Goal: Information Seeking & Learning: Learn about a topic

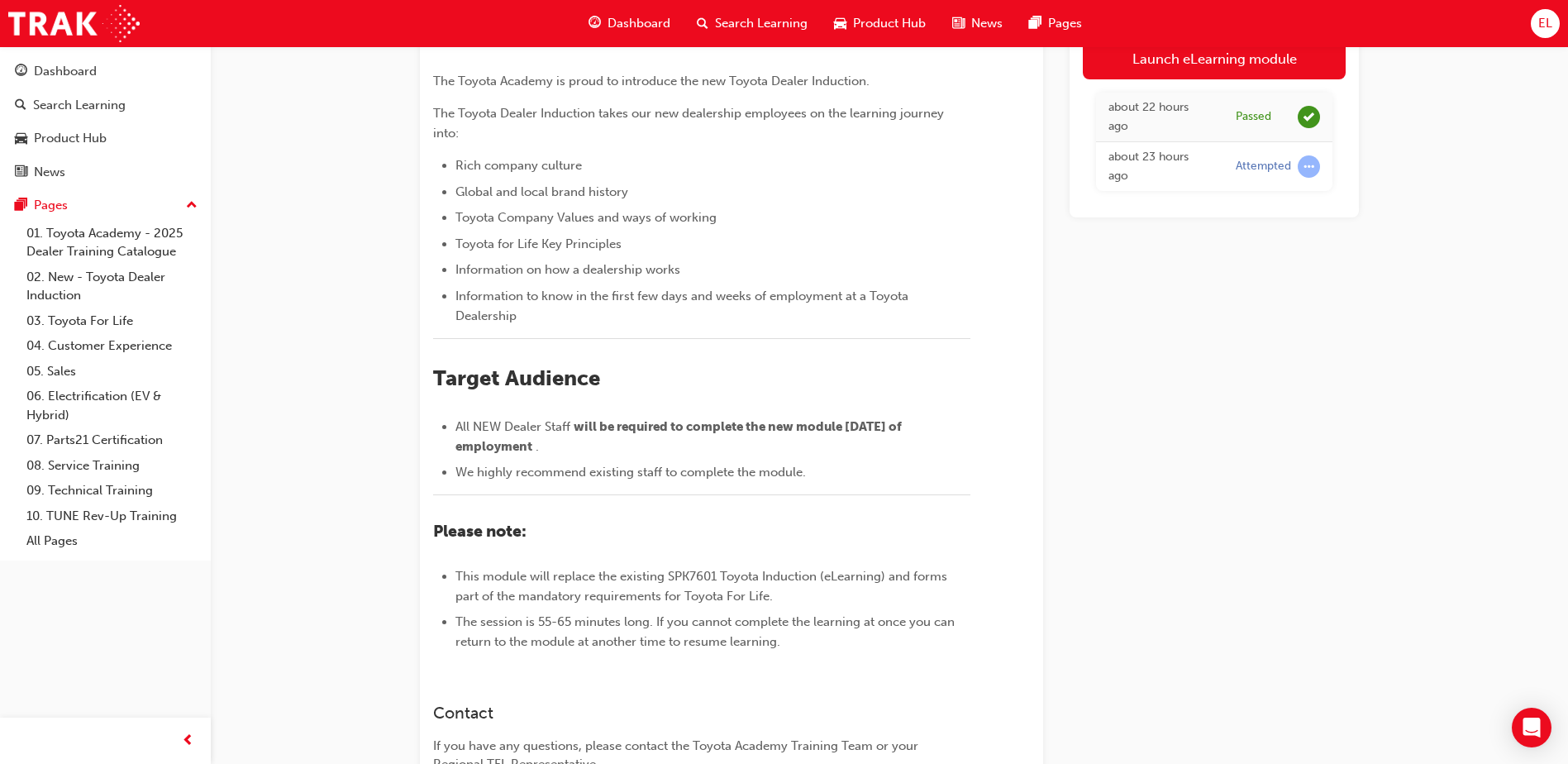
scroll to position [146, 0]
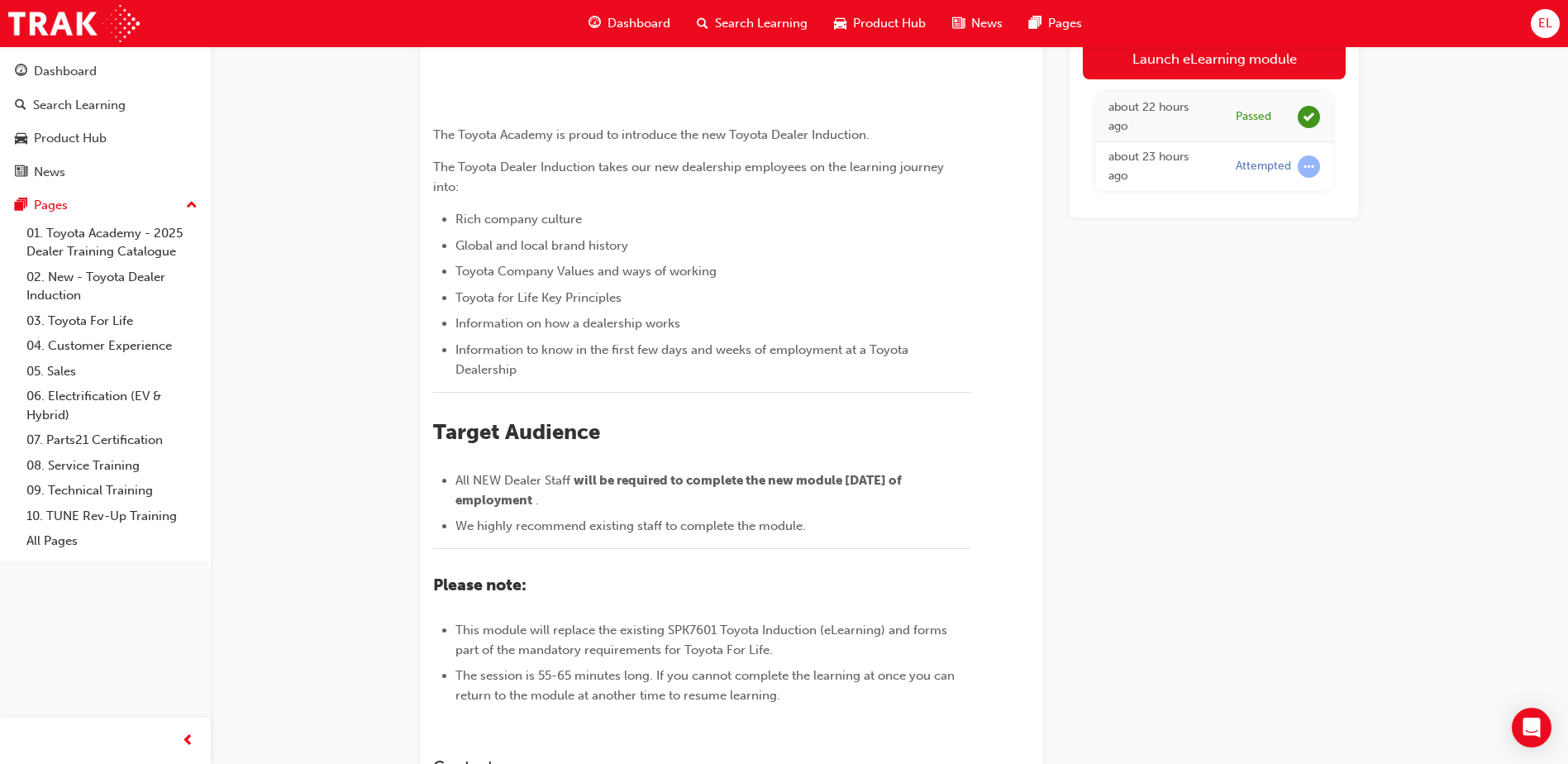
click at [657, 16] on span "Dashboard" at bounding box center [639, 23] width 63 height 19
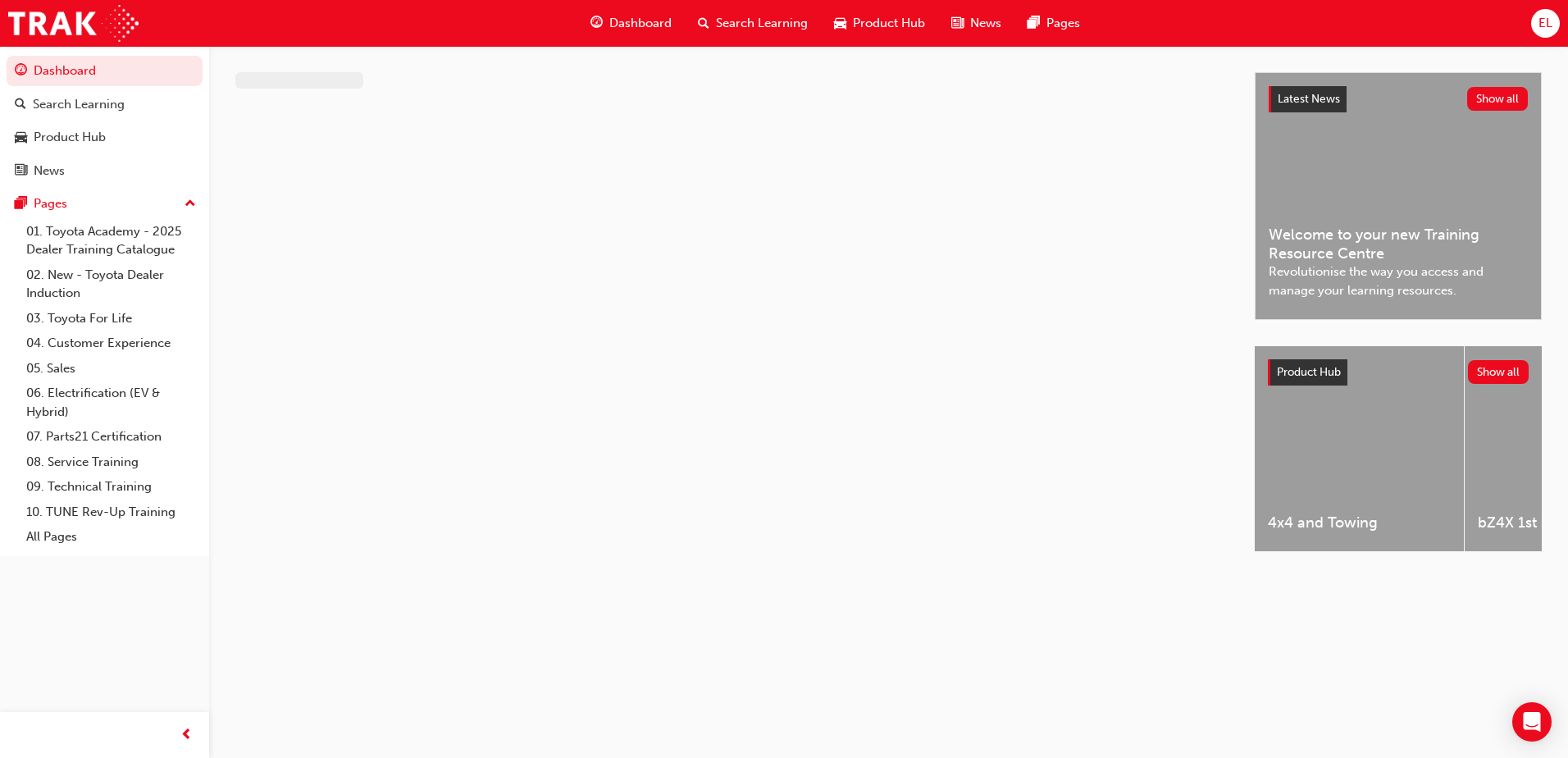
drag, startPoint x: 640, startPoint y: 121, endPoint x: 555, endPoint y: 118, distance: 85.1
click at [555, 118] on div at bounding box center [745, 326] width 1020 height 509
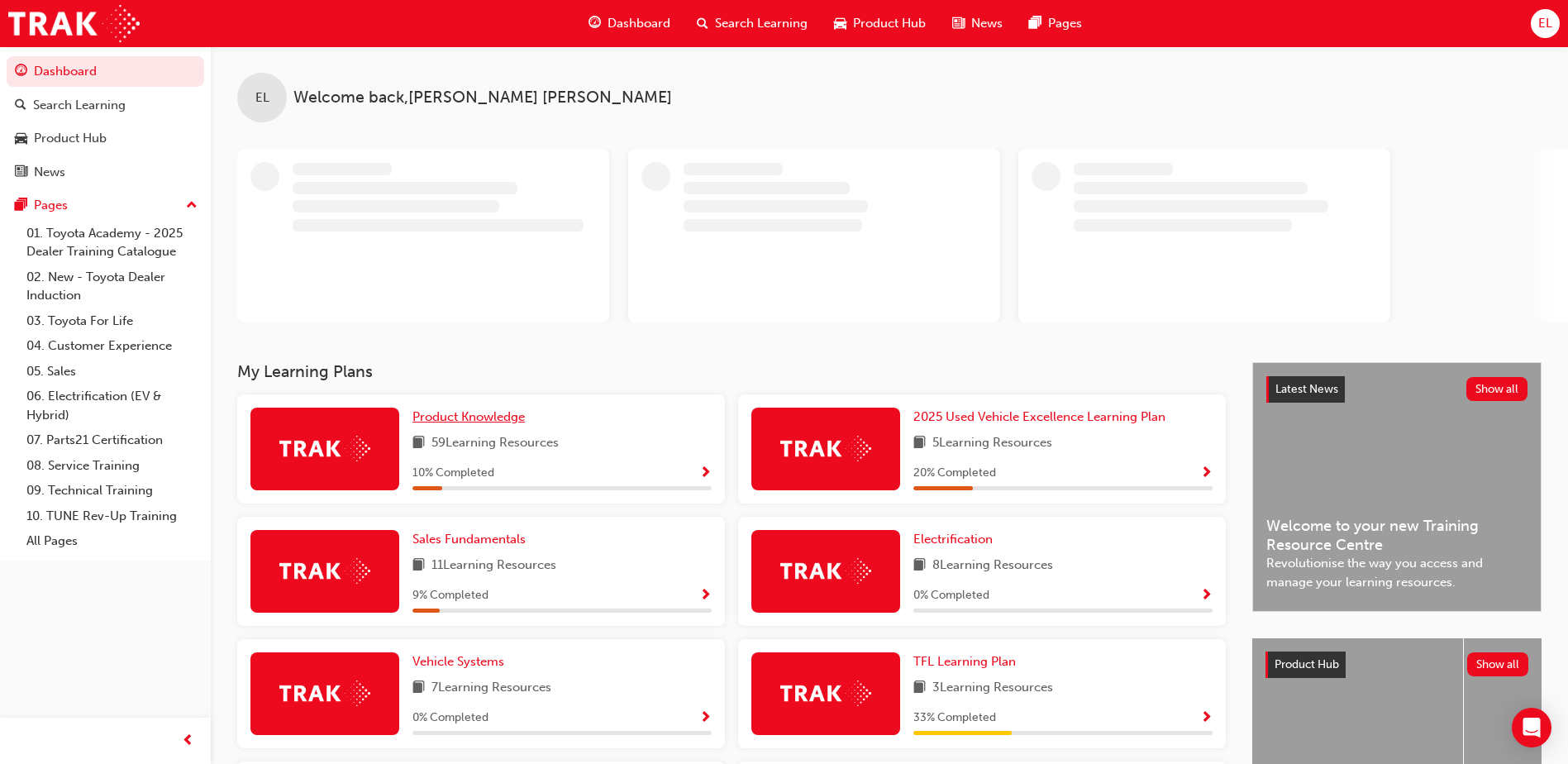
click at [429, 416] on span "Product Knowledge" at bounding box center [469, 417] width 113 height 15
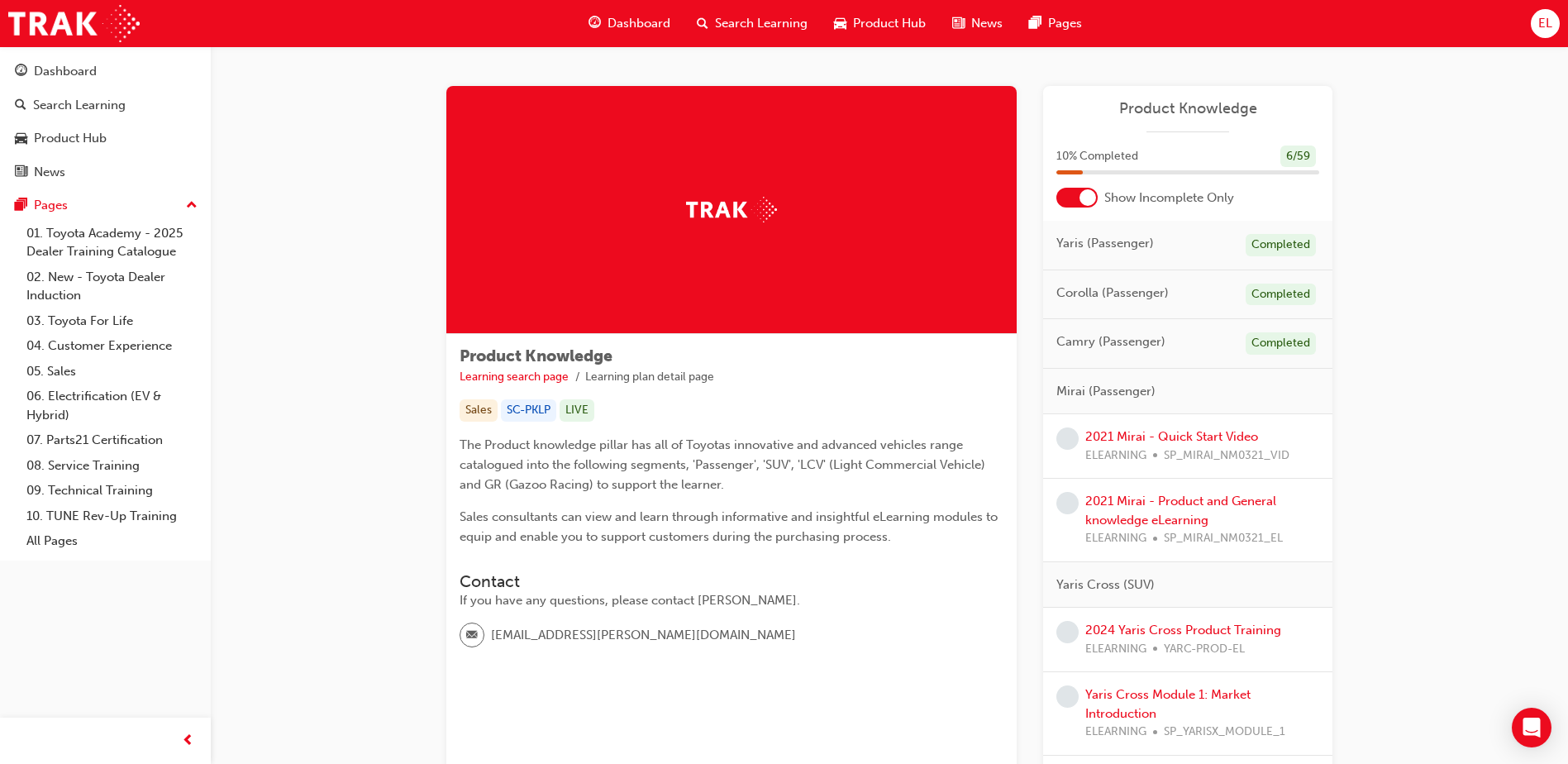
scroll to position [82, 0]
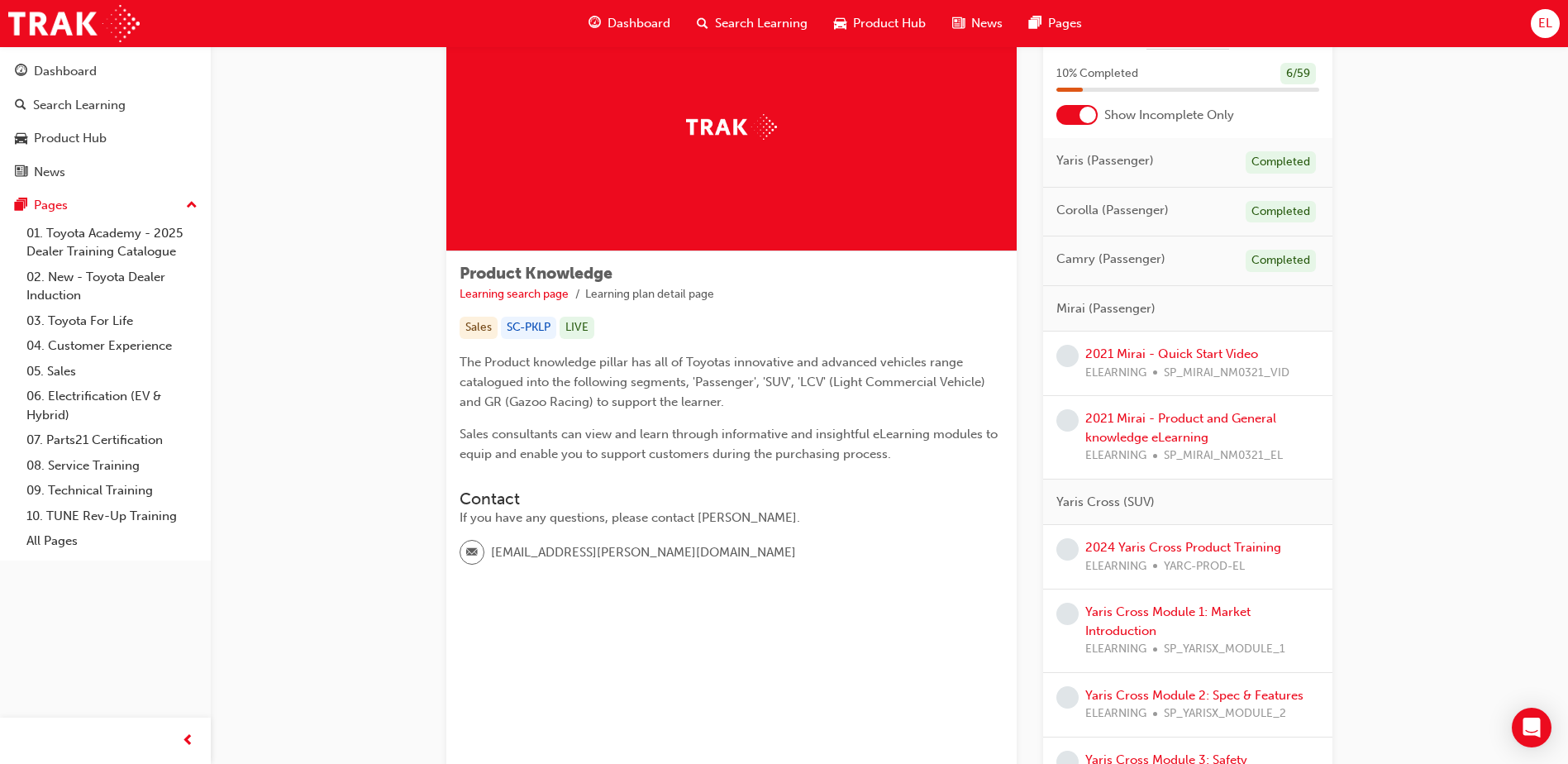
click at [1164, 356] on link "2021 Mirai - Quick Start Video" at bounding box center [1171, 354] width 173 height 15
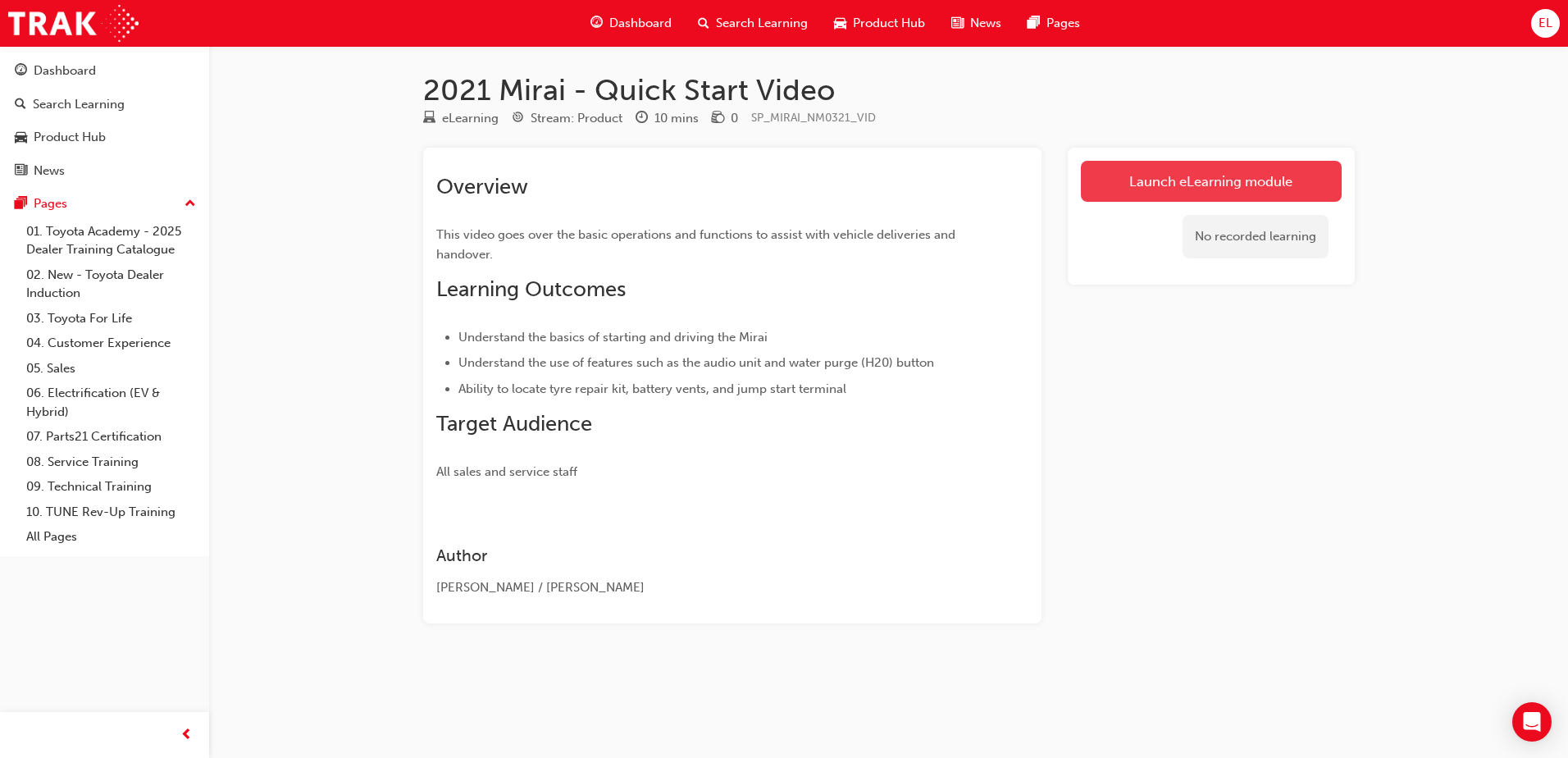
click at [1303, 175] on link "Launch eLearning module" at bounding box center [1211, 181] width 261 height 41
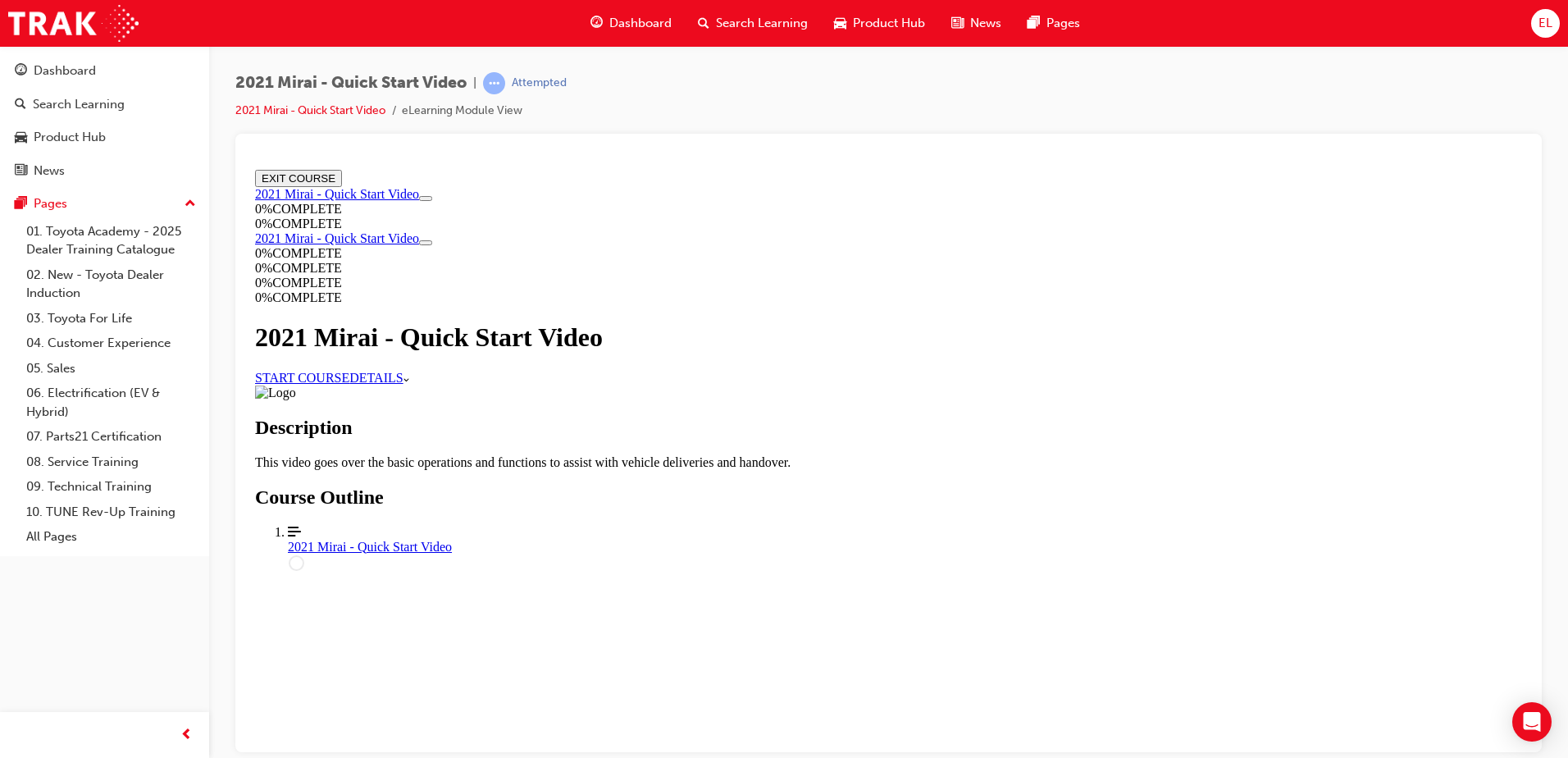
click at [349, 384] on link "START COURSE" at bounding box center [301, 377] width 94 height 14
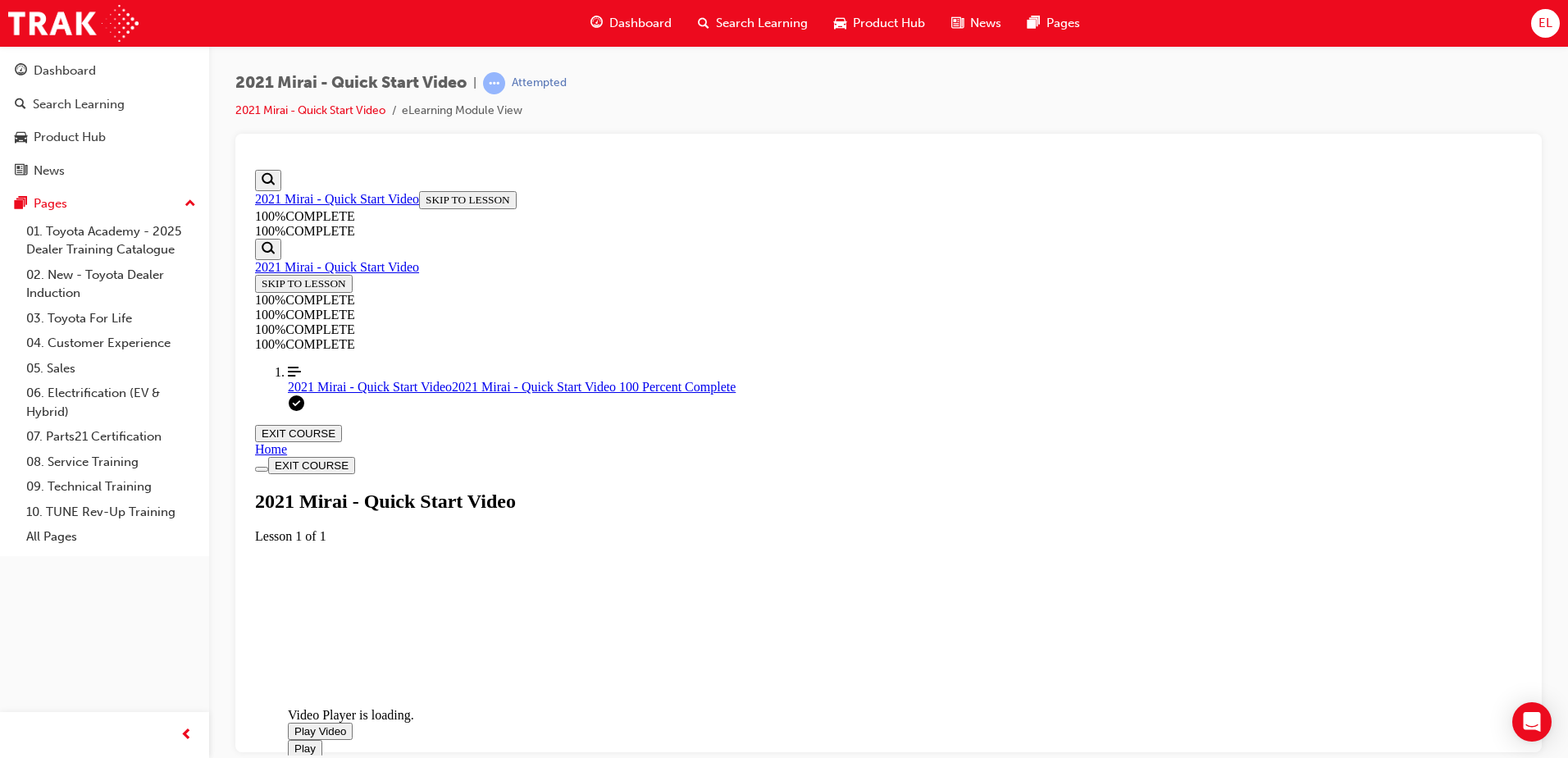
scroll to position [221, 0]
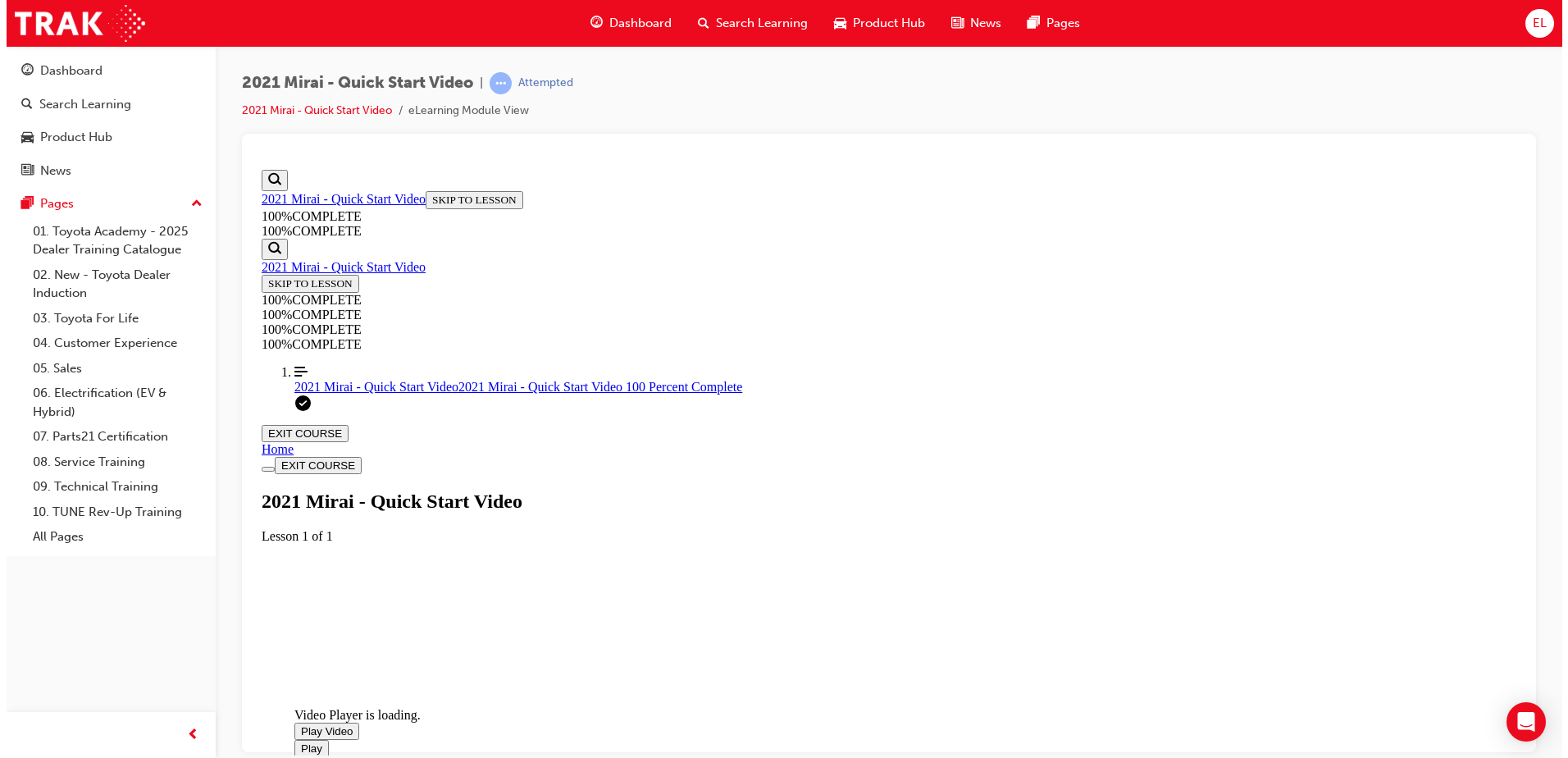
click at [301, 725] on span "Video player. You can use the space bar to toggle playback and arrow keys to sc…" at bounding box center [301, 731] width 0 height 12
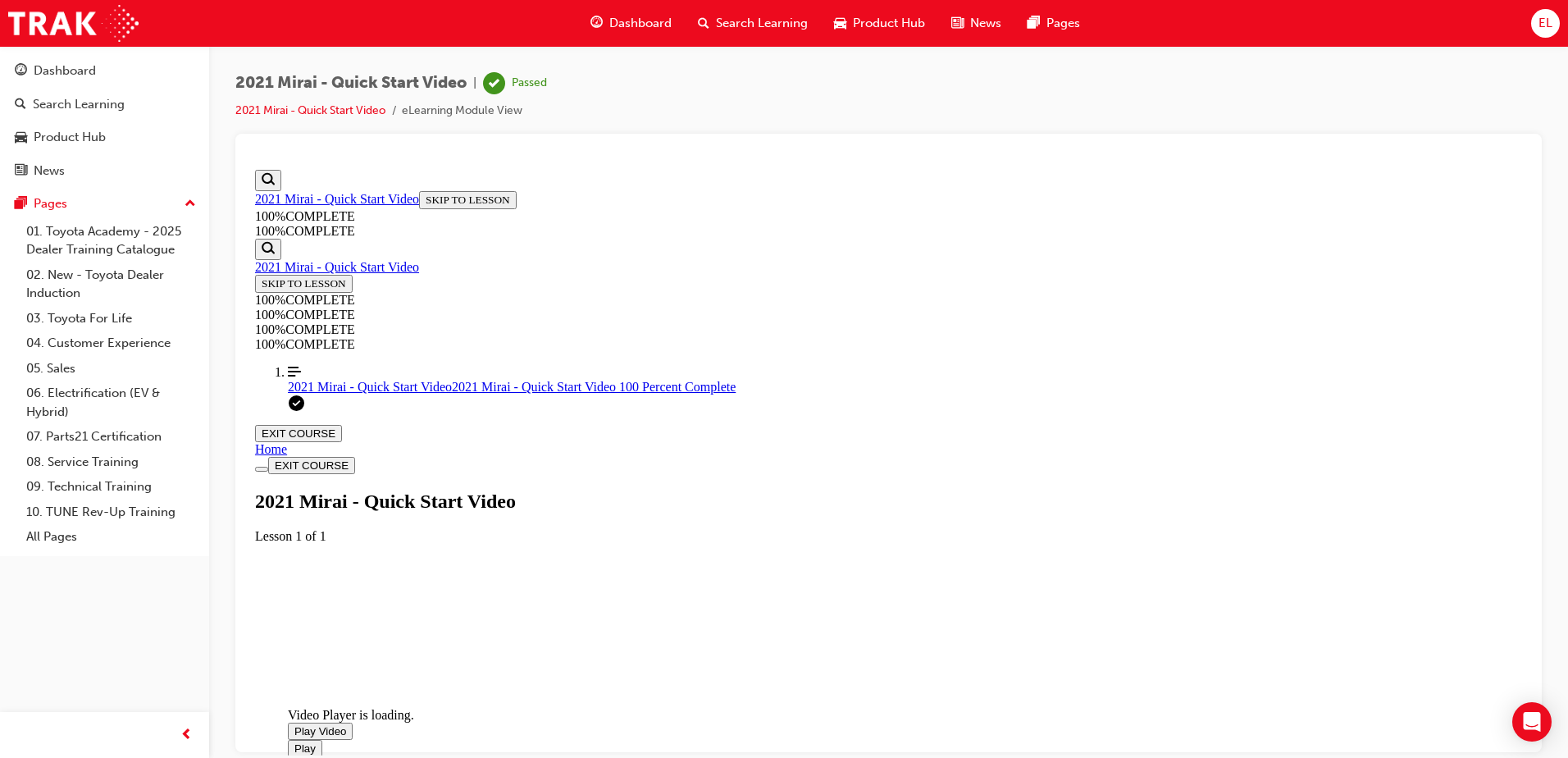
click at [342, 424] on button "EXIT COURSE" at bounding box center [298, 433] width 87 height 18
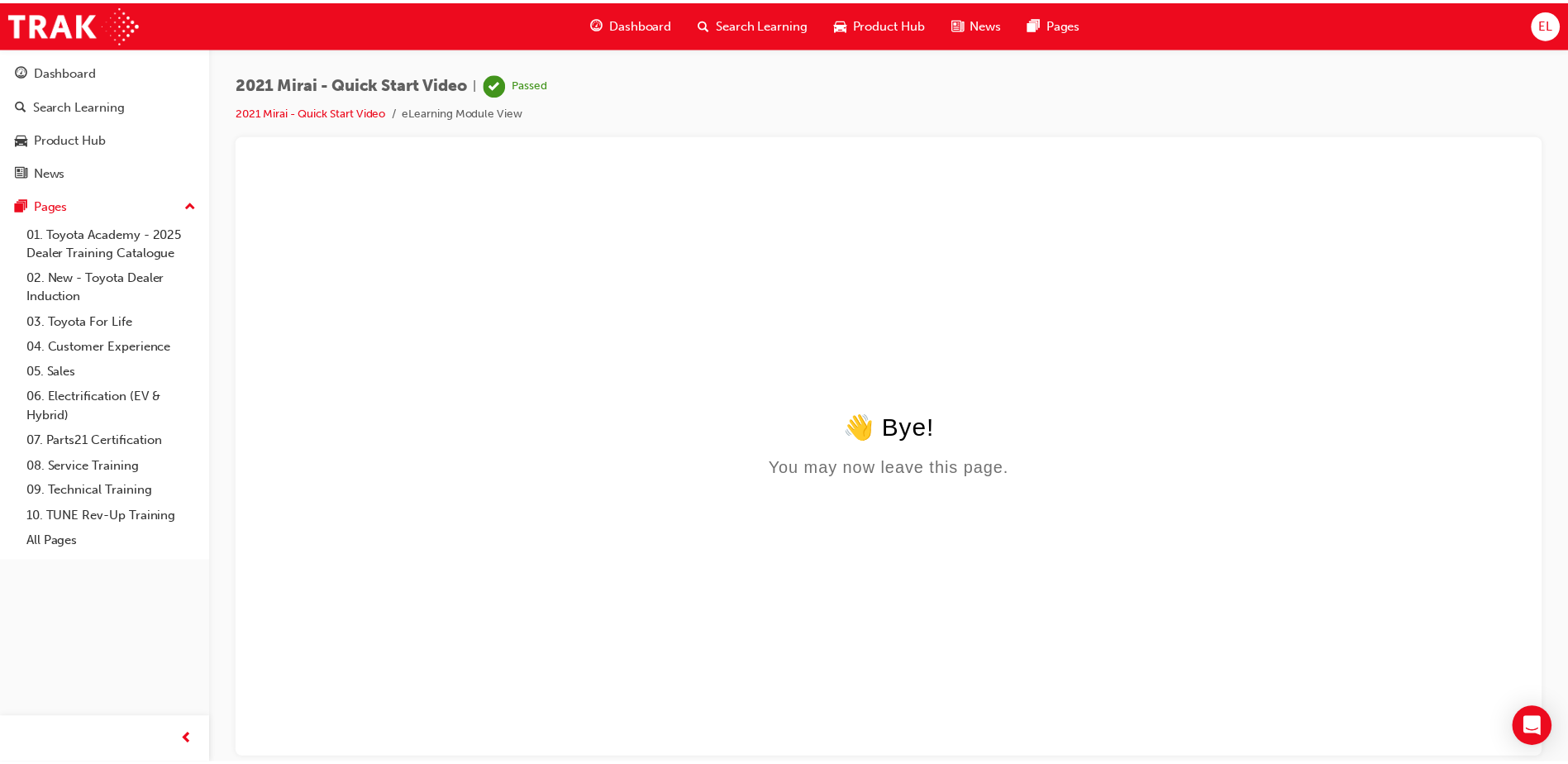
scroll to position [0, 0]
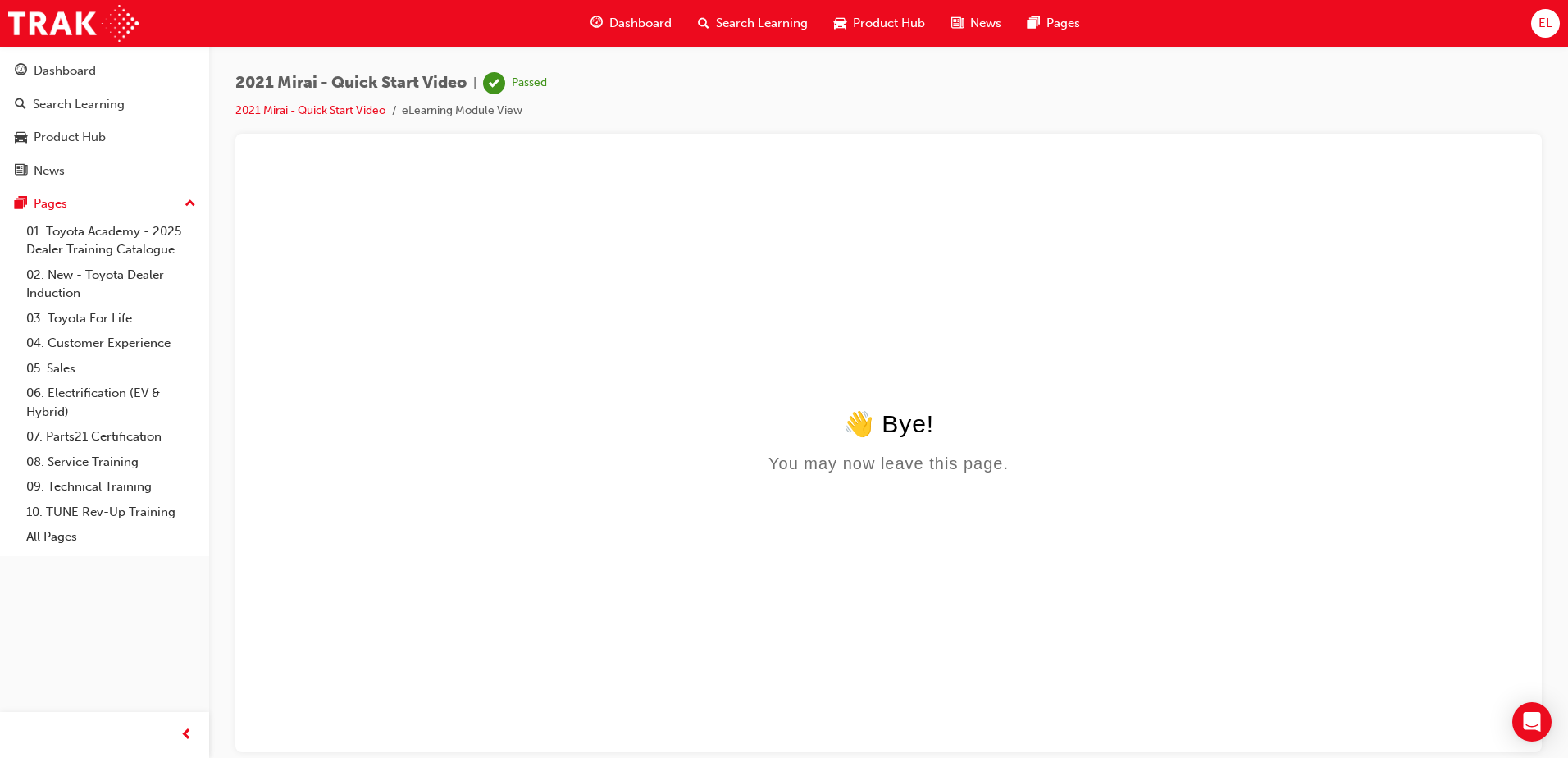
click at [638, 14] on span "Dashboard" at bounding box center [640, 23] width 62 height 18
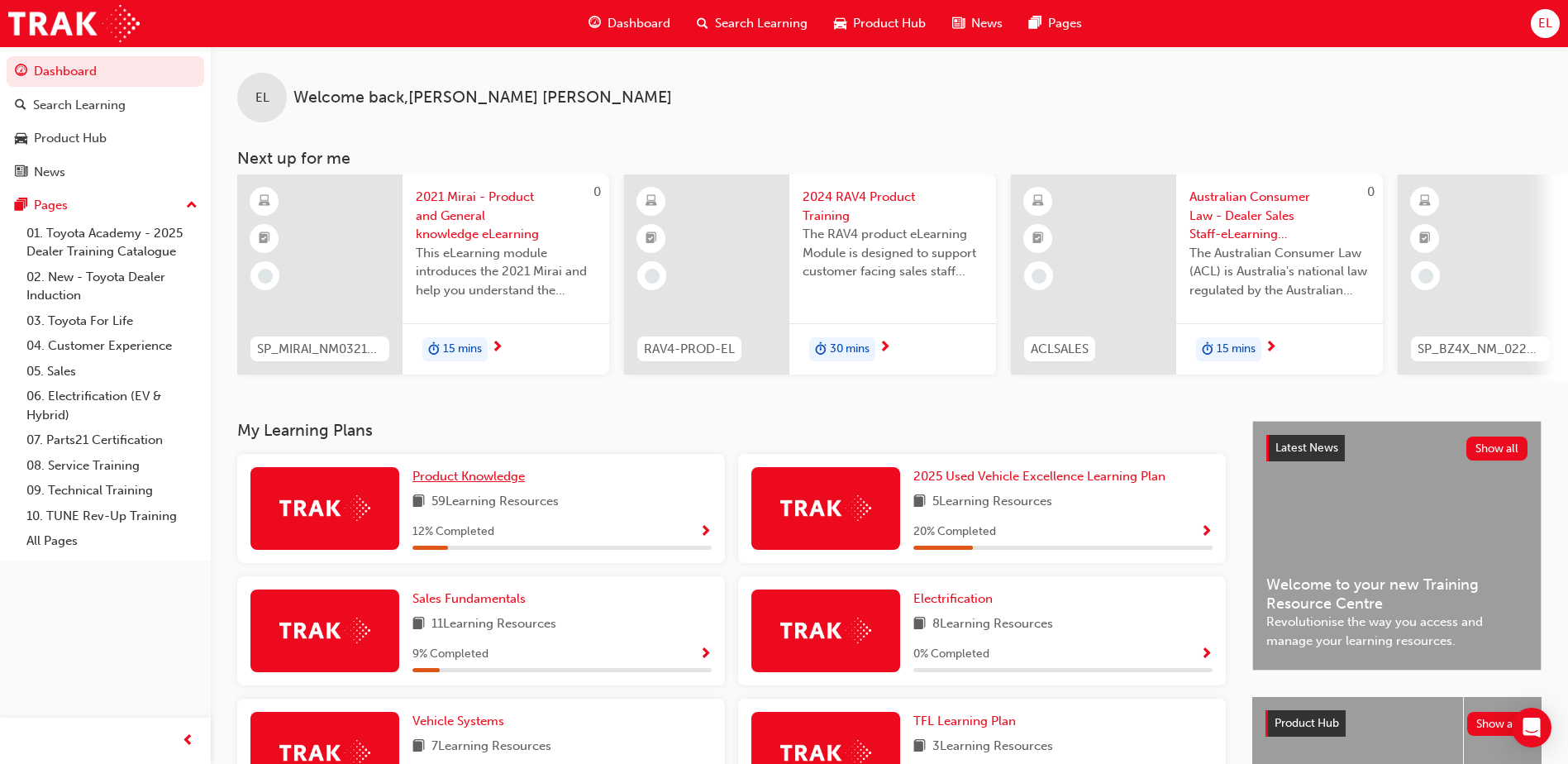
click at [494, 479] on span "Product Knowledge" at bounding box center [469, 476] width 113 height 15
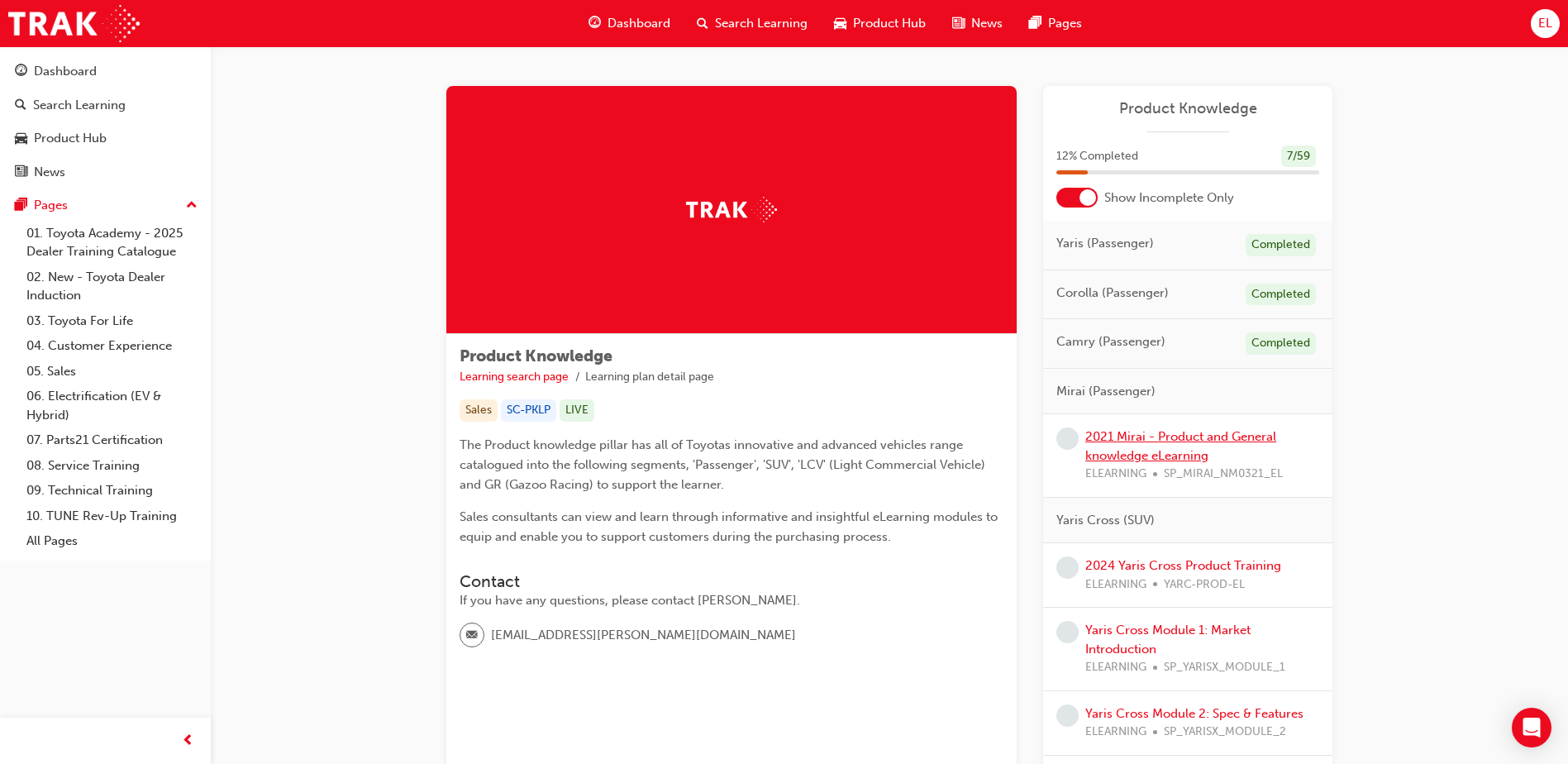
click at [1166, 449] on link "2021 Mirai - Product and General knowledge eLearning" at bounding box center [1181, 446] width 191 height 34
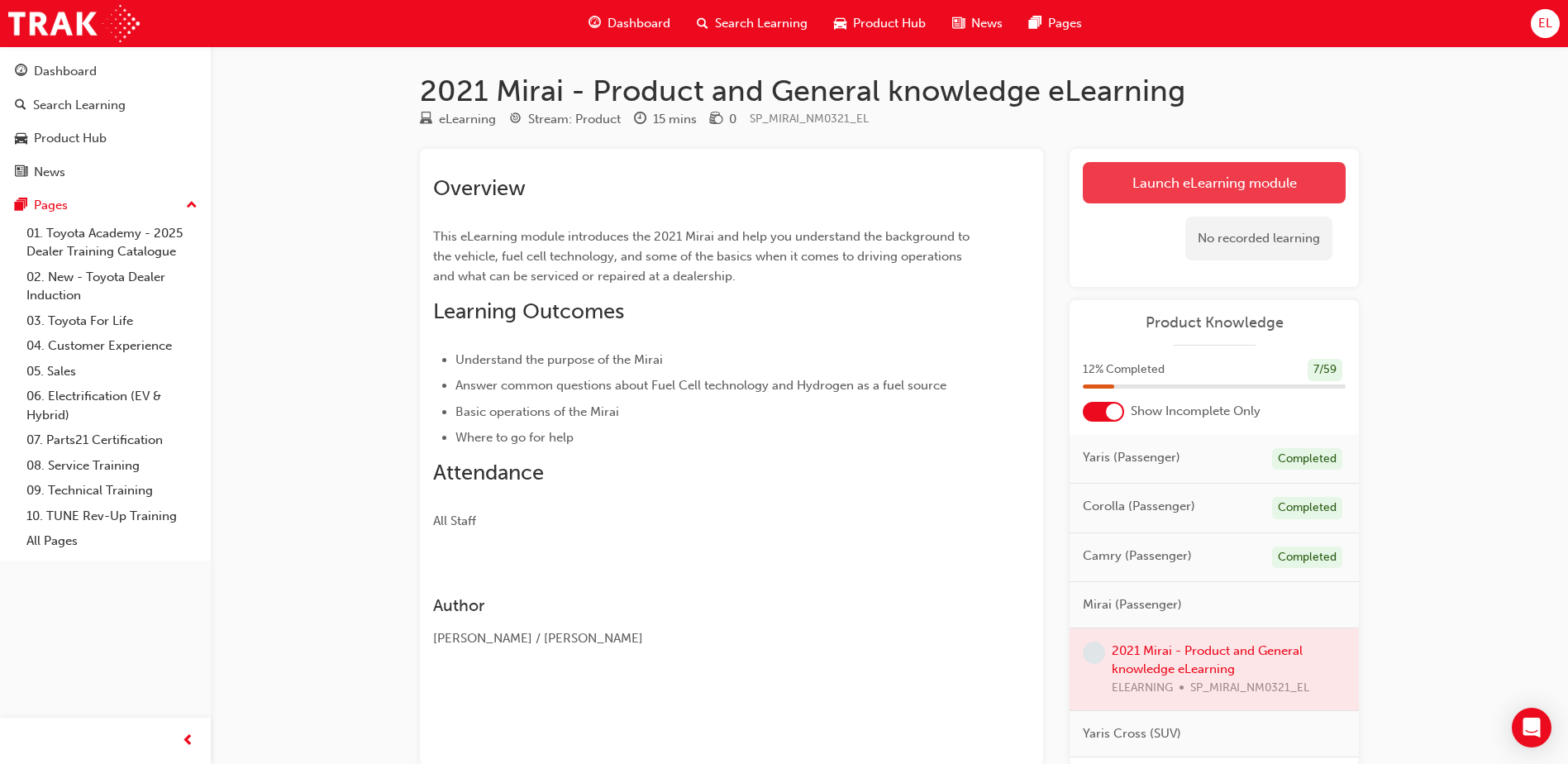
click at [1213, 173] on link "Launch eLearning module" at bounding box center [1214, 183] width 263 height 42
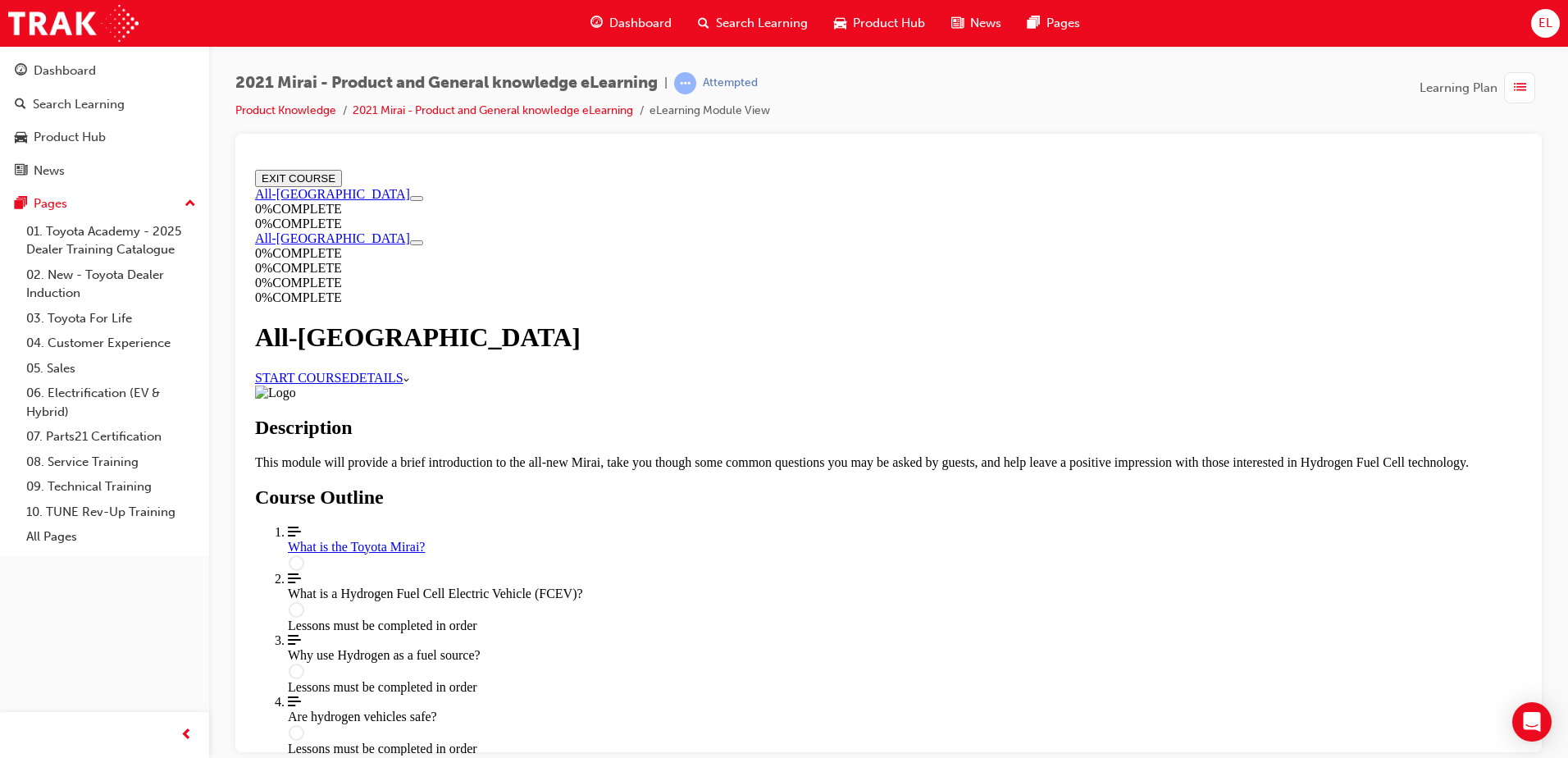
click at [349, 370] on link "START COURSE" at bounding box center [301, 377] width 94 height 14
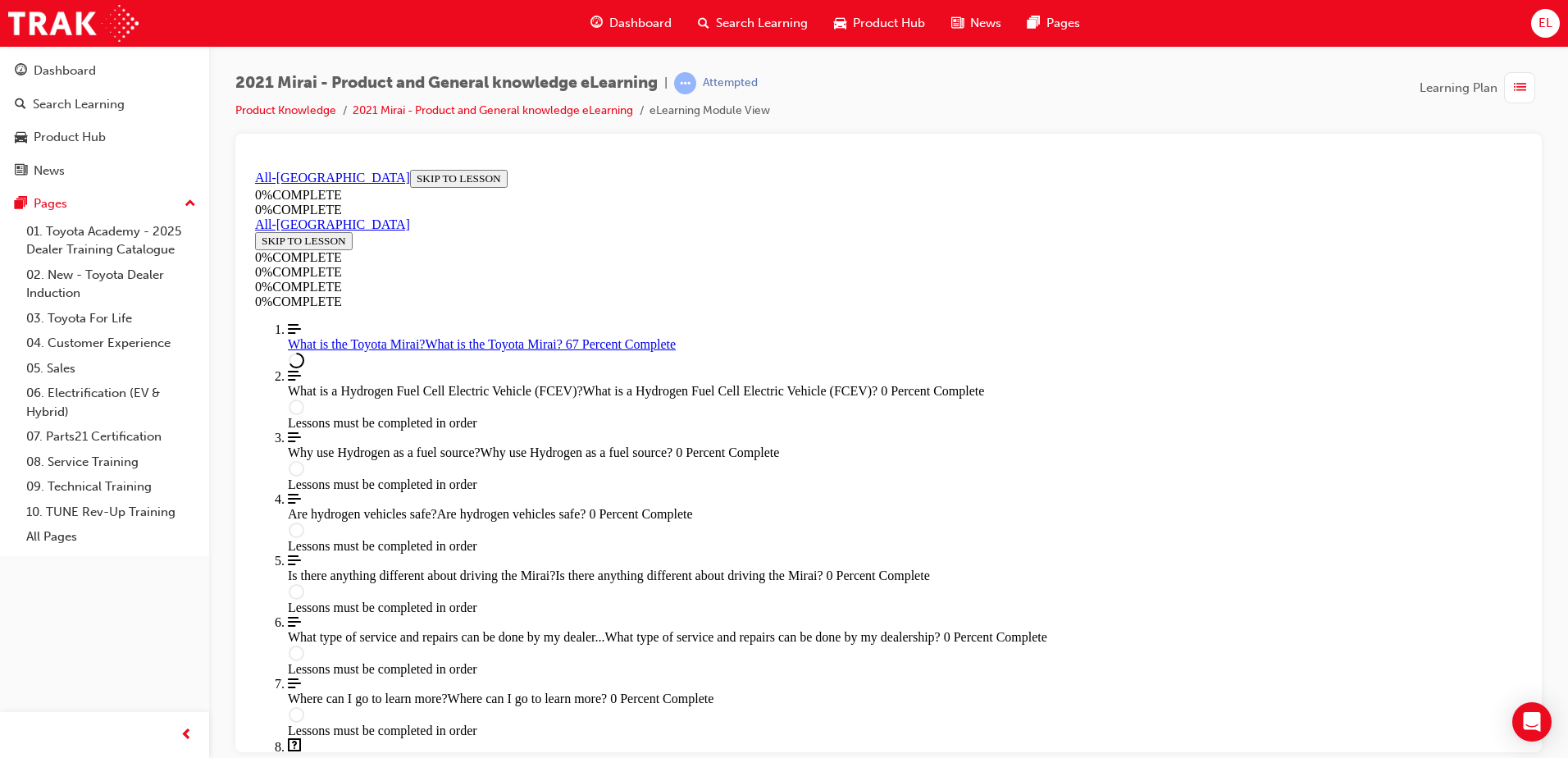
scroll to position [2108, 0]
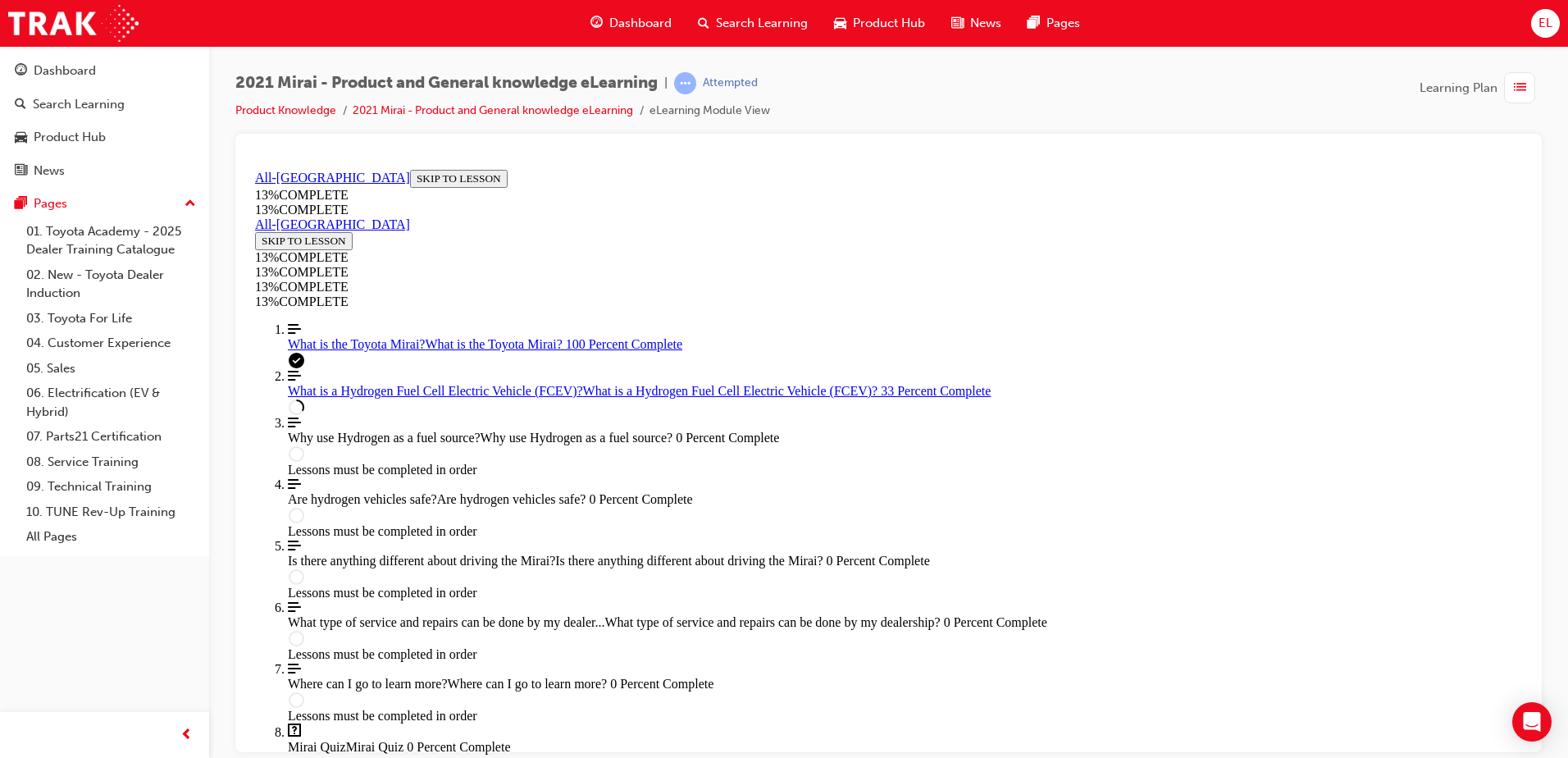
scroll to position [1452, 0]
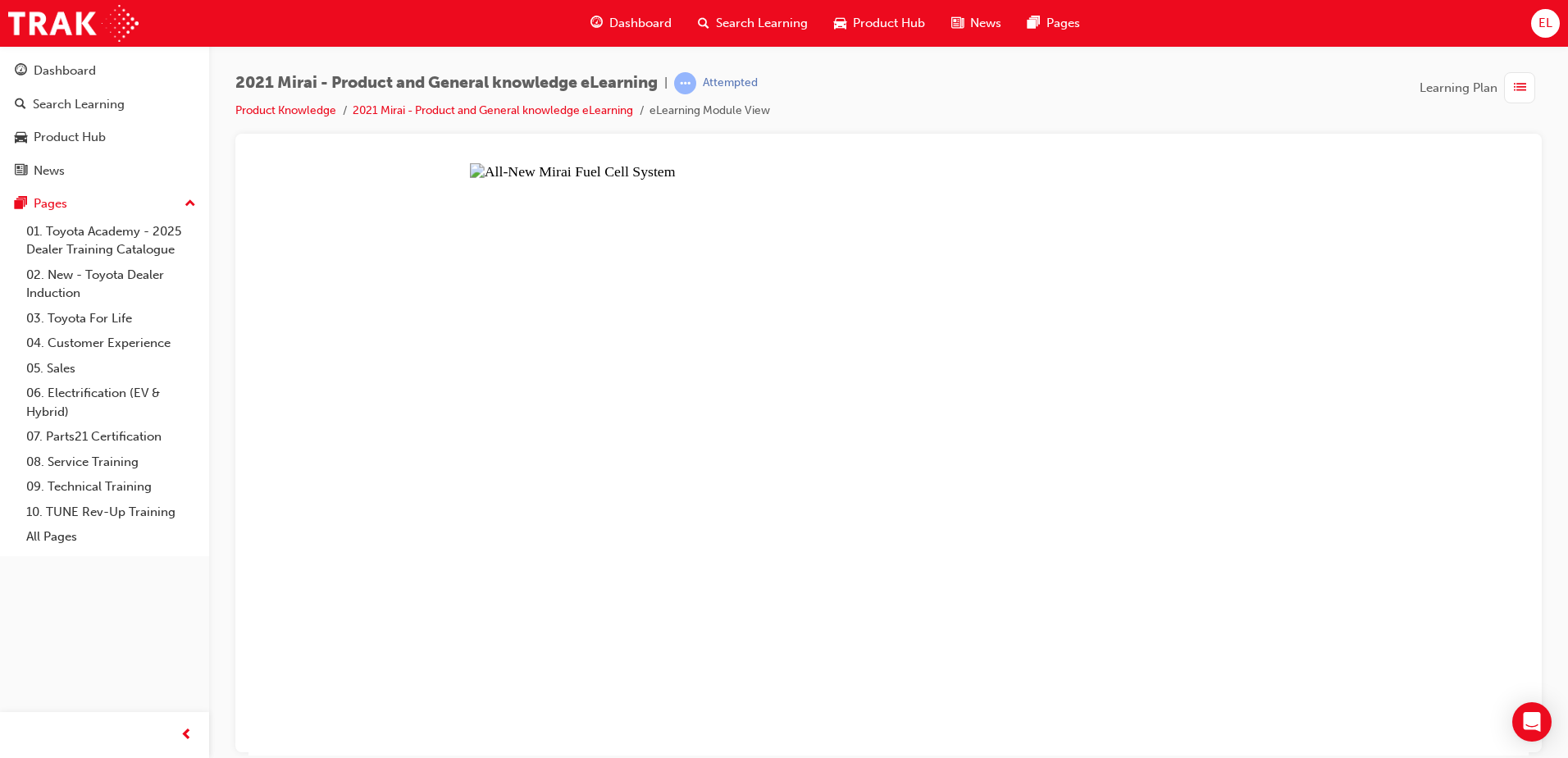
click at [1003, 541] on button "Unzoom image" at bounding box center [889, 459] width 1281 height 593
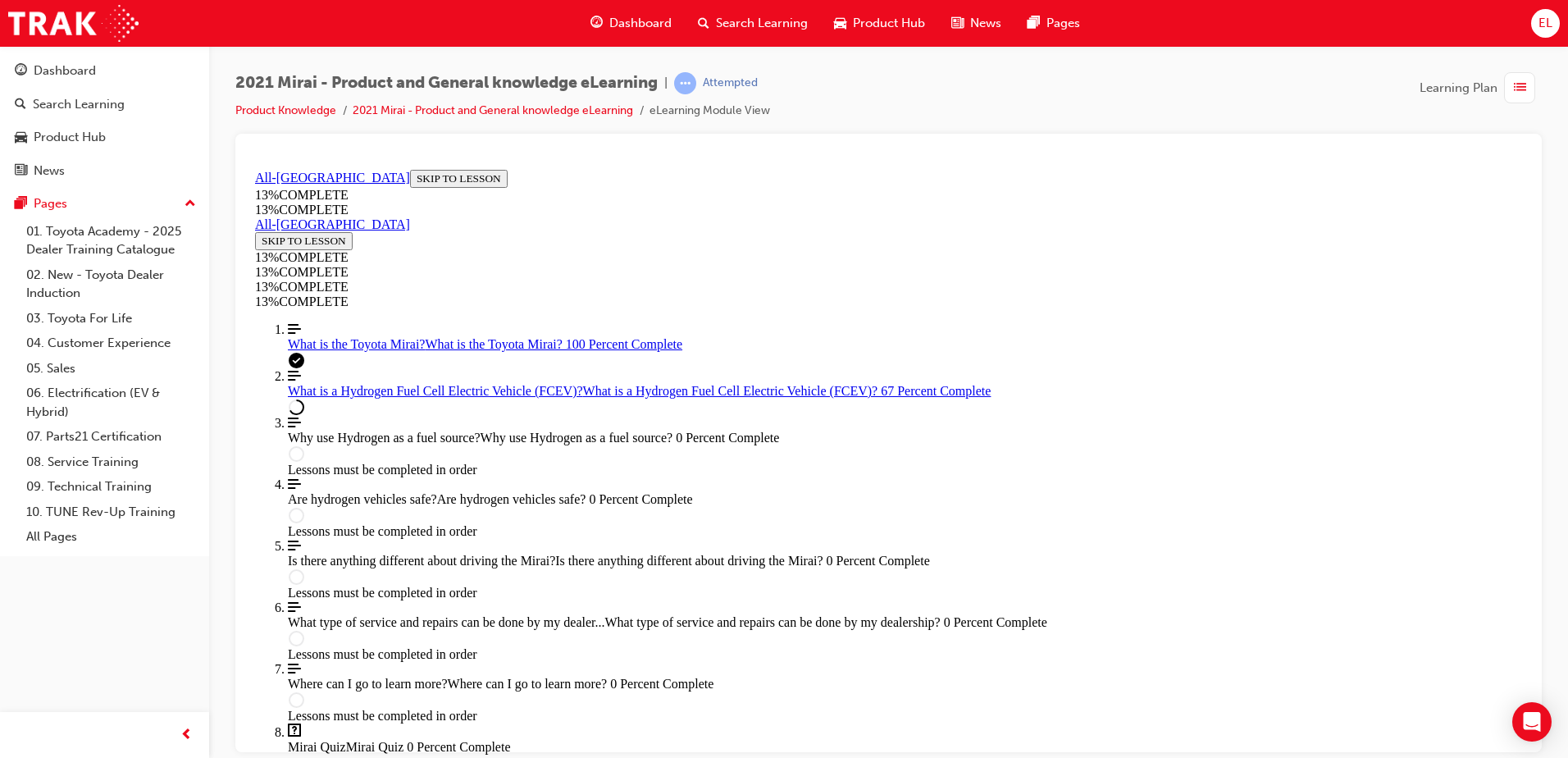
scroll to position [2402, 0]
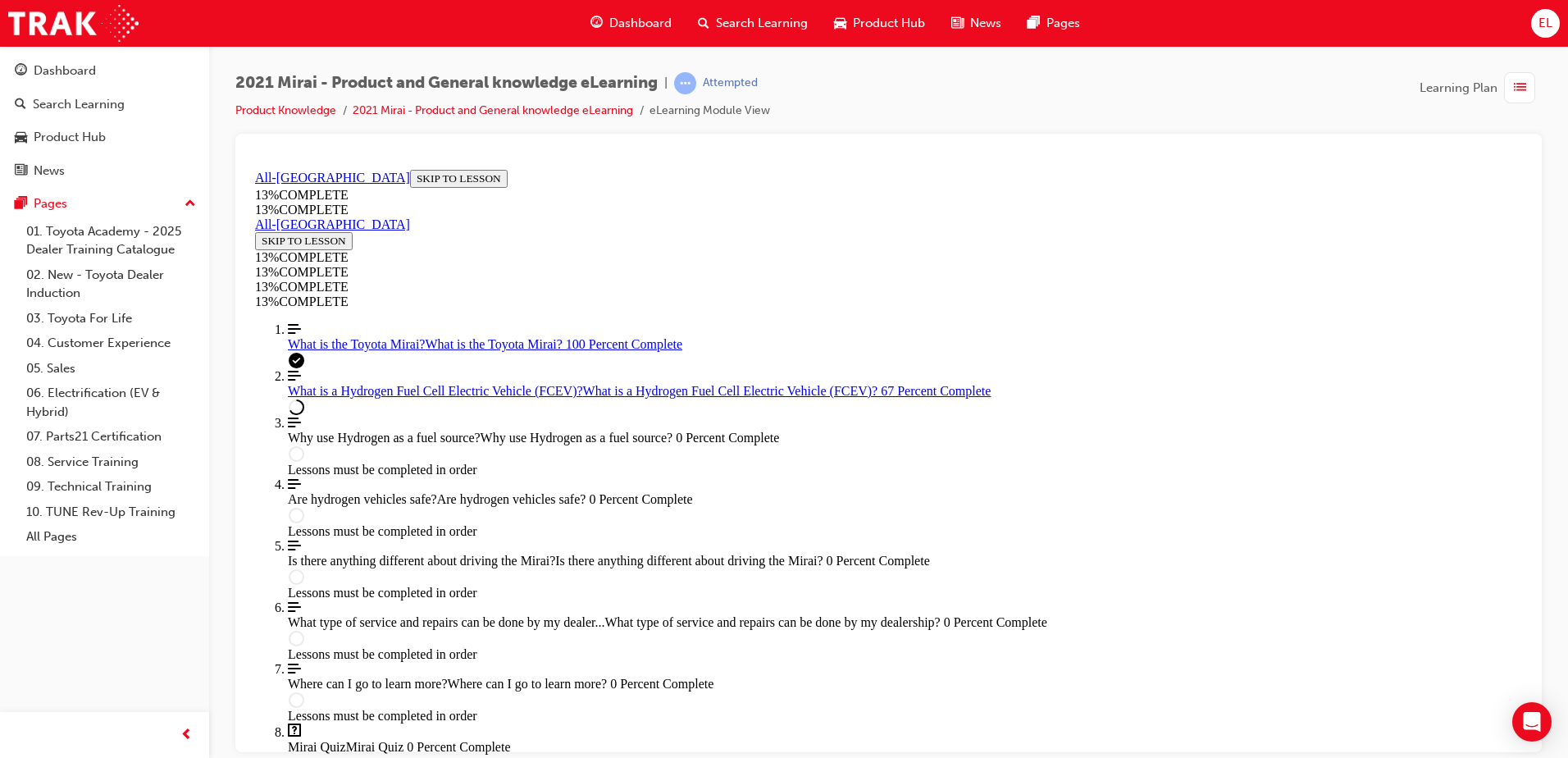
scroll to position [2320, 0]
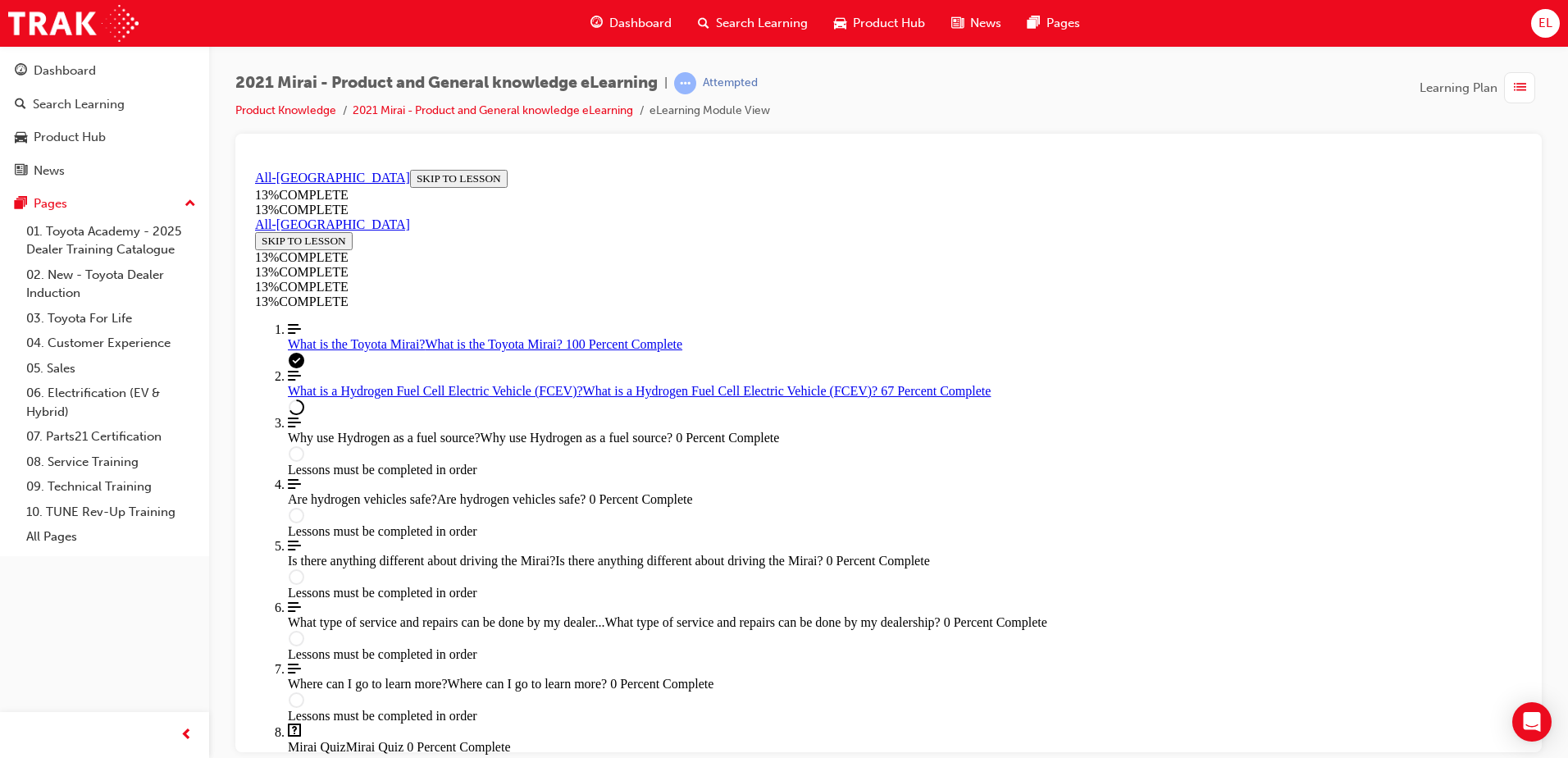
scroll to position [1581, 0]
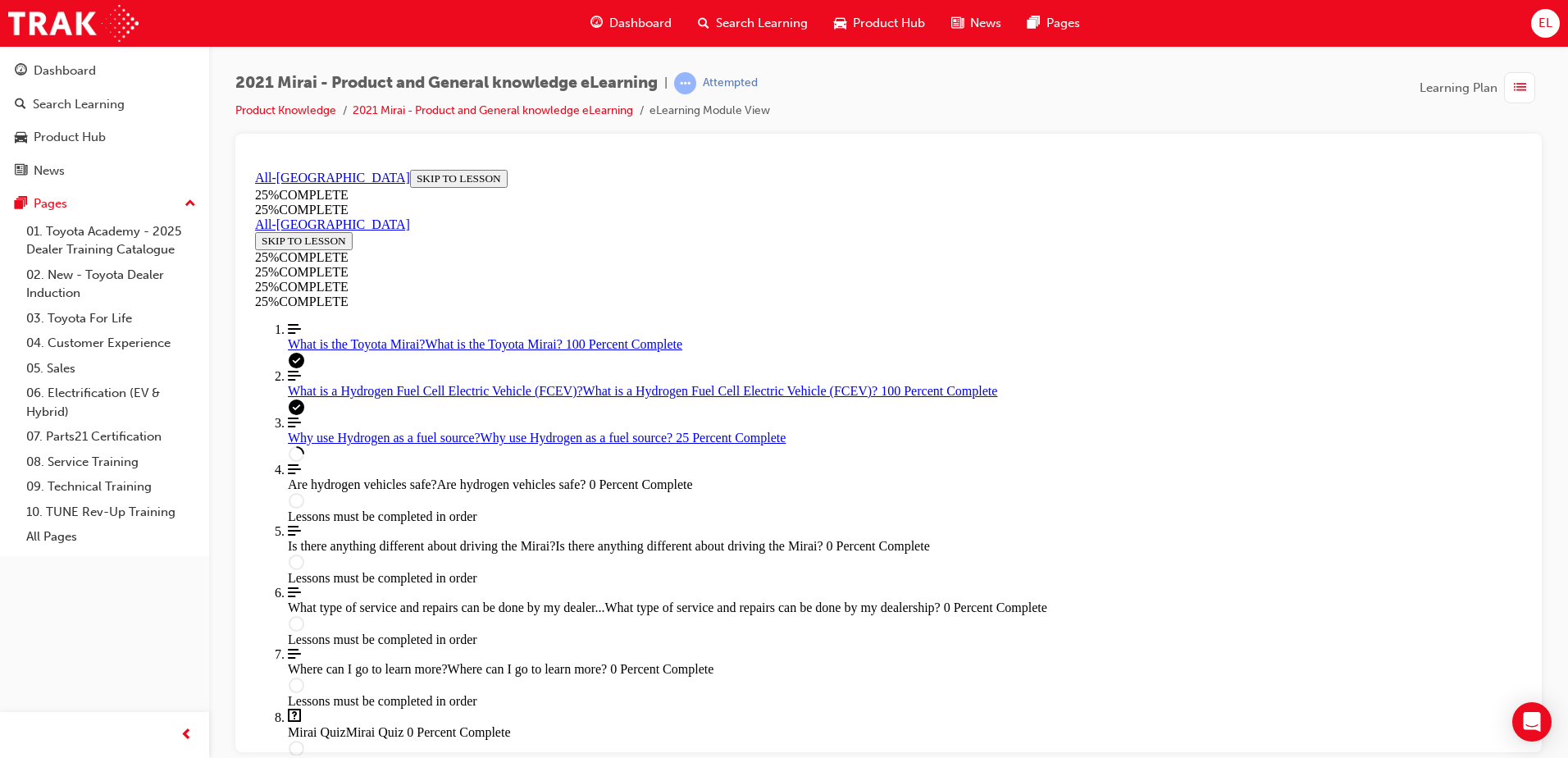
scroll to position [877, 0]
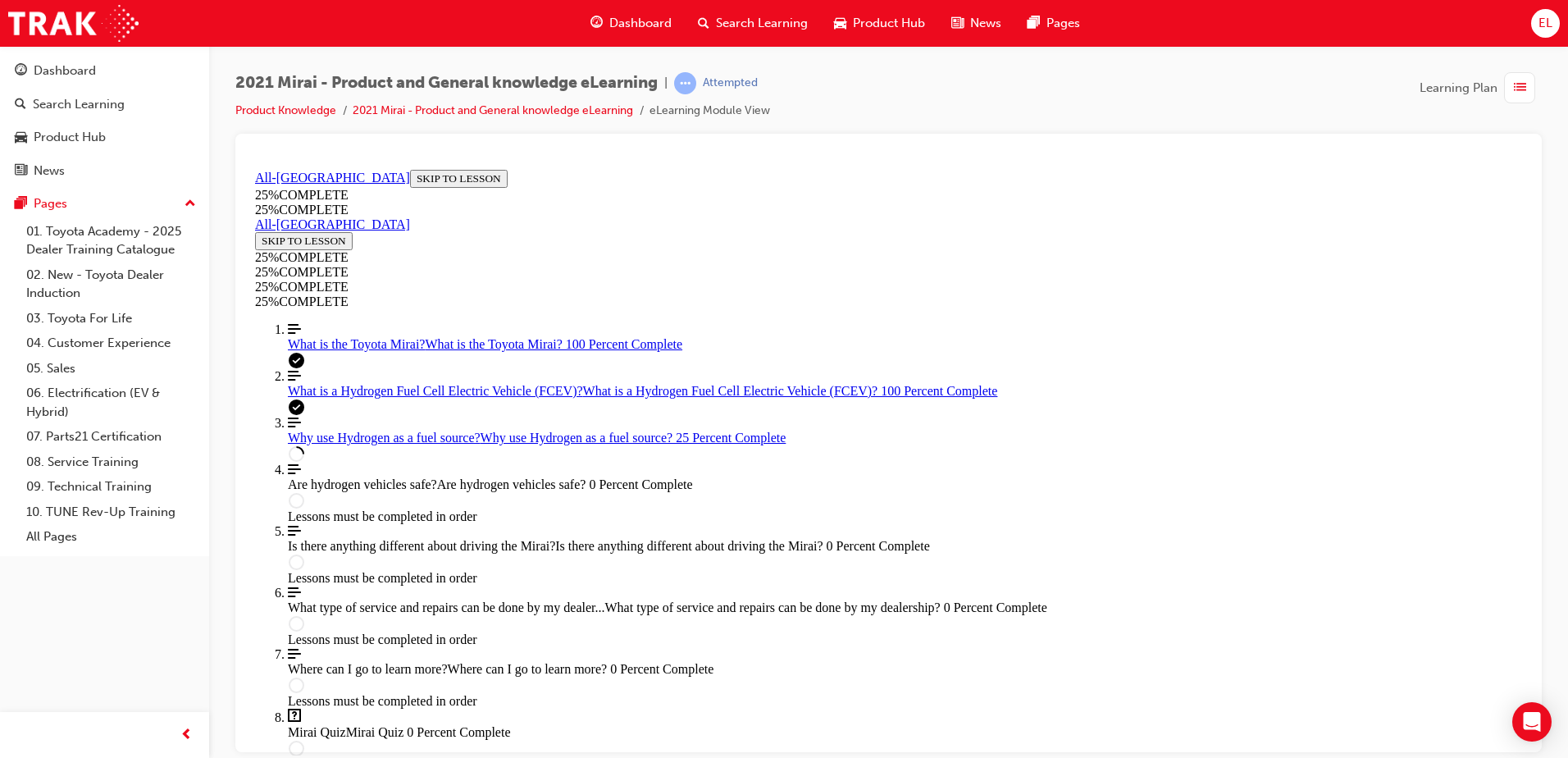
scroll to position [695, 0]
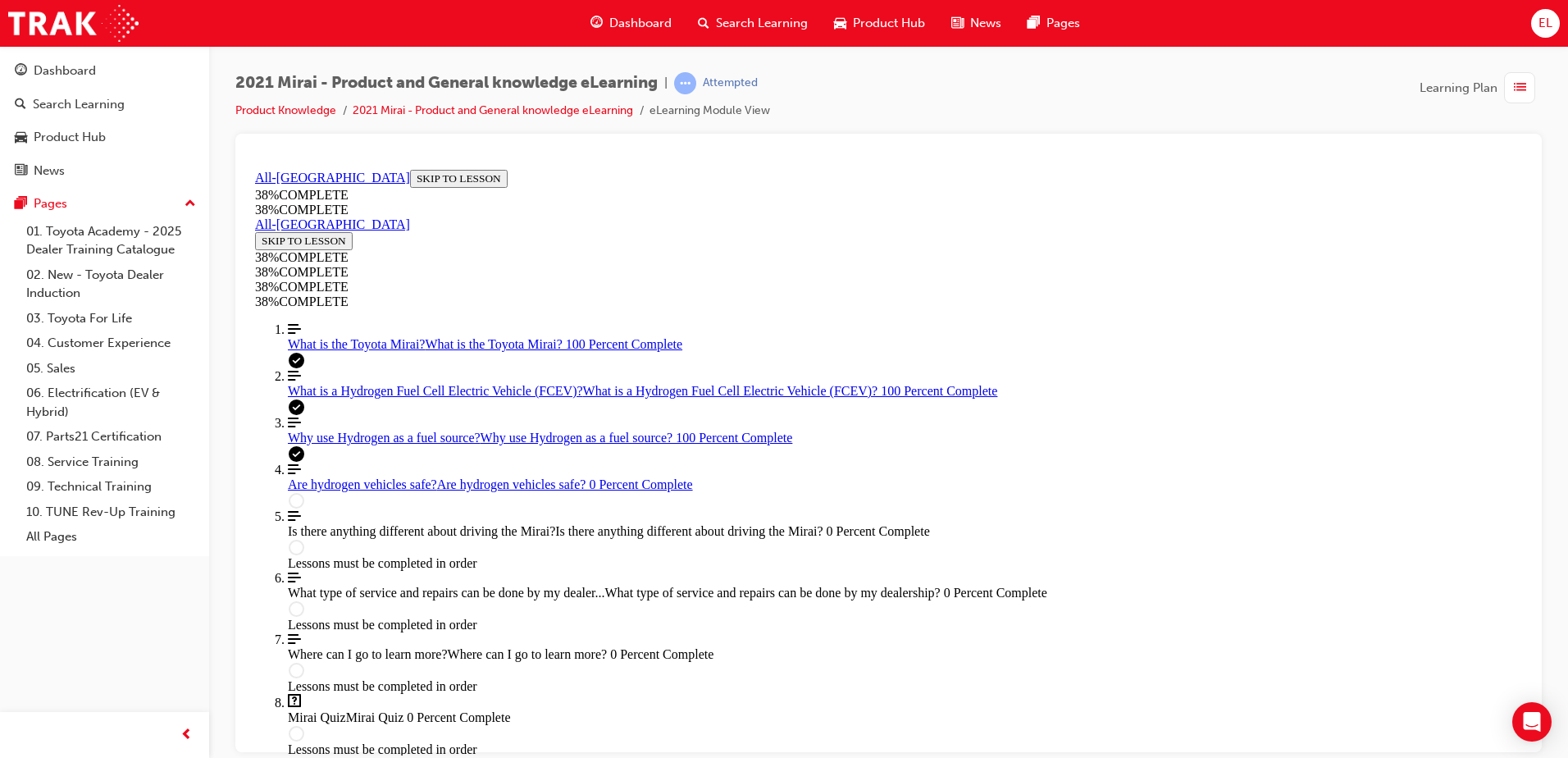
scroll to position [385, 0]
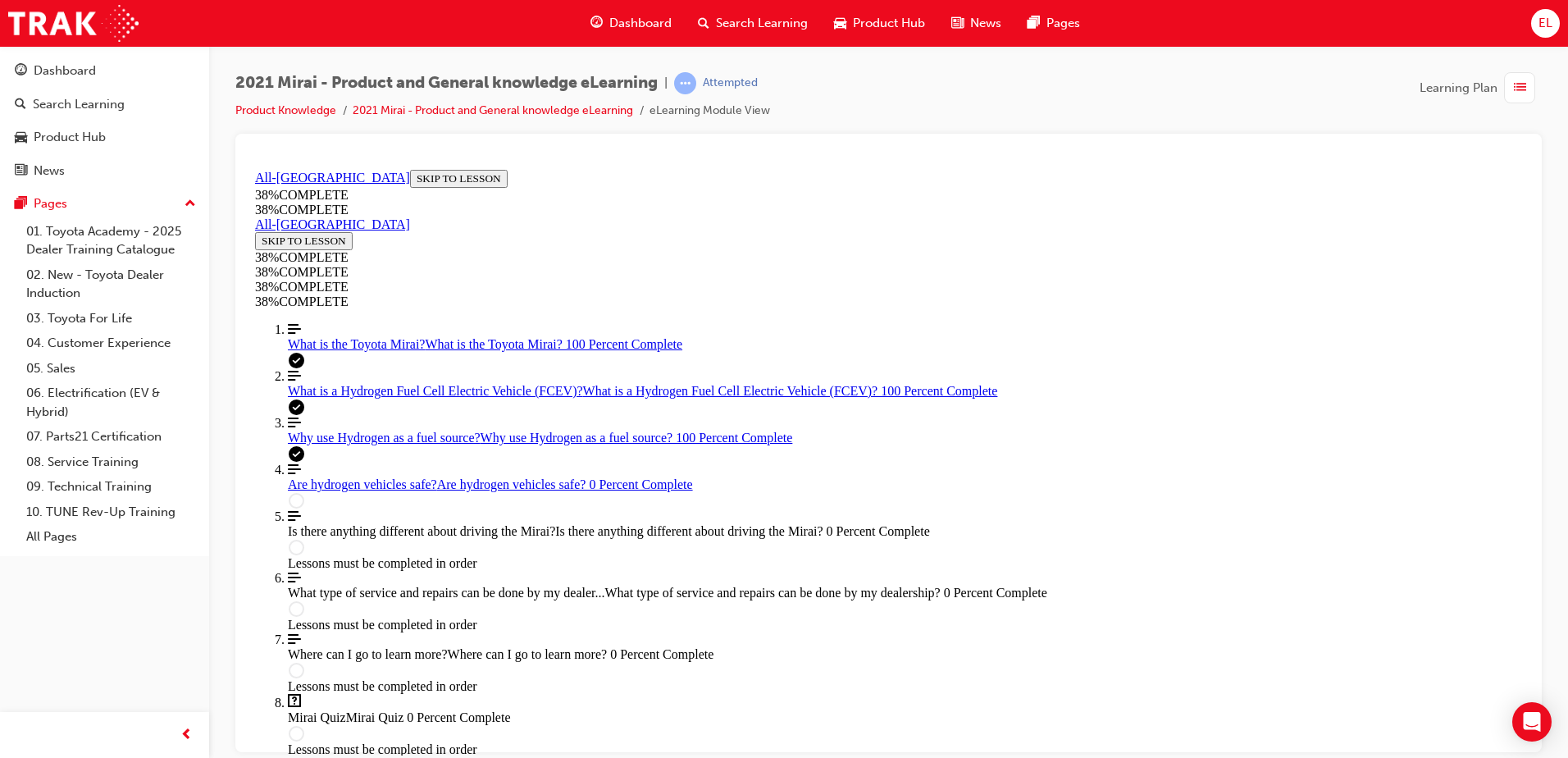
drag, startPoint x: 1438, startPoint y: 364, endPoint x: 1429, endPoint y: 367, distance: 9.5
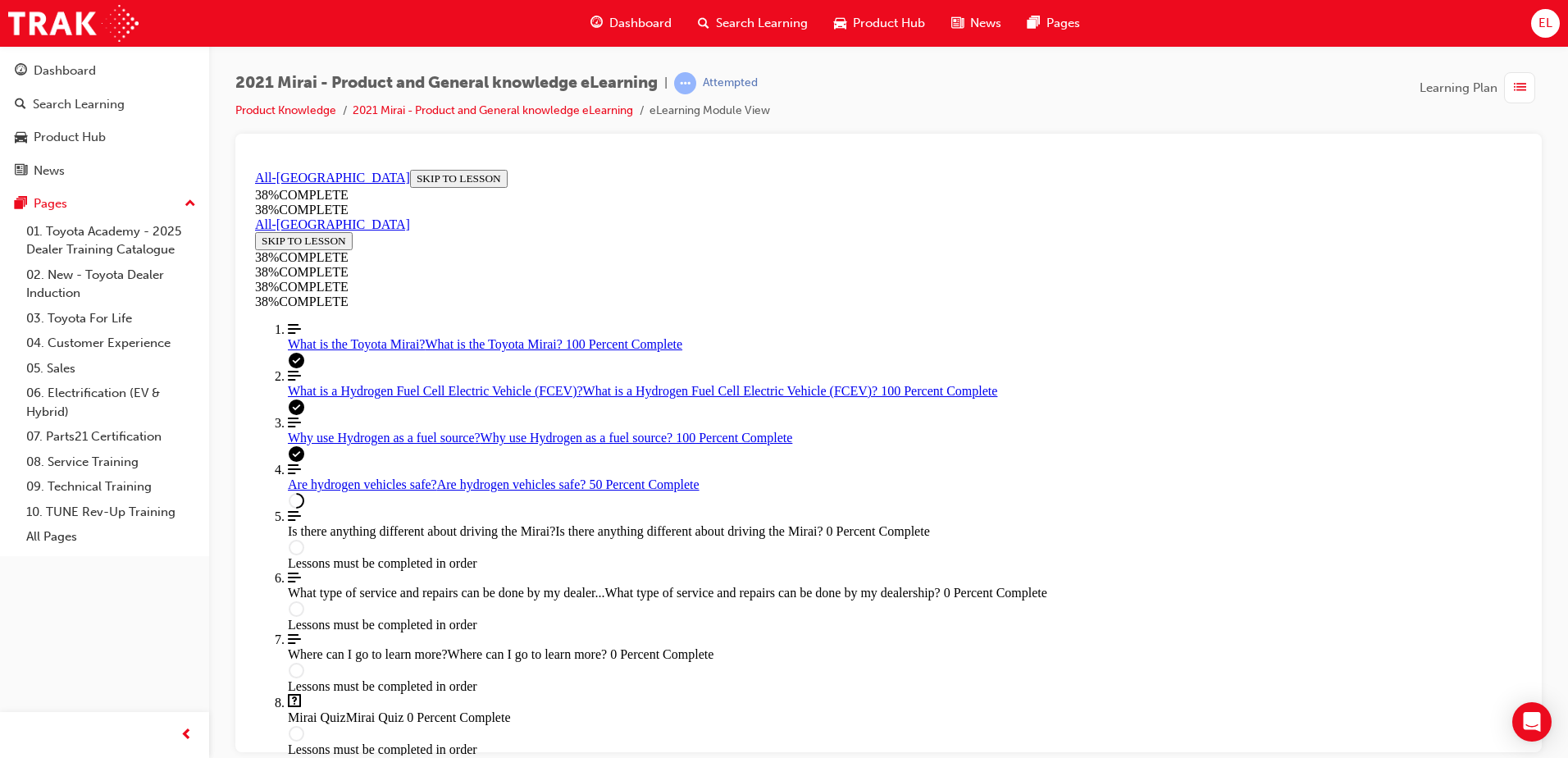
scroll to position [718, 0]
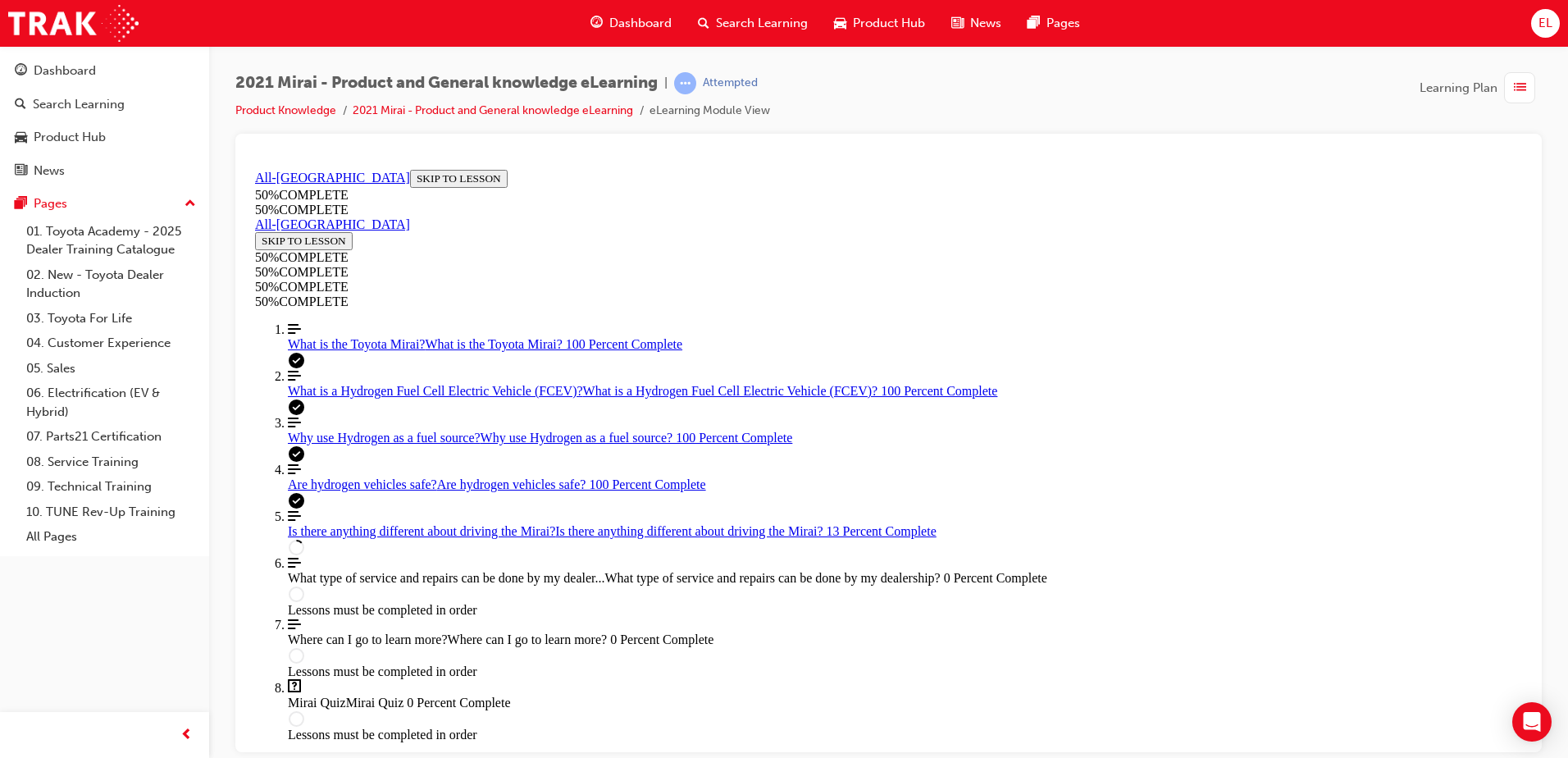
scroll to position [467, 0]
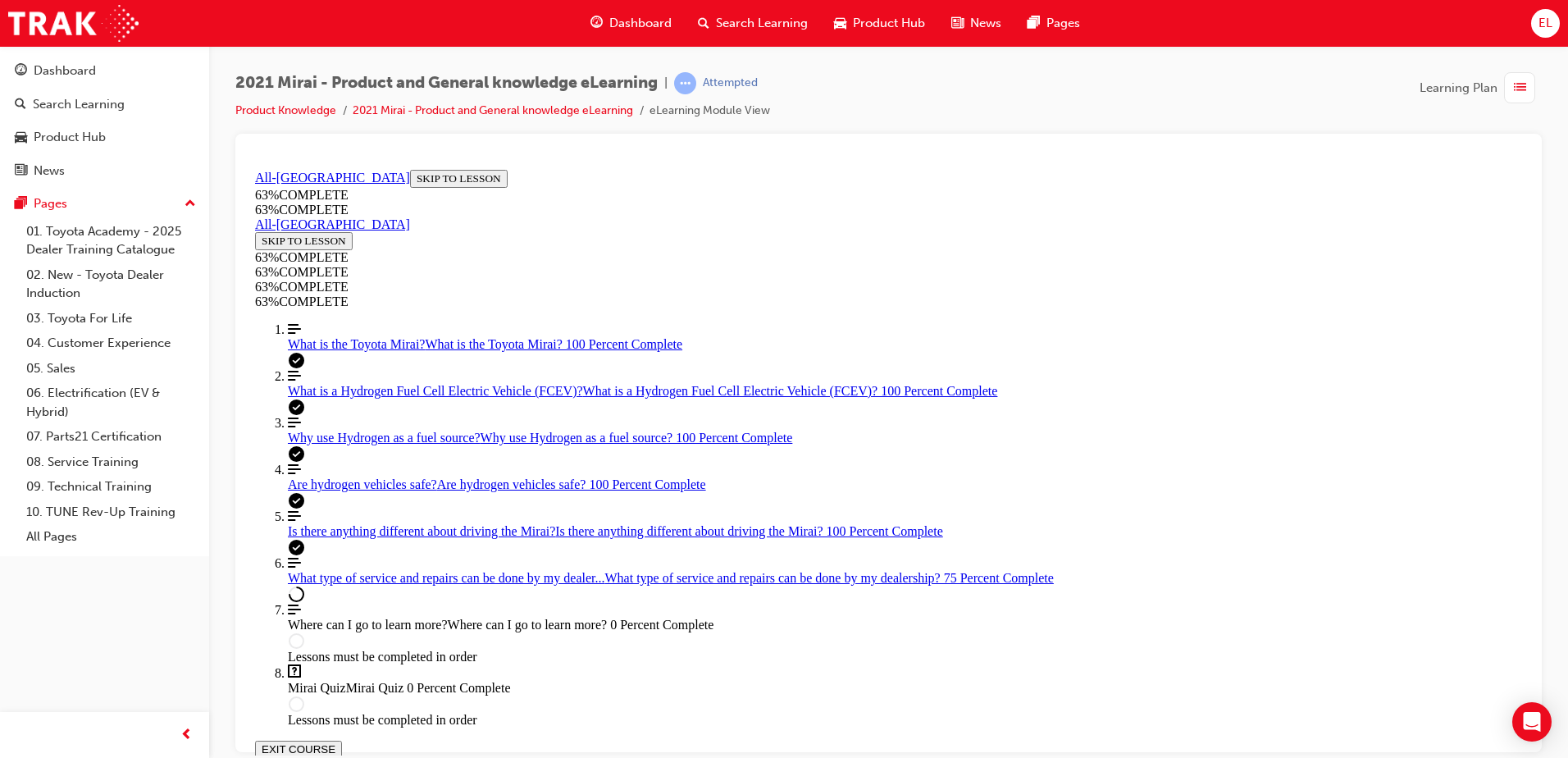
scroll to position [959, 0]
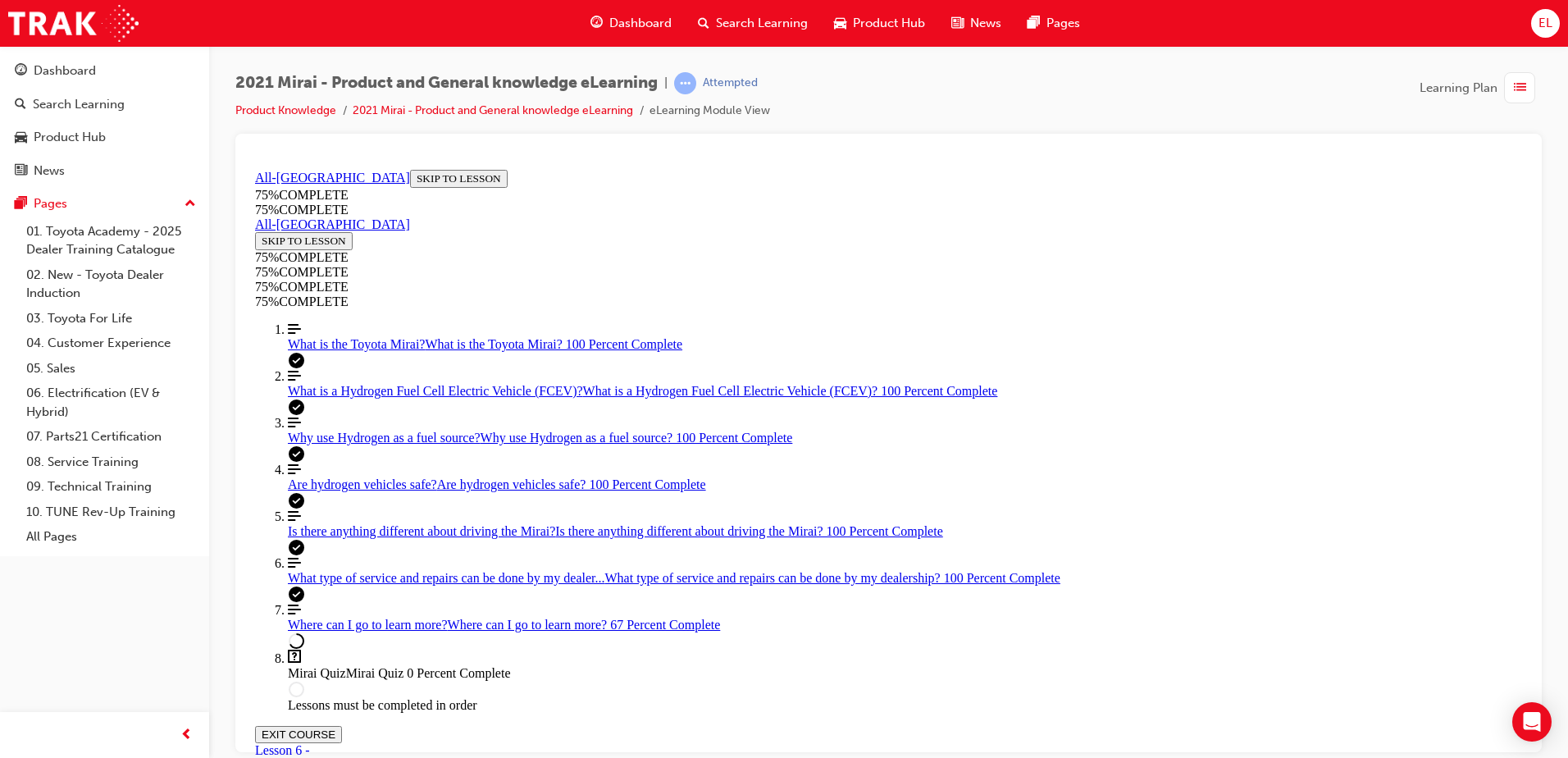
scroll to position [221, 0]
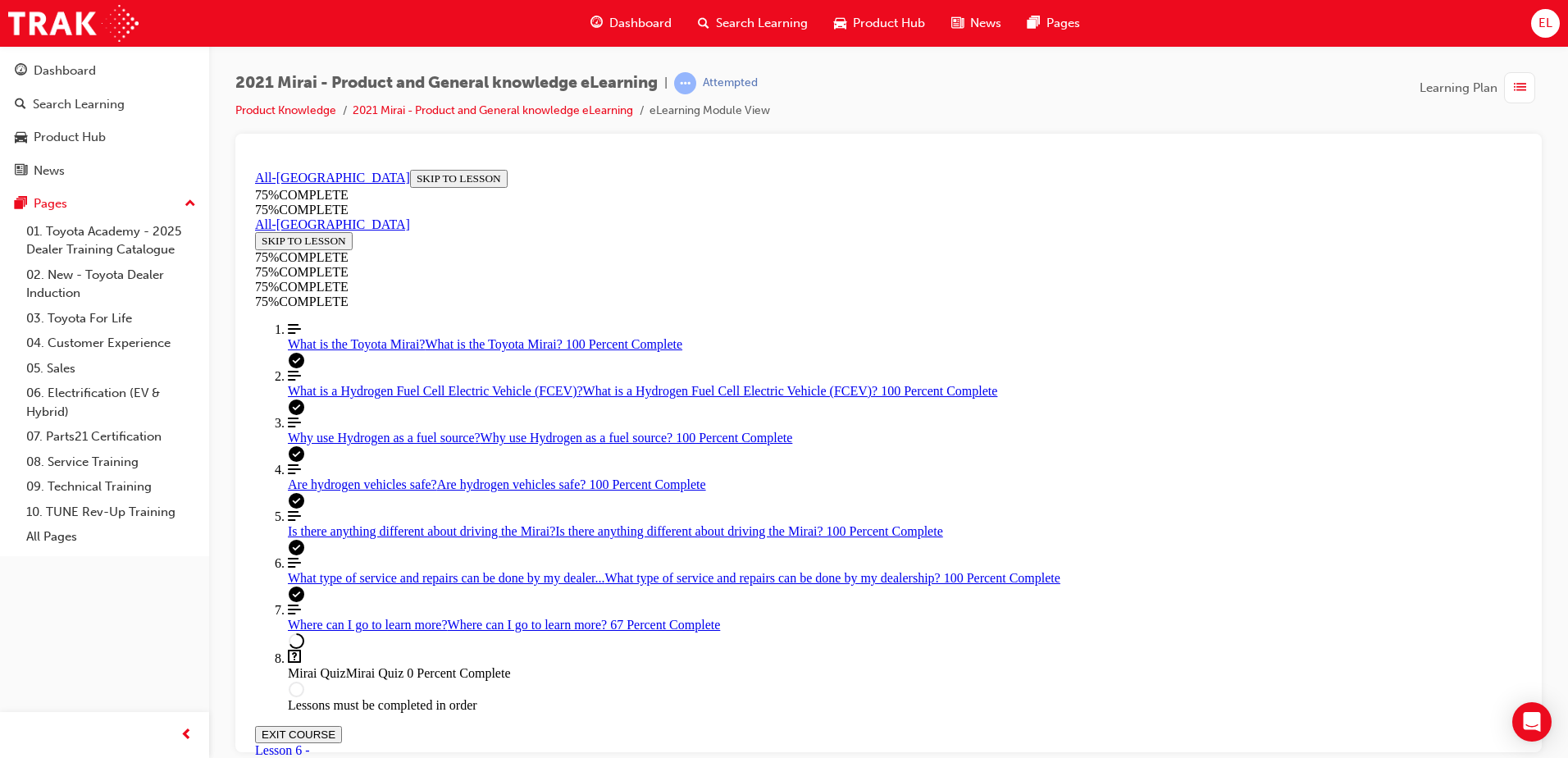
scroll to position [340, 0]
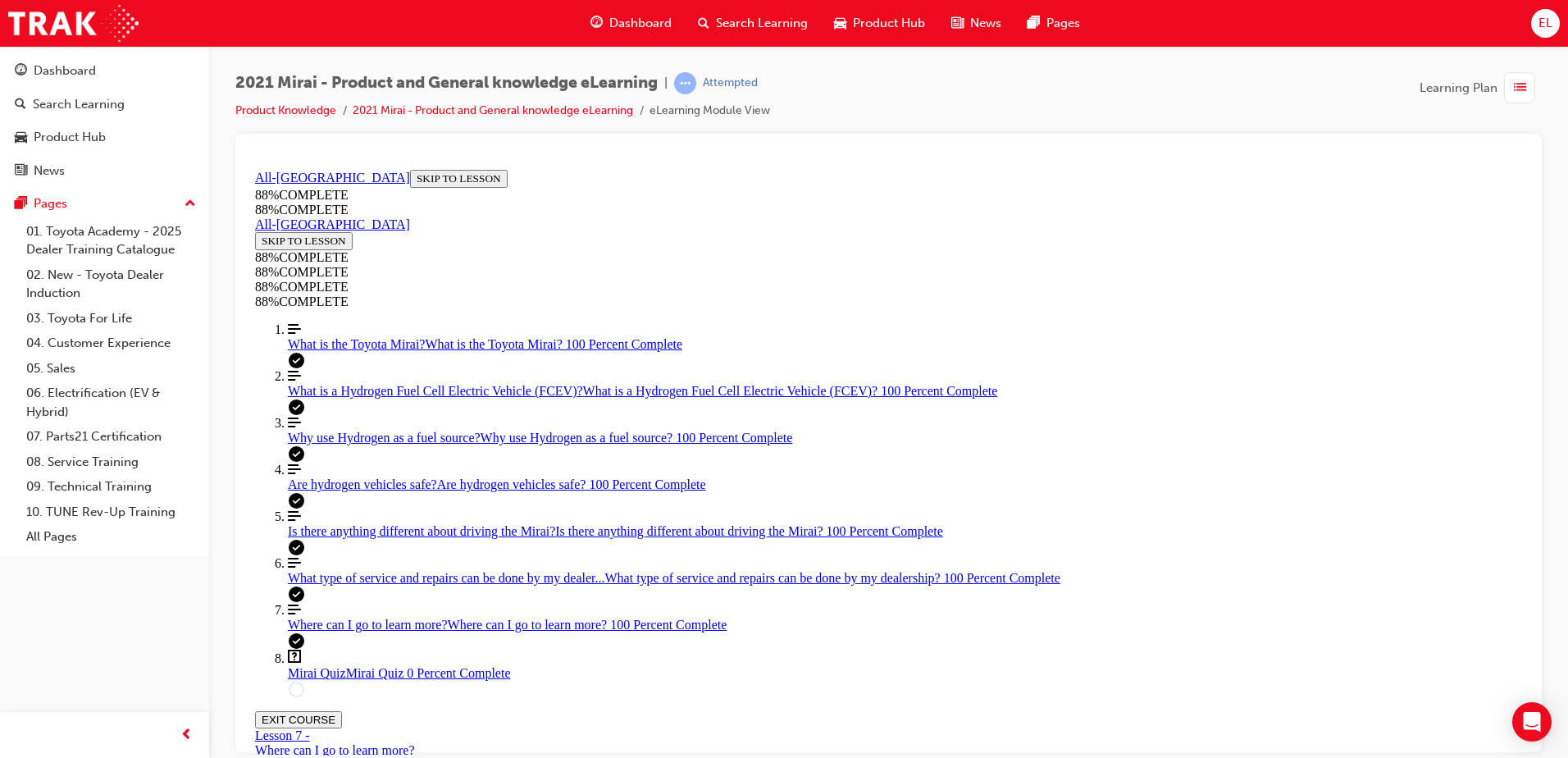
scroll to position [56, 0]
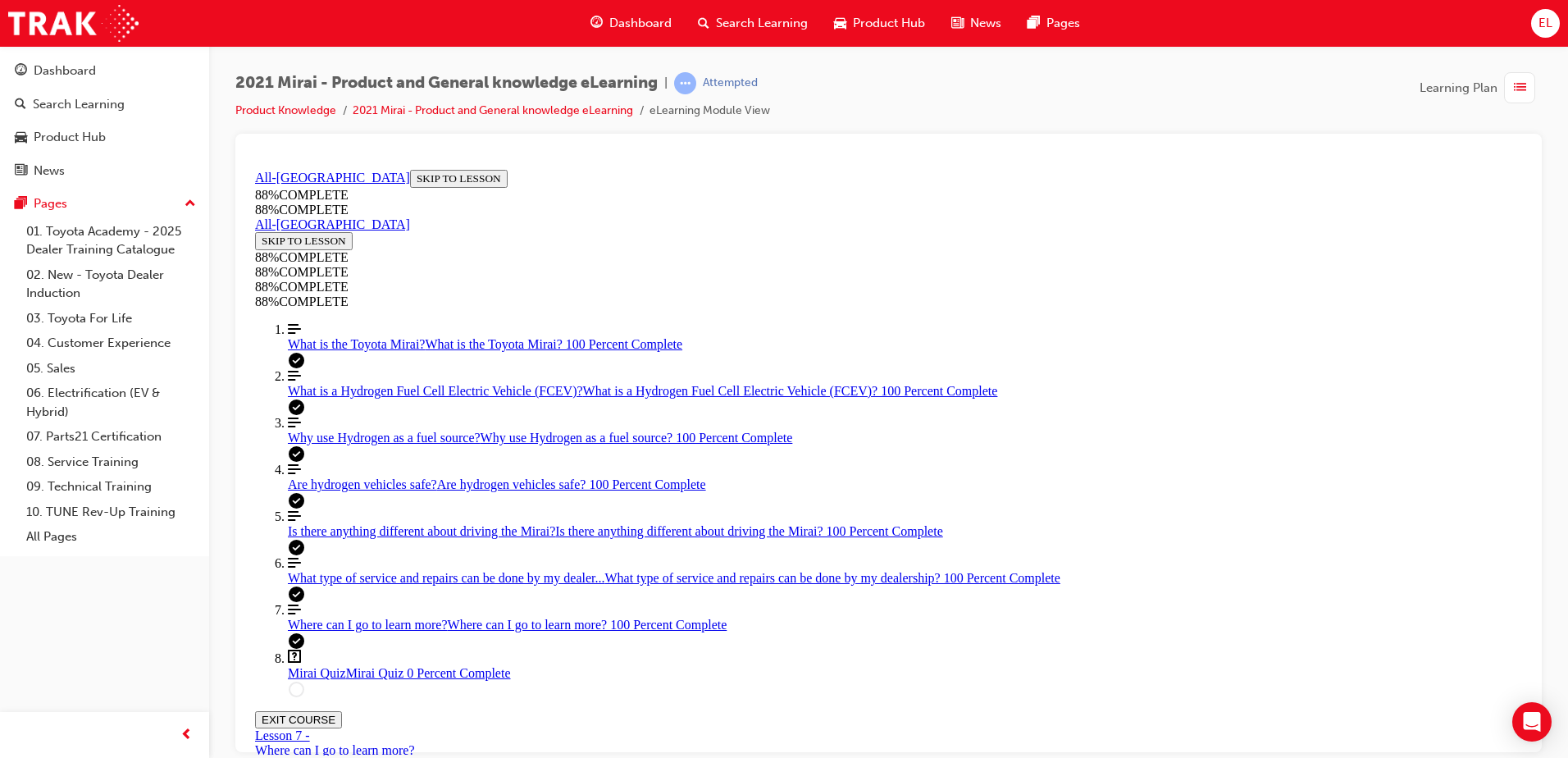
drag, startPoint x: 810, startPoint y: 497, endPoint x: 795, endPoint y: 494, distance: 15.3
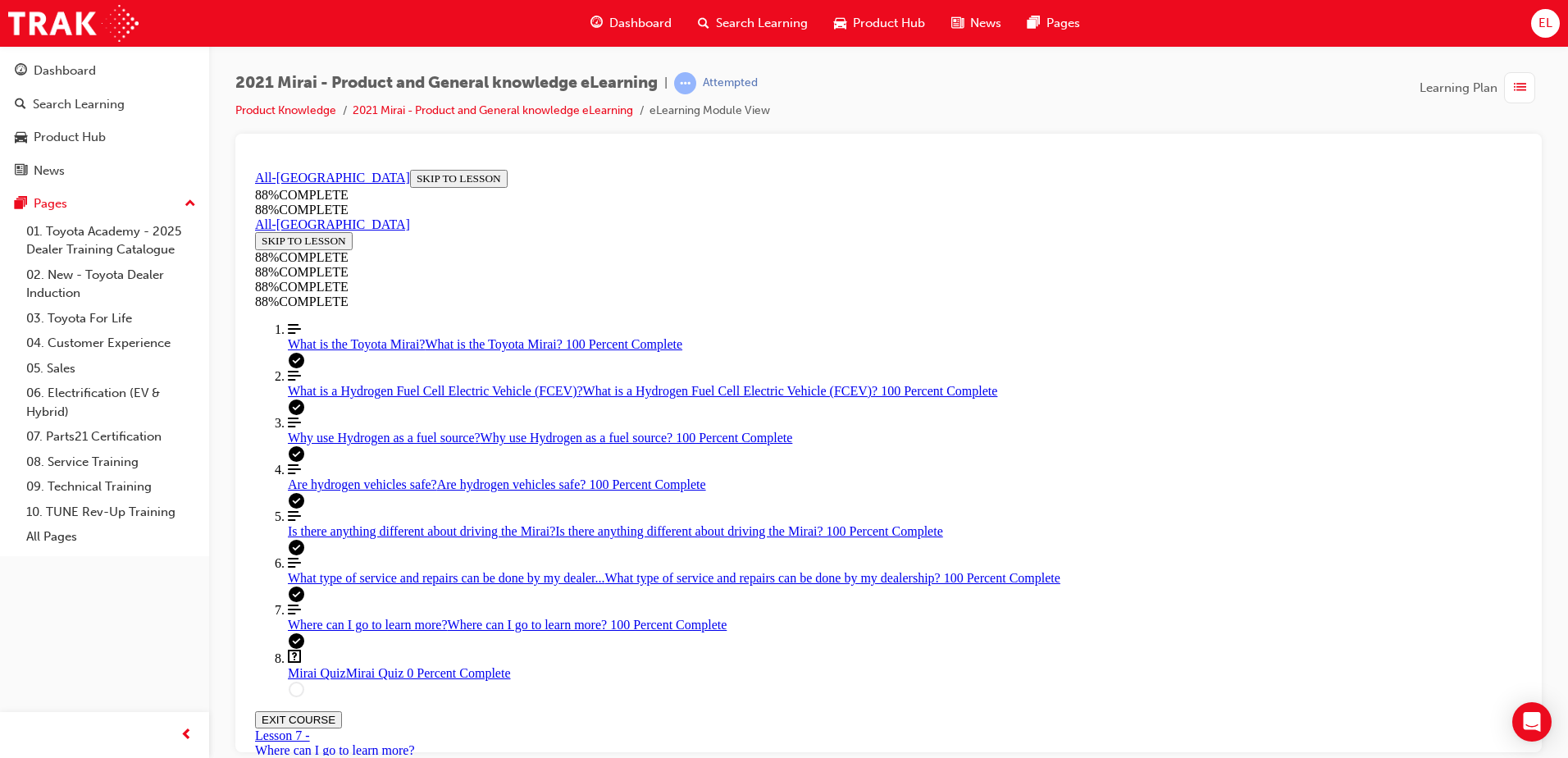
drag, startPoint x: 838, startPoint y: 408, endPoint x: 838, endPoint y: 417, distance: 9.0
drag, startPoint x: 832, startPoint y: 425, endPoint x: 1135, endPoint y: 501, distance: 312.4
drag, startPoint x: 839, startPoint y: 570, endPoint x: 864, endPoint y: 571, distance: 25.0
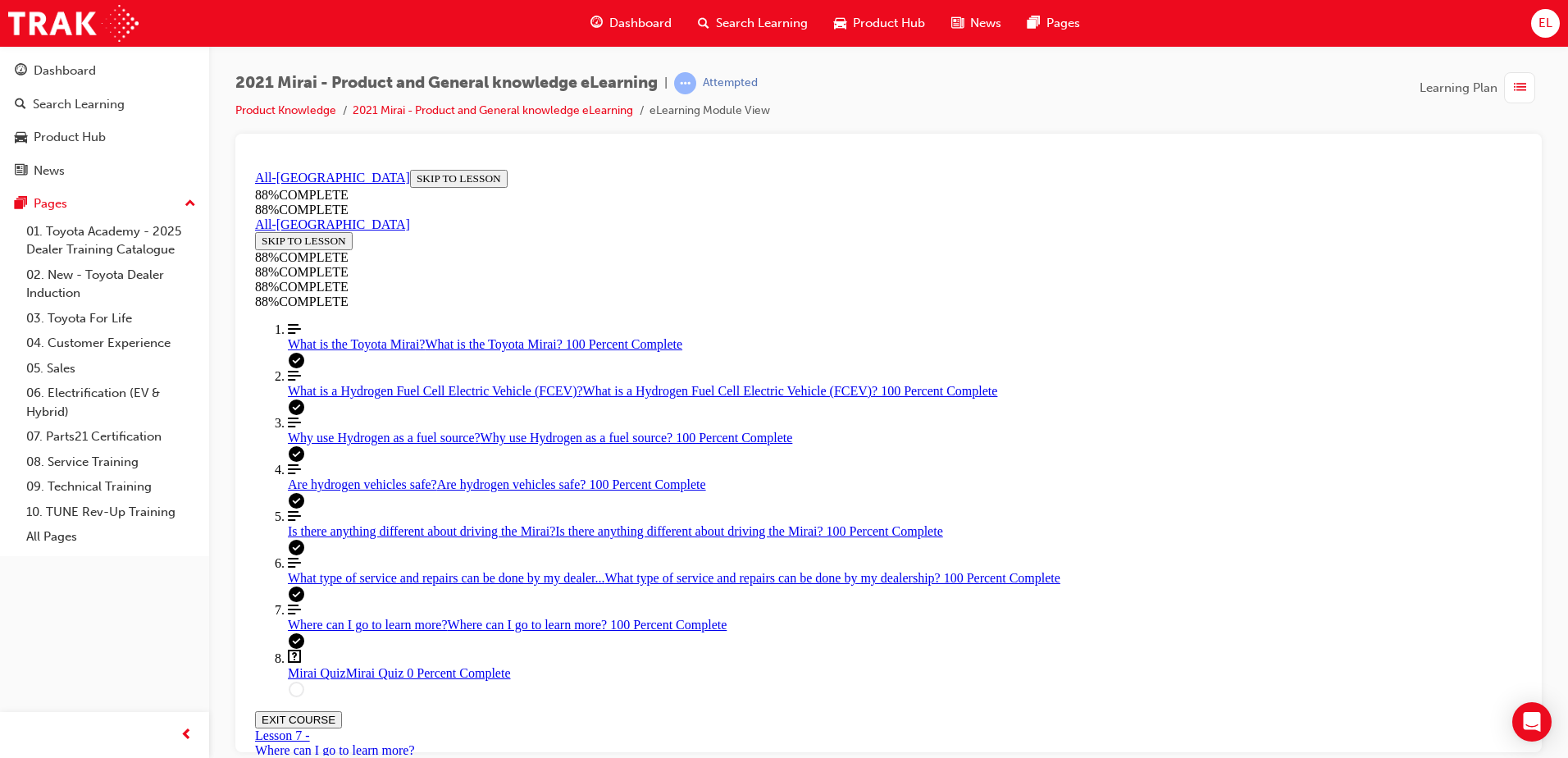
drag, startPoint x: 864, startPoint y: 407, endPoint x: 1171, endPoint y: 554, distance: 340.4
drag, startPoint x: 853, startPoint y: 437, endPoint x: 1099, endPoint y: 434, distance: 246.0
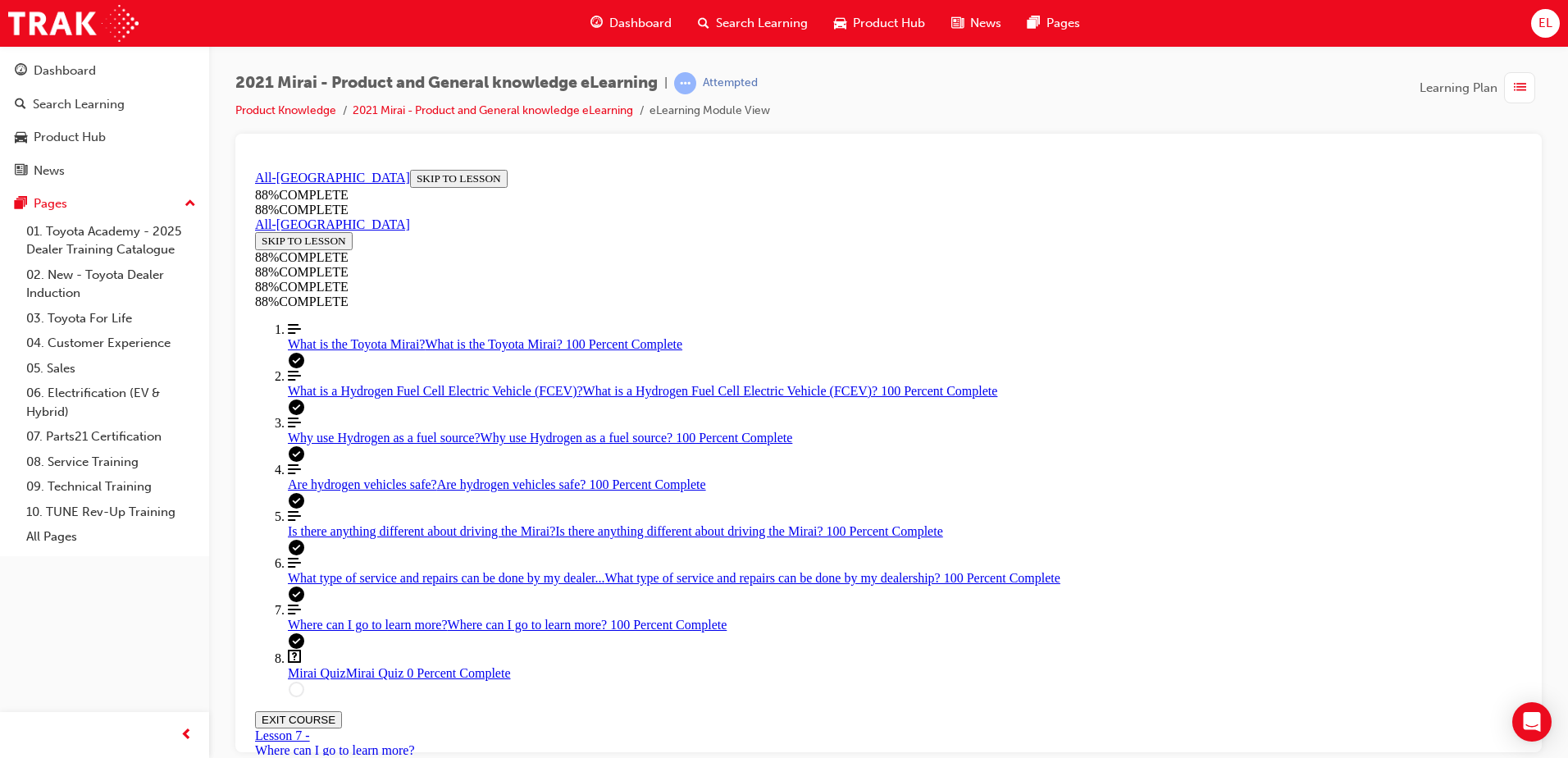
drag, startPoint x: 815, startPoint y: 368, endPoint x: 855, endPoint y: 343, distance: 47.2
drag, startPoint x: 855, startPoint y: 343, endPoint x: 771, endPoint y: 385, distance: 93.9
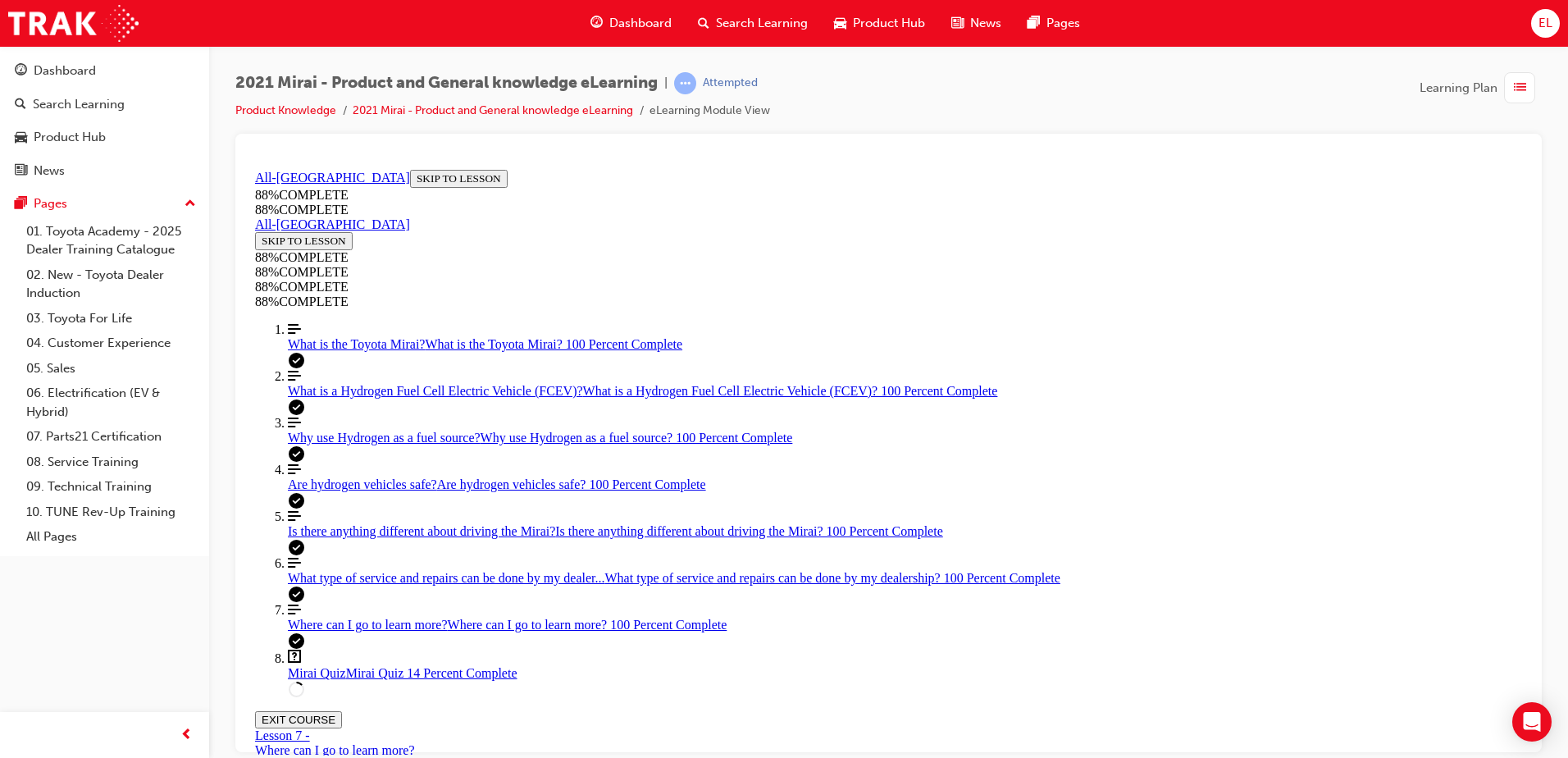
drag, startPoint x: 987, startPoint y: 466, endPoint x: 1031, endPoint y: 512, distance: 63.7
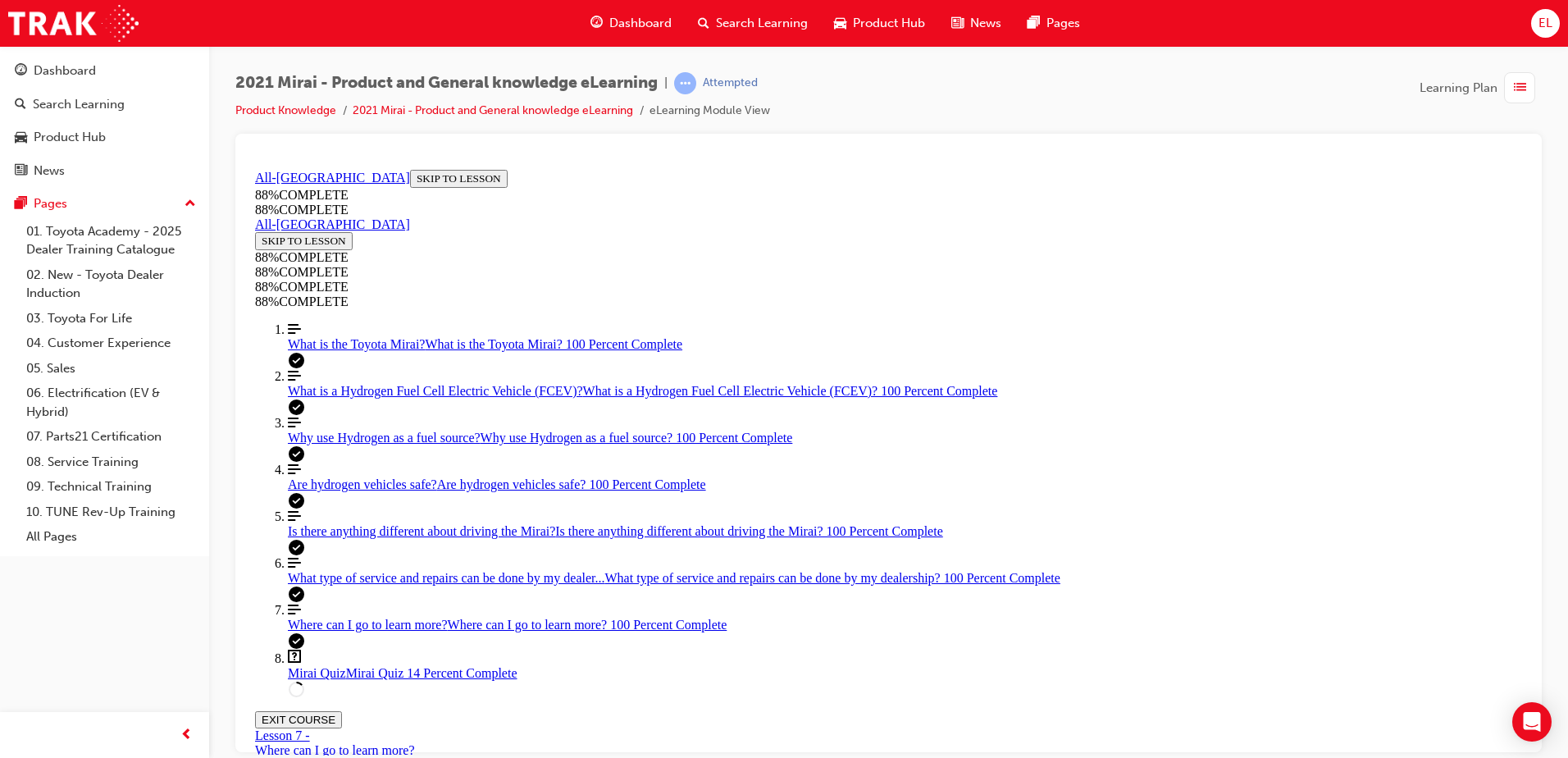
scroll to position [349, 0]
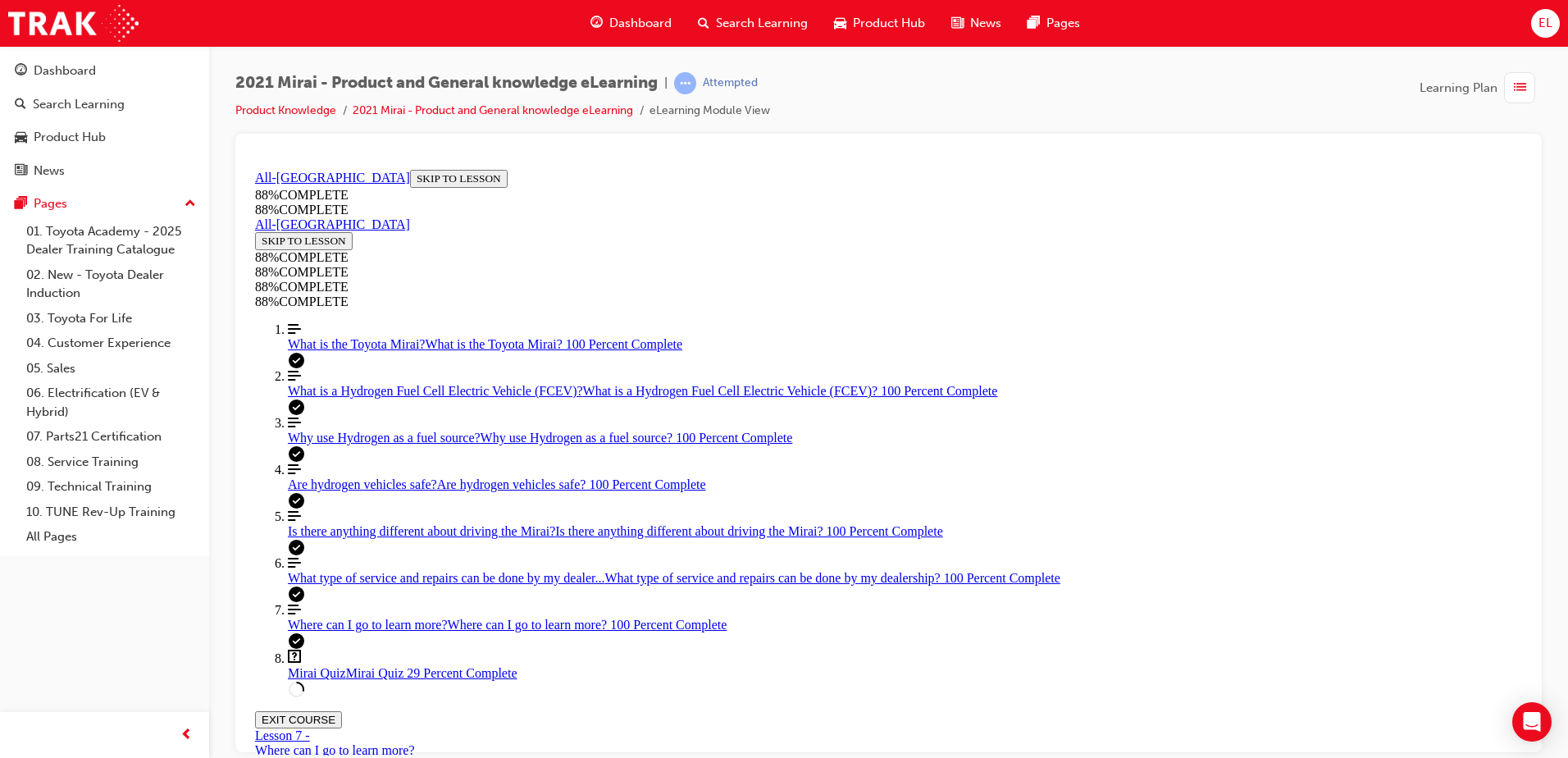
scroll to position [142, 0]
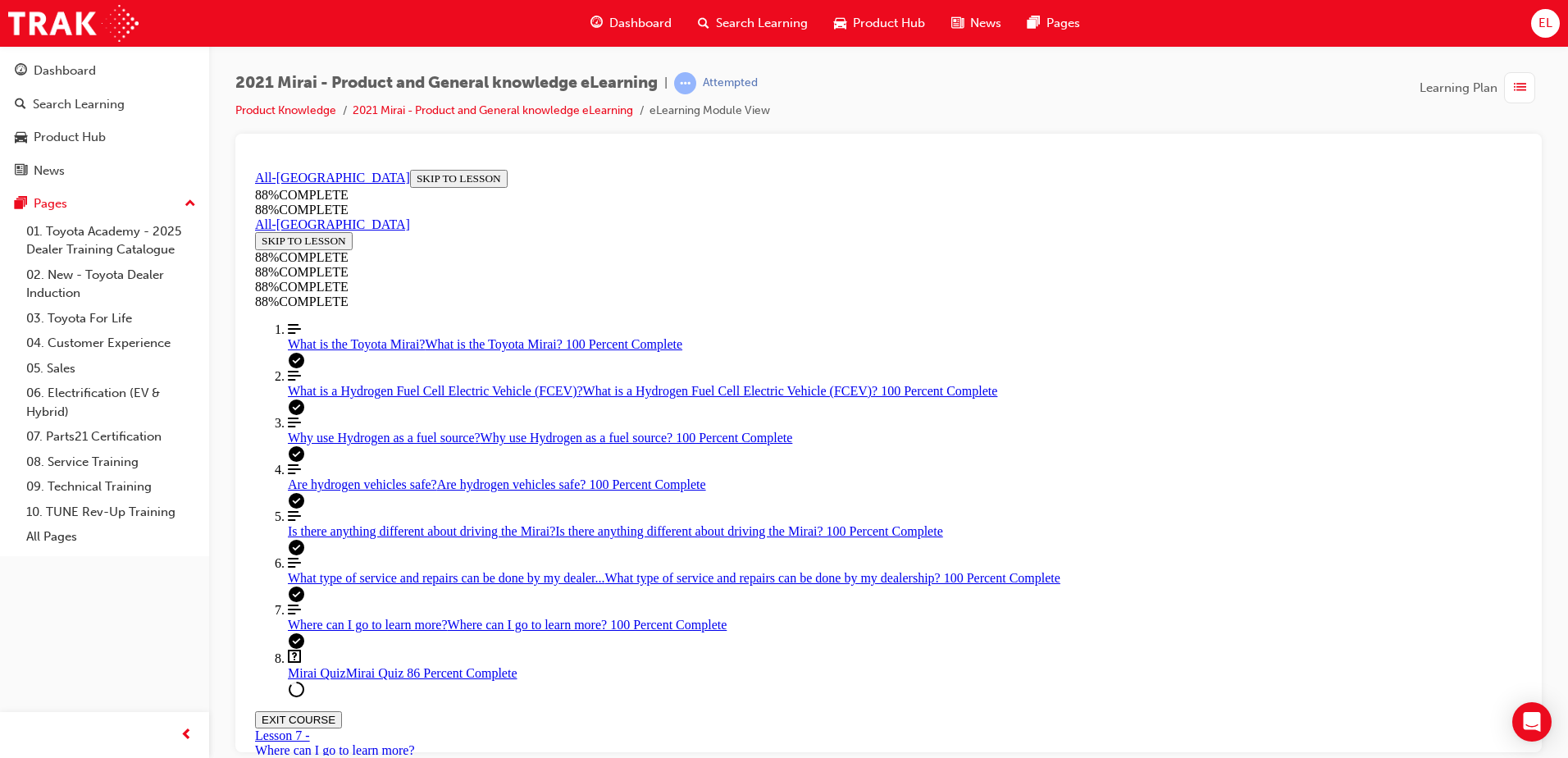
scroll to position [284, 0]
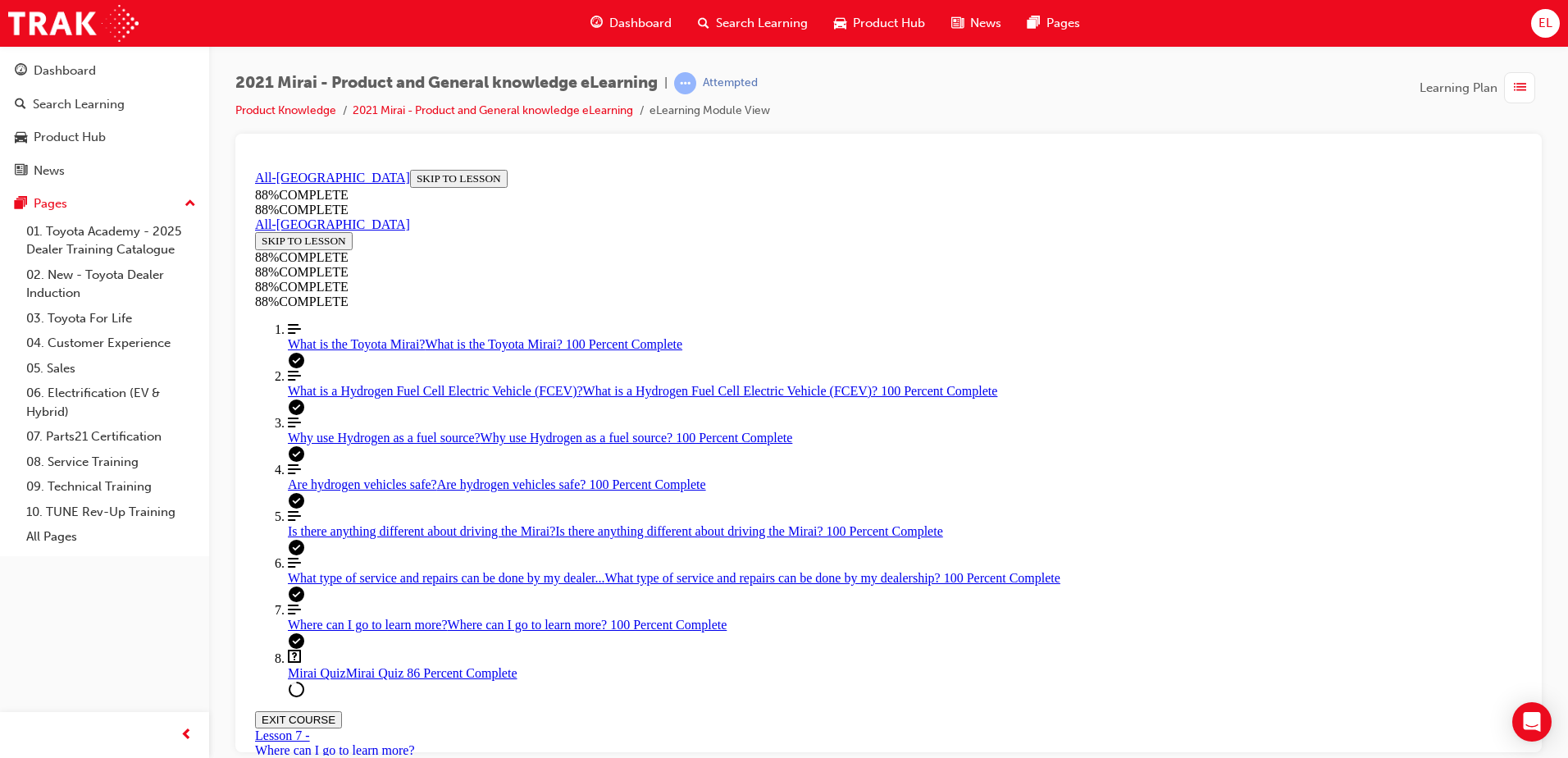
scroll to position [241, 0]
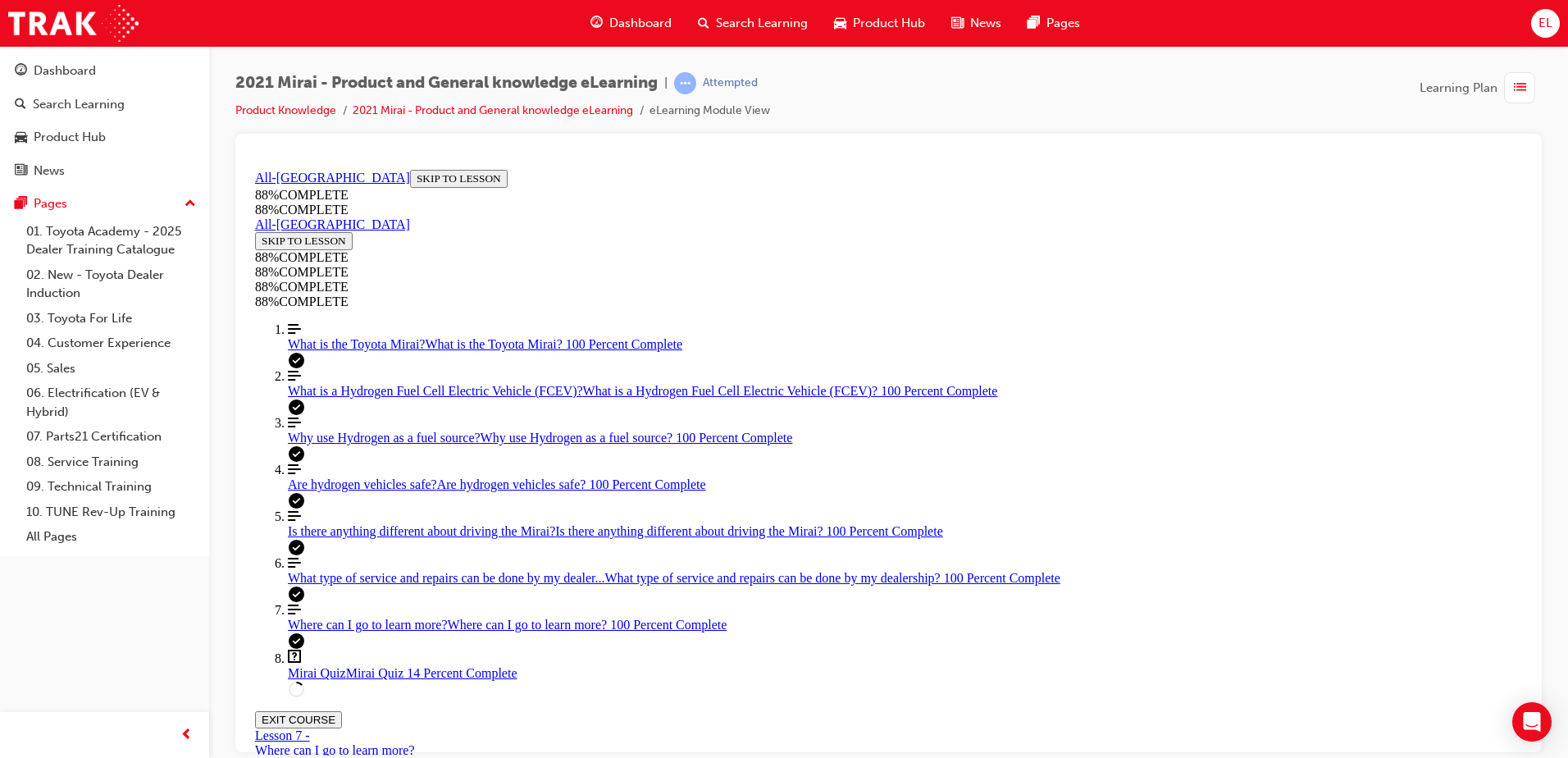
scroll to position [511, 0]
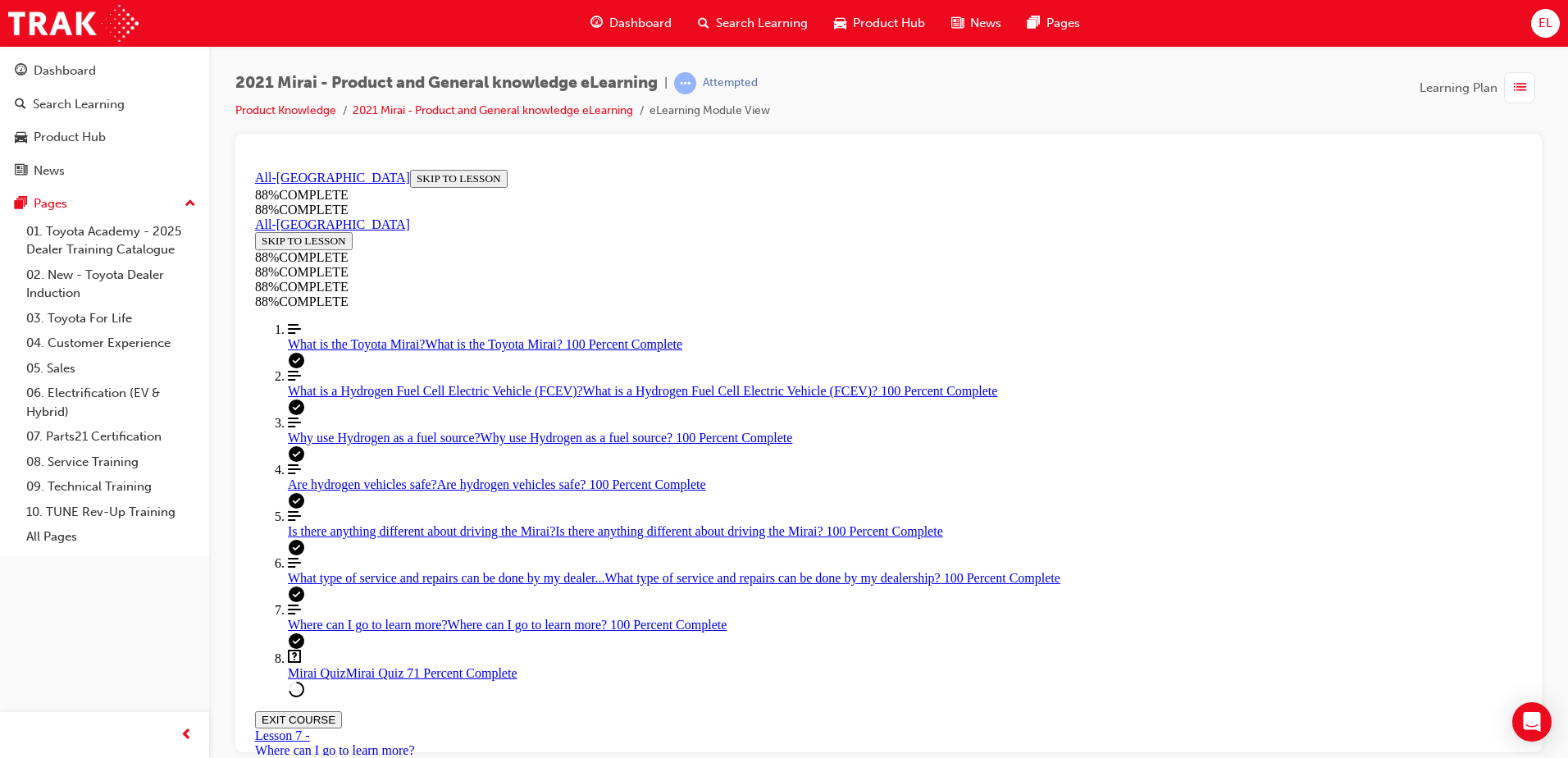
scroll to position [244, 0]
drag, startPoint x: 882, startPoint y: 498, endPoint x: 1112, endPoint y: 497, distance: 230.0
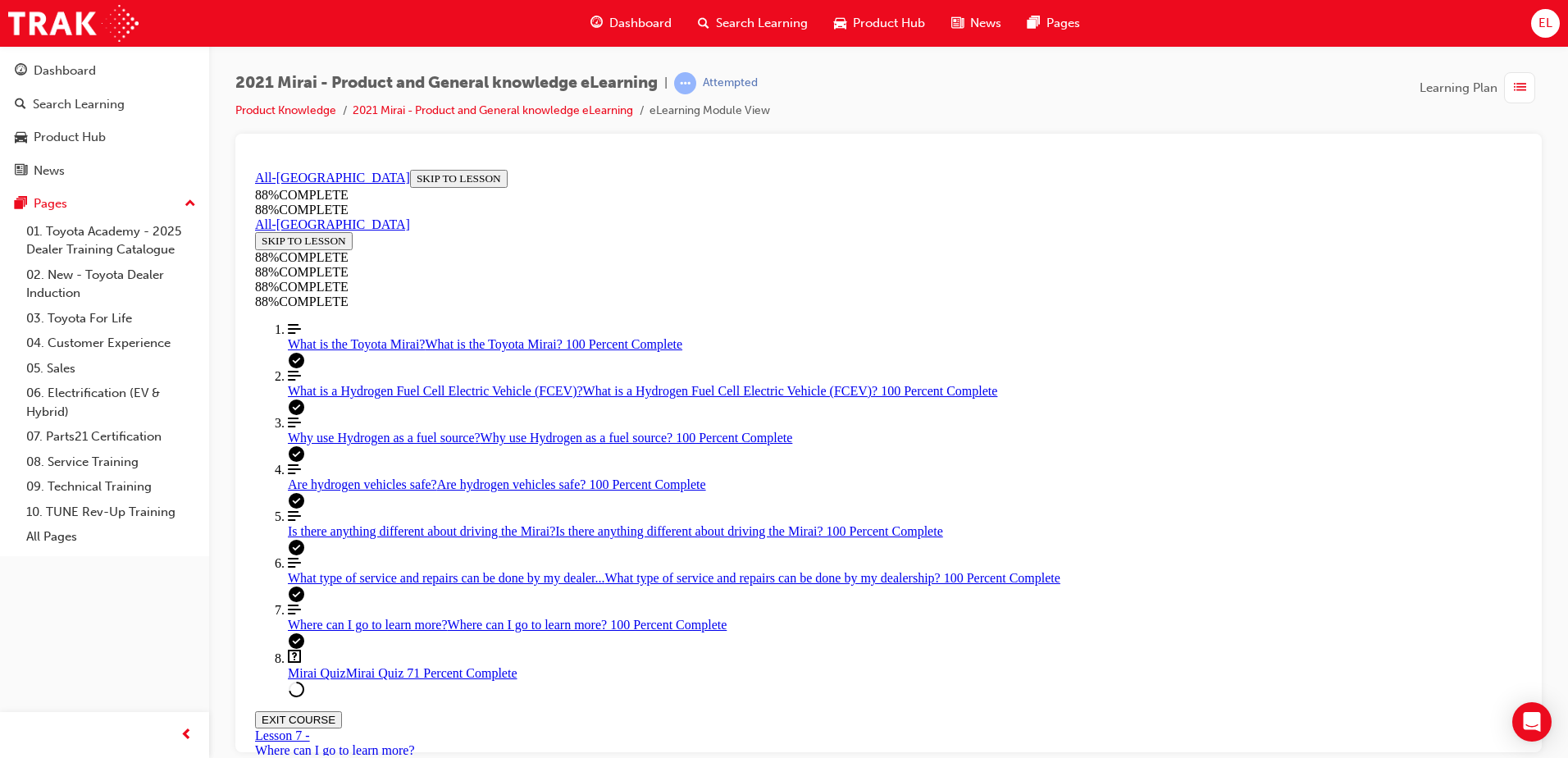
drag, startPoint x: 913, startPoint y: 514, endPoint x: 1016, endPoint y: 664, distance: 182.0
drag, startPoint x: 886, startPoint y: 574, endPoint x: 1070, endPoint y: 547, distance: 186.0
drag, startPoint x: 903, startPoint y: 580, endPoint x: 1118, endPoint y: 558, distance: 216.1
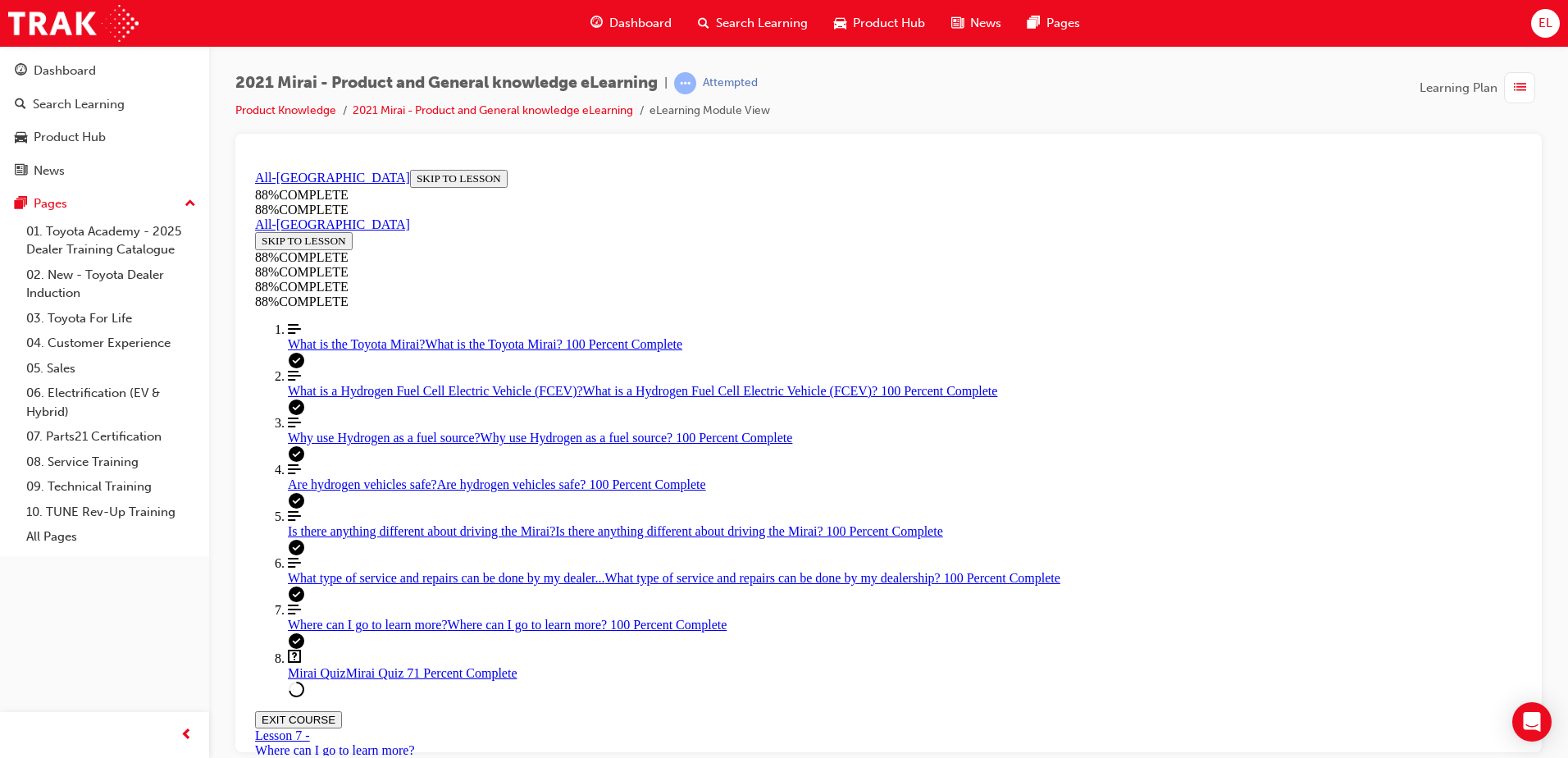
drag, startPoint x: 874, startPoint y: 582, endPoint x: 1201, endPoint y: 576, distance: 327.1
drag, startPoint x: 797, startPoint y: 491, endPoint x: 1013, endPoint y: 471, distance: 216.9
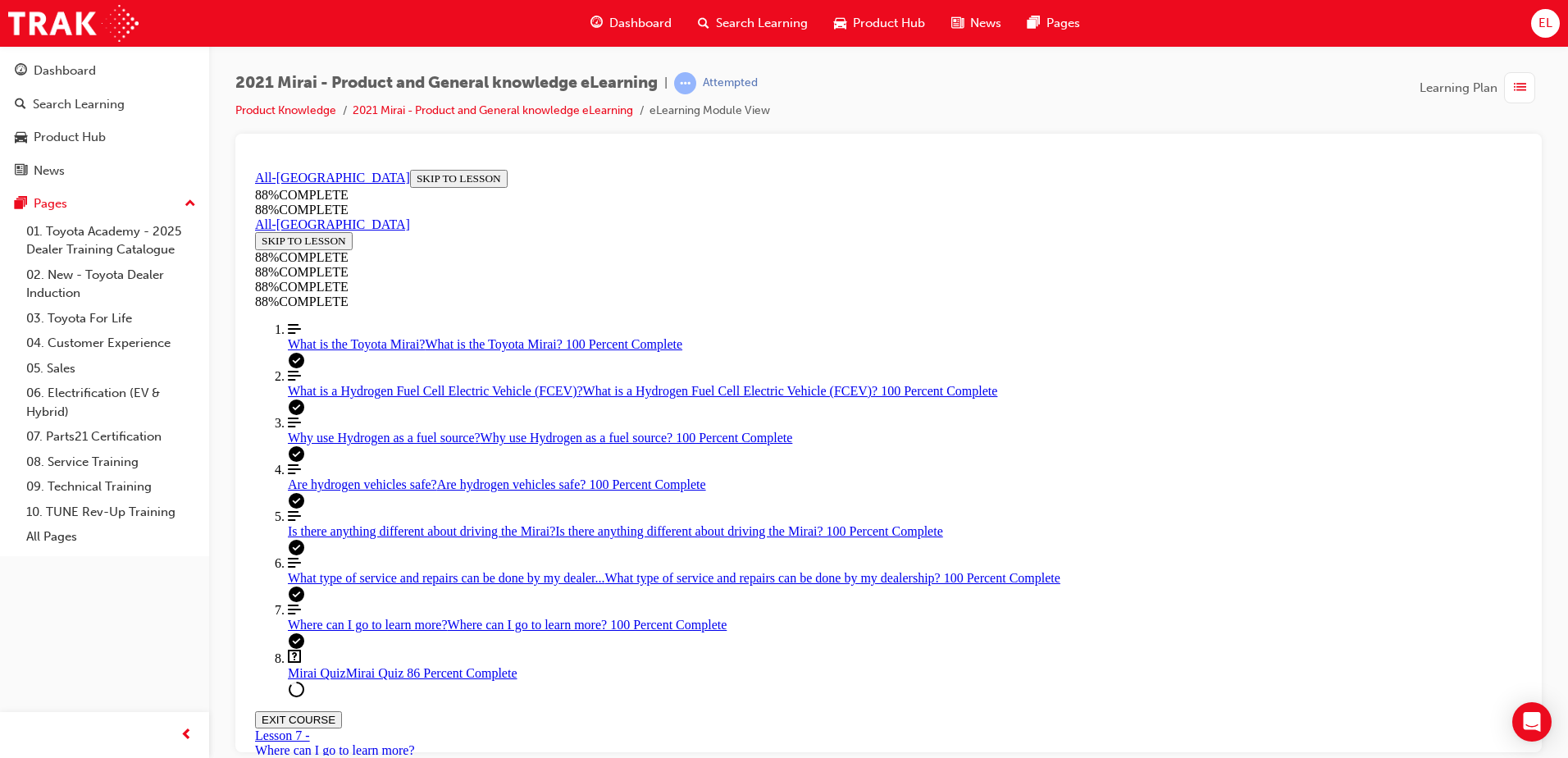
scroll to position [327, 0]
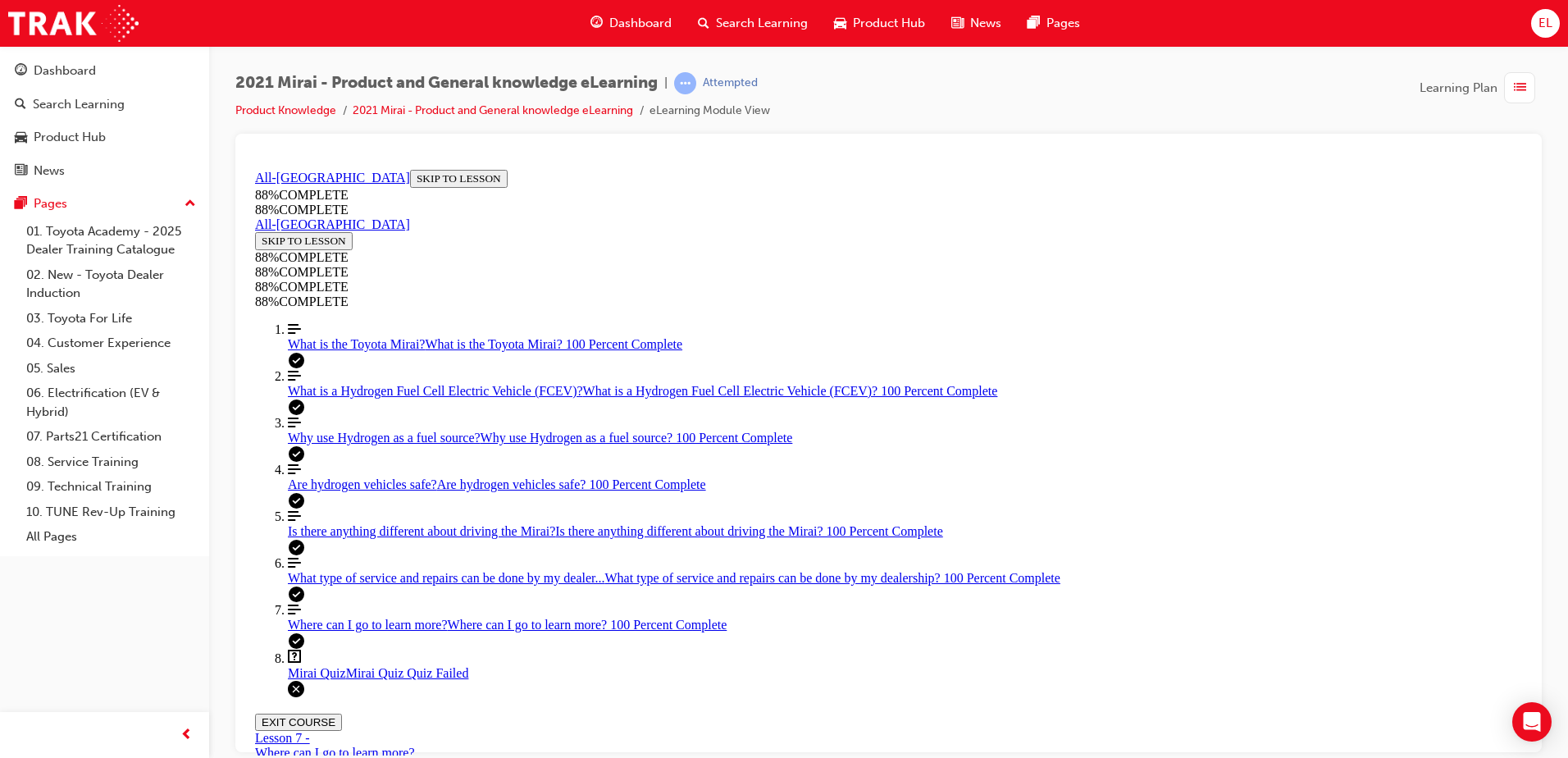
scroll to position [612, 0]
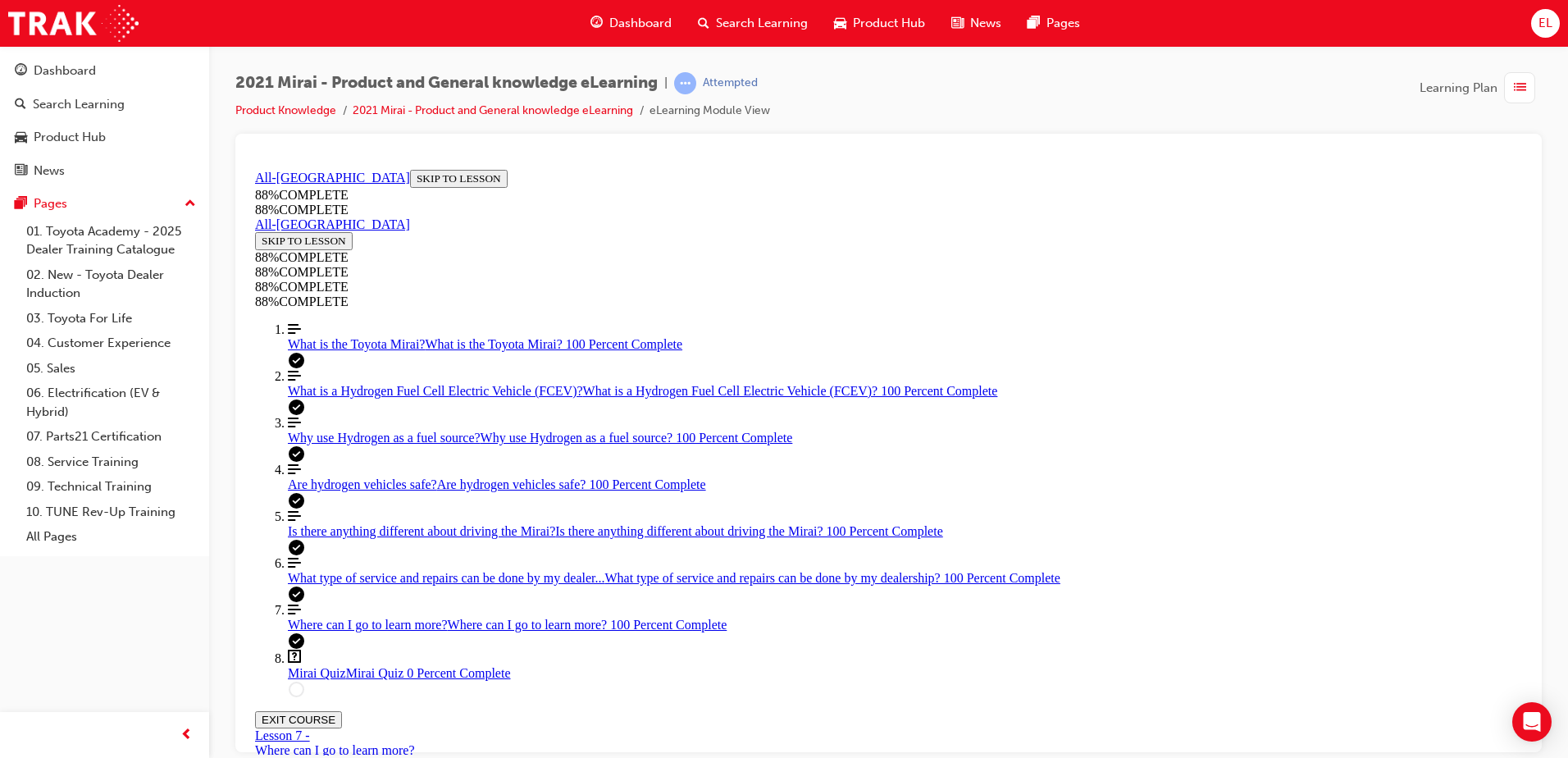
drag, startPoint x: 855, startPoint y: 498, endPoint x: 882, endPoint y: 656, distance: 160.3
drag, startPoint x: 887, startPoint y: 496, endPoint x: 1158, endPoint y: 646, distance: 309.7
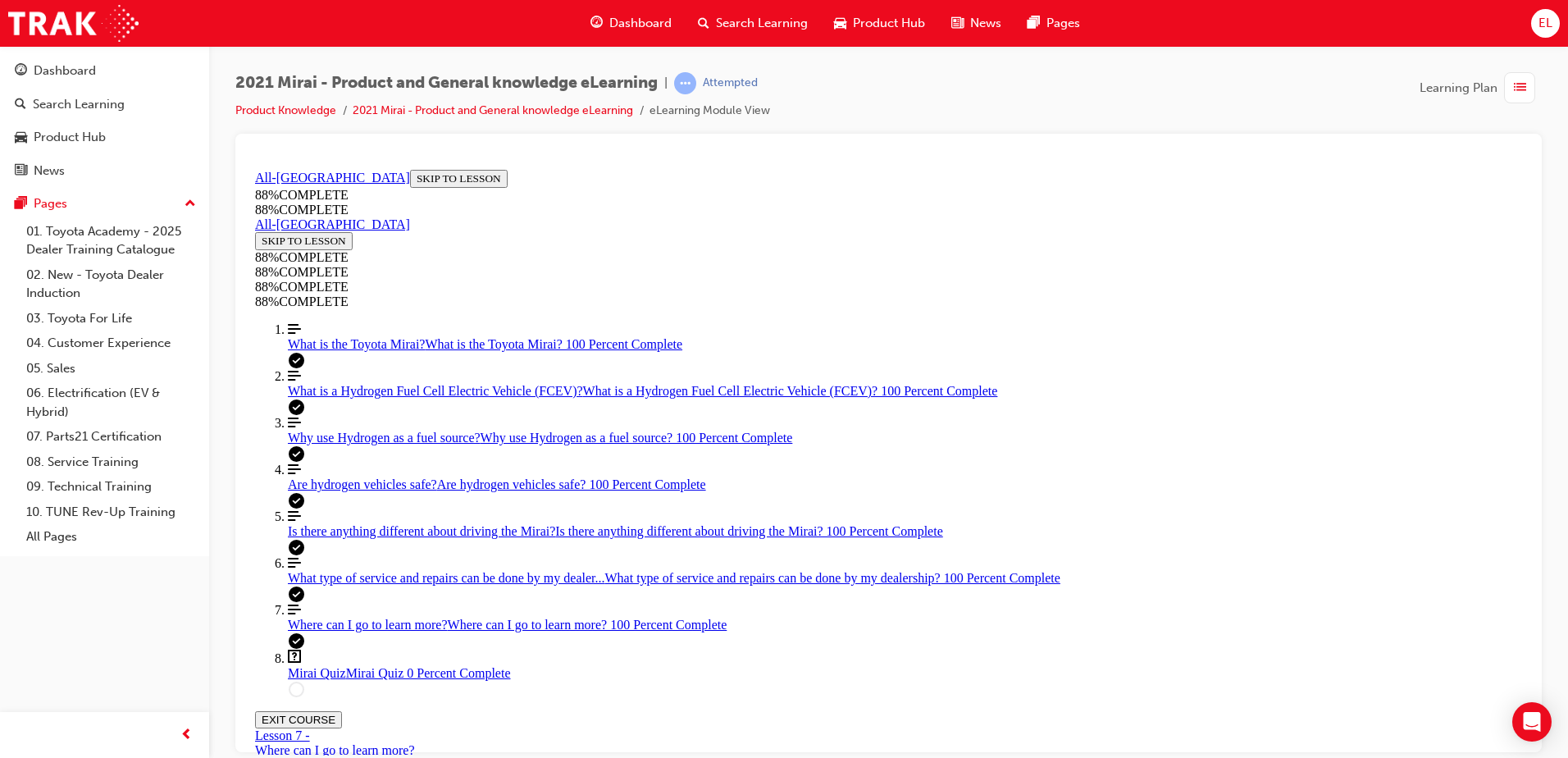
drag, startPoint x: 855, startPoint y: 493, endPoint x: 1090, endPoint y: 479, distance: 235.4
drag, startPoint x: 984, startPoint y: 502, endPoint x: 1286, endPoint y: 470, distance: 303.7
drag, startPoint x: 838, startPoint y: 575, endPoint x: 1168, endPoint y: 562, distance: 330.3
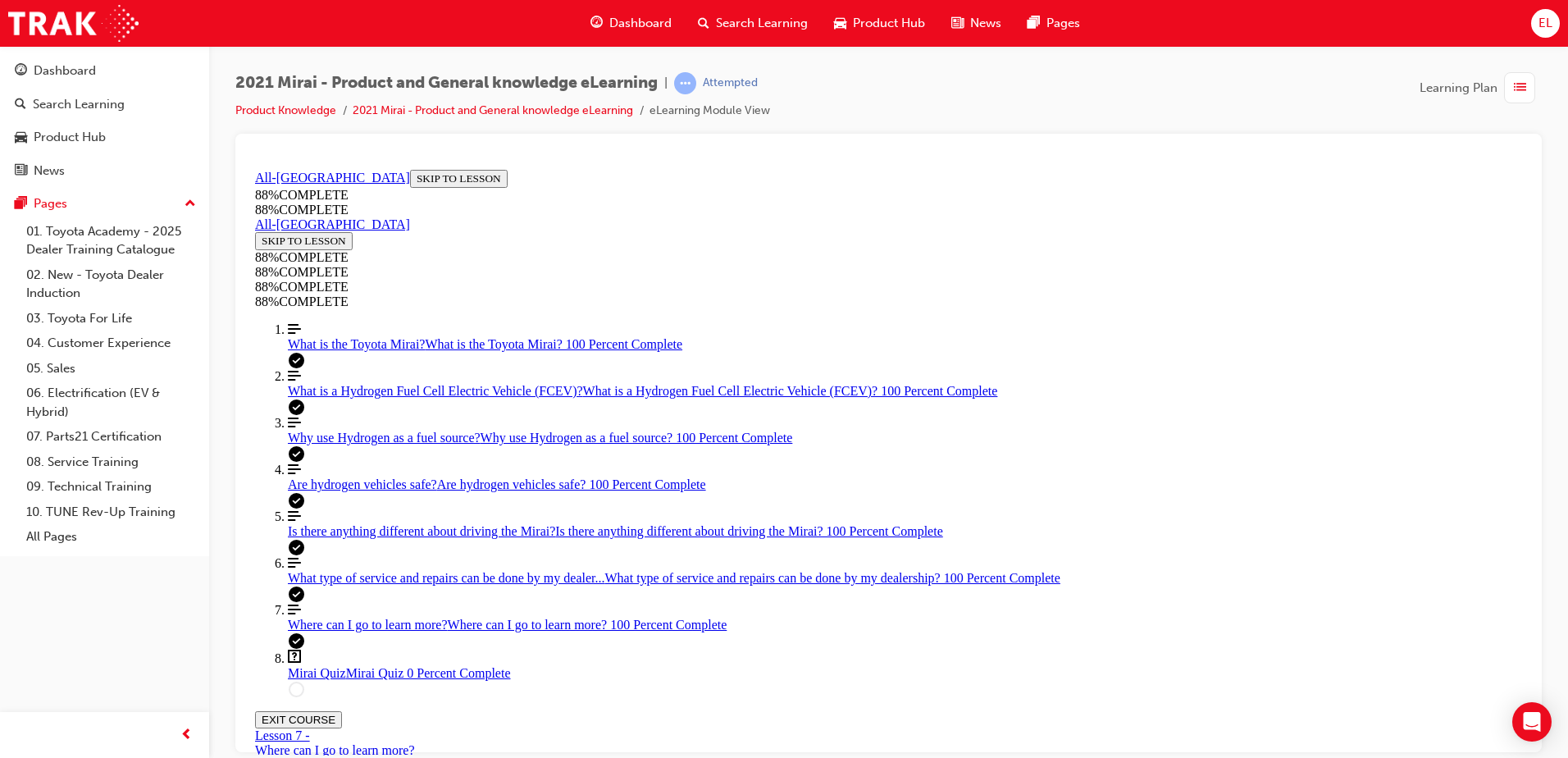
drag, startPoint x: 999, startPoint y: 742, endPoint x: 1011, endPoint y: 730, distance: 17.0
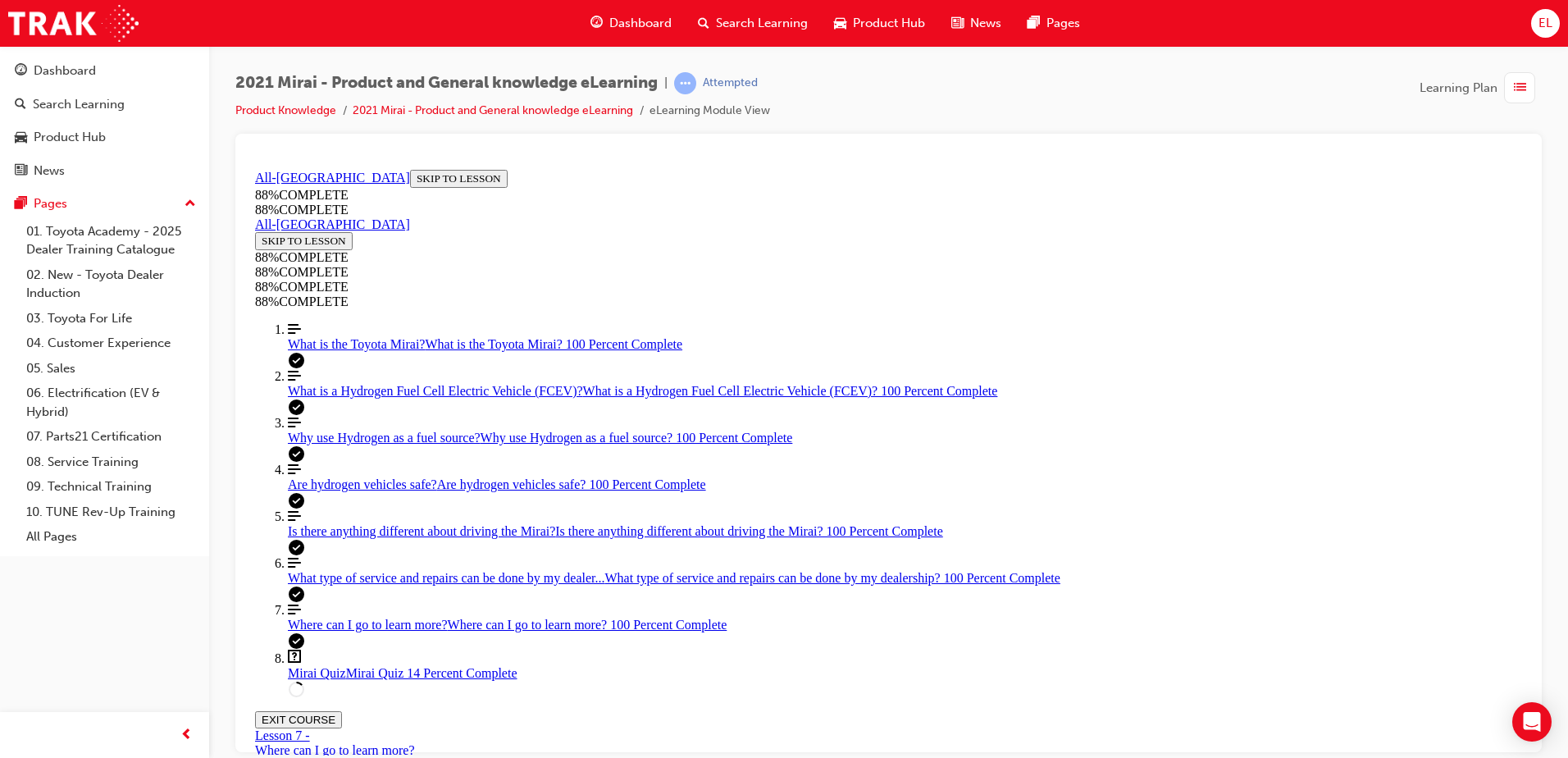
scroll to position [60, 0]
drag, startPoint x: 1004, startPoint y: 689, endPoint x: 1011, endPoint y: 680, distance: 11.4
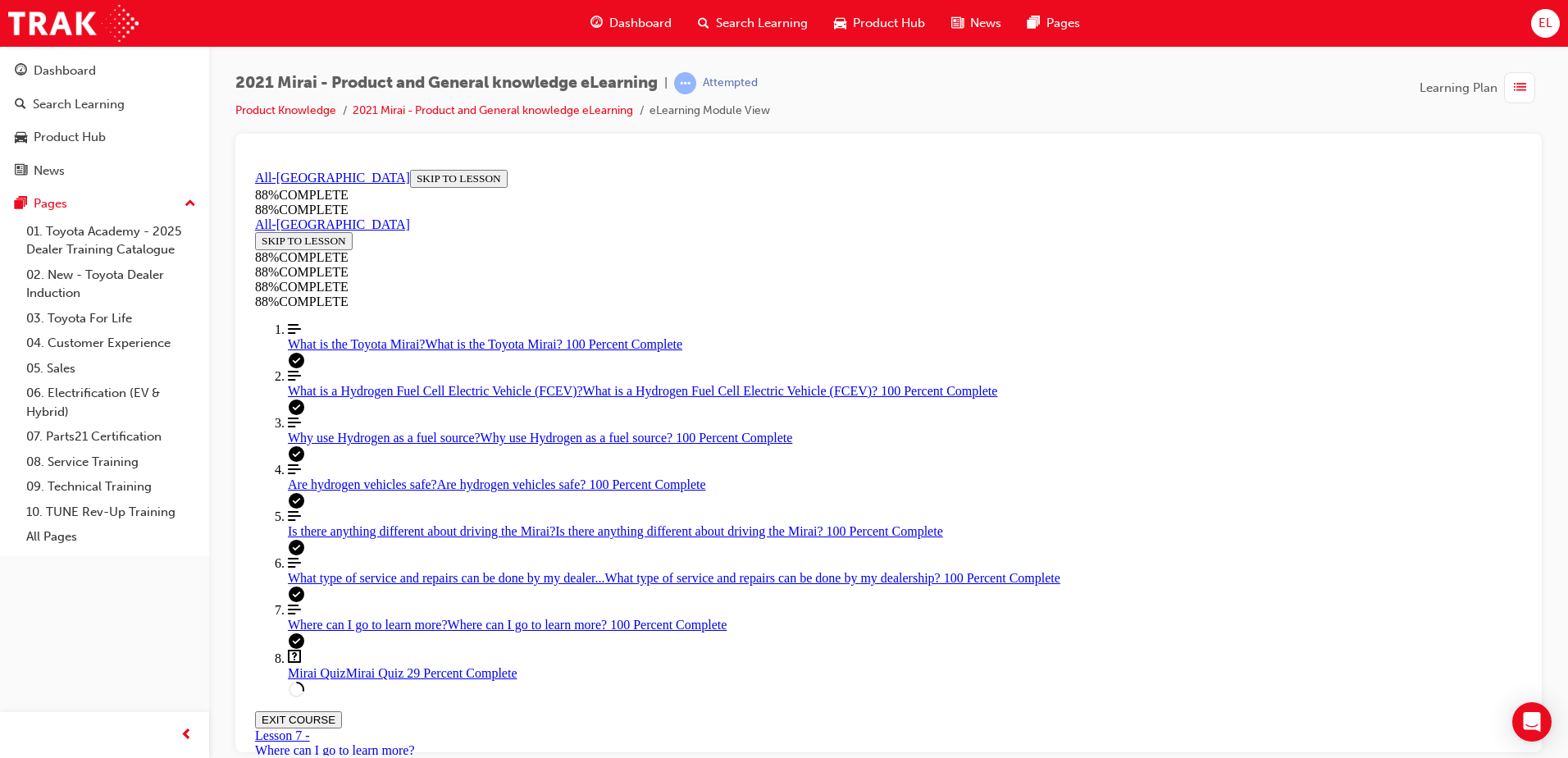
drag, startPoint x: 844, startPoint y: 563, endPoint x: 856, endPoint y: 563, distance: 12.0
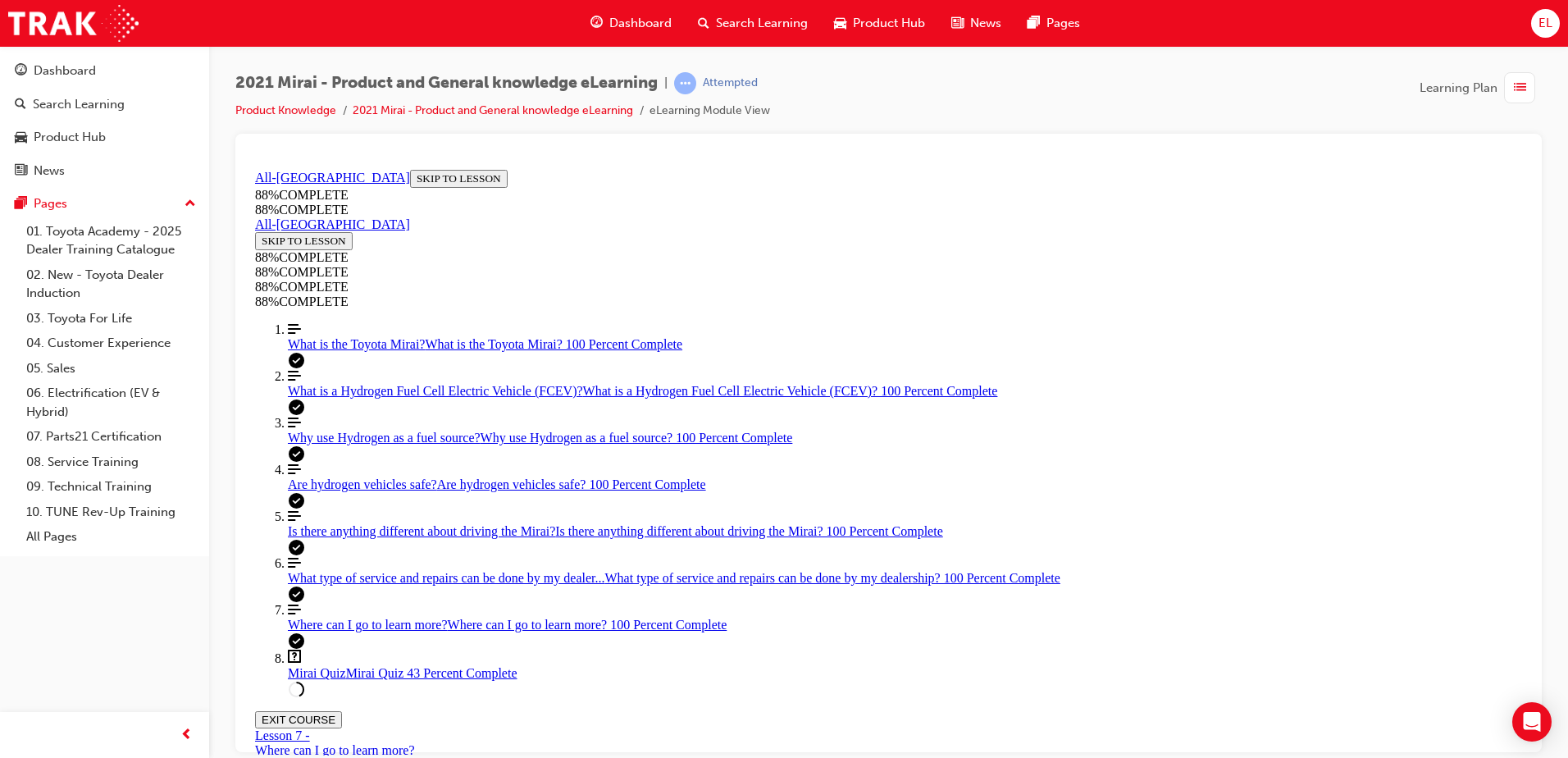
scroll to position [528, 0]
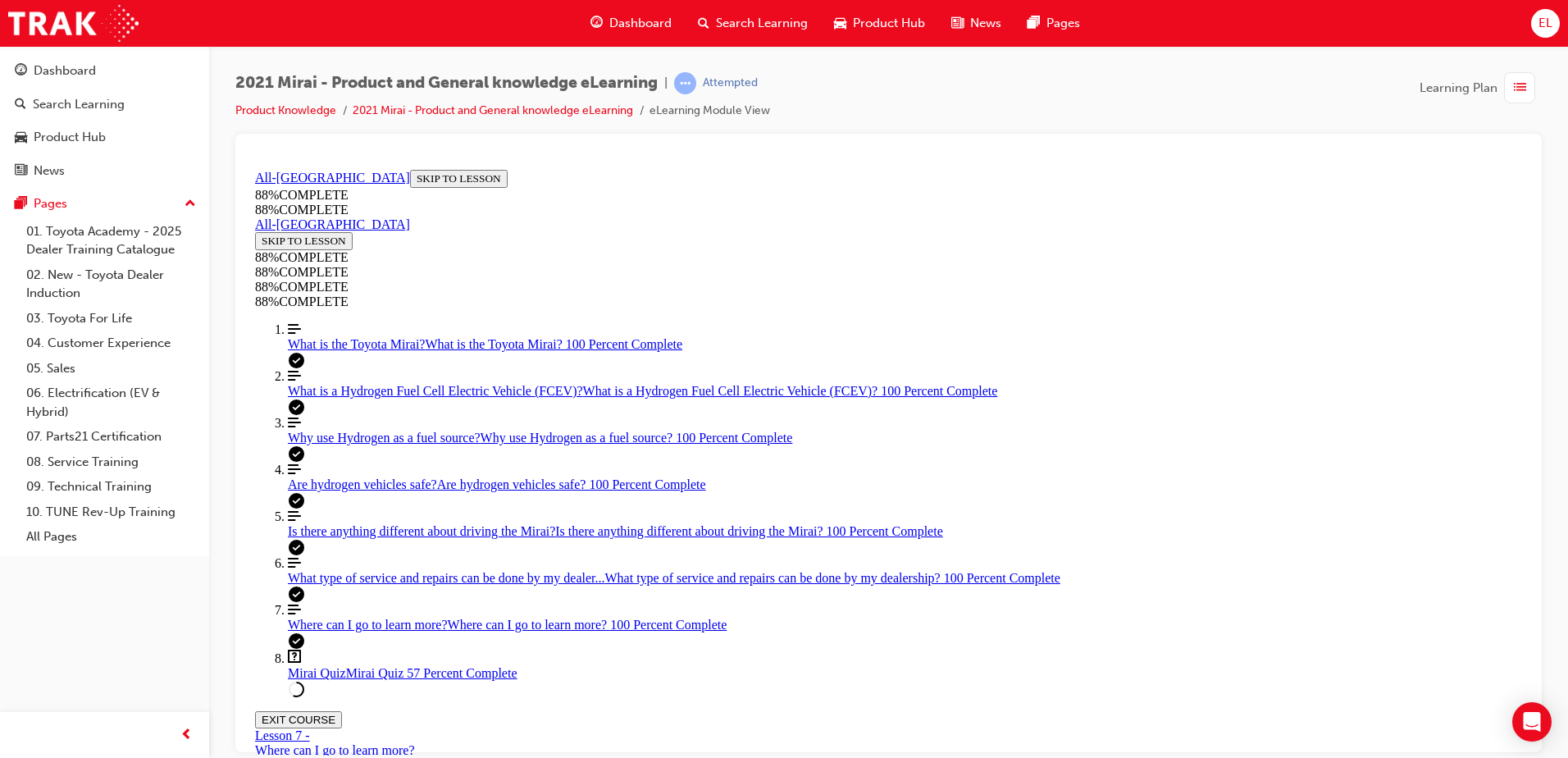
scroll to position [203, 0]
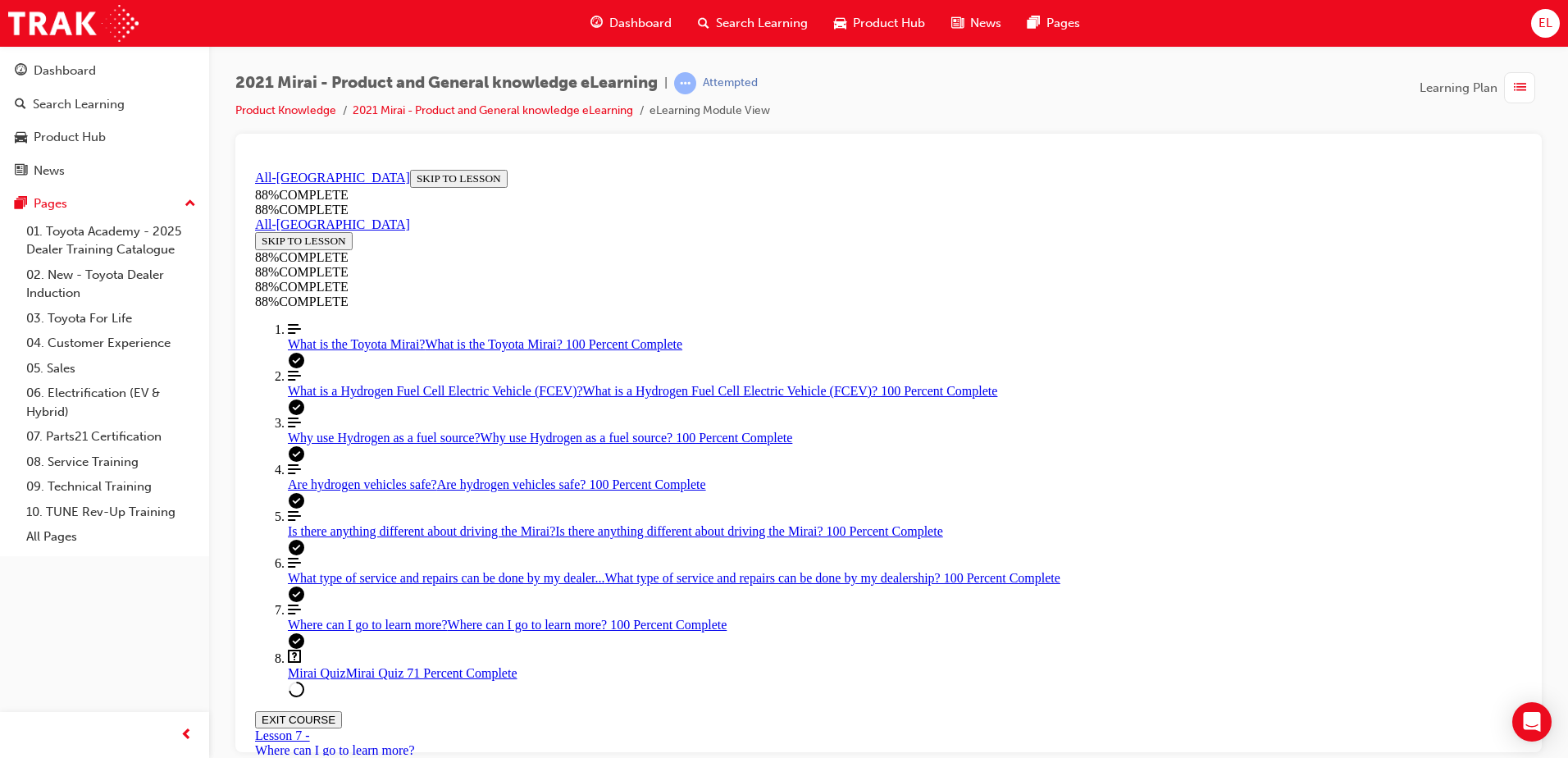
drag, startPoint x: 1011, startPoint y: 396, endPoint x: 1027, endPoint y: 494, distance: 99.3
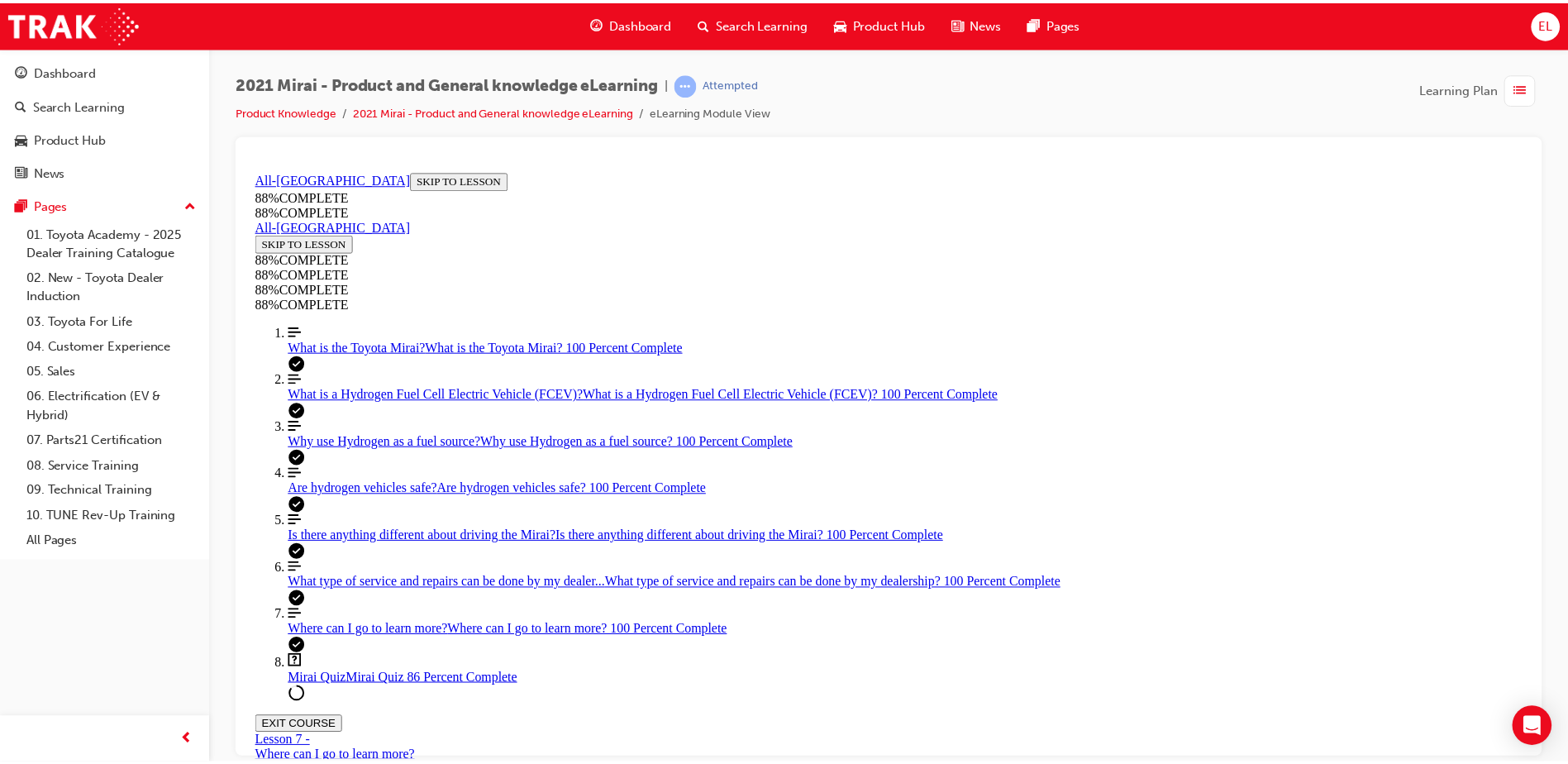
scroll to position [352, 0]
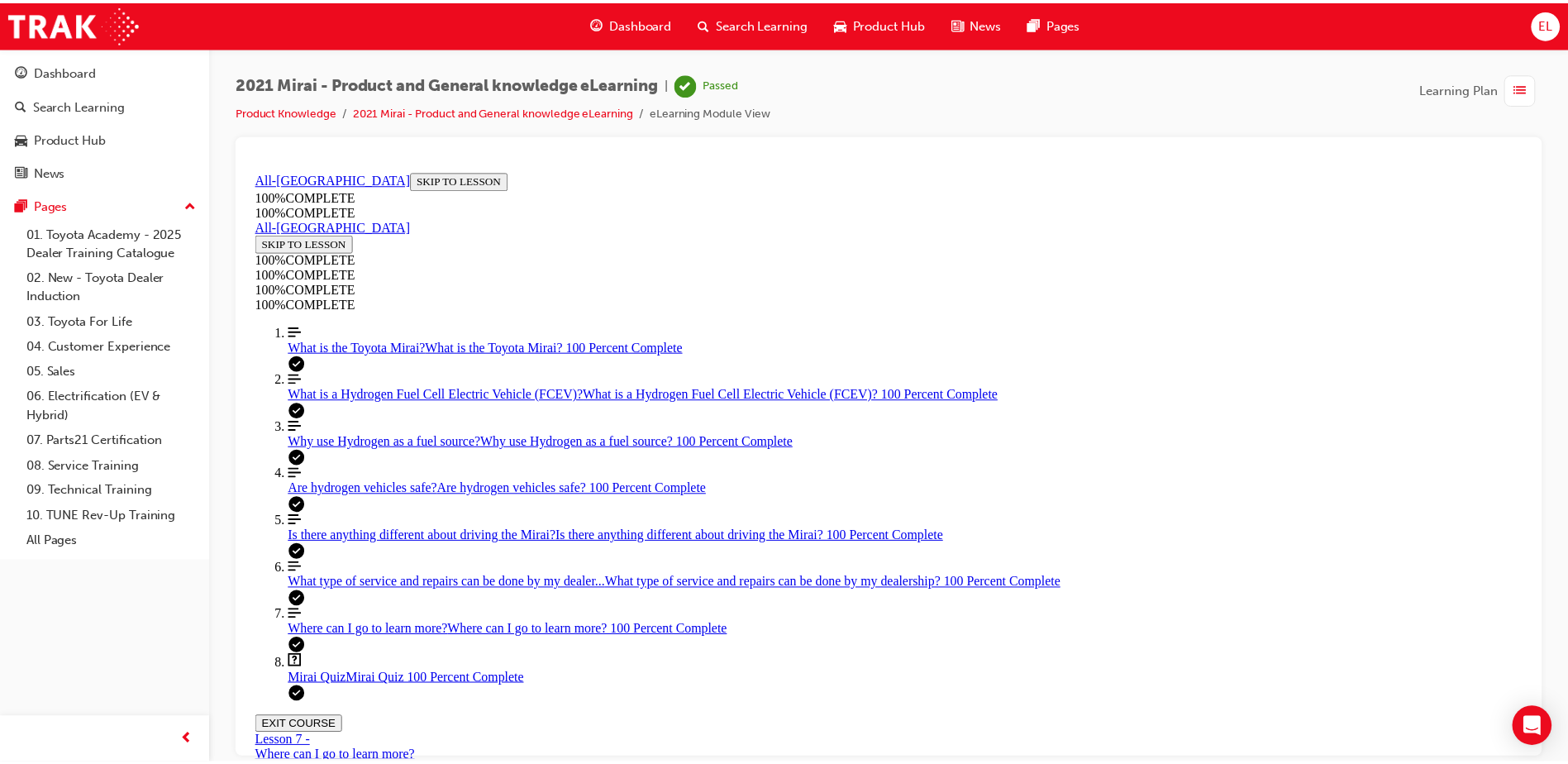
scroll to position [258, 0]
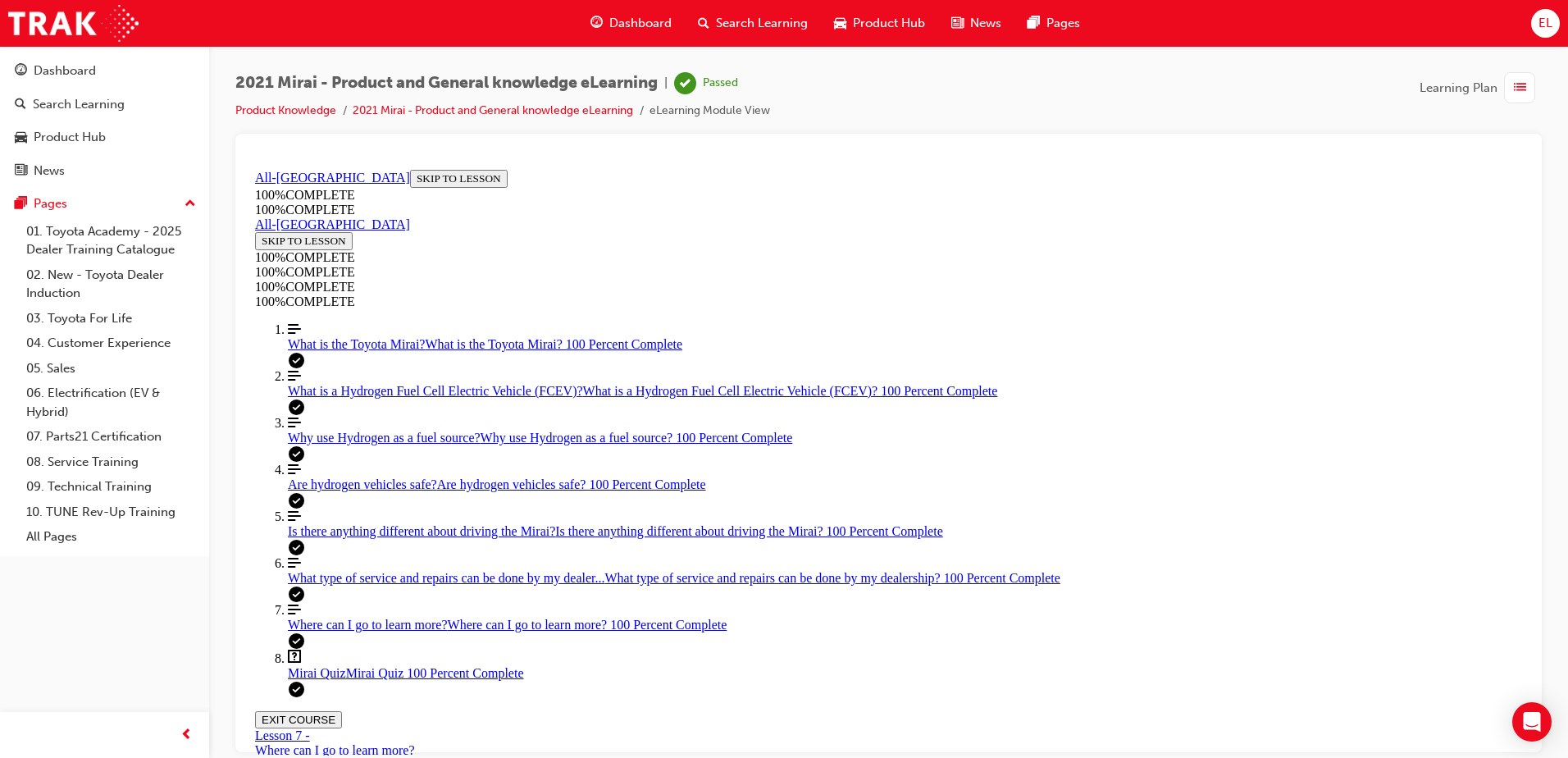
click at [644, 17] on span "Dashboard" at bounding box center [640, 23] width 62 height 18
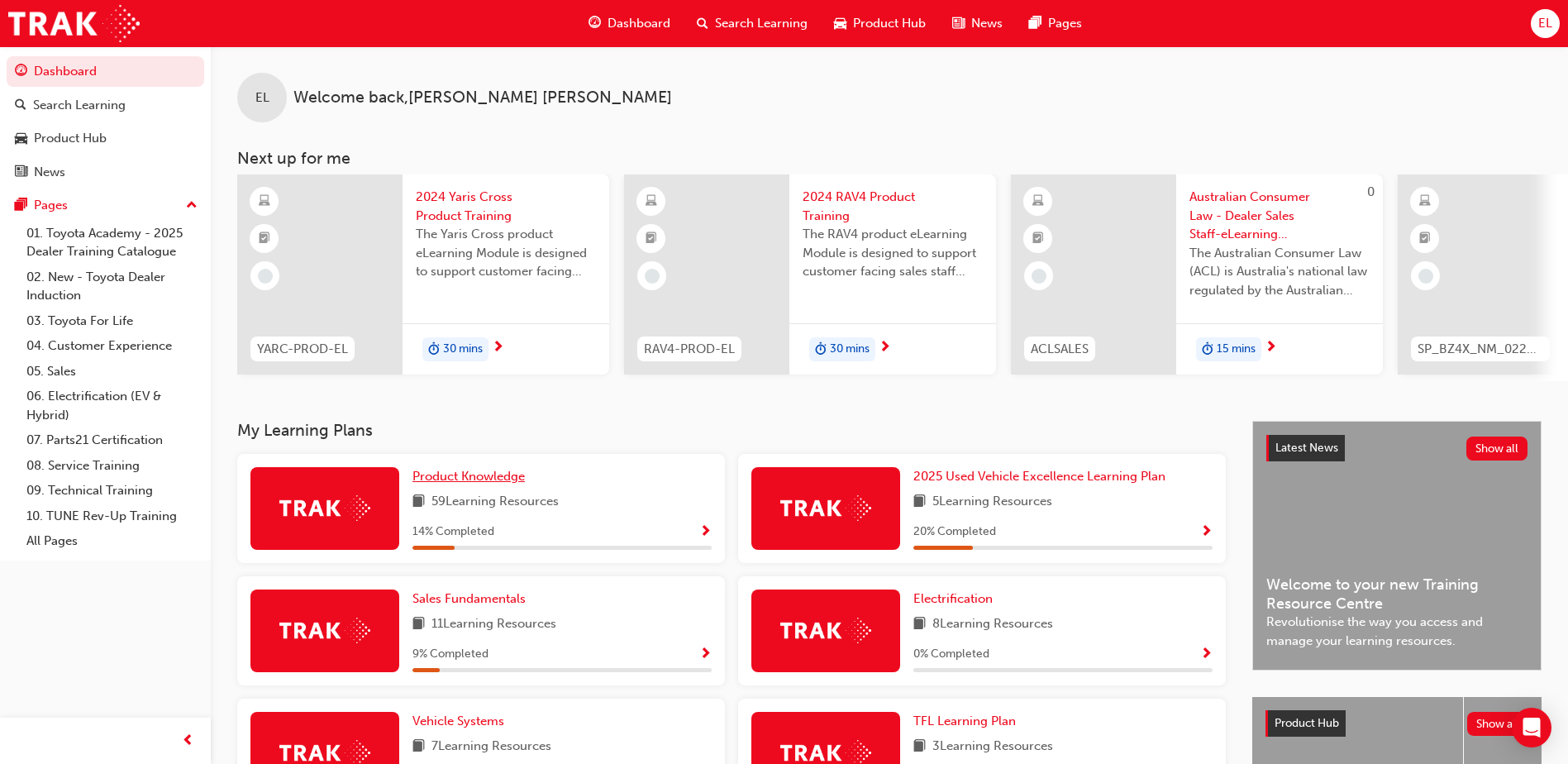
click at [482, 480] on span "Product Knowledge" at bounding box center [469, 476] width 113 height 15
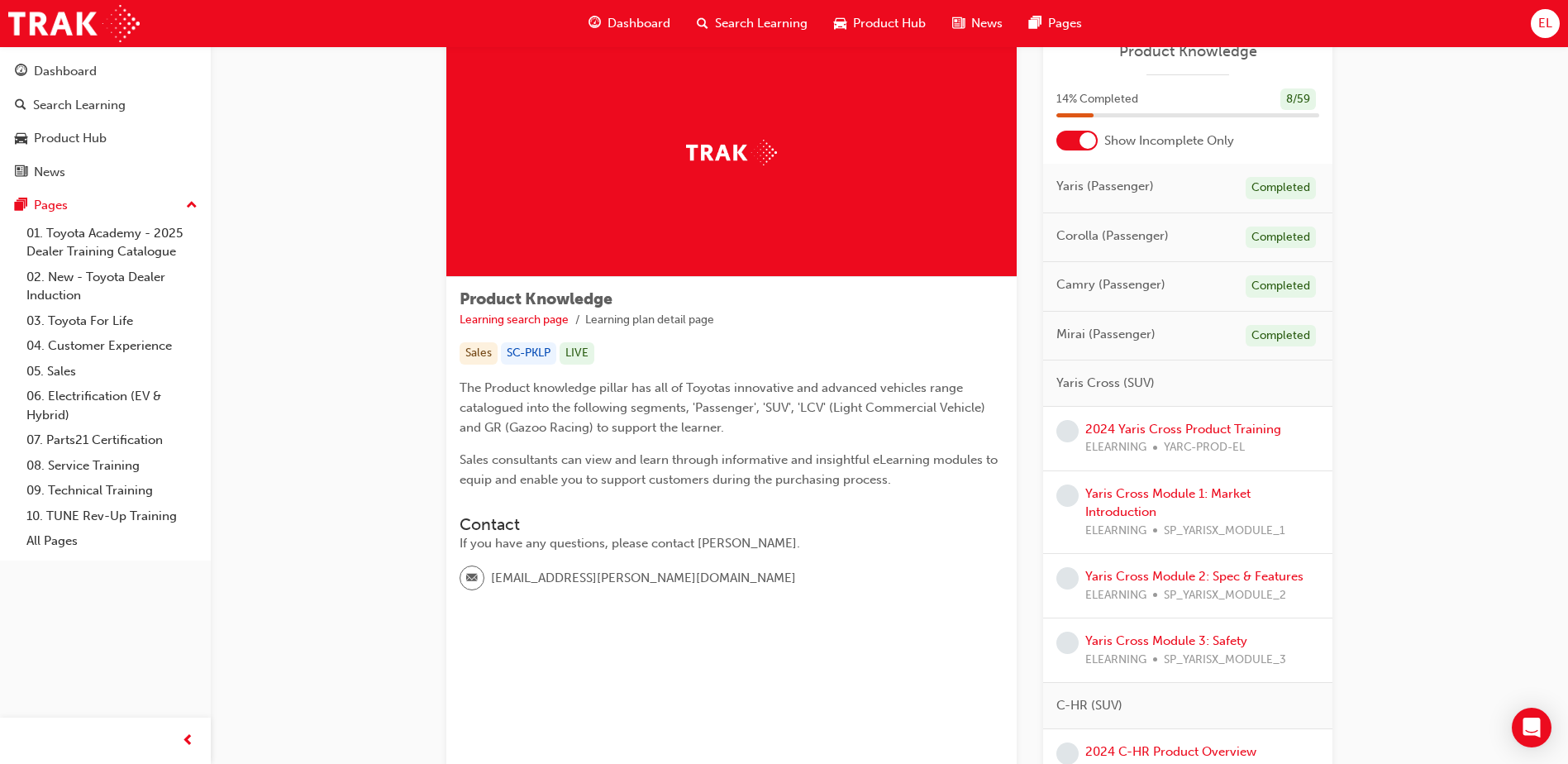
scroll to position [82, 0]
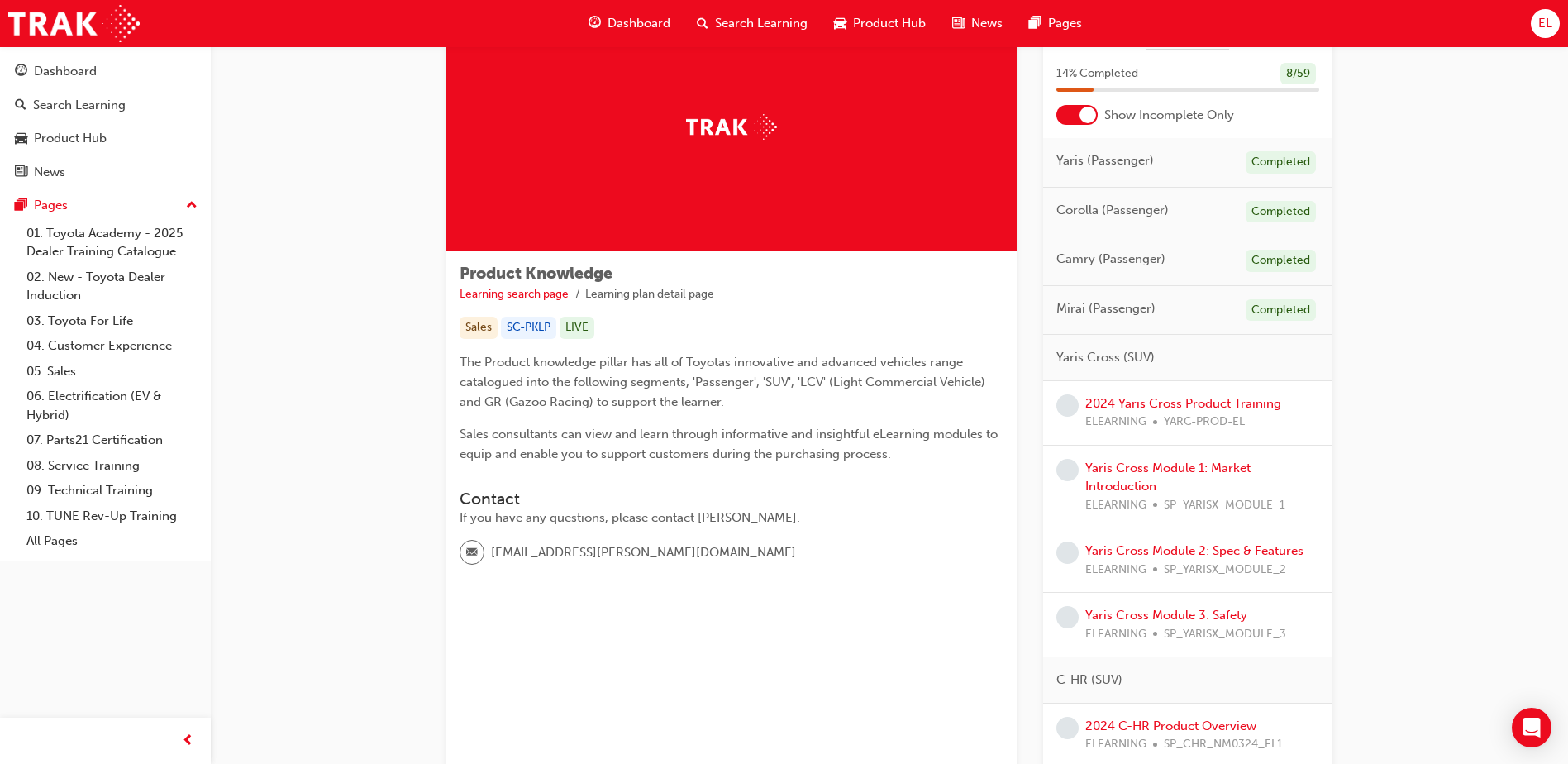
click at [1084, 112] on div at bounding box center [1088, 114] width 17 height 17
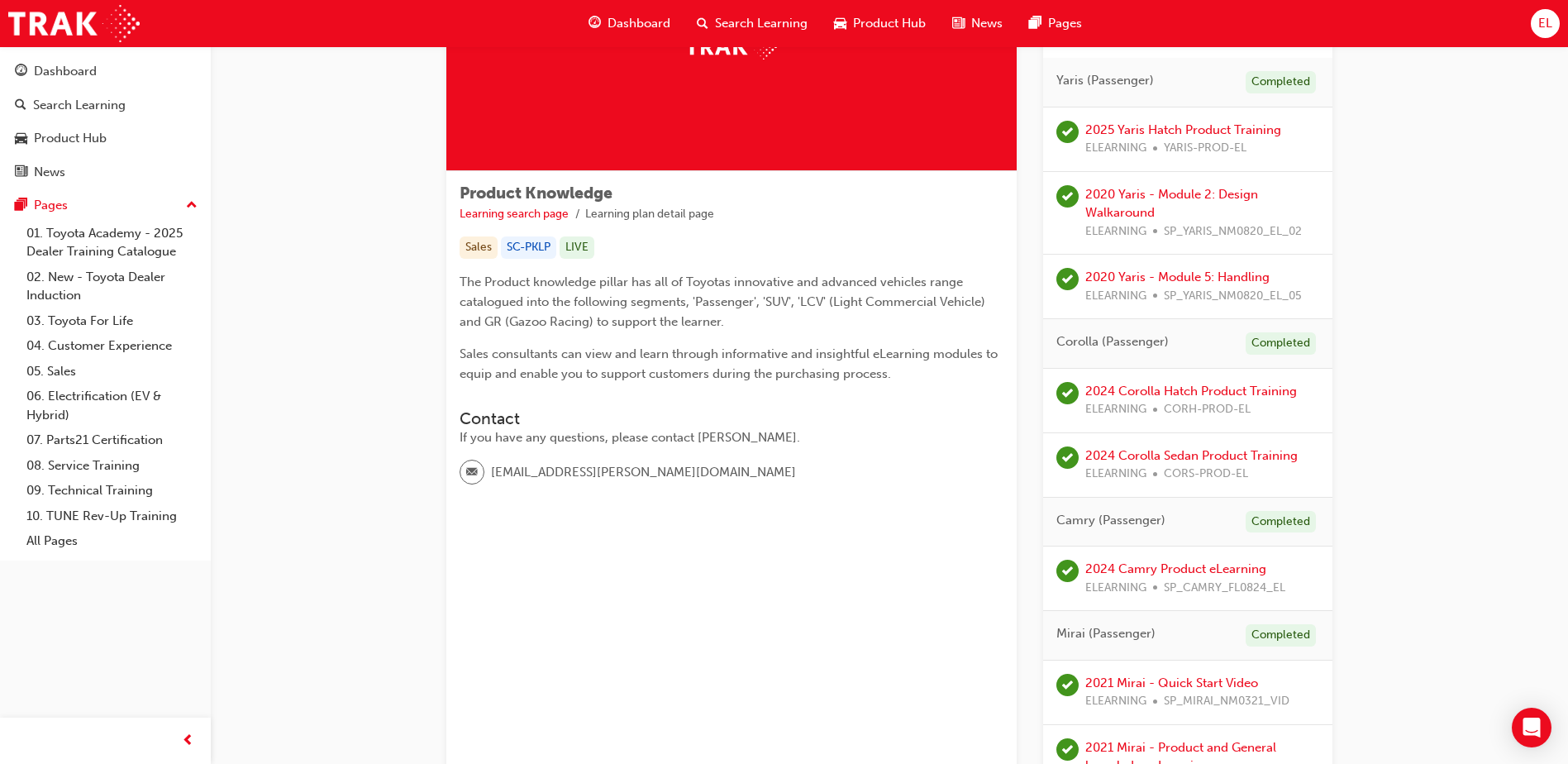
scroll to position [496, 0]
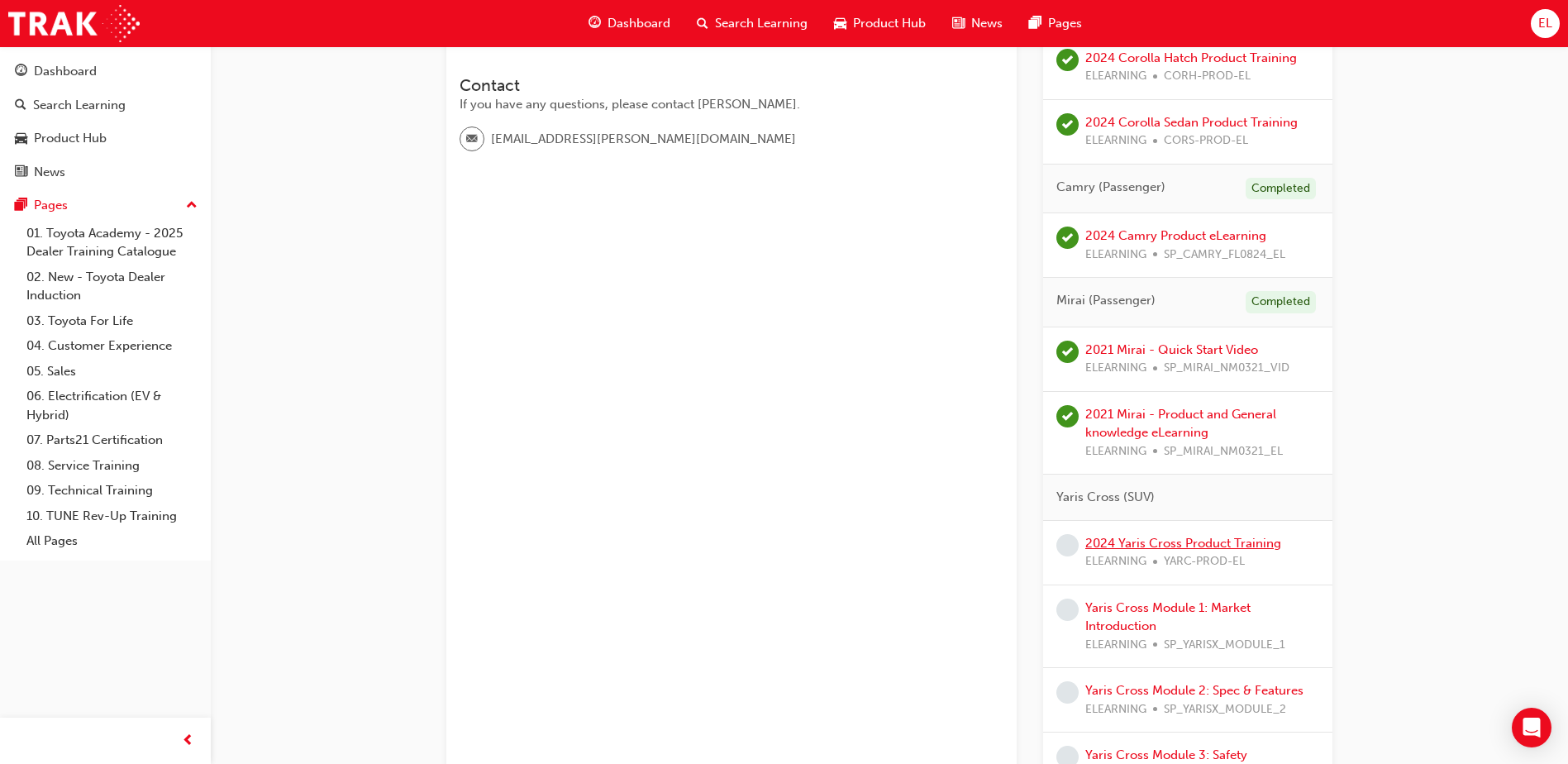
click at [1155, 544] on link "2024 Yaris Cross Product Training" at bounding box center [1183, 543] width 196 height 15
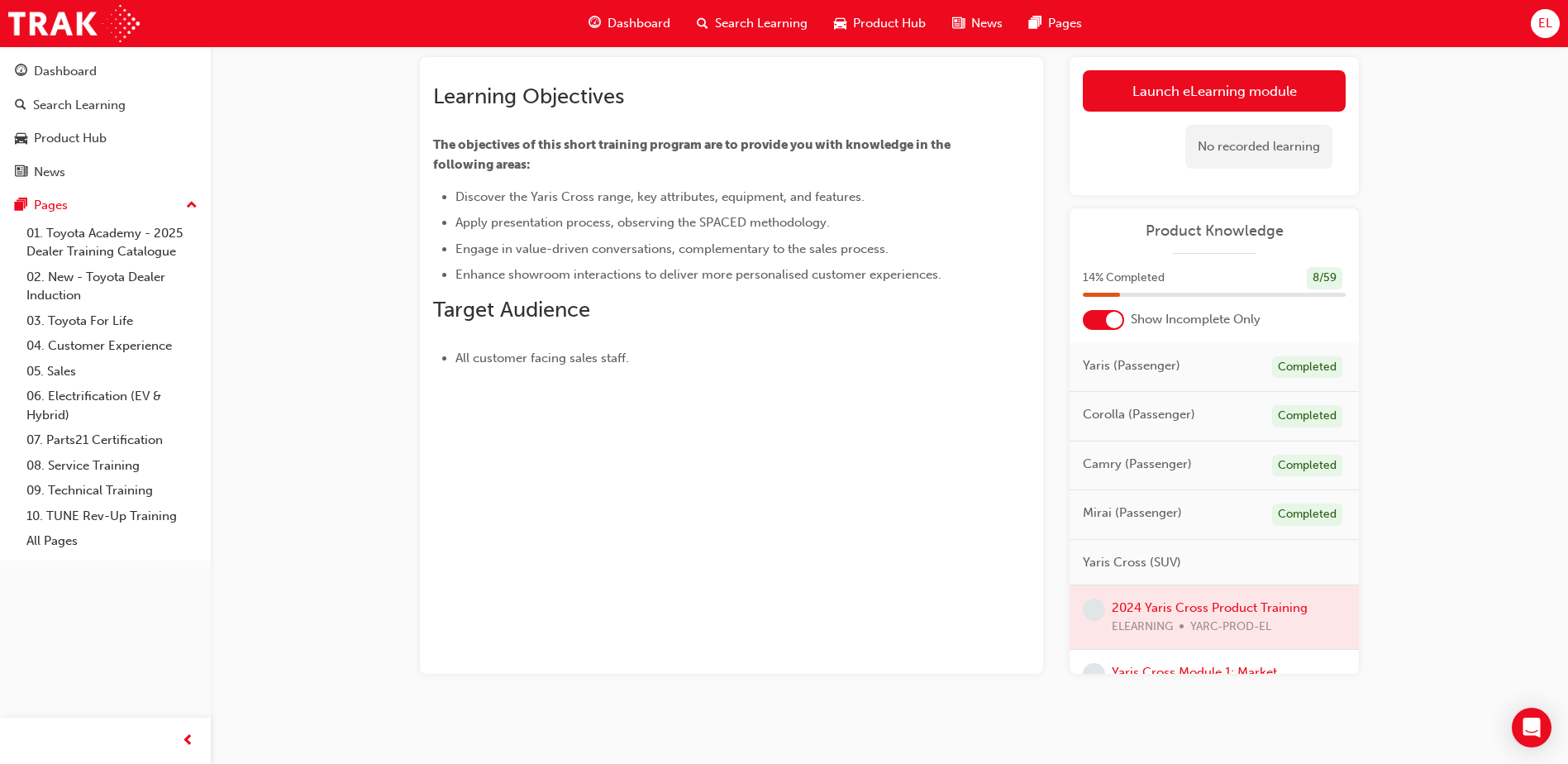
scroll to position [96, 0]
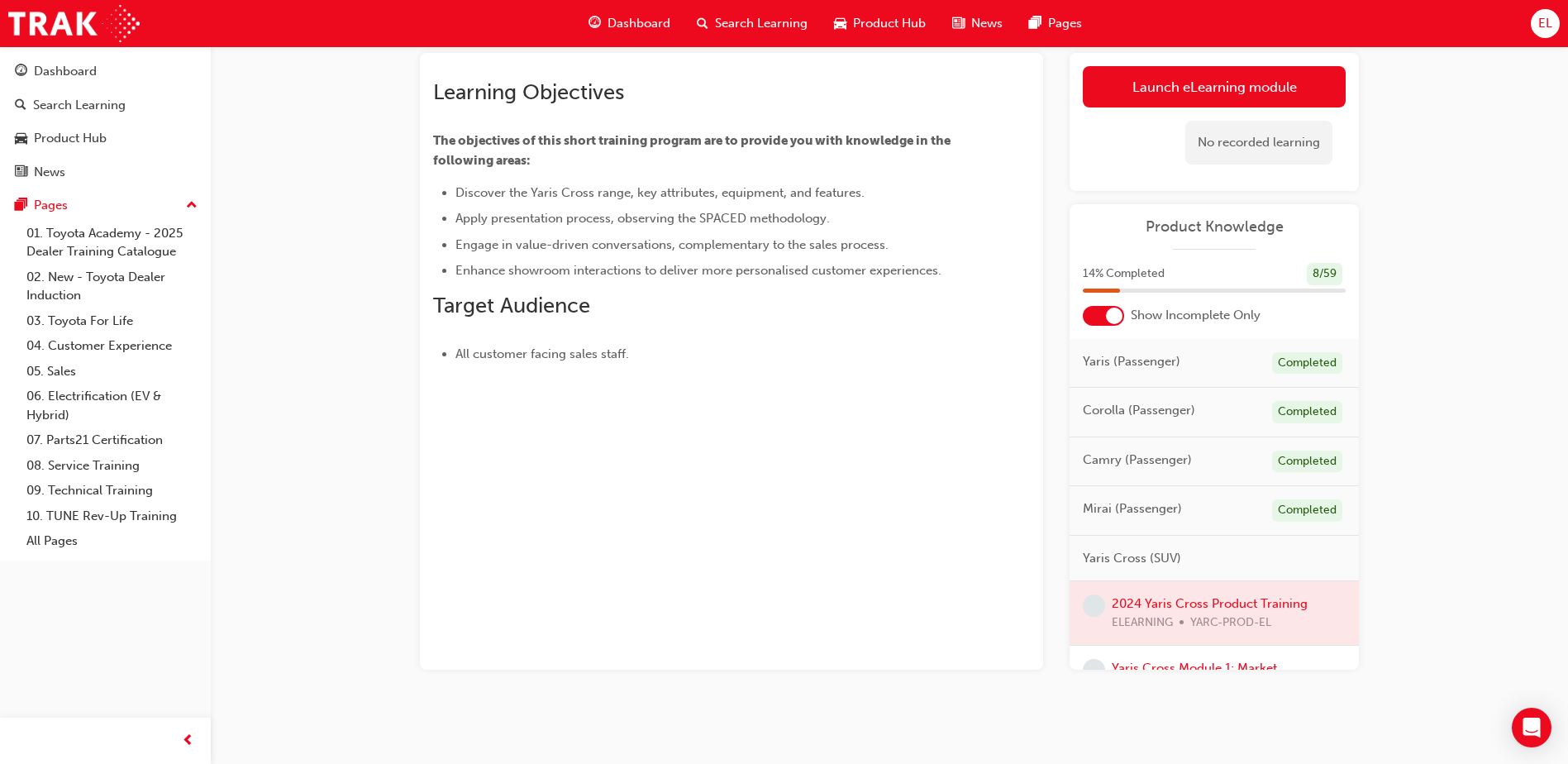
click at [1477, 341] on div "2024 Yaris Cross Product Training eLearning Stream: Product 30 mins YARC-PROD-E…" at bounding box center [784, 334] width 1568 height 860
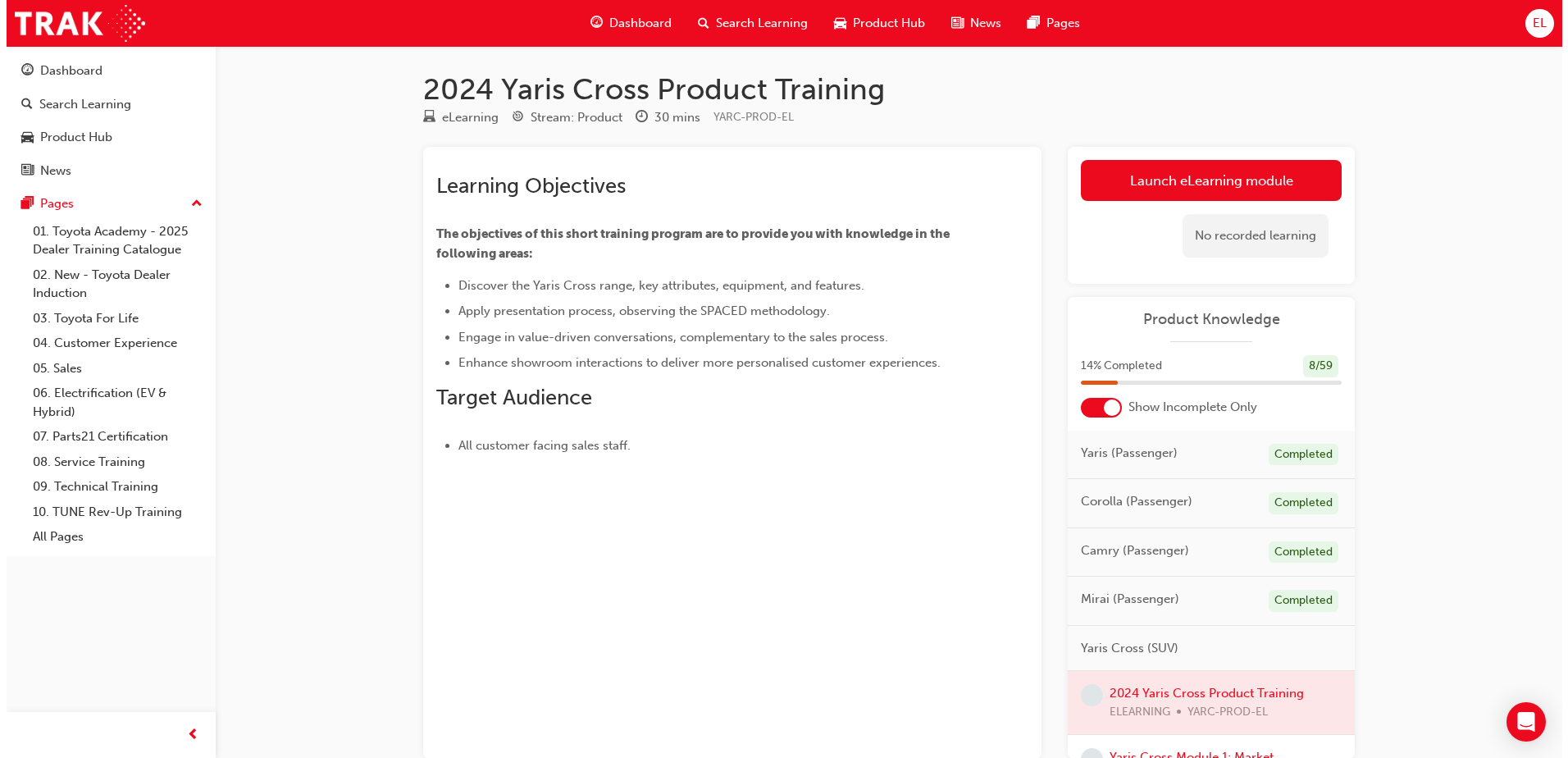
scroll to position [0, 0]
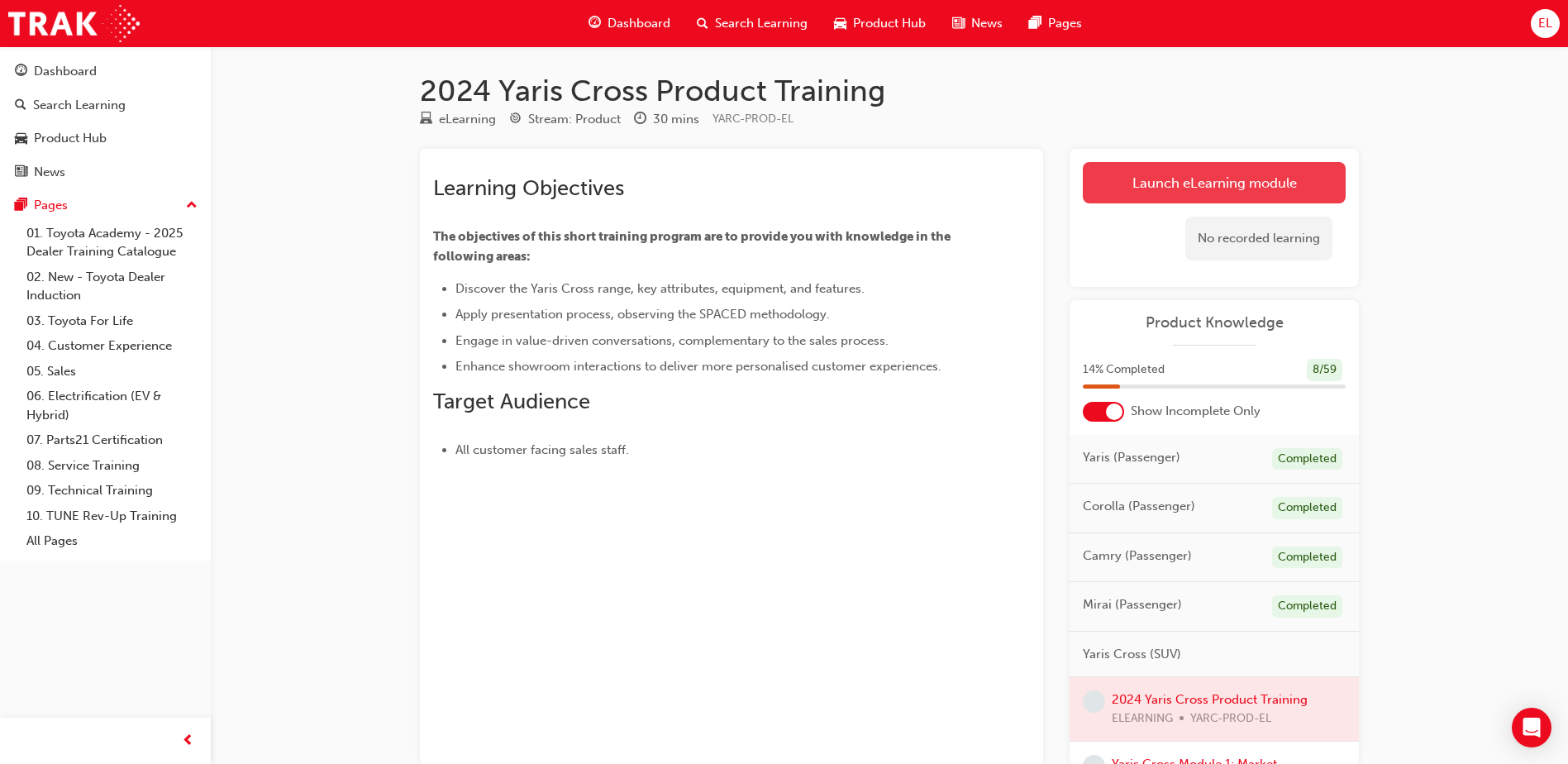
click at [1250, 187] on link "Launch eLearning module" at bounding box center [1214, 183] width 263 height 42
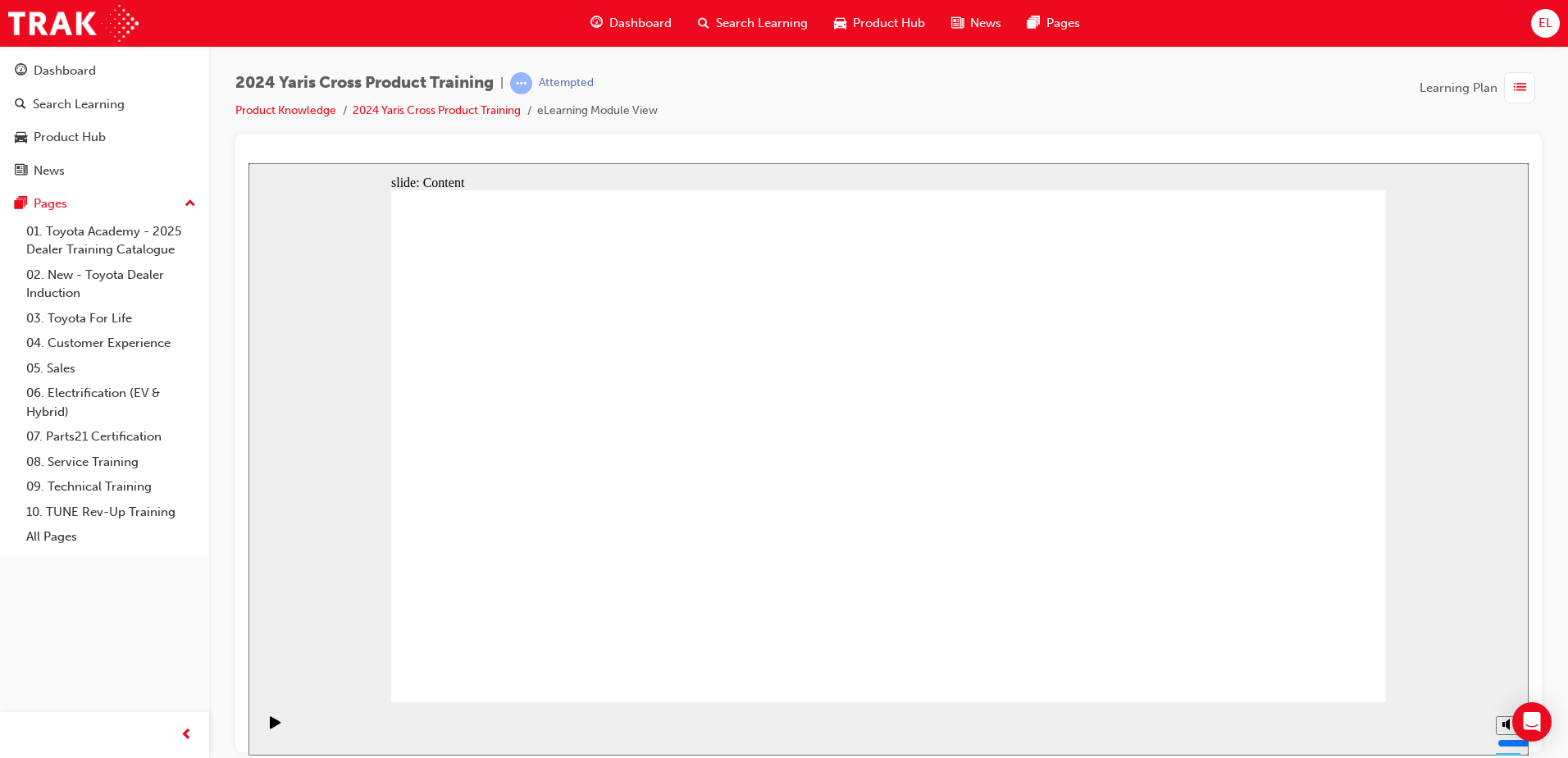
drag, startPoint x: 1170, startPoint y: 619, endPoint x: 1187, endPoint y: 604, distance: 22.7
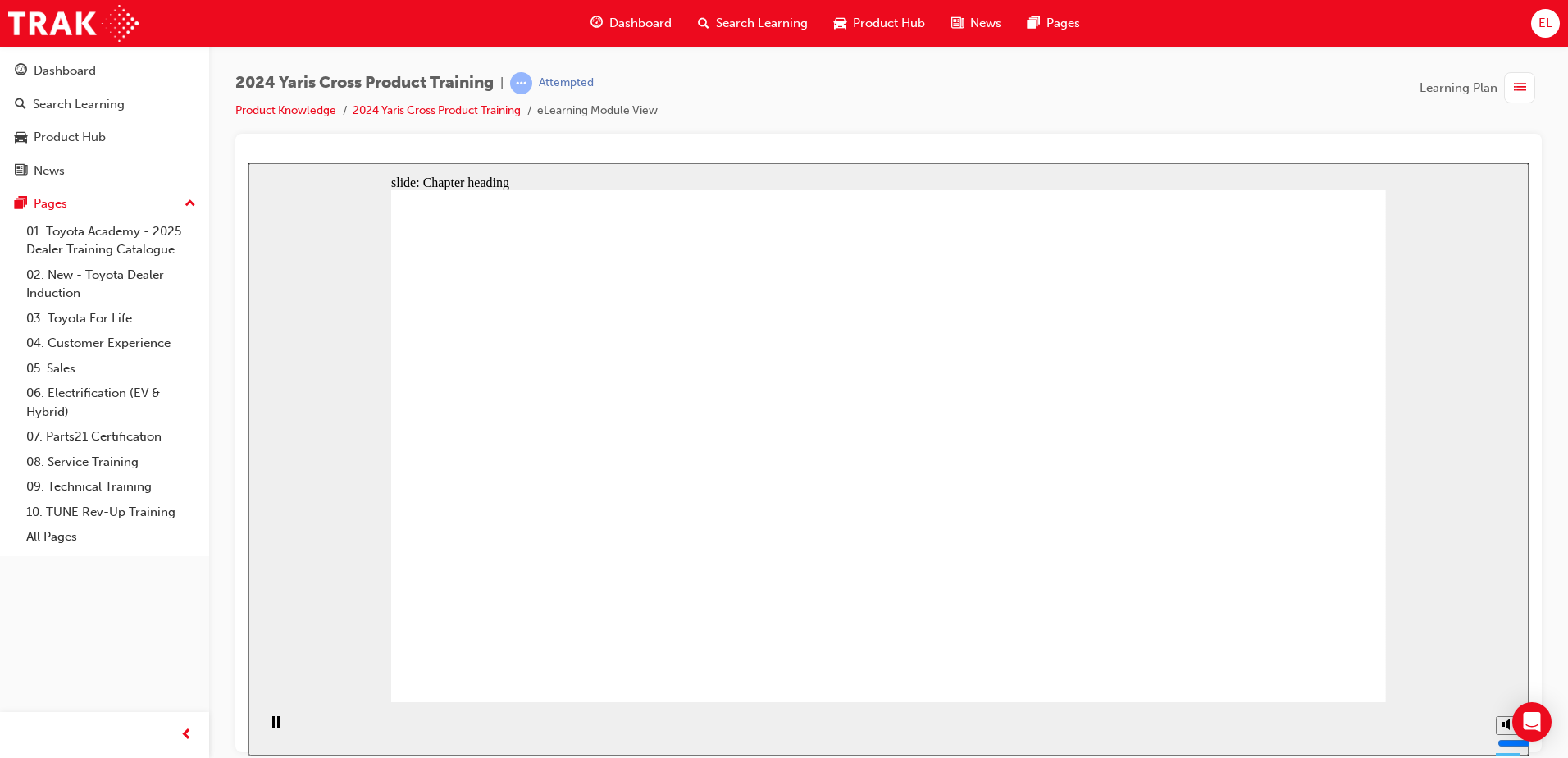
drag, startPoint x: 864, startPoint y: 306, endPoint x: 880, endPoint y: 308, distance: 16.1
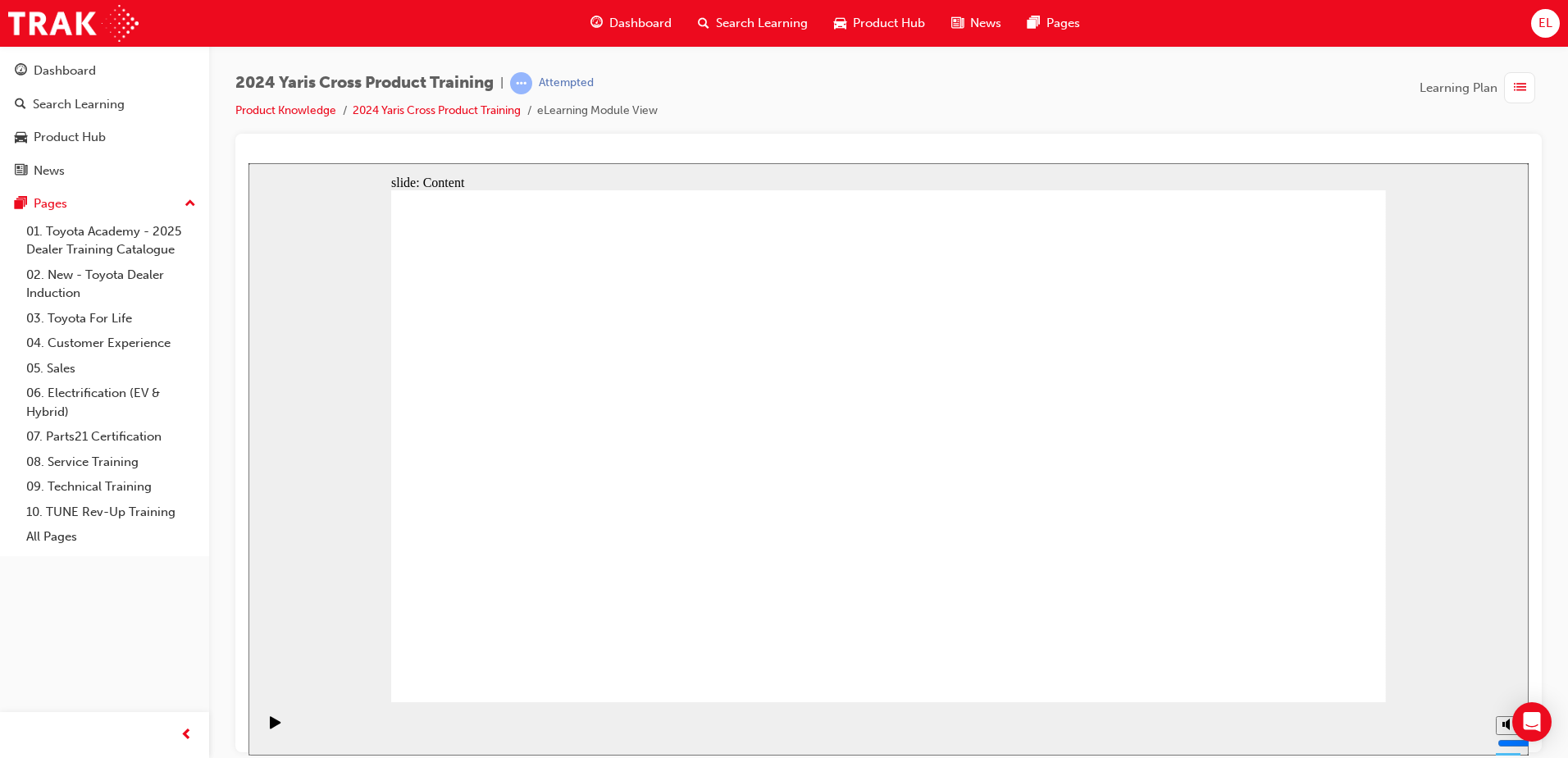
drag, startPoint x: 989, startPoint y: 283, endPoint x: 1087, endPoint y: 281, distance: 98.0
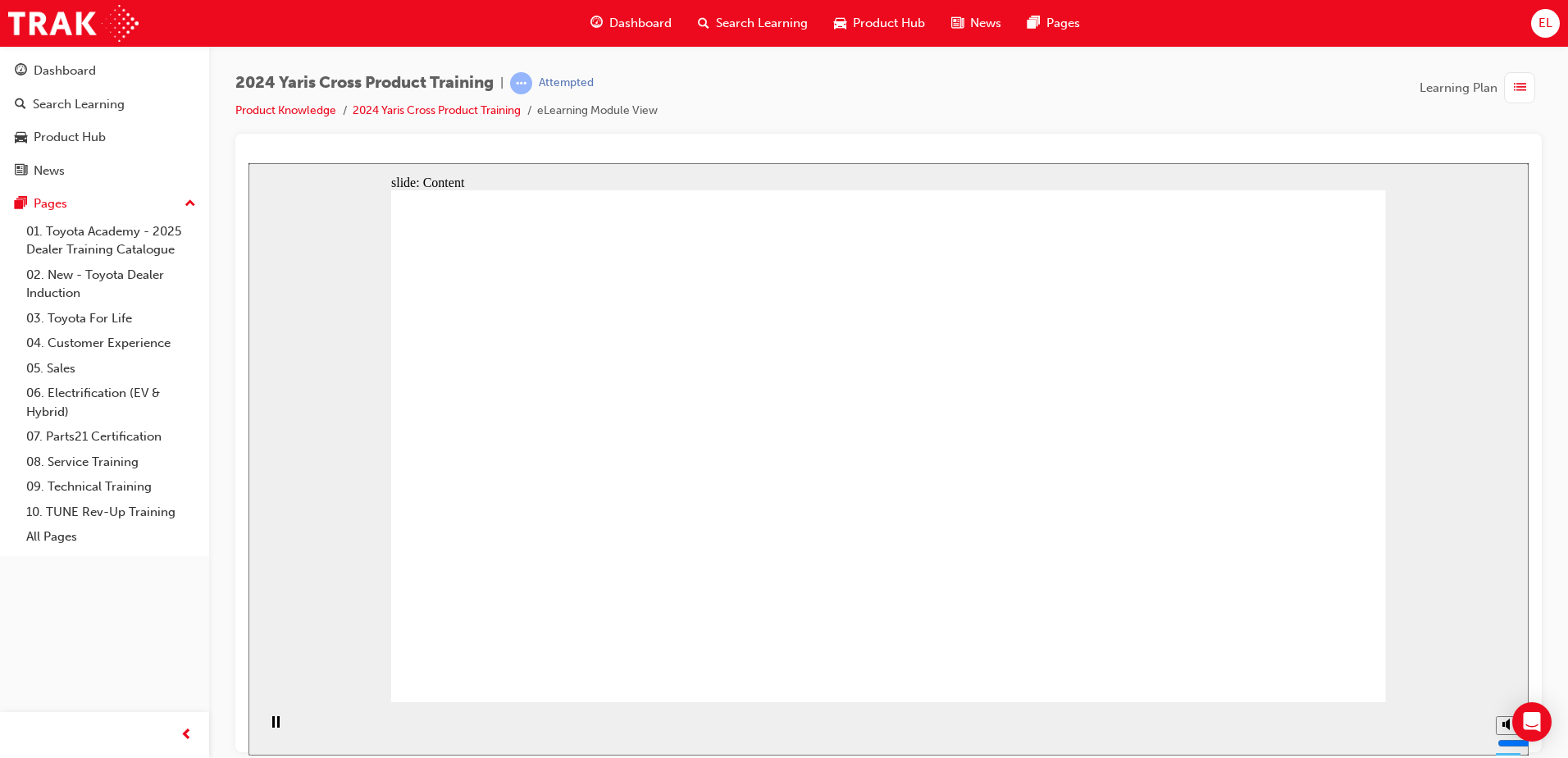
drag, startPoint x: 587, startPoint y: 366, endPoint x: 611, endPoint y: 362, distance: 24.3
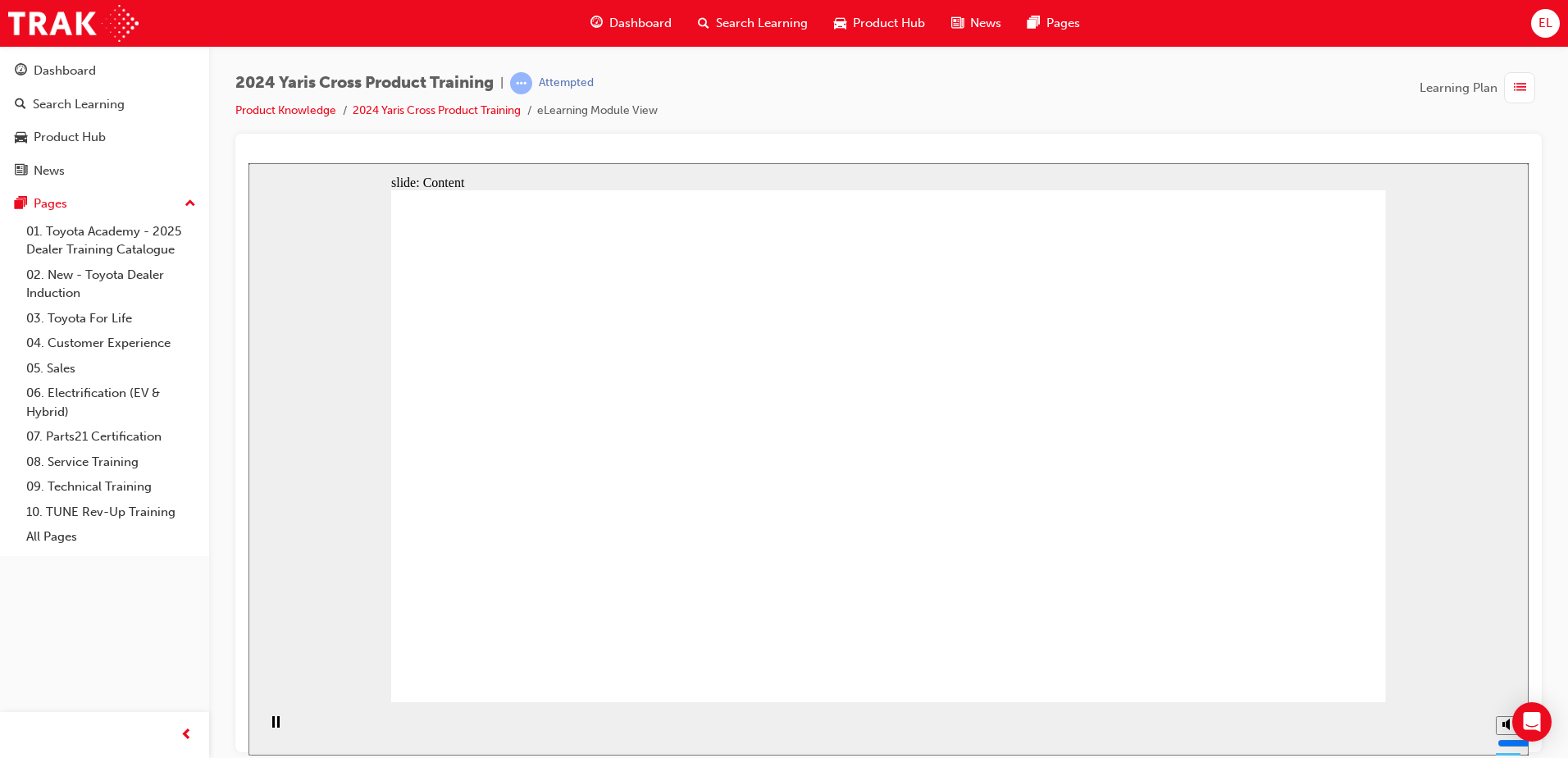
drag, startPoint x: 642, startPoint y: 500, endPoint x: 696, endPoint y: 550, distance: 73.6
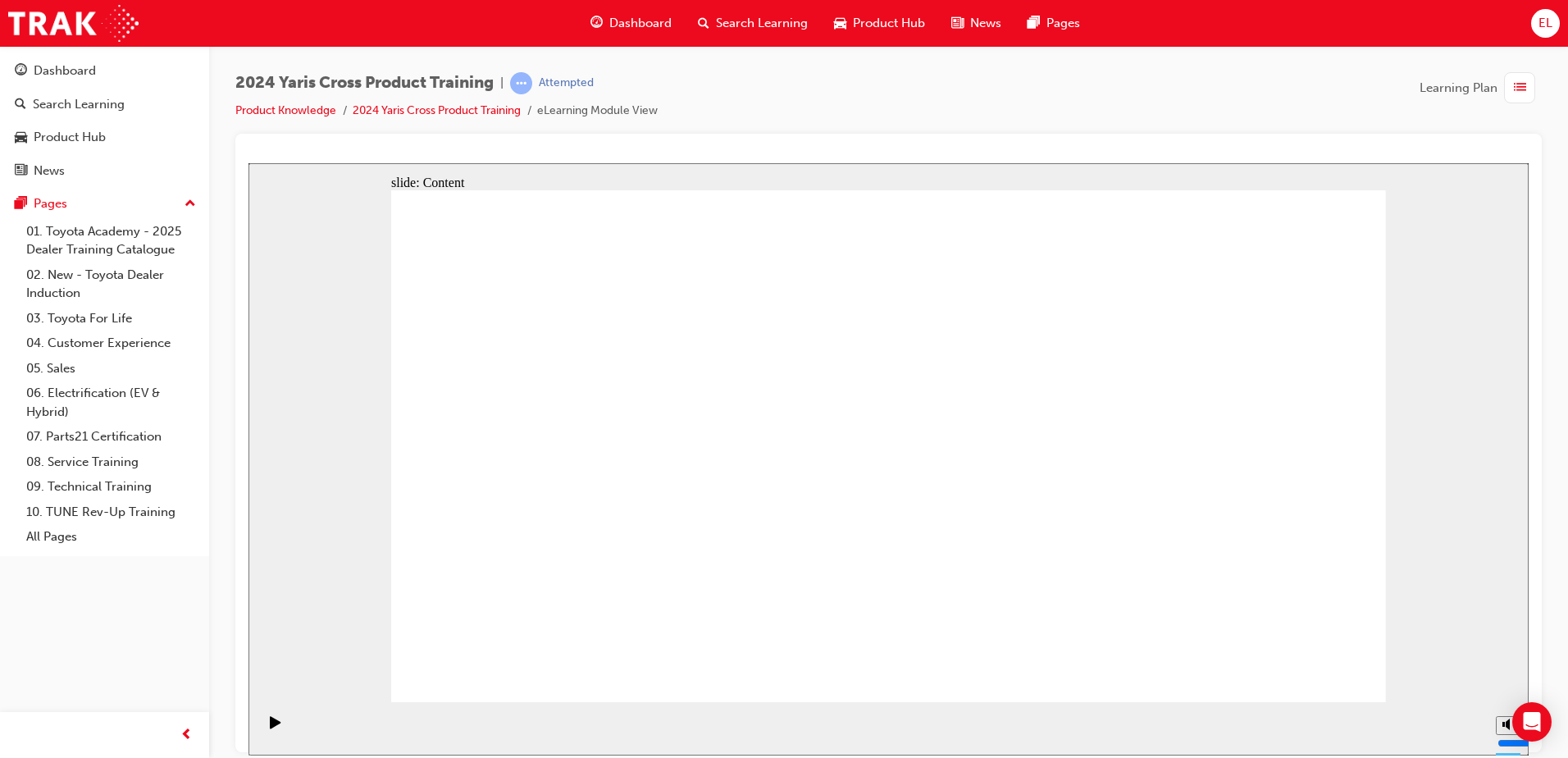
click at [1070, 732] on section "Playback Speed 2 1.75 1.5 1.25" at bounding box center [889, 728] width 1281 height 54
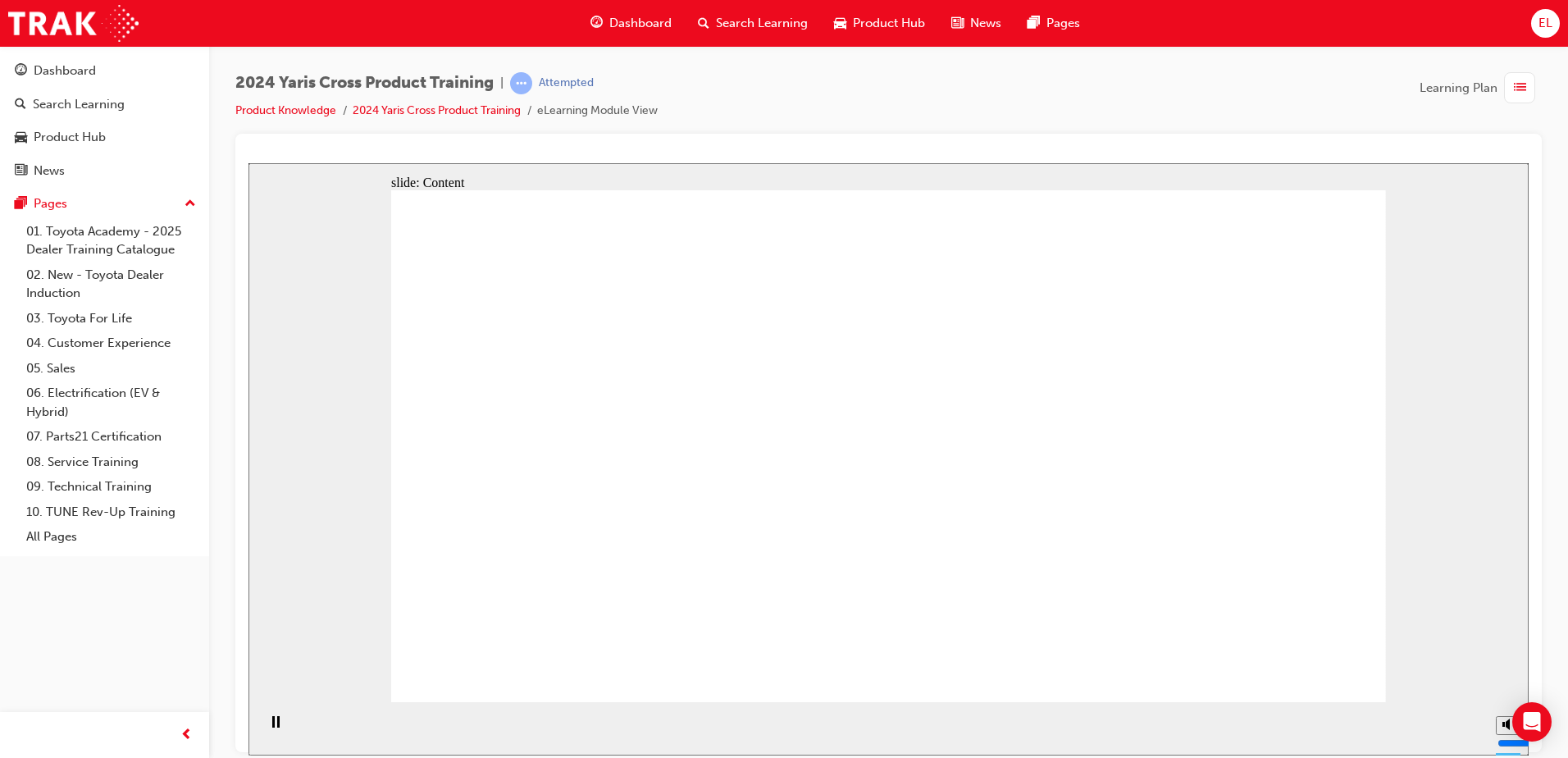
drag, startPoint x: 774, startPoint y: 434, endPoint x: 769, endPoint y: 441, distance: 8.6
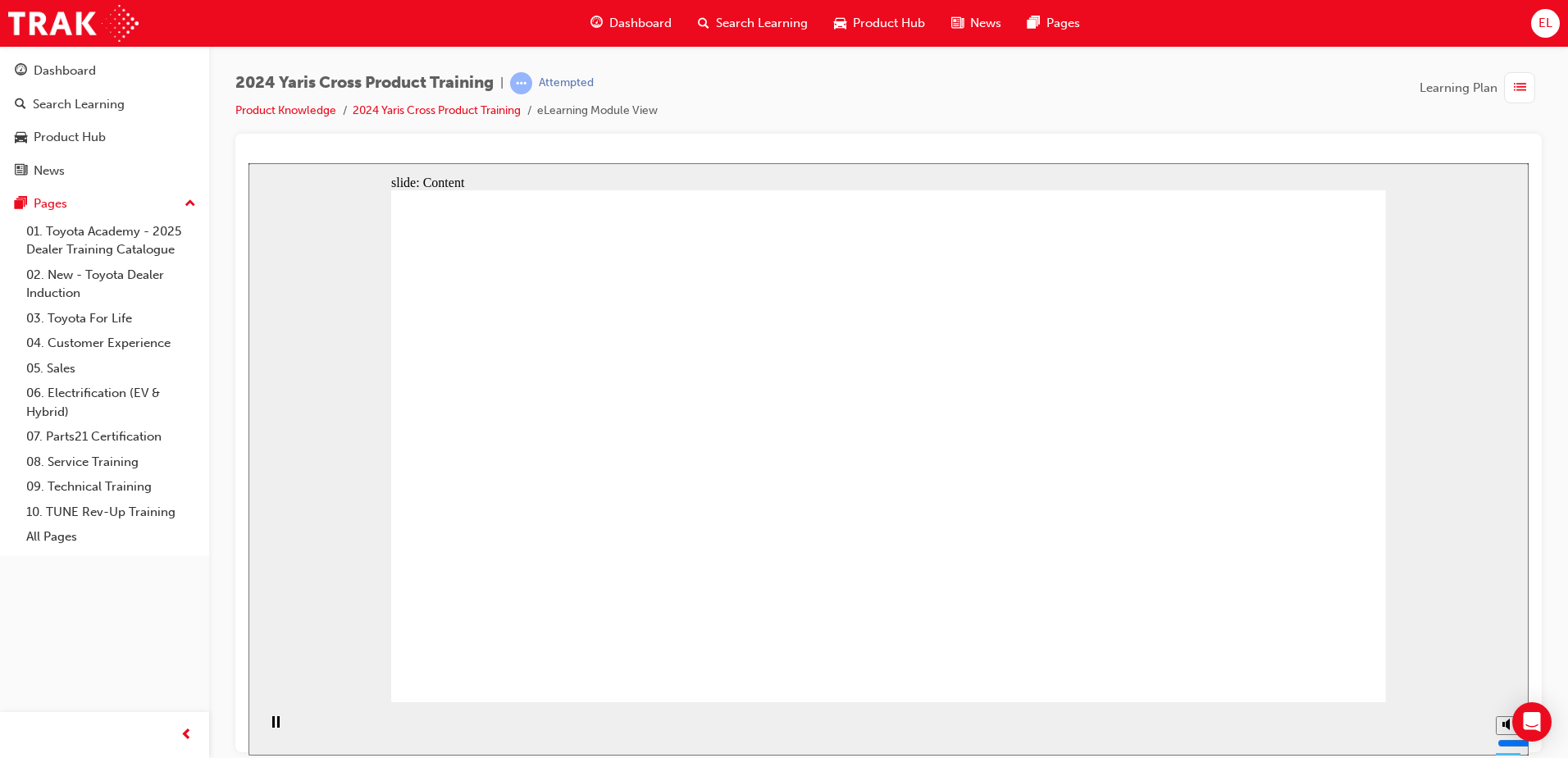
drag, startPoint x: 1035, startPoint y: 423, endPoint x: 1060, endPoint y: 412, distance: 27.3
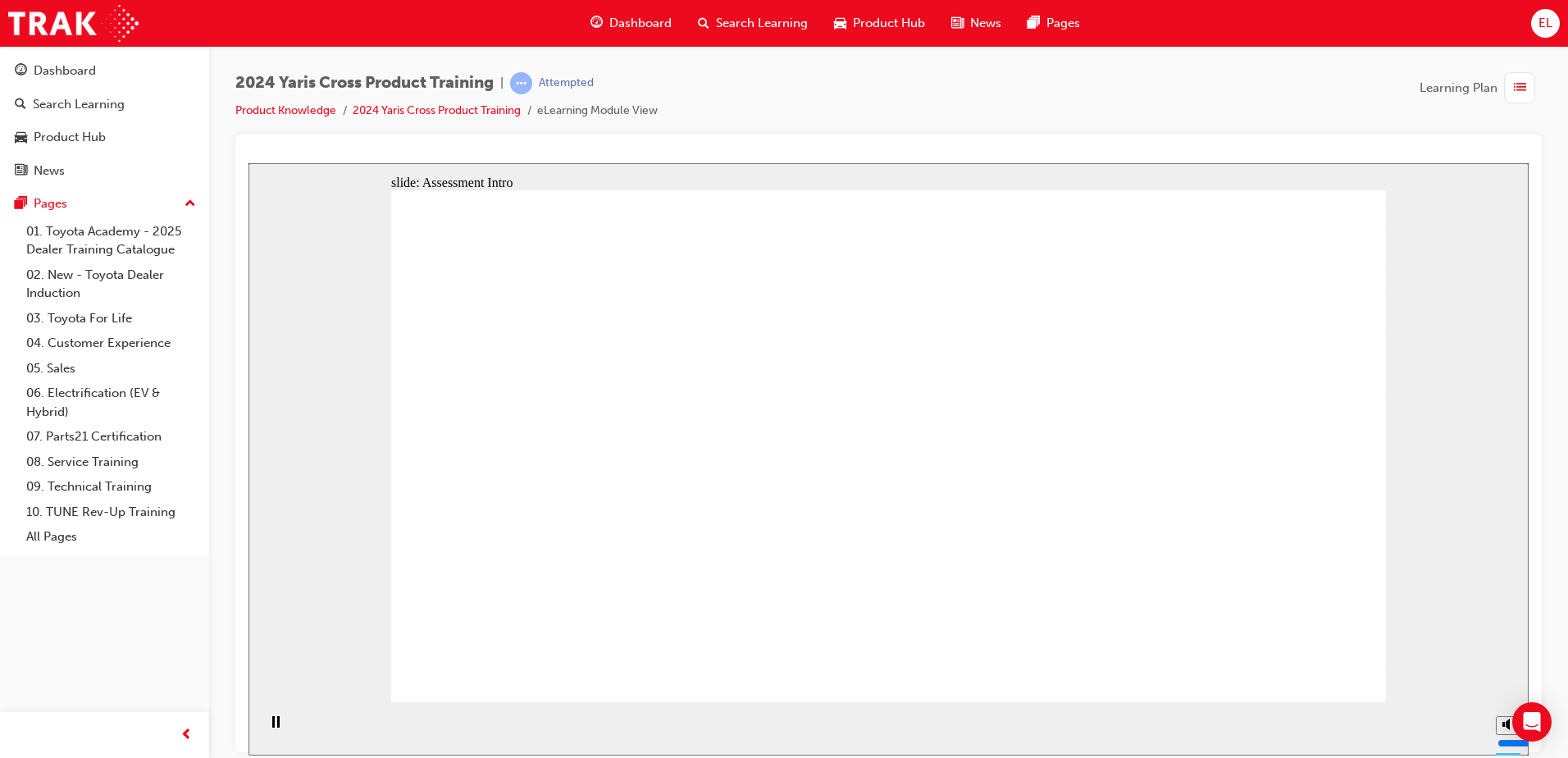
radio input "true"
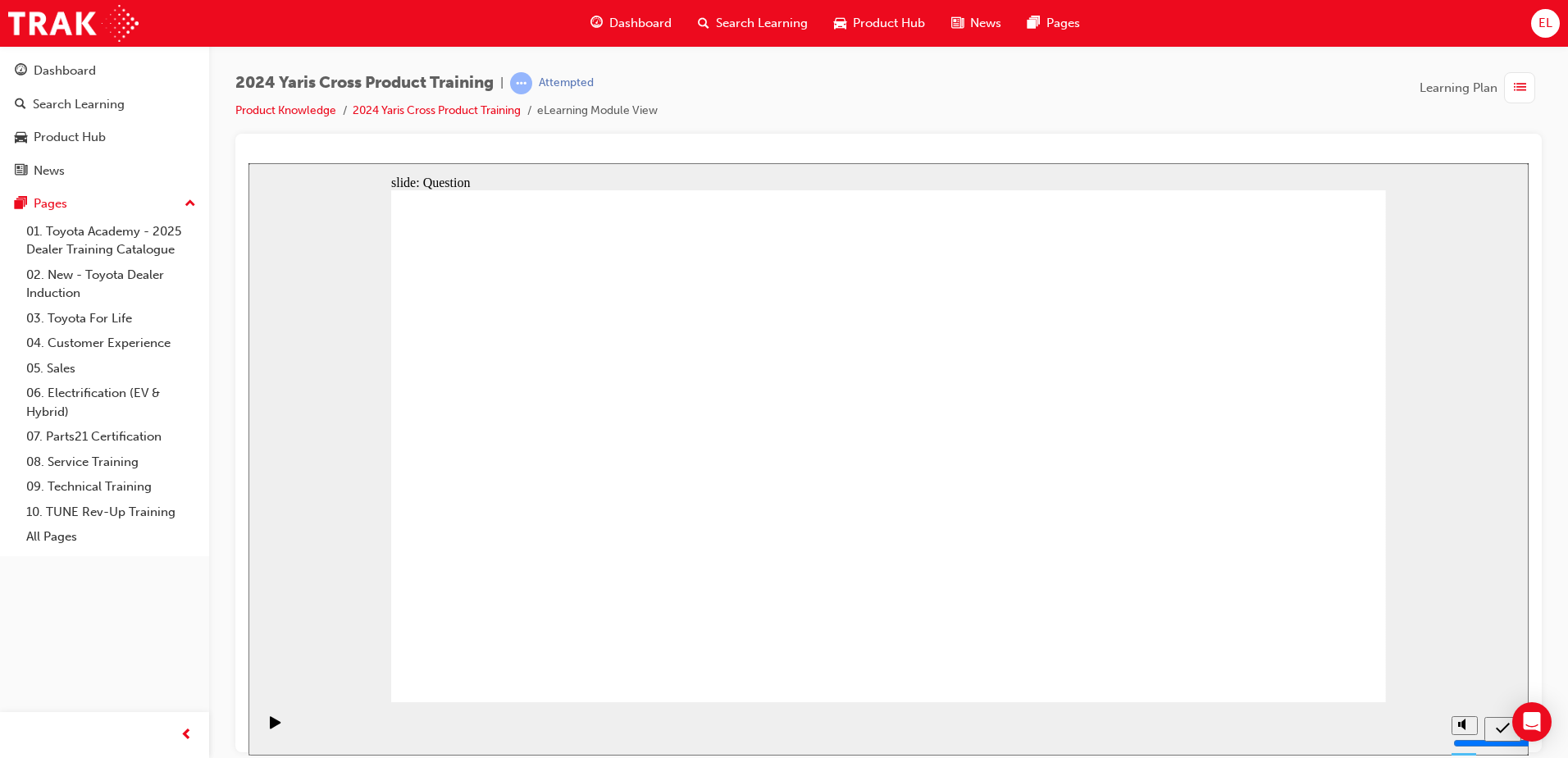
radio input "true"
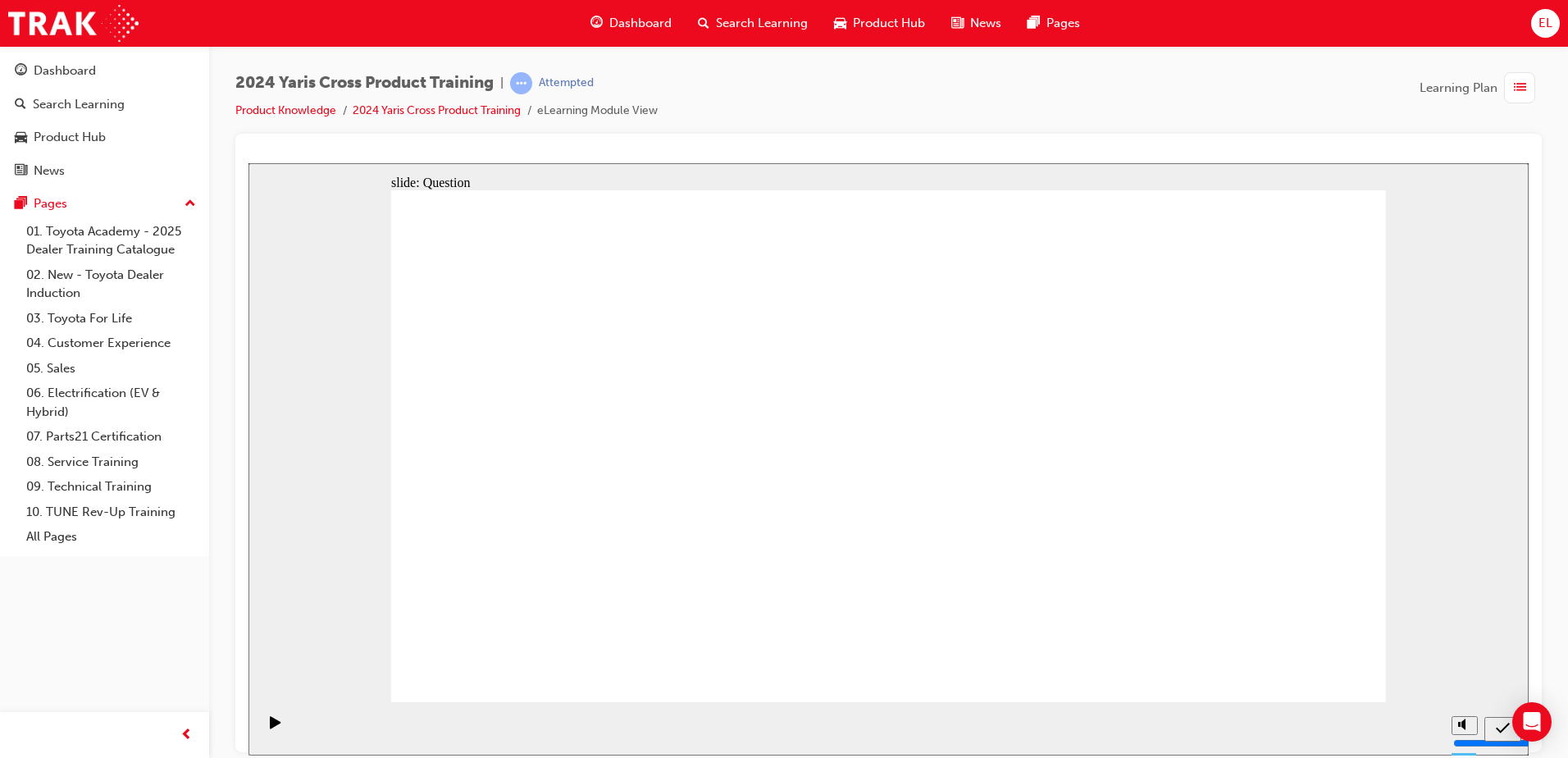
drag, startPoint x: 1185, startPoint y: 448, endPoint x: 1143, endPoint y: 514, distance: 78.2
checkbox input "true"
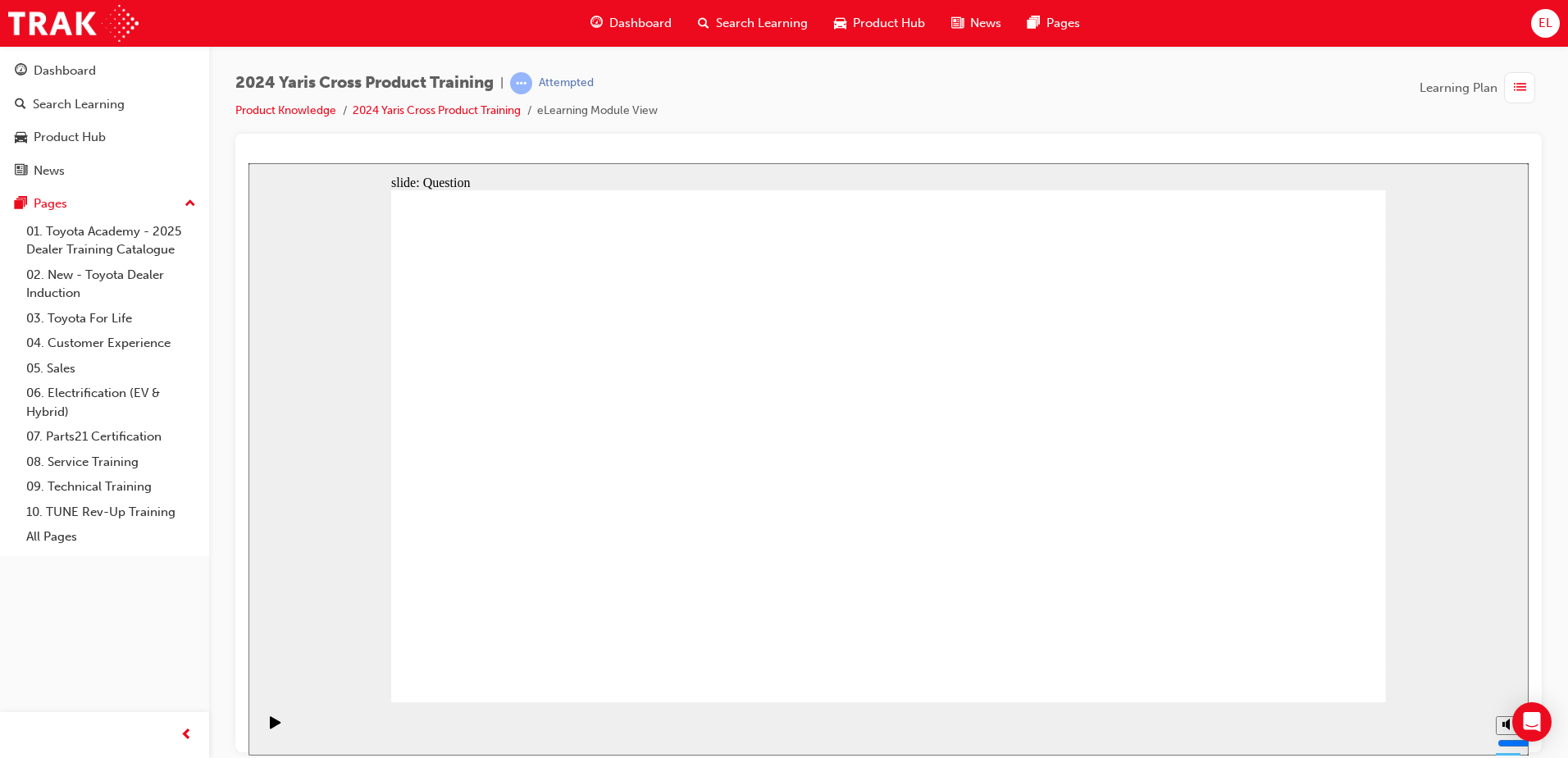
checkbox input "true"
radio input "true"
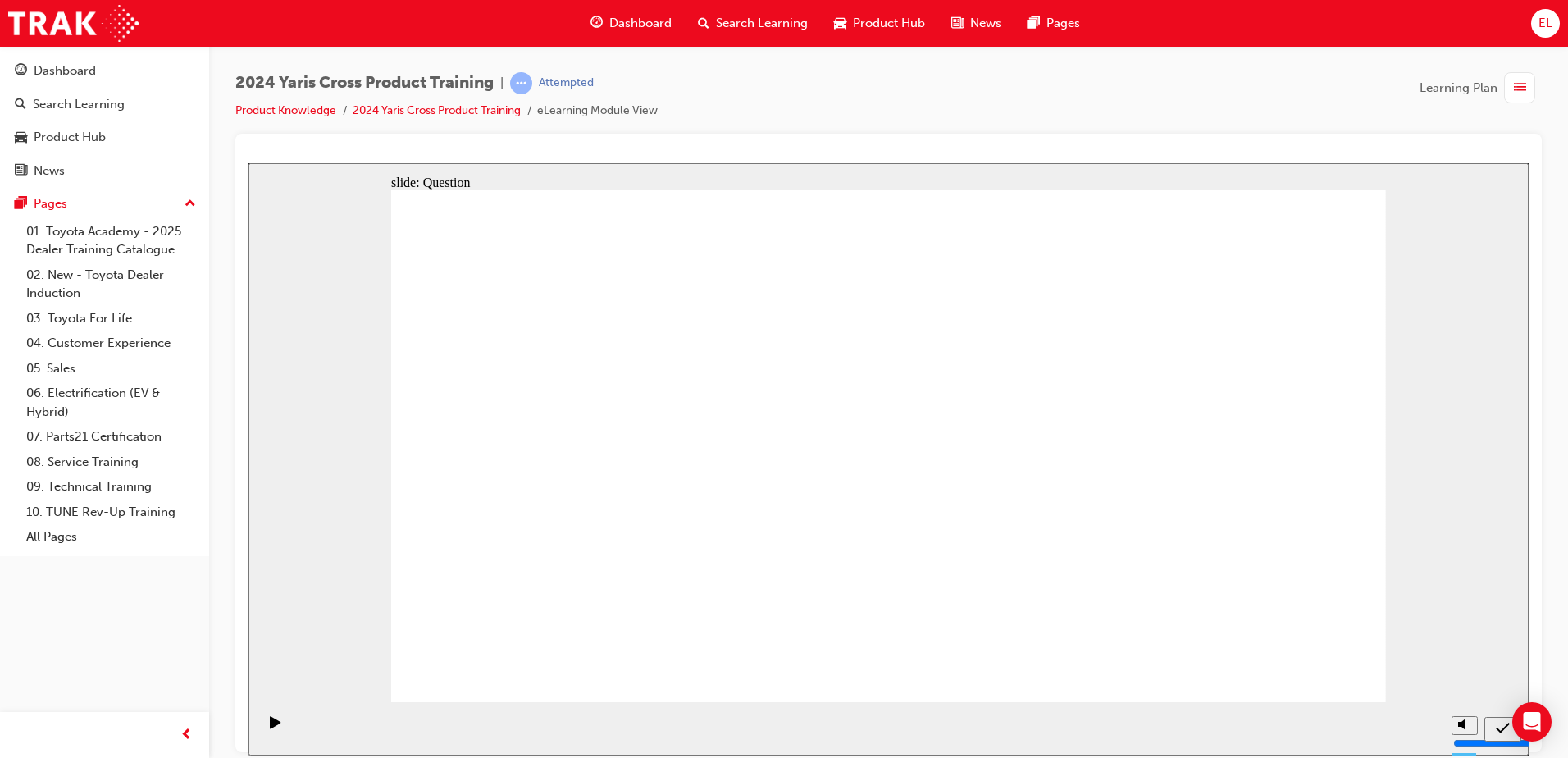
drag, startPoint x: 978, startPoint y: 433, endPoint x: 599, endPoint y: 606, distance: 416.6
drag, startPoint x: 613, startPoint y: 407, endPoint x: 985, endPoint y: 572, distance: 407.0
drag, startPoint x: 811, startPoint y: 416, endPoint x: 1184, endPoint y: 588, distance: 410.7
drag, startPoint x: 1174, startPoint y: 451, endPoint x: 815, endPoint y: 601, distance: 389.1
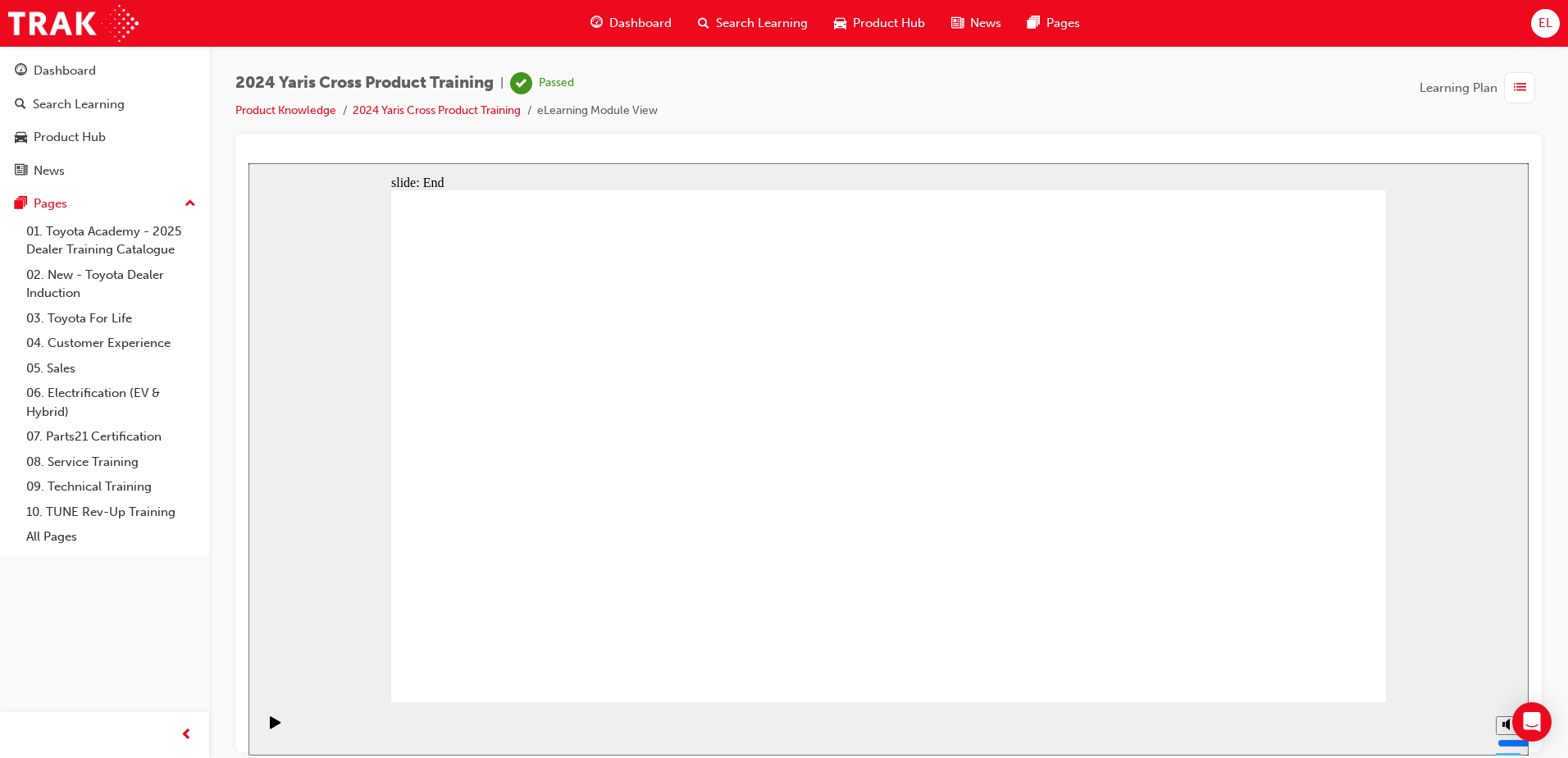
click at [621, 19] on span "Dashboard" at bounding box center [640, 23] width 62 height 18
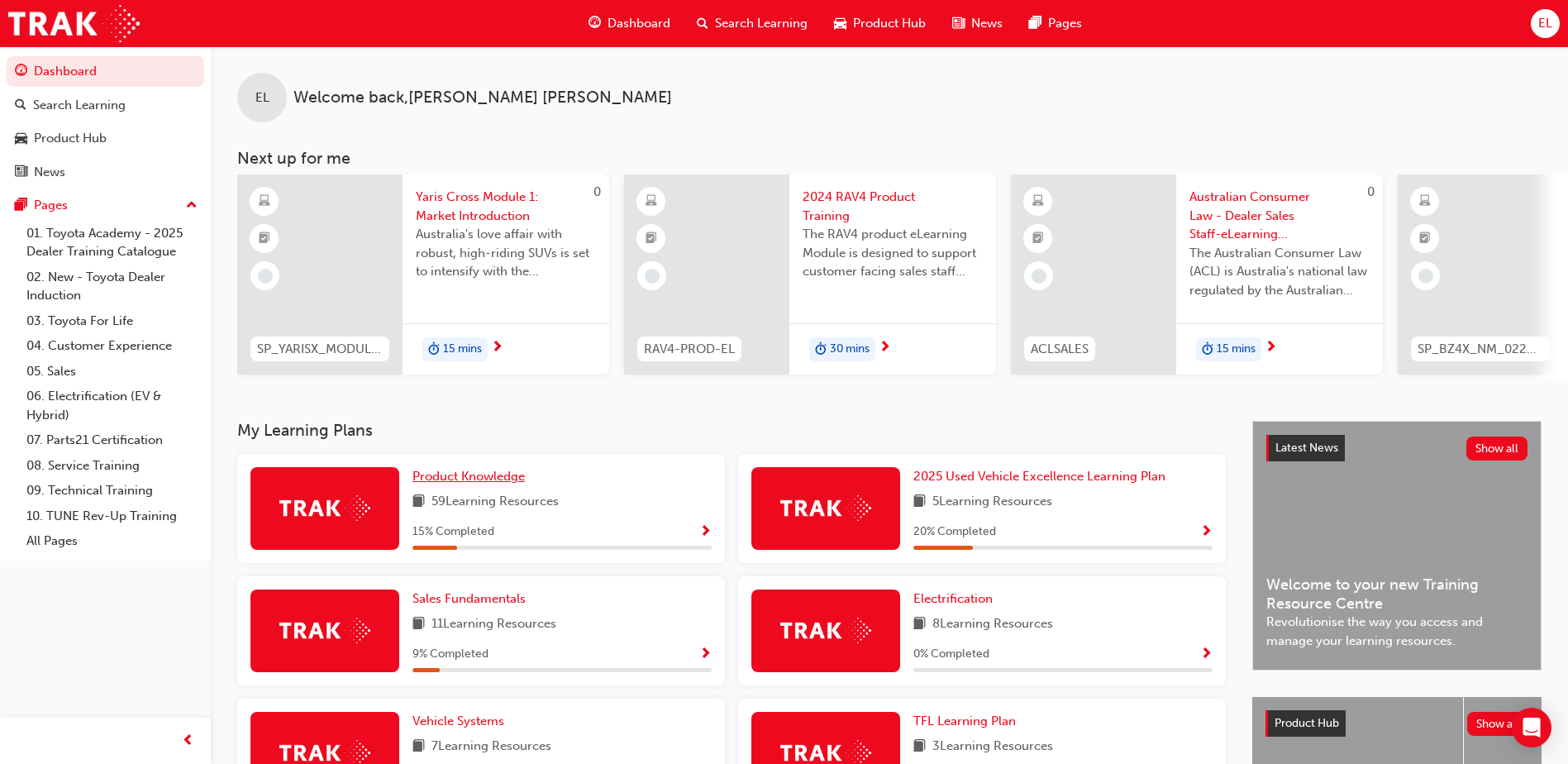
click at [454, 479] on span "Product Knowledge" at bounding box center [469, 476] width 113 height 15
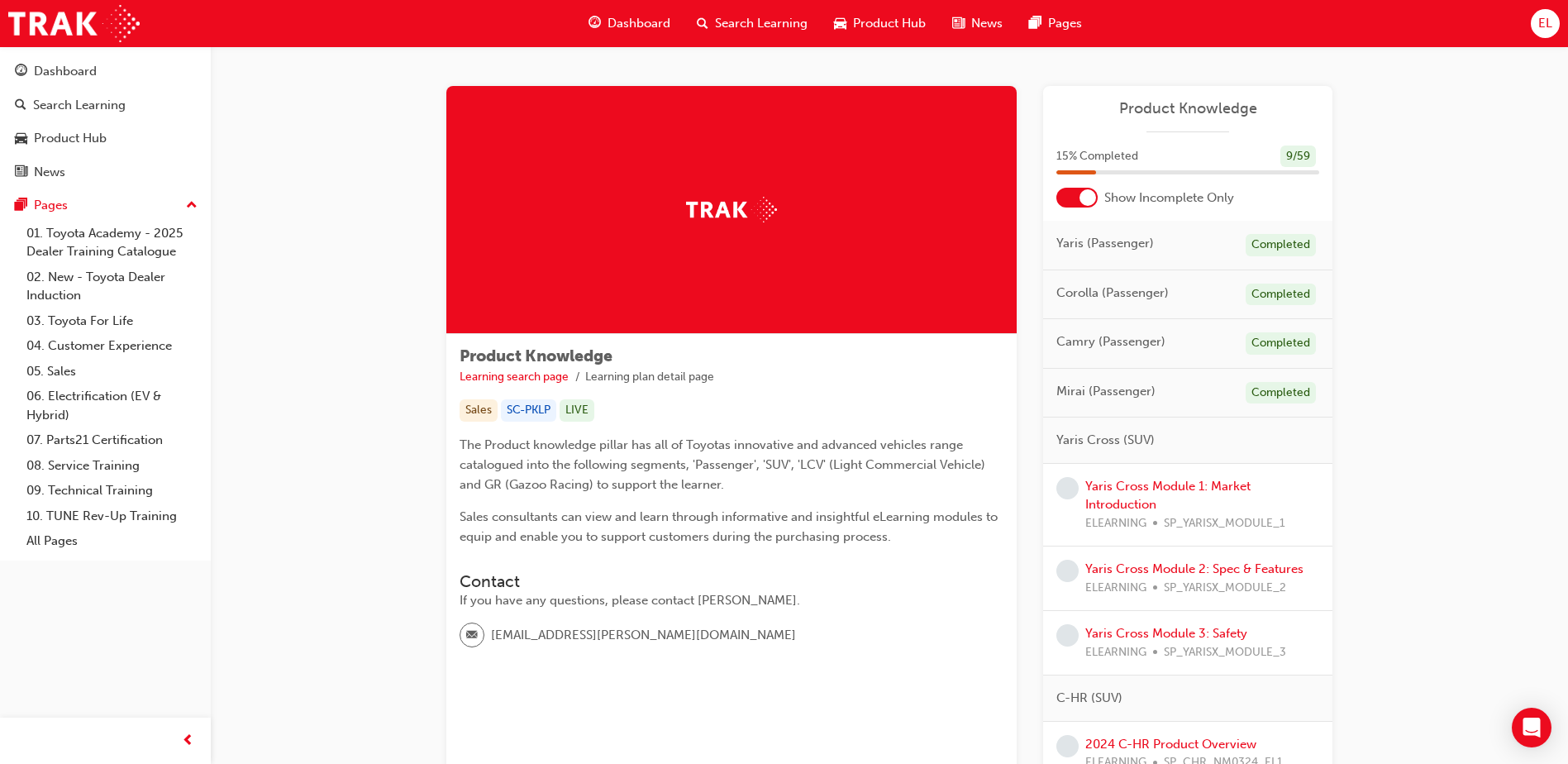
click at [1122, 462] on div "Yaris Cross (SUV)" at bounding box center [1188, 440] width 290 height 46
click at [1120, 508] on link "Yaris Cross Module 1: Market Introduction" at bounding box center [1168, 495] width 166 height 34
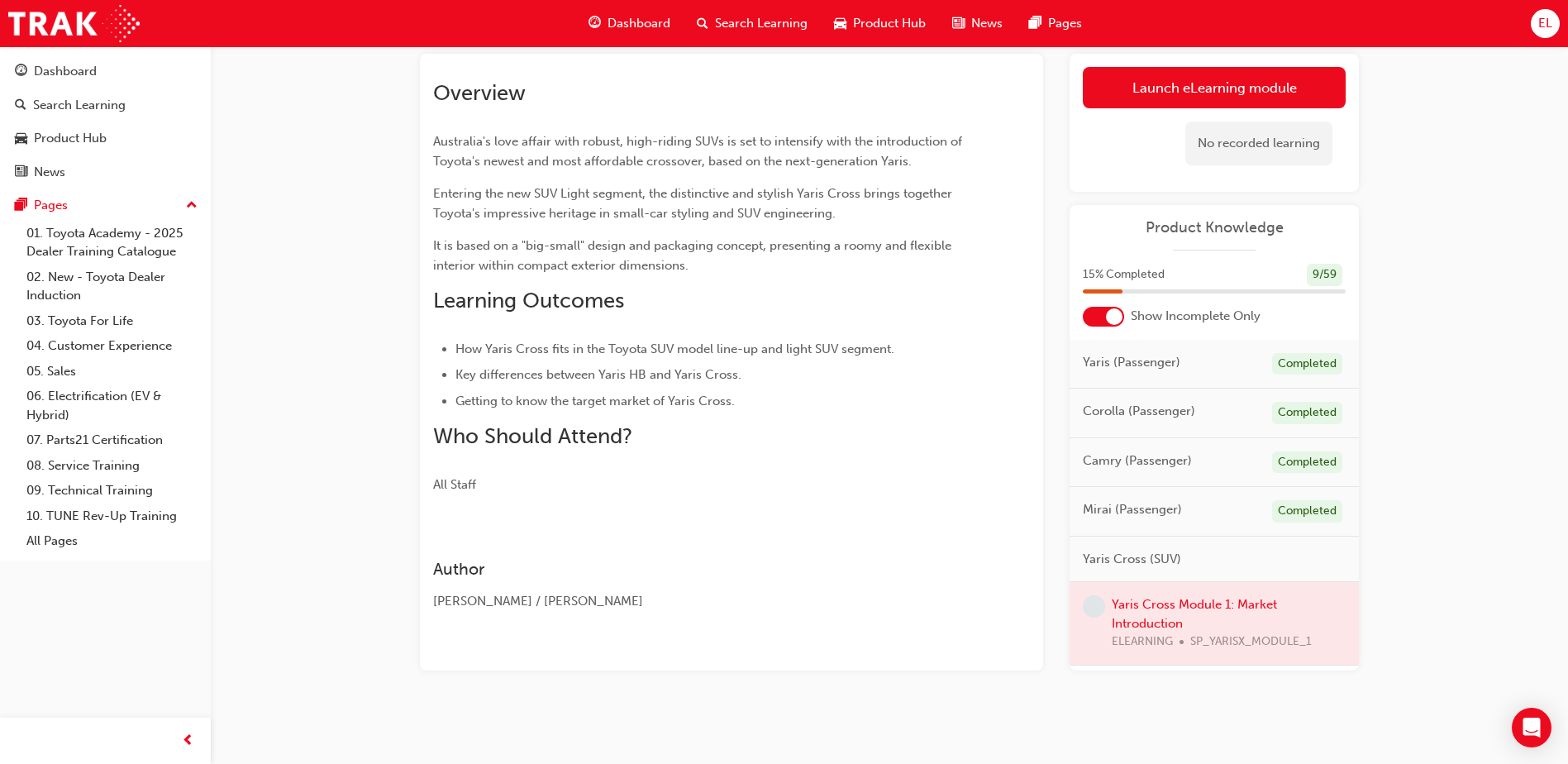
scroll to position [96, 0]
click at [1279, 93] on link "Launch eLearning module" at bounding box center [1214, 87] width 263 height 42
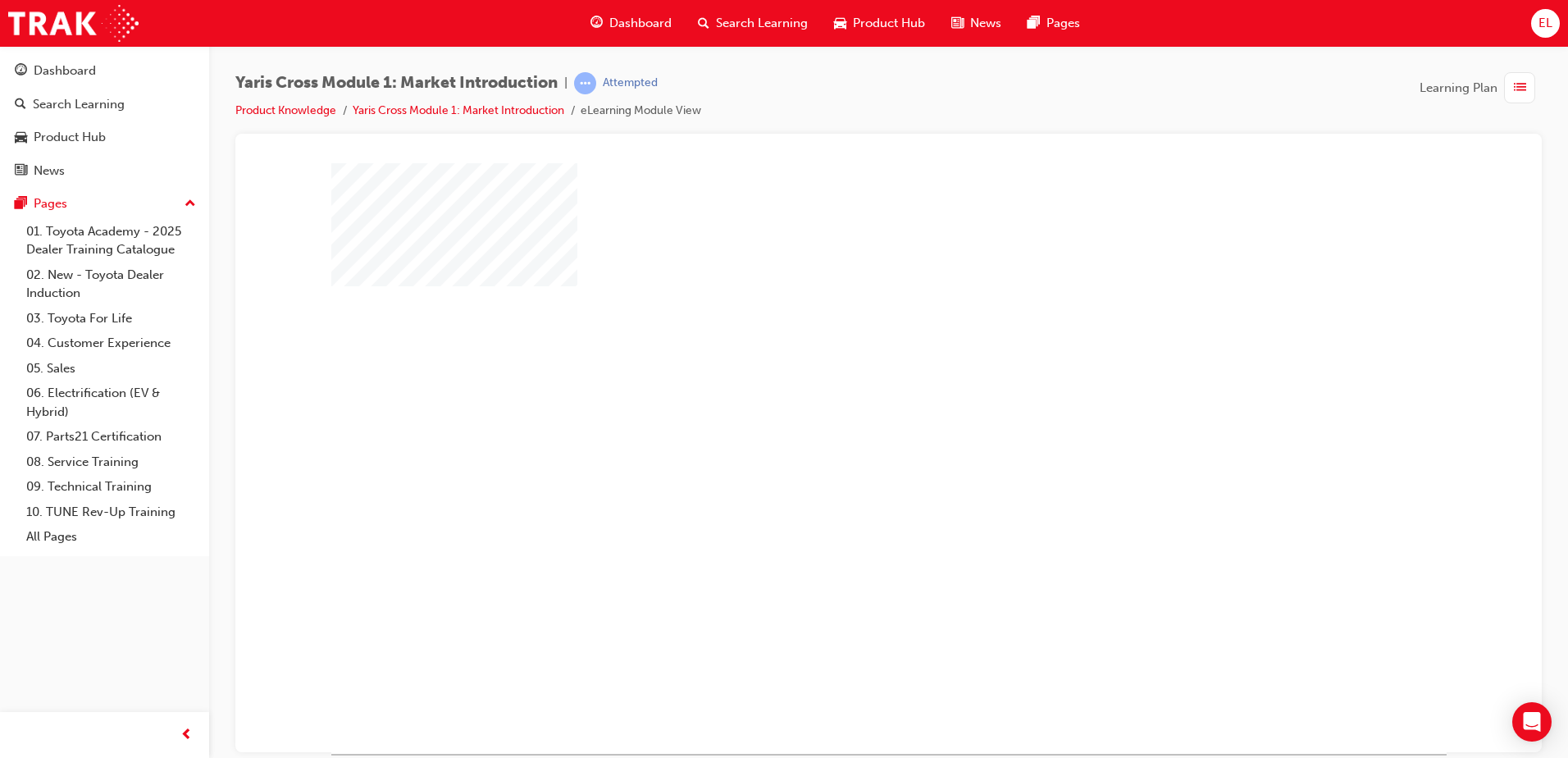
click at [841, 411] on div "play" at bounding box center [841, 411] width 0 height 0
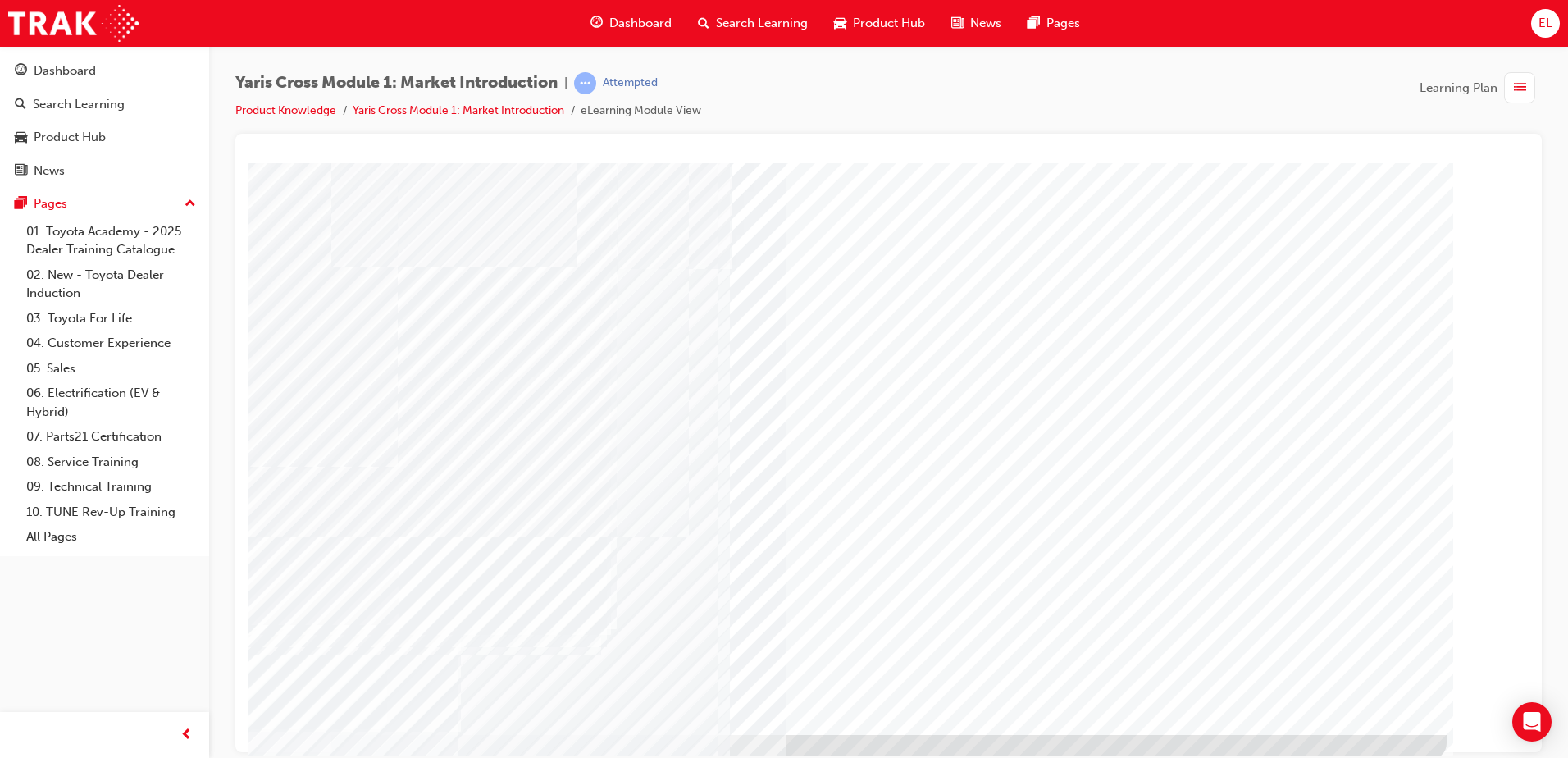
scroll to position [23, 0]
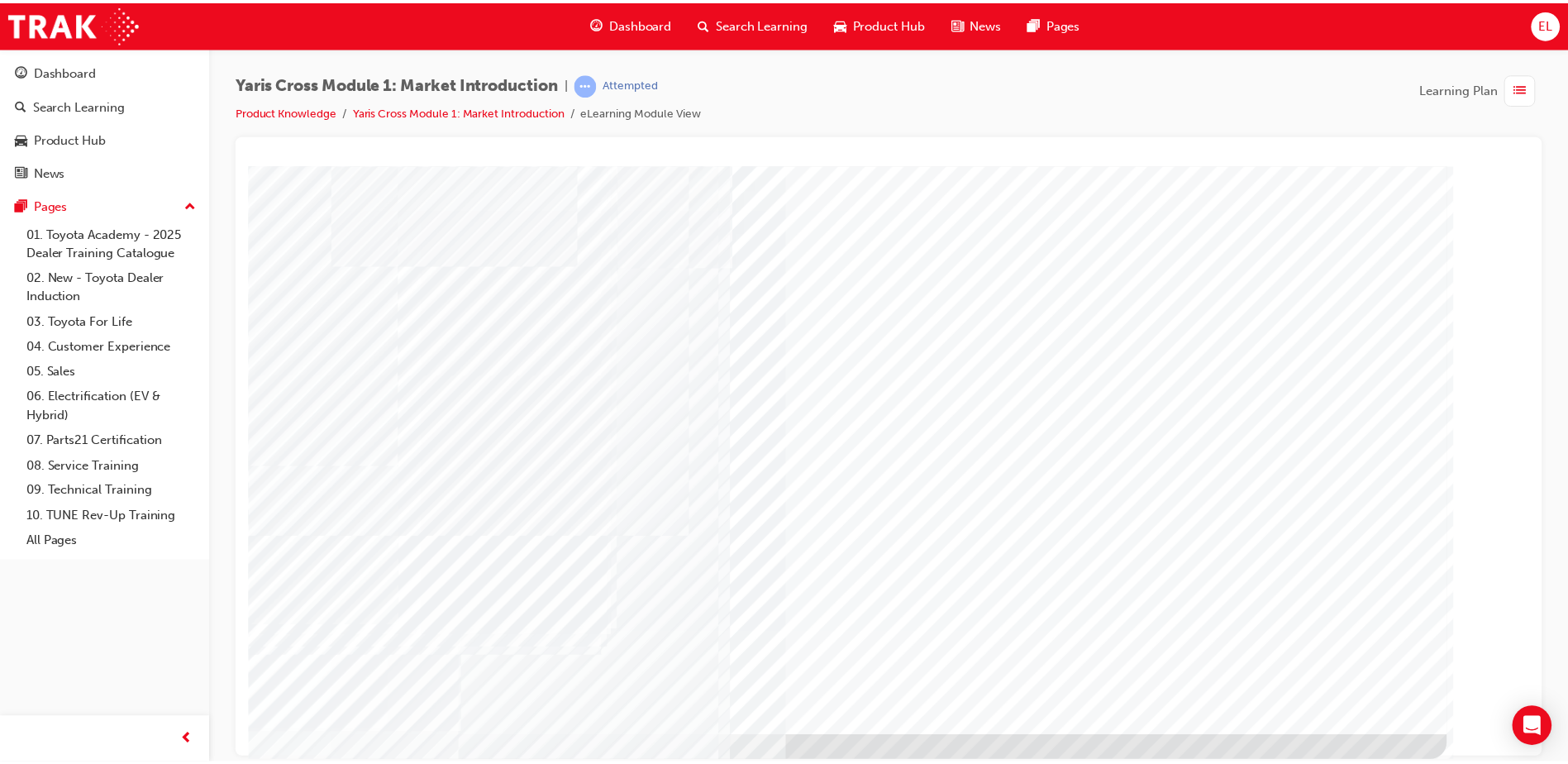
scroll to position [0, 0]
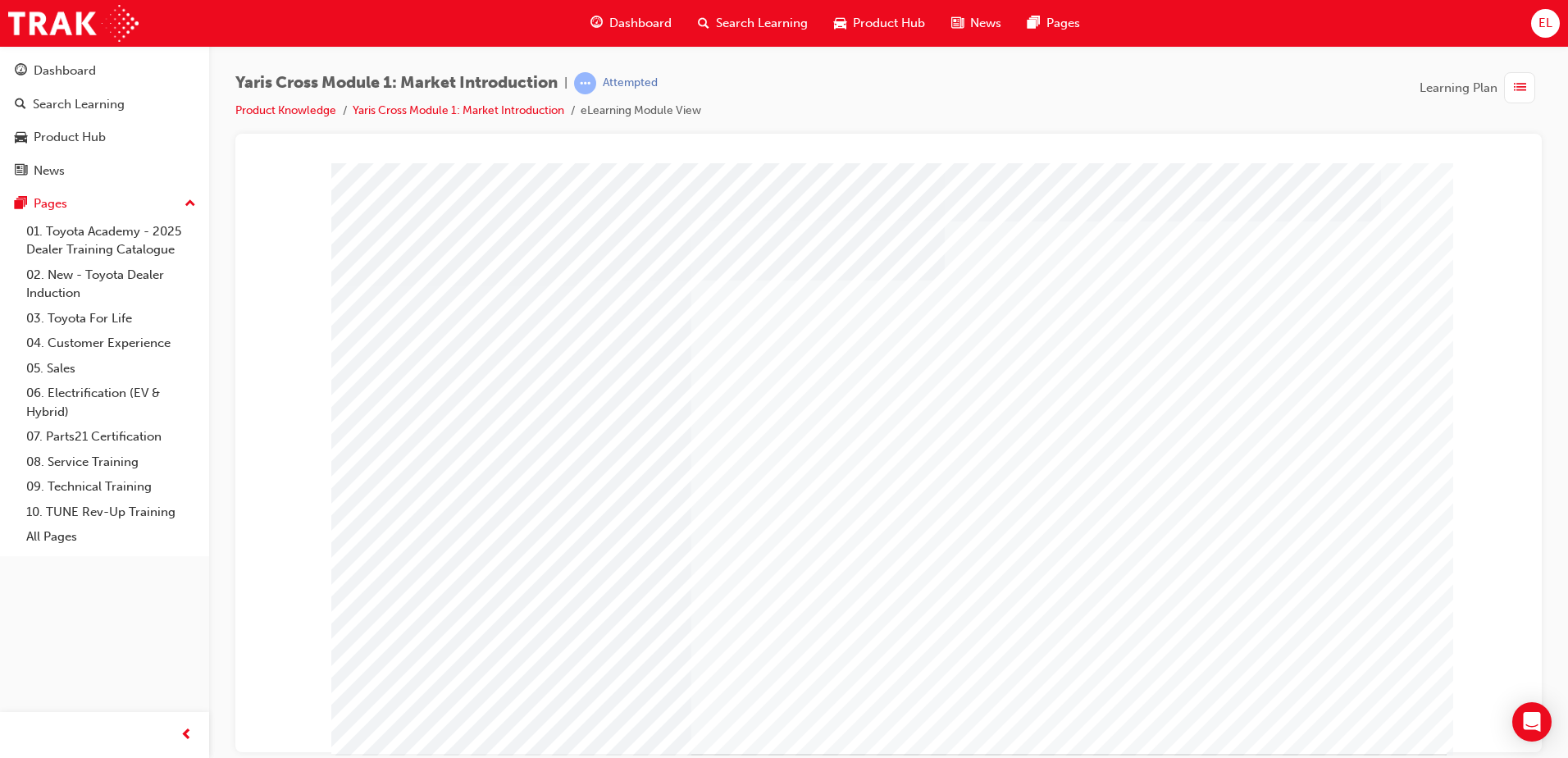
drag, startPoint x: 1035, startPoint y: 486, endPoint x: 1201, endPoint y: 544, distance: 175.8
drag, startPoint x: 1326, startPoint y: 721, endPoint x: 1124, endPoint y: 440, distance: 346.1
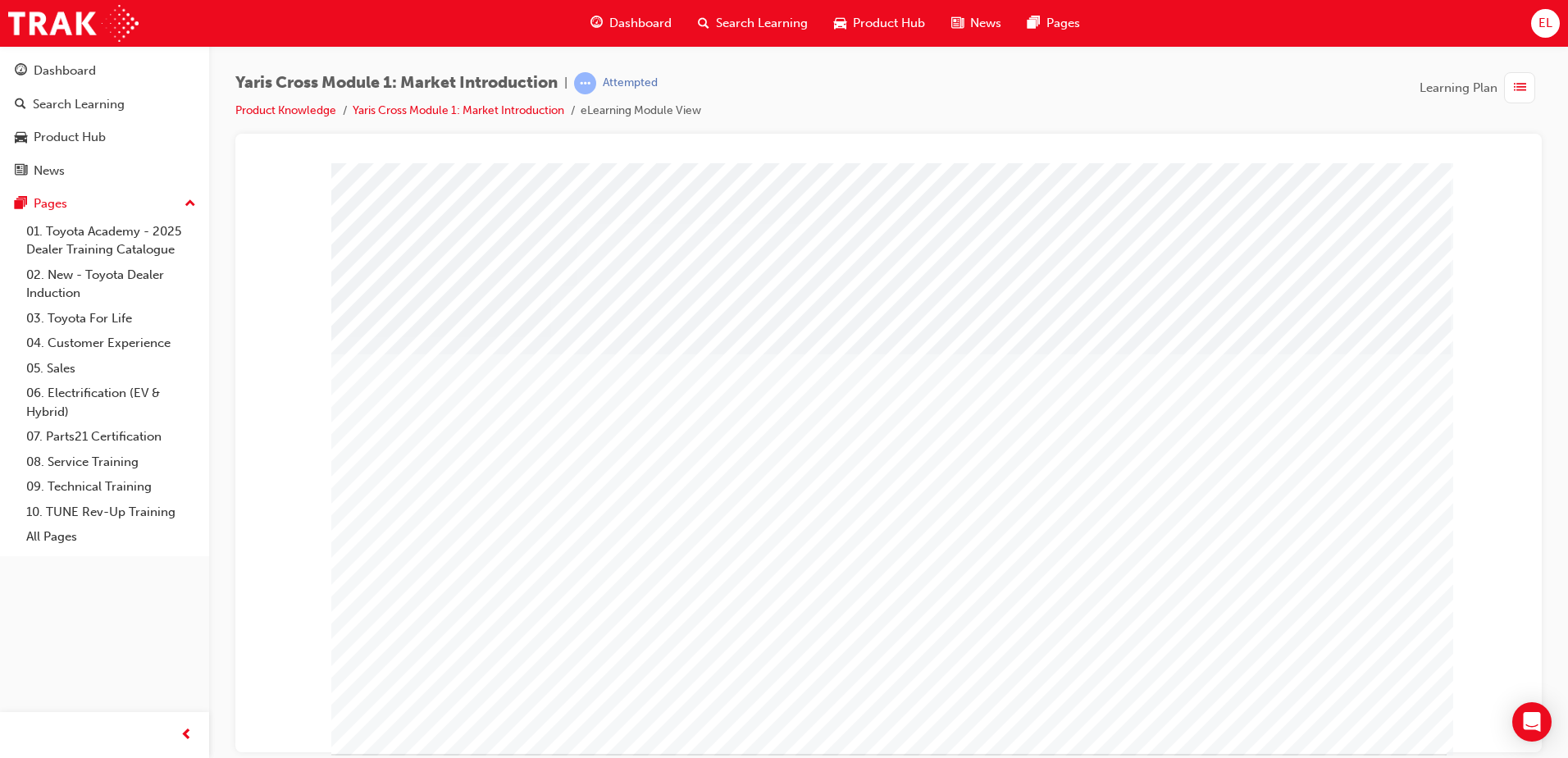
drag, startPoint x: 511, startPoint y: 492, endPoint x: 389, endPoint y: 499, distance: 122.2
drag, startPoint x: 1303, startPoint y: 711, endPoint x: 801, endPoint y: 323, distance: 634.5
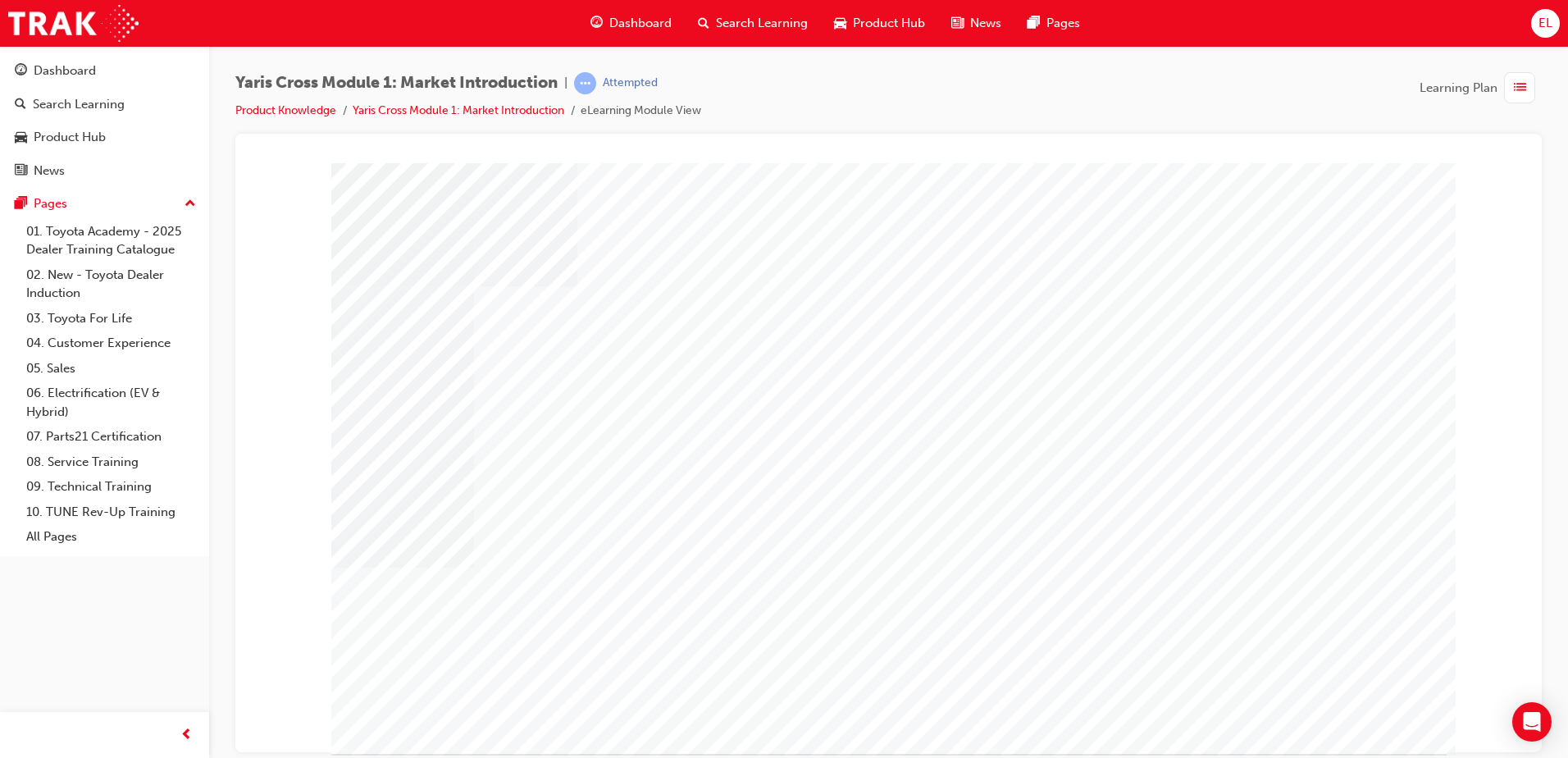
drag, startPoint x: 1330, startPoint y: 619, endPoint x: 1339, endPoint y: 682, distance: 63.6
drag, startPoint x: 1339, startPoint y: 682, endPoint x: 1297, endPoint y: 725, distance: 60.1
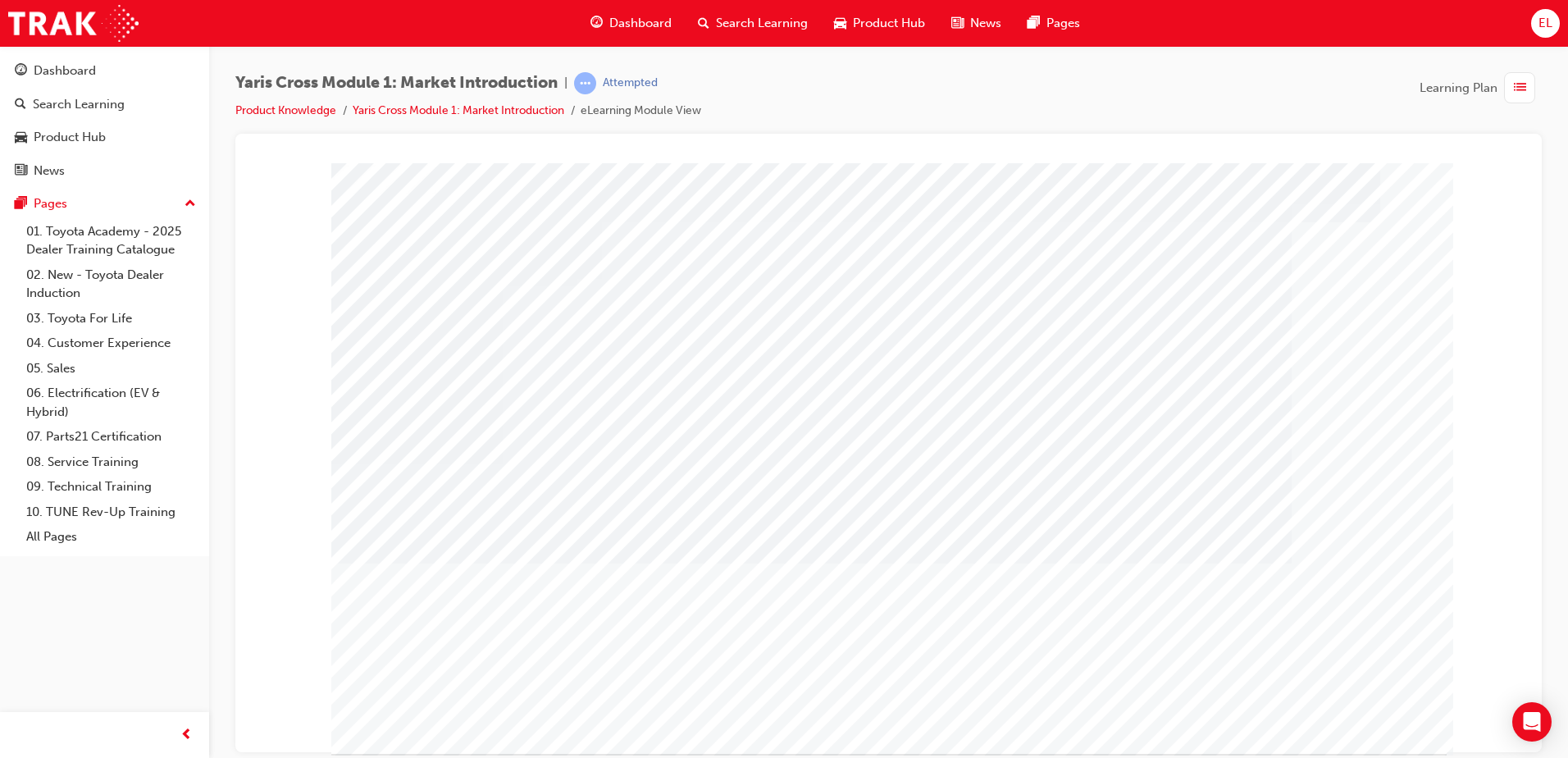
drag, startPoint x: 526, startPoint y: 288, endPoint x: 733, endPoint y: 265, distance: 208.3
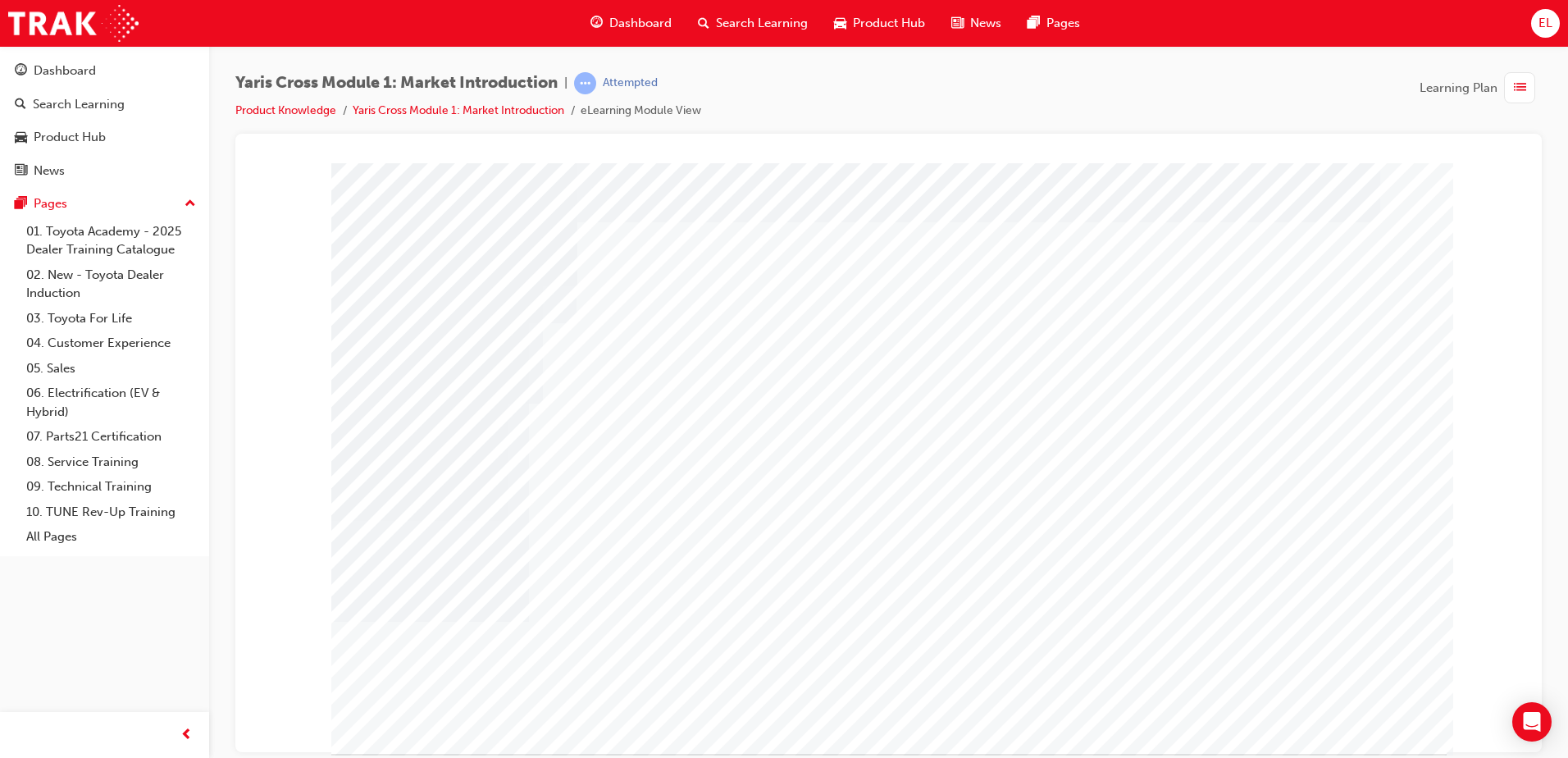
drag, startPoint x: 1346, startPoint y: 714, endPoint x: 1383, endPoint y: 588, distance: 131.3
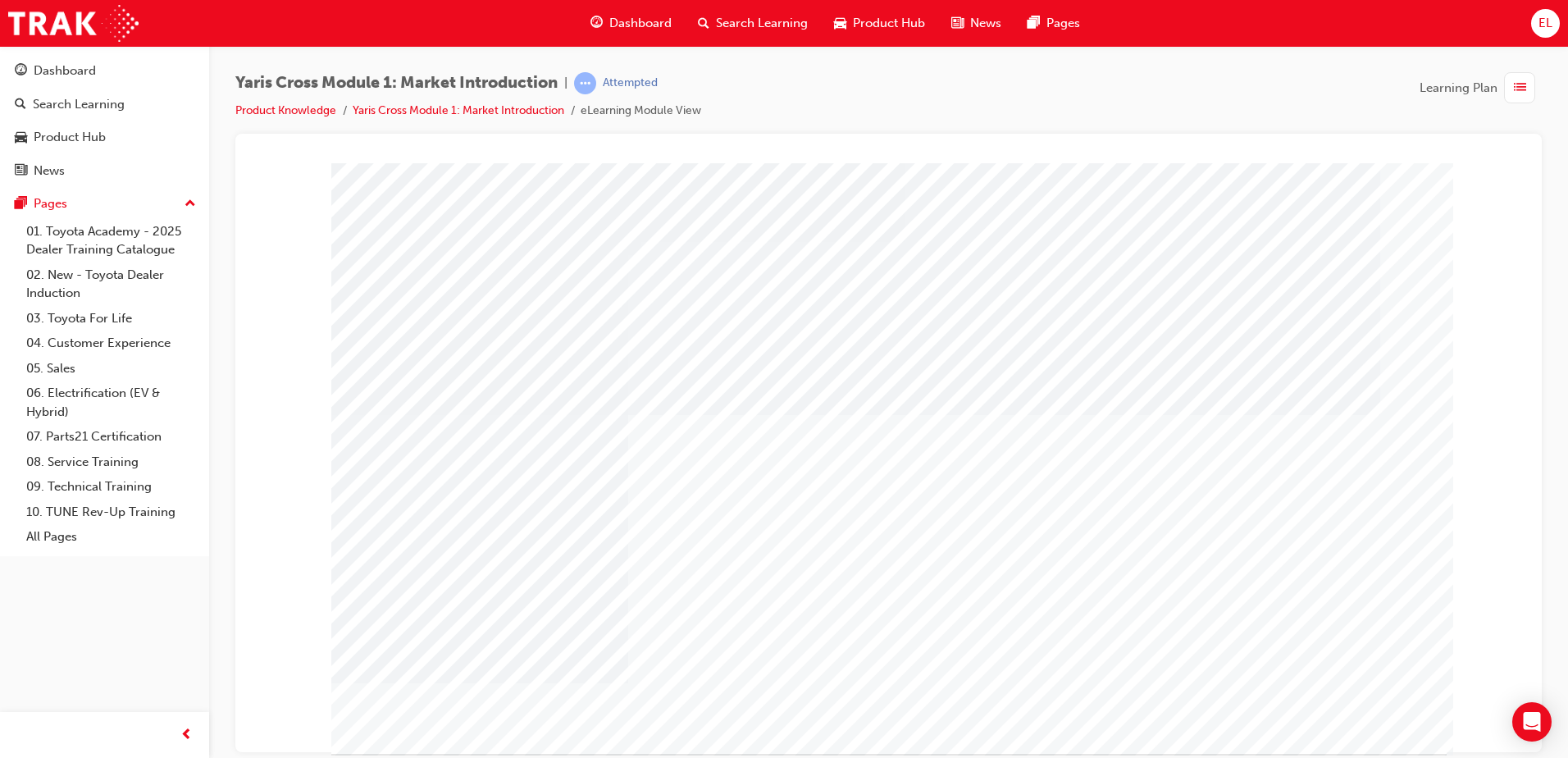
click at [1383, 588] on div at bounding box center [889, 458] width 1115 height 591
drag, startPoint x: 1270, startPoint y: 580, endPoint x: 1132, endPoint y: 613, distance: 141.9
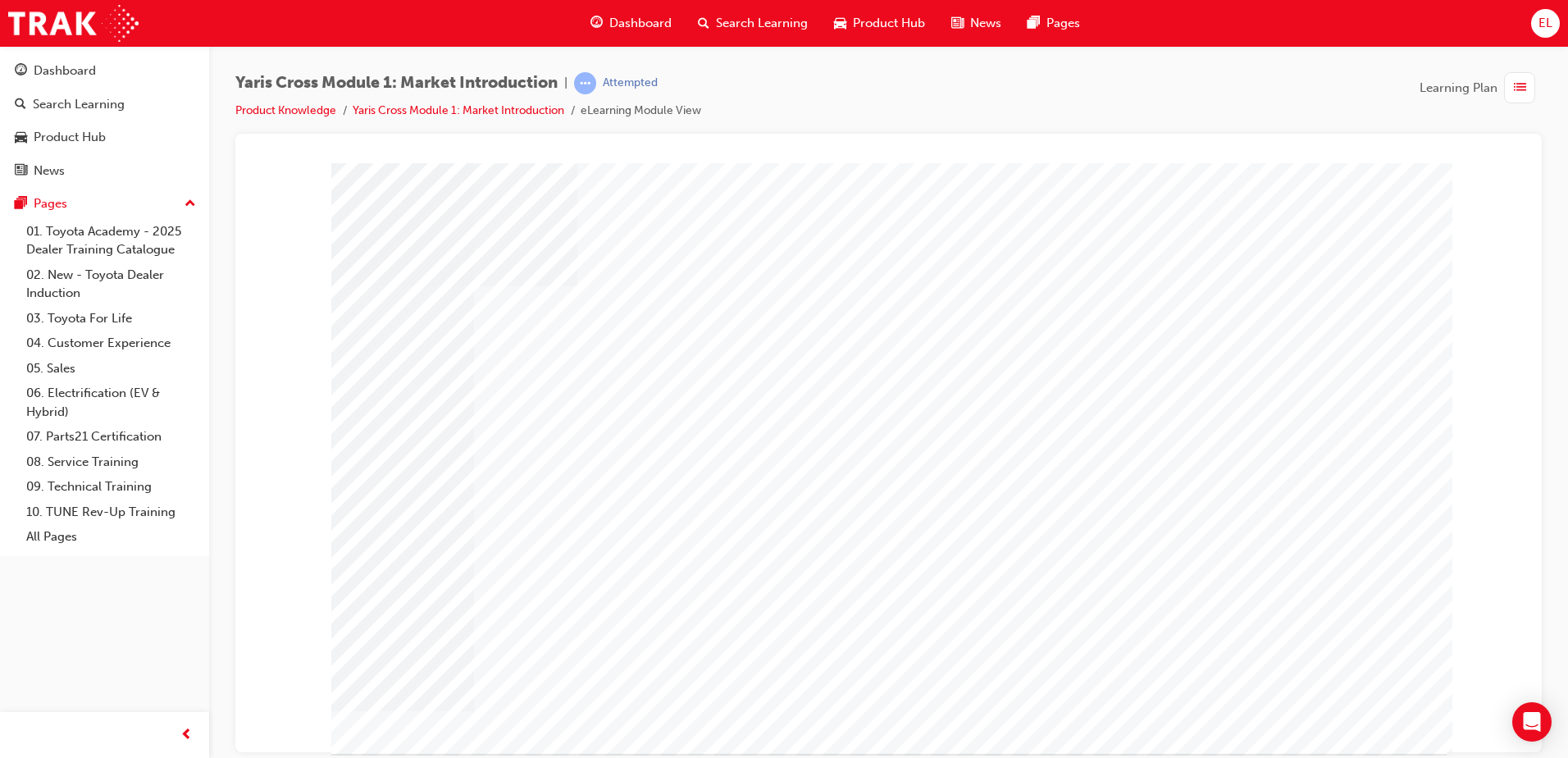
drag, startPoint x: 868, startPoint y: 570, endPoint x: 889, endPoint y: 572, distance: 21.1
drag, startPoint x: 889, startPoint y: 572, endPoint x: 1010, endPoint y: 651, distance: 144.5
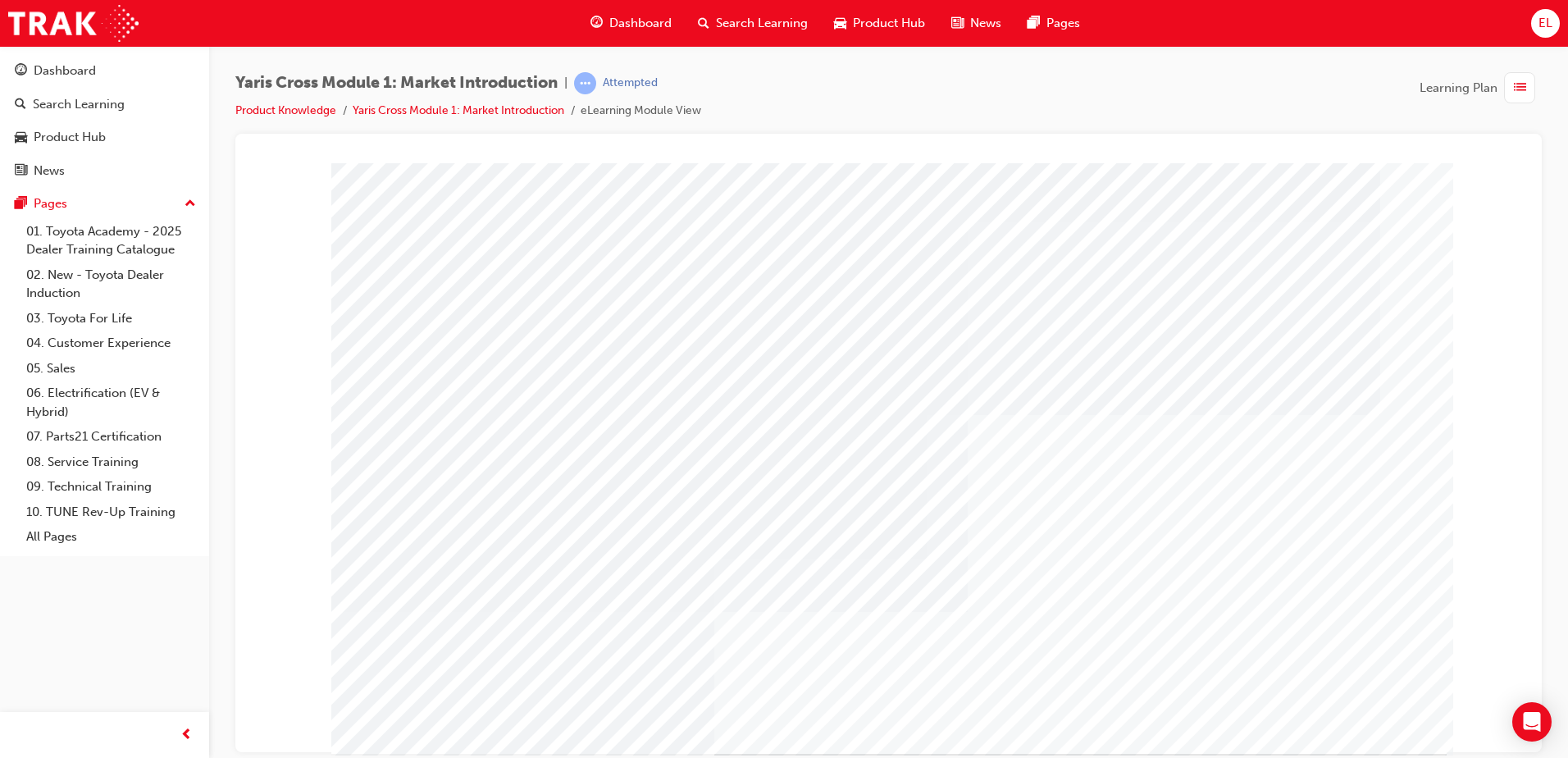
drag, startPoint x: 1341, startPoint y: 716, endPoint x: 1171, endPoint y: 500, distance: 274.9
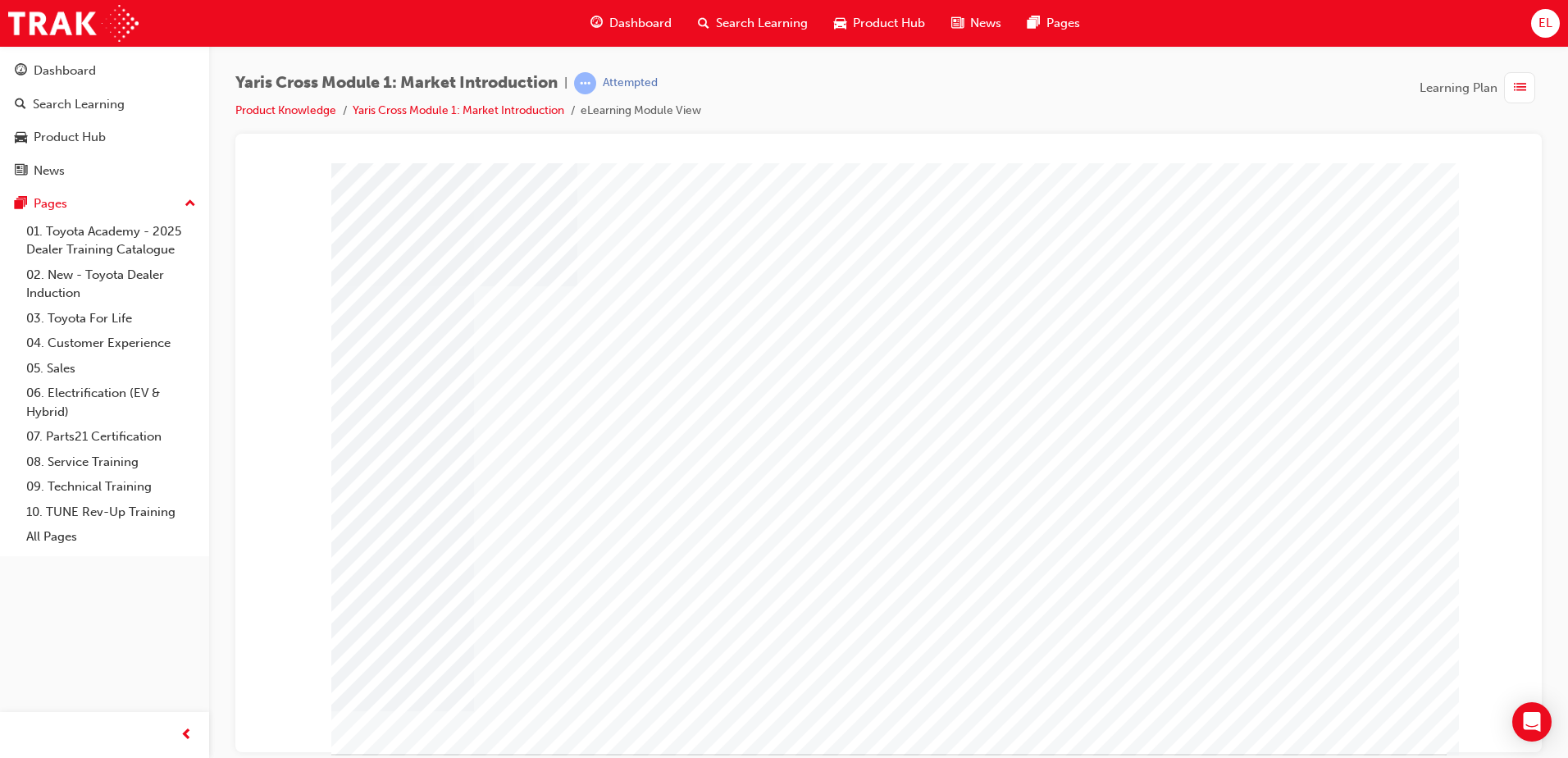
drag, startPoint x: 926, startPoint y: 441, endPoint x: 868, endPoint y: 451, distance: 58.9
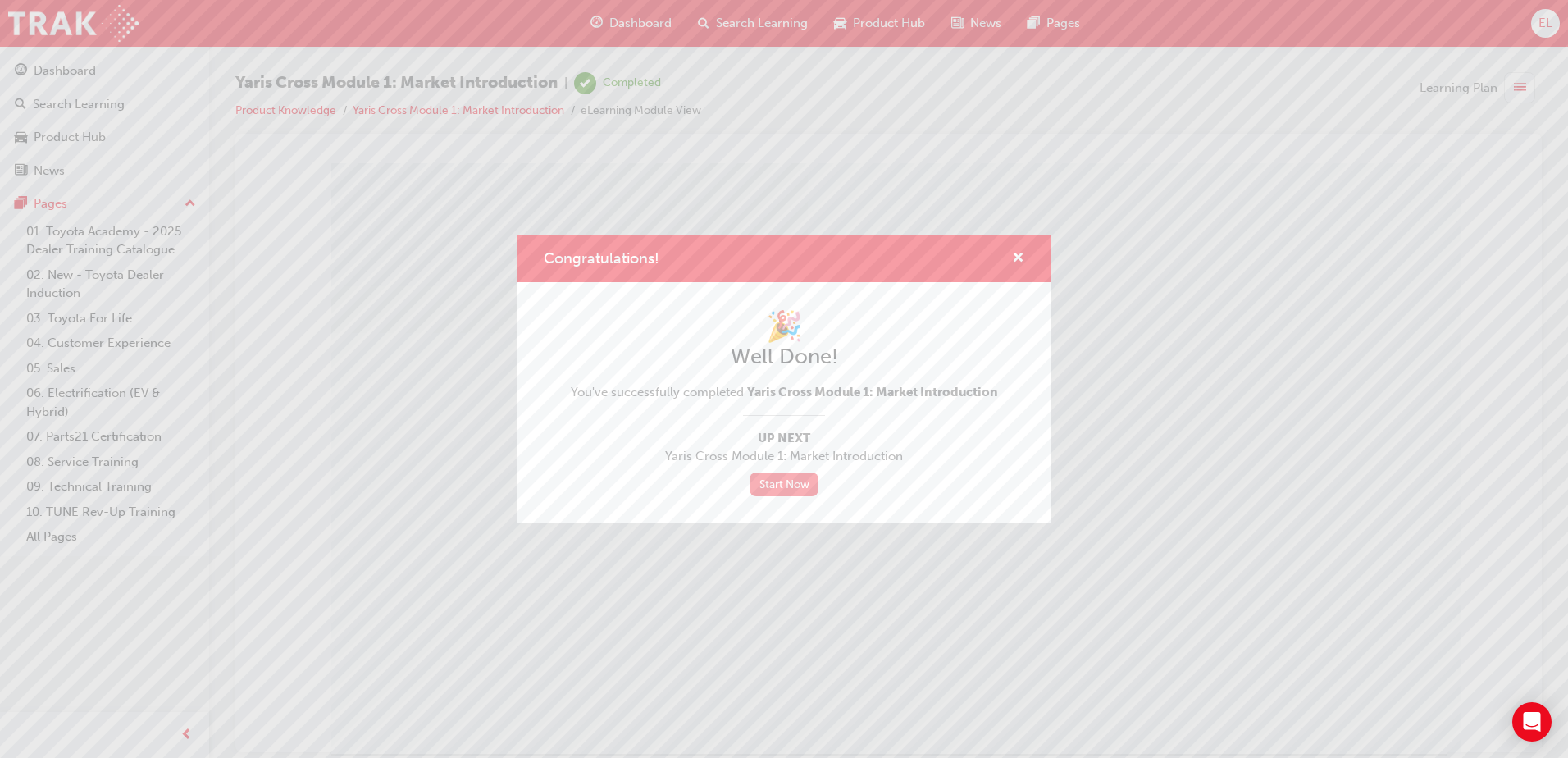
click at [807, 482] on link "Start Now" at bounding box center [784, 484] width 69 height 24
click at [799, 478] on link "Start Now" at bounding box center [784, 484] width 69 height 24
click at [782, 485] on link "Start Now" at bounding box center [784, 484] width 69 height 24
click at [819, 485] on div "Start Now" at bounding box center [784, 484] width 427 height 24
click at [811, 485] on link "Start Now" at bounding box center [784, 484] width 69 height 24
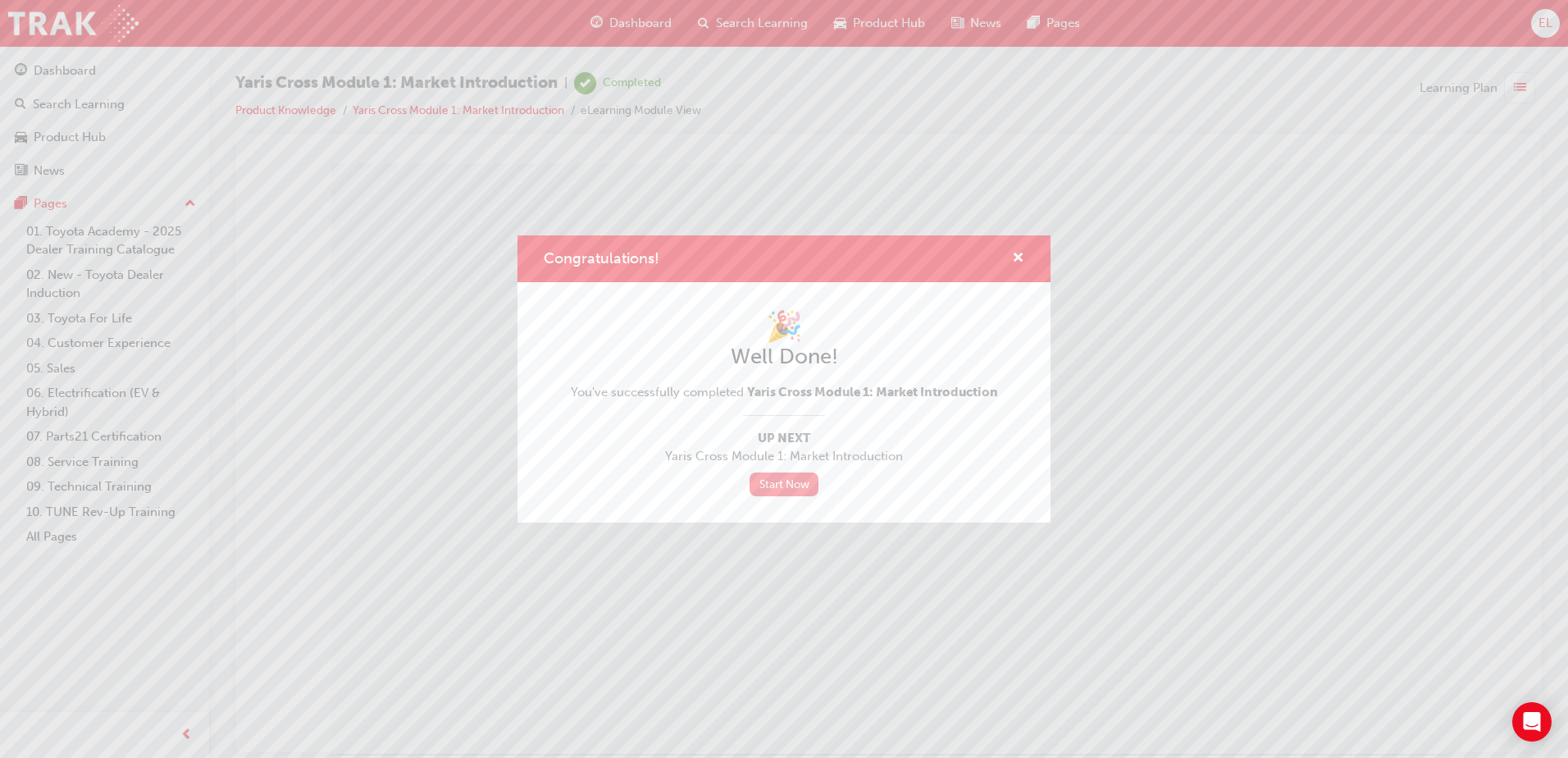
click at [789, 477] on link "Start Now" at bounding box center [784, 484] width 69 height 24
click at [1016, 255] on span "cross-icon" at bounding box center [1018, 259] width 12 height 15
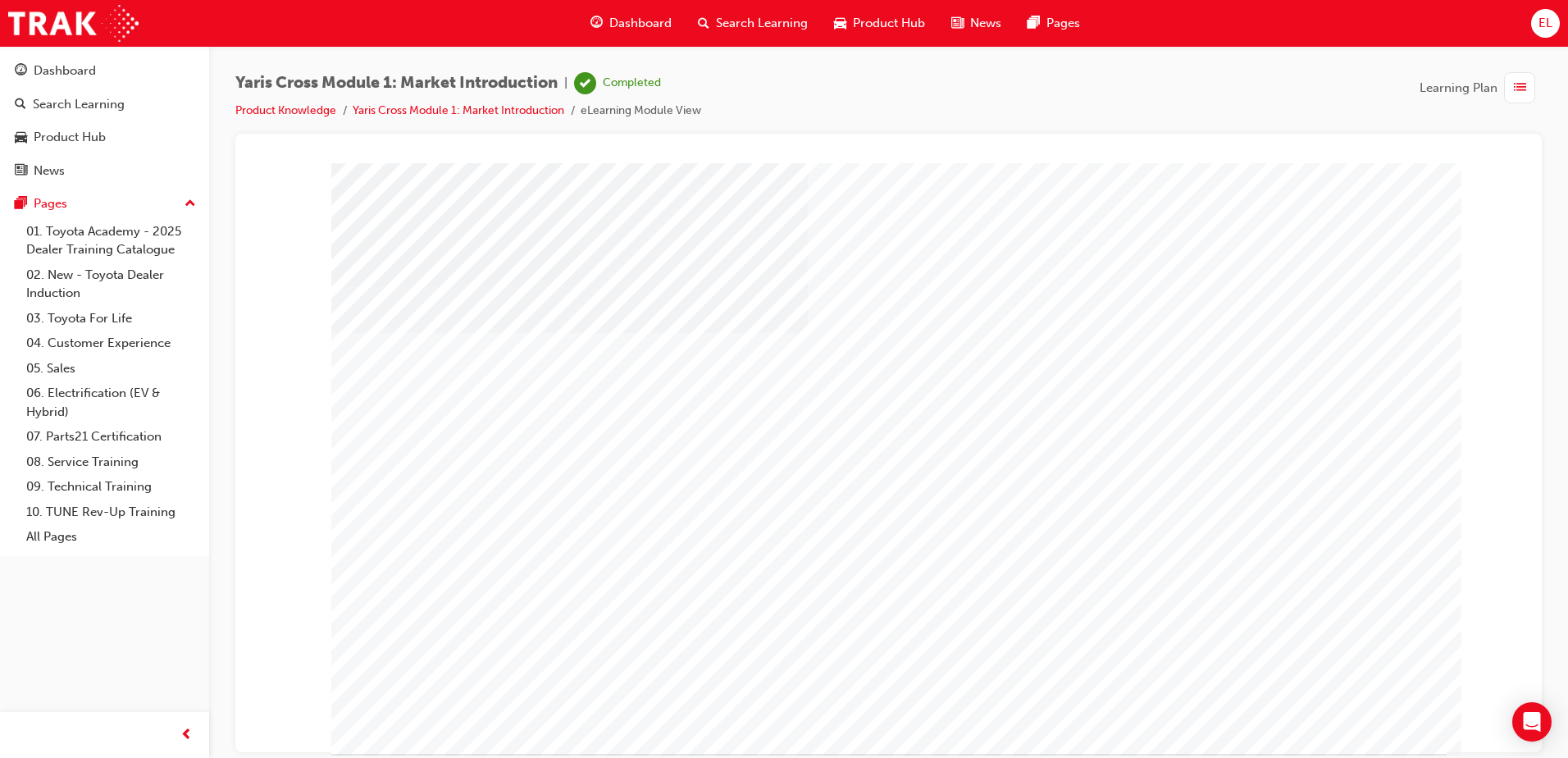
drag, startPoint x: 1337, startPoint y: 716, endPoint x: 1100, endPoint y: 652, distance: 245.5
click at [623, 30] on span "Dashboard" at bounding box center [640, 23] width 62 height 18
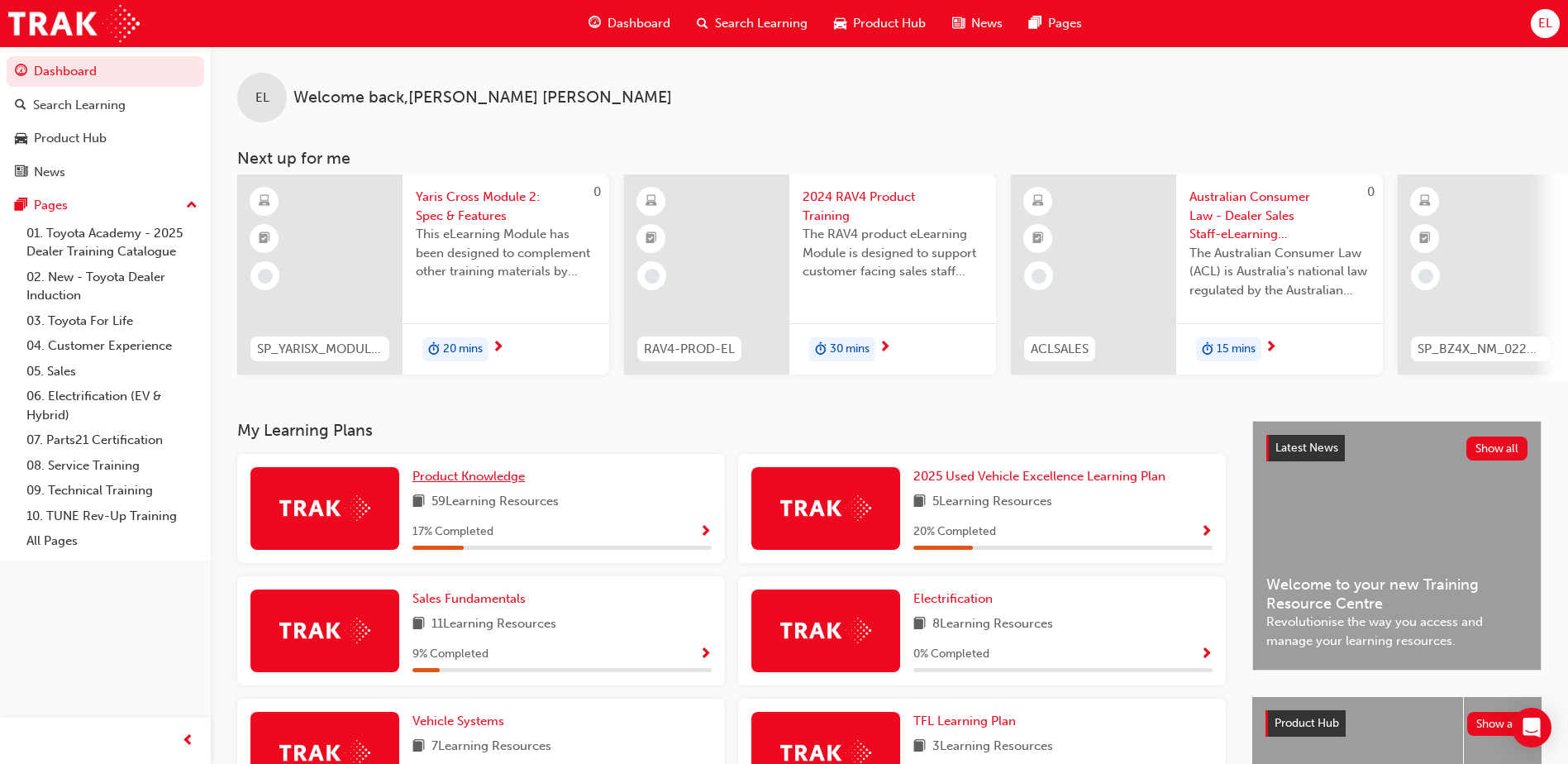
click at [474, 476] on span "Product Knowledge" at bounding box center [469, 476] width 113 height 15
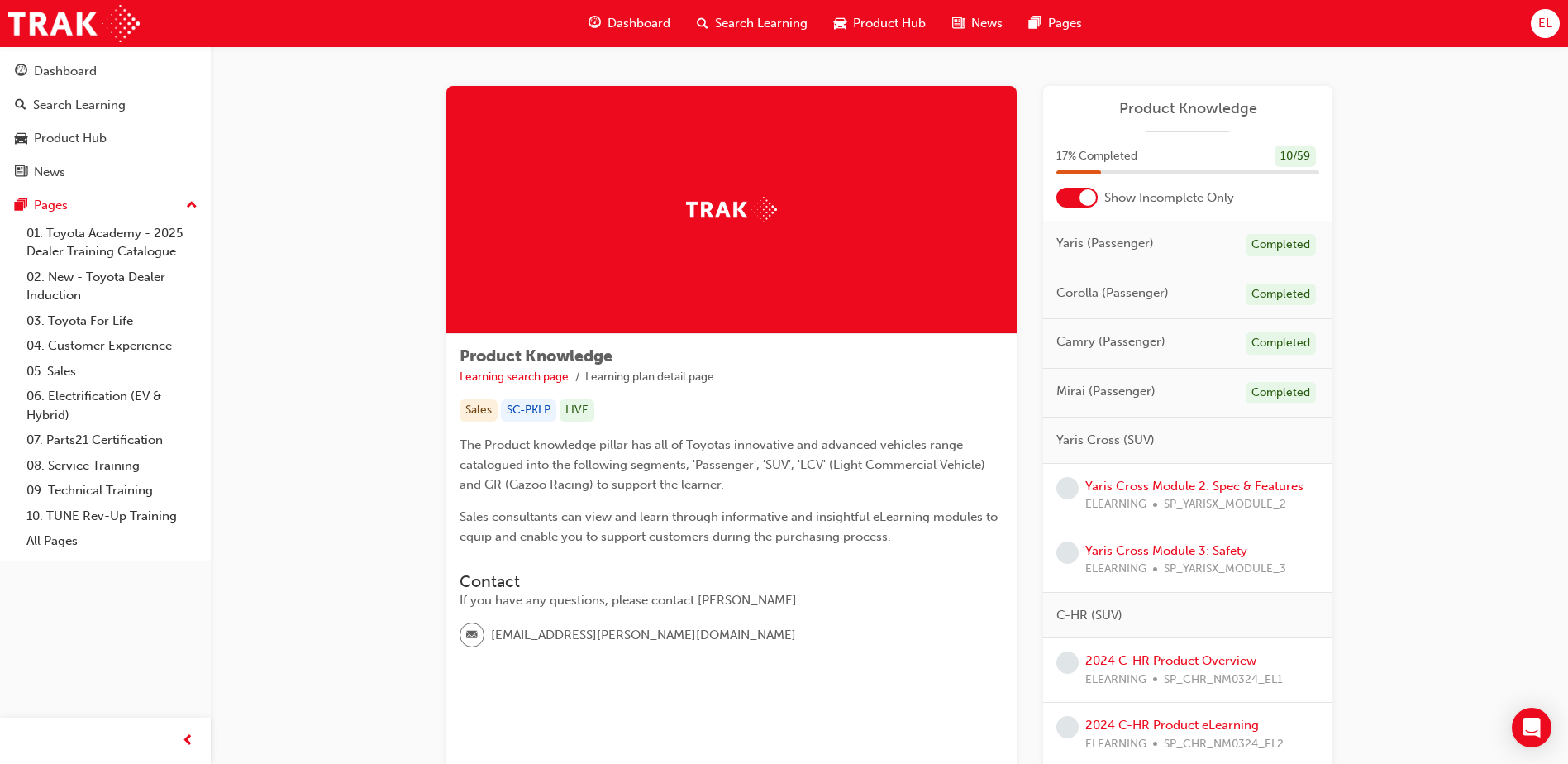
scroll to position [82, 0]
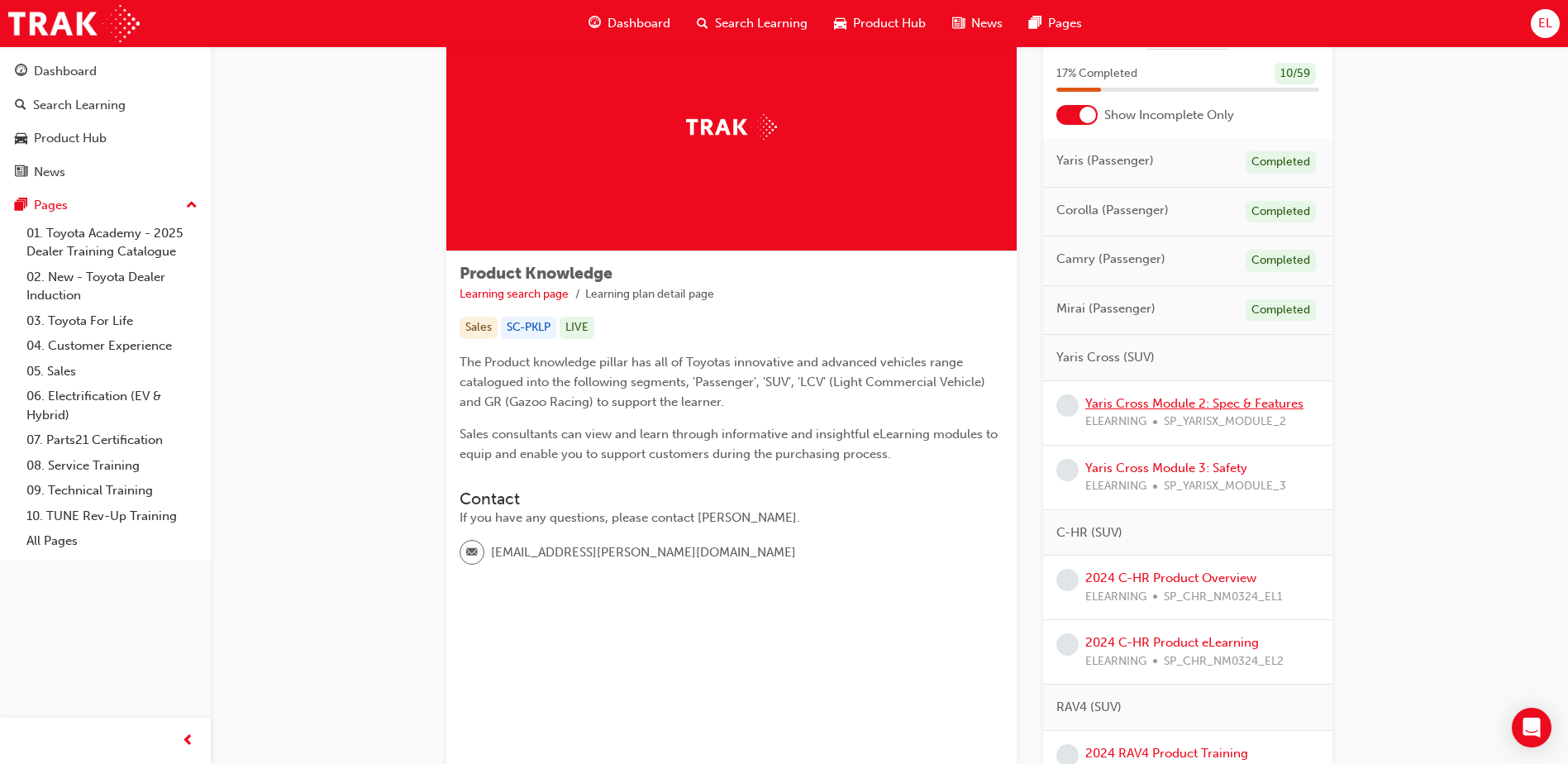
click at [1168, 397] on link "Yaris Cross Module 2: Spec & Features" at bounding box center [1194, 403] width 218 height 15
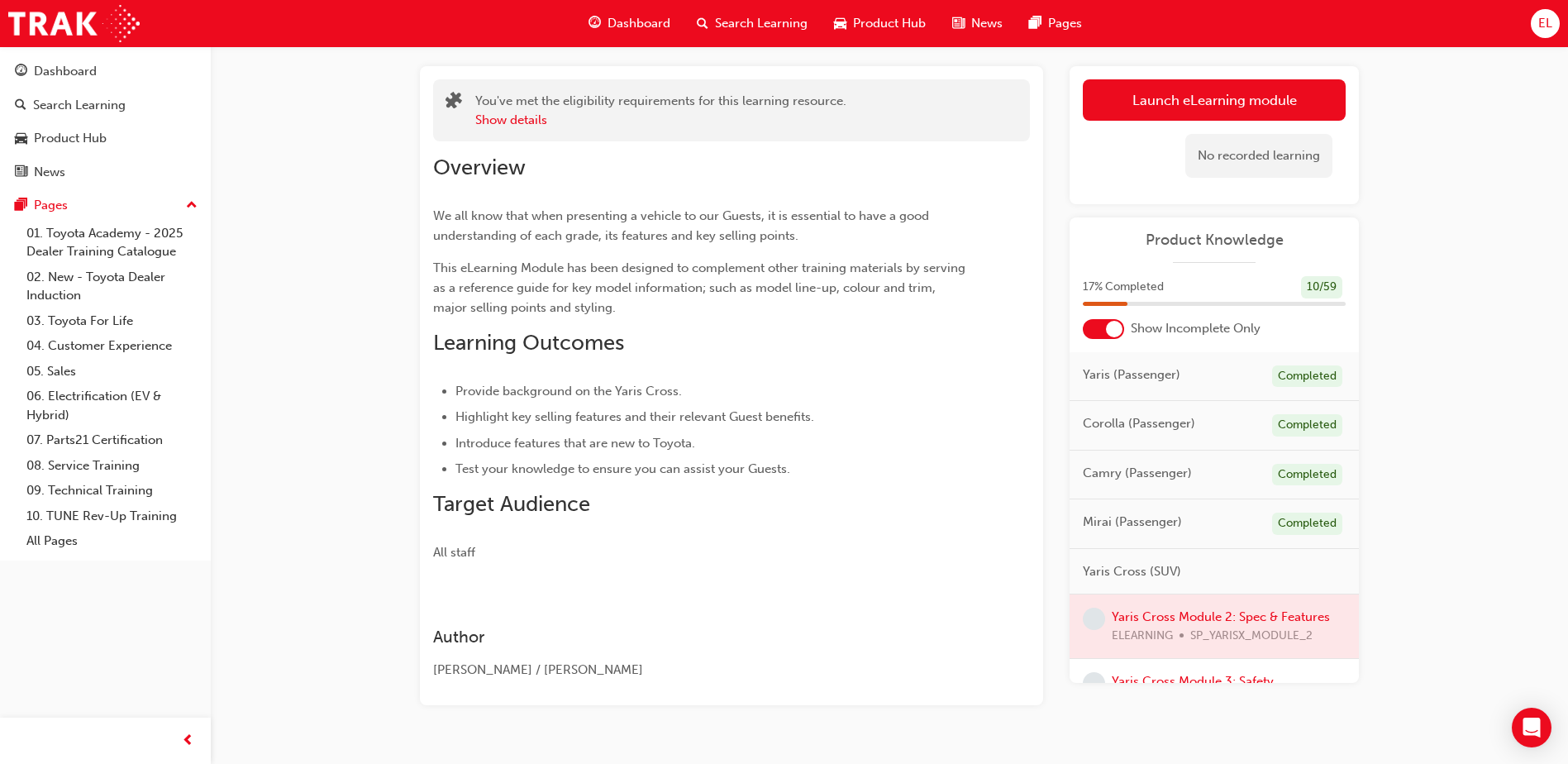
click at [1215, 622] on div at bounding box center [1214, 627] width 290 height 64
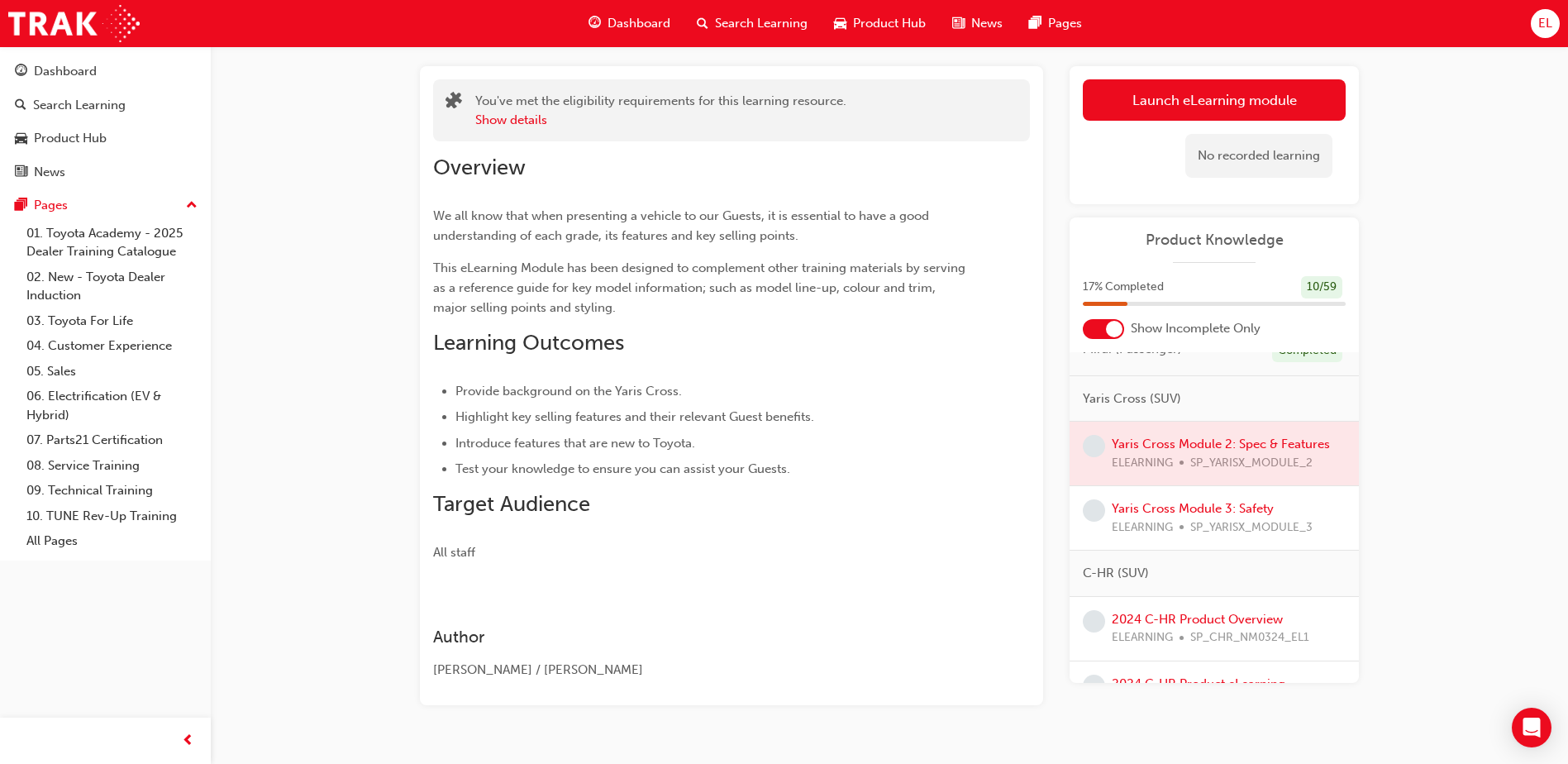
scroll to position [82, 0]
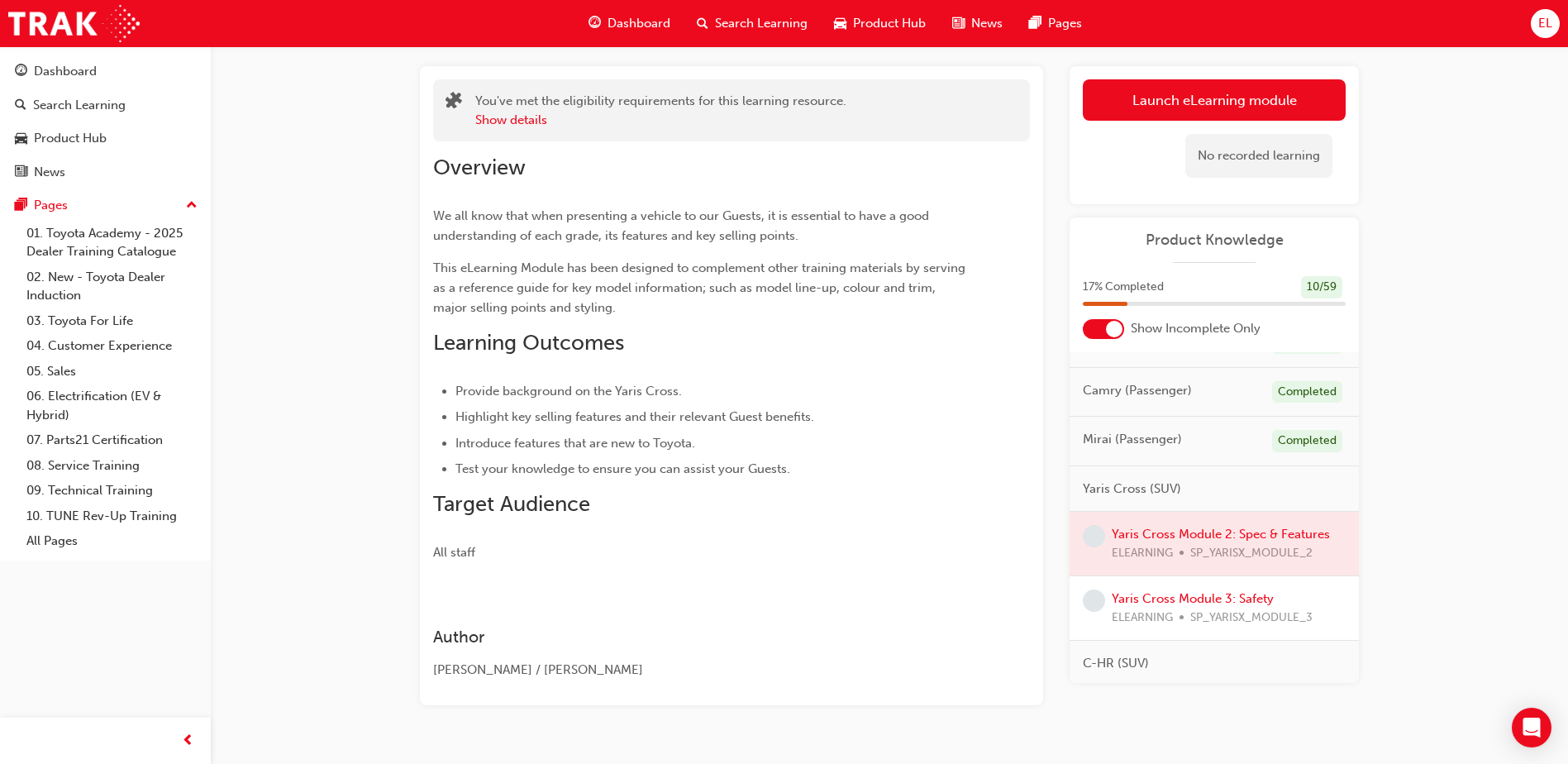
drag, startPoint x: 1217, startPoint y: 529, endPoint x: 1149, endPoint y: 535, distance: 68.3
click at [1206, 533] on div at bounding box center [1214, 544] width 290 height 64
click at [1149, 535] on div at bounding box center [1214, 544] width 290 height 64
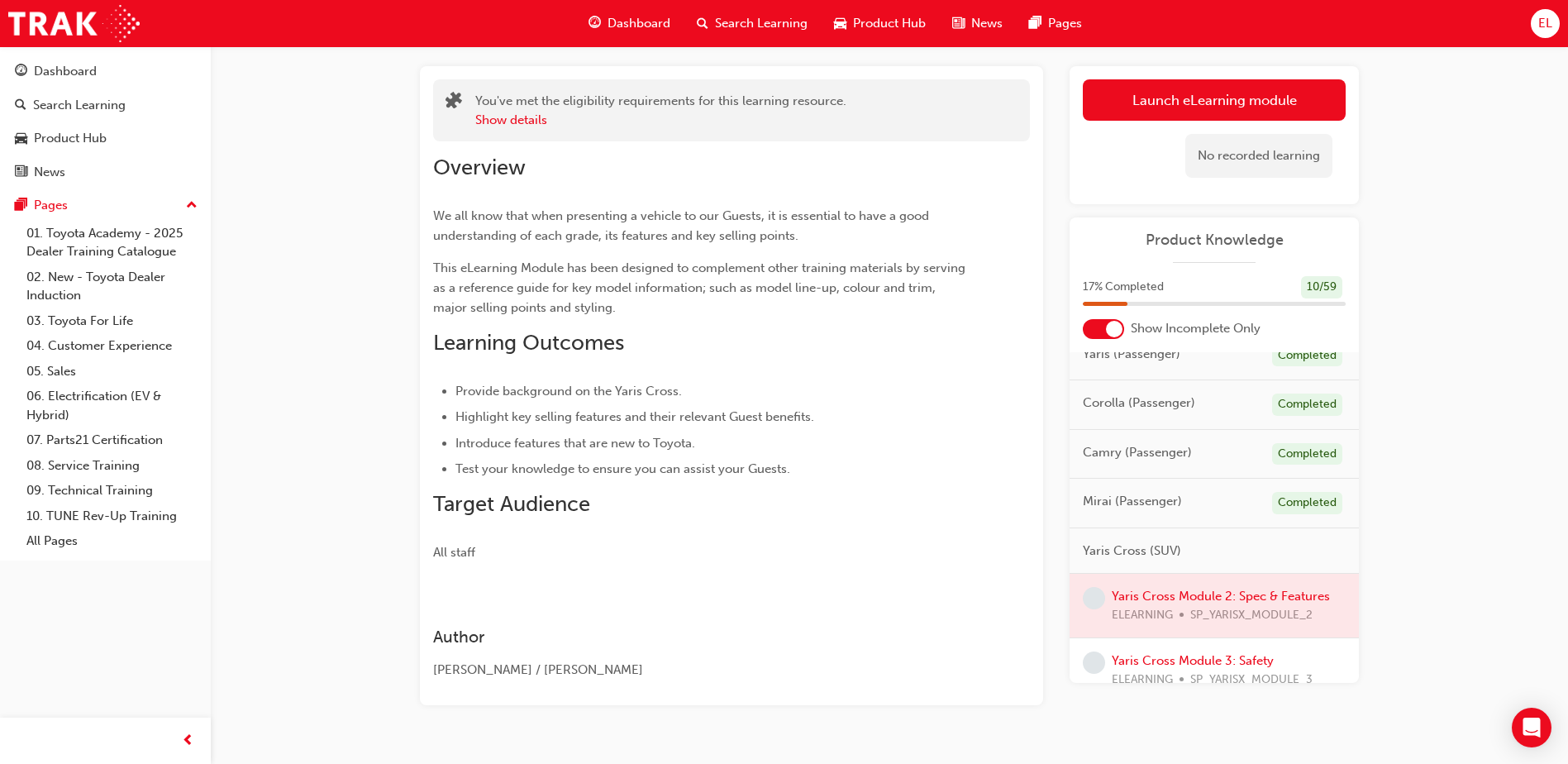
scroll to position [0, 0]
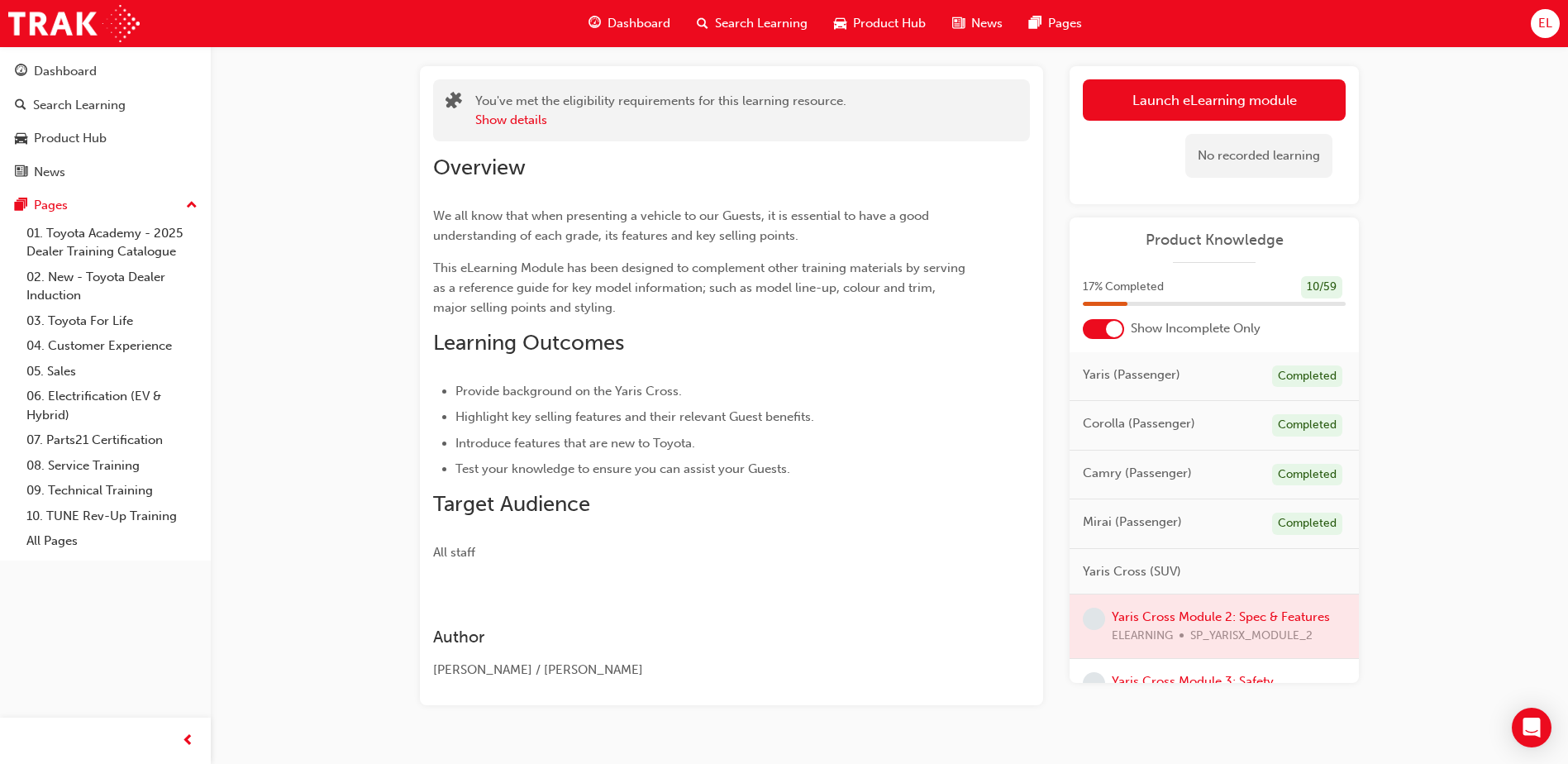
click at [1146, 617] on div at bounding box center [1214, 627] width 290 height 64
click at [987, 531] on div "Overview We all know that when presenting a vehicle to our Guests, it is essent…" at bounding box center [732, 352] width 597 height 421
click at [1112, 327] on div at bounding box center [1114, 329] width 17 height 17
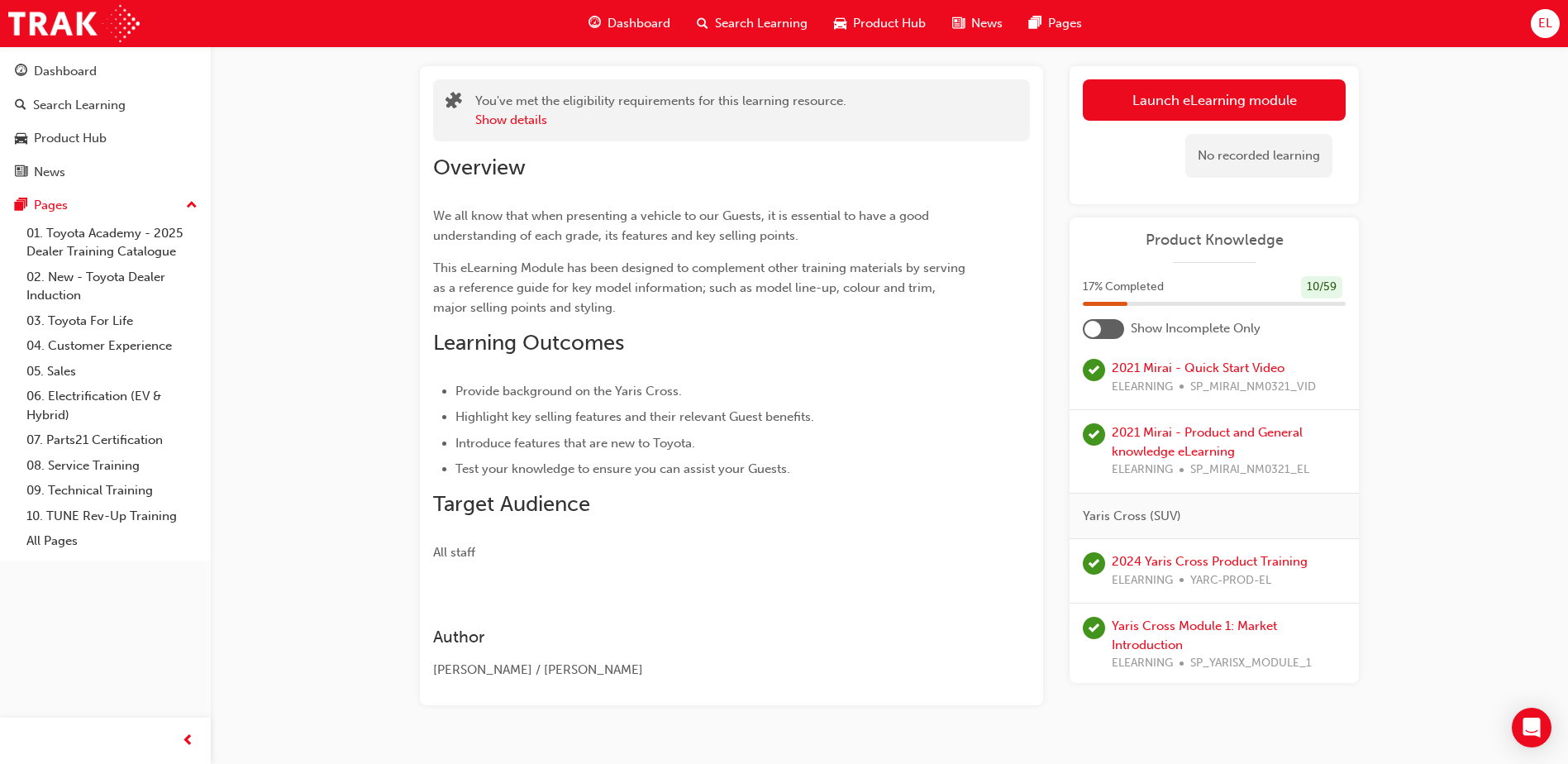
scroll to position [827, 0]
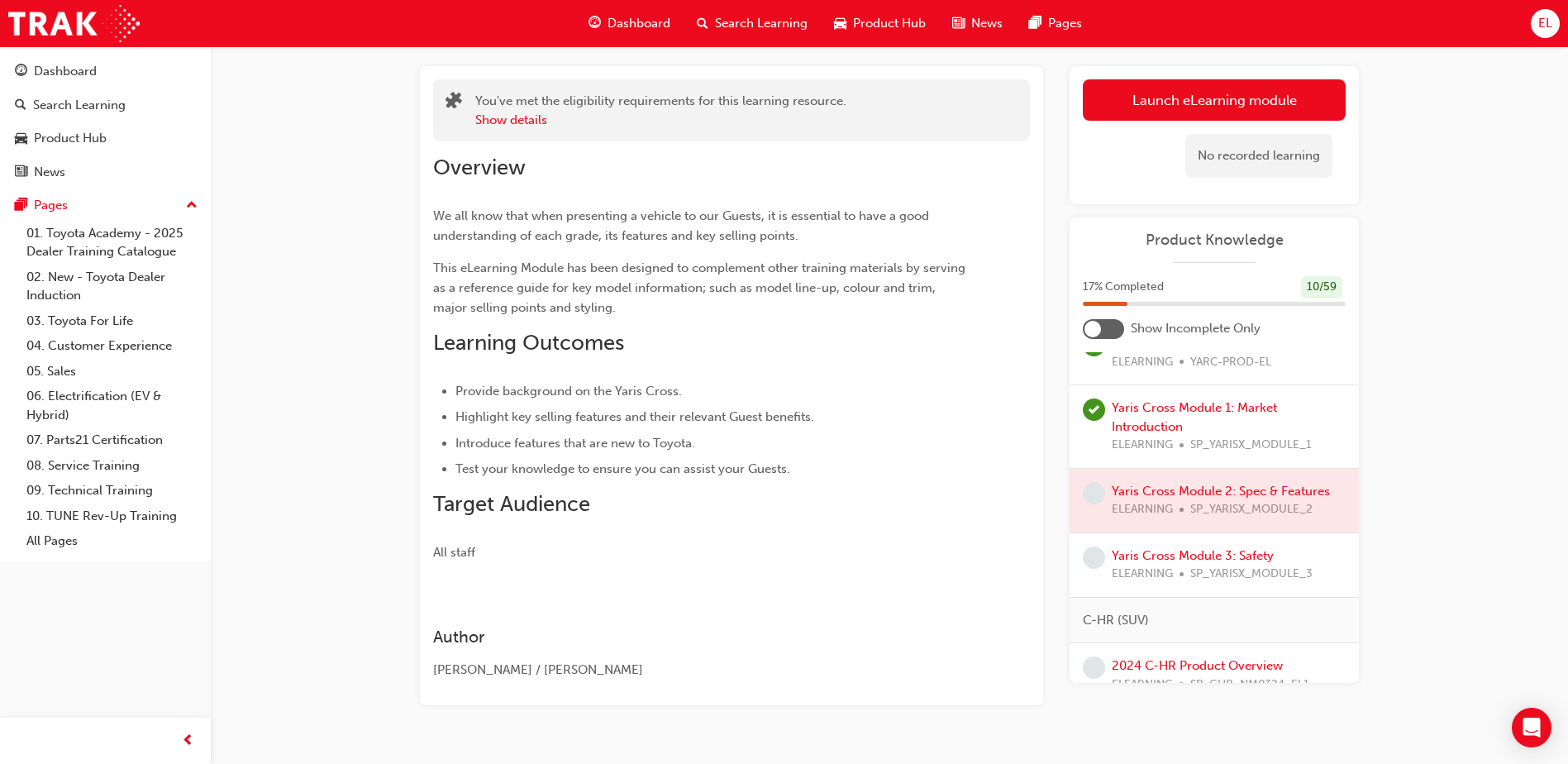
click at [1156, 483] on div at bounding box center [1214, 501] width 290 height 64
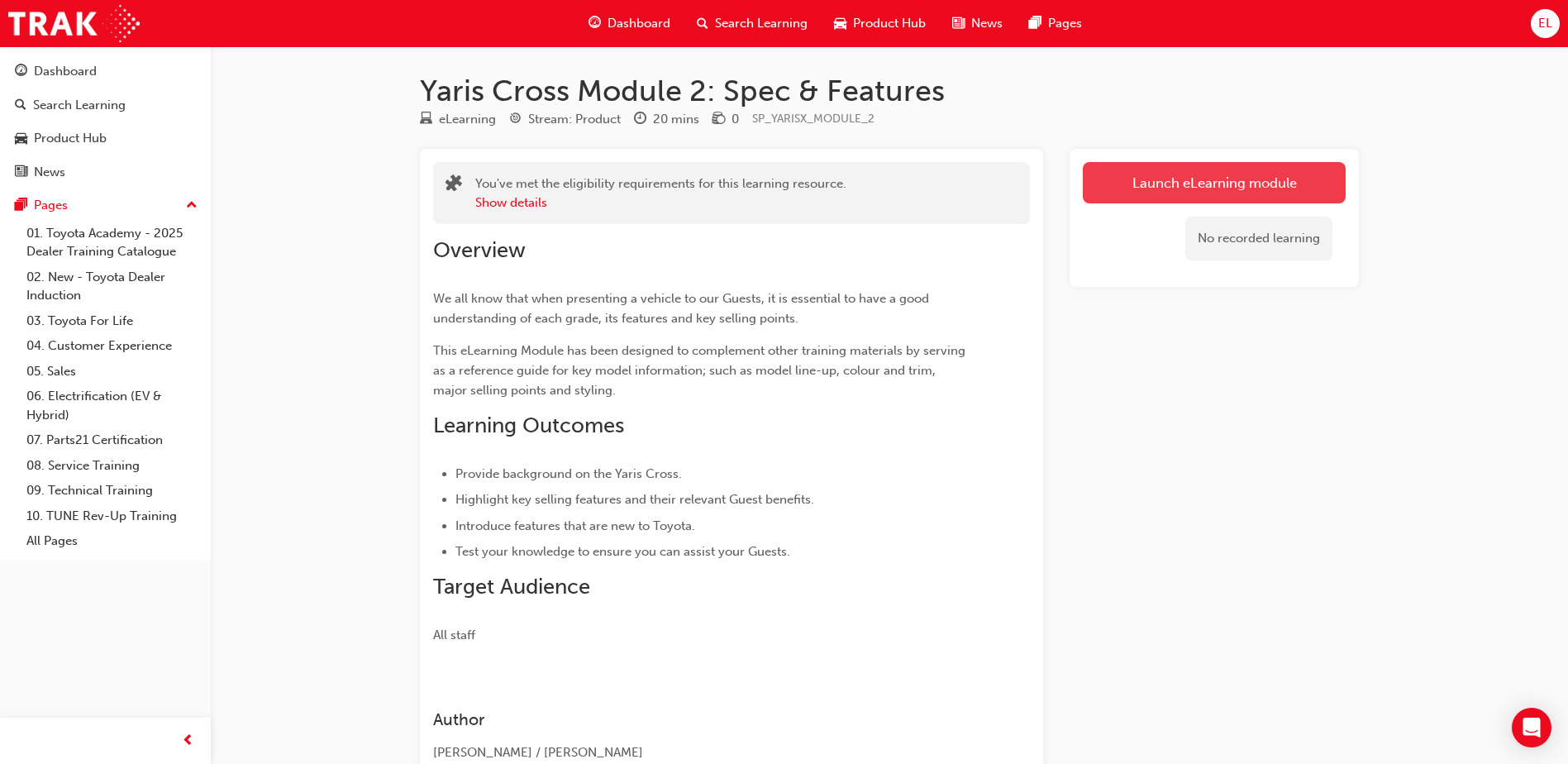
click at [1248, 179] on link "Launch eLearning module" at bounding box center [1214, 183] width 263 height 42
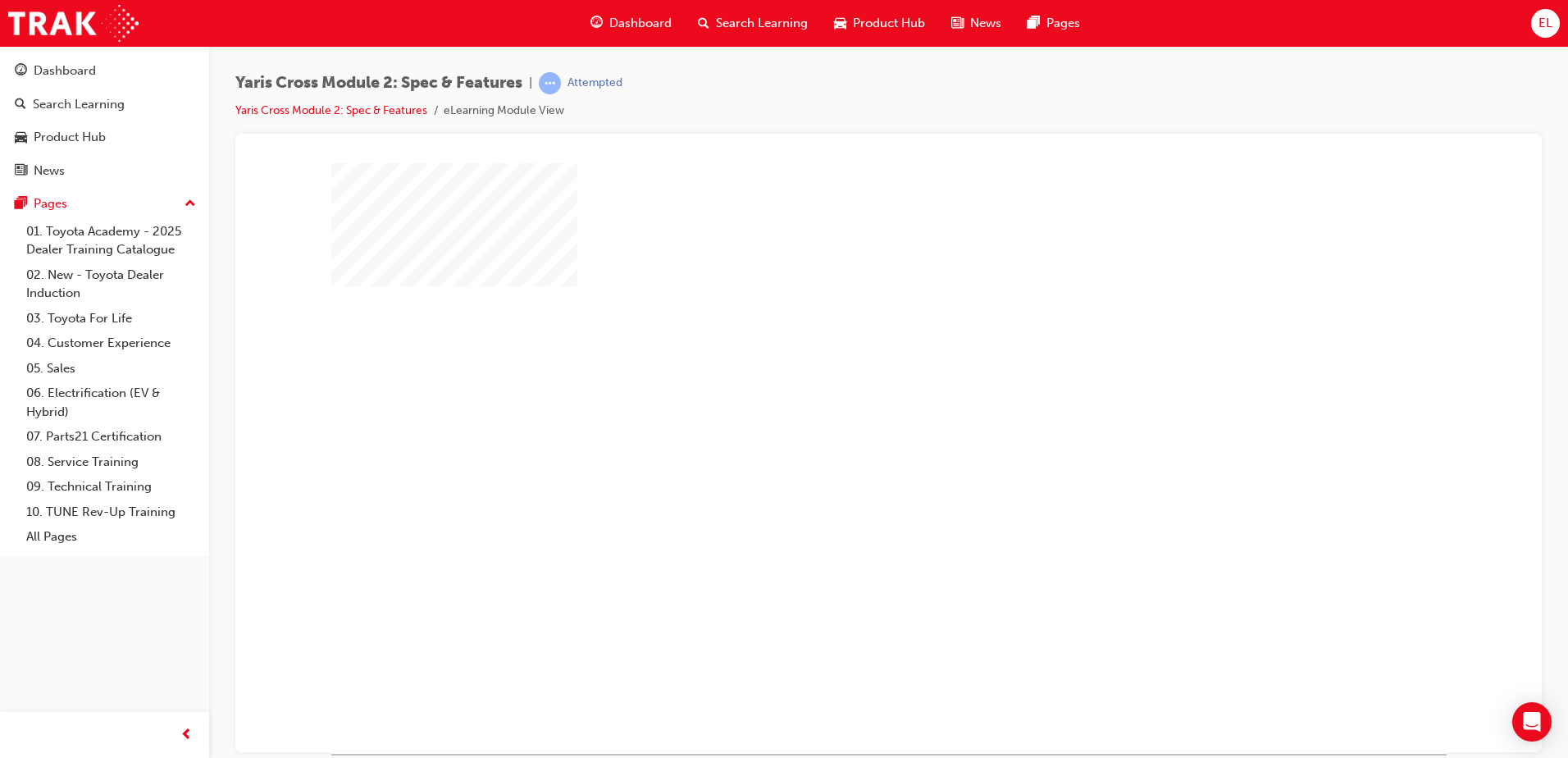
click at [841, 411] on div "play" at bounding box center [841, 411] width 0 height 0
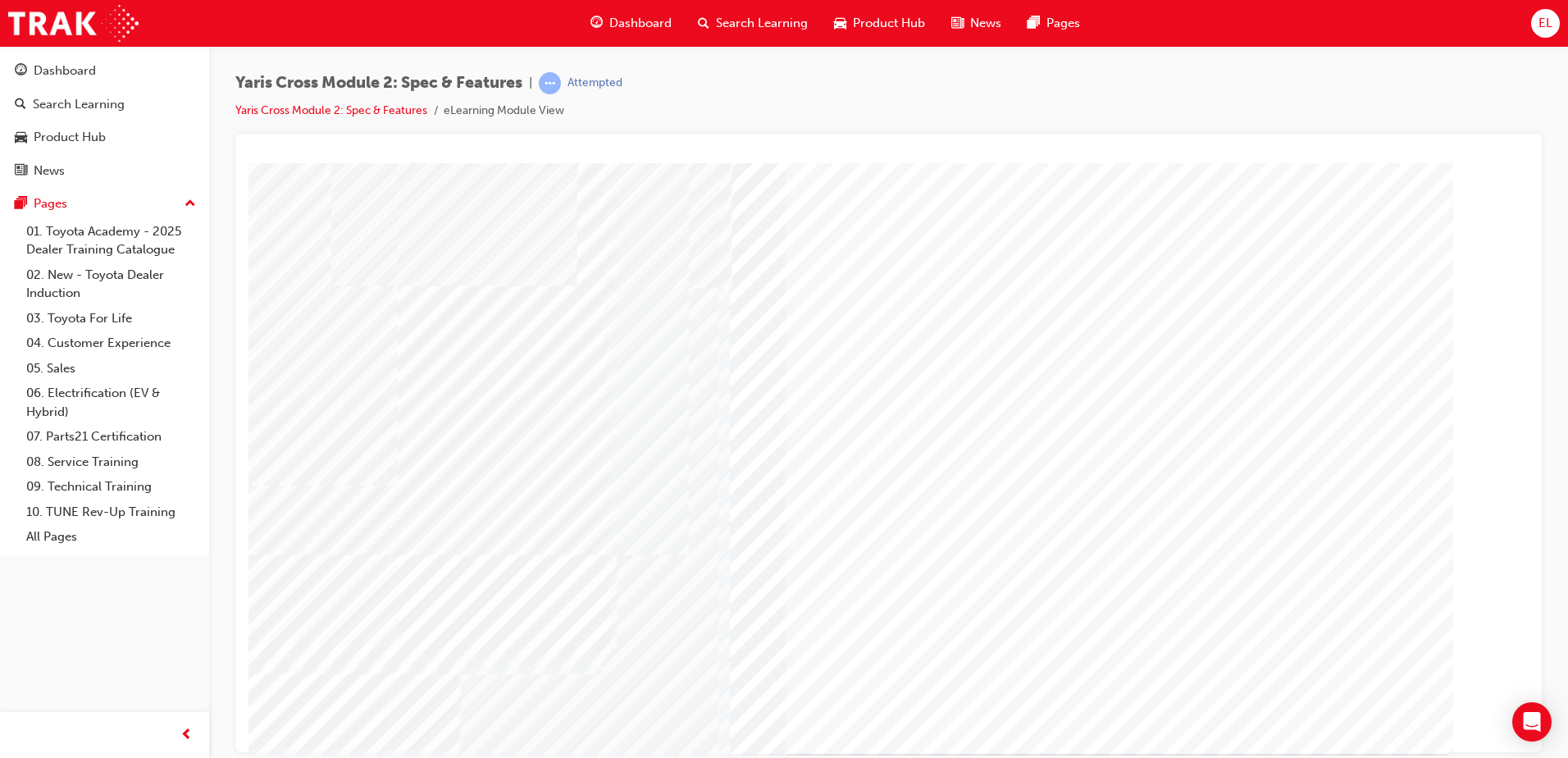
click at [634, 9] on div "Dashboard" at bounding box center [631, 23] width 107 height 33
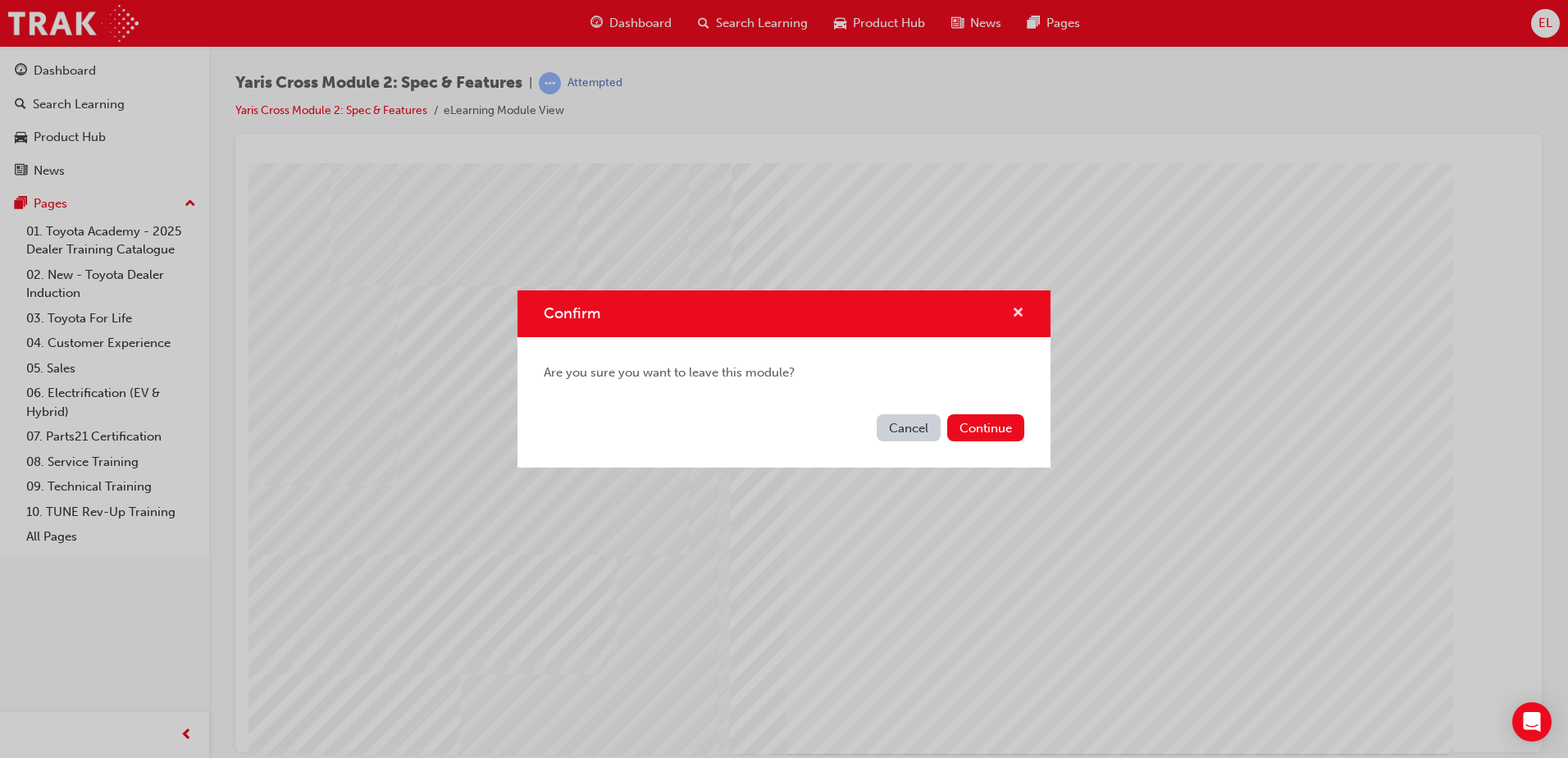
click at [1019, 312] on span "cross-icon" at bounding box center [1018, 314] width 12 height 15
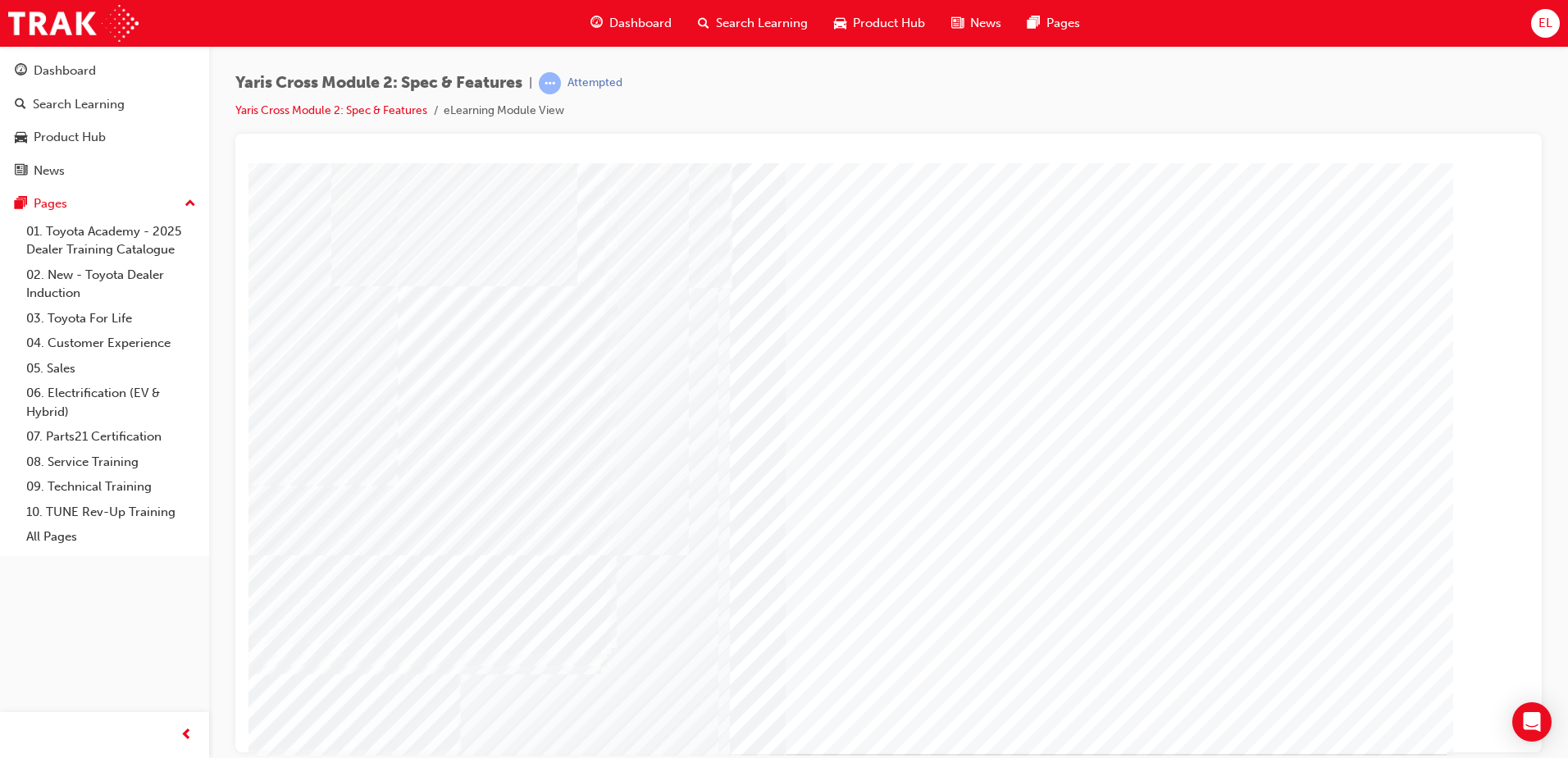
click at [642, 19] on span "Dashboard" at bounding box center [640, 23] width 62 height 18
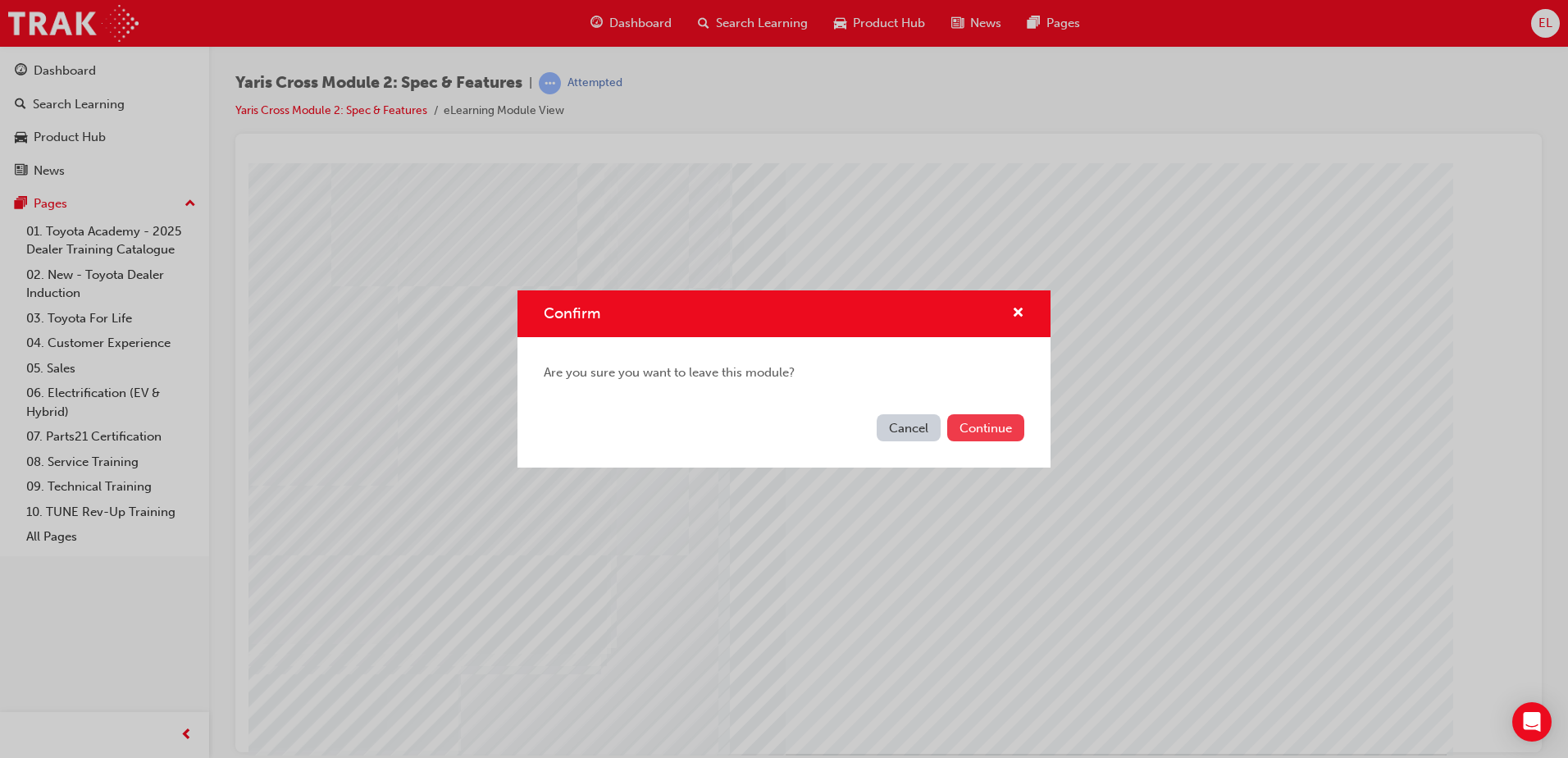
click at [990, 433] on button "Continue" at bounding box center [986, 427] width 77 height 27
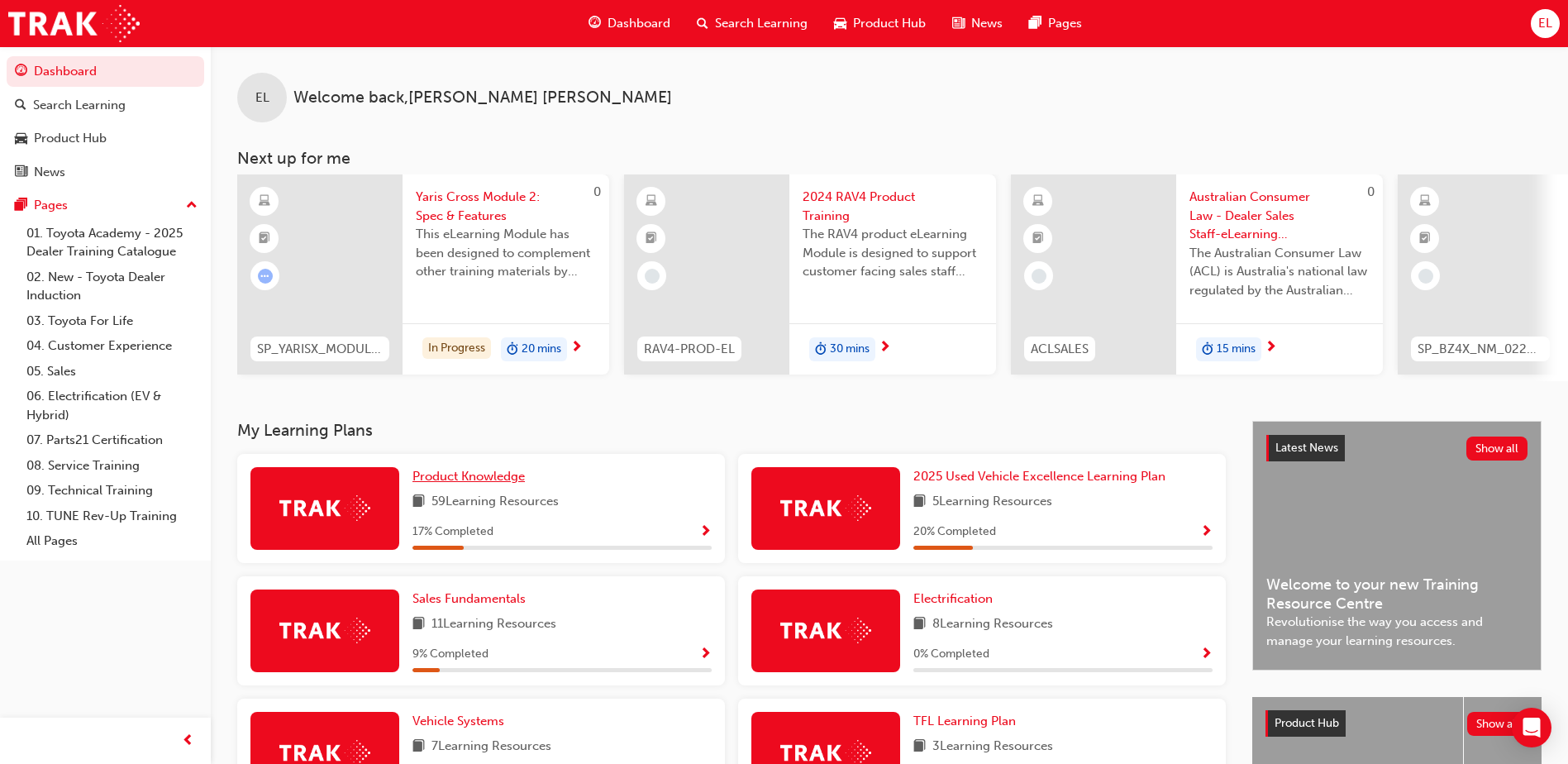
click at [455, 484] on span "Product Knowledge" at bounding box center [469, 476] width 113 height 15
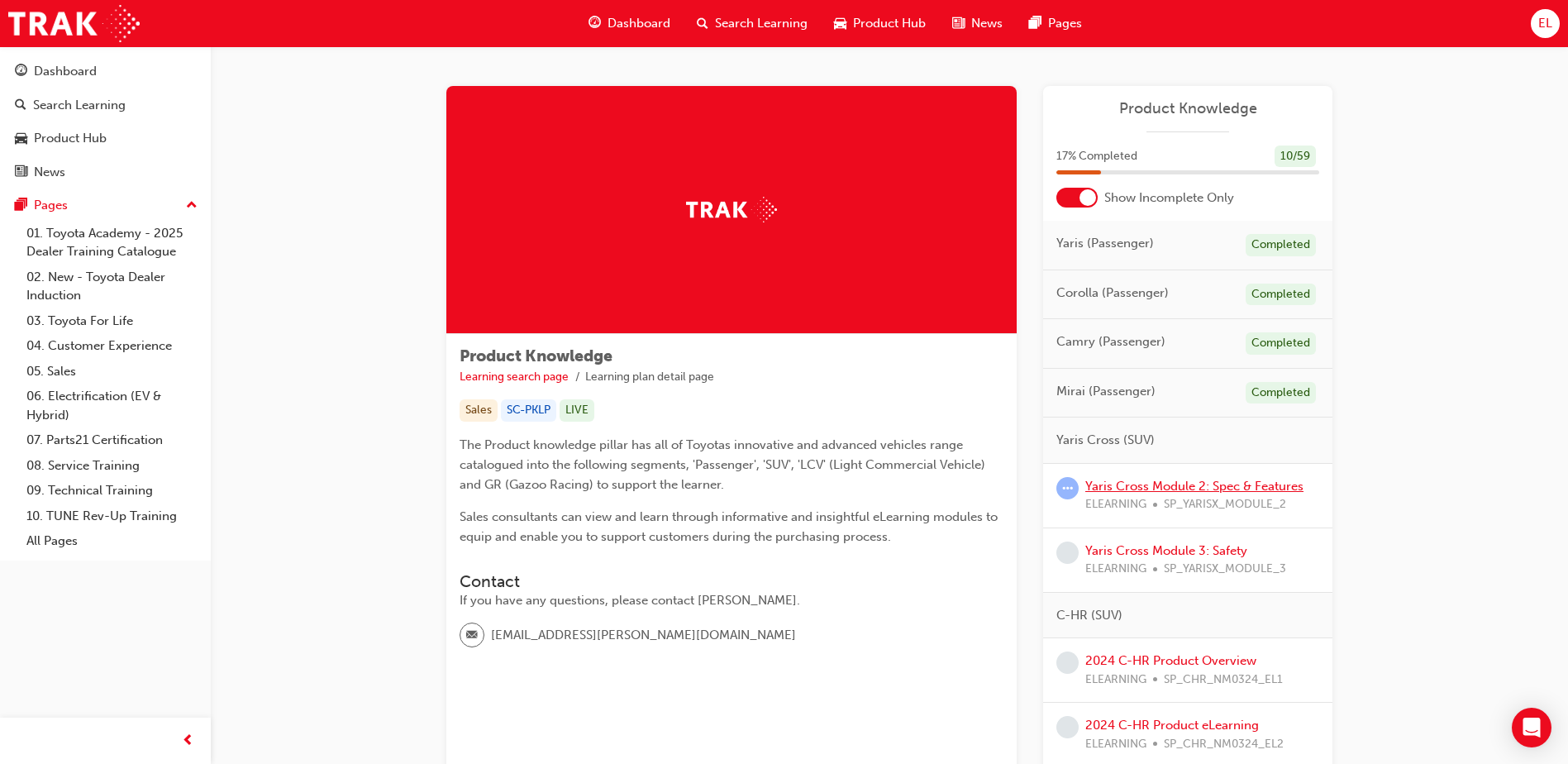
click at [1142, 488] on link "Yaris Cross Module 2: Spec & Features" at bounding box center [1194, 486] width 218 height 15
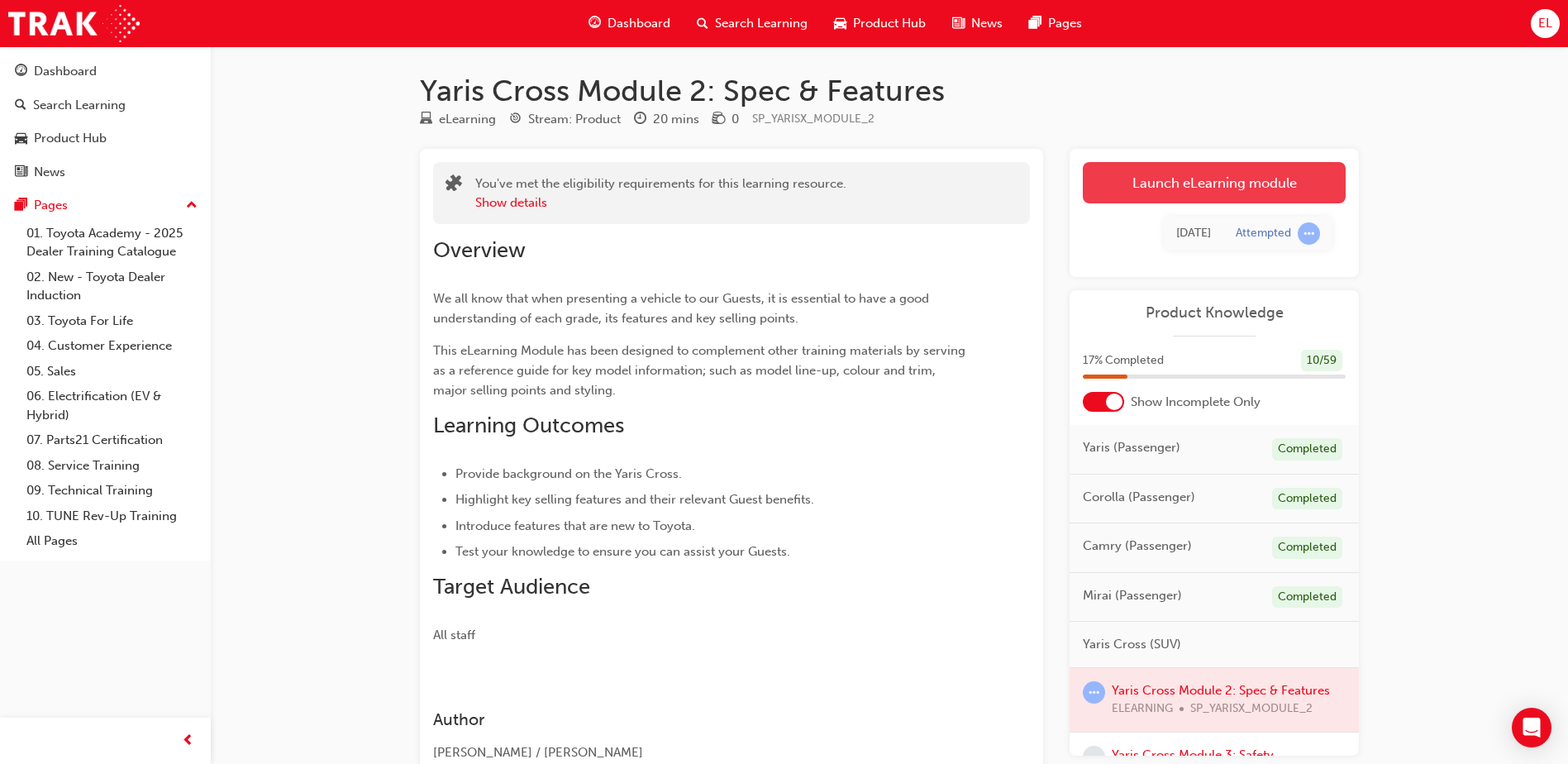
click at [1232, 168] on link "Launch eLearning module" at bounding box center [1214, 183] width 263 height 42
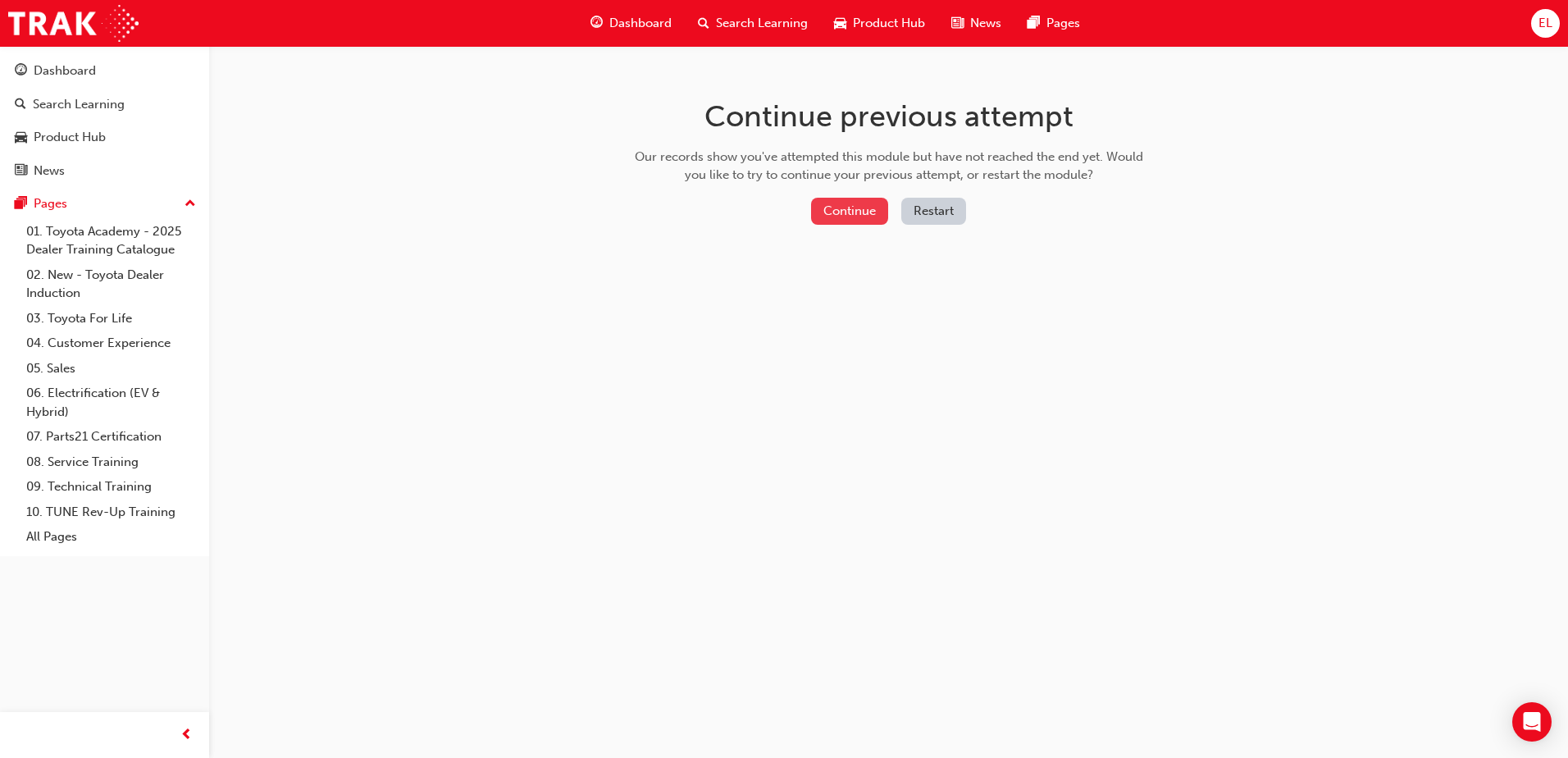
click at [862, 212] on button "Continue" at bounding box center [850, 211] width 77 height 27
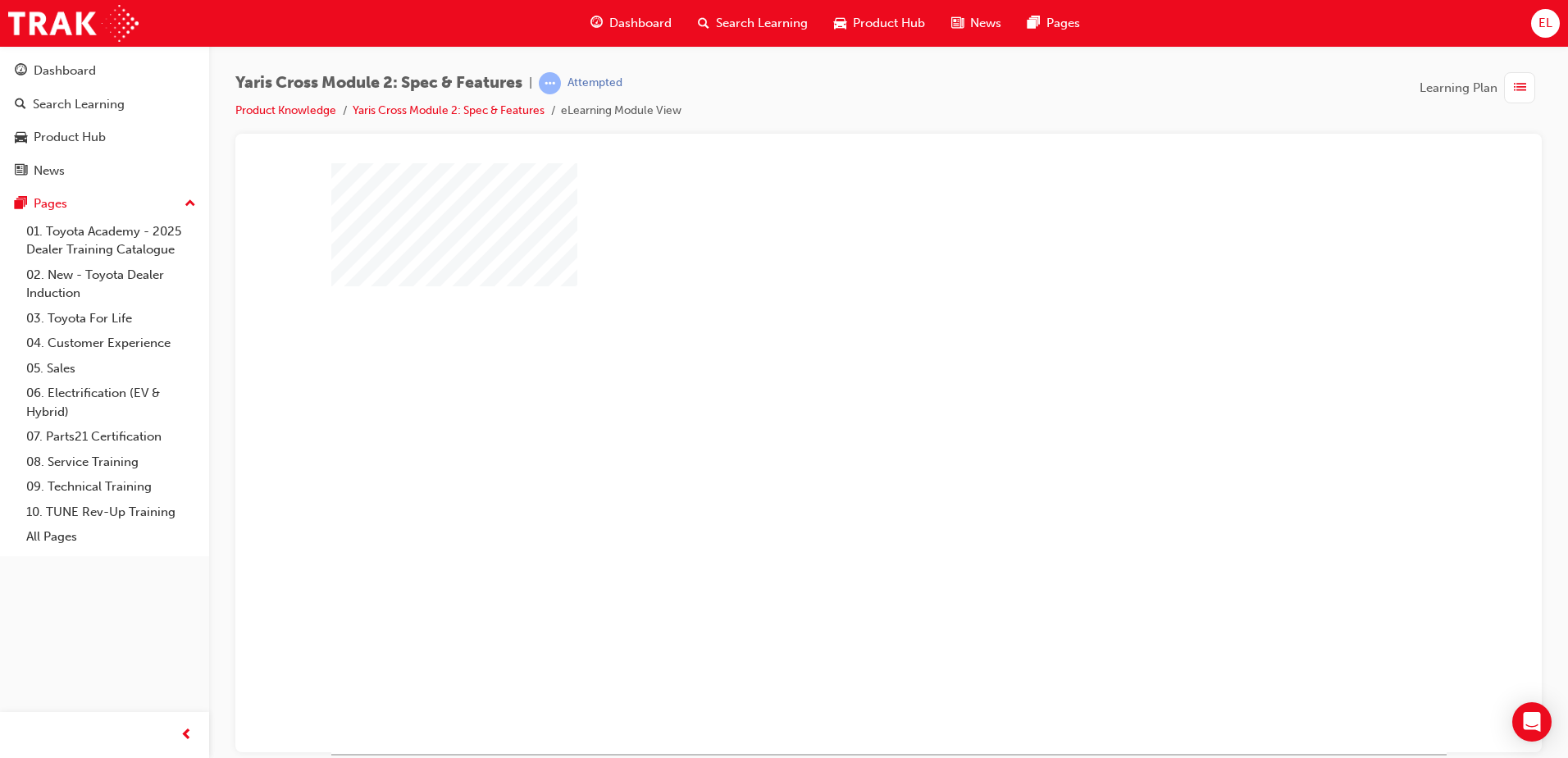
click at [841, 411] on div "play" at bounding box center [841, 411] width 0 height 0
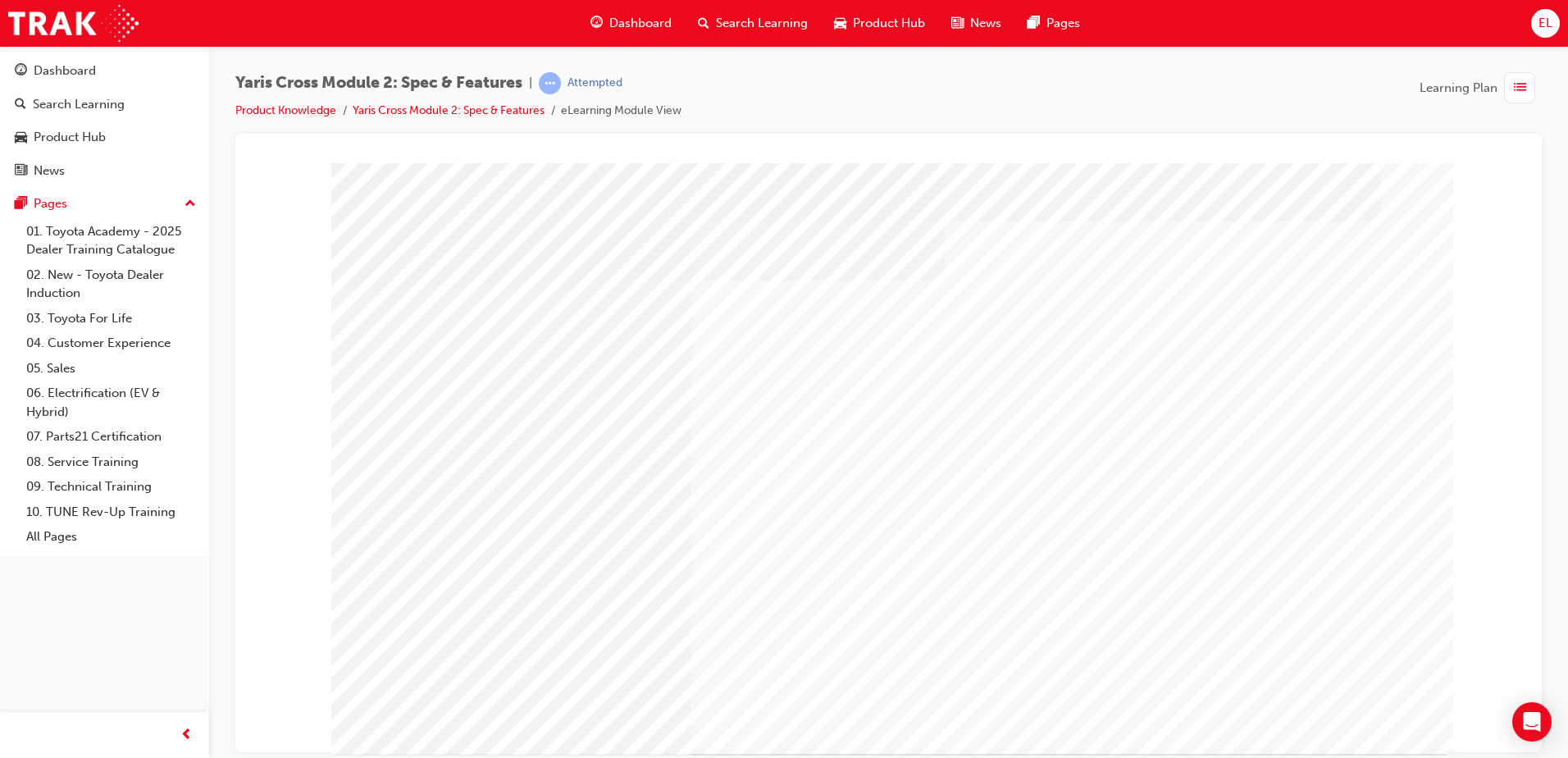
drag, startPoint x: 1330, startPoint y: 727, endPoint x: 1327, endPoint y: 718, distance: 9.5
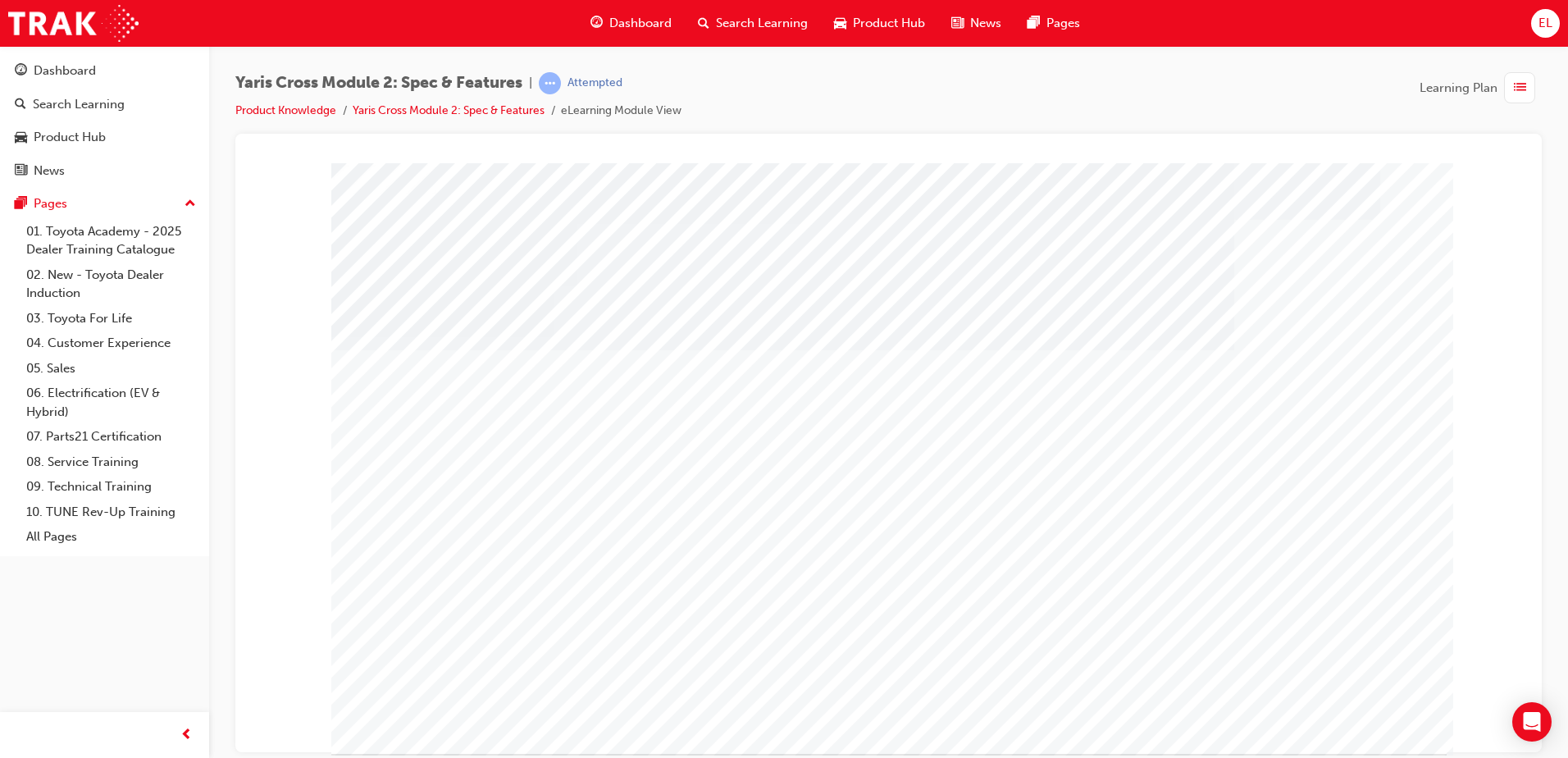
click at [109, 505] on link "10. TUNE Rev-Up Training" at bounding box center [111, 512] width 183 height 26
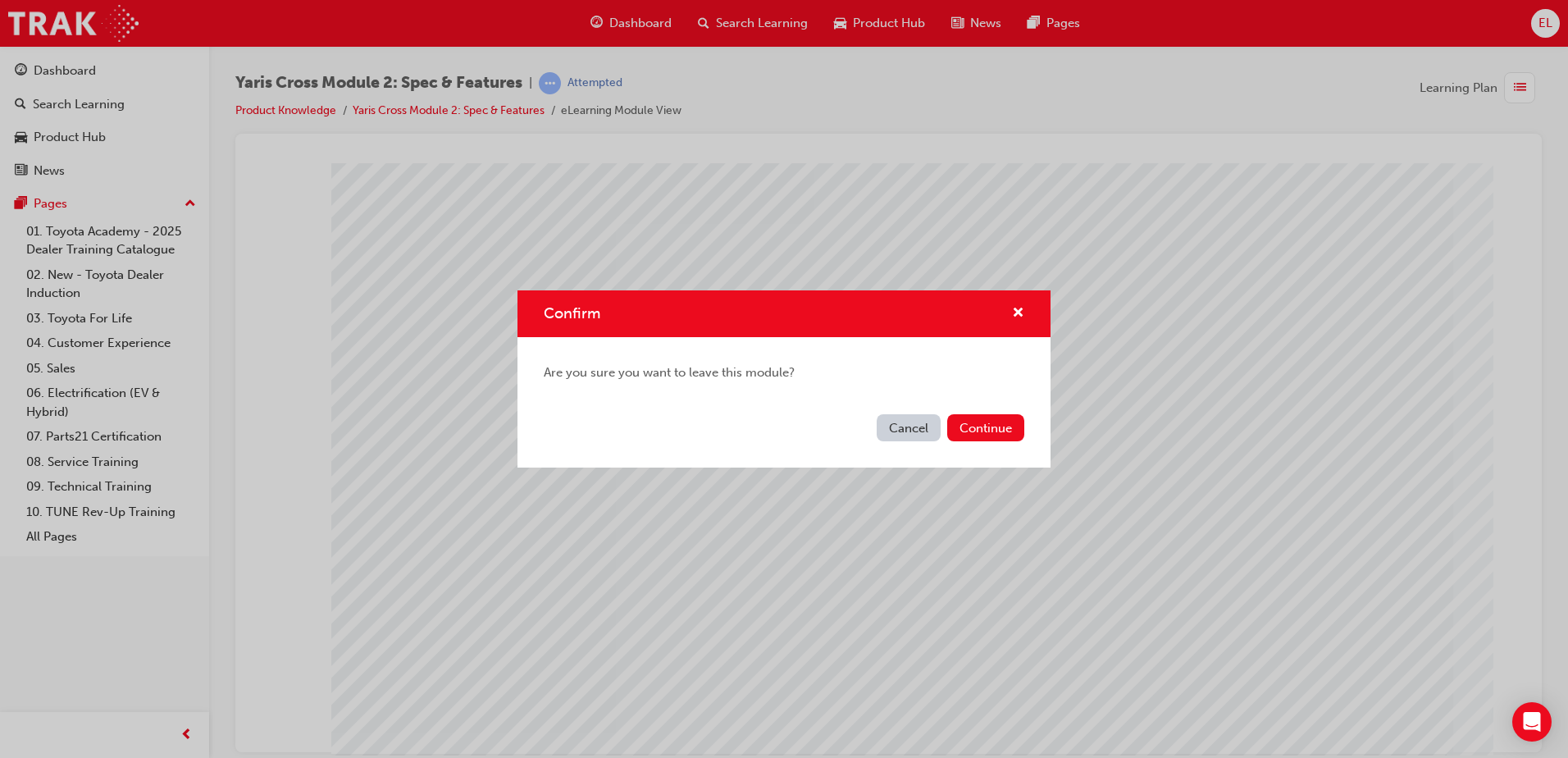
click at [994, 409] on div "Cancel Continue" at bounding box center [784, 438] width 534 height 60
click at [976, 425] on button "Continue" at bounding box center [986, 427] width 77 height 27
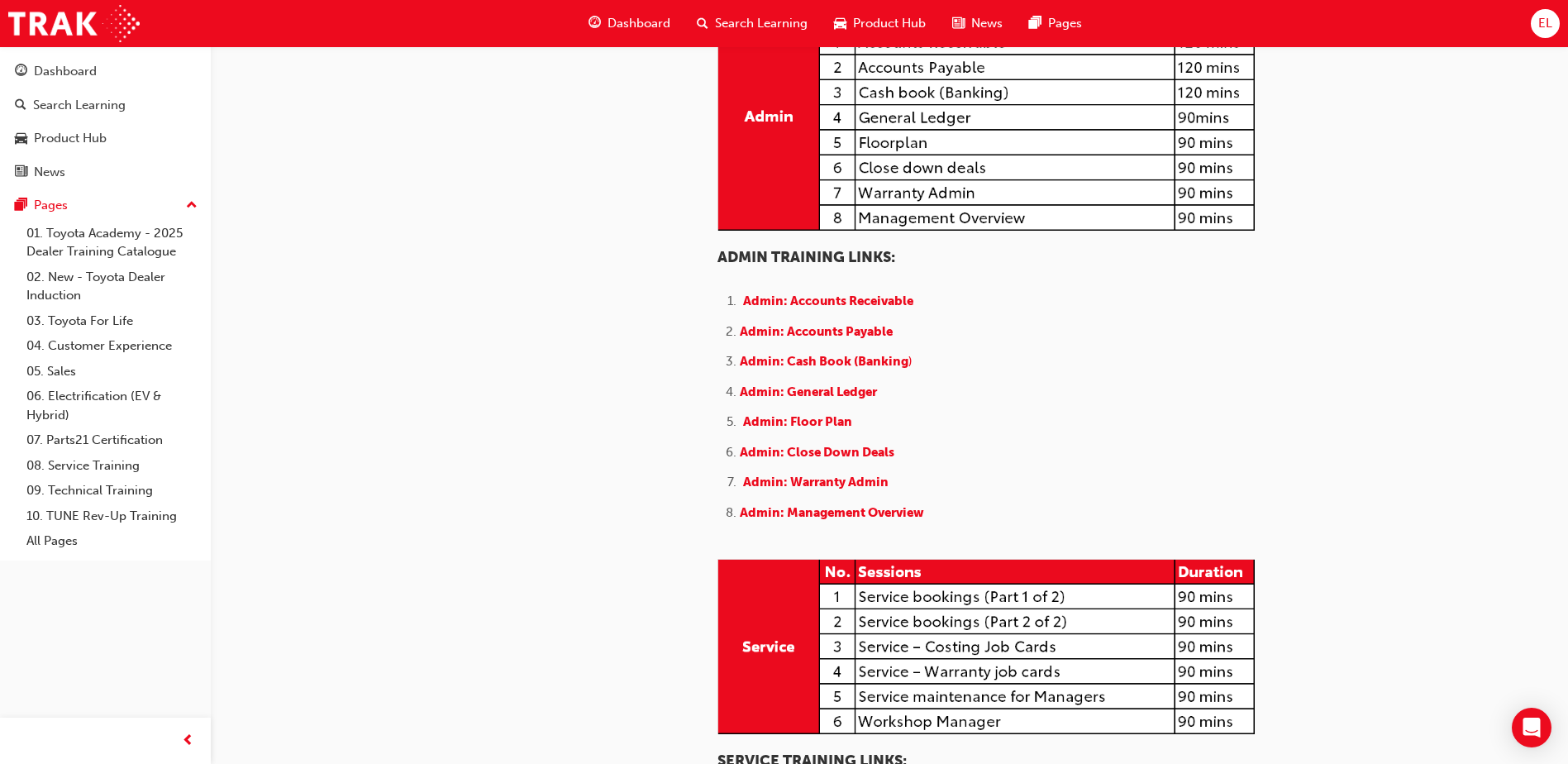
scroll to position [639, 0]
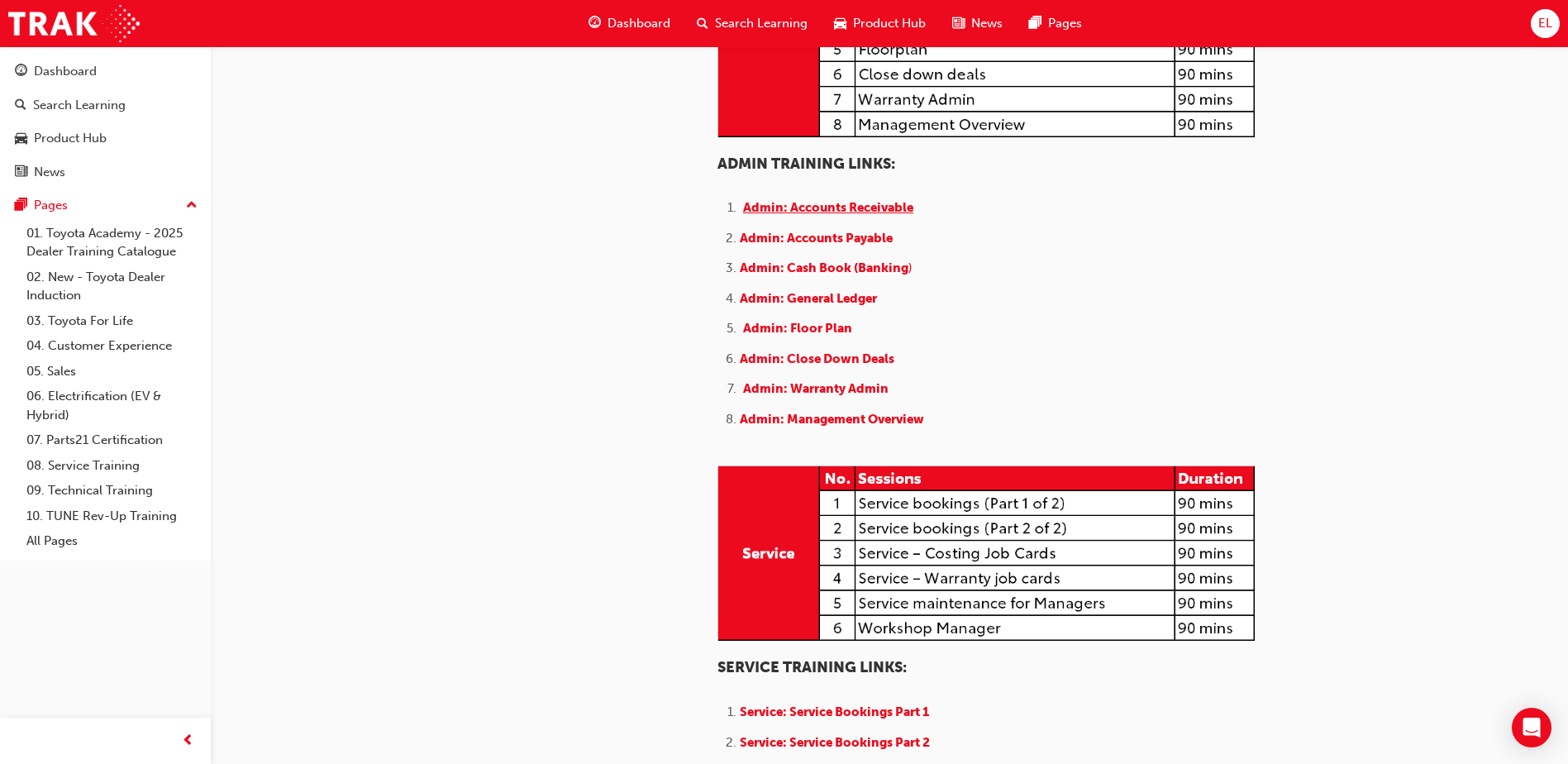
click at [868, 215] on span "Admin: Accounts Receivable" at bounding box center [828, 207] width 170 height 15
click at [796, 215] on span "Admin: Accounts Receivable" at bounding box center [828, 207] width 170 height 15
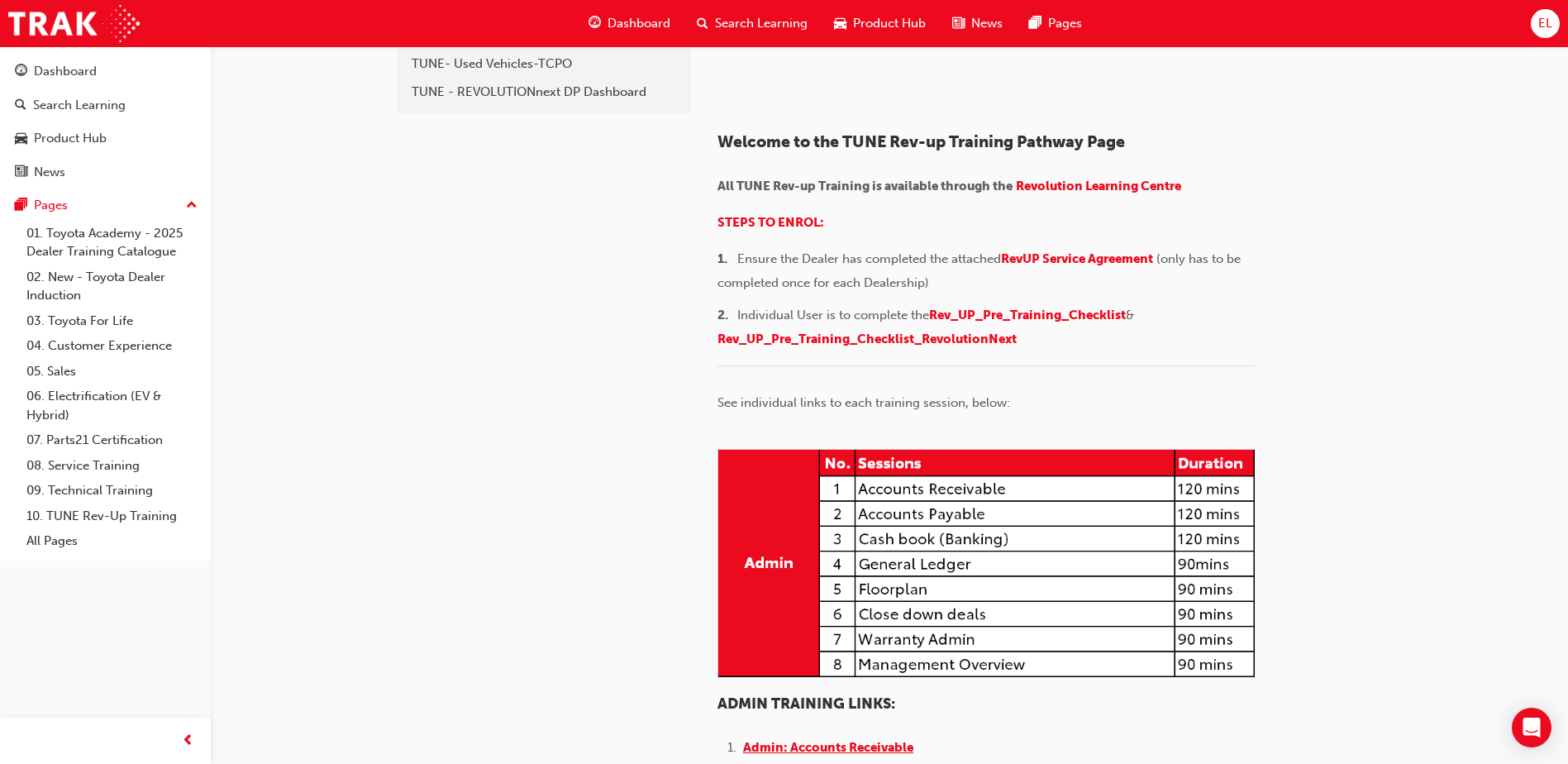
scroll to position [60, 0]
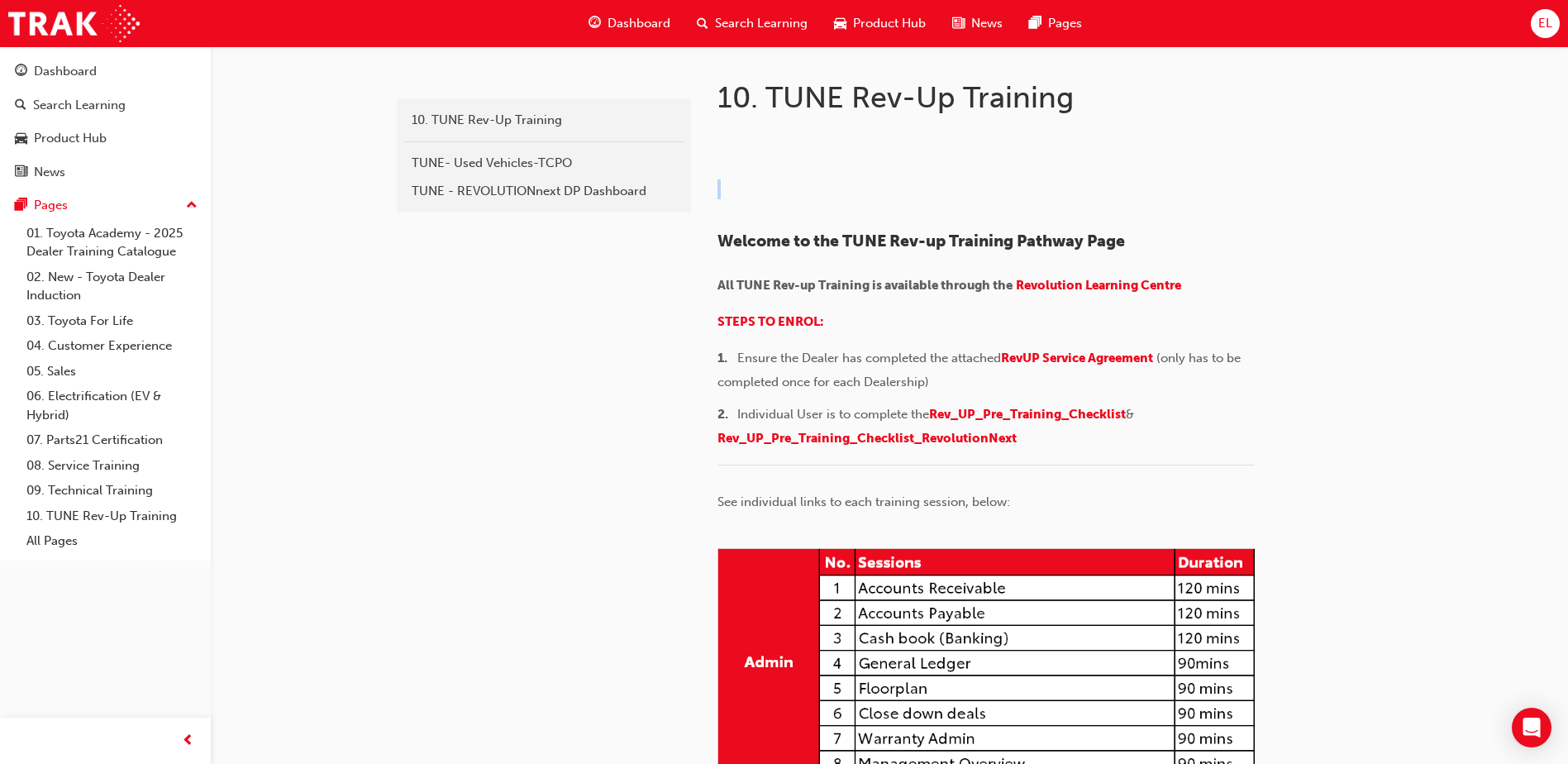
drag, startPoint x: 1080, startPoint y: 129, endPoint x: 1002, endPoint y: 207, distance: 110.3
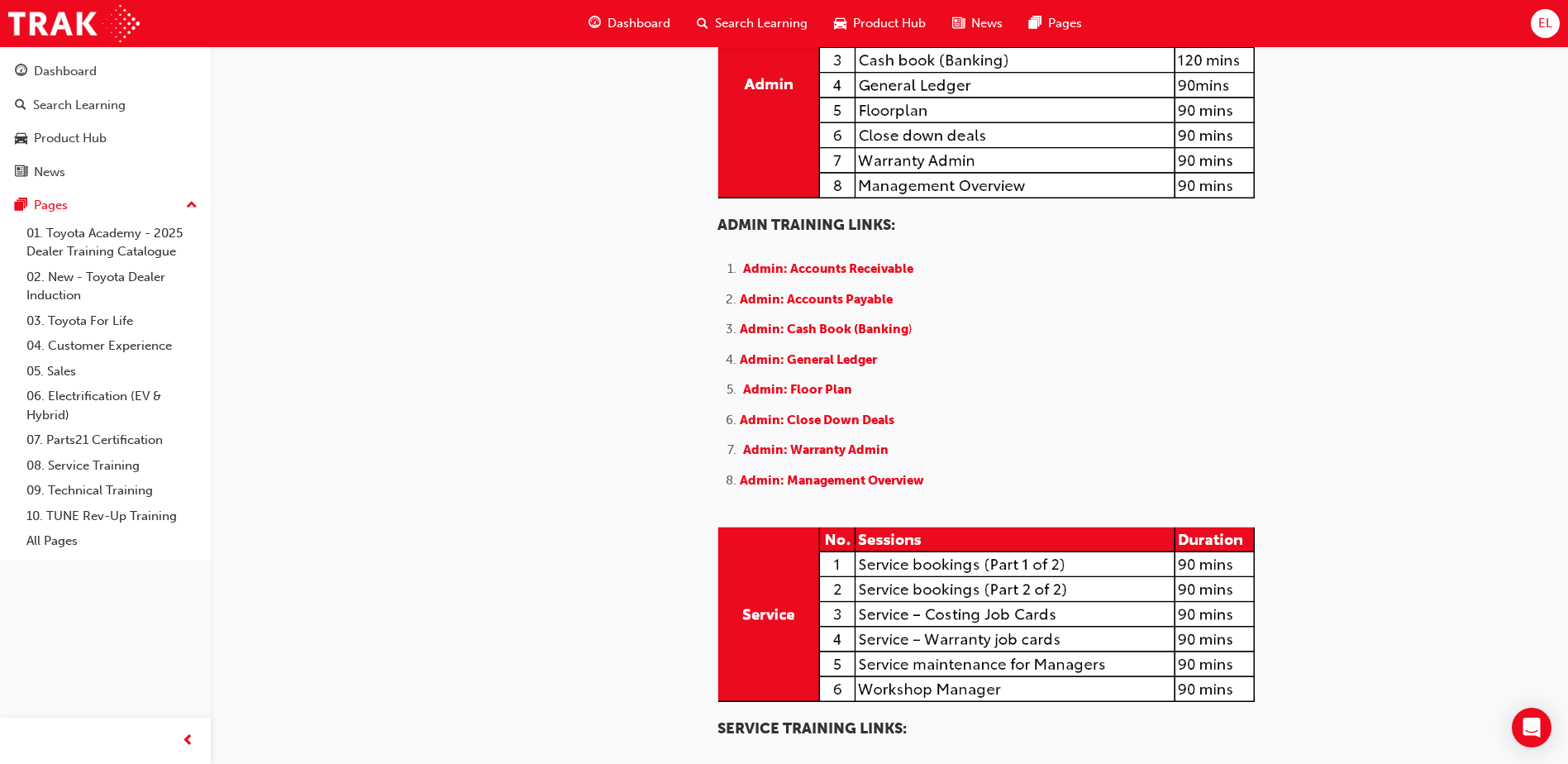
scroll to position [579, 0]
click at [815, 306] on span "Admin: Accounts Payable" at bounding box center [816, 298] width 153 height 15
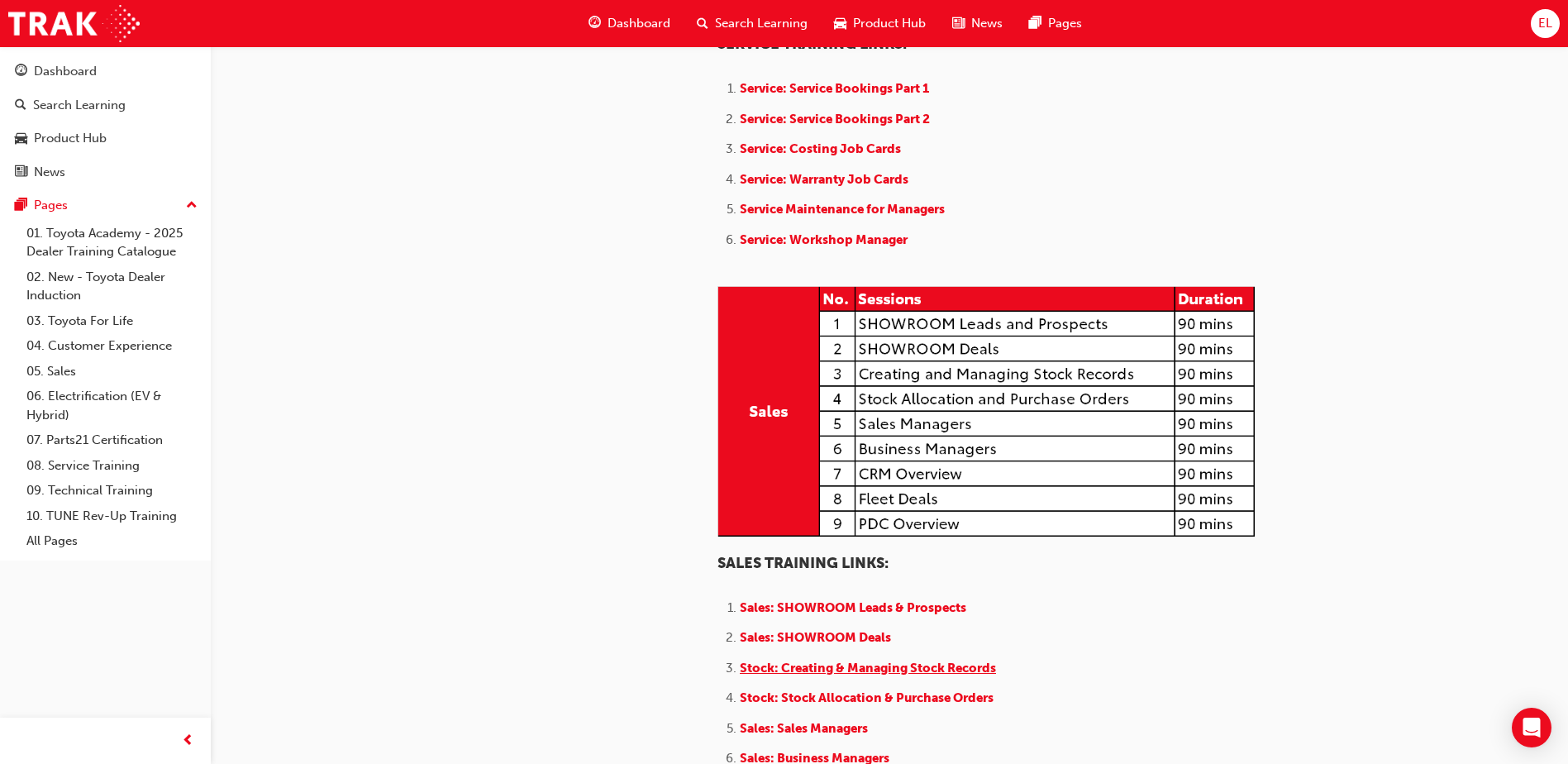
scroll to position [1571, 0]
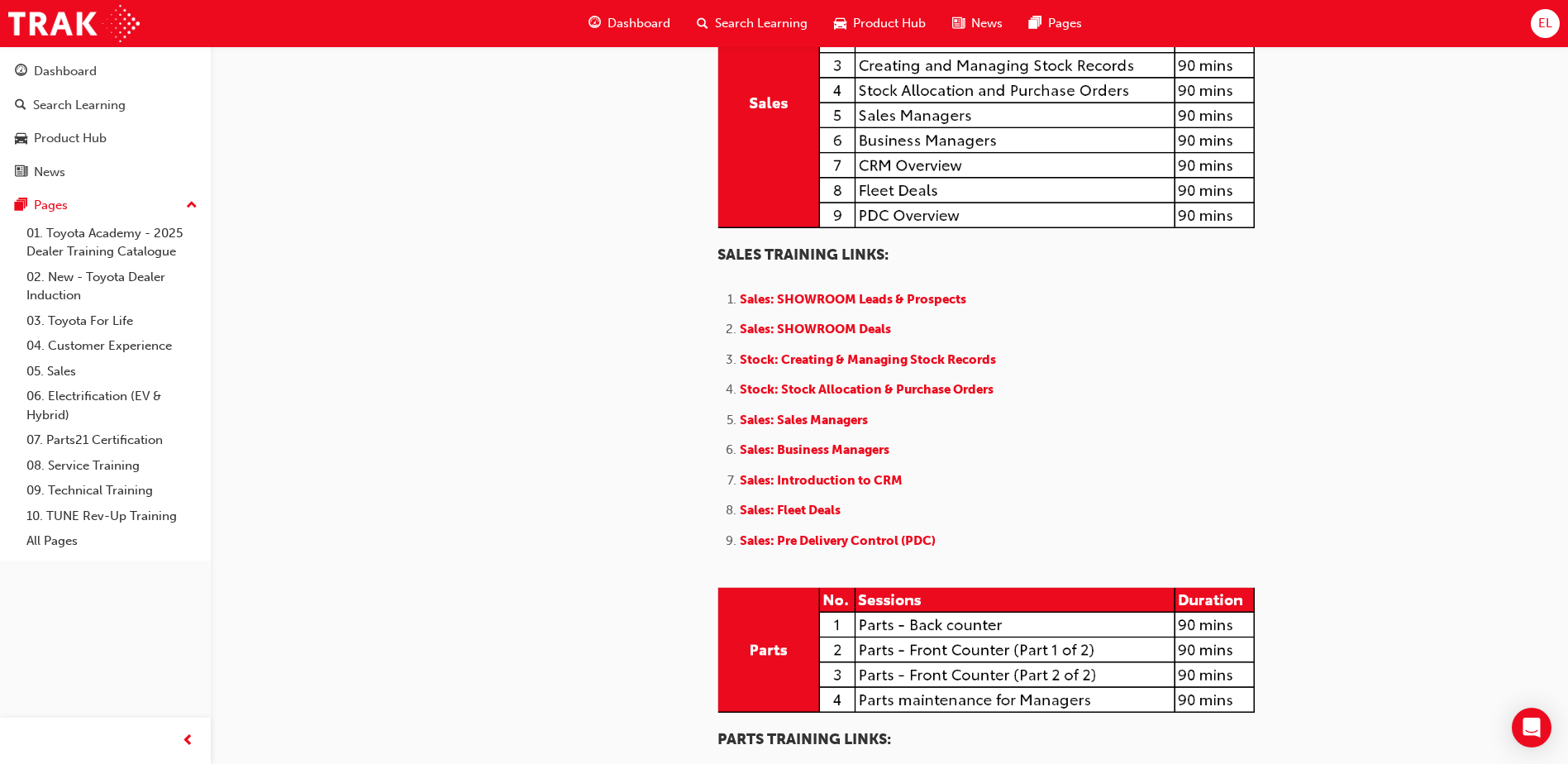
click at [834, 307] on span "Sales: SHOWROOM Leads & Prospects" at bounding box center [853, 299] width 227 height 15
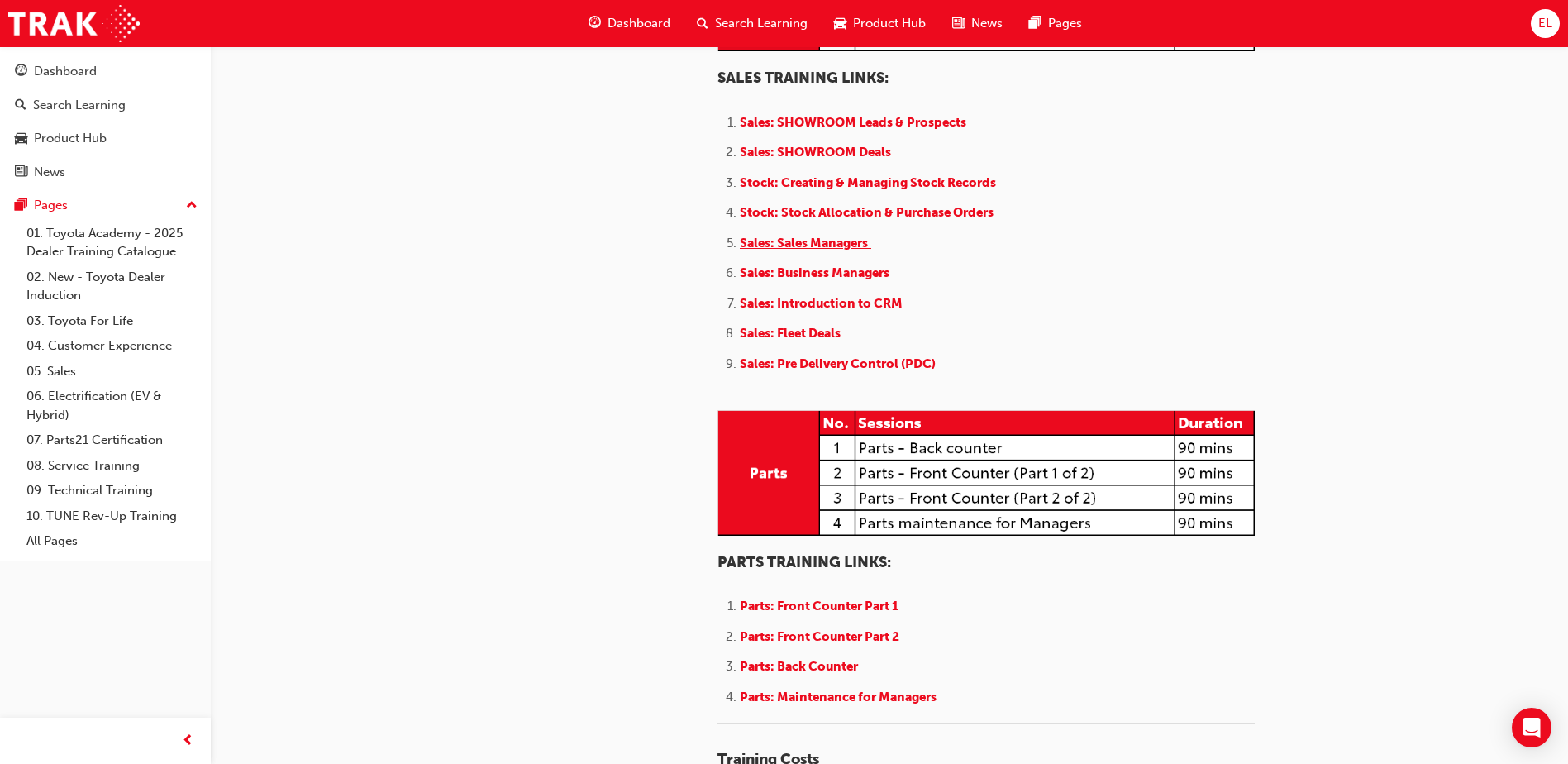
scroll to position [1736, 0]
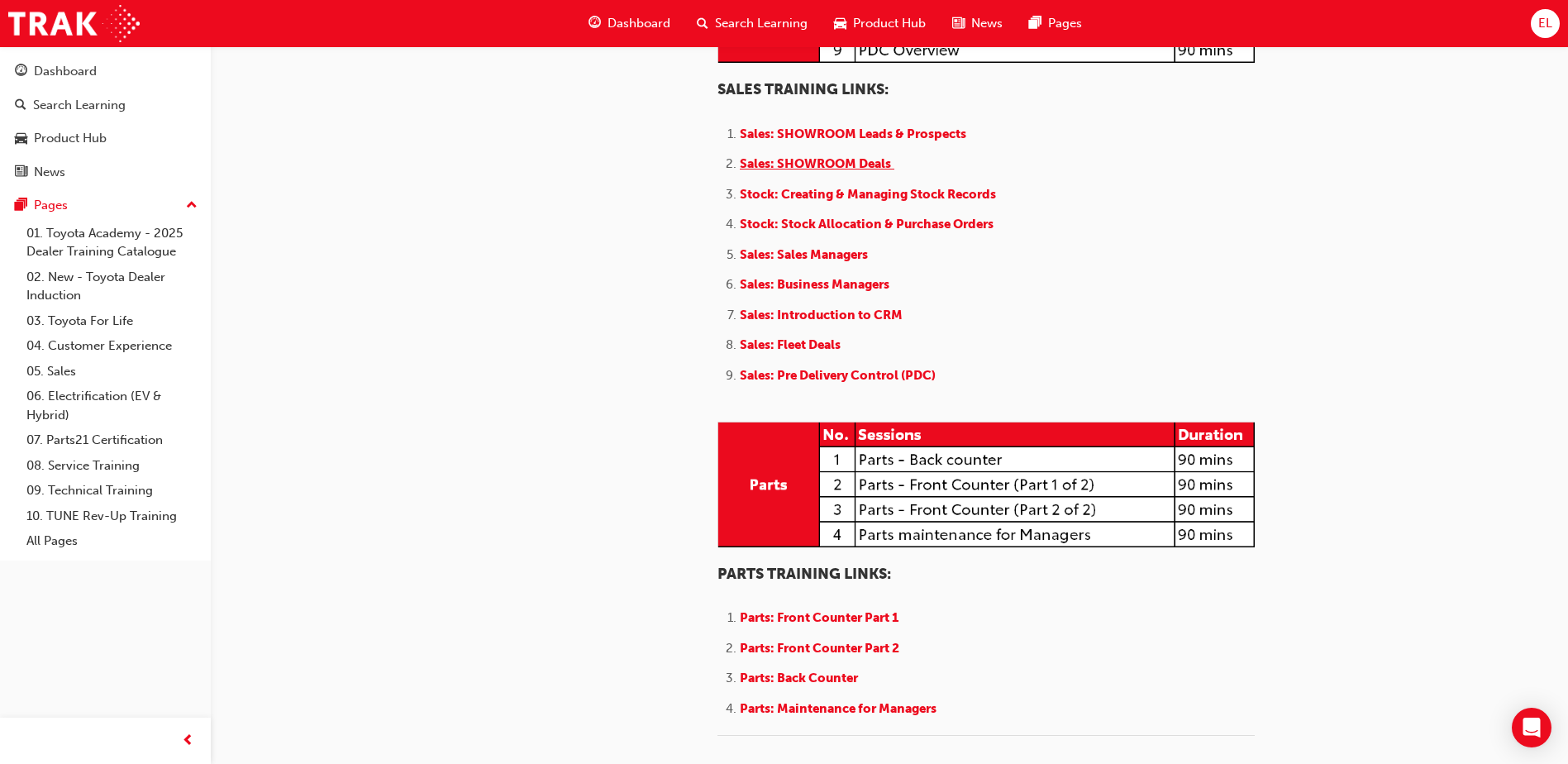
click at [823, 171] on span "Sales: SHOWROOM Deals" at bounding box center [815, 163] width 151 height 15
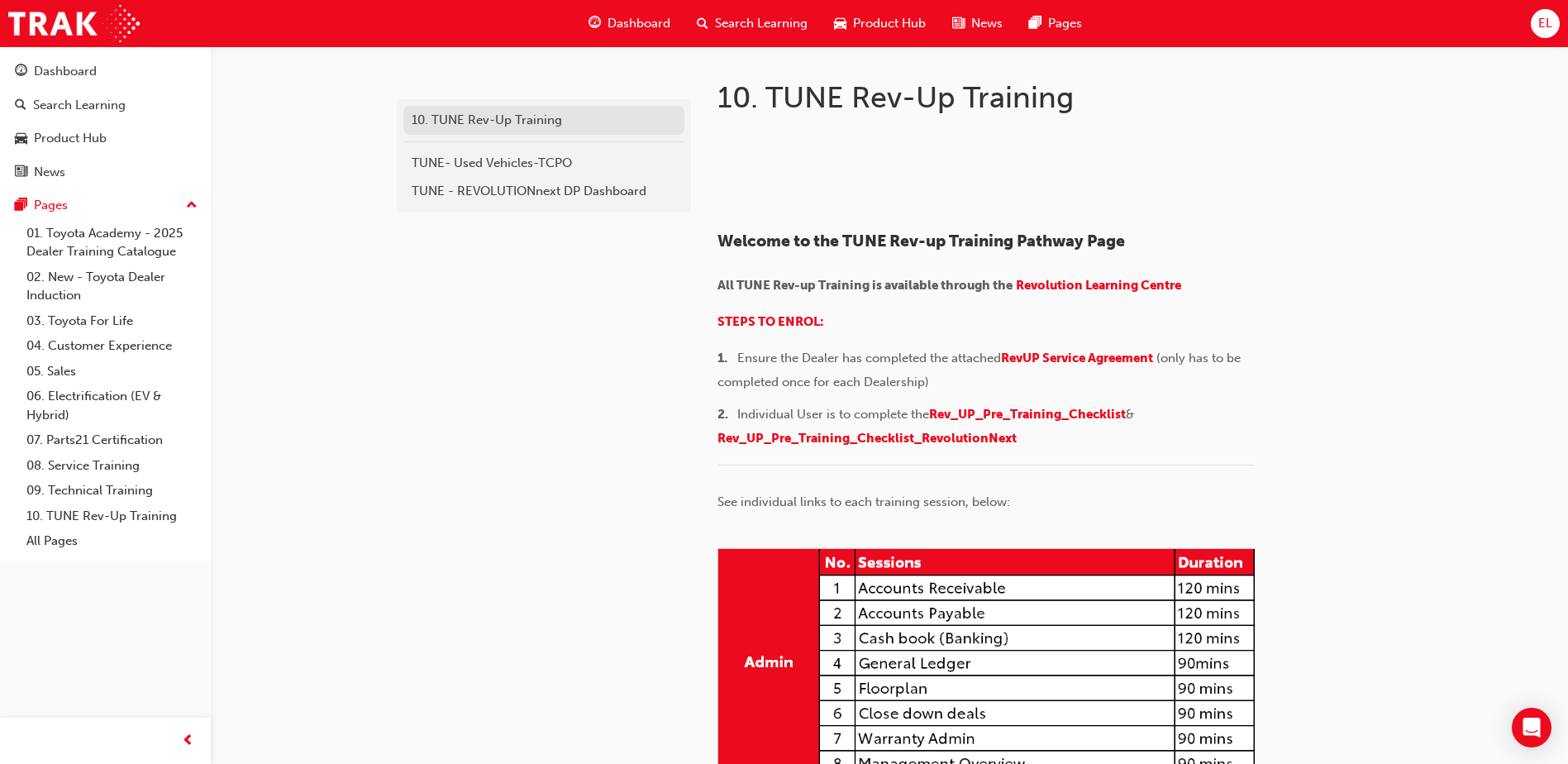
click at [538, 121] on div "10. TUNE Rev-Up Training" at bounding box center [544, 120] width 265 height 19
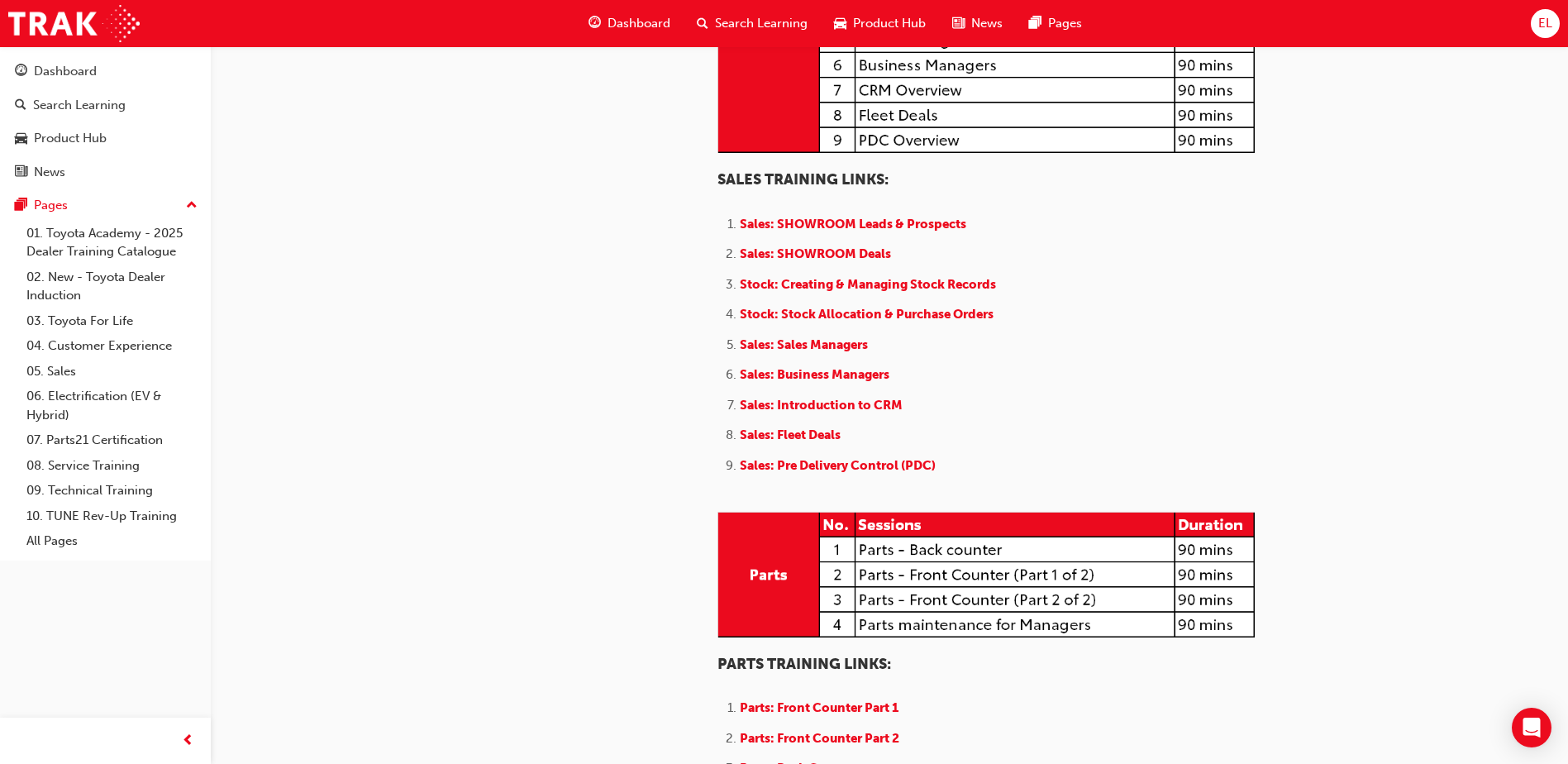
scroll to position [1820, 0]
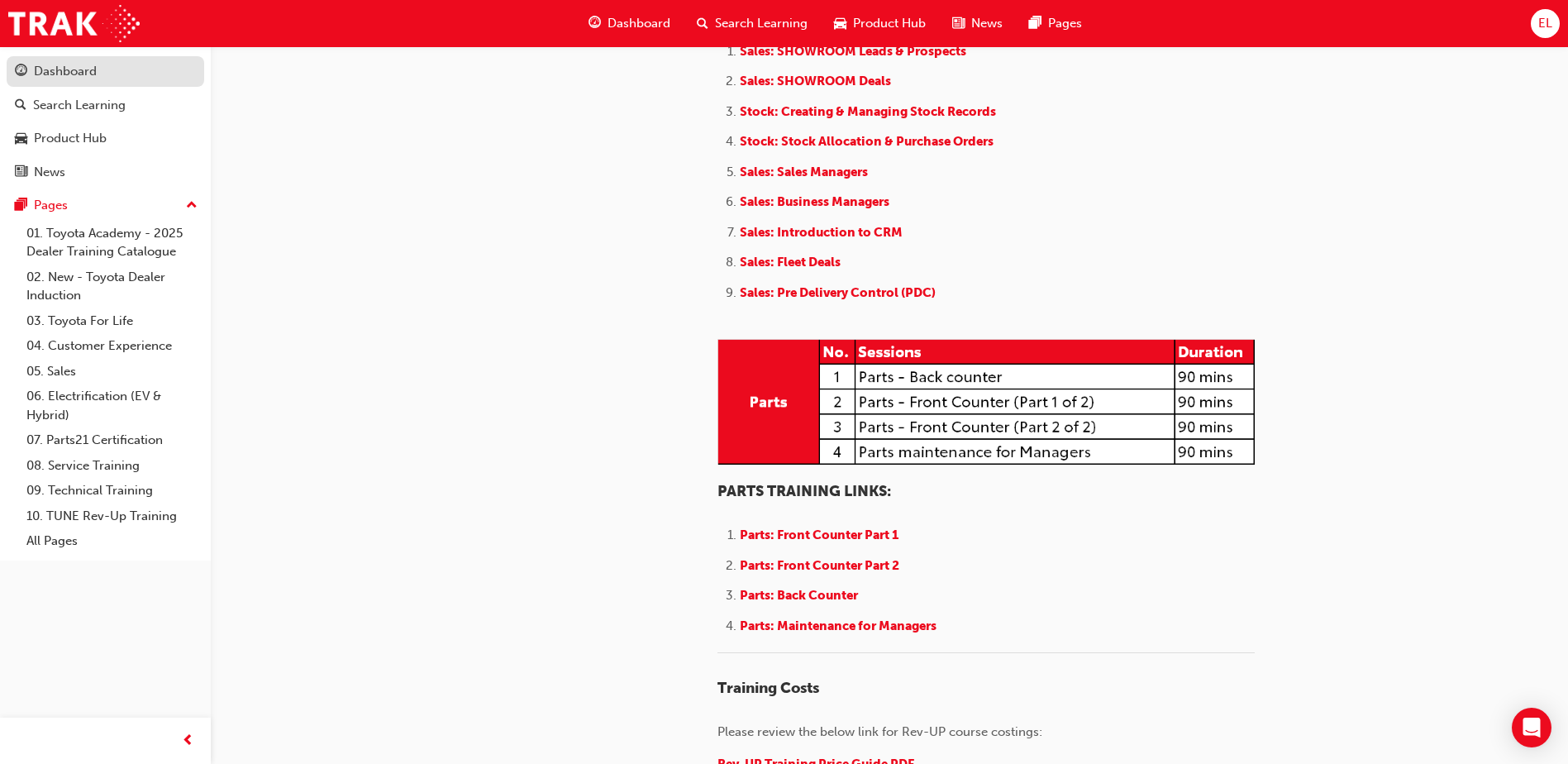
click at [88, 83] on link "Dashboard" at bounding box center [105, 71] width 198 height 31
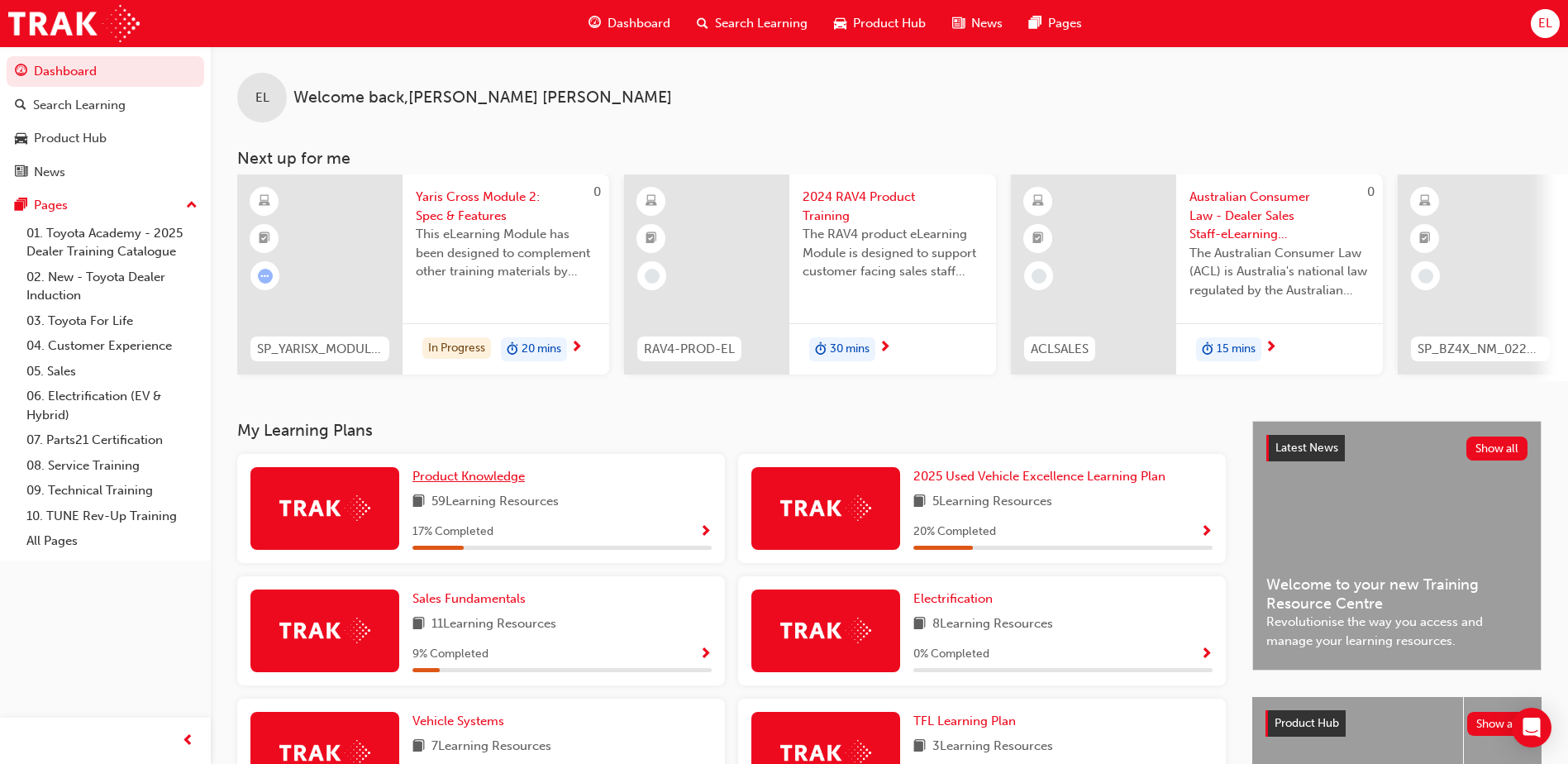
click at [469, 478] on span "Product Knowledge" at bounding box center [469, 476] width 113 height 15
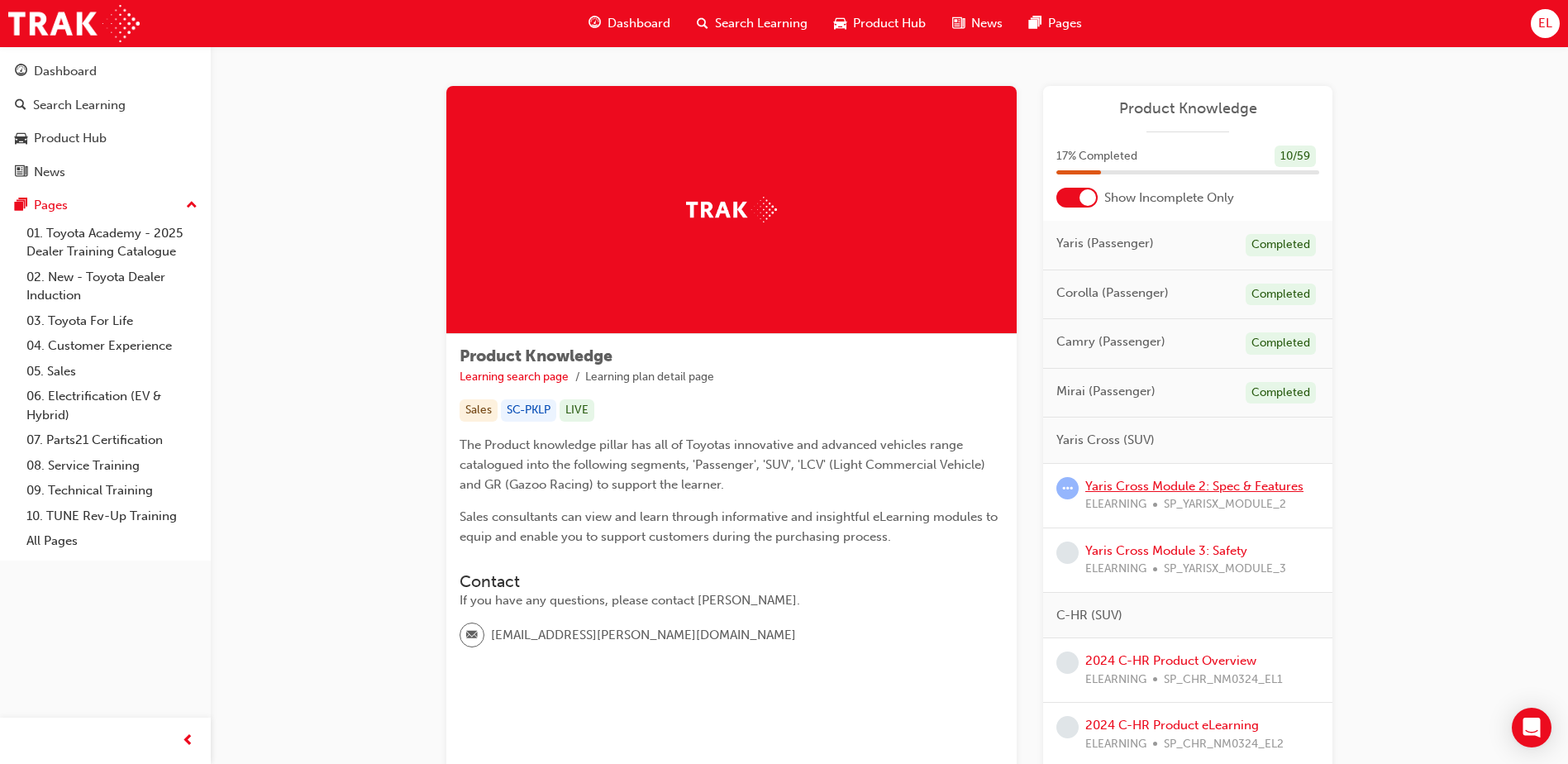
click at [1146, 488] on link "Yaris Cross Module 2: Spec & Features" at bounding box center [1194, 486] width 218 height 15
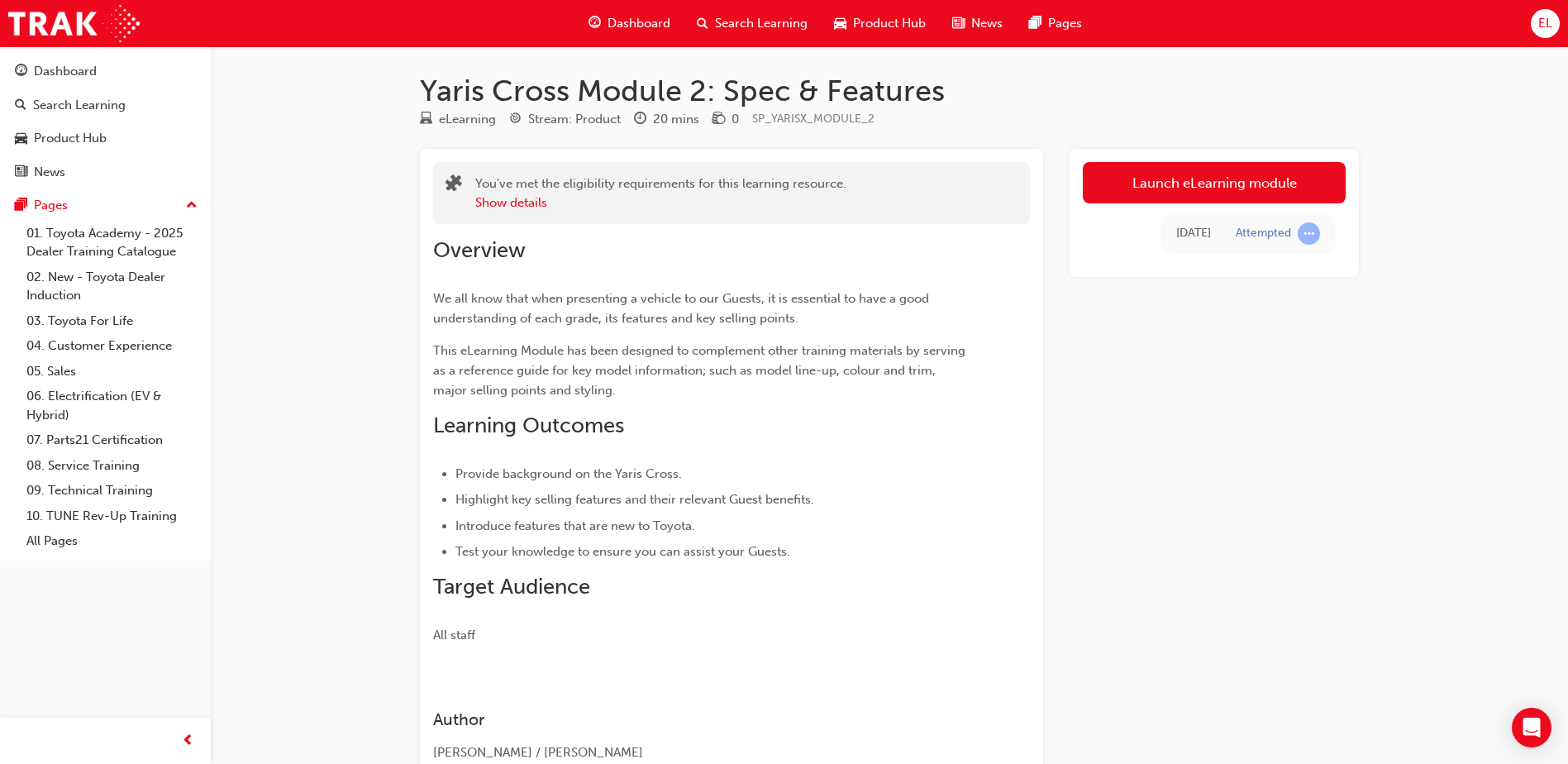
click at [1207, 237] on div "Today" at bounding box center [1193, 233] width 35 height 19
click at [1233, 193] on link "Launch eLearning module" at bounding box center [1214, 183] width 263 height 42
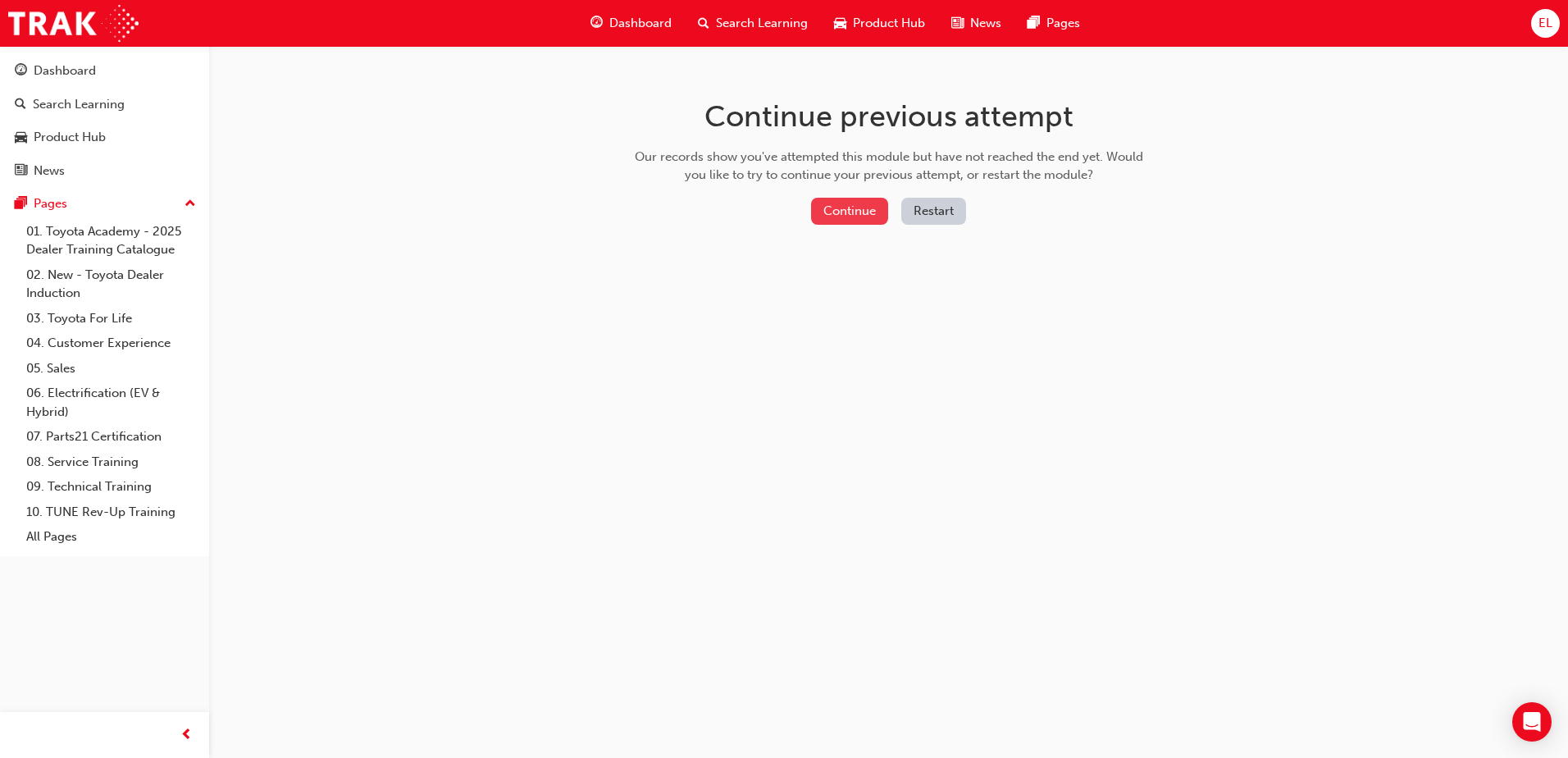
click at [849, 211] on button "Continue" at bounding box center [850, 211] width 77 height 27
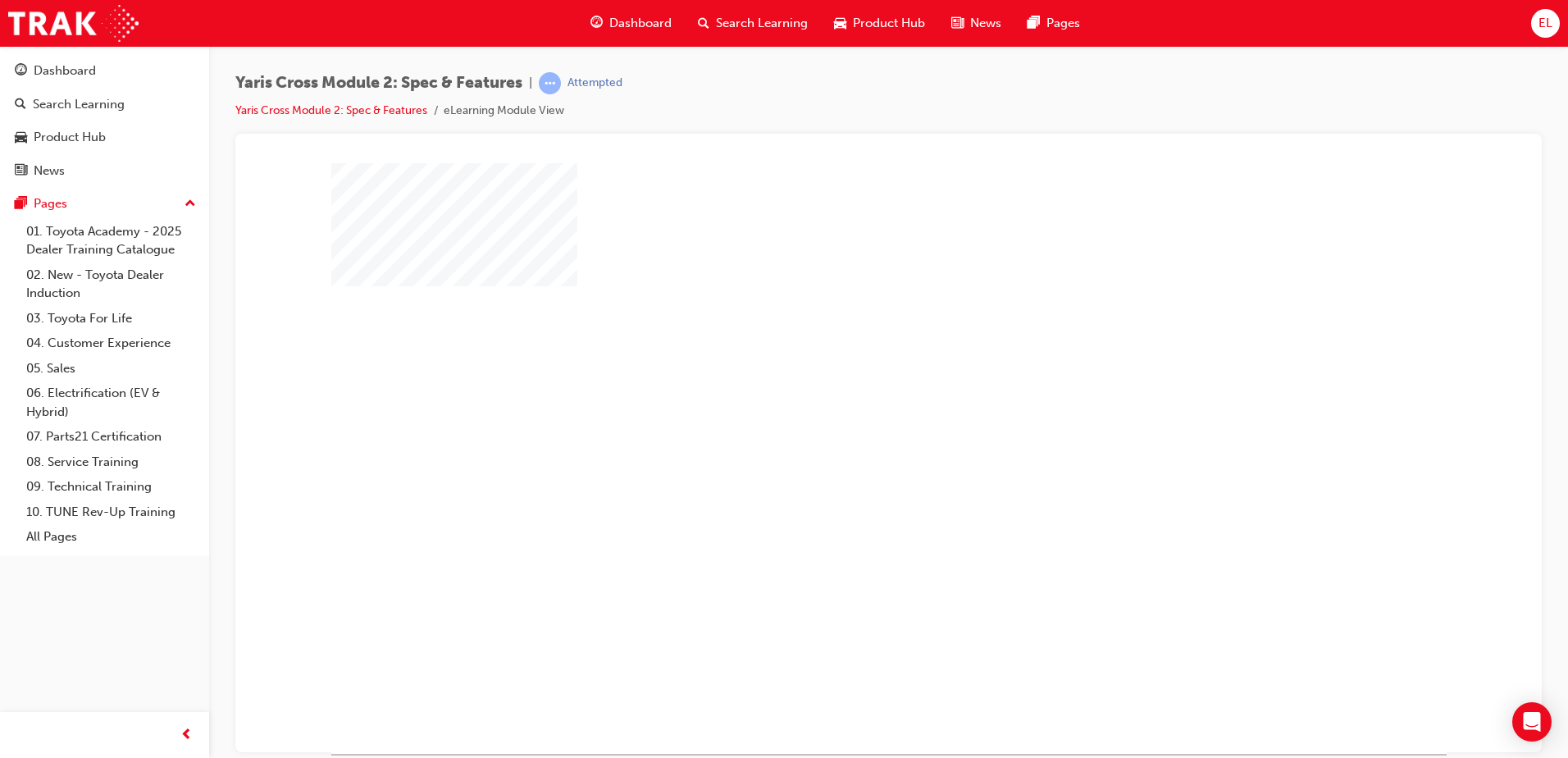
click at [841, 411] on div "play" at bounding box center [841, 411] width 0 height 0
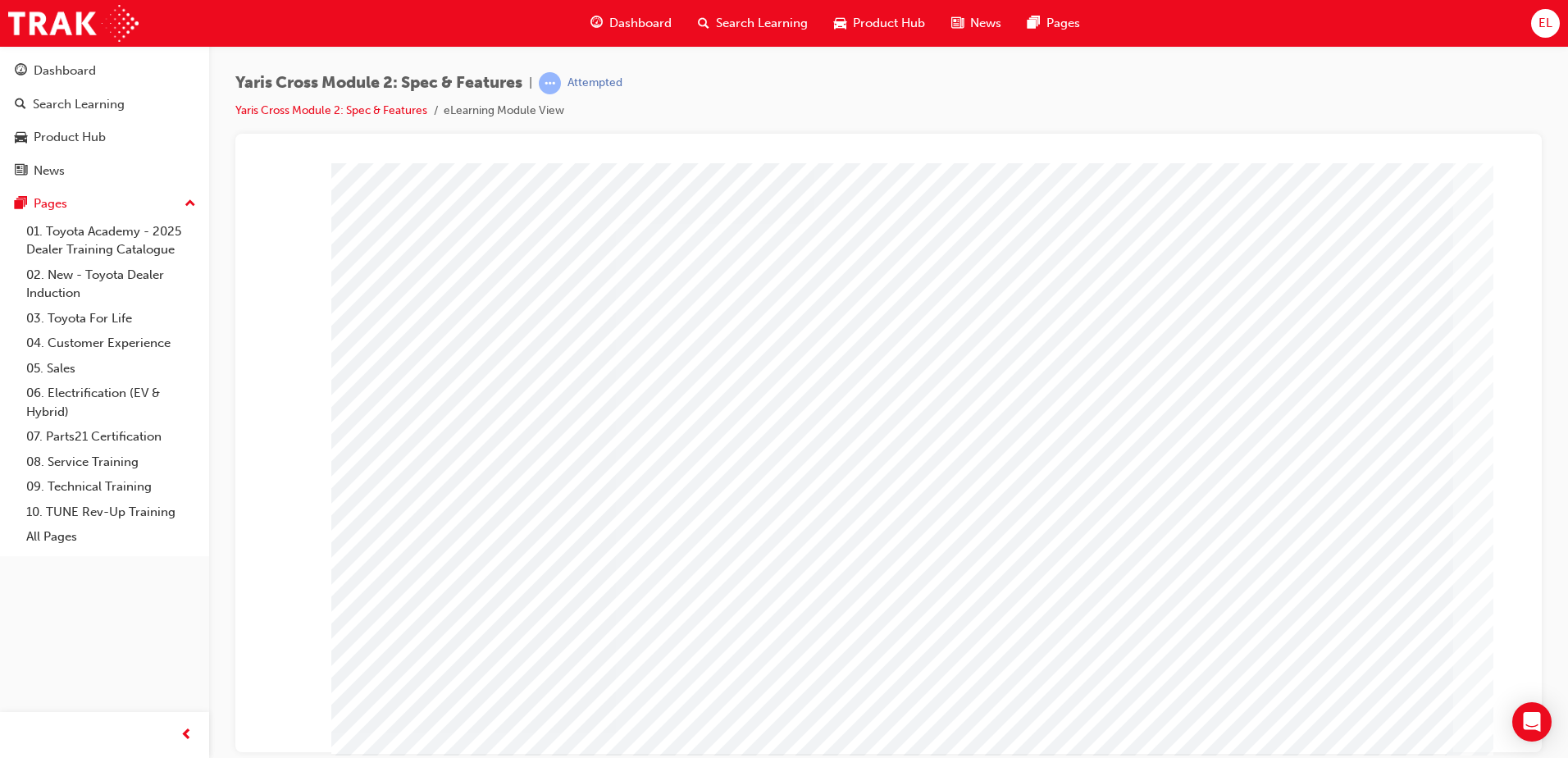
scroll to position [23, 0]
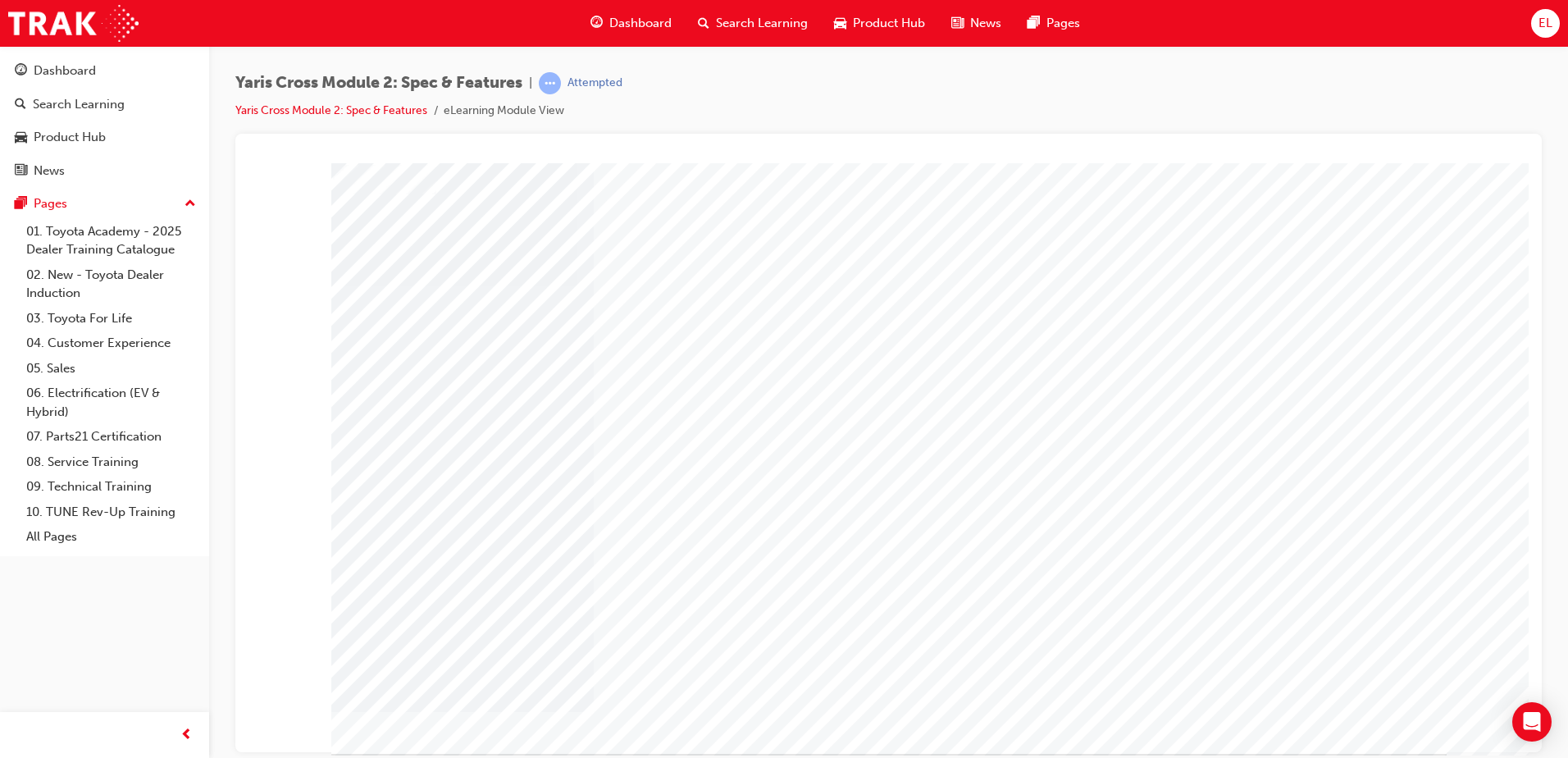
drag, startPoint x: 1379, startPoint y: 552, endPoint x: 1329, endPoint y: 569, distance: 52.8
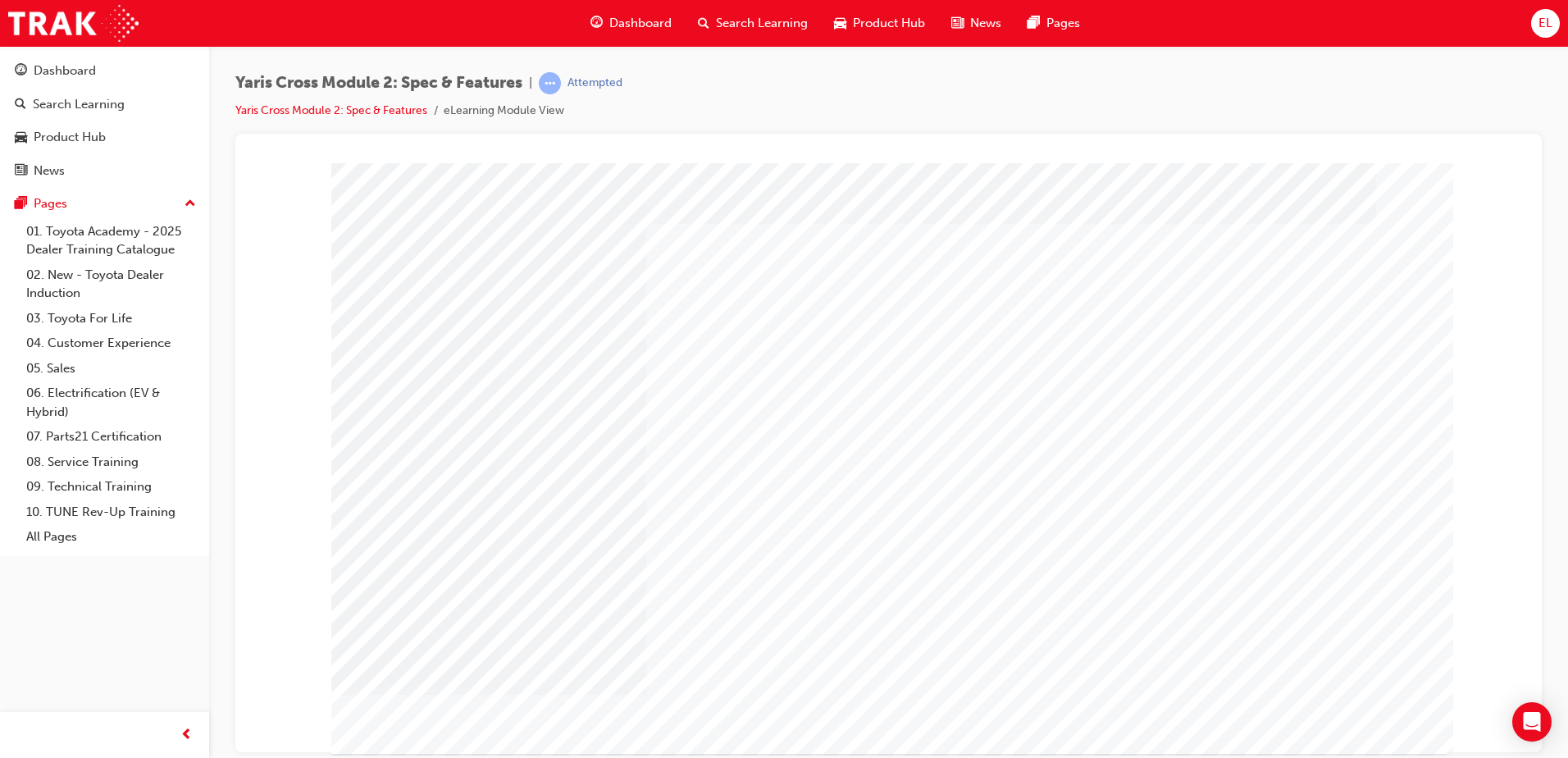
click at [1329, 569] on div at bounding box center [889, 458] width 1115 height 591
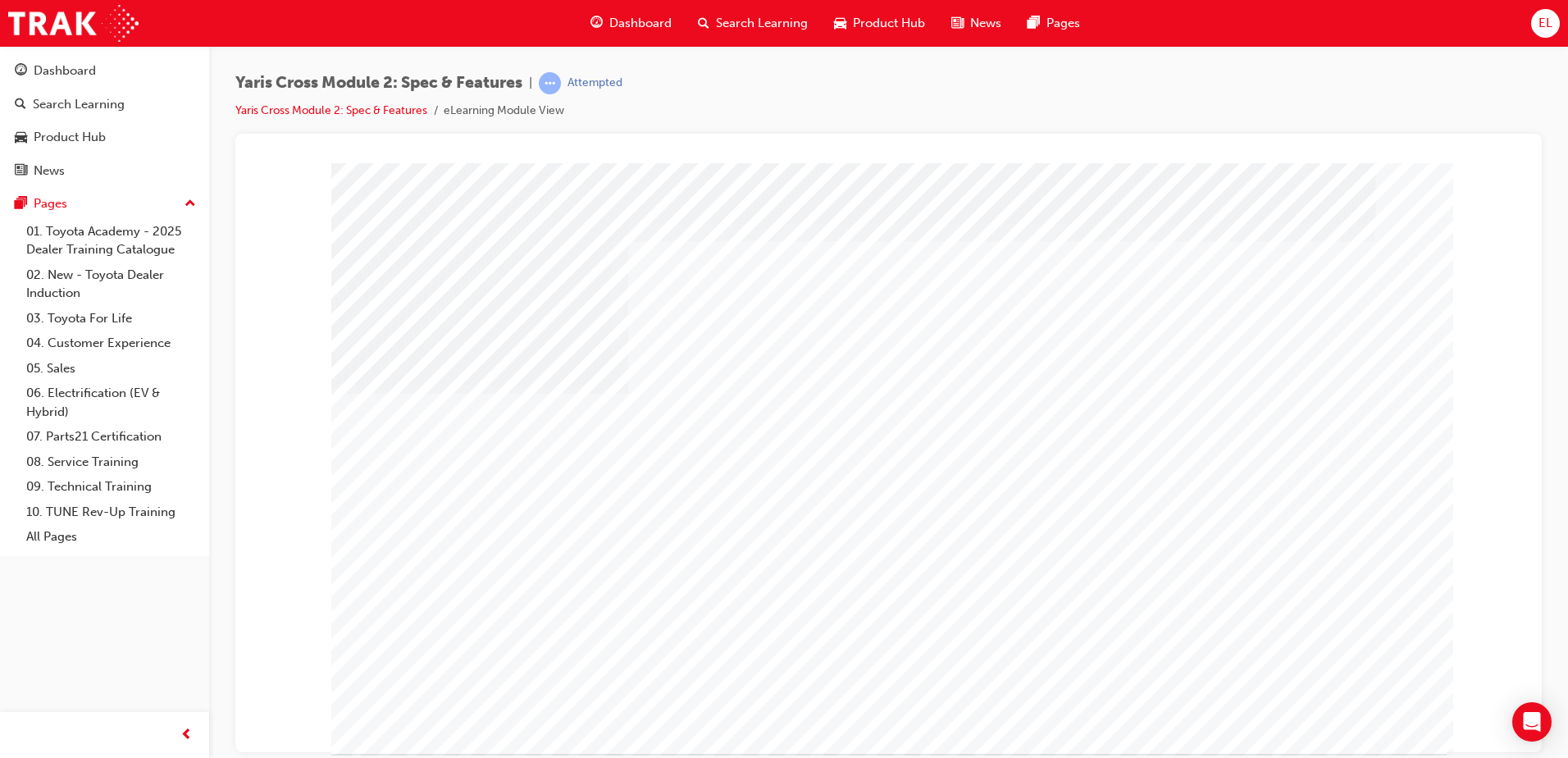
drag, startPoint x: 1318, startPoint y: 712, endPoint x: 1319, endPoint y: 730, distance: 18.0
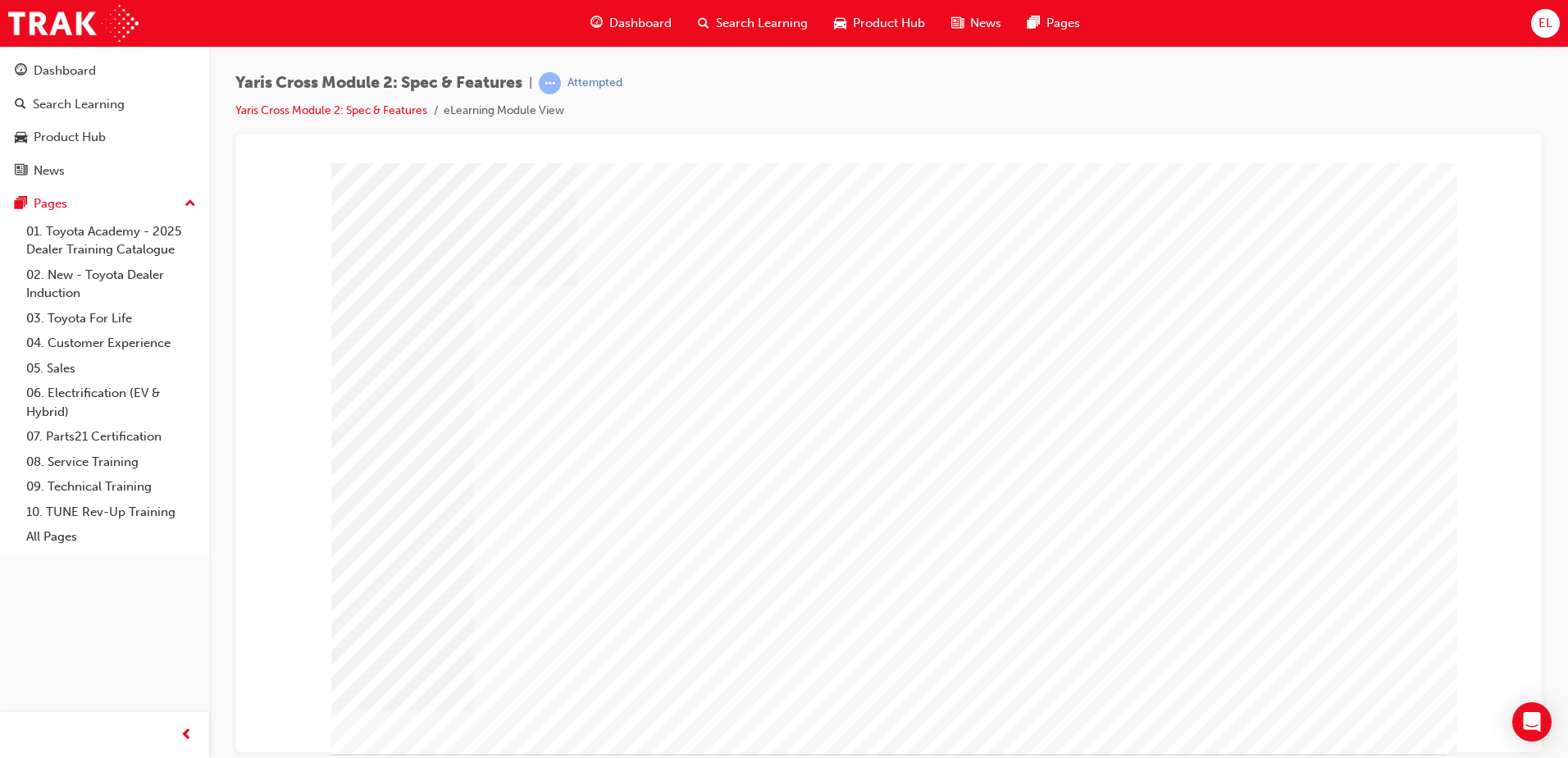
drag, startPoint x: 1374, startPoint y: 721, endPoint x: 1361, endPoint y: 719, distance: 13.2
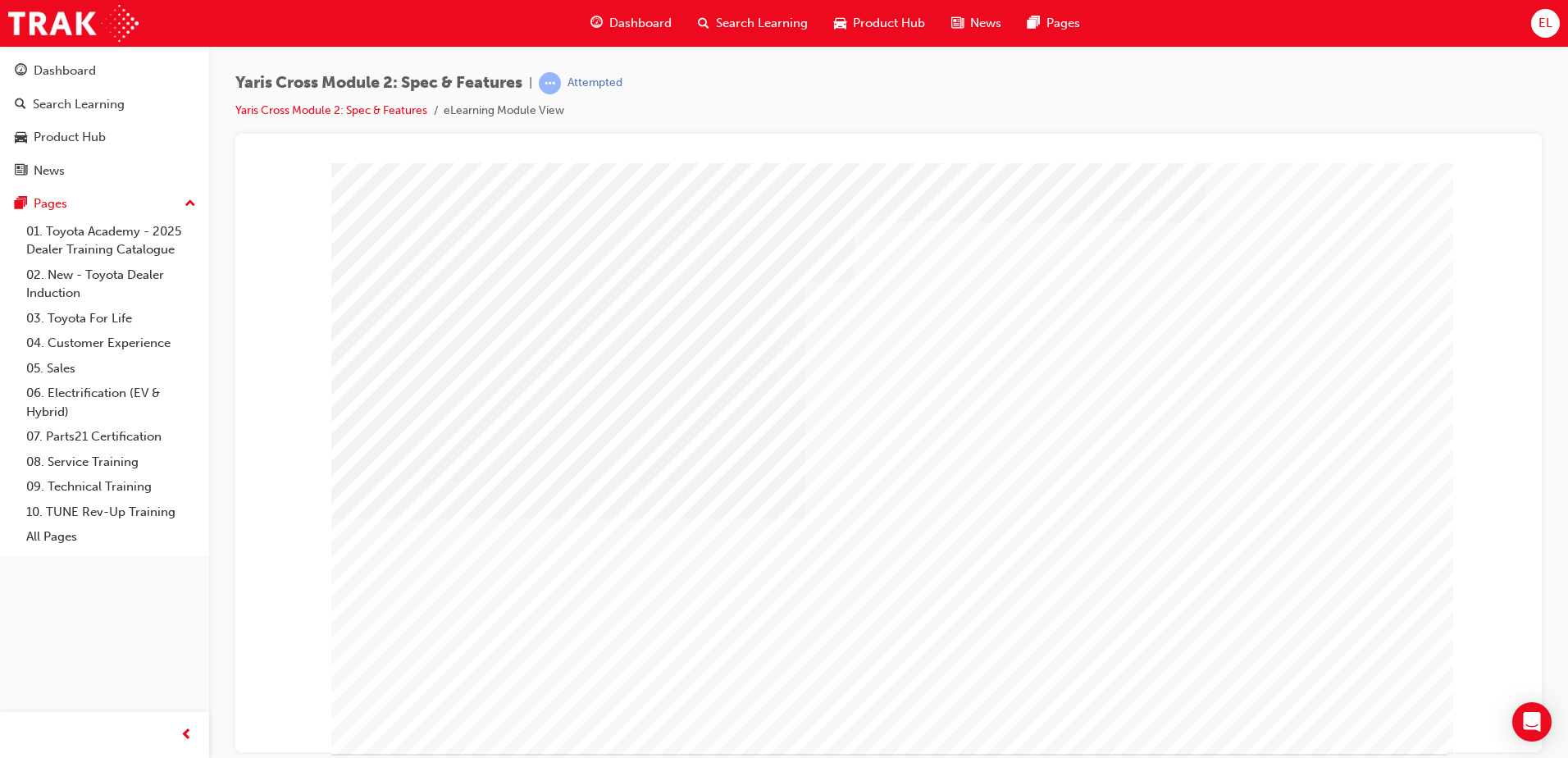
drag, startPoint x: 1315, startPoint y: 727, endPoint x: 1225, endPoint y: 714, distance: 90.9
drag, startPoint x: 1318, startPoint y: 734, endPoint x: 1318, endPoint y: 725, distance: 9.0
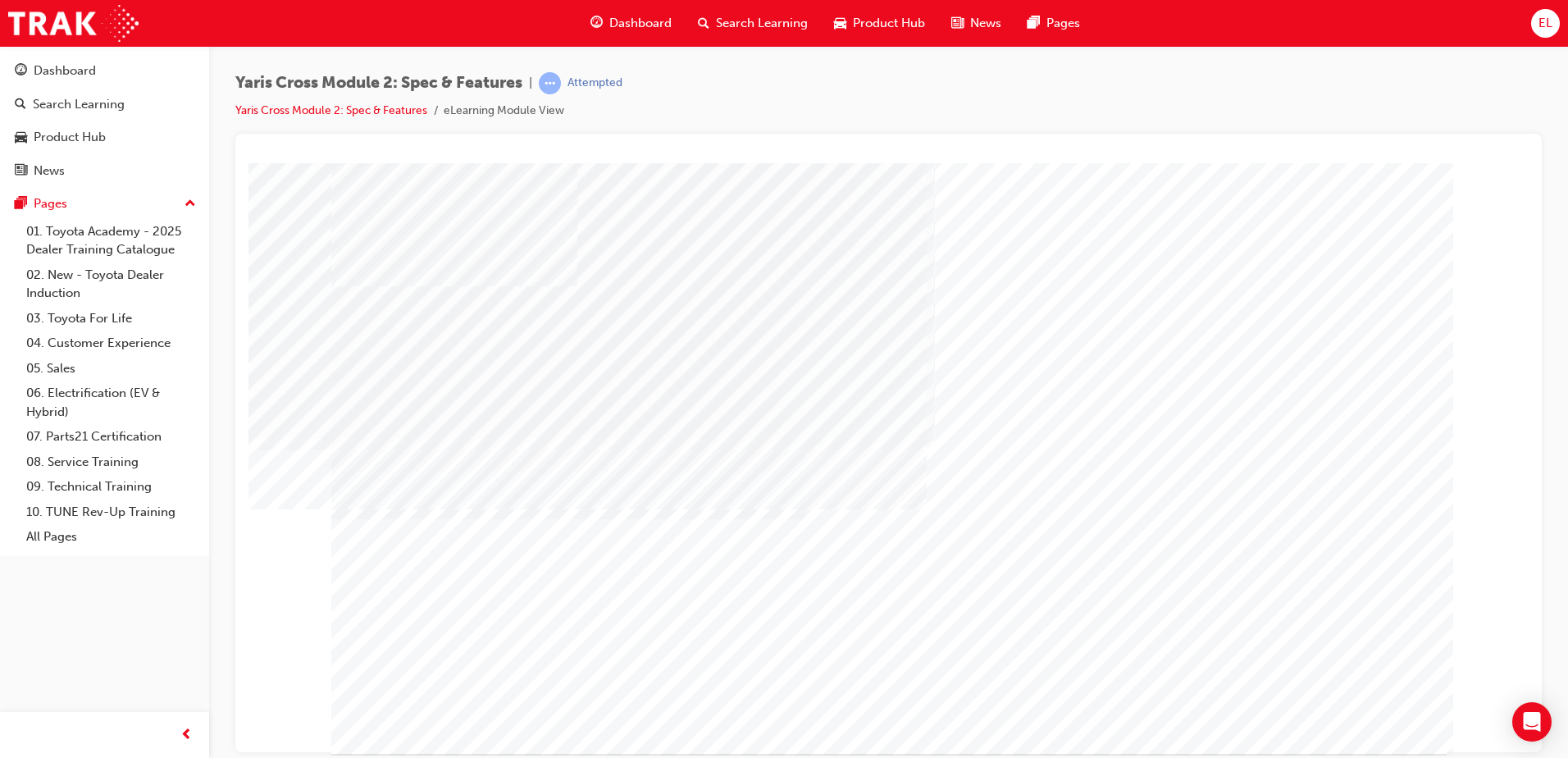
drag, startPoint x: 1348, startPoint y: 723, endPoint x: 1310, endPoint y: 724, distance: 38.0
drag, startPoint x: 1310, startPoint y: 724, endPoint x: 1304, endPoint y: 730, distance: 8.5
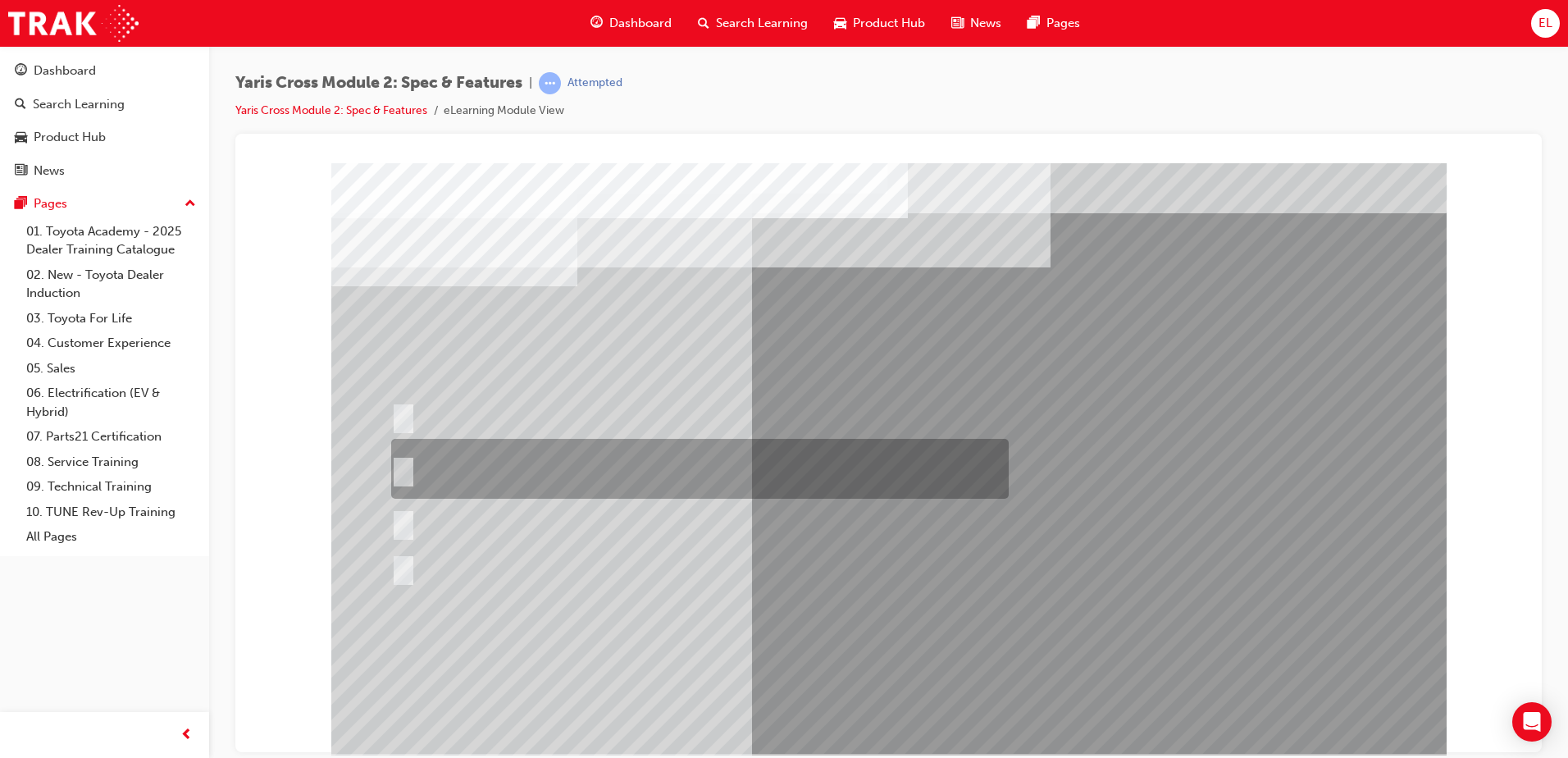
click at [546, 467] on div at bounding box center [695, 469] width 618 height 60
radio input "true"
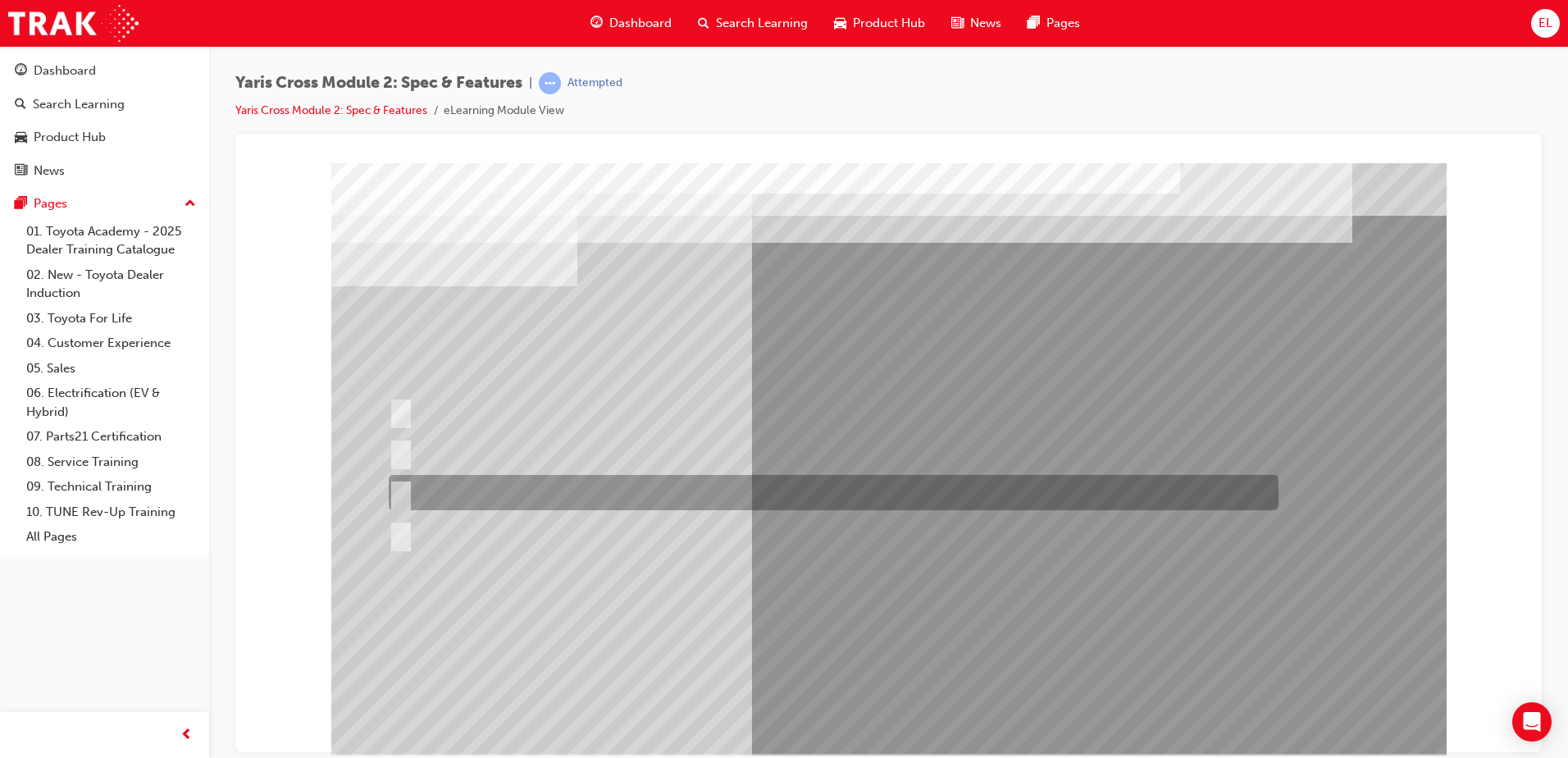
click at [454, 492] on div at bounding box center [830, 492] width 889 height 35
radio input "true"
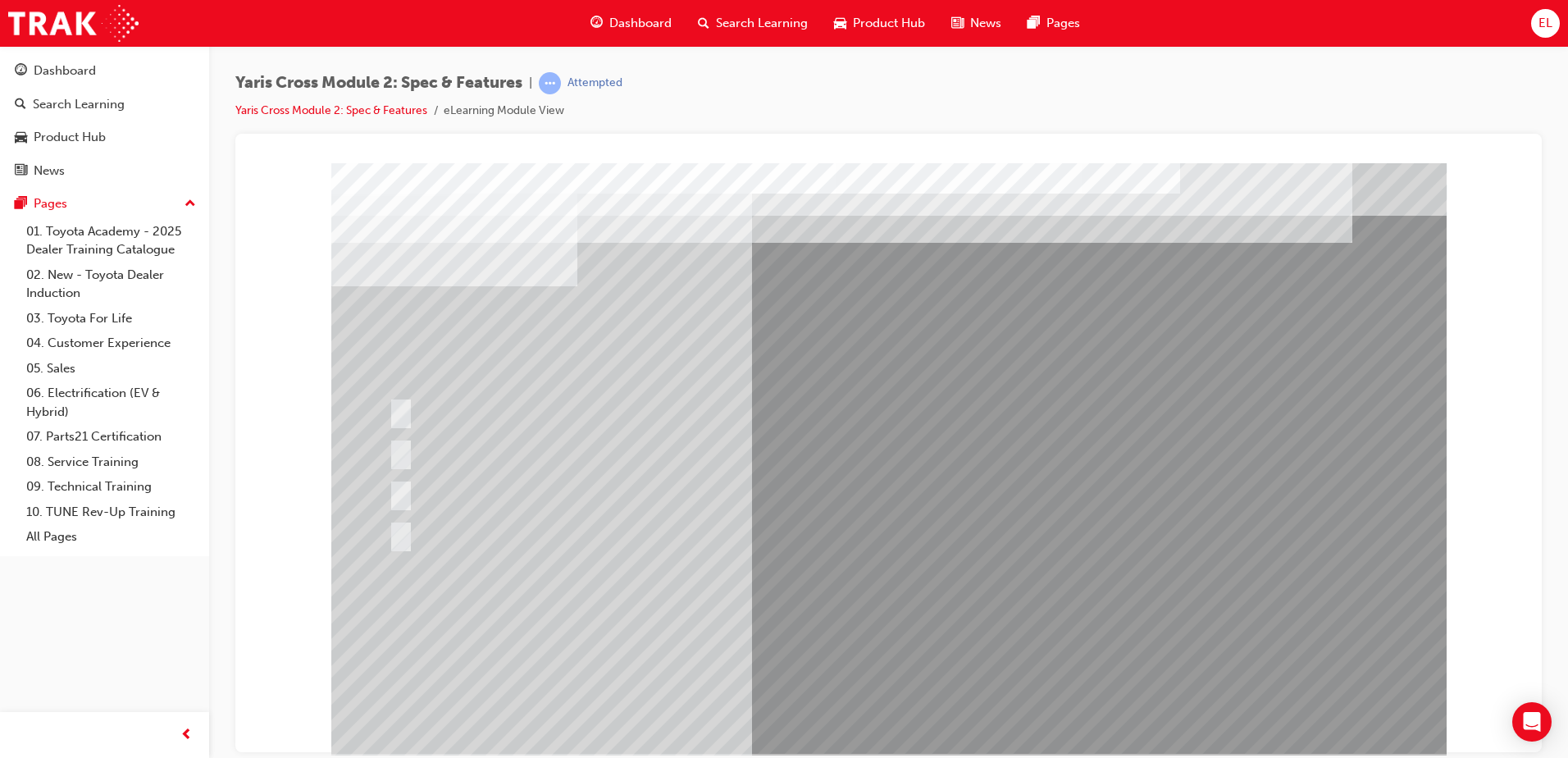
click at [910, 706] on div at bounding box center [889, 458] width 1115 height 591
click at [451, 453] on div at bounding box center [657, 452] width 546 height 35
drag, startPoint x: 417, startPoint y: 467, endPoint x: 425, endPoint y: 470, distance: 8.5
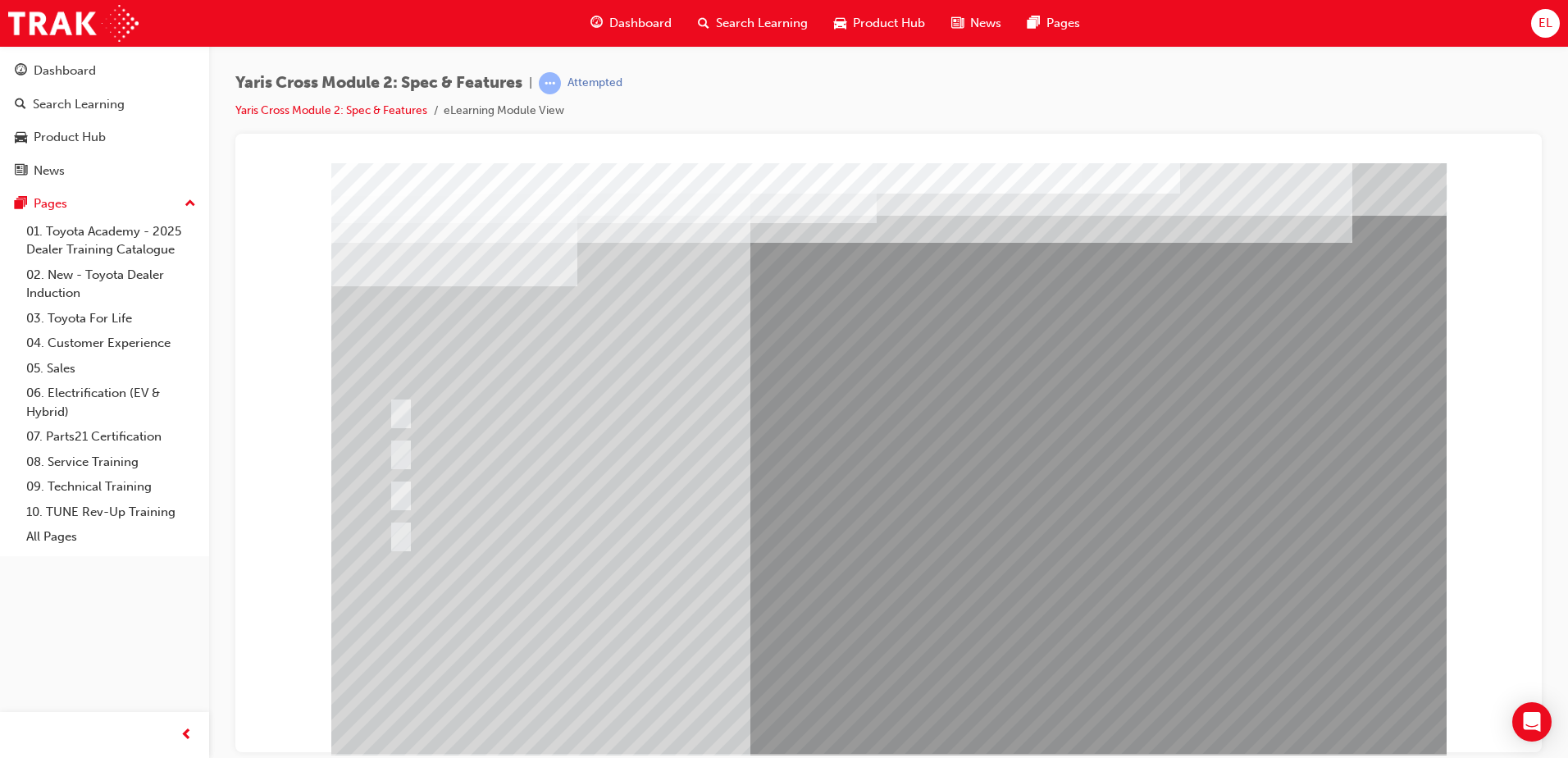
click at [418, 467] on div at bounding box center [657, 452] width 546 height 35
drag, startPoint x: 494, startPoint y: 487, endPoint x: 598, endPoint y: 468, distance: 105.7
click at [497, 487] on div at bounding box center [830, 492] width 889 height 35
drag, startPoint x: 598, startPoint y: 468, endPoint x: 629, endPoint y: 456, distance: 33.2
click at [608, 463] on div at bounding box center [657, 452] width 546 height 35
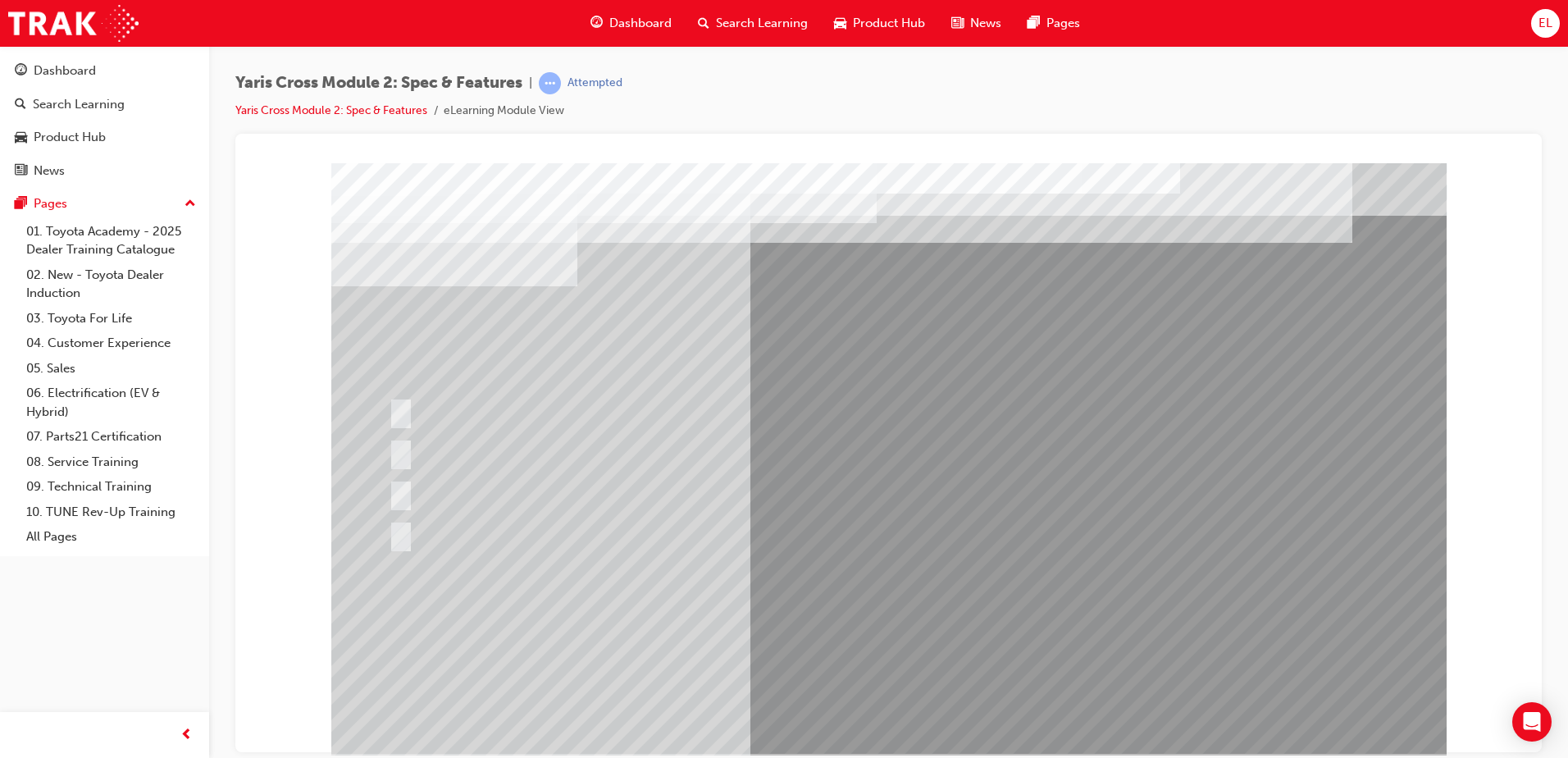
drag, startPoint x: 661, startPoint y: 443, endPoint x: 664, endPoint y: 472, distance: 29.2
click at [663, 443] on div at bounding box center [657, 452] width 546 height 35
click at [637, 11] on div "Dashboard" at bounding box center [631, 23] width 107 height 33
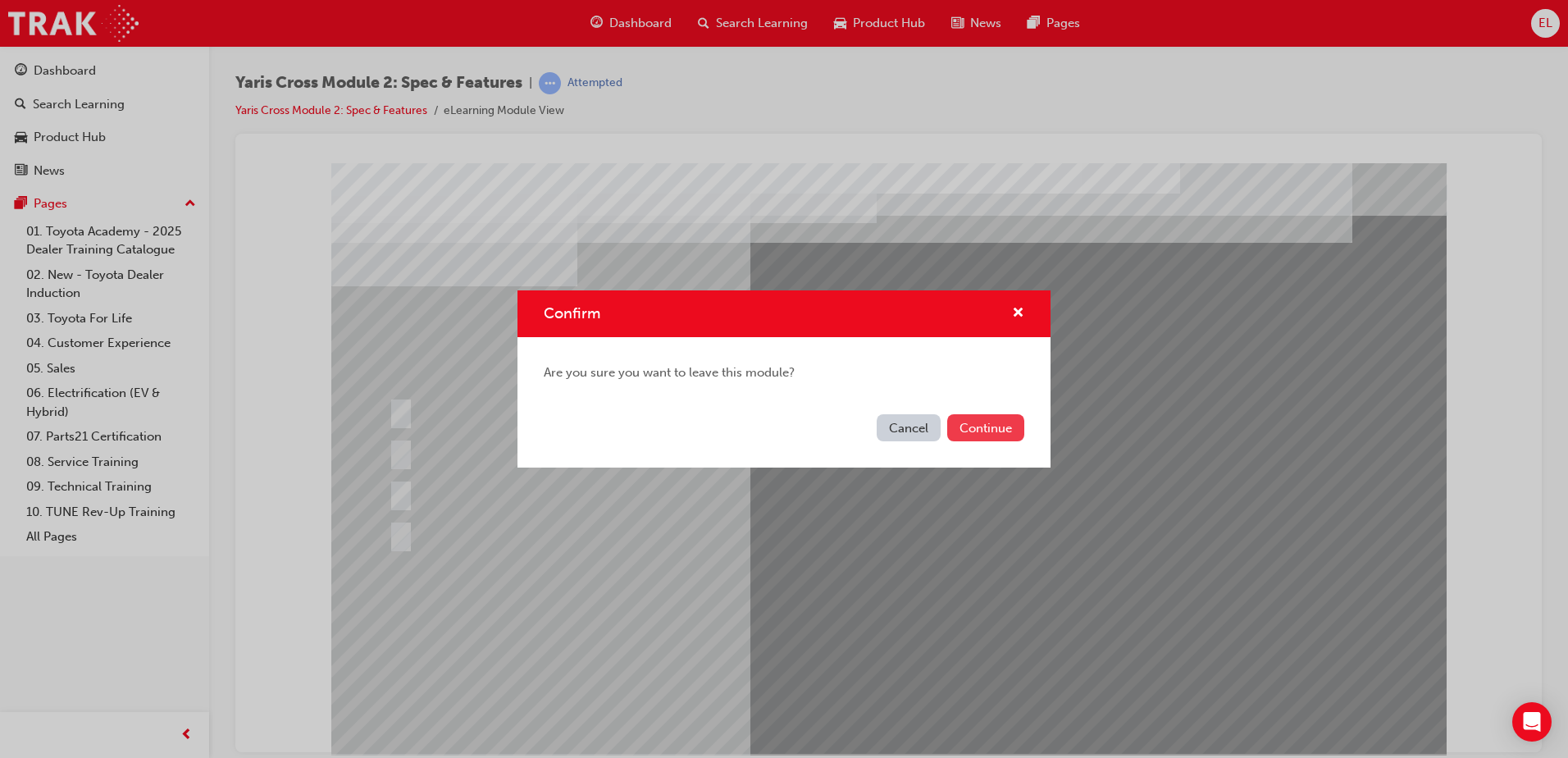
click at [982, 436] on button "Continue" at bounding box center [986, 427] width 77 height 27
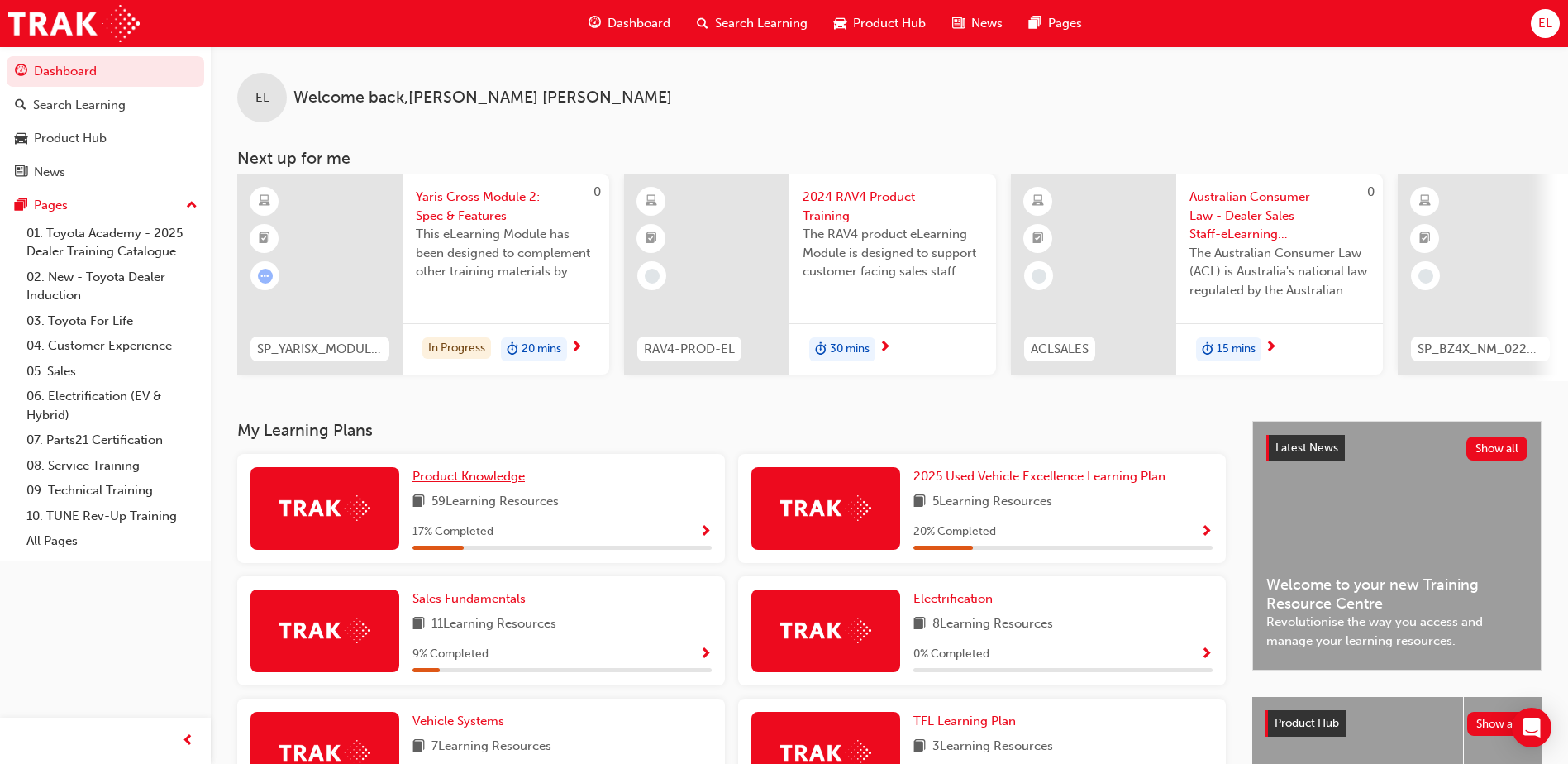
click at [450, 484] on span "Product Knowledge" at bounding box center [469, 476] width 113 height 15
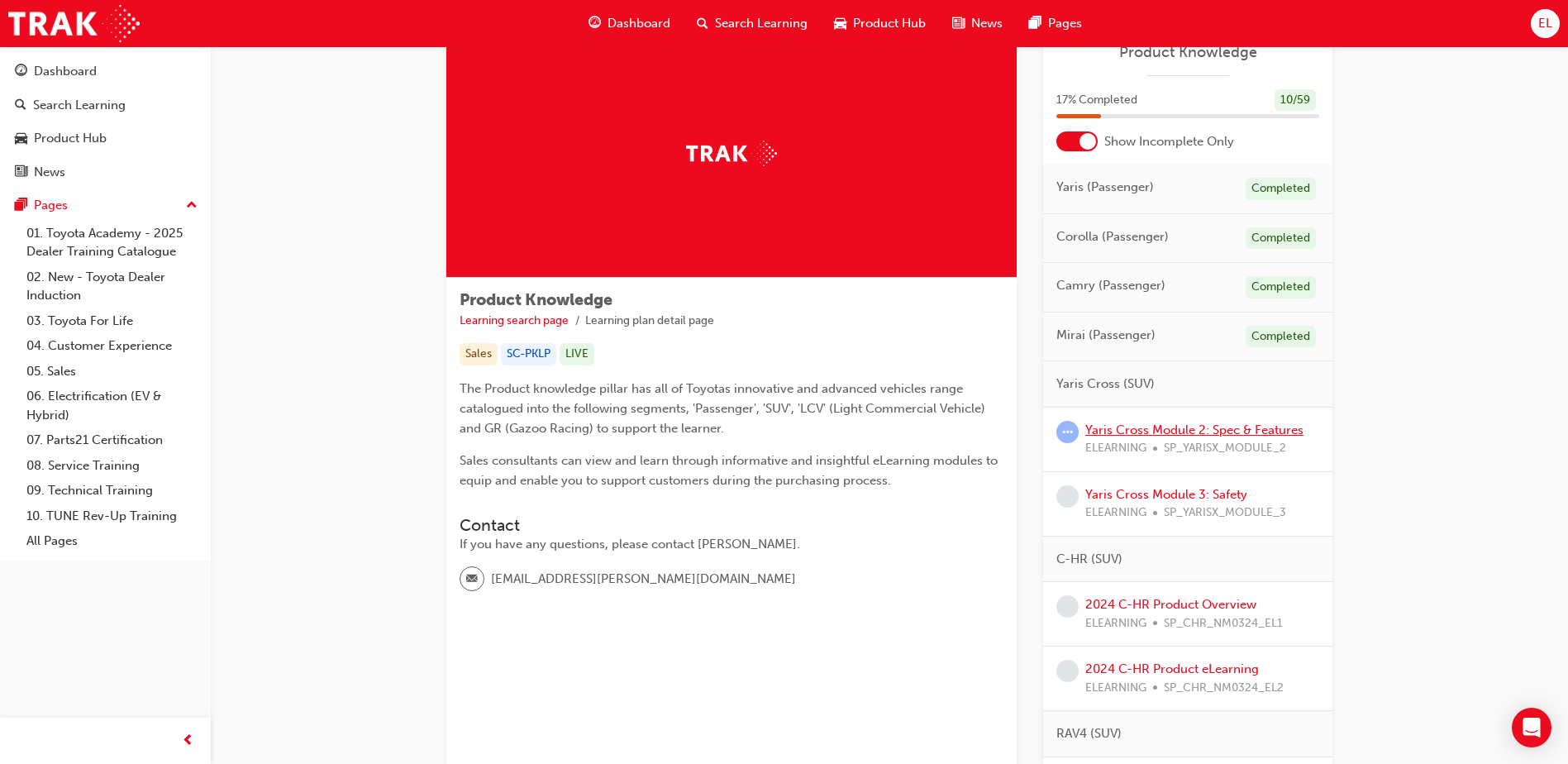
scroll to position [82, 0]
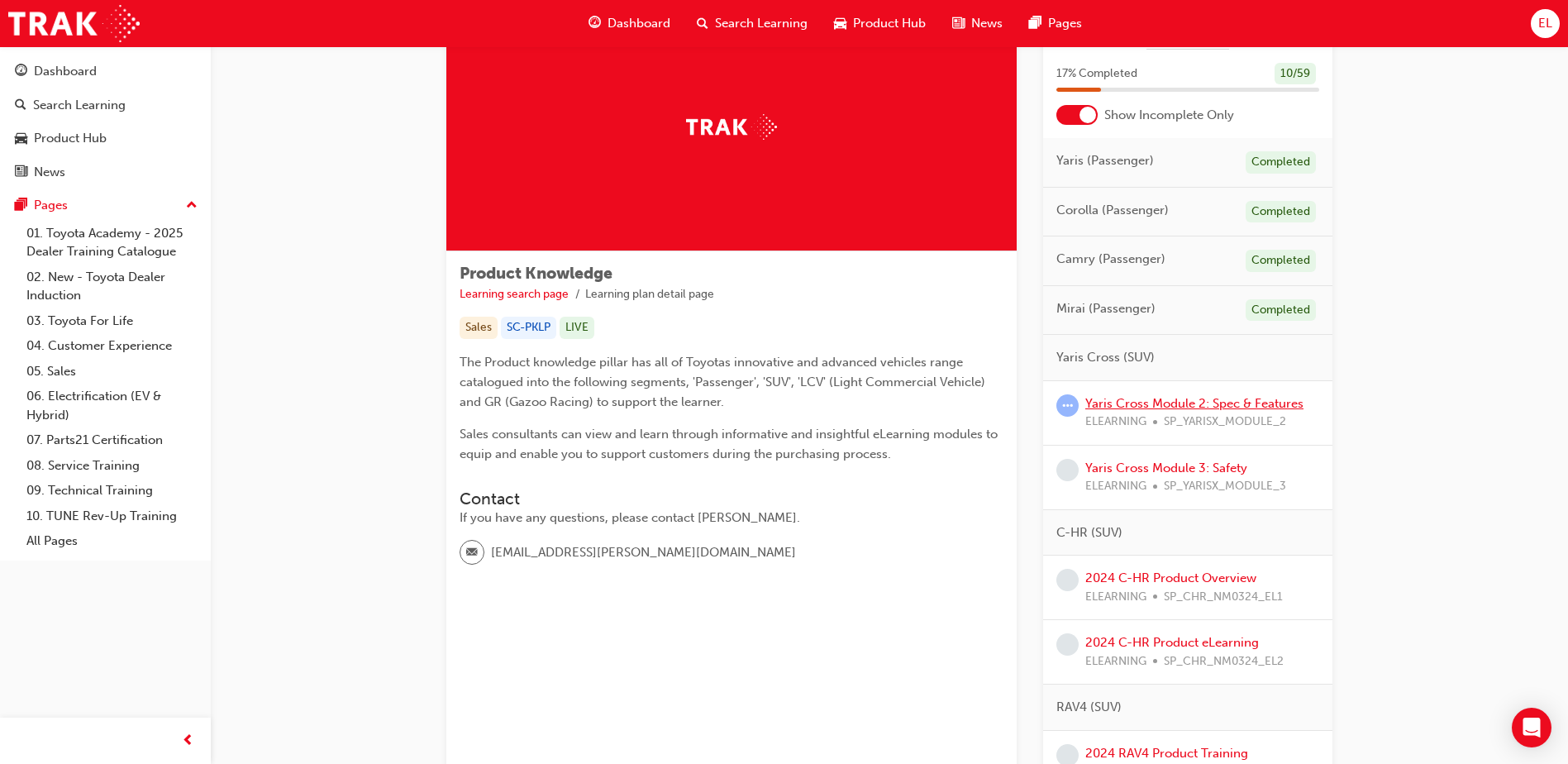
click at [1164, 399] on link "Yaris Cross Module 2: Spec & Features" at bounding box center [1194, 403] width 218 height 15
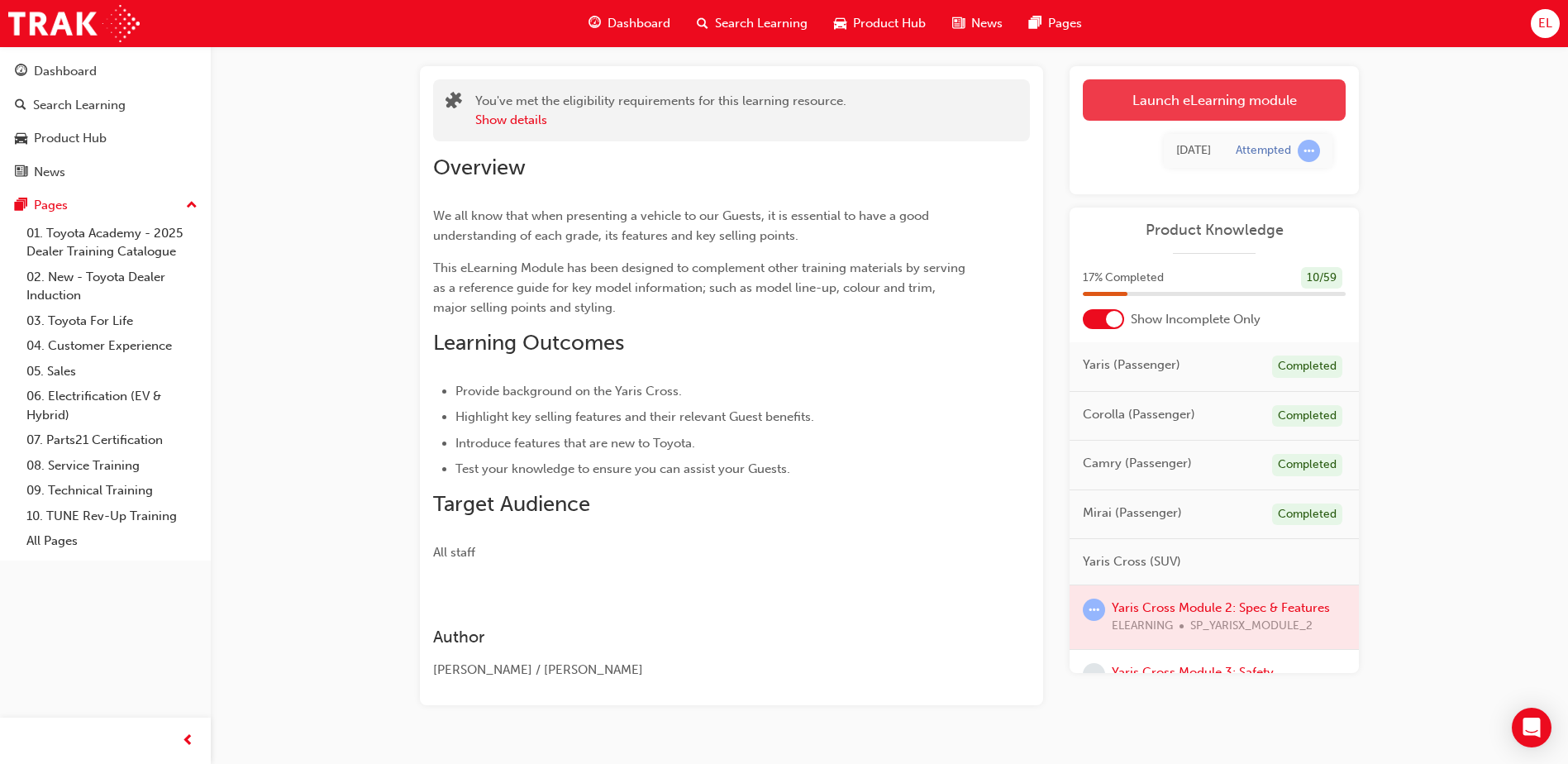
click at [1209, 88] on link "Launch eLearning module" at bounding box center [1214, 100] width 263 height 42
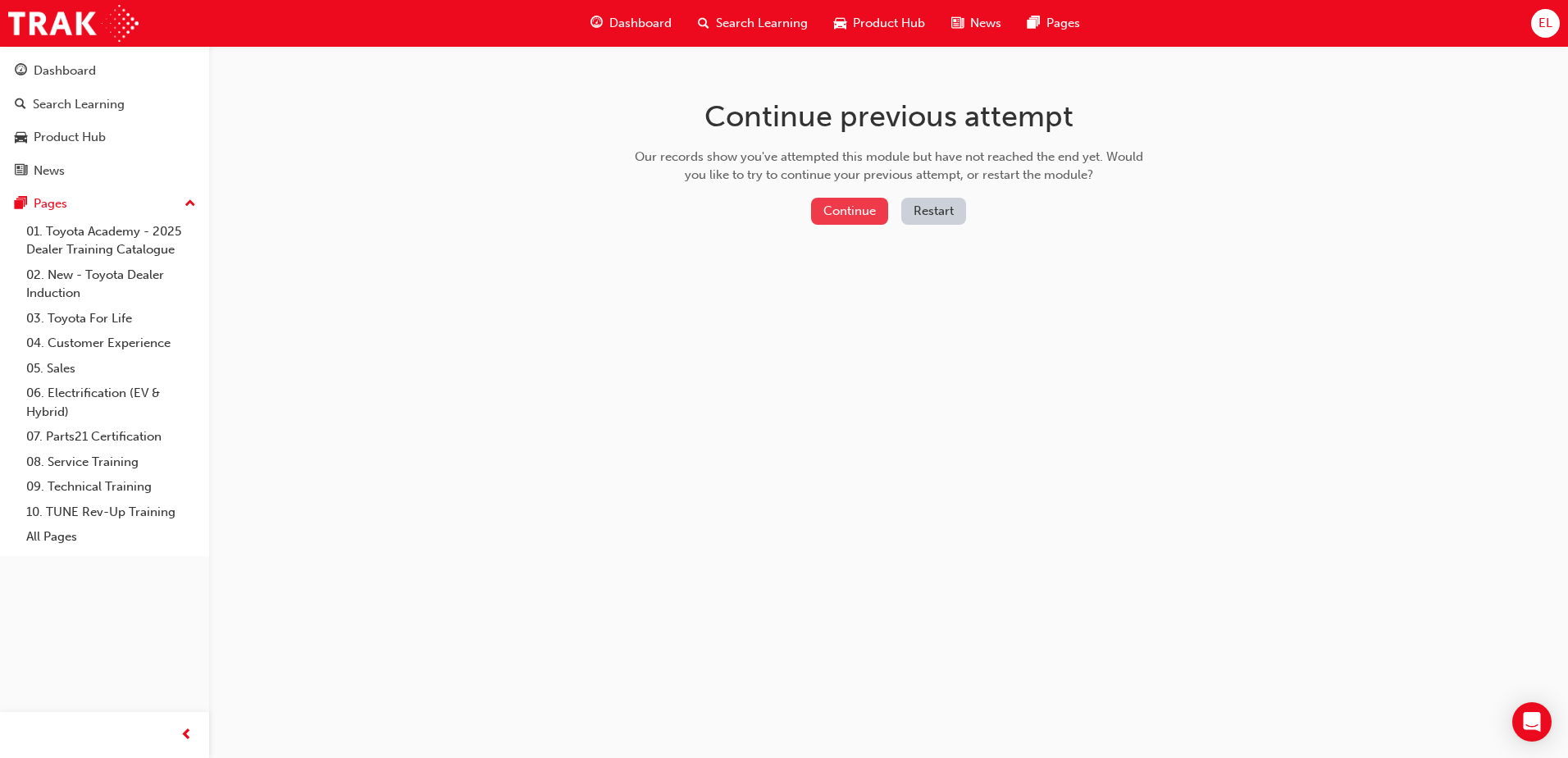
click at [844, 208] on button "Continue" at bounding box center [850, 211] width 77 height 27
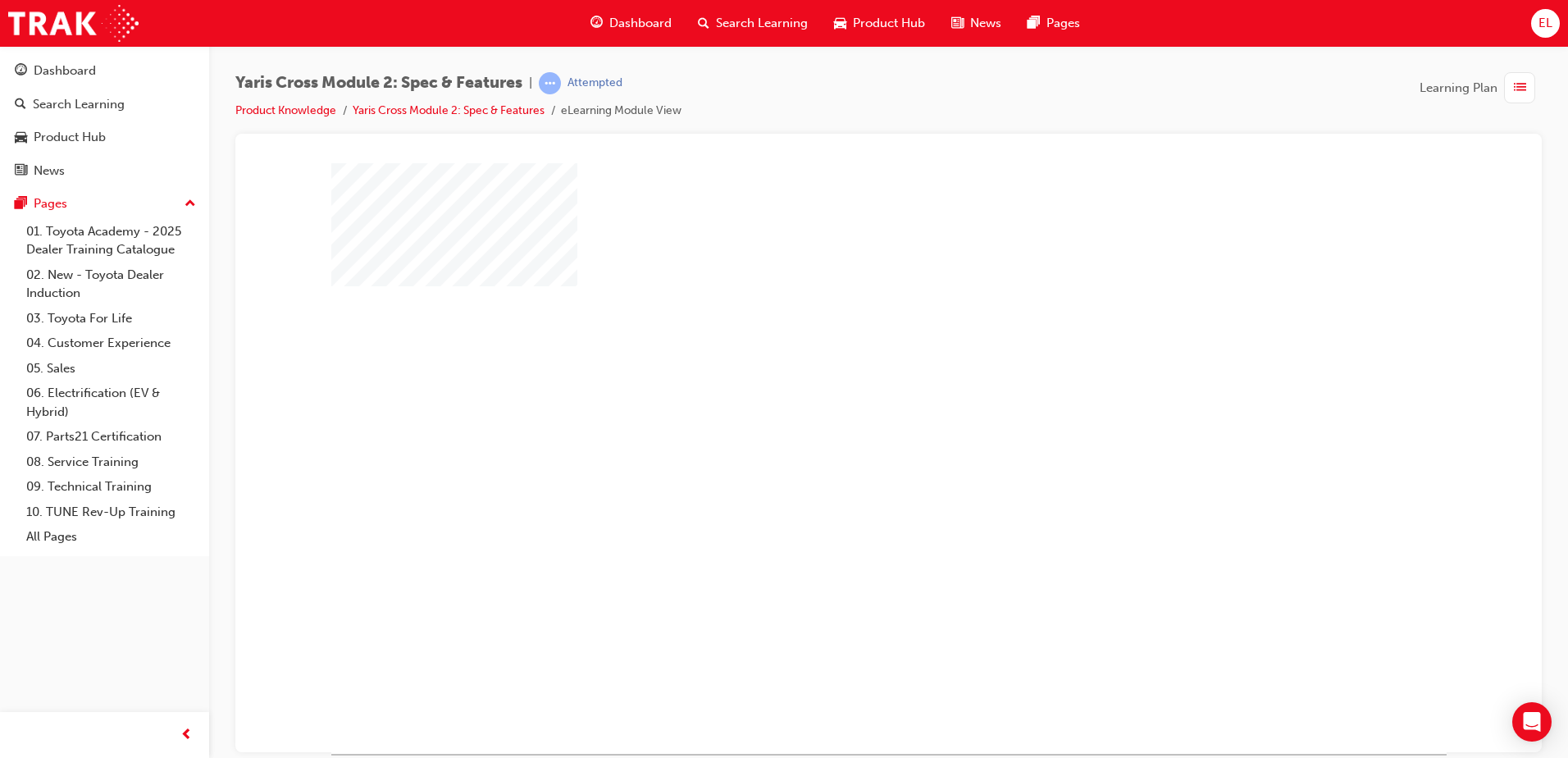
click at [841, 411] on div "play" at bounding box center [841, 411] width 0 height 0
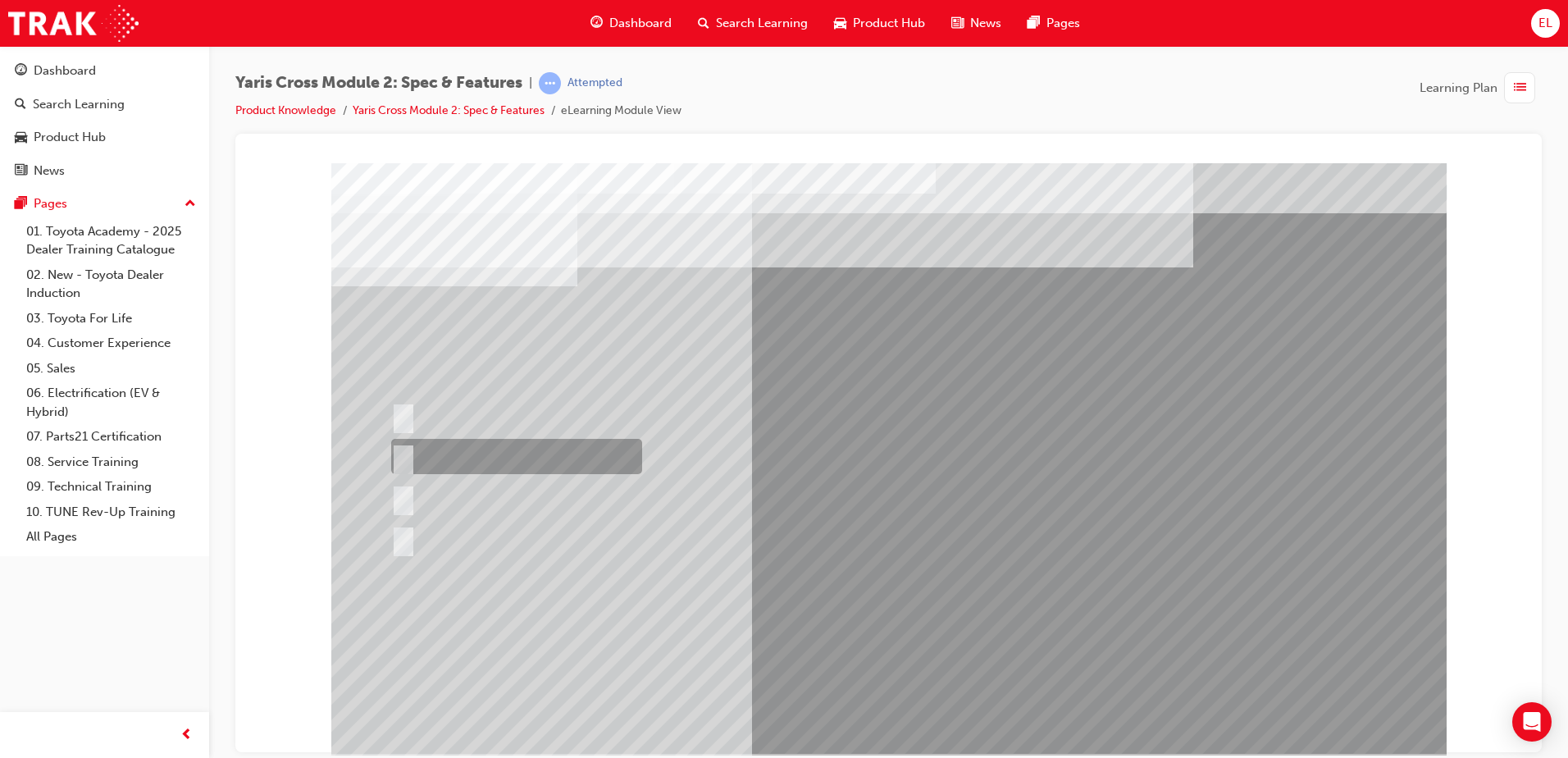
click at [410, 443] on div at bounding box center [512, 456] width 251 height 35
radio input "true"
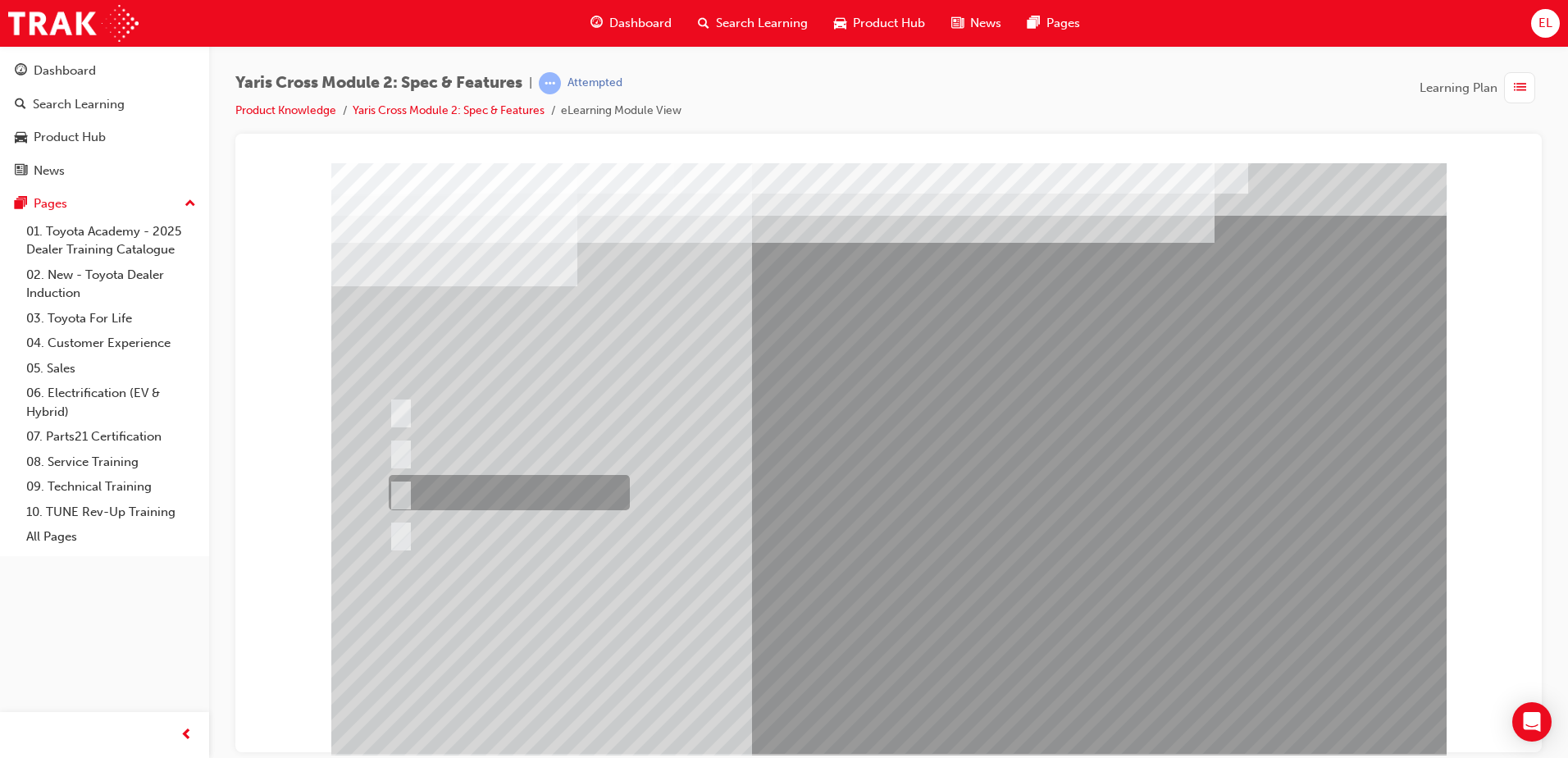
click at [484, 495] on div at bounding box center [505, 492] width 241 height 35
radio input "true"
click at [902, 687] on div at bounding box center [889, 458] width 1115 height 591
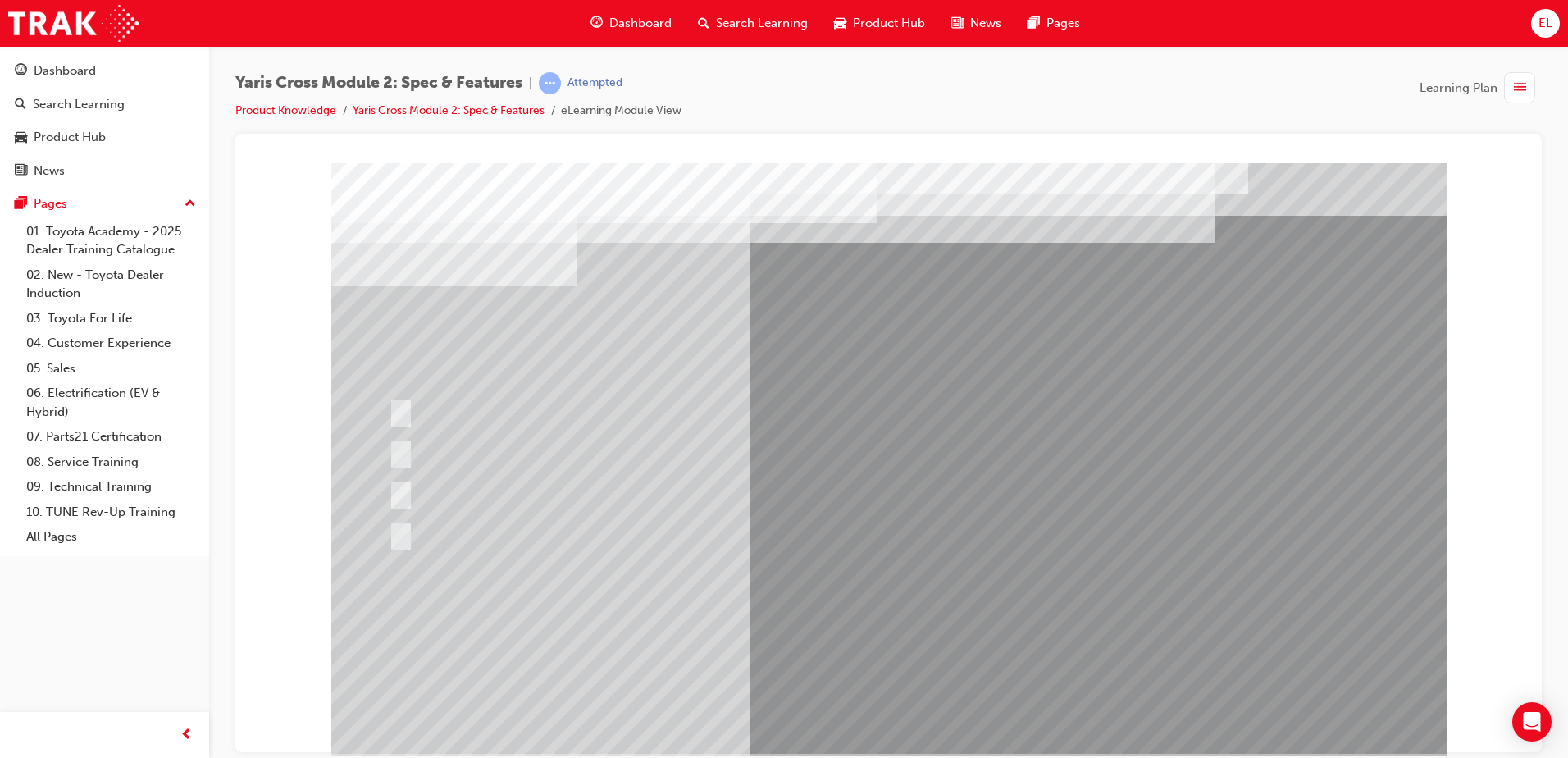
click at [411, 529] on div at bounding box center [864, 534] width 958 height 35
drag, startPoint x: 470, startPoint y: 438, endPoint x: 494, endPoint y: 423, distance: 28.3
click at [478, 434] on div at bounding box center [511, 452] width 251 height 35
drag, startPoint x: 529, startPoint y: 405, endPoint x: 574, endPoint y: 386, distance: 48.8
click at [546, 397] on div at bounding box center [577, 411] width 384 height 35
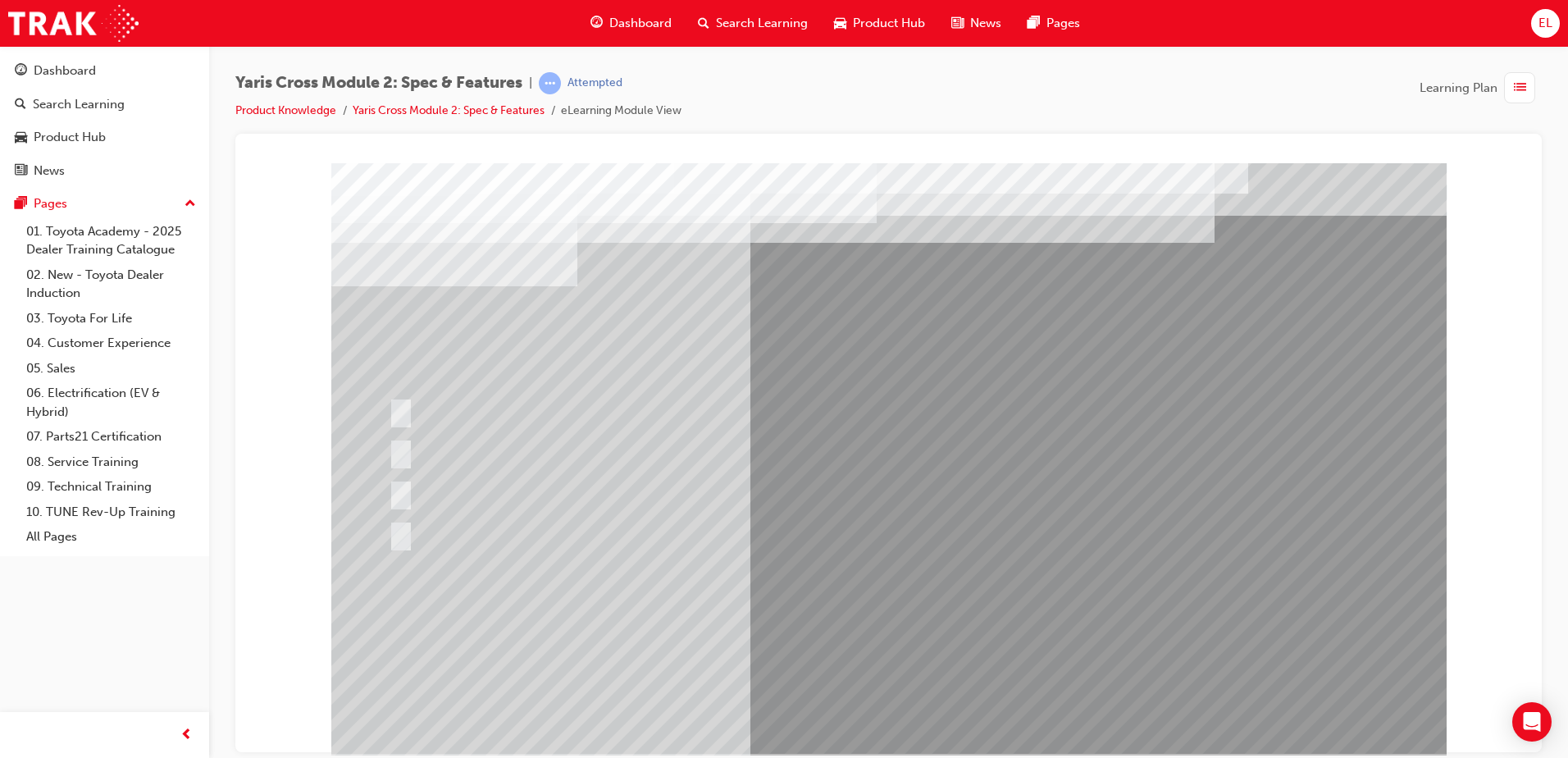
click at [519, 397] on div at bounding box center [889, 458] width 1115 height 591
click at [439, 397] on div at bounding box center [577, 411] width 384 height 35
click at [606, 12] on div "Dashboard" at bounding box center [631, 23] width 107 height 33
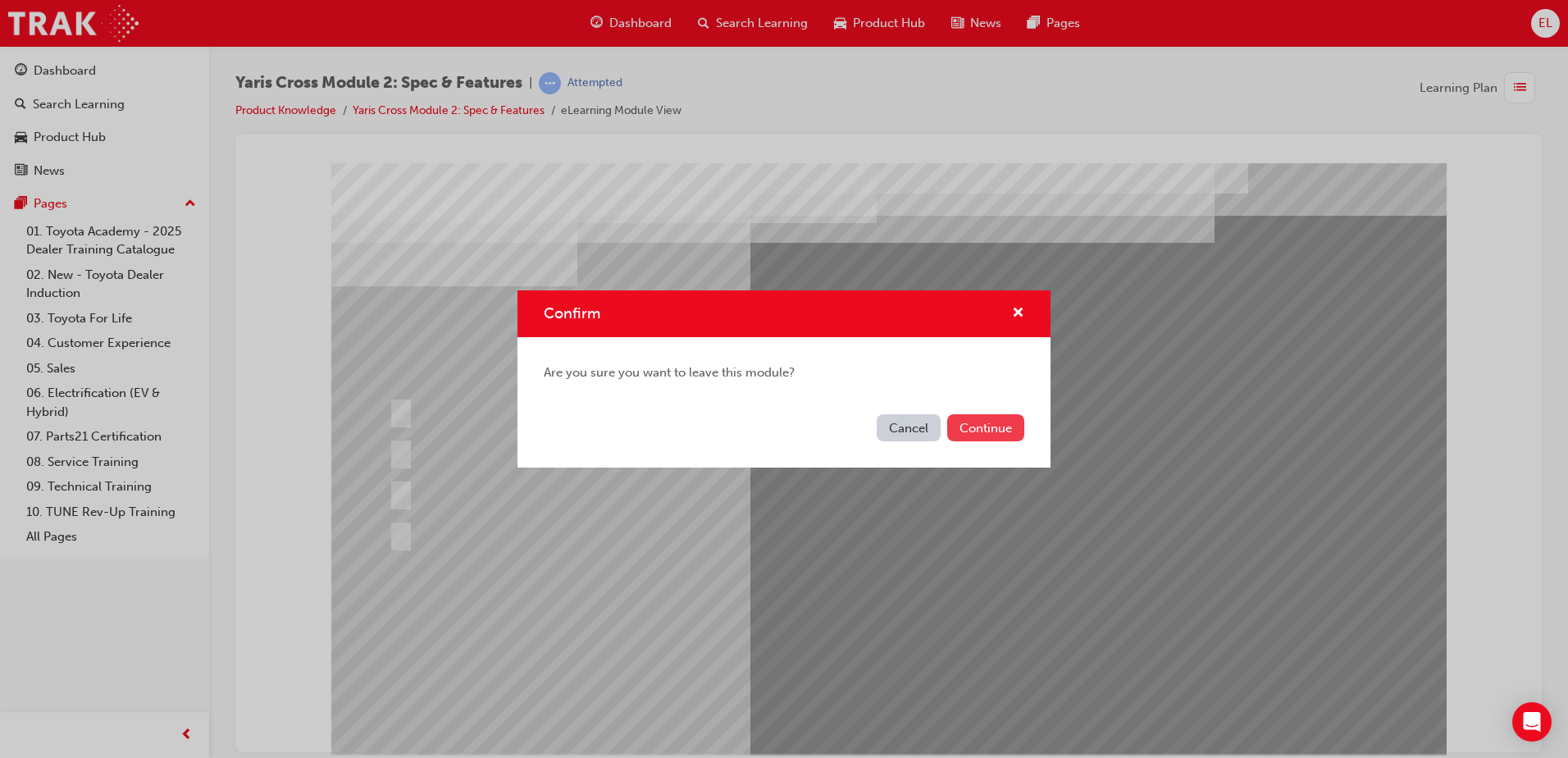
click at [1007, 427] on button "Continue" at bounding box center [986, 427] width 77 height 27
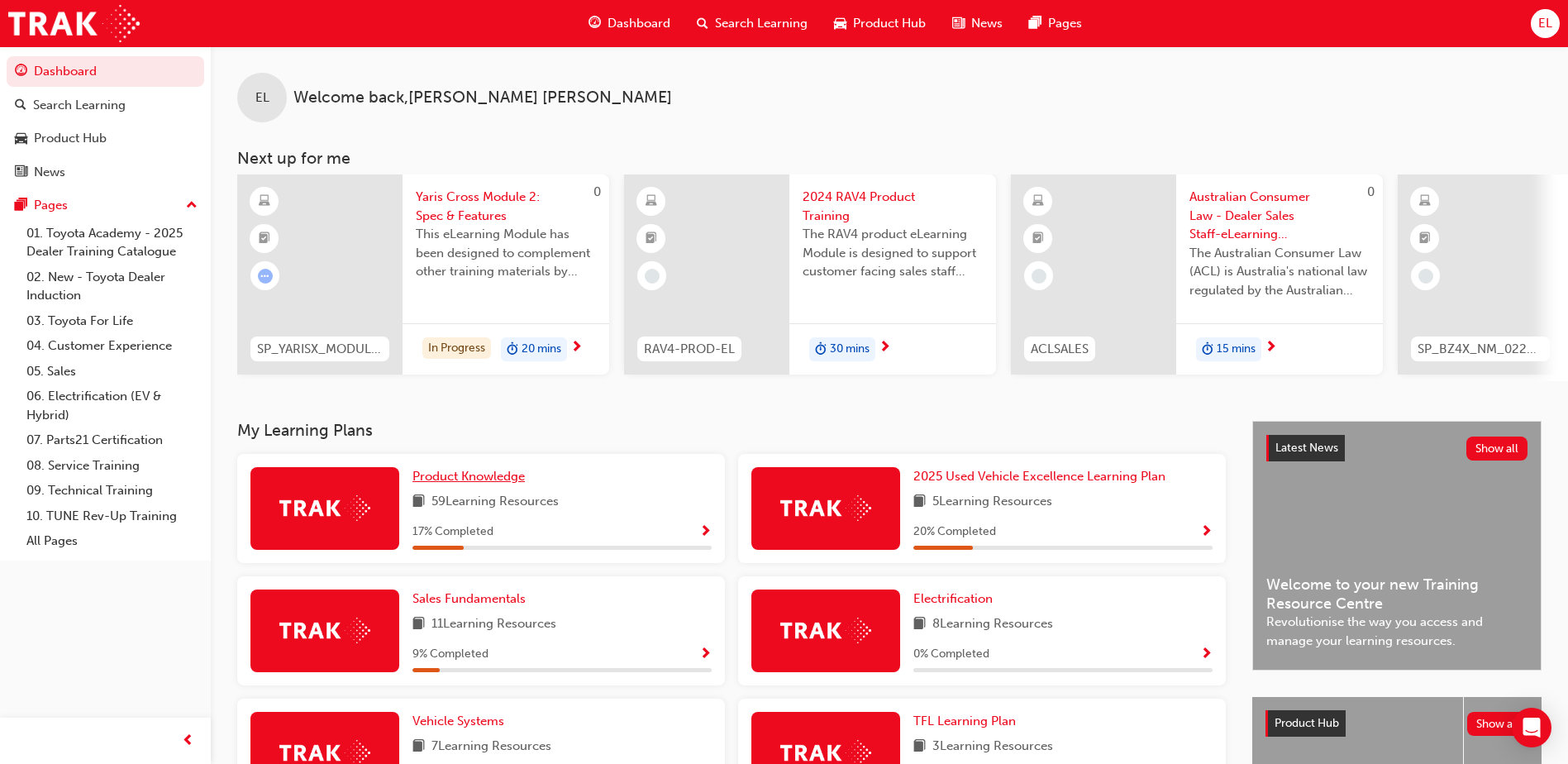
click at [447, 479] on span "Product Knowledge" at bounding box center [469, 476] width 113 height 15
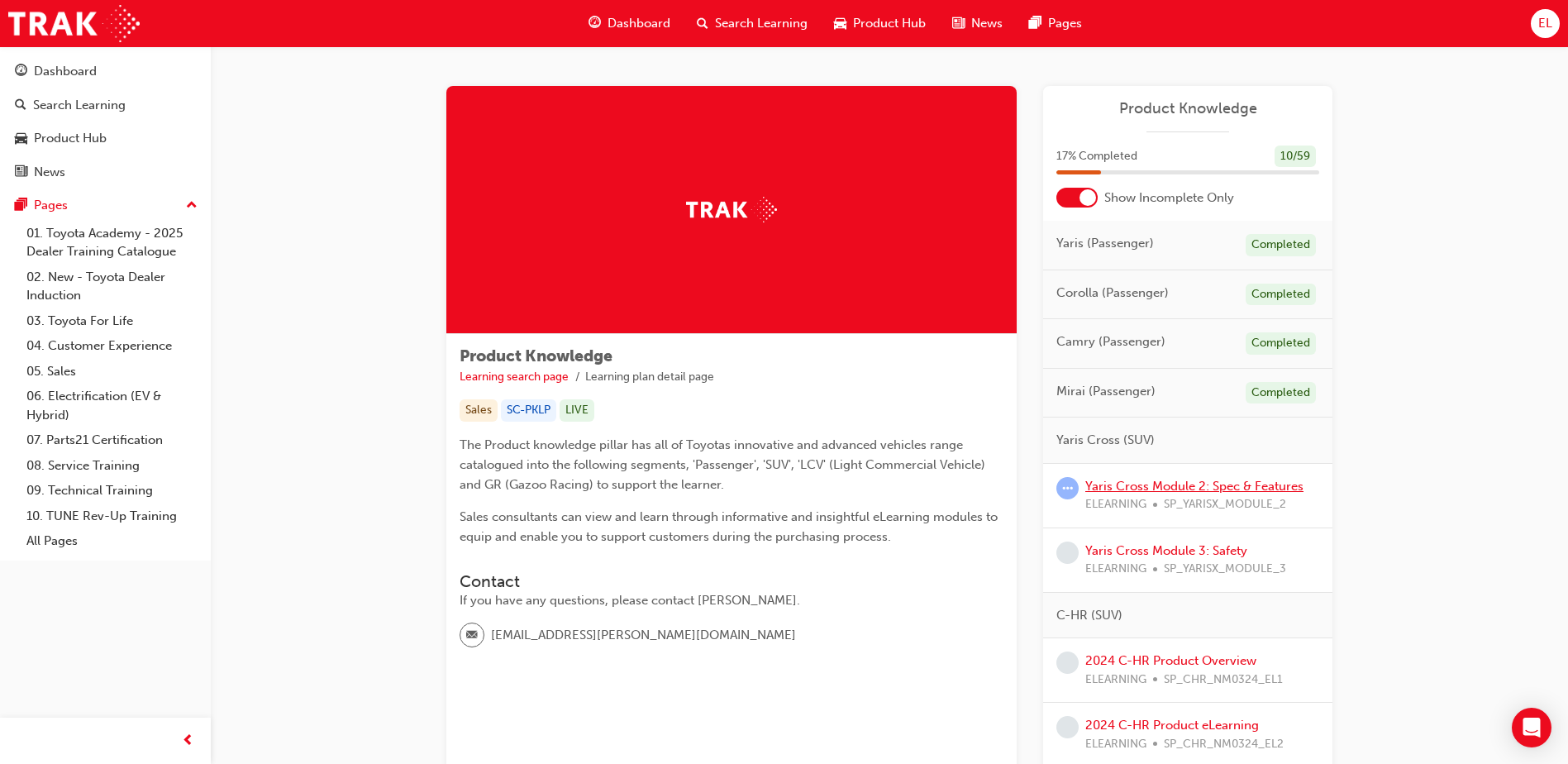
click at [1177, 483] on link "Yaris Cross Module 2: Spec & Features" at bounding box center [1194, 486] width 218 height 15
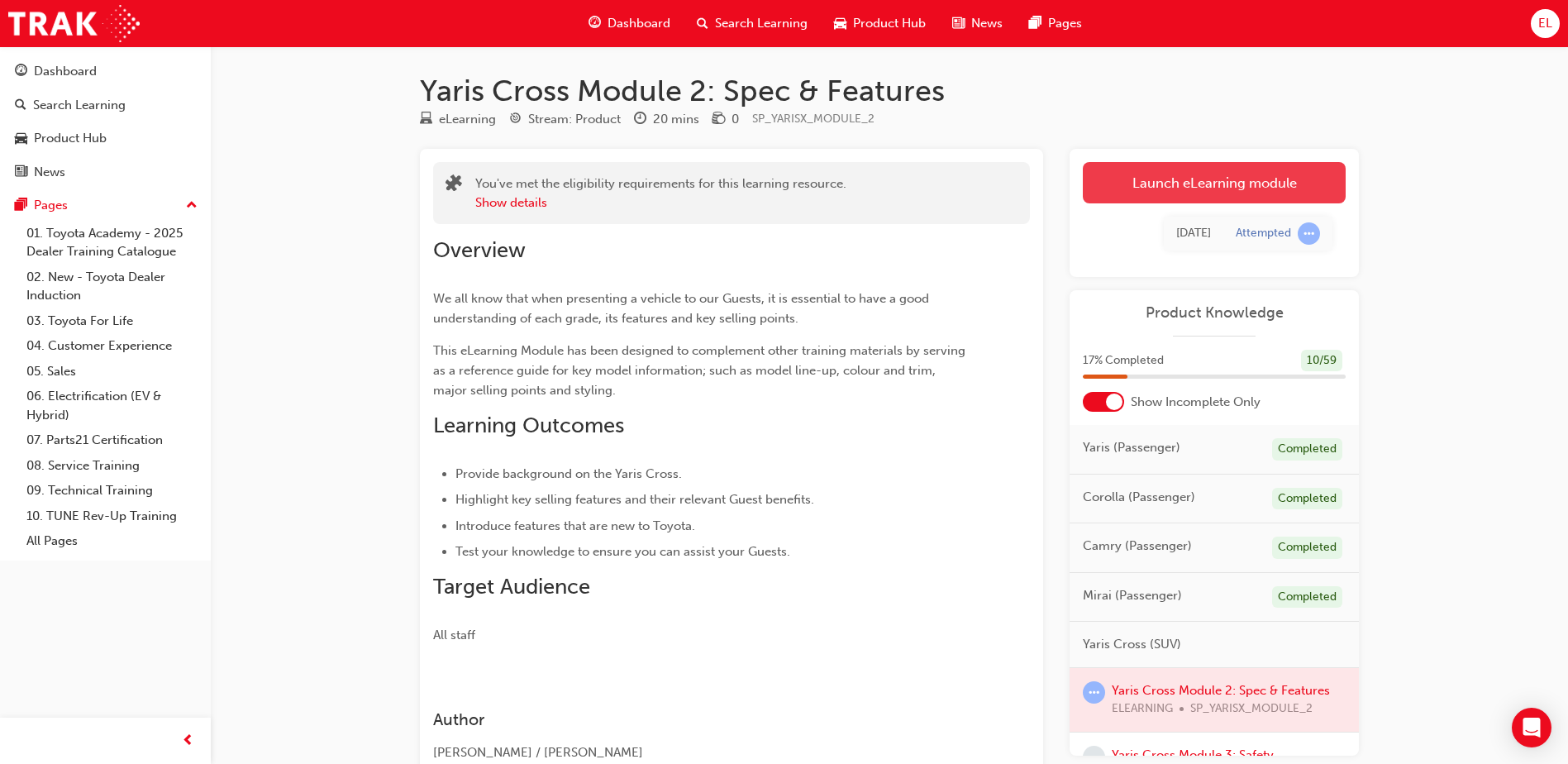
click at [1198, 182] on link "Launch eLearning module" at bounding box center [1214, 183] width 263 height 42
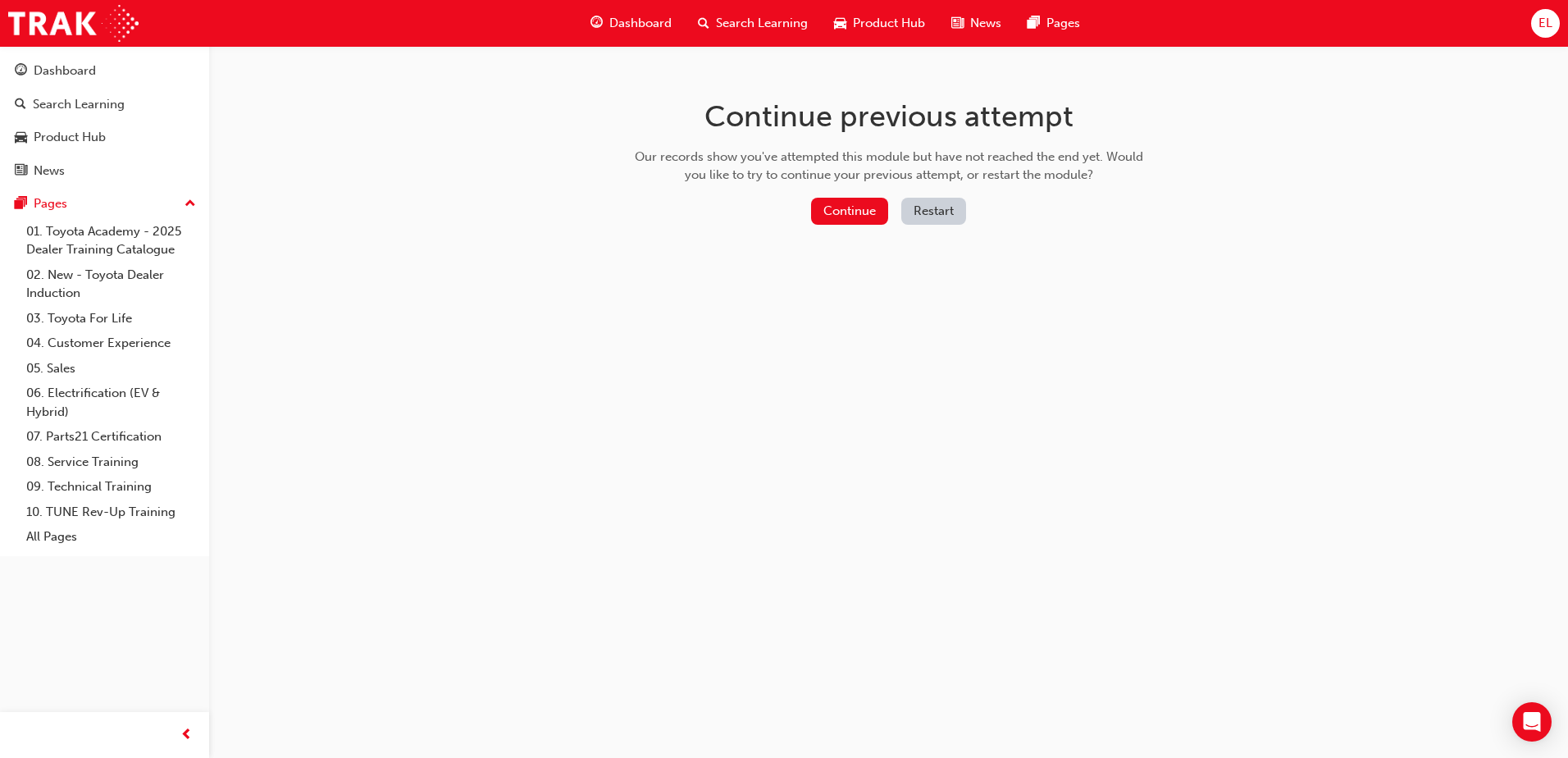
click at [950, 222] on button "Restart" at bounding box center [933, 211] width 65 height 27
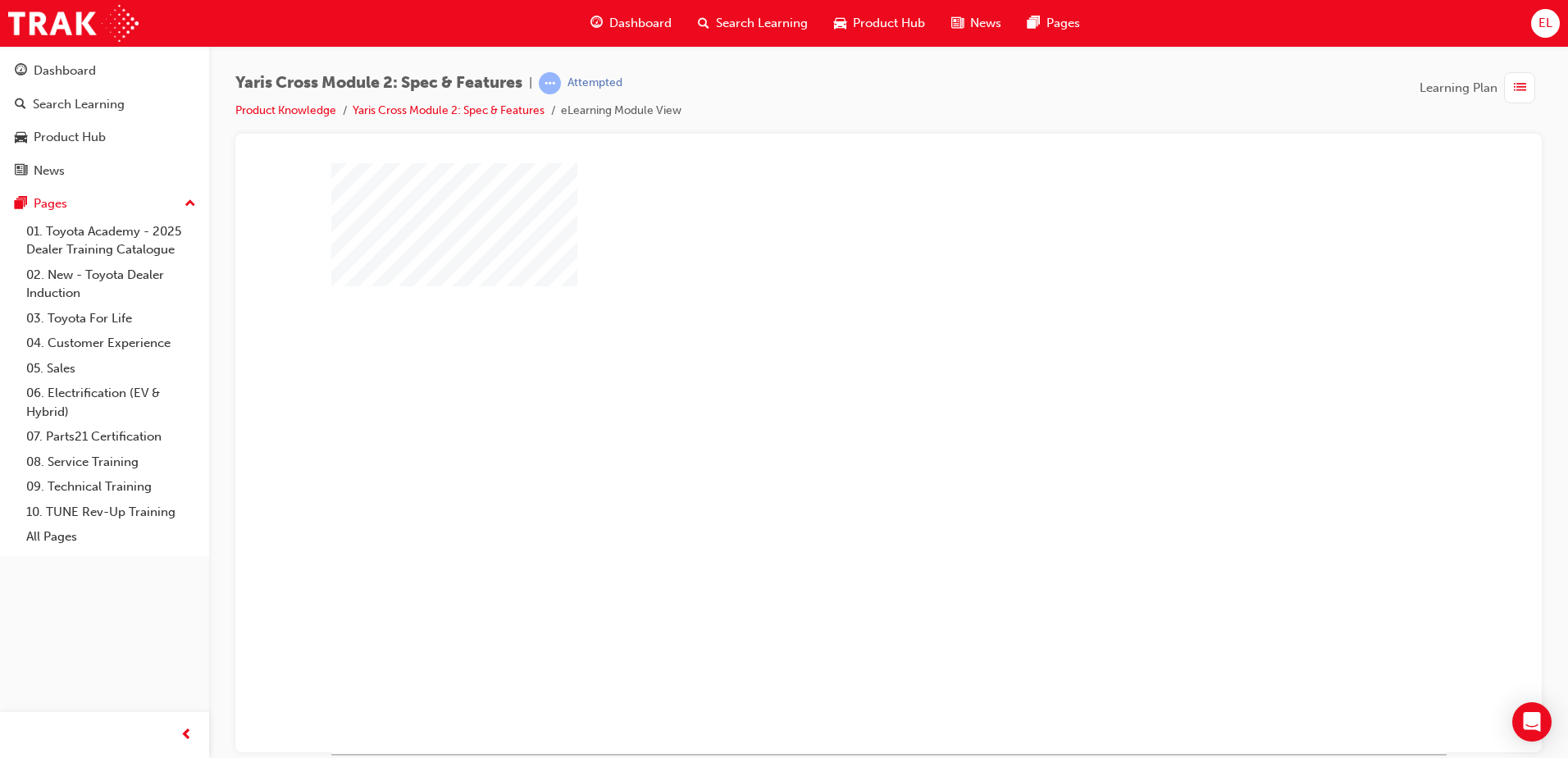
click at [841, 411] on div "play" at bounding box center [841, 411] width 0 height 0
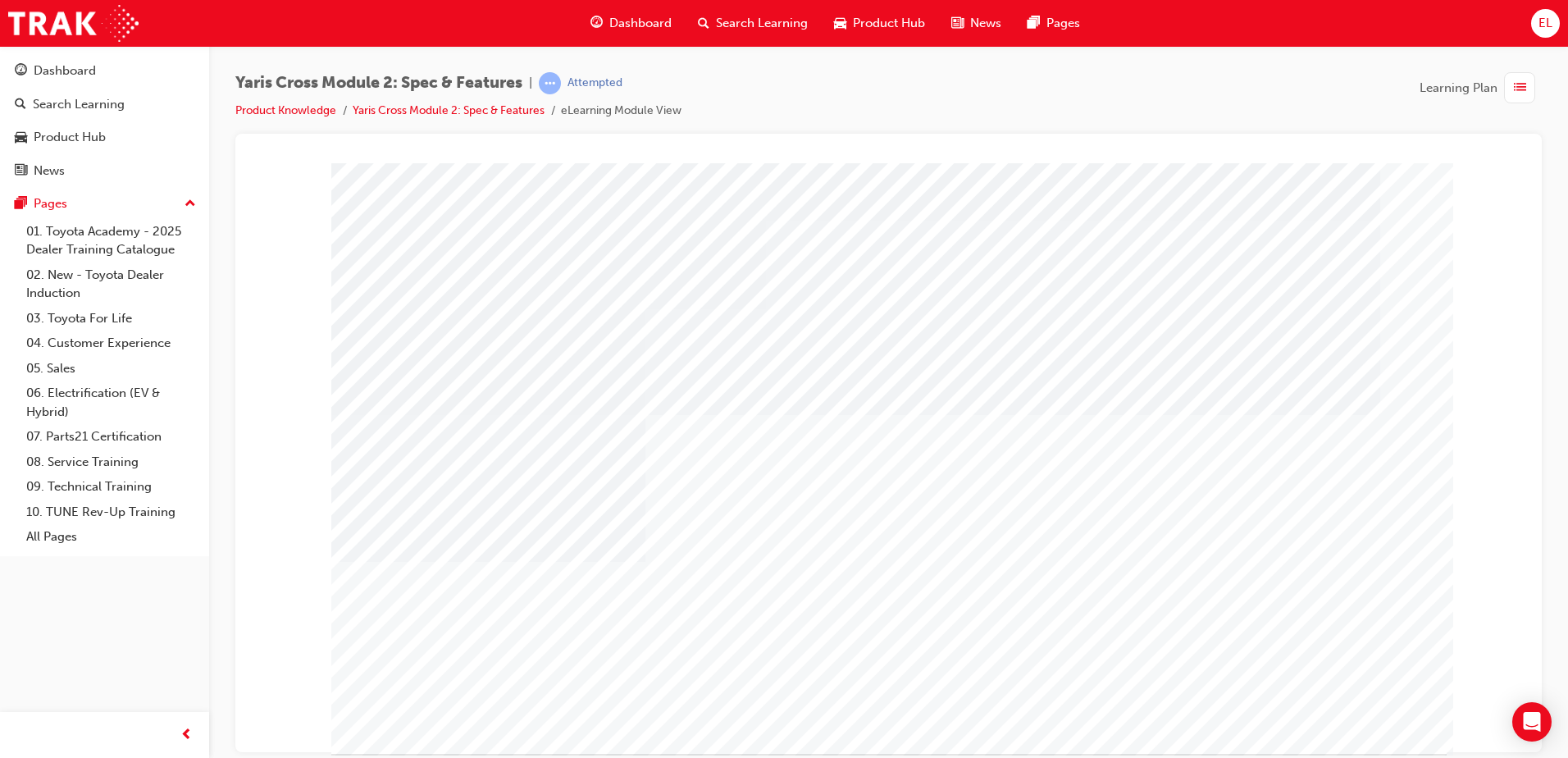
drag, startPoint x: 1347, startPoint y: 726, endPoint x: 1339, endPoint y: 696, distance: 31.0
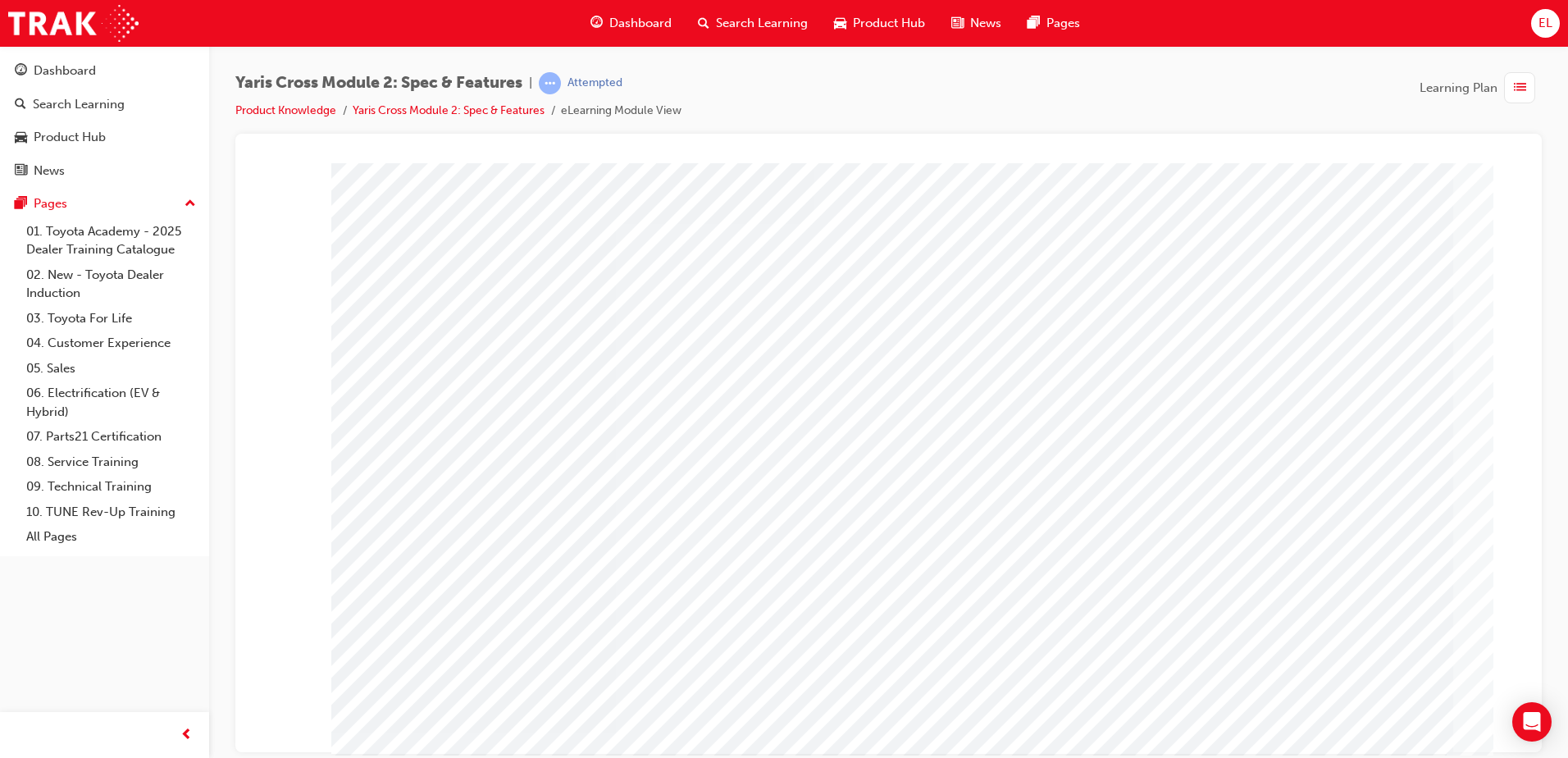
drag, startPoint x: 1339, startPoint y: 696, endPoint x: 1110, endPoint y: 611, distance: 244.3
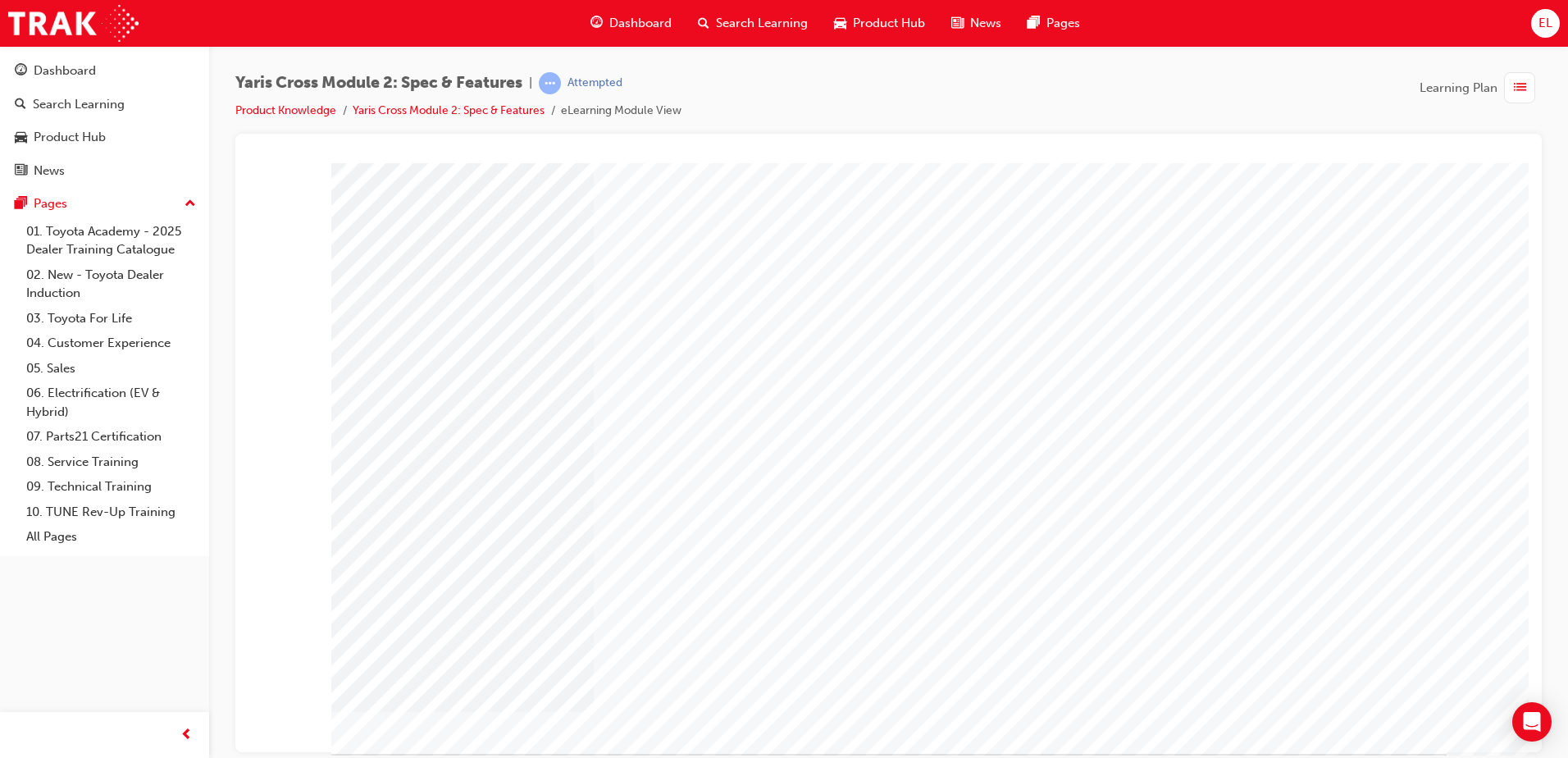
drag, startPoint x: 637, startPoint y: 640, endPoint x: 542, endPoint y: 594, distance: 105.6
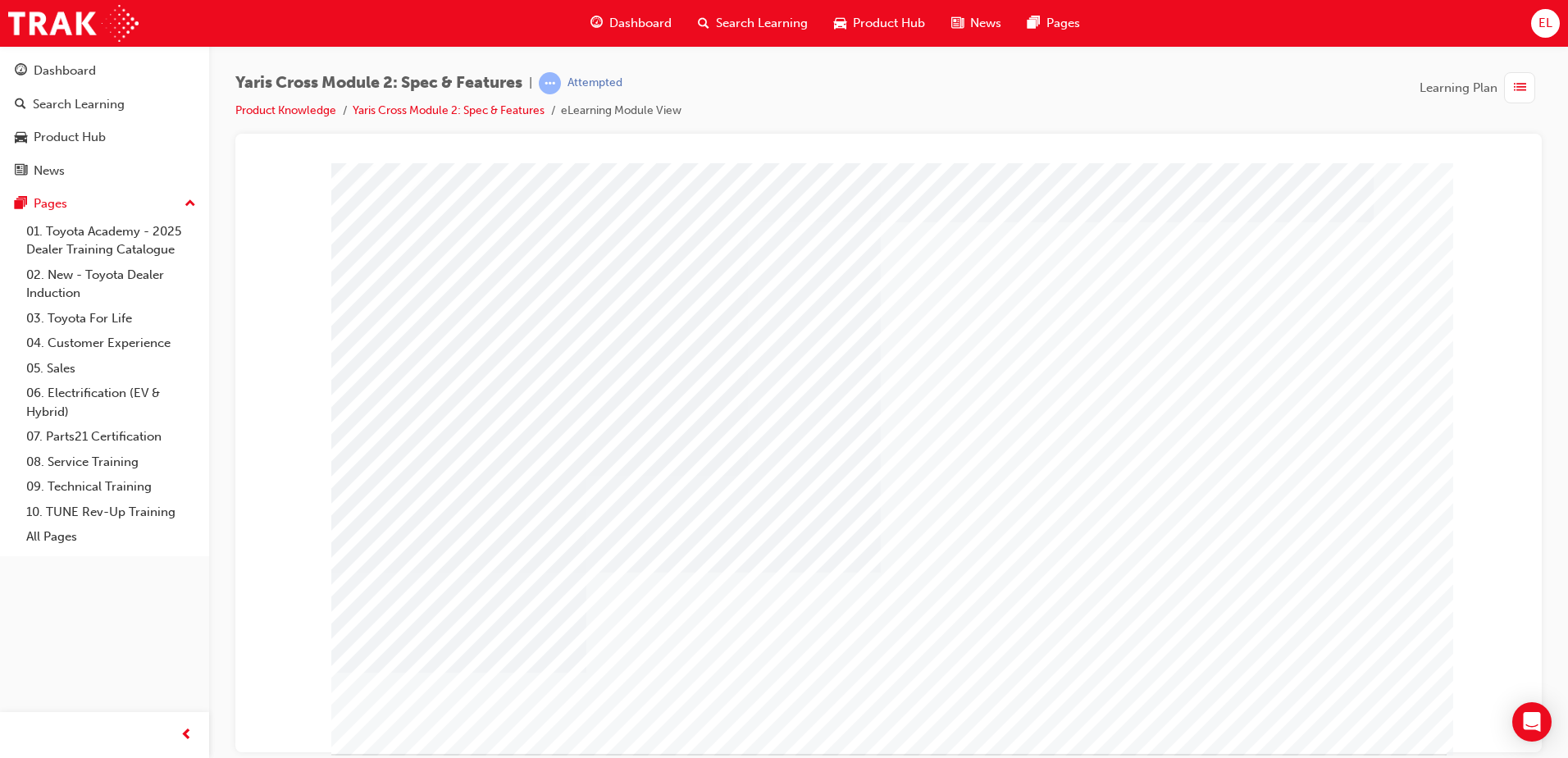
drag, startPoint x: 1337, startPoint y: 725, endPoint x: 1162, endPoint y: 666, distance: 184.7
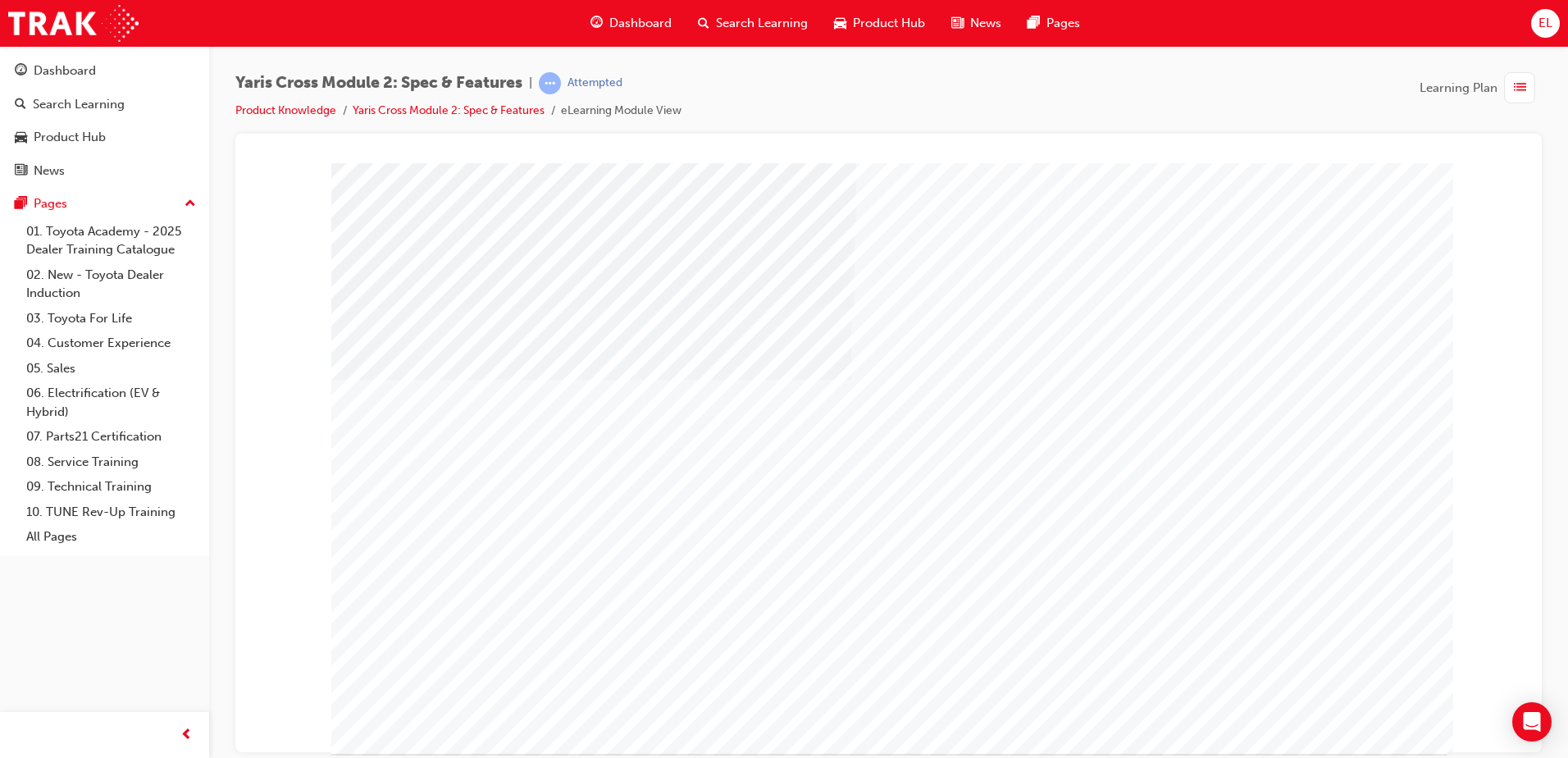
drag, startPoint x: 1330, startPoint y: 723, endPoint x: 1347, endPoint y: 725, distance: 17.1
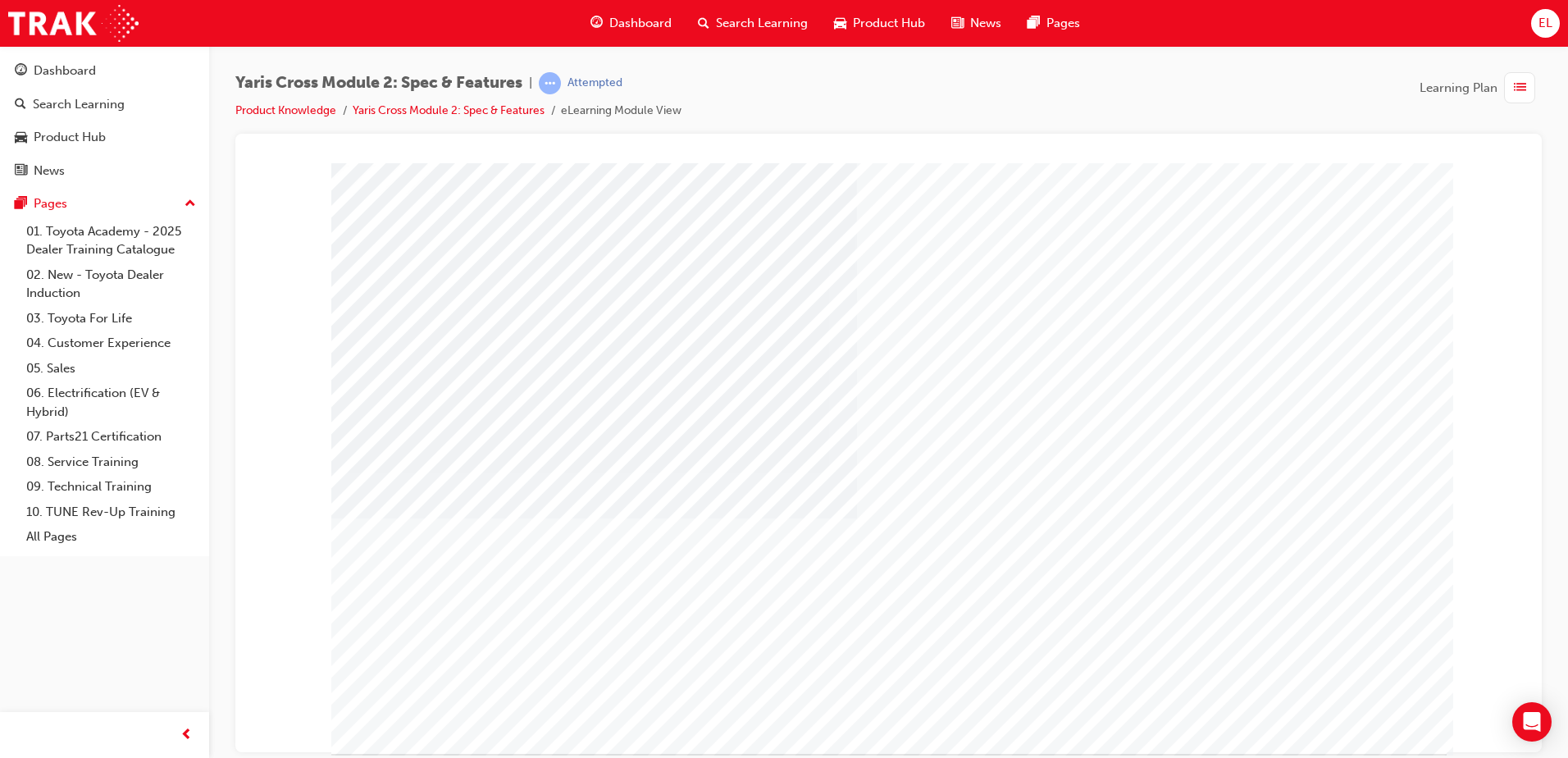
drag, startPoint x: 1332, startPoint y: 734, endPoint x: 1321, endPoint y: 718, distance: 19.4
drag, startPoint x: 1321, startPoint y: 718, endPoint x: 1071, endPoint y: 650, distance: 259.1
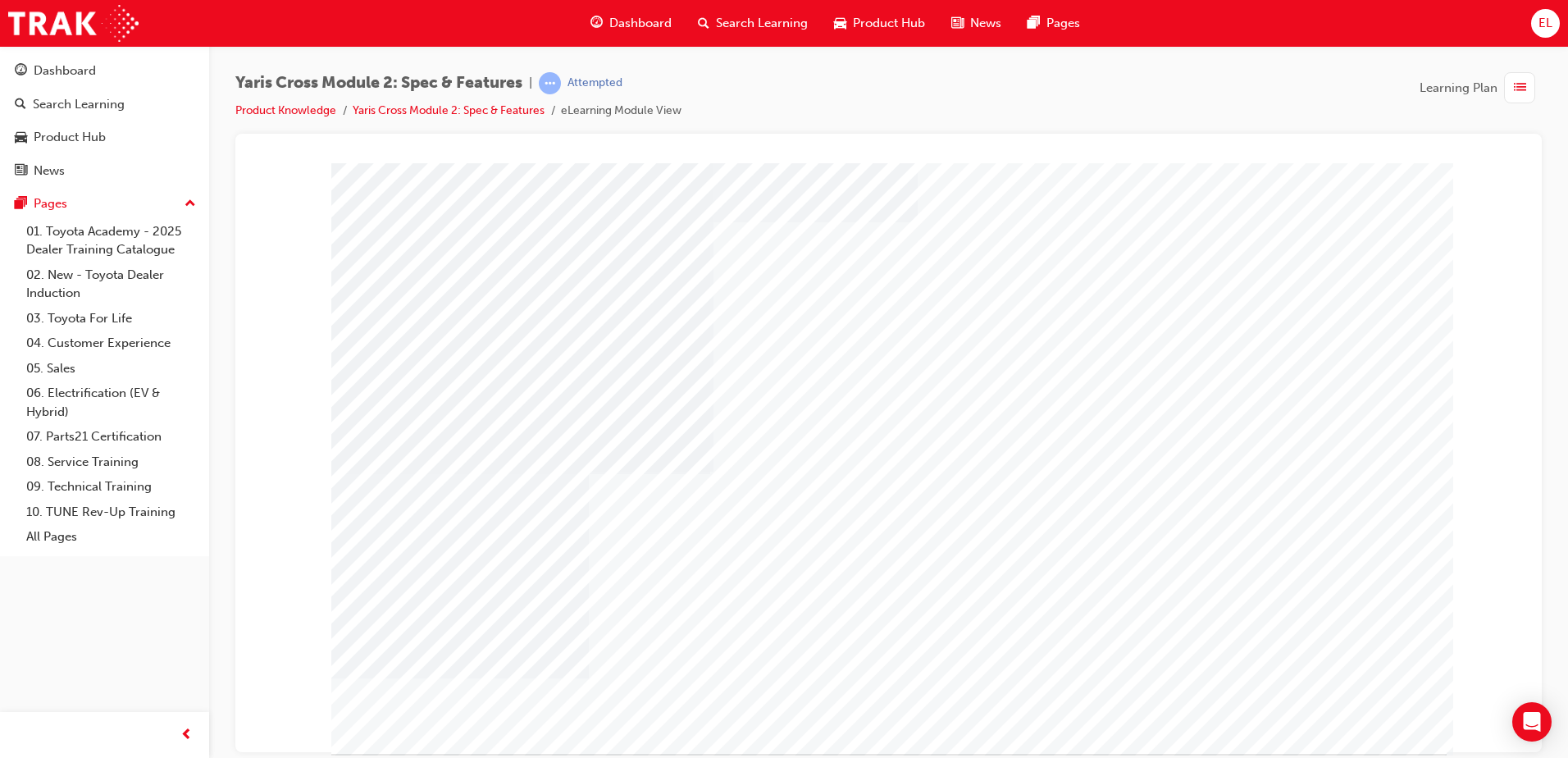
drag, startPoint x: 1316, startPoint y: 718, endPoint x: 1040, endPoint y: 546, distance: 325.2
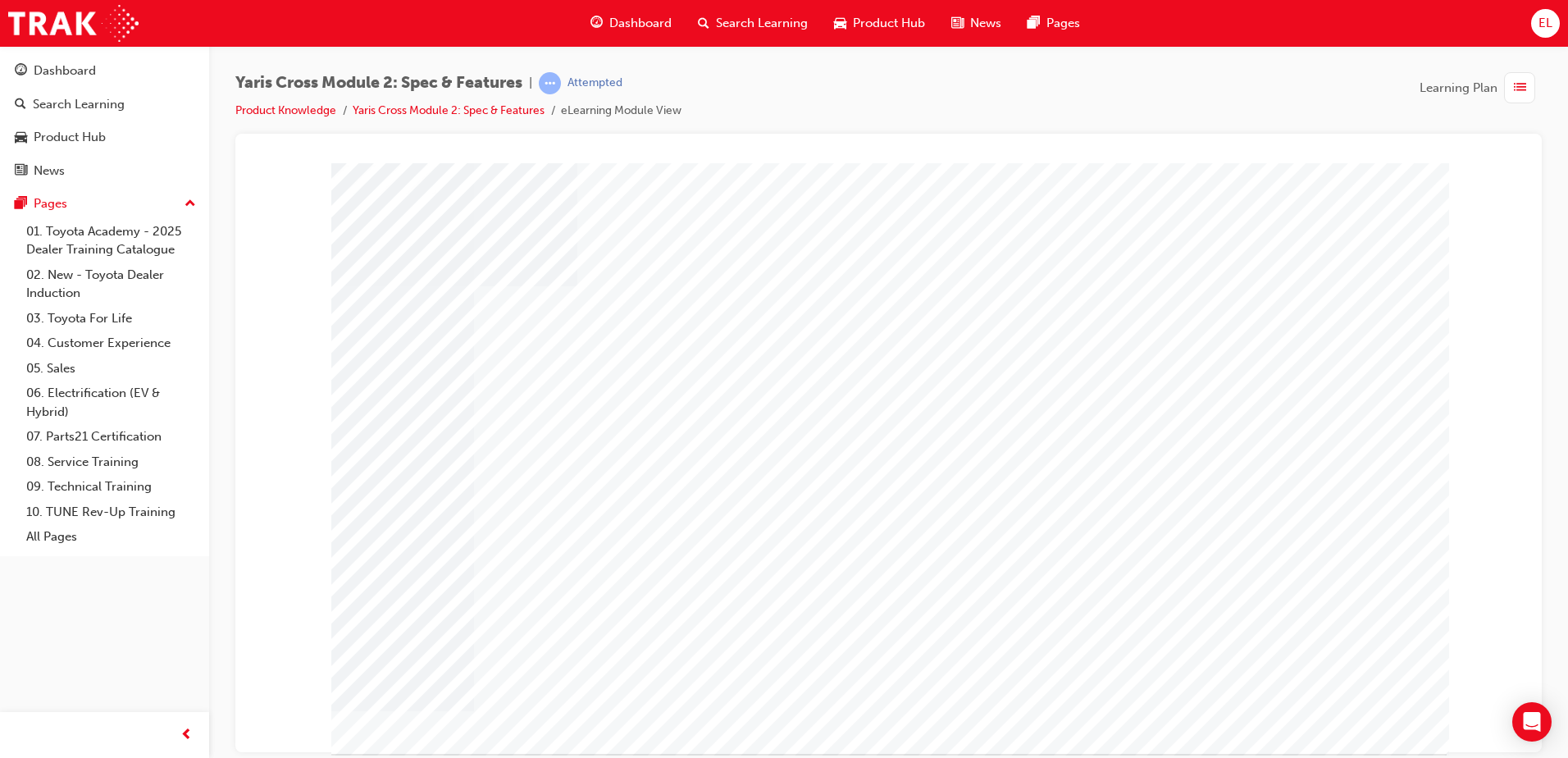
drag, startPoint x: 1320, startPoint y: 697, endPoint x: 1309, endPoint y: 721, distance: 26.4
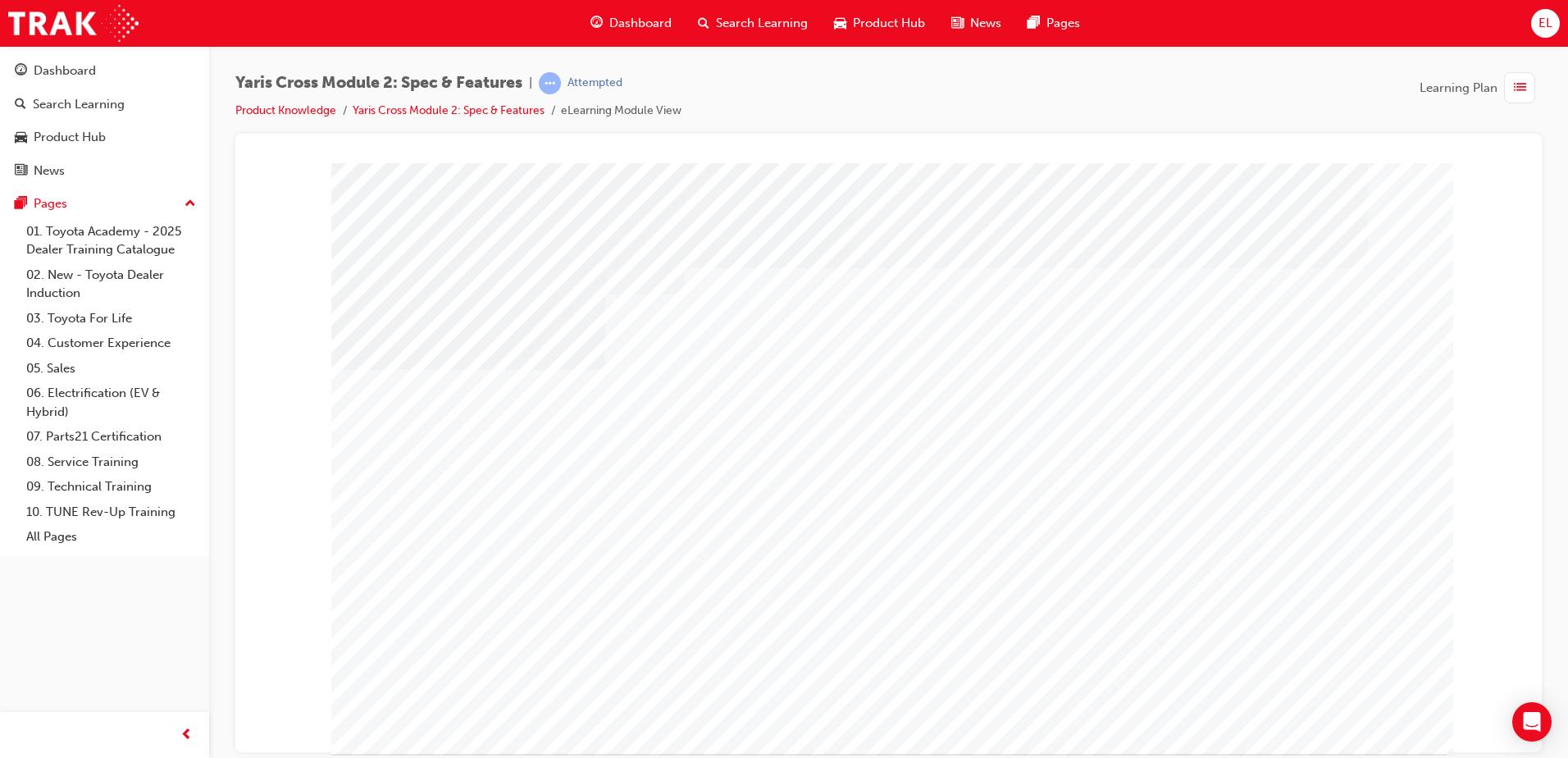
drag, startPoint x: 1318, startPoint y: 718, endPoint x: 1187, endPoint y: 739, distance: 132.7
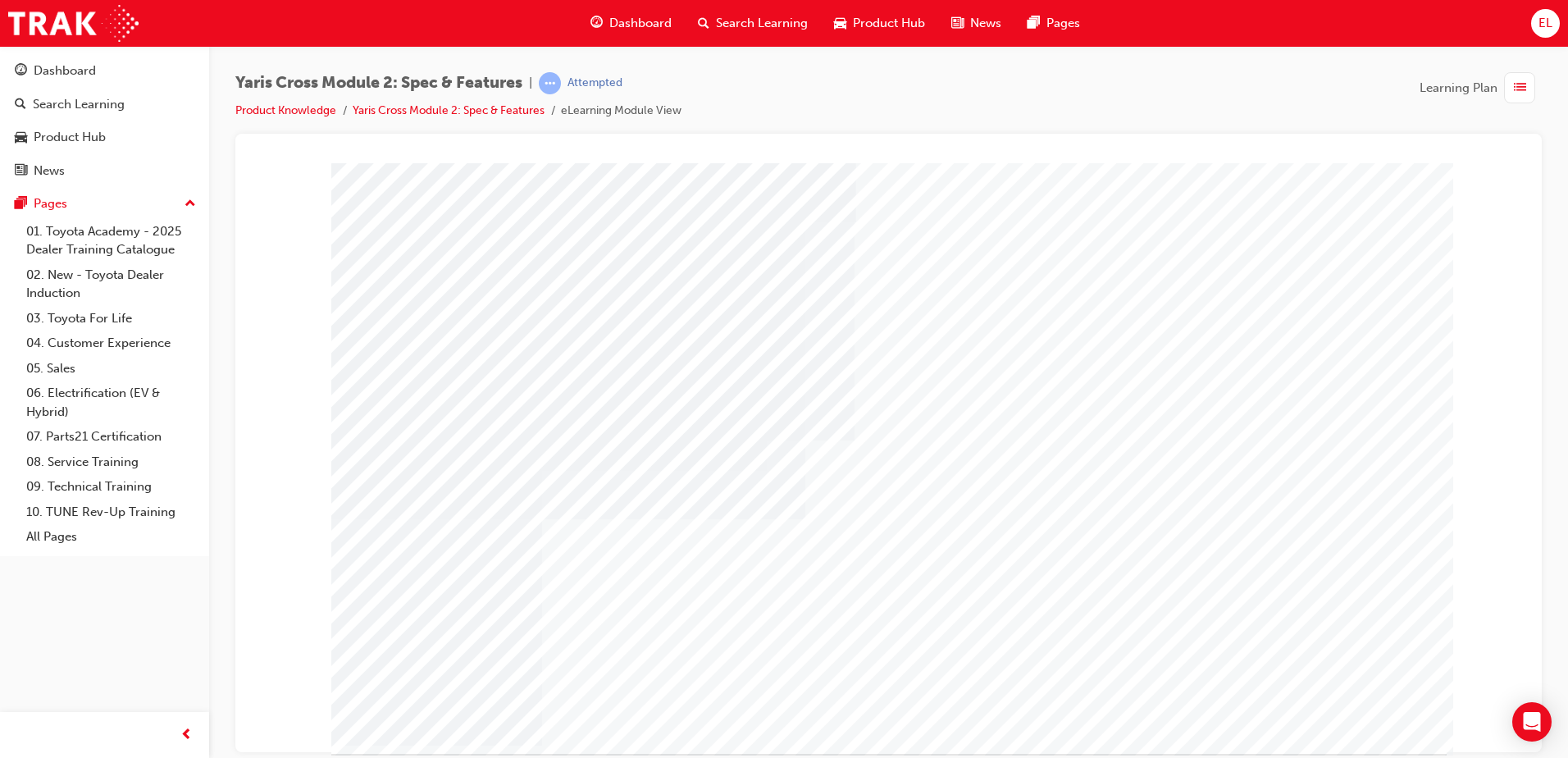
drag, startPoint x: 1318, startPoint y: 725, endPoint x: 1048, endPoint y: 590, distance: 301.9
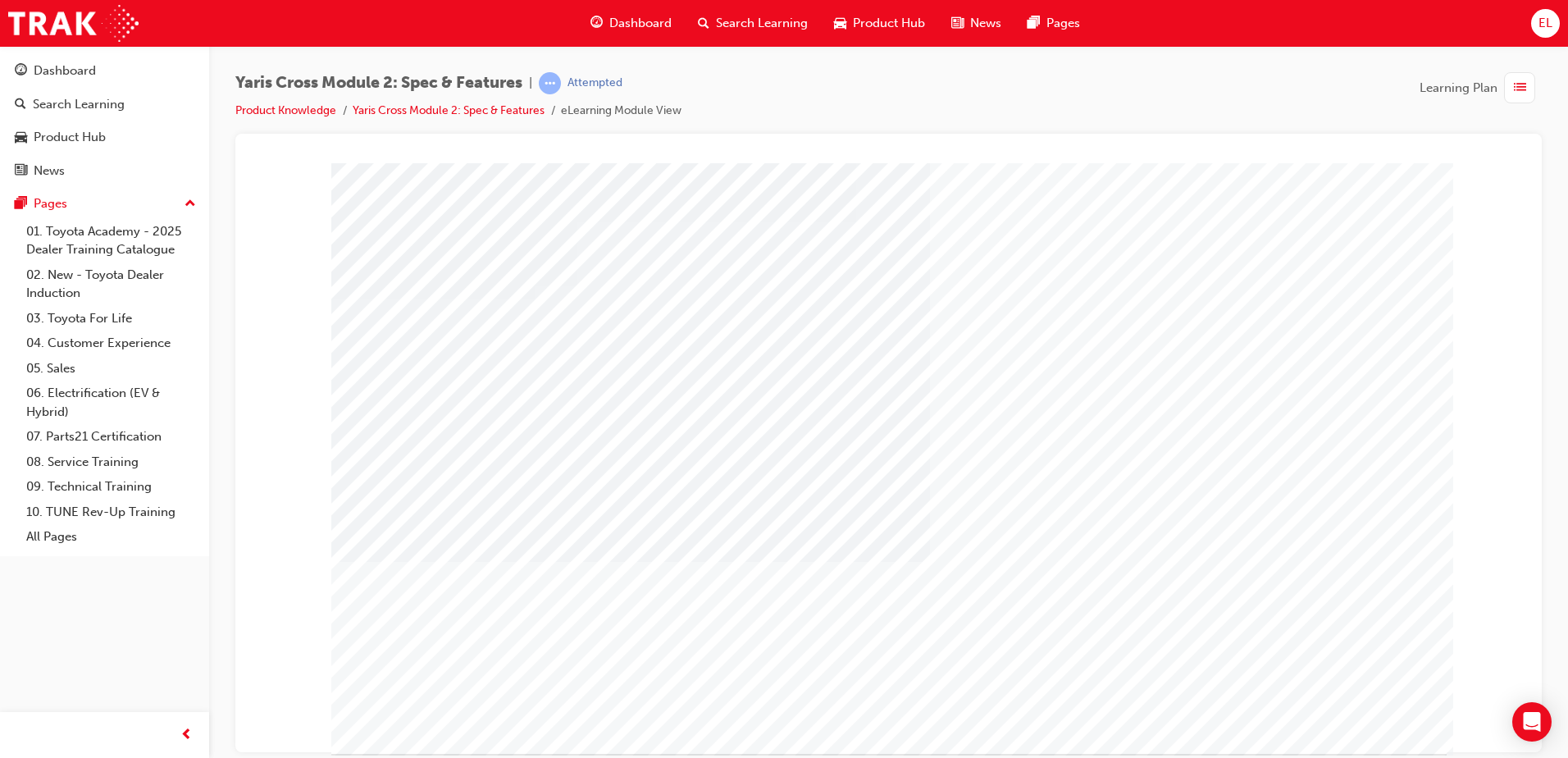
drag, startPoint x: 1342, startPoint y: 715, endPoint x: 1340, endPoint y: 729, distance: 14.1
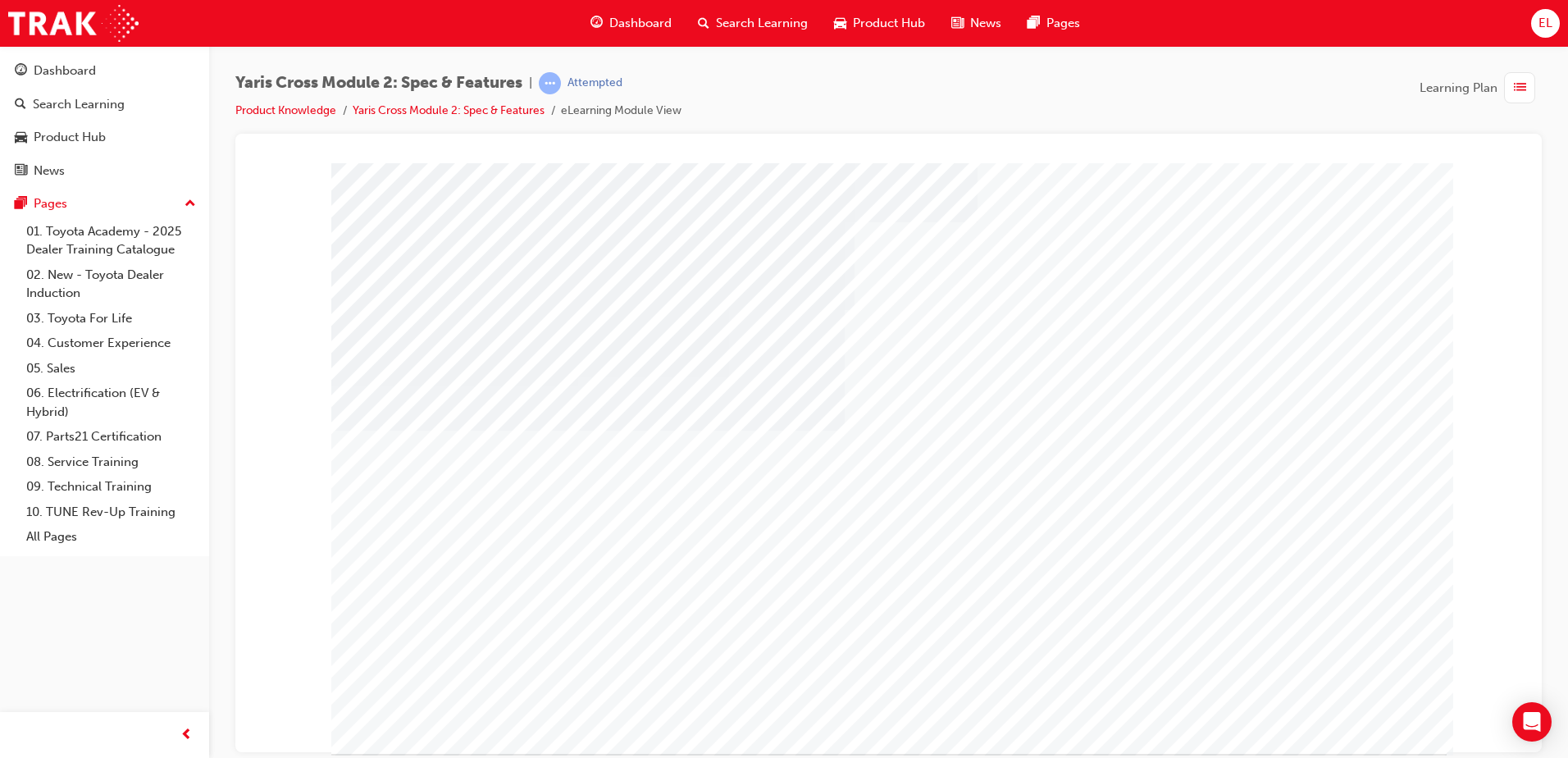
drag, startPoint x: 1322, startPoint y: 725, endPoint x: 1000, endPoint y: 611, distance: 341.6
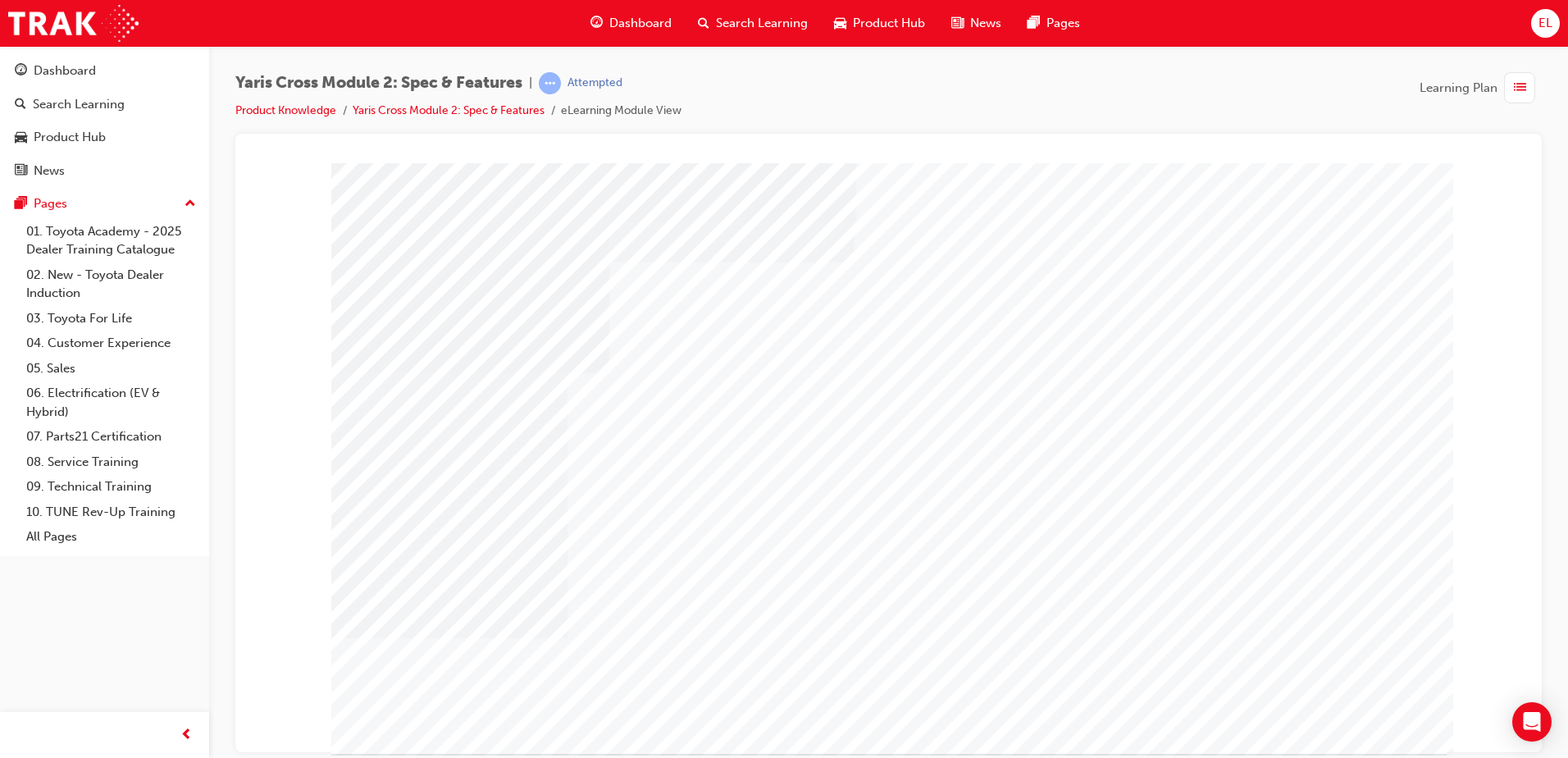
drag, startPoint x: 1344, startPoint y: 718, endPoint x: 1328, endPoint y: 725, distance: 17.5
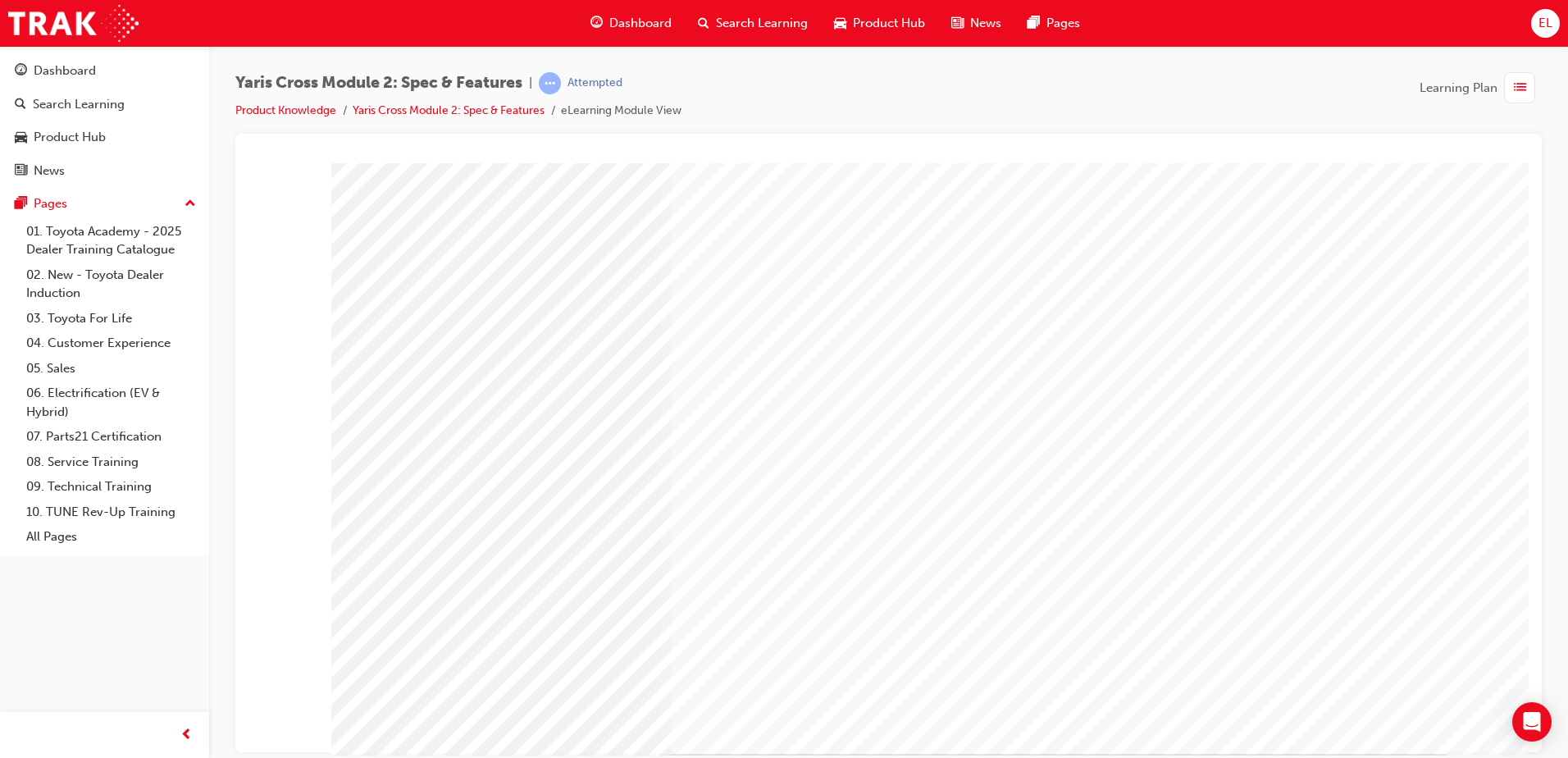
drag, startPoint x: 1359, startPoint y: 727, endPoint x: 1125, endPoint y: 623, distance: 256.1
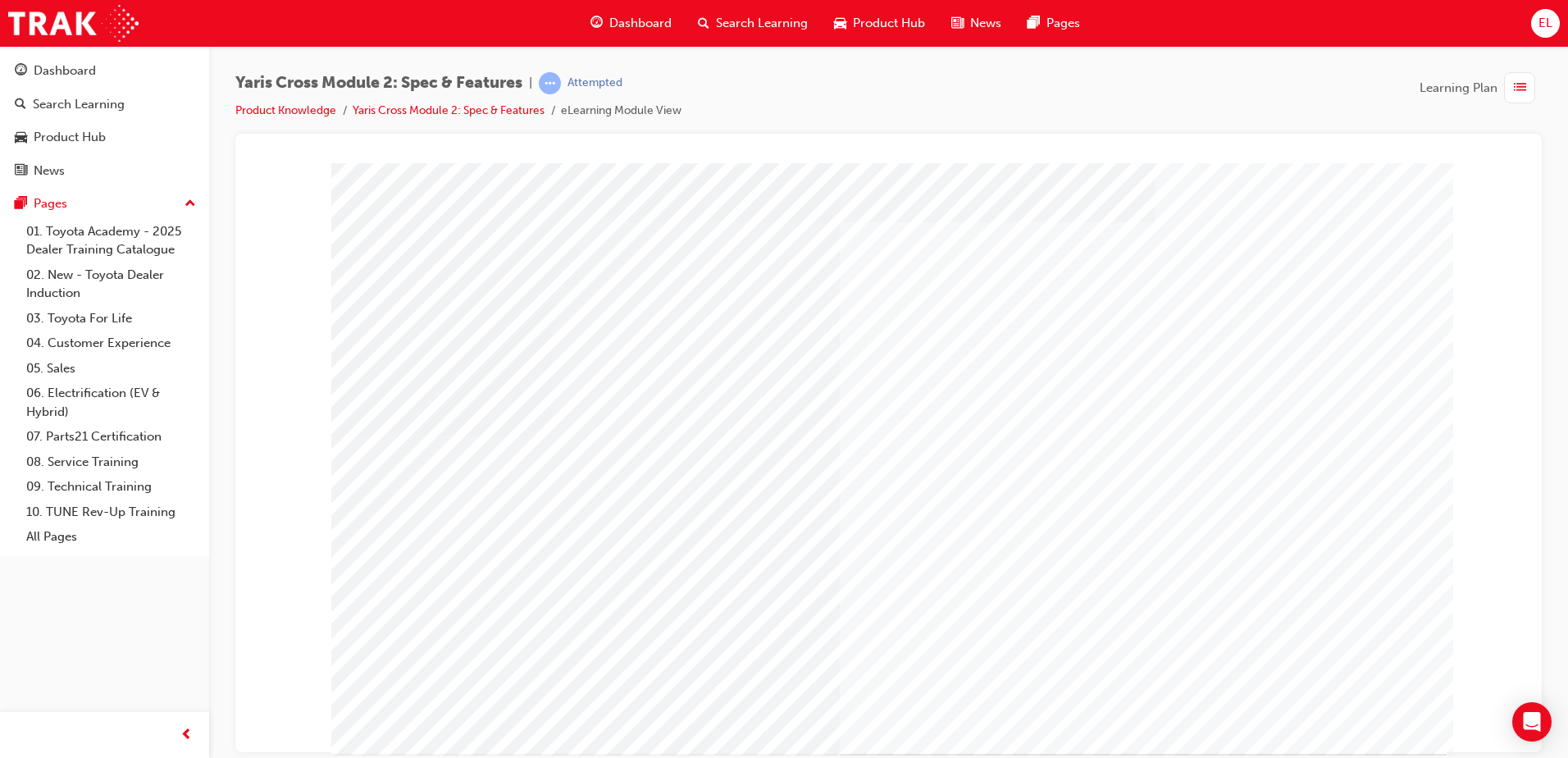
drag, startPoint x: 1318, startPoint y: 722, endPoint x: 1143, endPoint y: 611, distance: 207.2
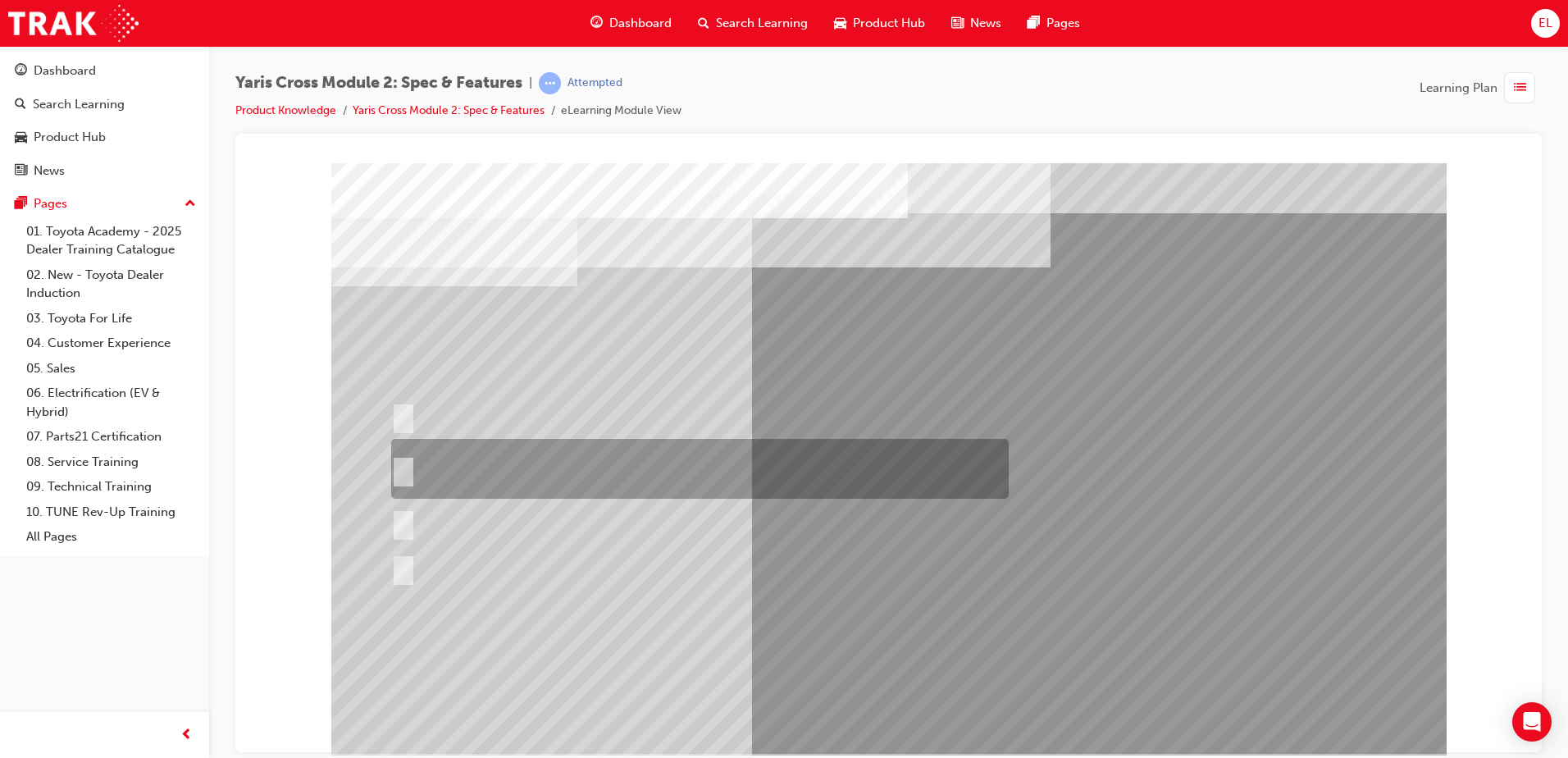
click at [596, 477] on div at bounding box center [695, 469] width 618 height 60
radio input "true"
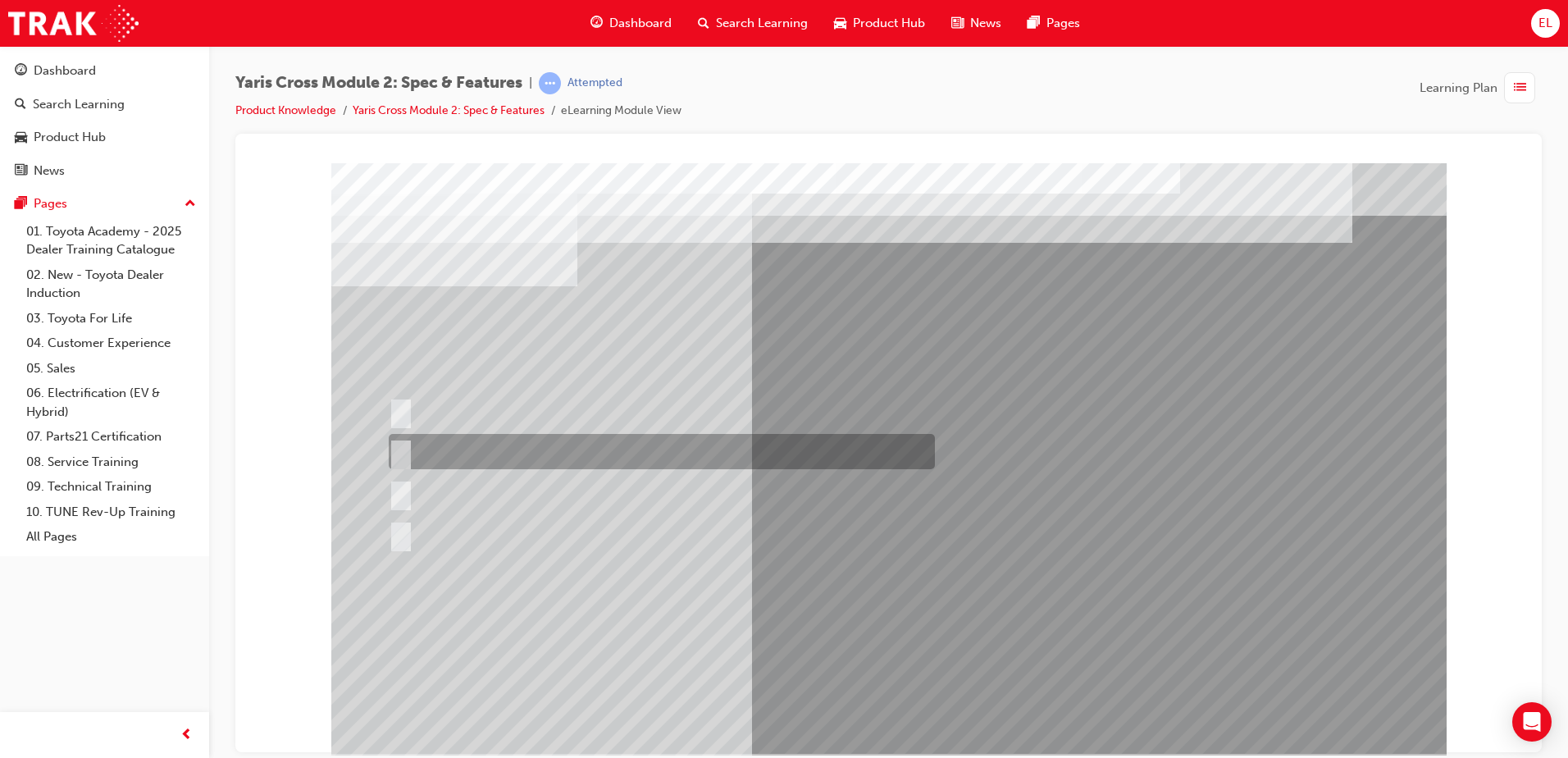
click at [617, 442] on div at bounding box center [657, 452] width 546 height 35
radio input "true"
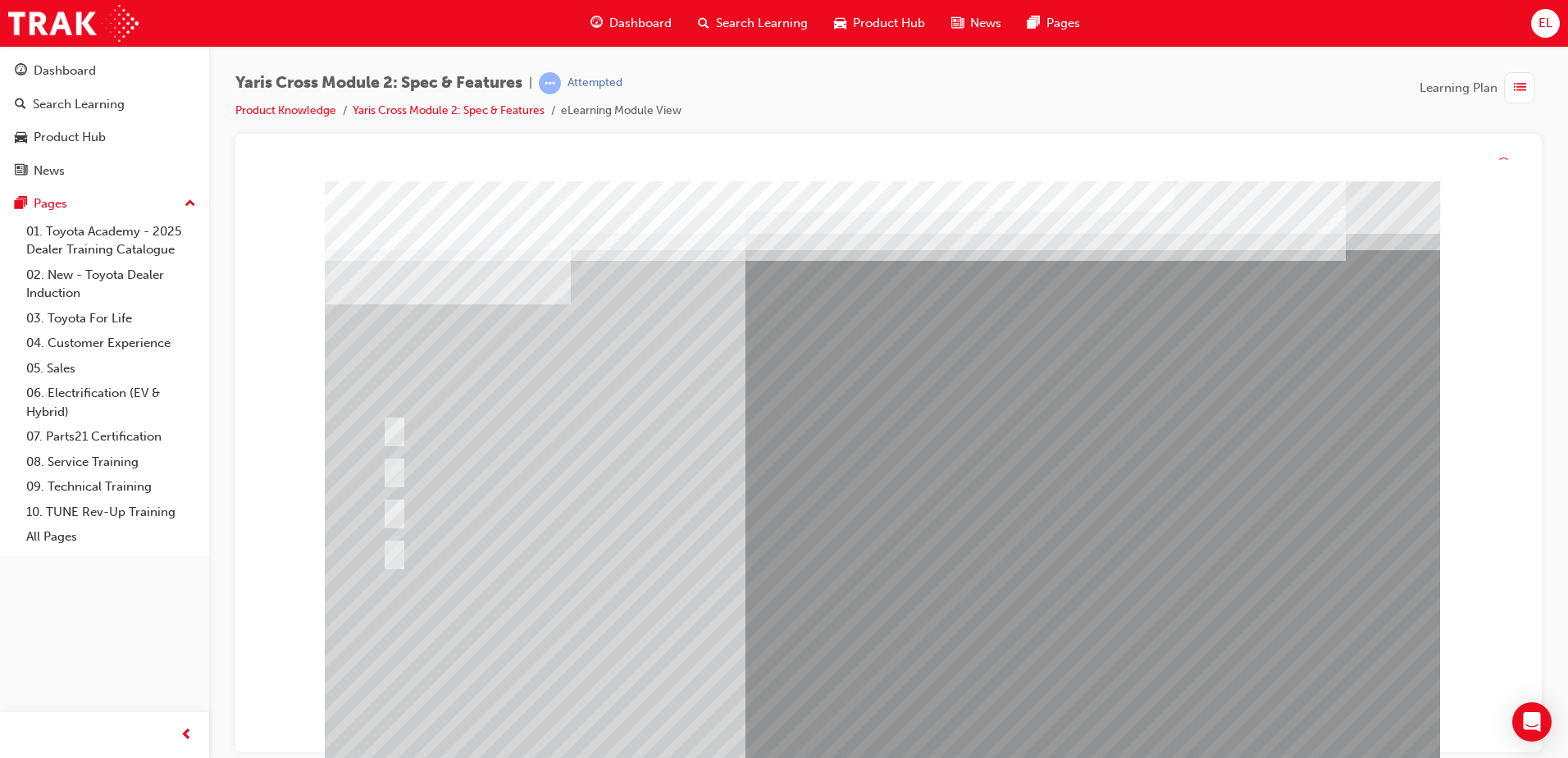
click at [886, 719] on div at bounding box center [882, 477] width 1115 height 591
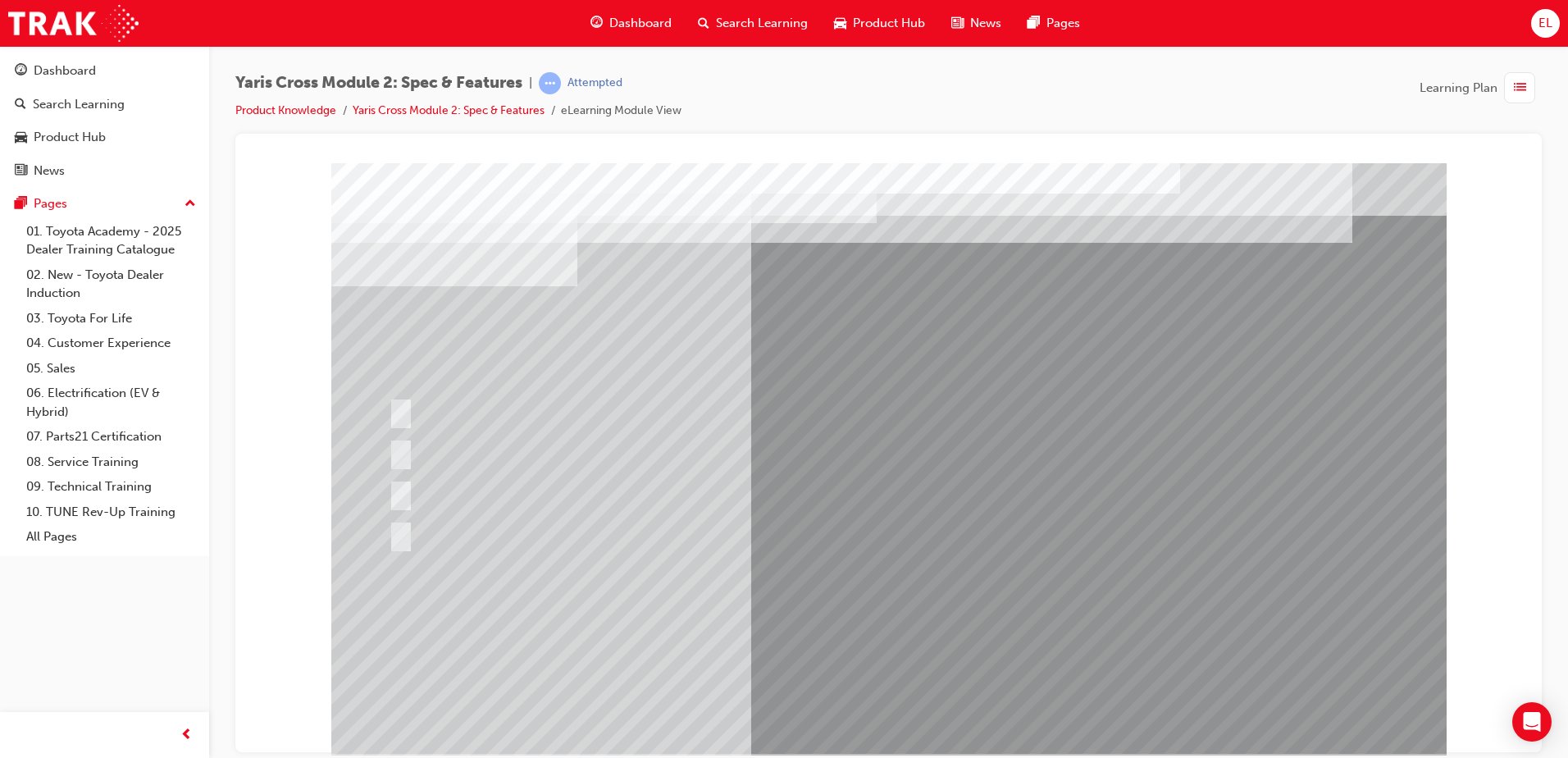
click at [435, 445] on div at bounding box center [657, 452] width 546 height 35
click at [963, 538] on div at bounding box center [830, 534] width 889 height 35
click at [479, 441] on div at bounding box center [657, 452] width 546 height 35
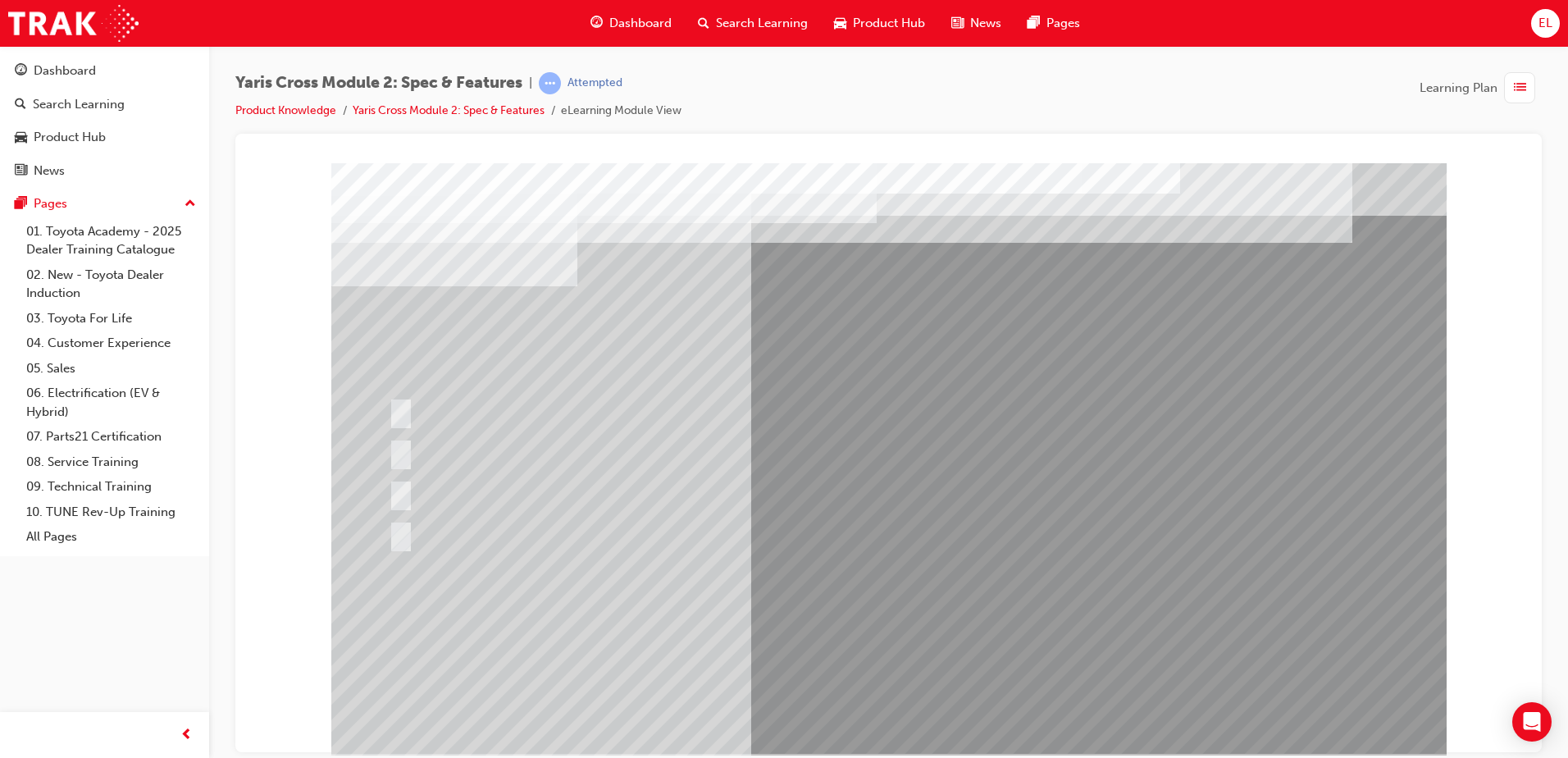
click at [455, 435] on div at bounding box center [657, 452] width 546 height 35
click at [613, 16] on span "Dashboard" at bounding box center [640, 23] width 62 height 18
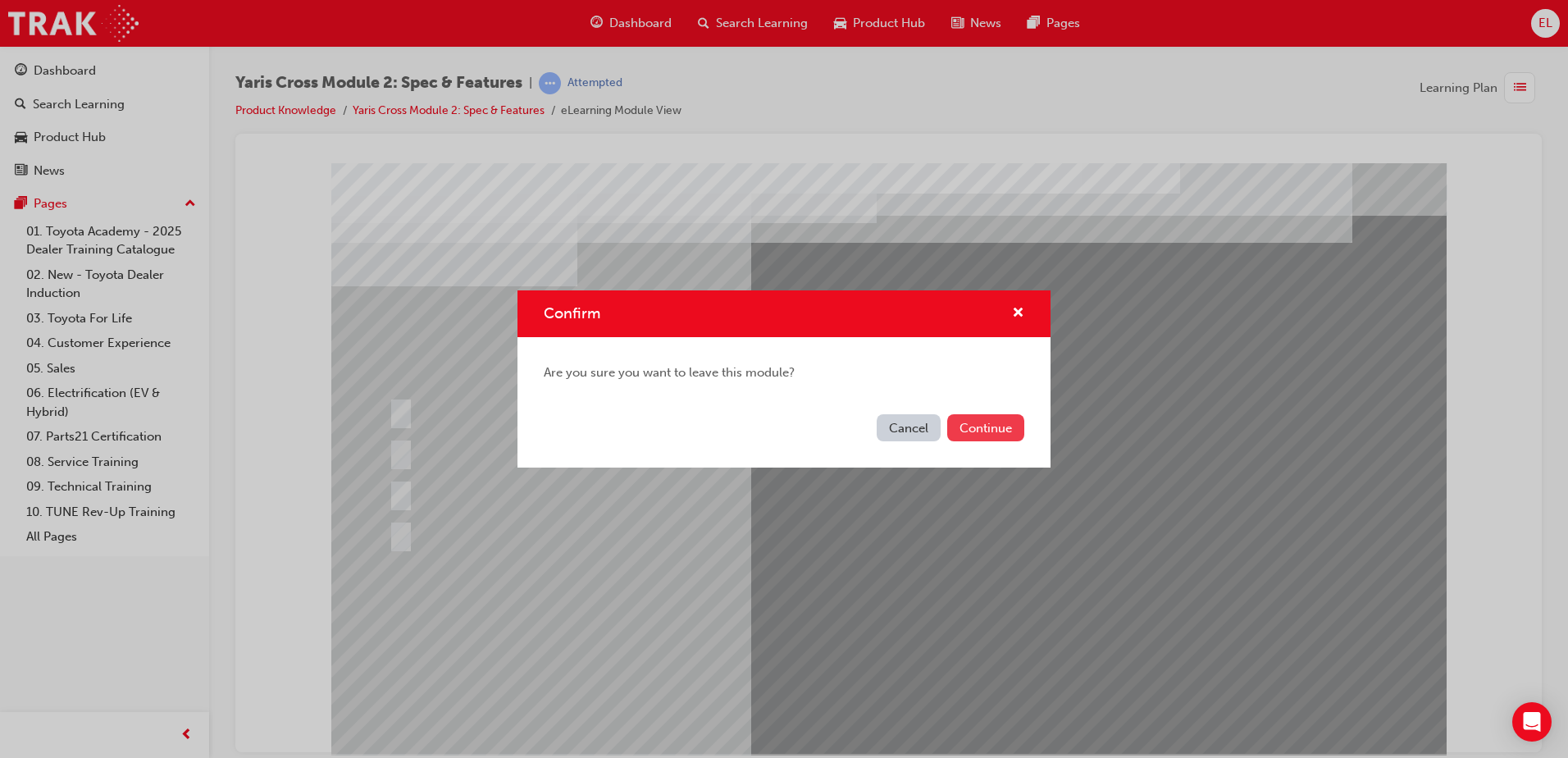
click at [984, 429] on button "Continue" at bounding box center [986, 427] width 77 height 27
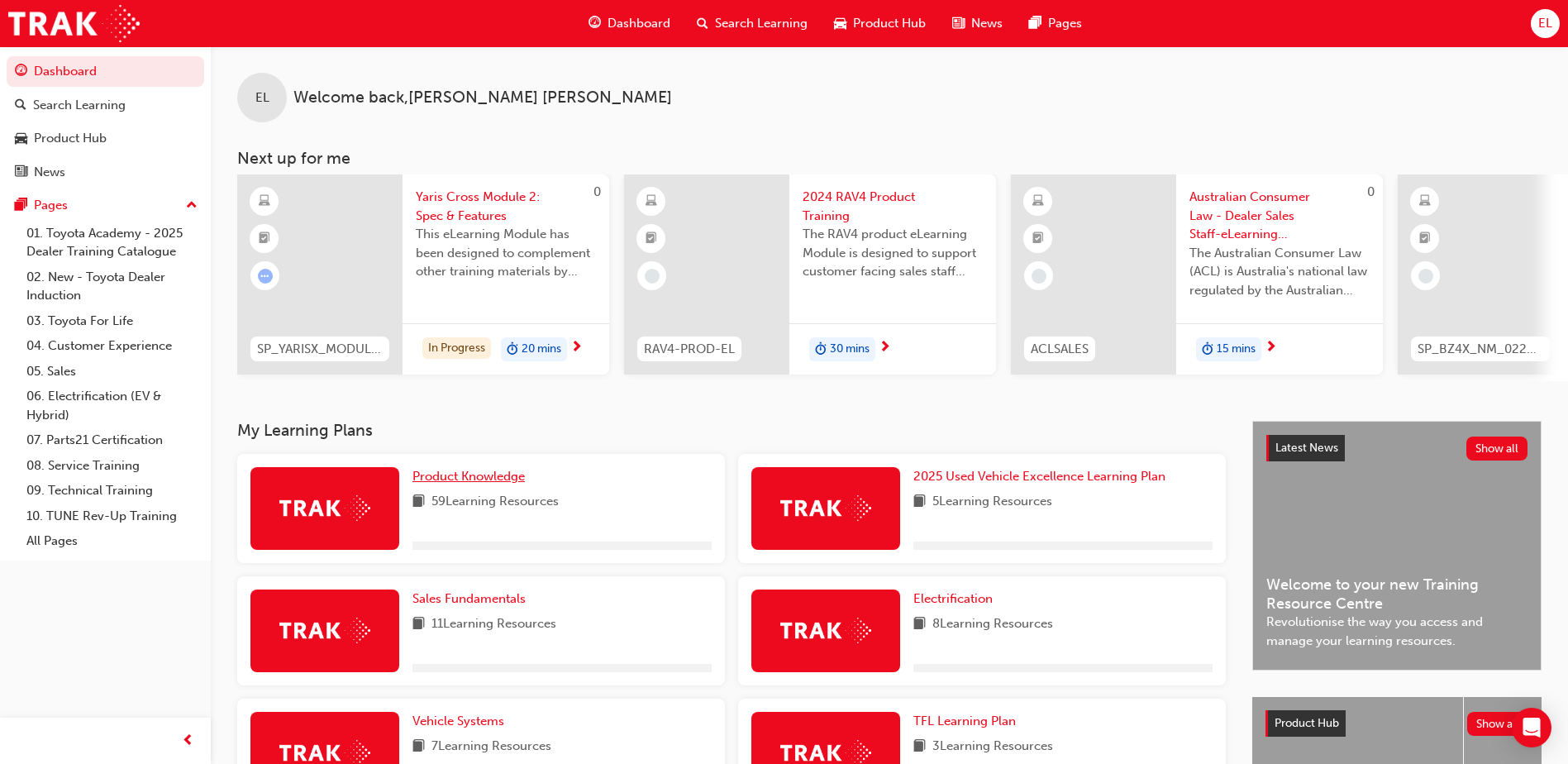
click at [467, 484] on span "Product Knowledge" at bounding box center [469, 476] width 113 height 15
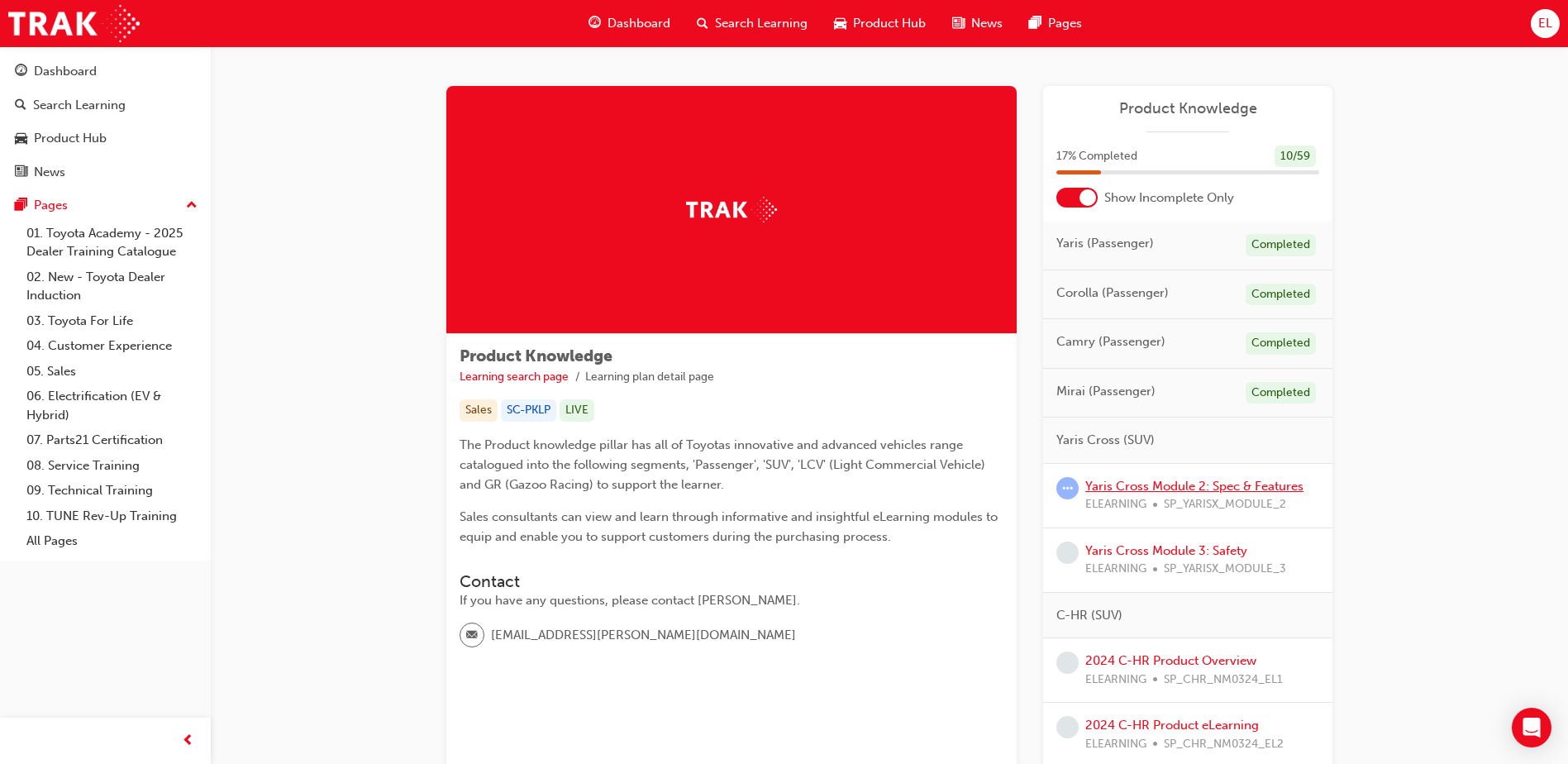
click at [1187, 485] on link "Yaris Cross Module 2: Spec & Features" at bounding box center [1194, 486] width 218 height 15
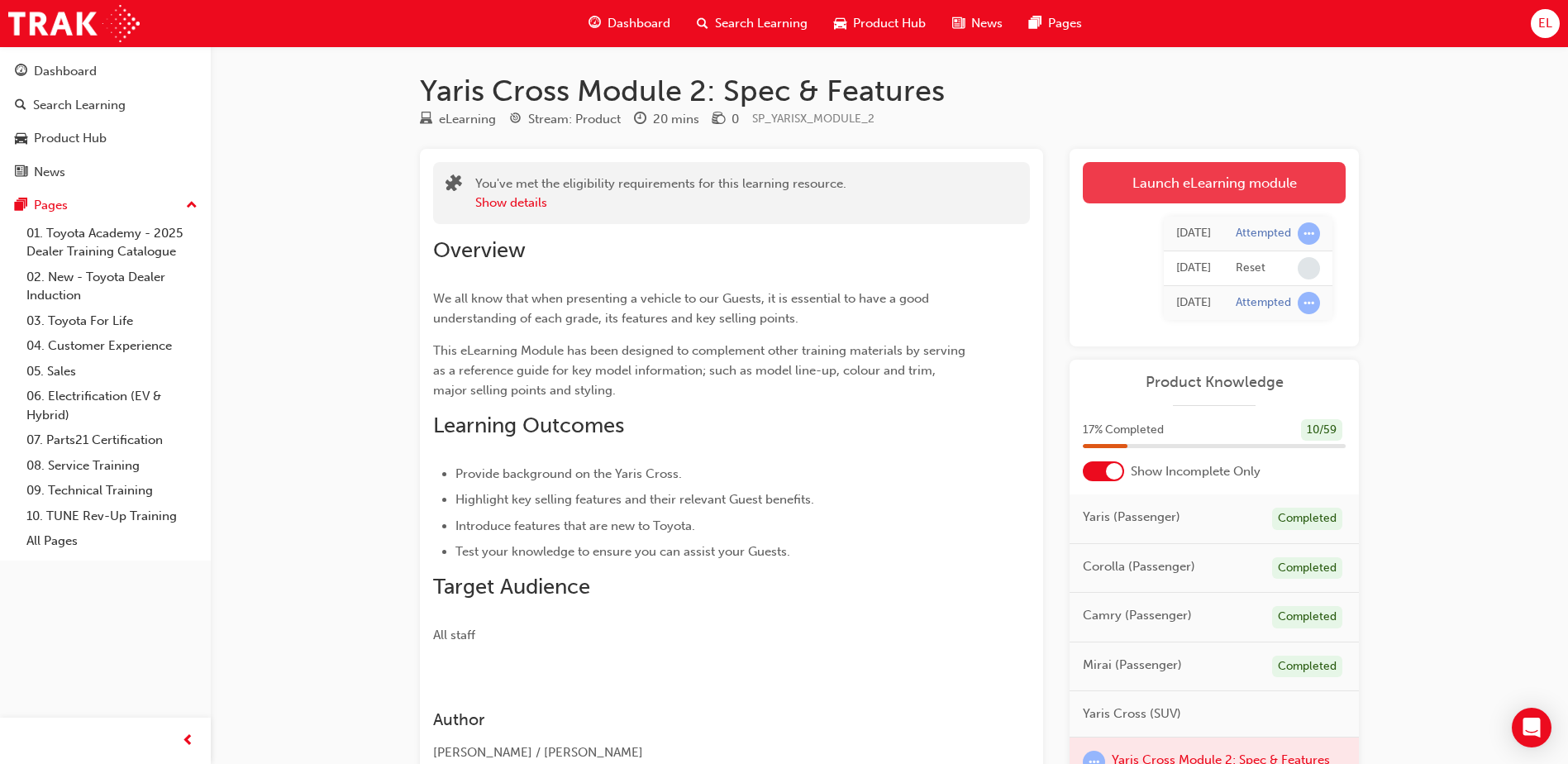
click at [1197, 178] on link "Launch eLearning module" at bounding box center [1214, 183] width 263 height 42
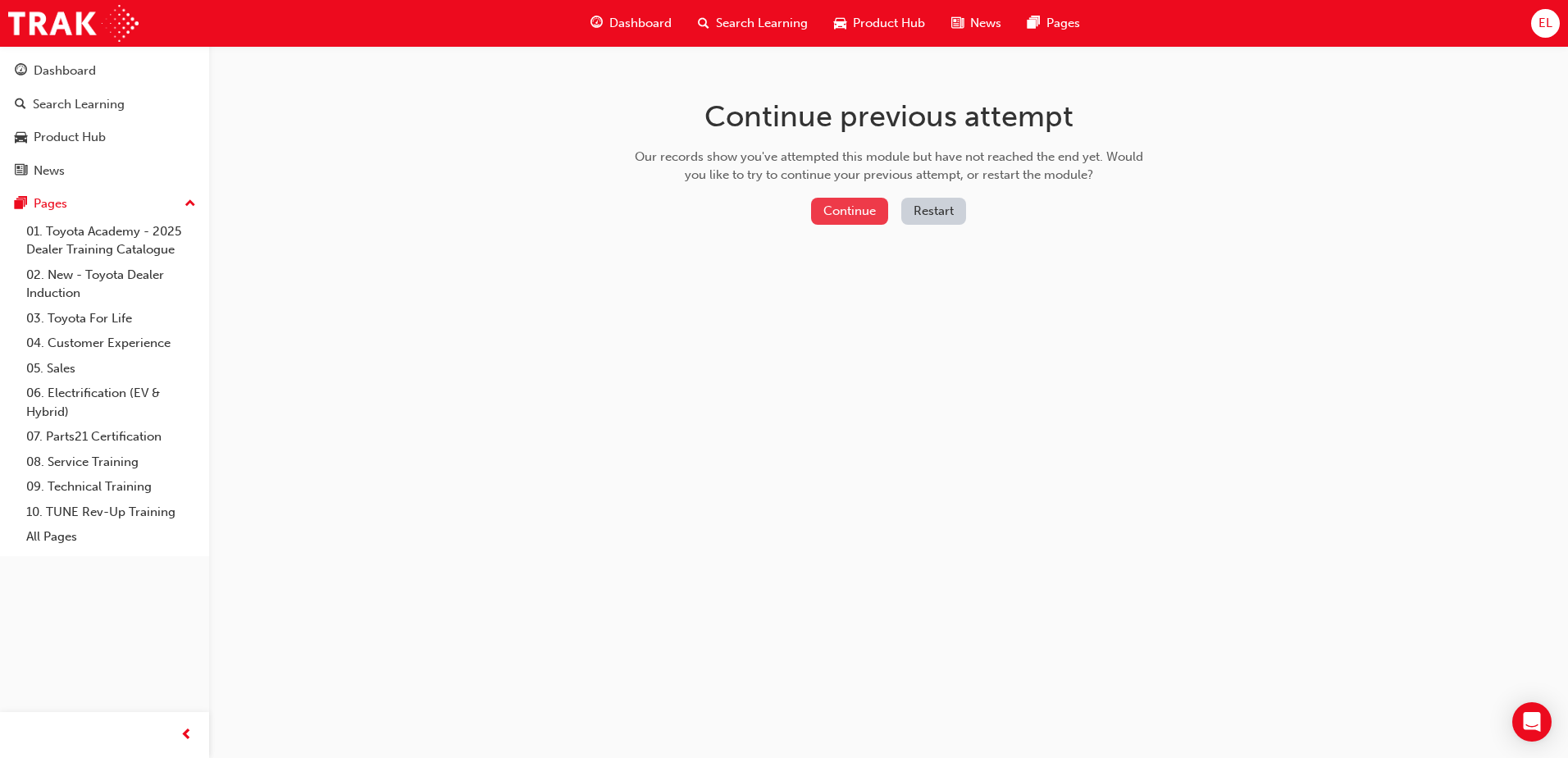
click at [860, 221] on button "Continue" at bounding box center [850, 211] width 77 height 27
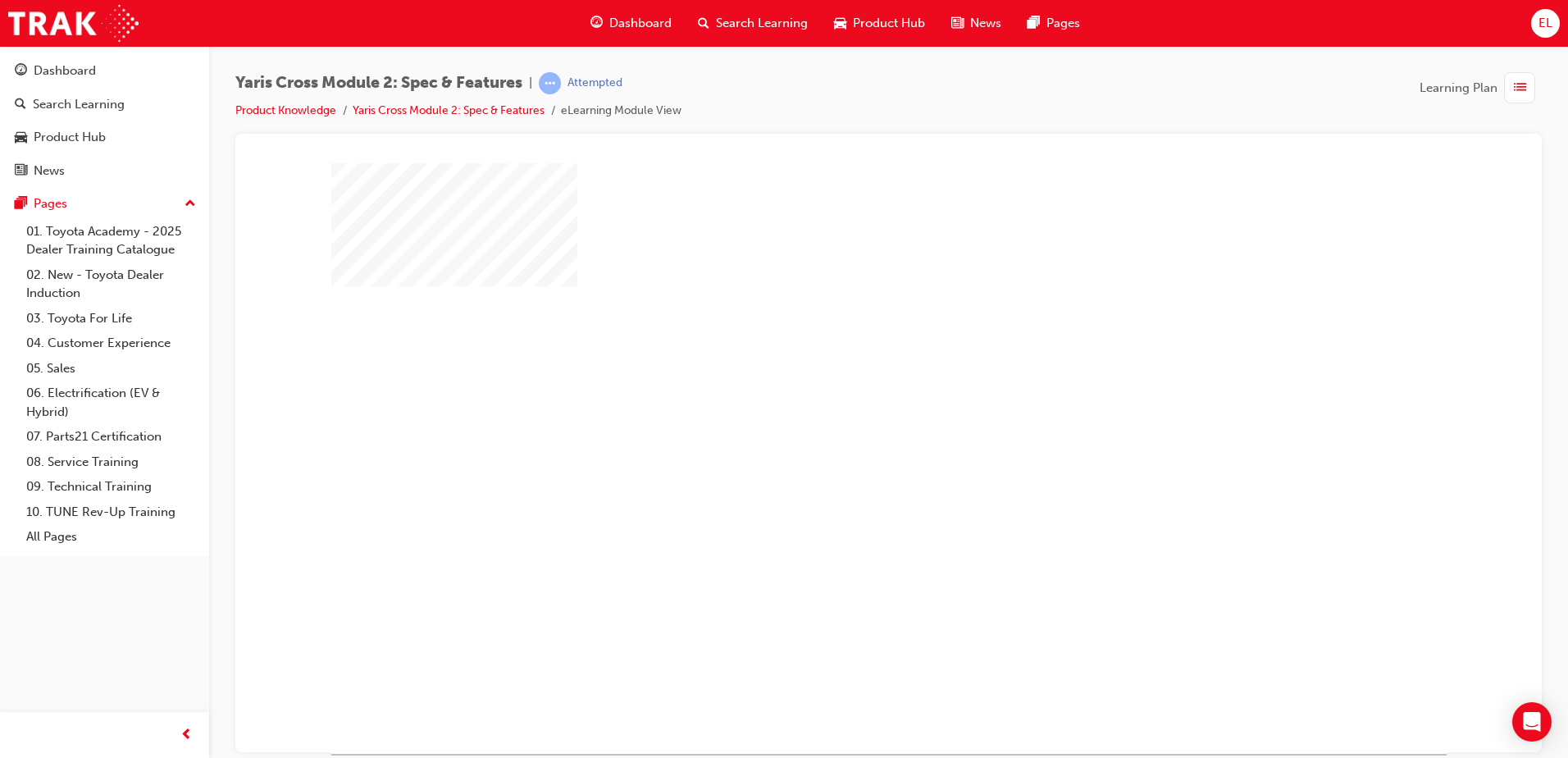
click at [841, 411] on div "play" at bounding box center [841, 411] width 0 height 0
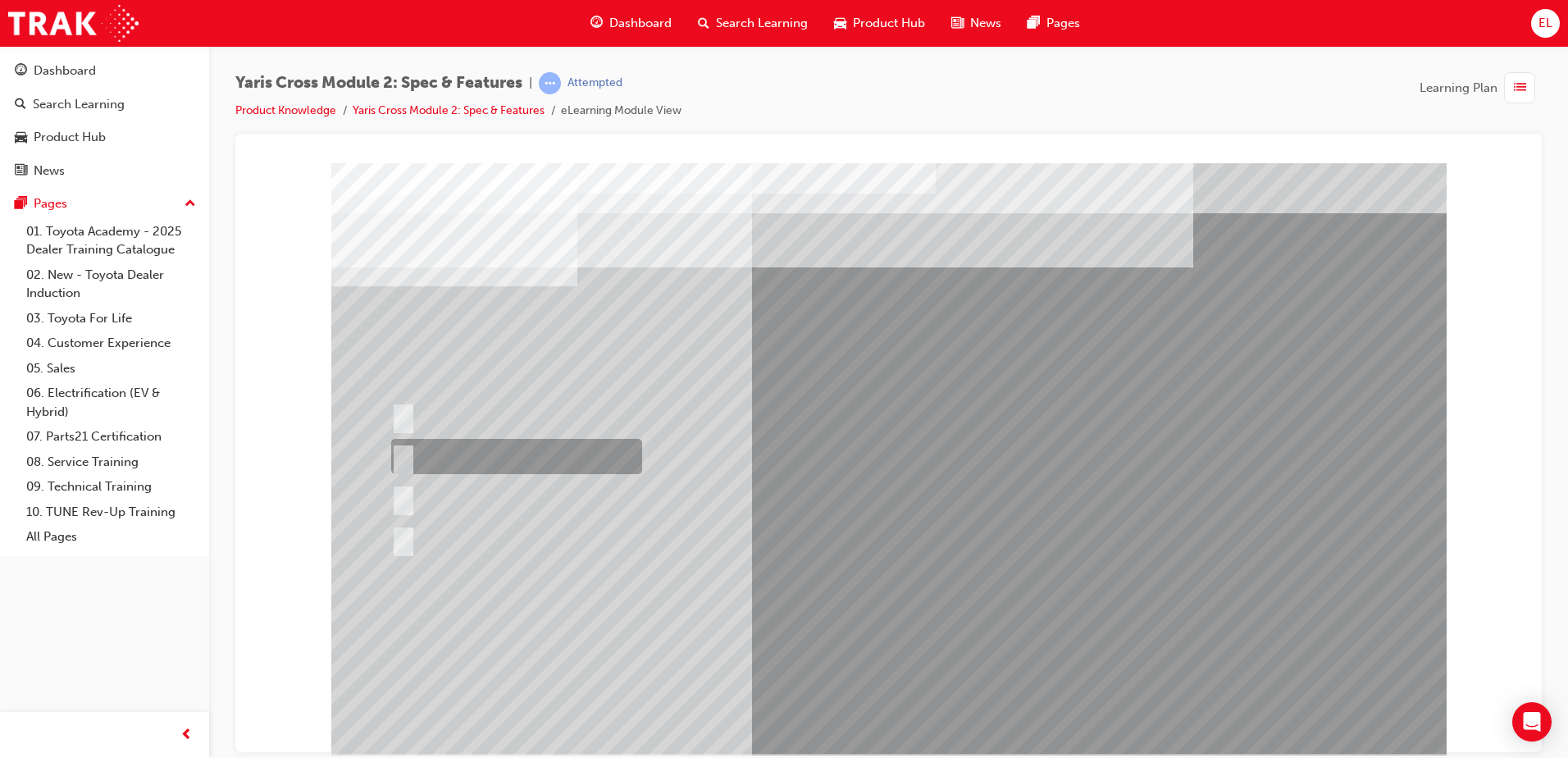
click at [463, 453] on div at bounding box center [512, 456] width 251 height 35
radio input "true"
click at [491, 445] on div at bounding box center [512, 456] width 251 height 35
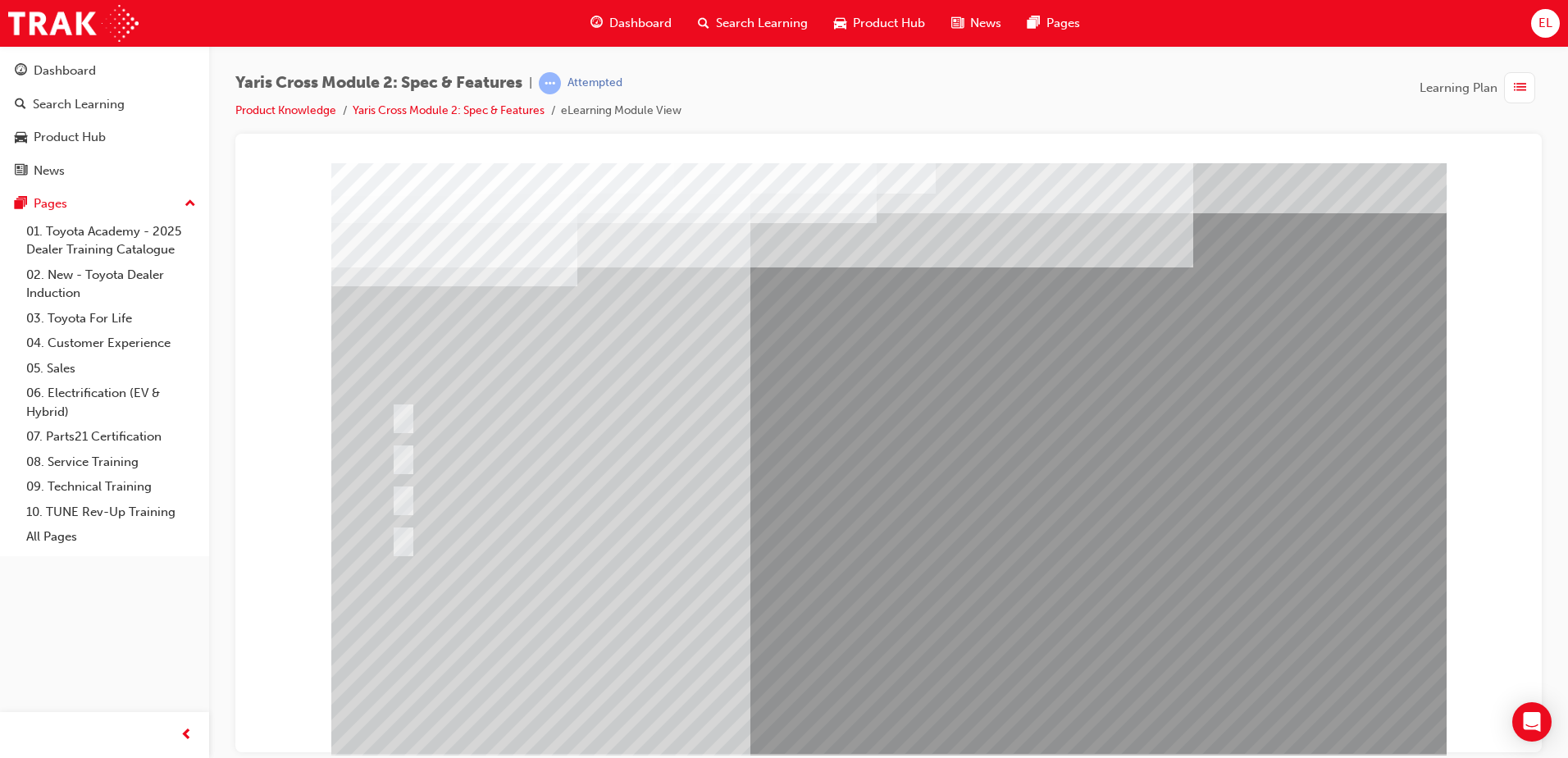
click at [633, 19] on span "Dashboard" at bounding box center [640, 23] width 62 height 18
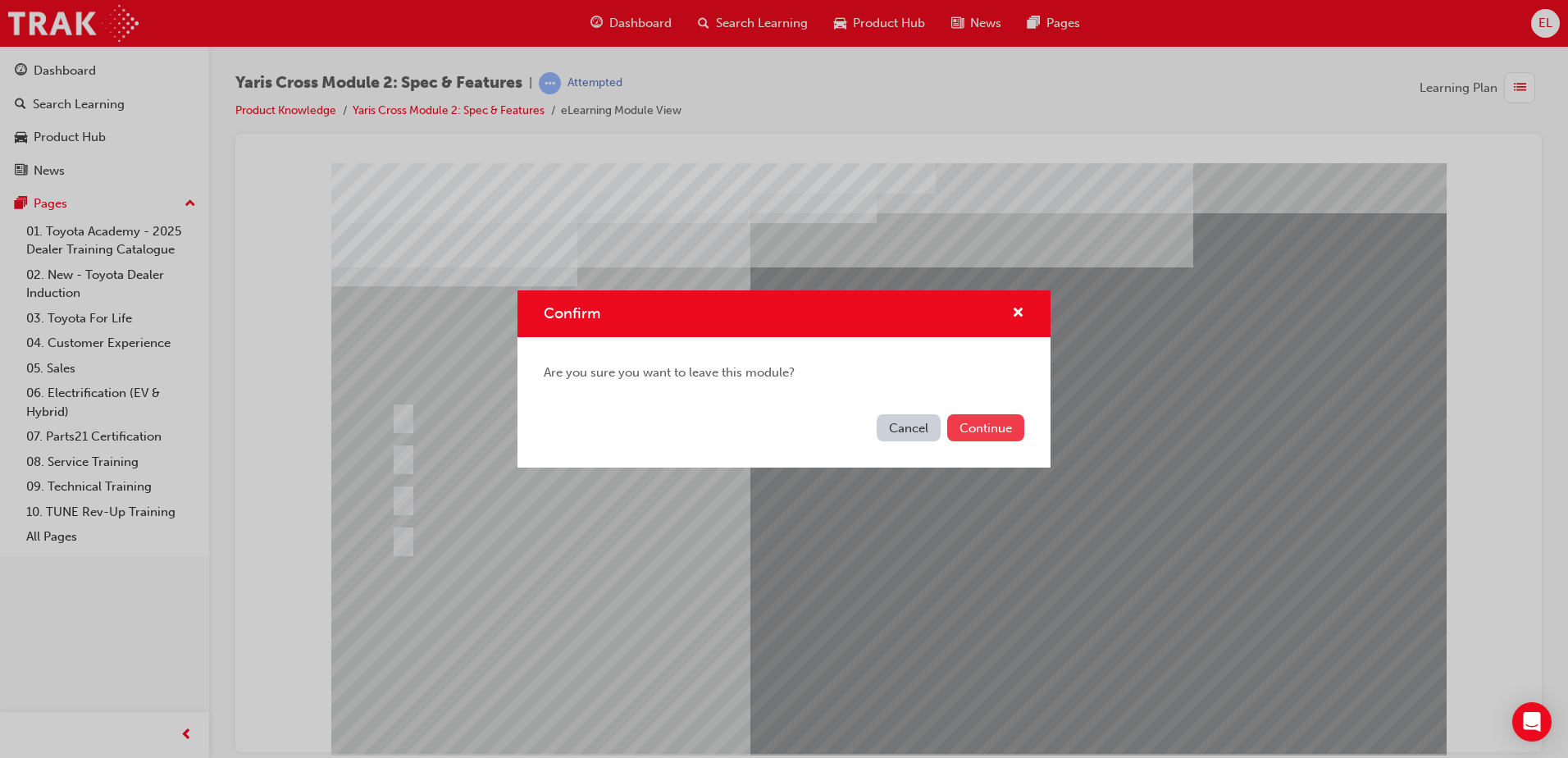
click at [993, 423] on button "Continue" at bounding box center [986, 427] width 77 height 27
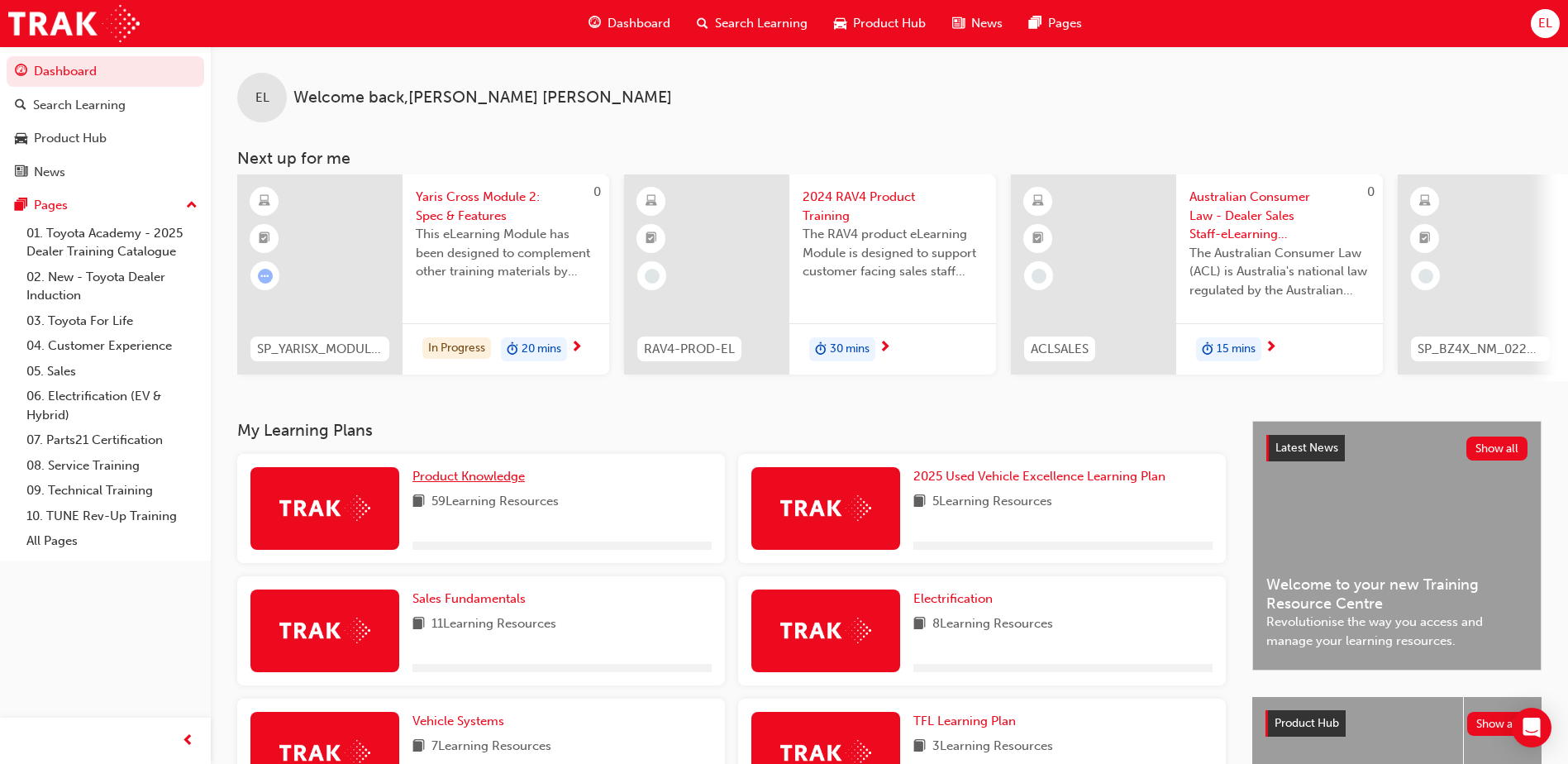
click at [461, 477] on span "Product Knowledge" at bounding box center [469, 476] width 113 height 15
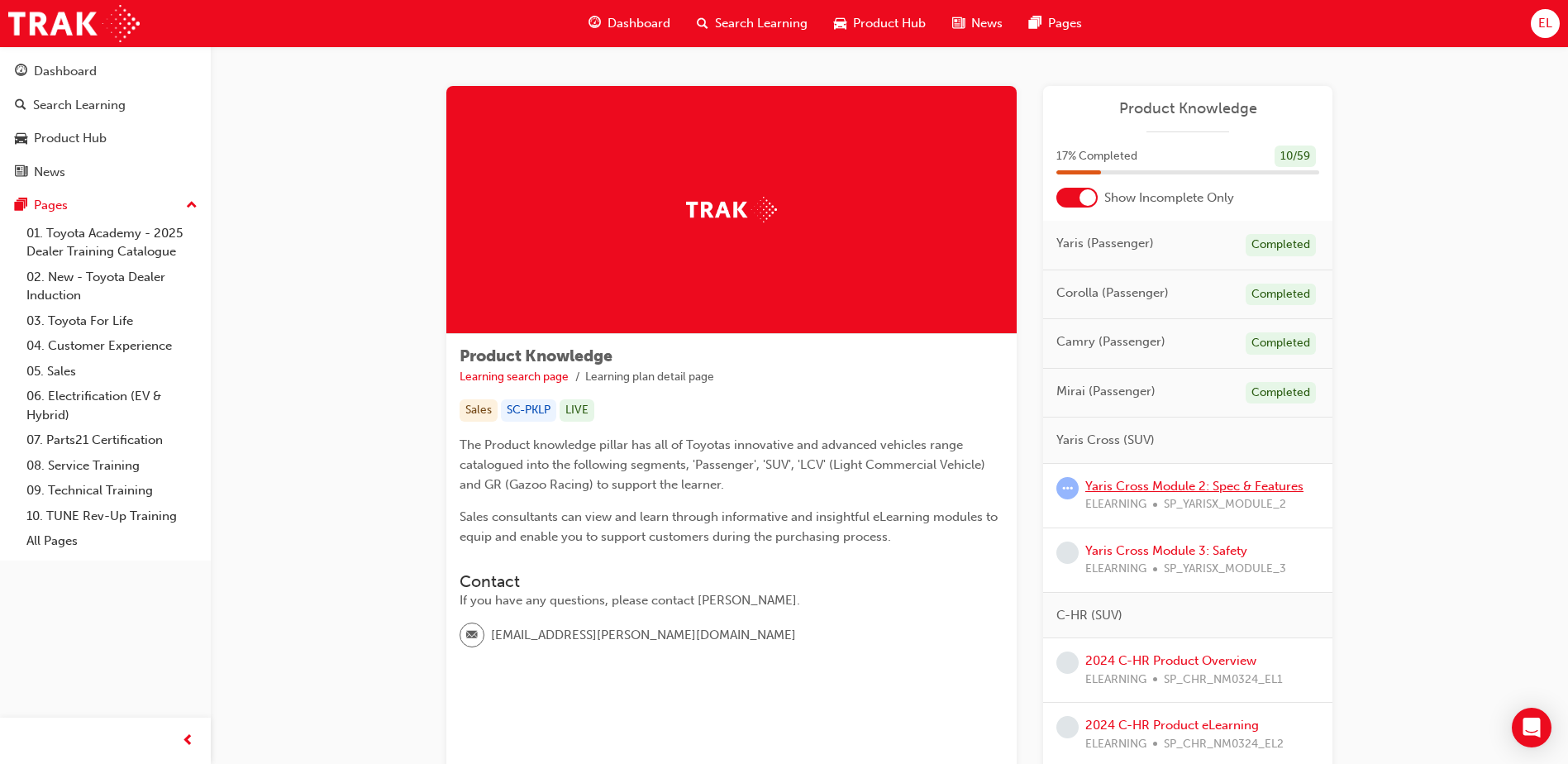
click at [1136, 487] on link "Yaris Cross Module 2: Spec & Features" at bounding box center [1194, 486] width 218 height 15
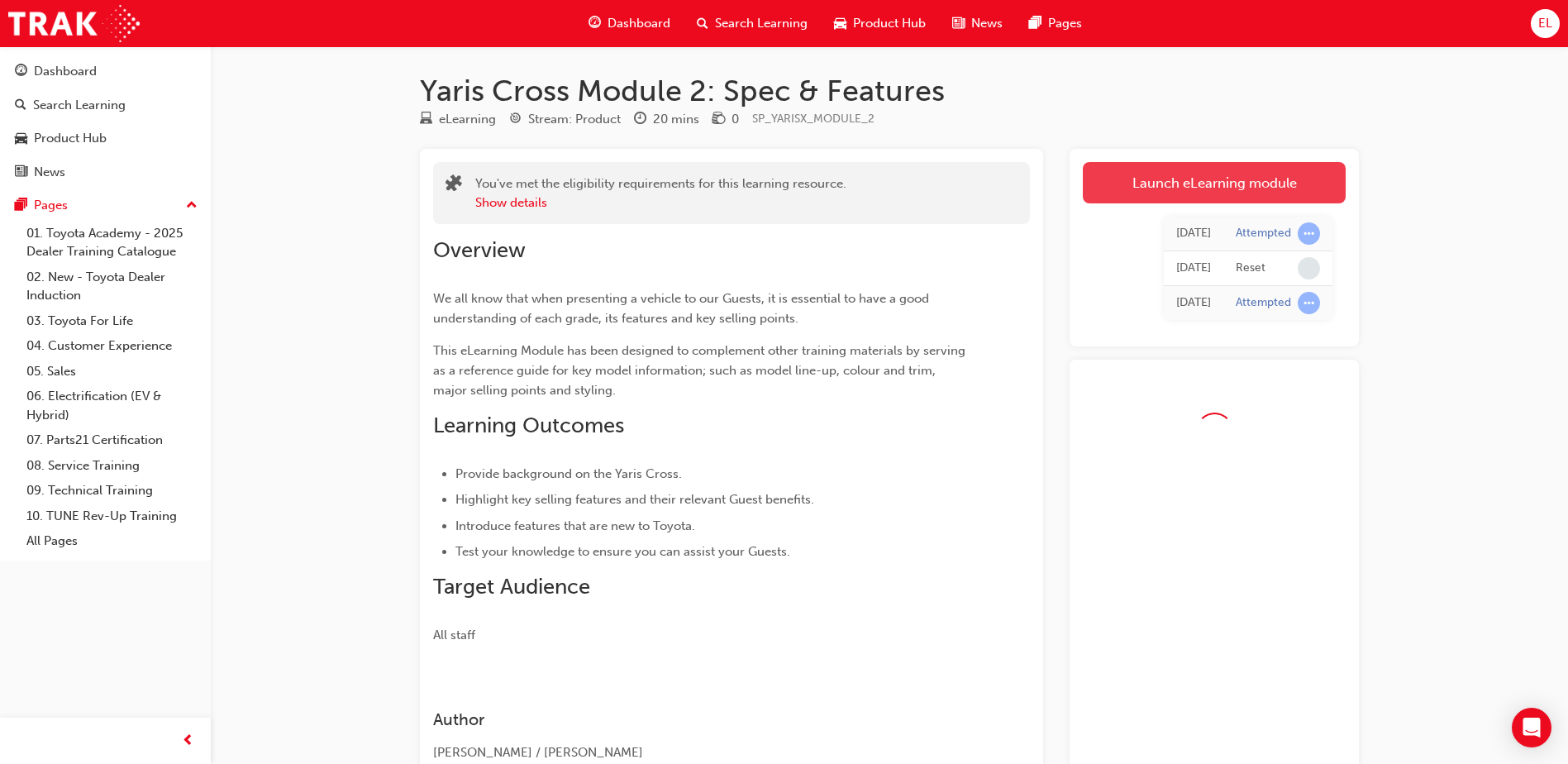
click at [1218, 197] on link "Launch eLearning module" at bounding box center [1214, 183] width 263 height 42
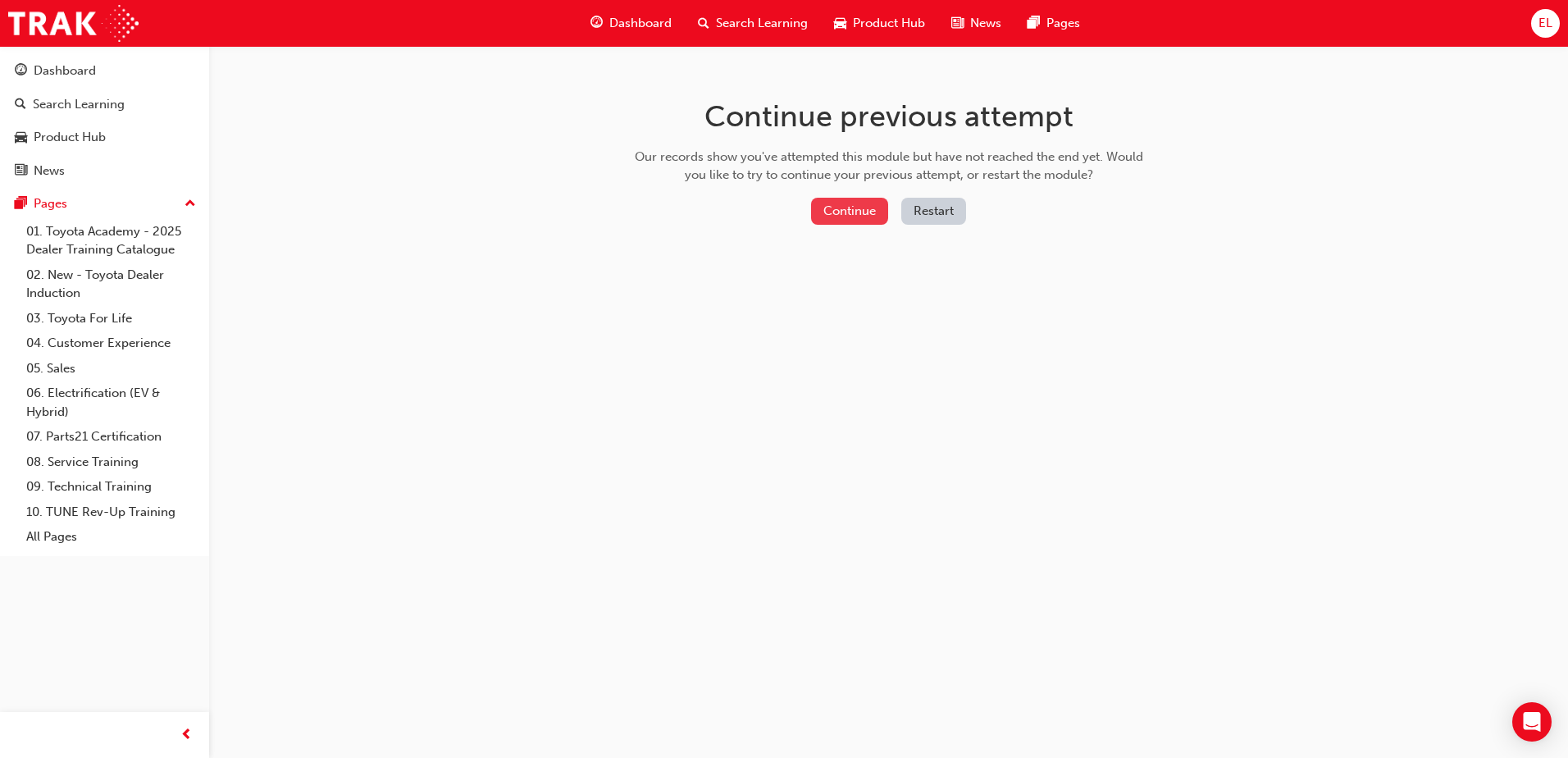
drag, startPoint x: 1197, startPoint y: 192, endPoint x: 839, endPoint y: 212, distance: 358.6
click at [839, 212] on button "Continue" at bounding box center [850, 211] width 77 height 27
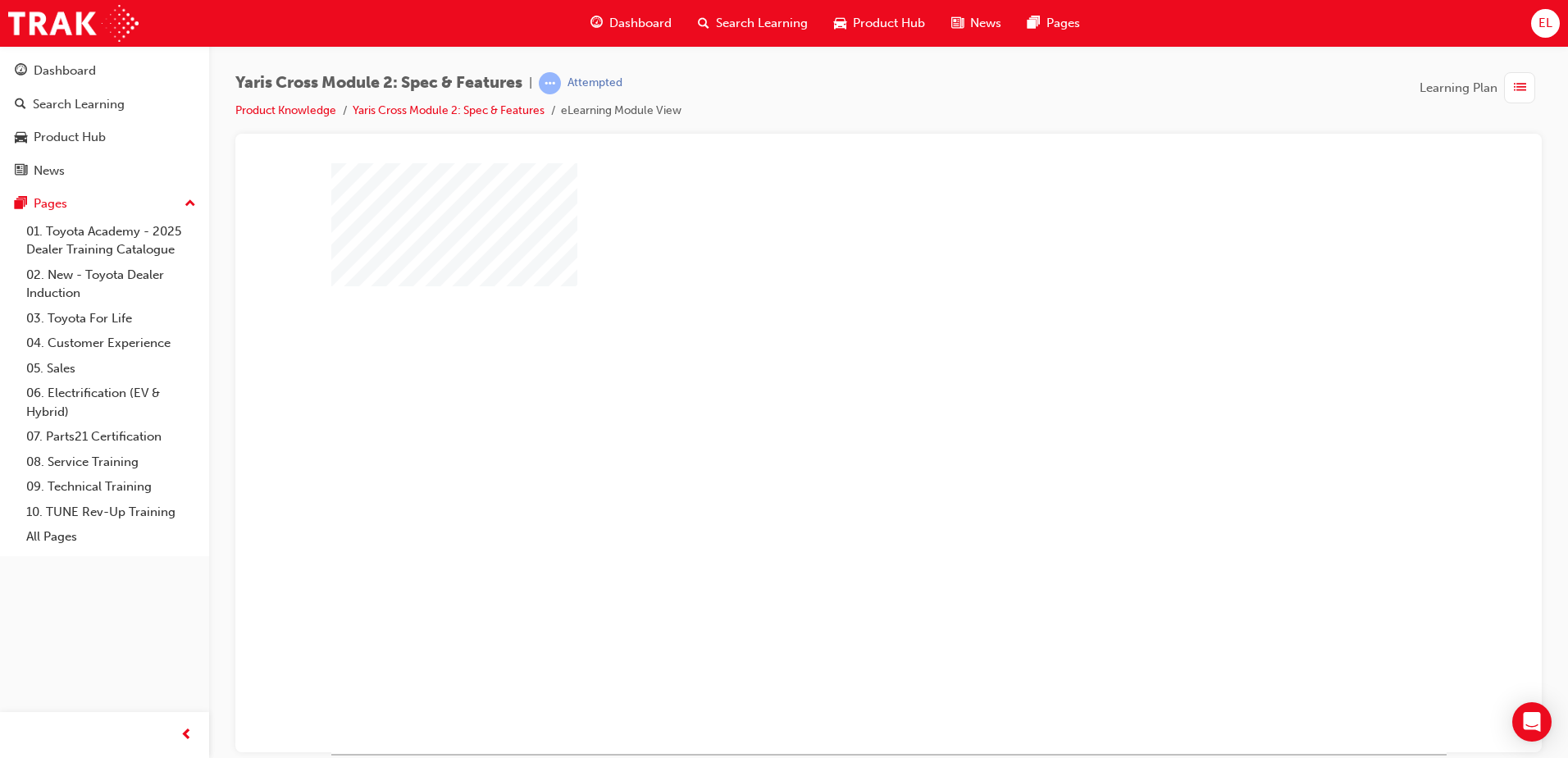
click at [841, 411] on div "play" at bounding box center [841, 411] width 0 height 0
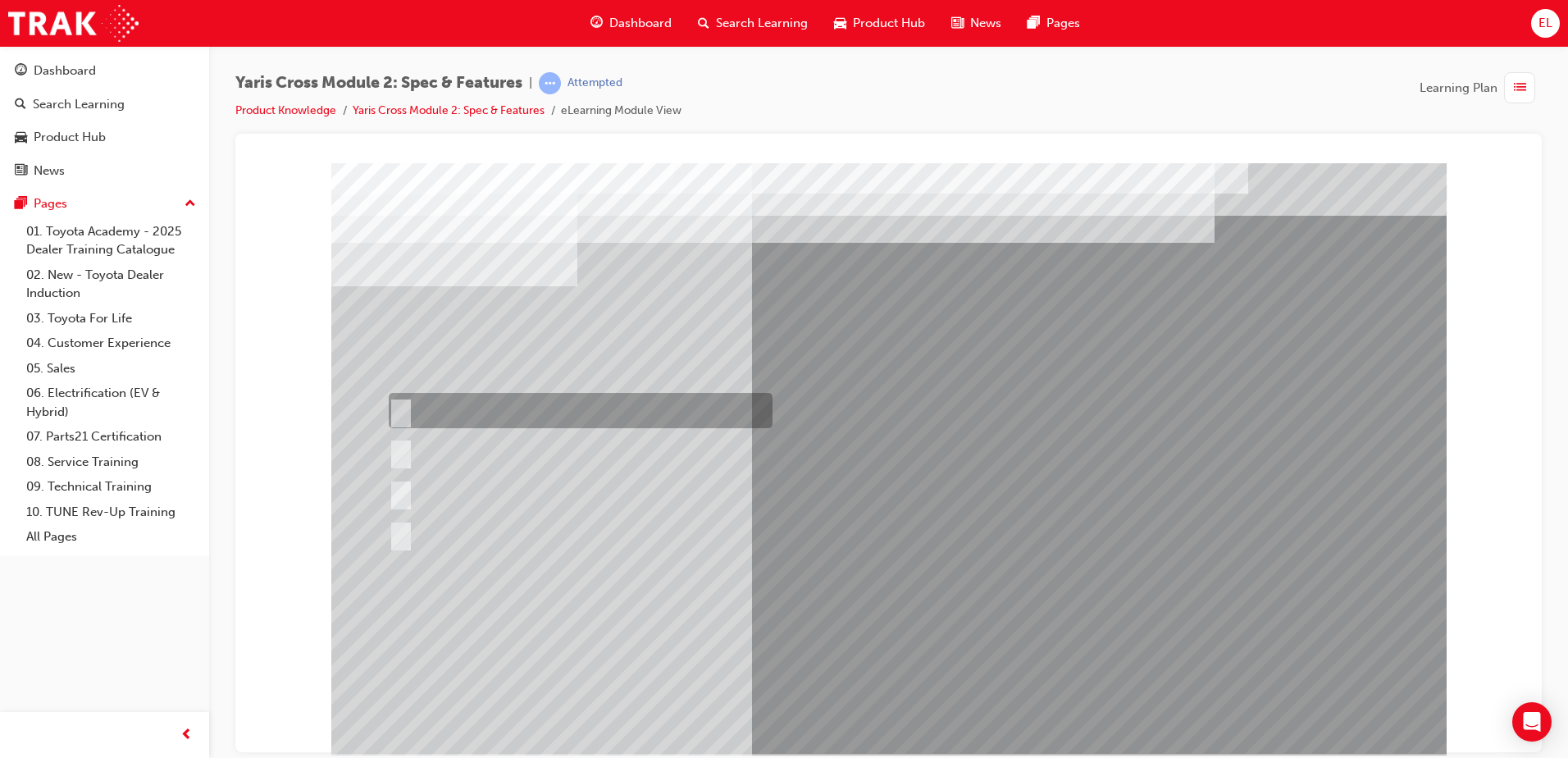
click at [495, 411] on div at bounding box center [577, 411] width 384 height 35
radio input "true"
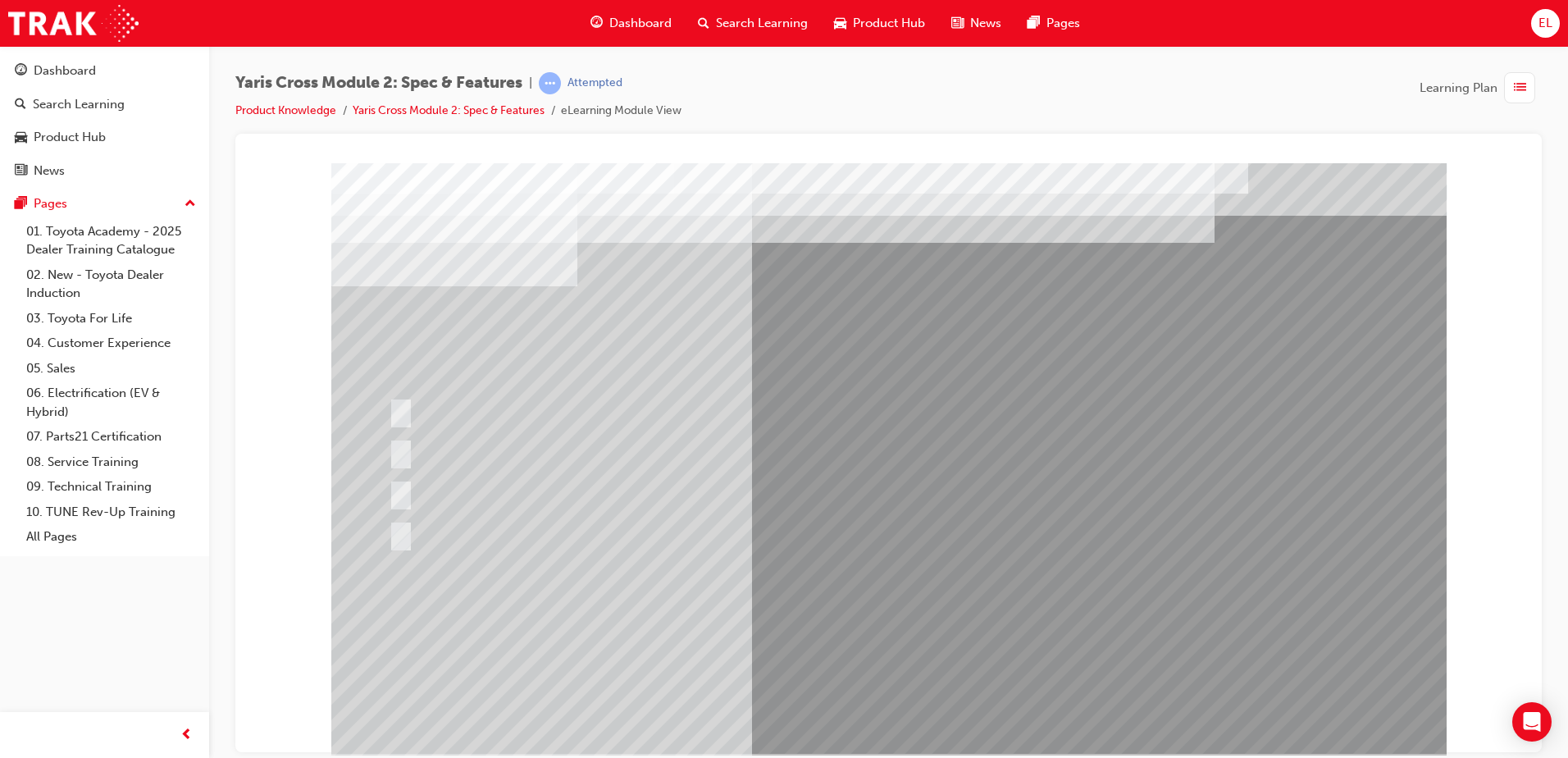
click at [893, 698] on div at bounding box center [889, 458] width 1115 height 591
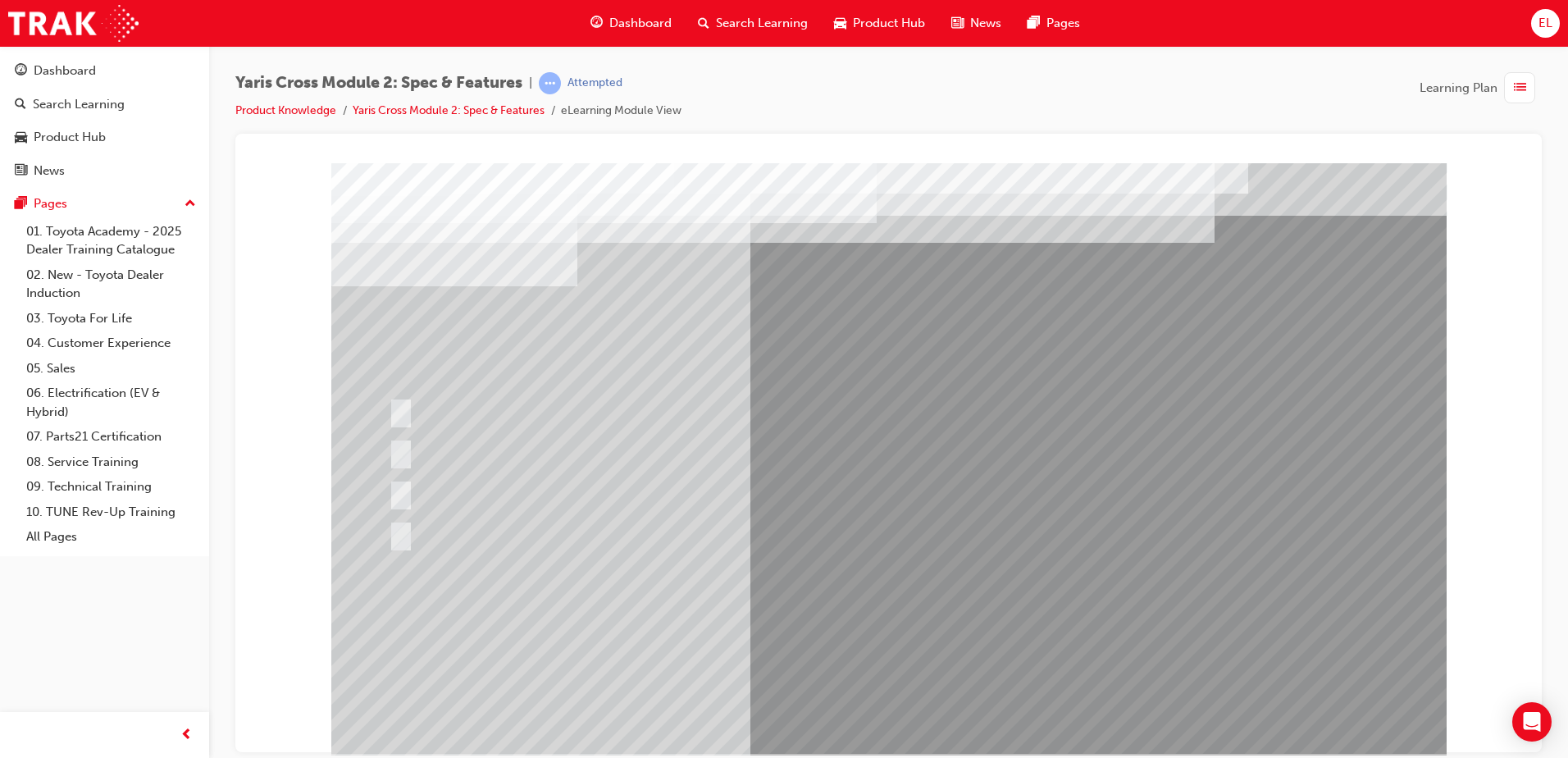
click at [631, 10] on div "Dashboard" at bounding box center [631, 23] width 107 height 33
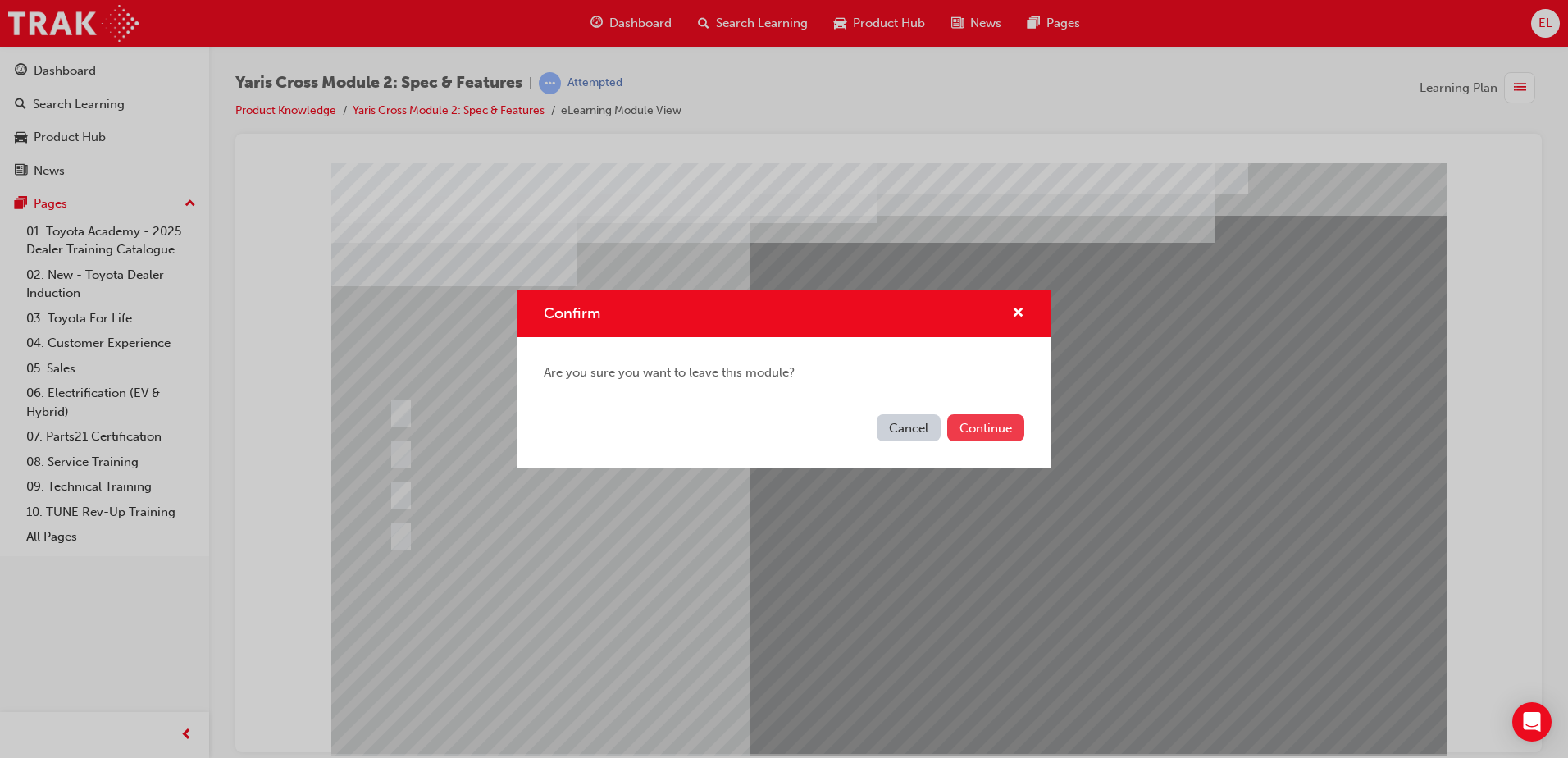
click at [988, 425] on button "Continue" at bounding box center [986, 427] width 77 height 27
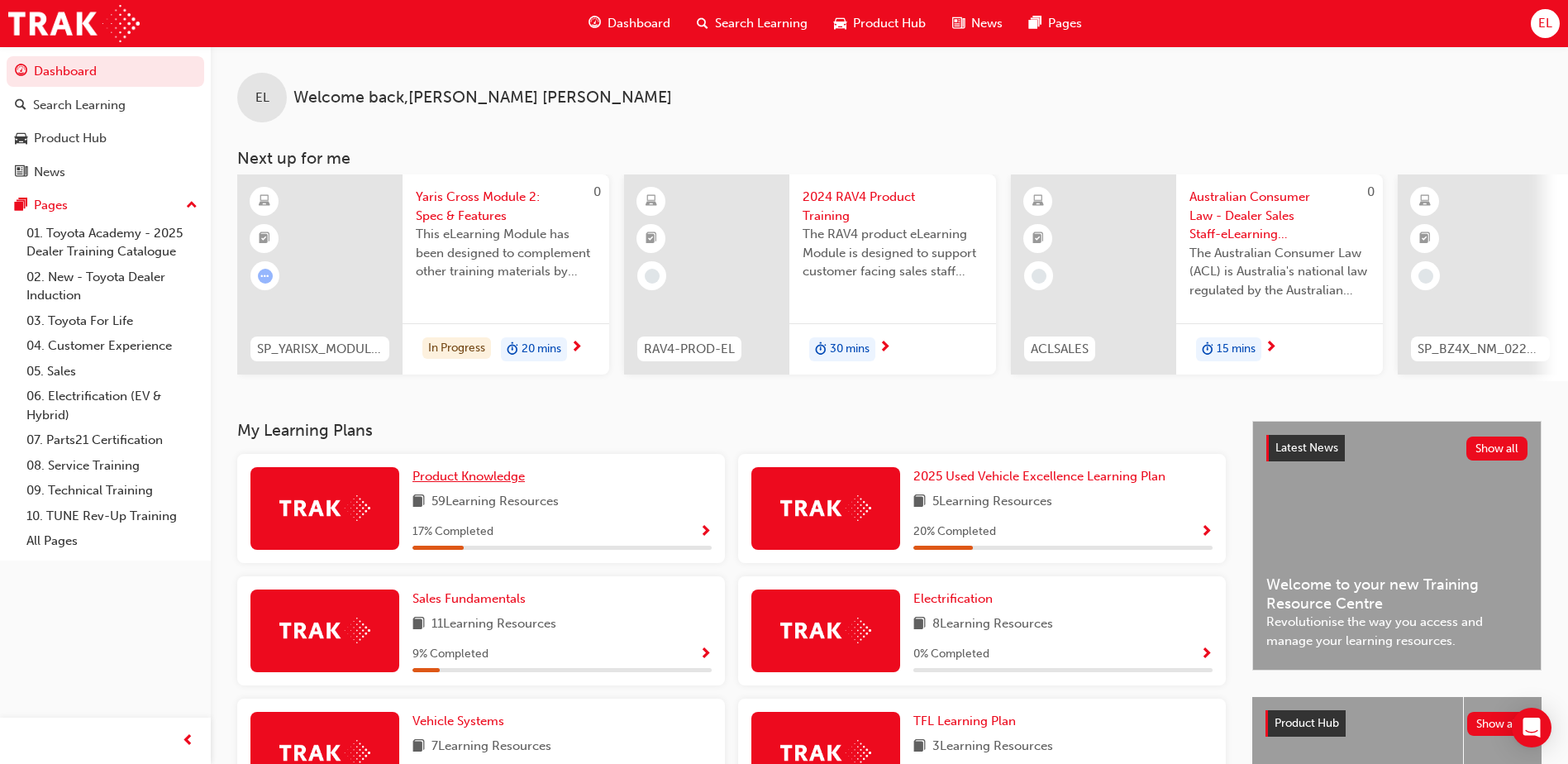
drag, startPoint x: 443, startPoint y: 463, endPoint x: 443, endPoint y: 475, distance: 12.0
click at [443, 475] on div "Product Knowledge 59 Learning Resources 17 % Completed" at bounding box center [481, 508] width 488 height 109
click at [441, 476] on link "Product Knowledge" at bounding box center [472, 476] width 119 height 19
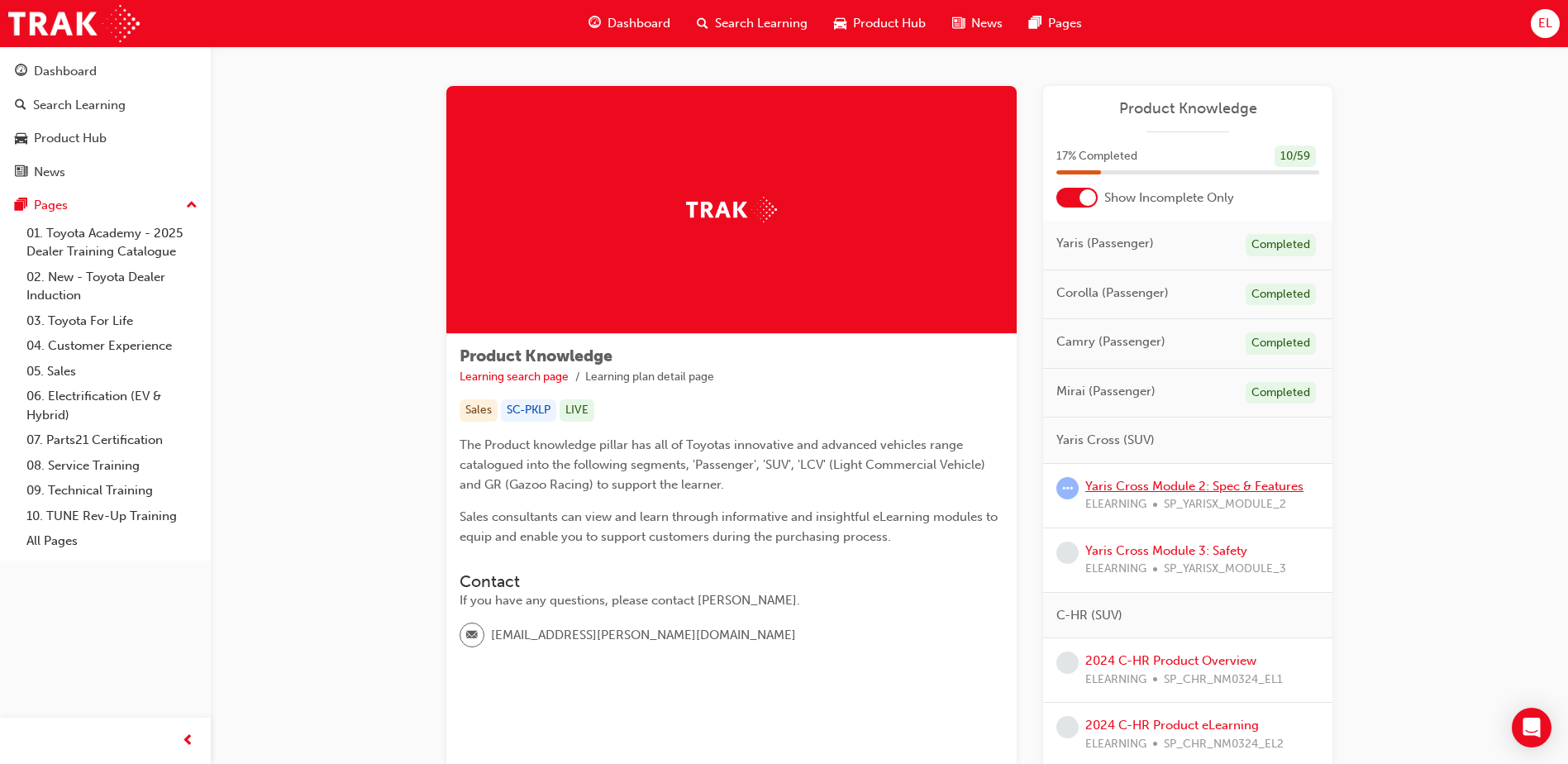
click at [1166, 489] on link "Yaris Cross Module 2: Spec & Features" at bounding box center [1194, 486] width 218 height 15
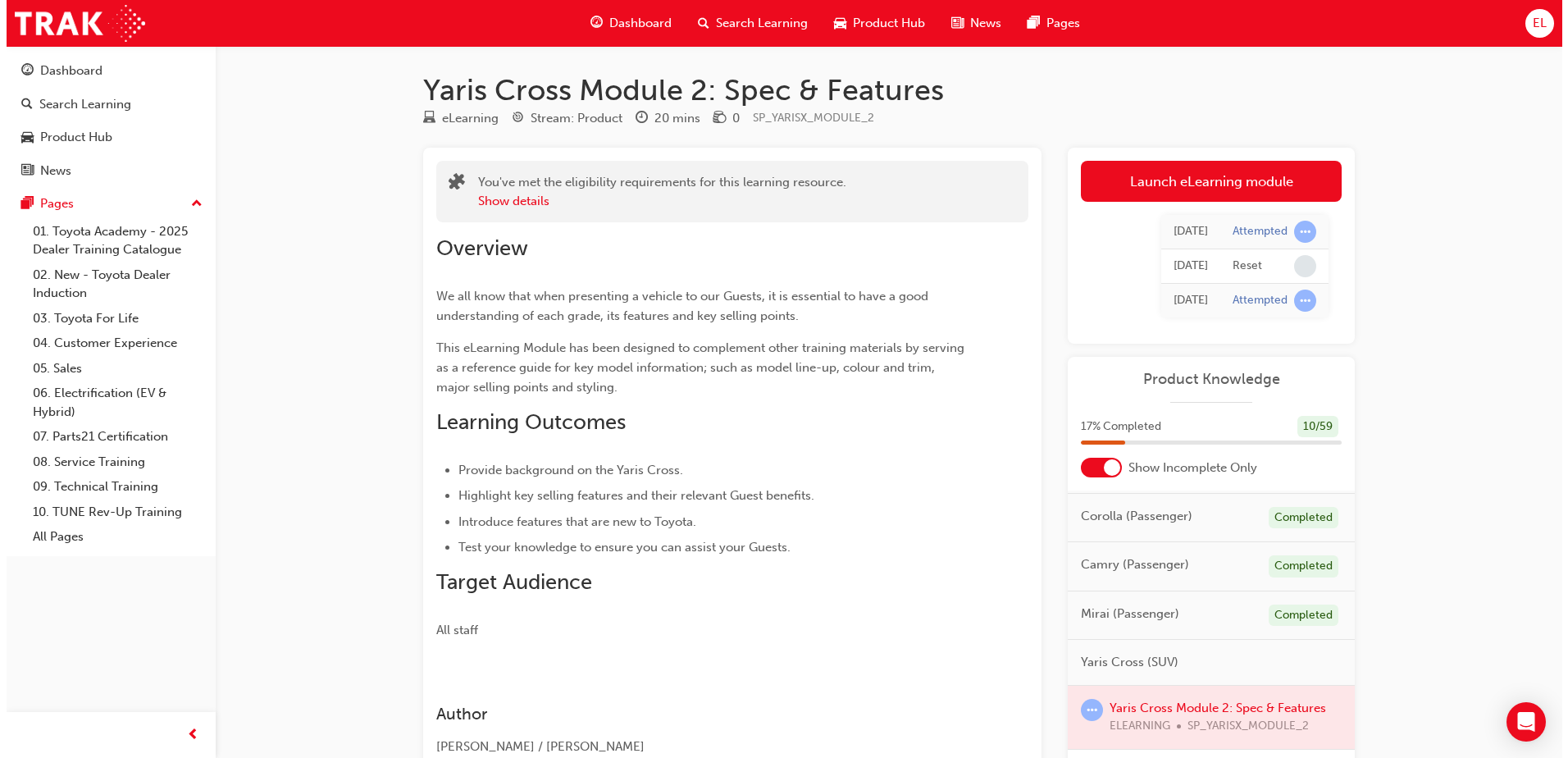
scroll to position [164, 0]
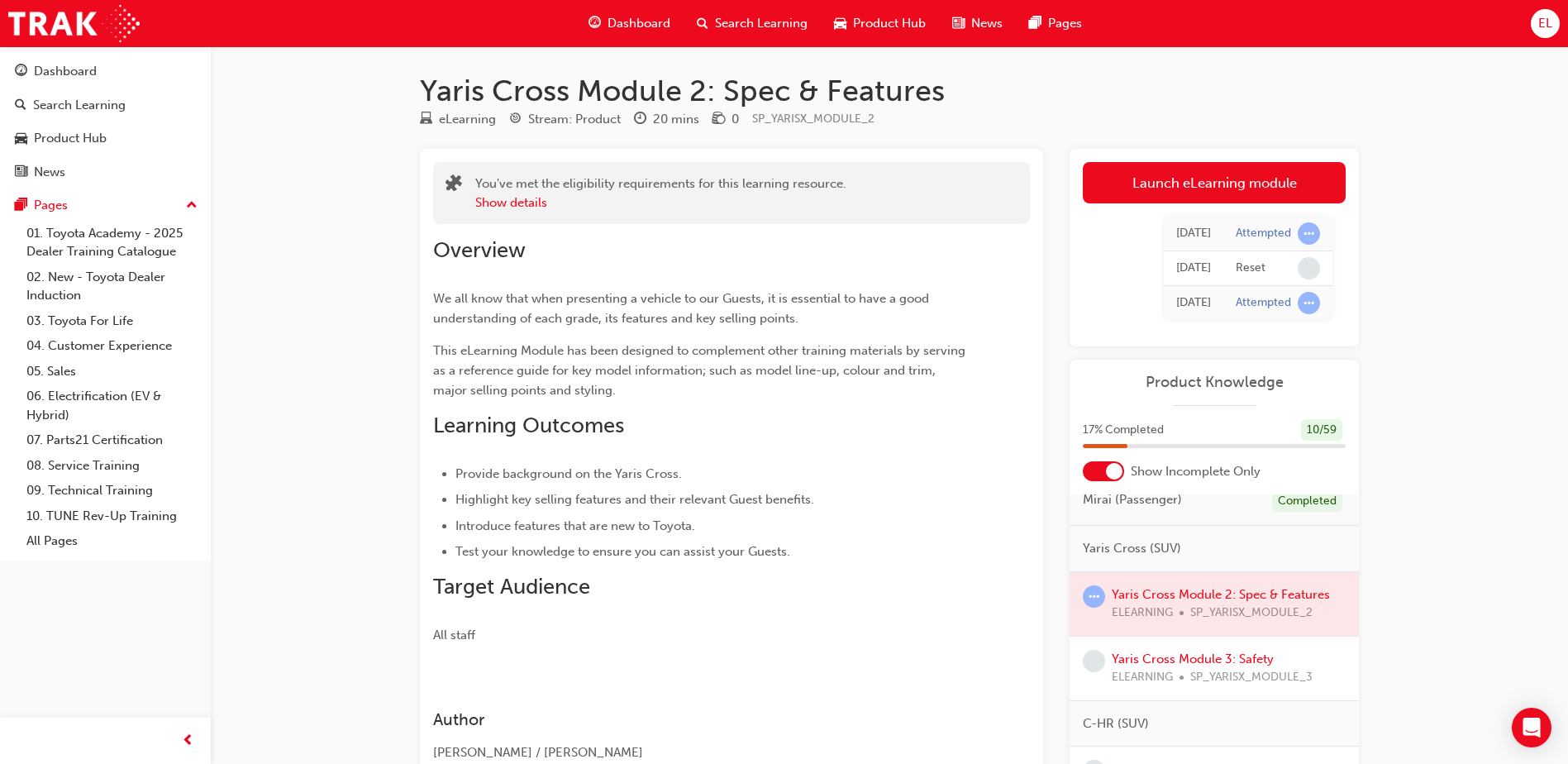
click at [1178, 591] on div at bounding box center [1214, 604] width 290 height 64
click at [1146, 606] on div at bounding box center [1214, 604] width 290 height 64
click at [1183, 591] on div at bounding box center [1214, 604] width 290 height 64
click at [1246, 172] on link "Launch eLearning module" at bounding box center [1214, 183] width 263 height 42
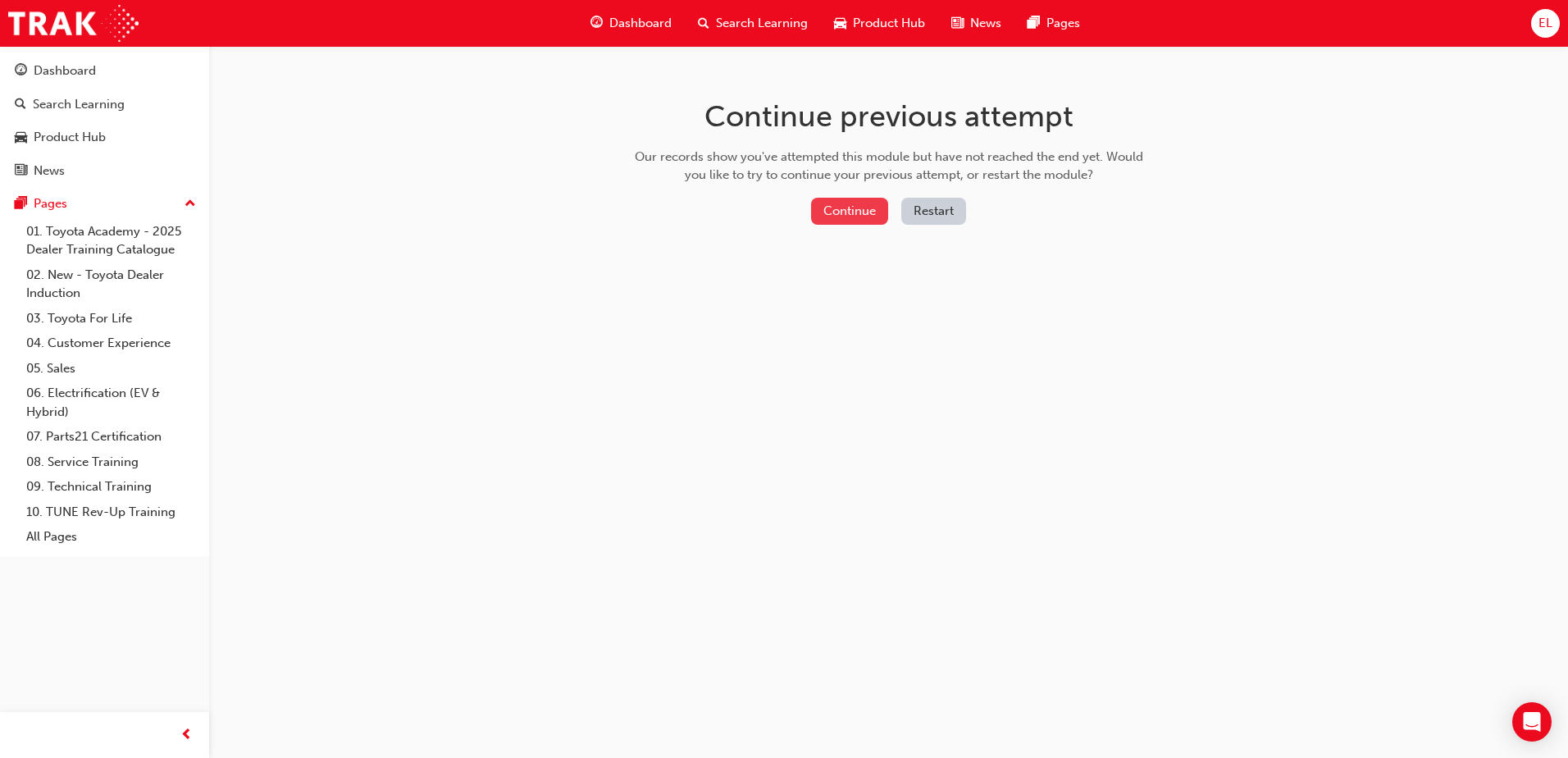
click at [865, 223] on button "Continue" at bounding box center [850, 211] width 77 height 27
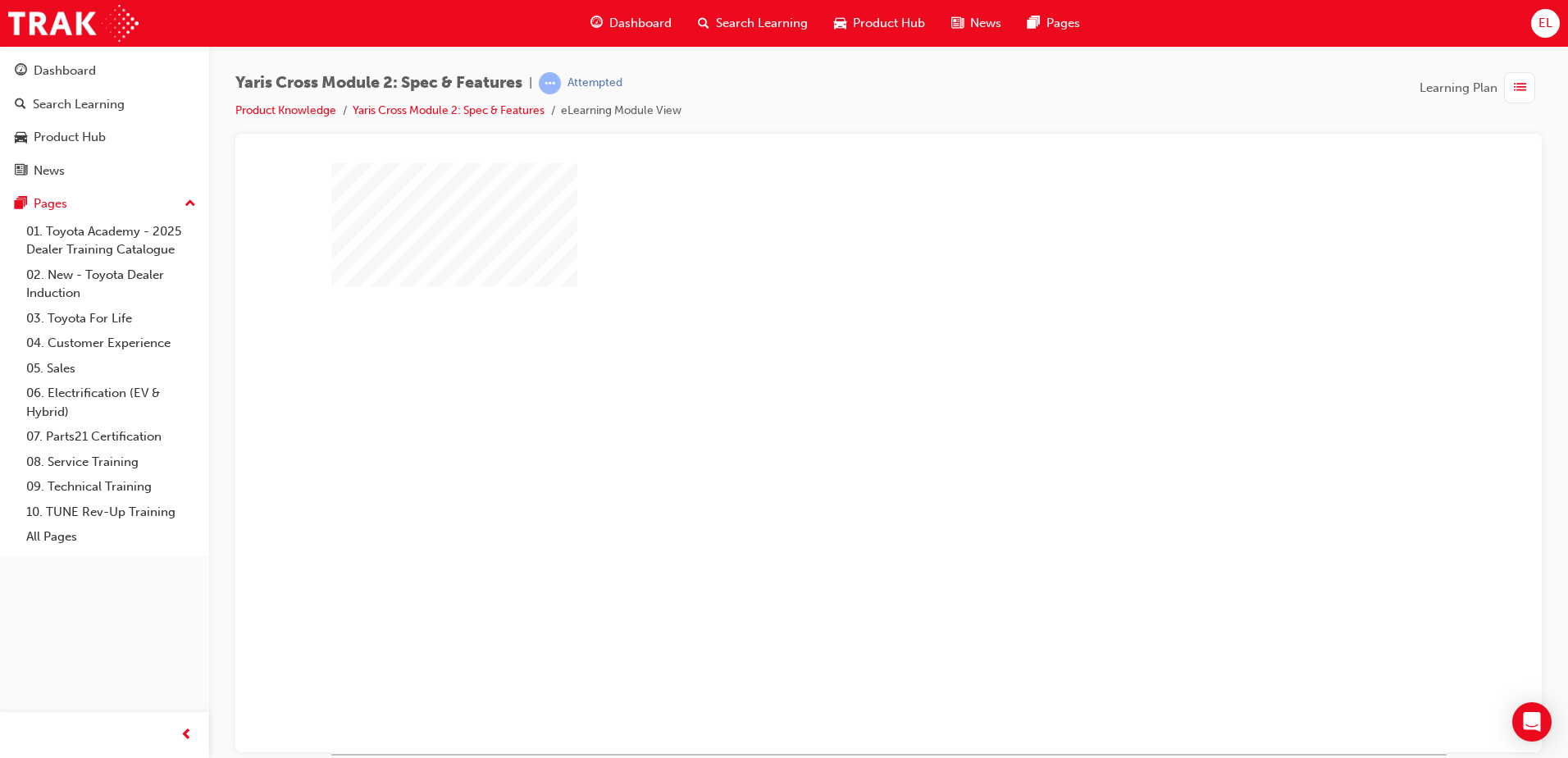
click at [841, 411] on div "play" at bounding box center [841, 411] width 0 height 0
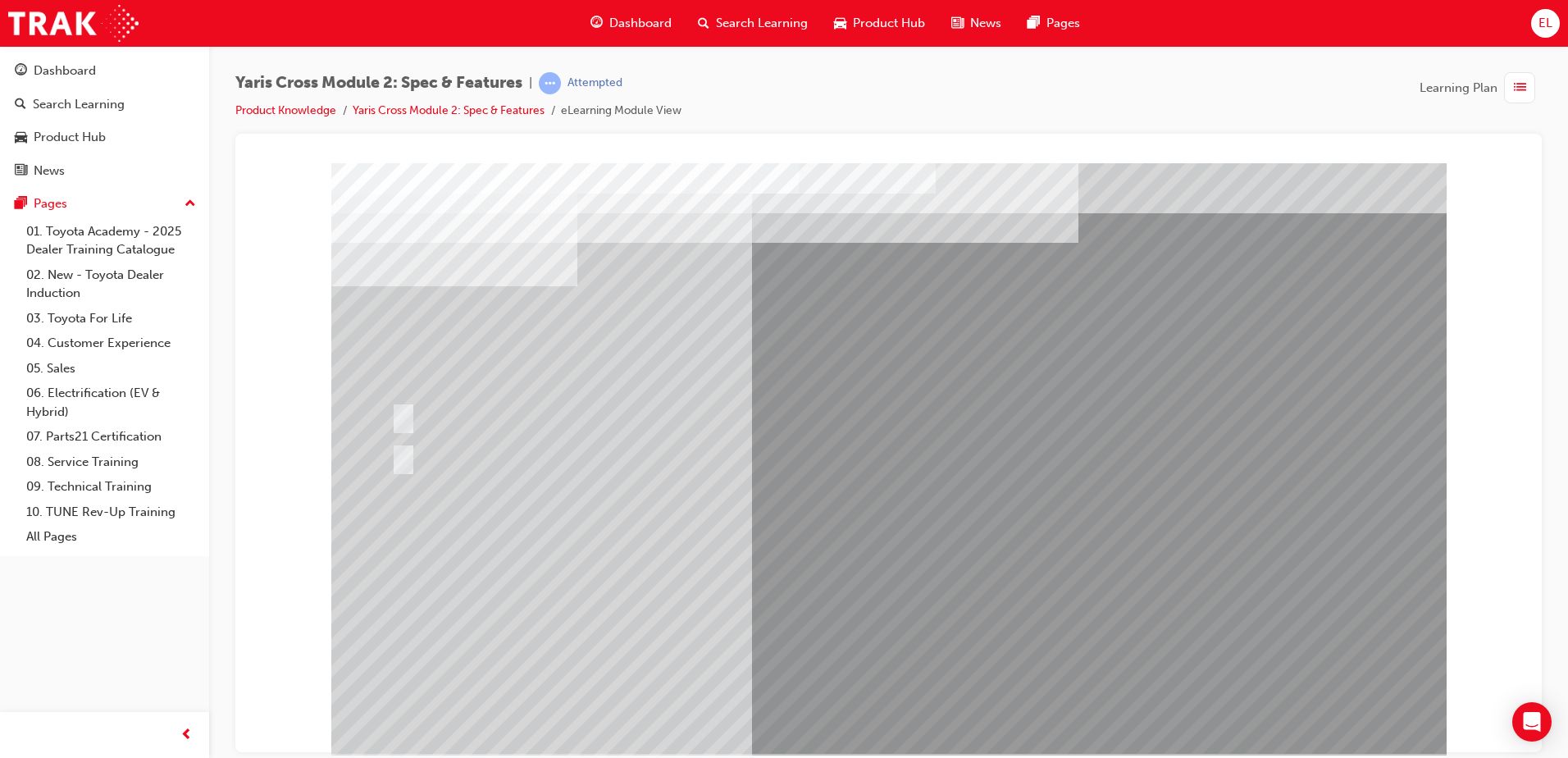
drag, startPoint x: 885, startPoint y: 471, endPoint x: 620, endPoint y: 555, distance: 278.0
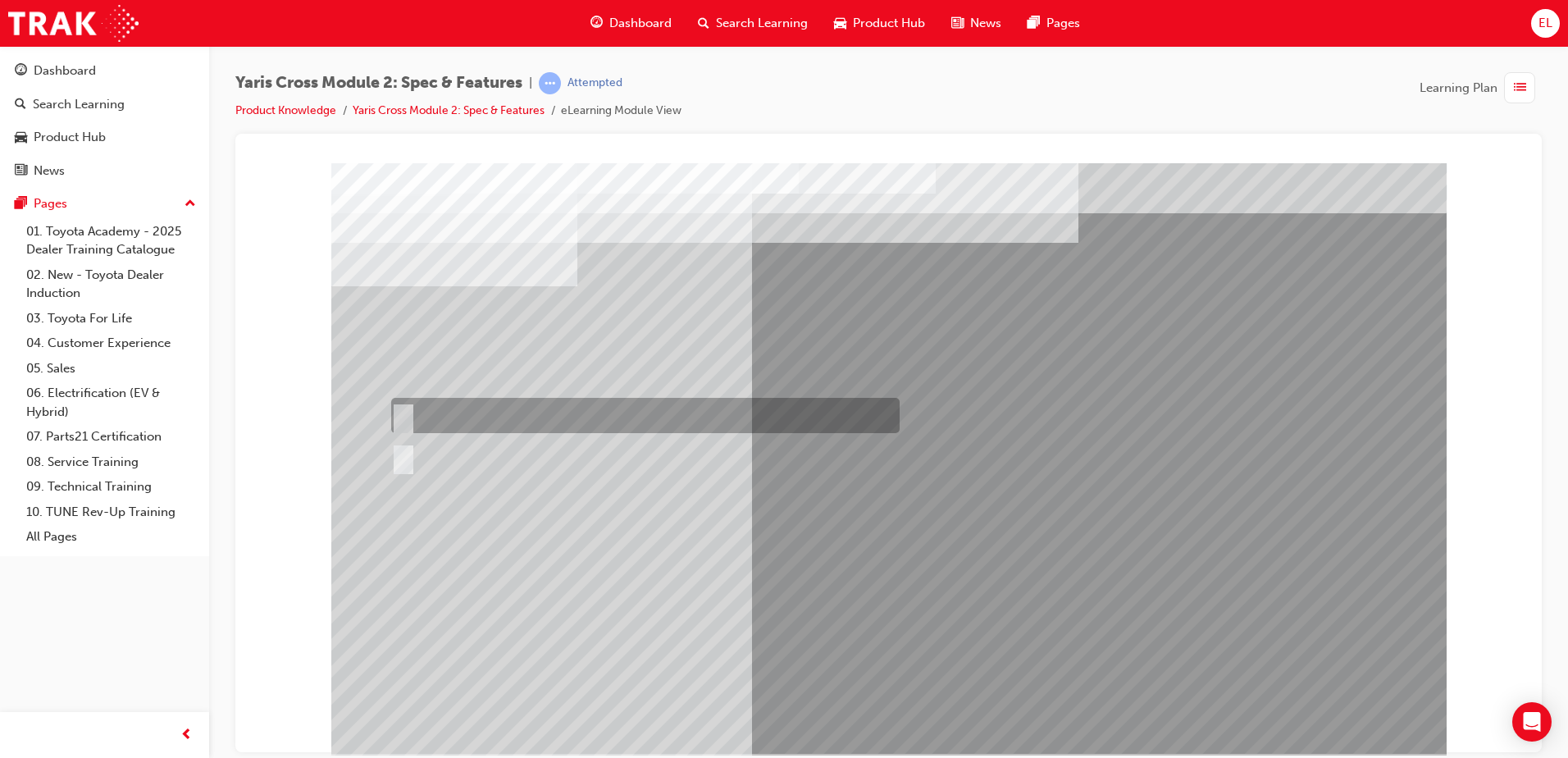
click at [634, 424] on div at bounding box center [641, 416] width 509 height 35
radio input "true"
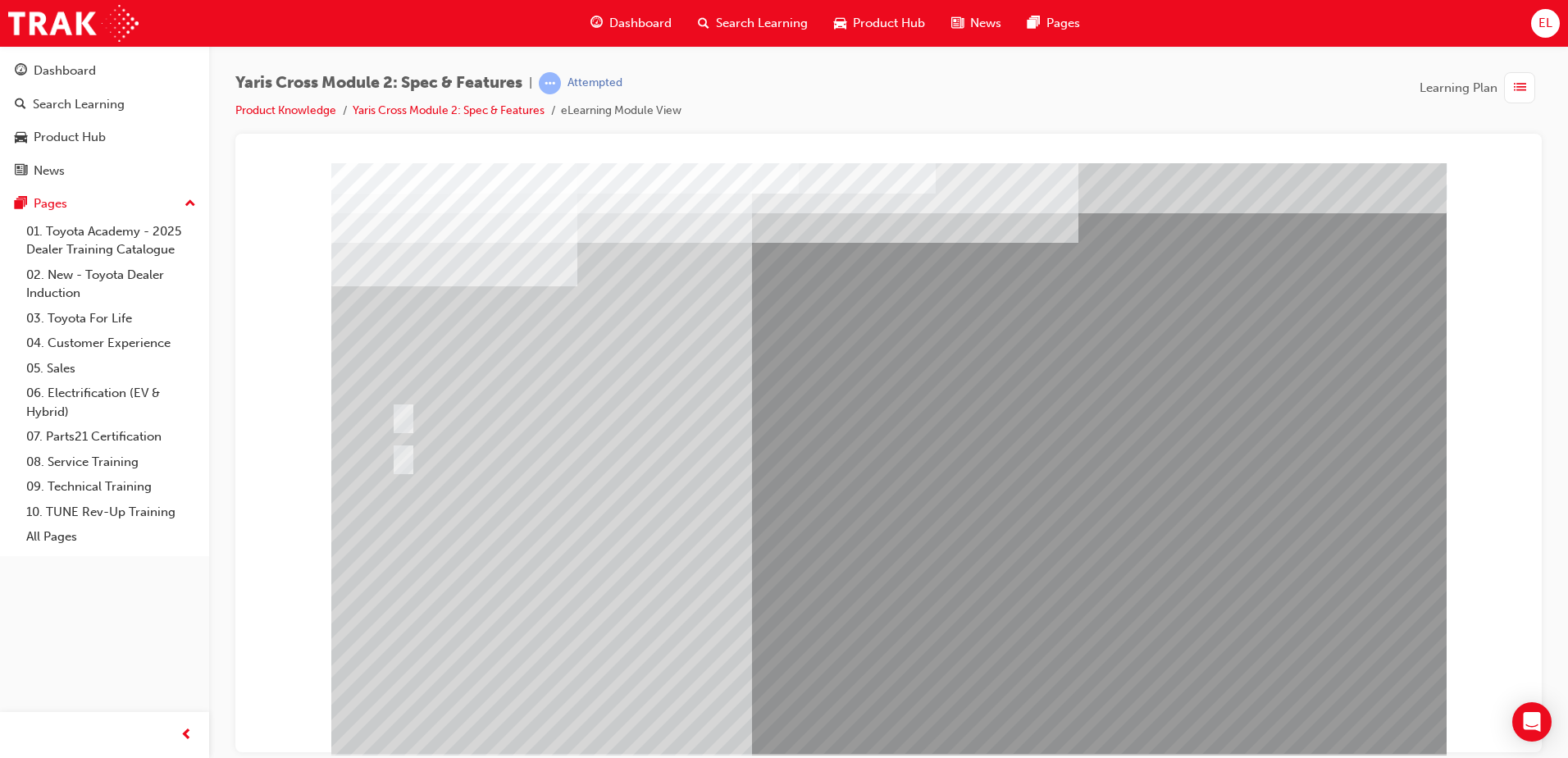
drag, startPoint x: 889, startPoint y: 729, endPoint x: 893, endPoint y: 719, distance: 10.8
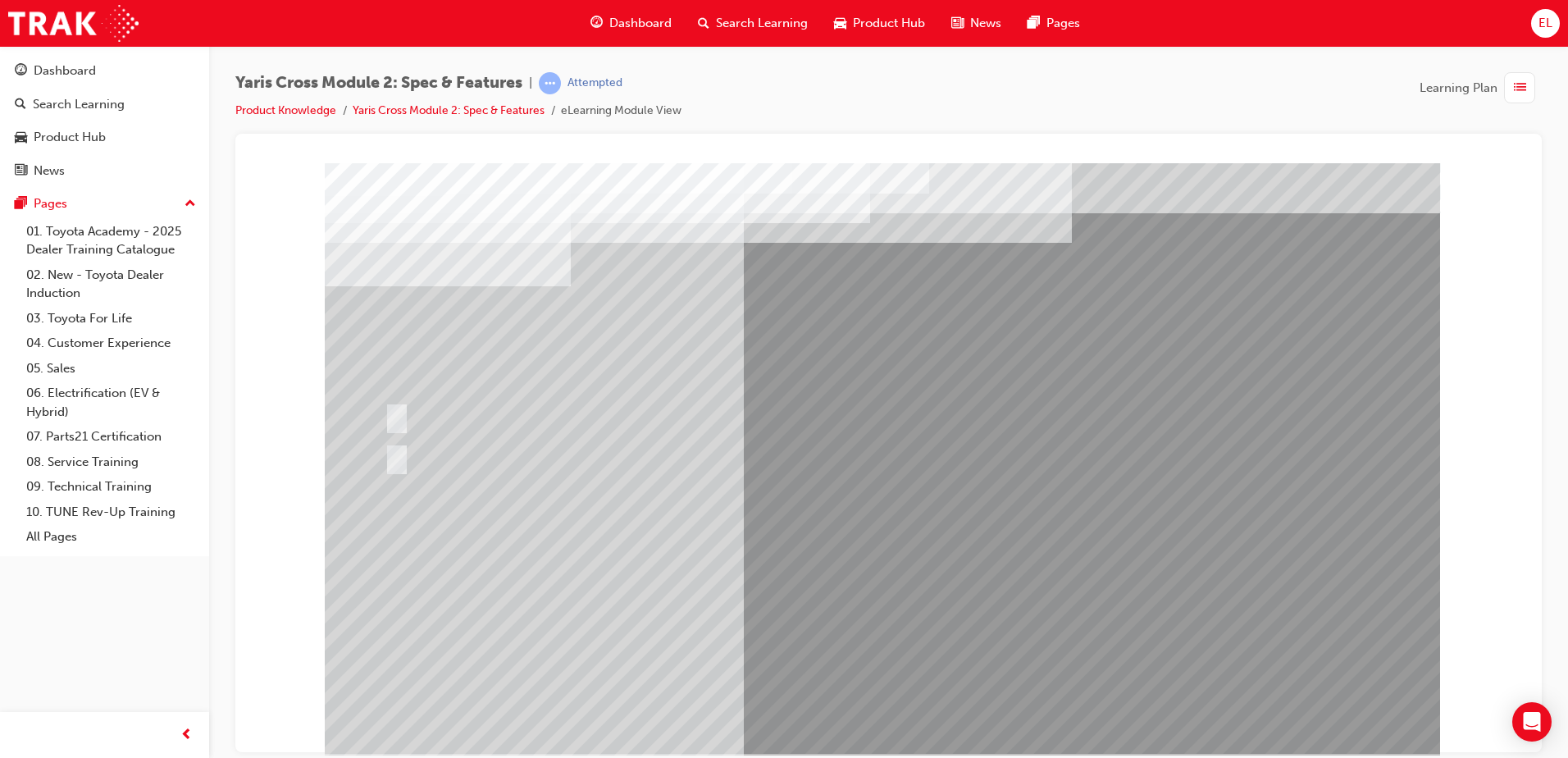
click at [891, 696] on div at bounding box center [882, 458] width 1115 height 591
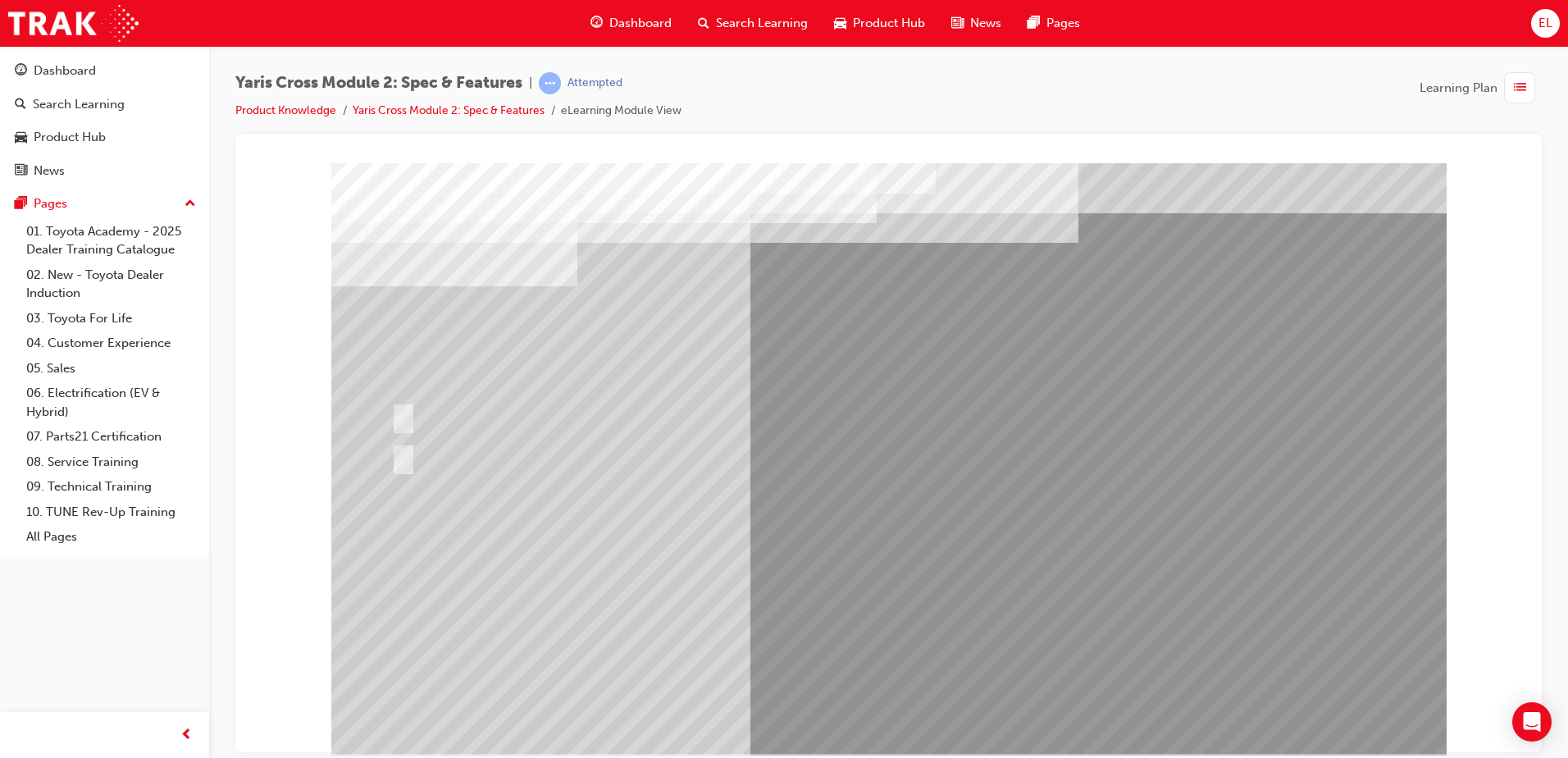
drag, startPoint x: 872, startPoint y: 718, endPoint x: 878, endPoint y: 710, distance: 10.0
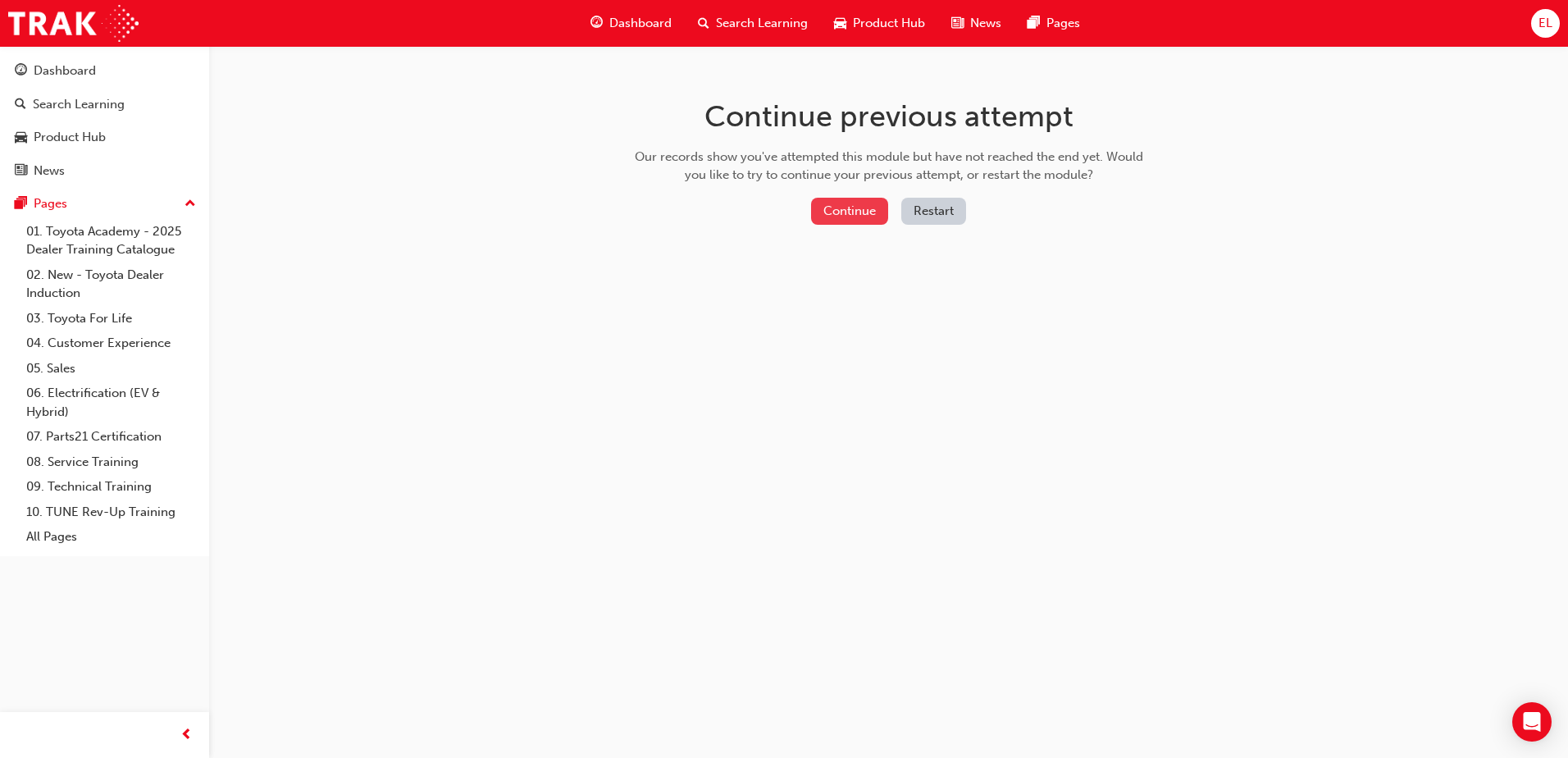
click at [870, 214] on button "Continue" at bounding box center [850, 211] width 77 height 27
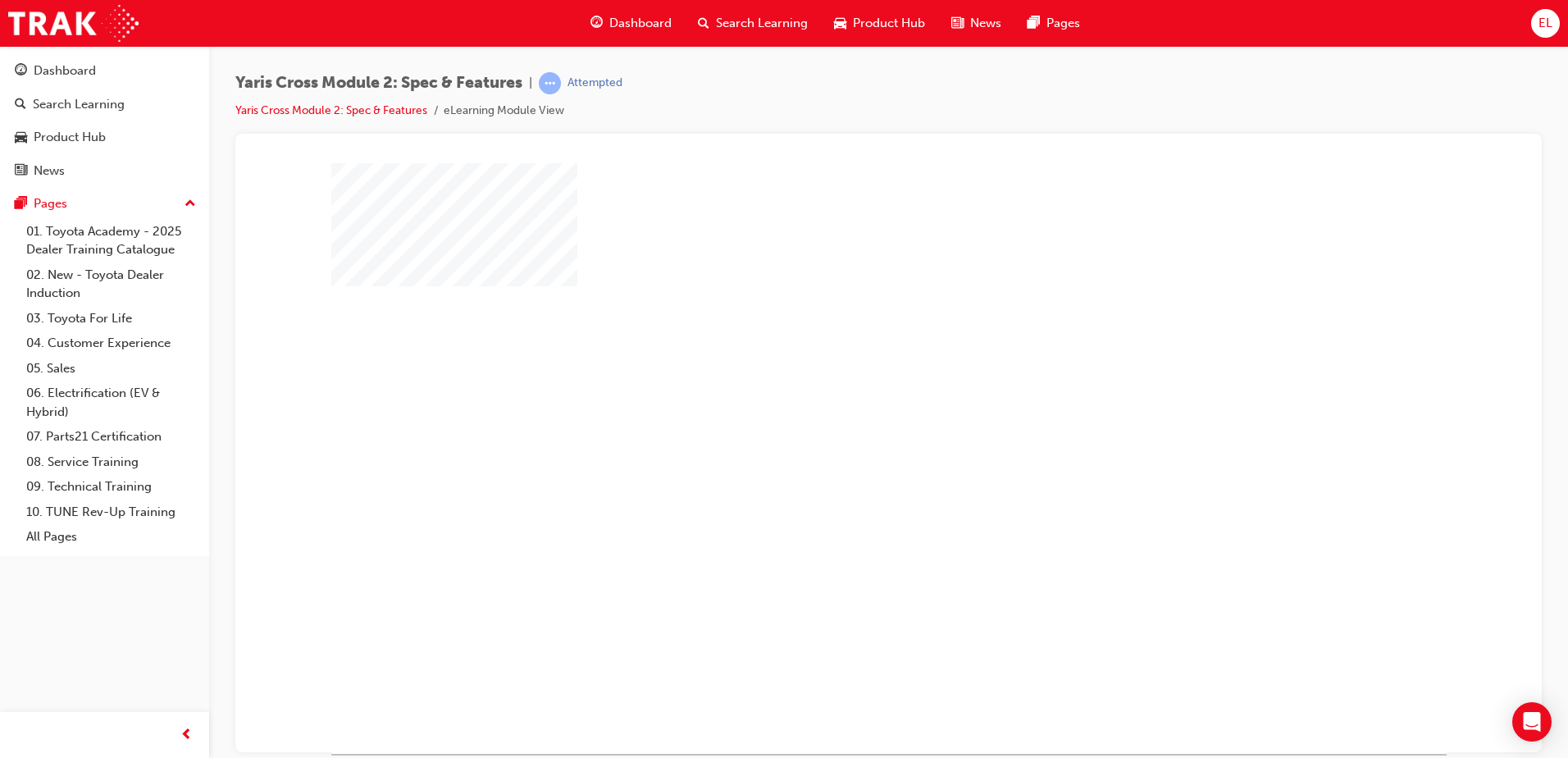
click at [841, 411] on div "play" at bounding box center [841, 411] width 0 height 0
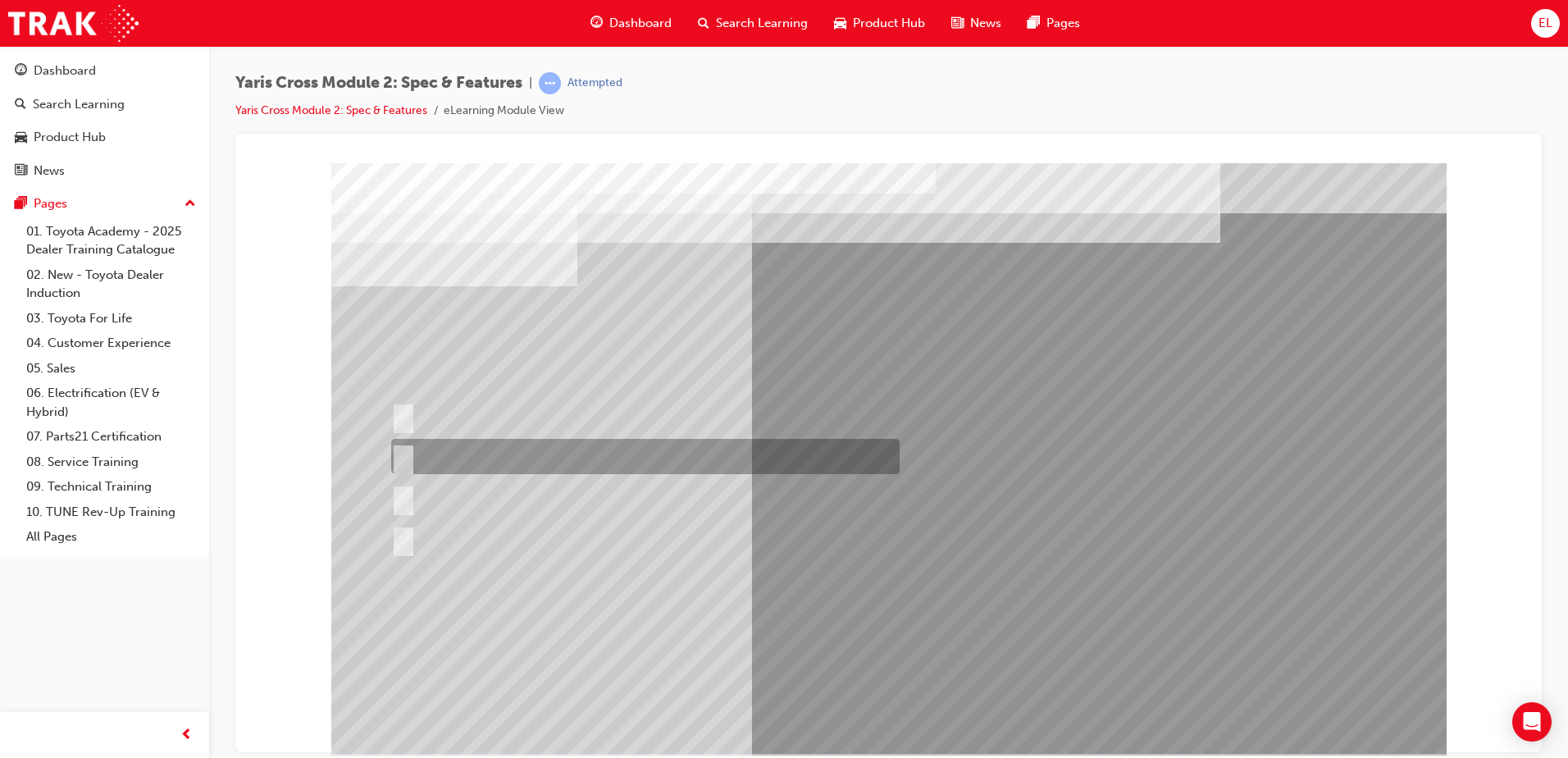
click at [466, 458] on div at bounding box center [641, 456] width 509 height 35
radio input "true"
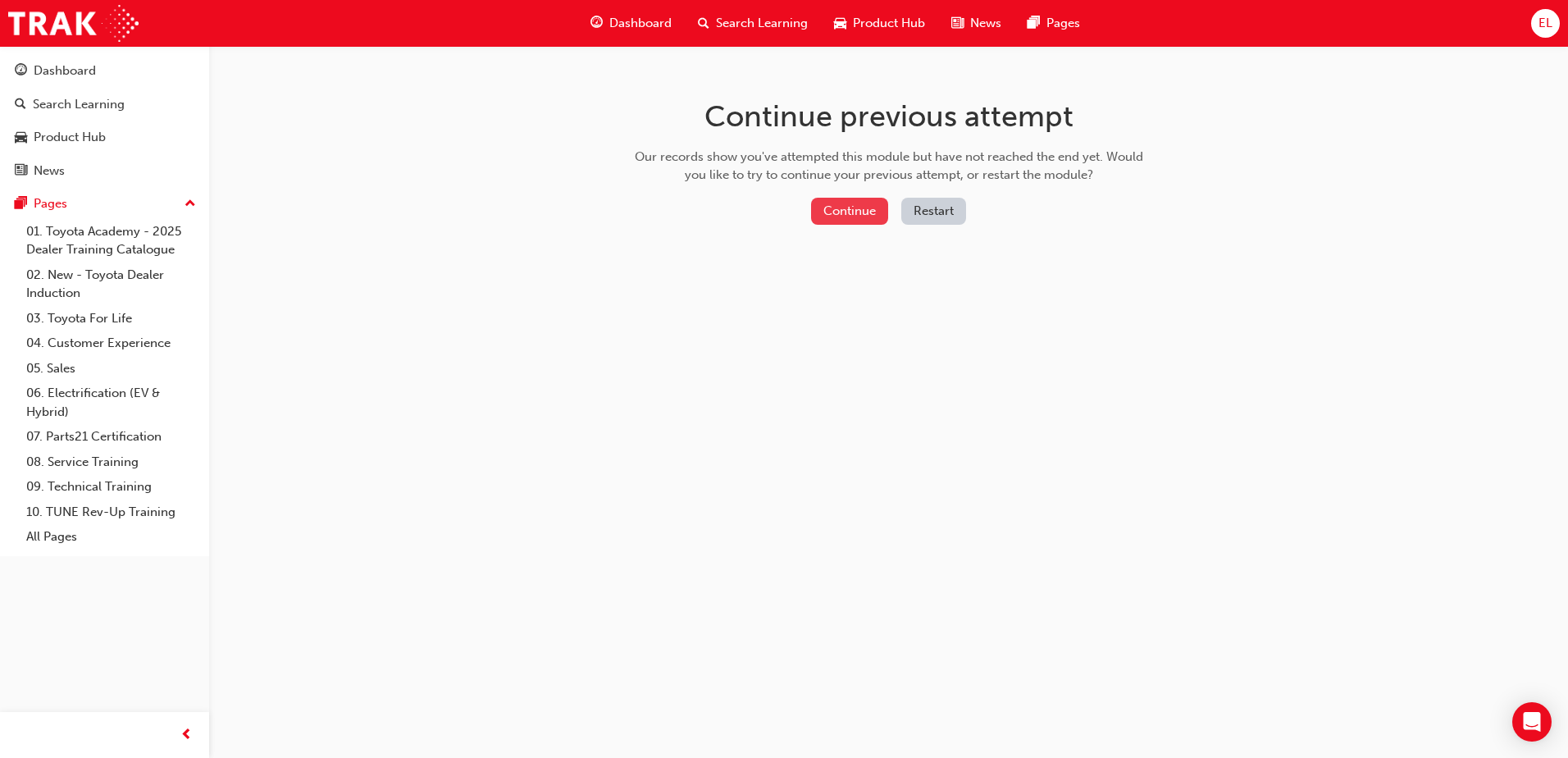
click at [875, 202] on button "Continue" at bounding box center [850, 211] width 77 height 27
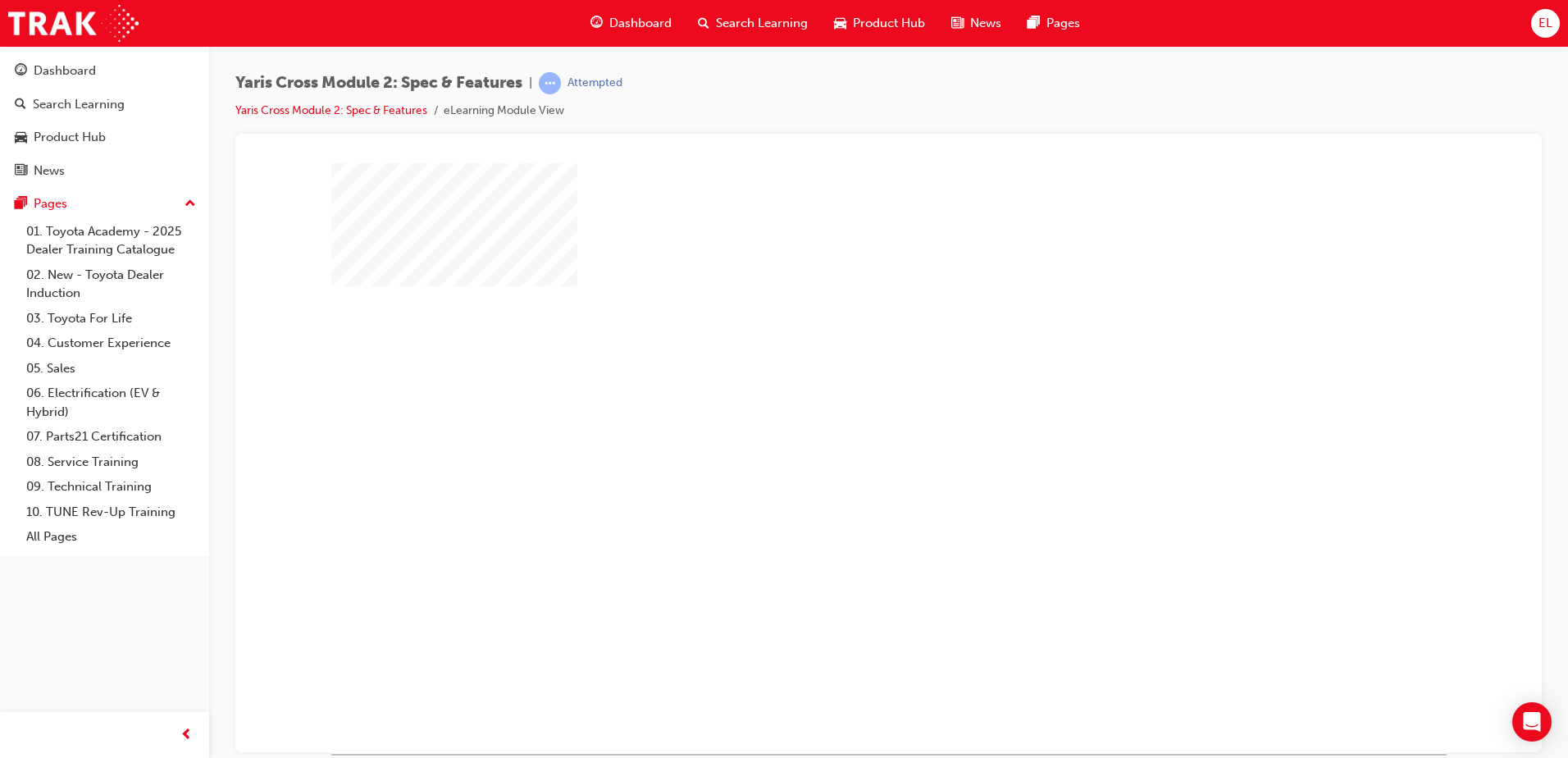
click at [841, 411] on div "play" at bounding box center [841, 411] width 0 height 0
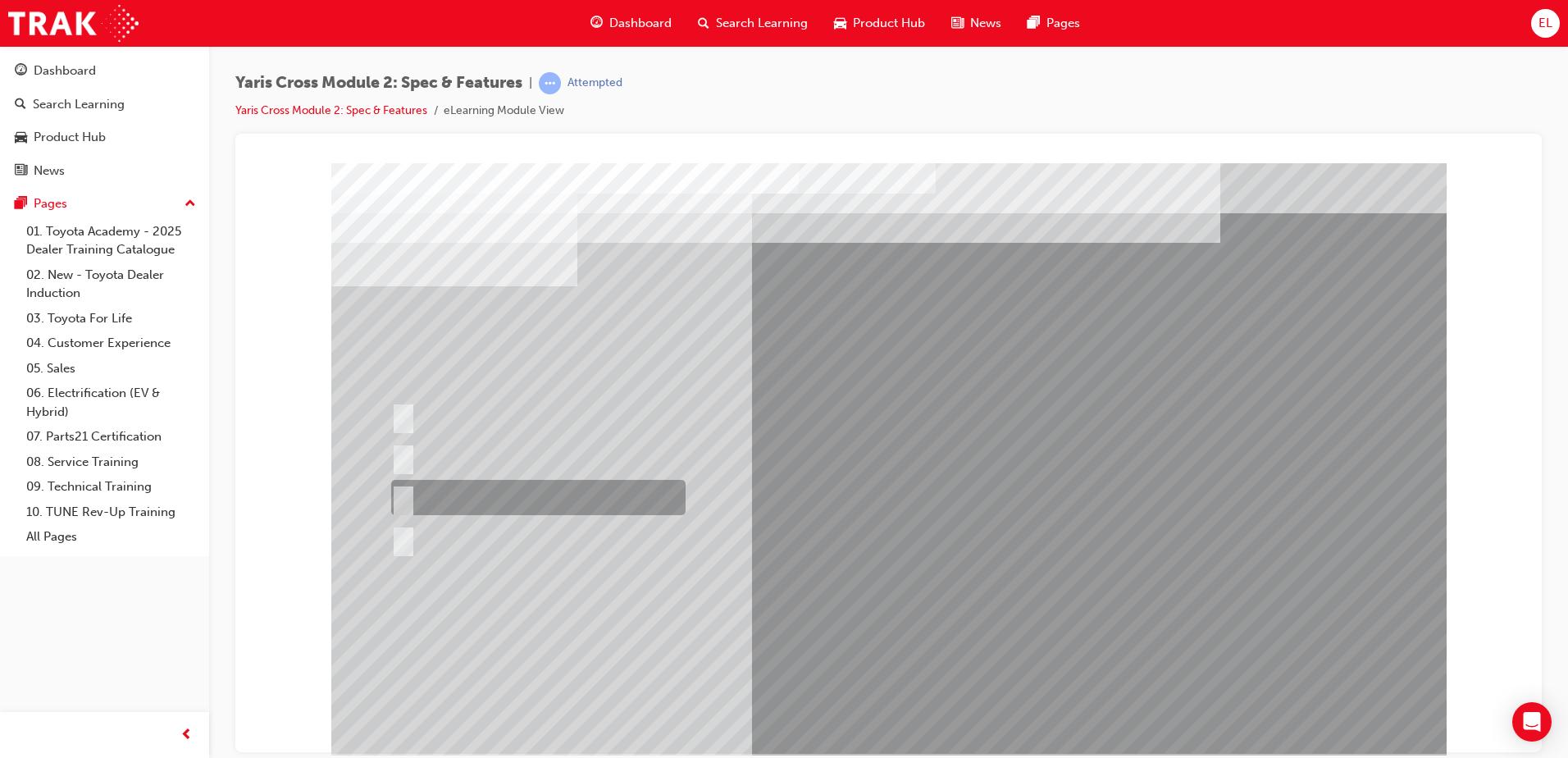
drag, startPoint x: 605, startPoint y: 497, endPoint x: 643, endPoint y: 507, distance: 39.3
click at [604, 497] on div at bounding box center [534, 498] width 294 height 35
radio input "true"
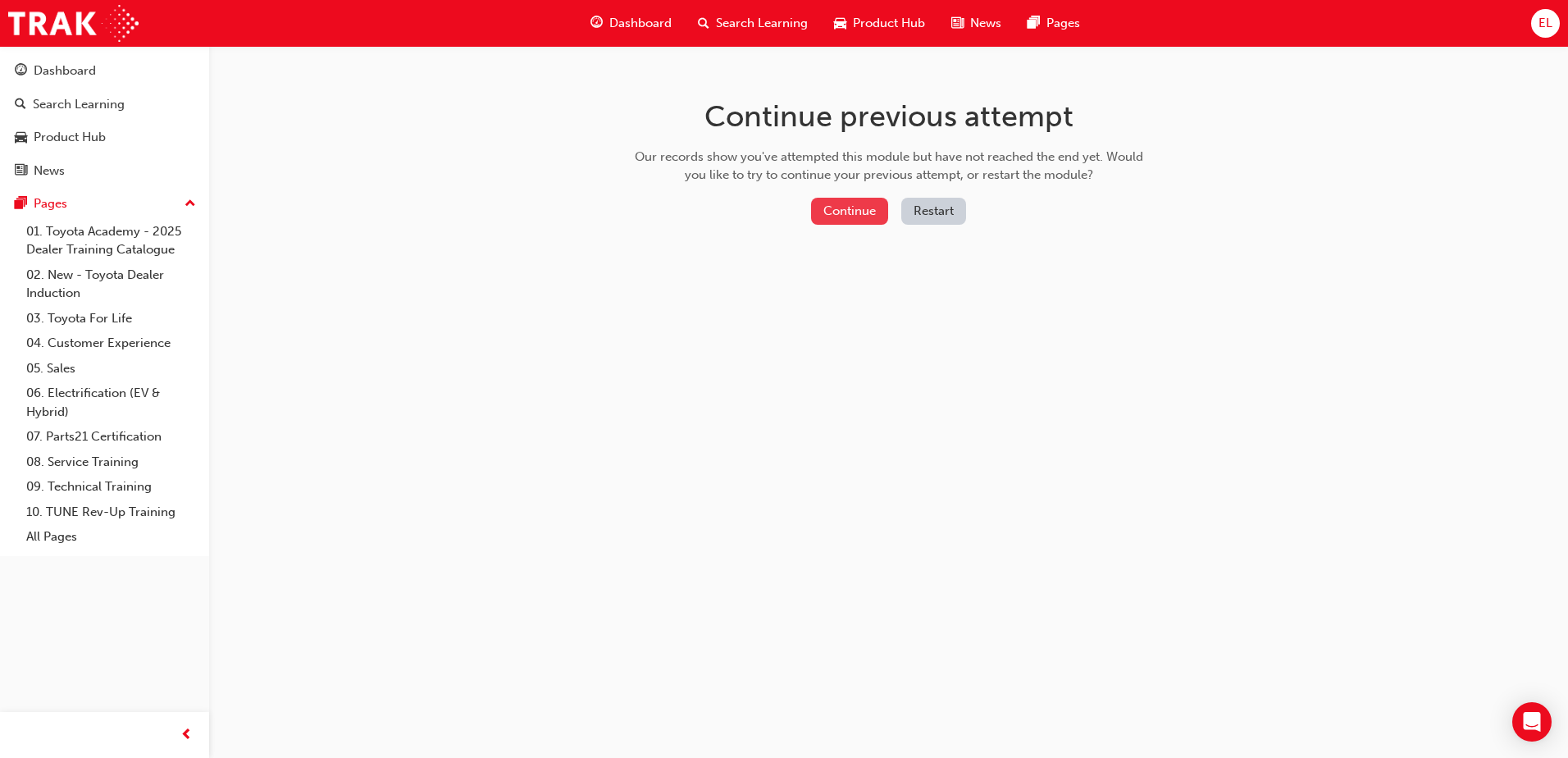
click at [837, 213] on button "Continue" at bounding box center [850, 211] width 77 height 27
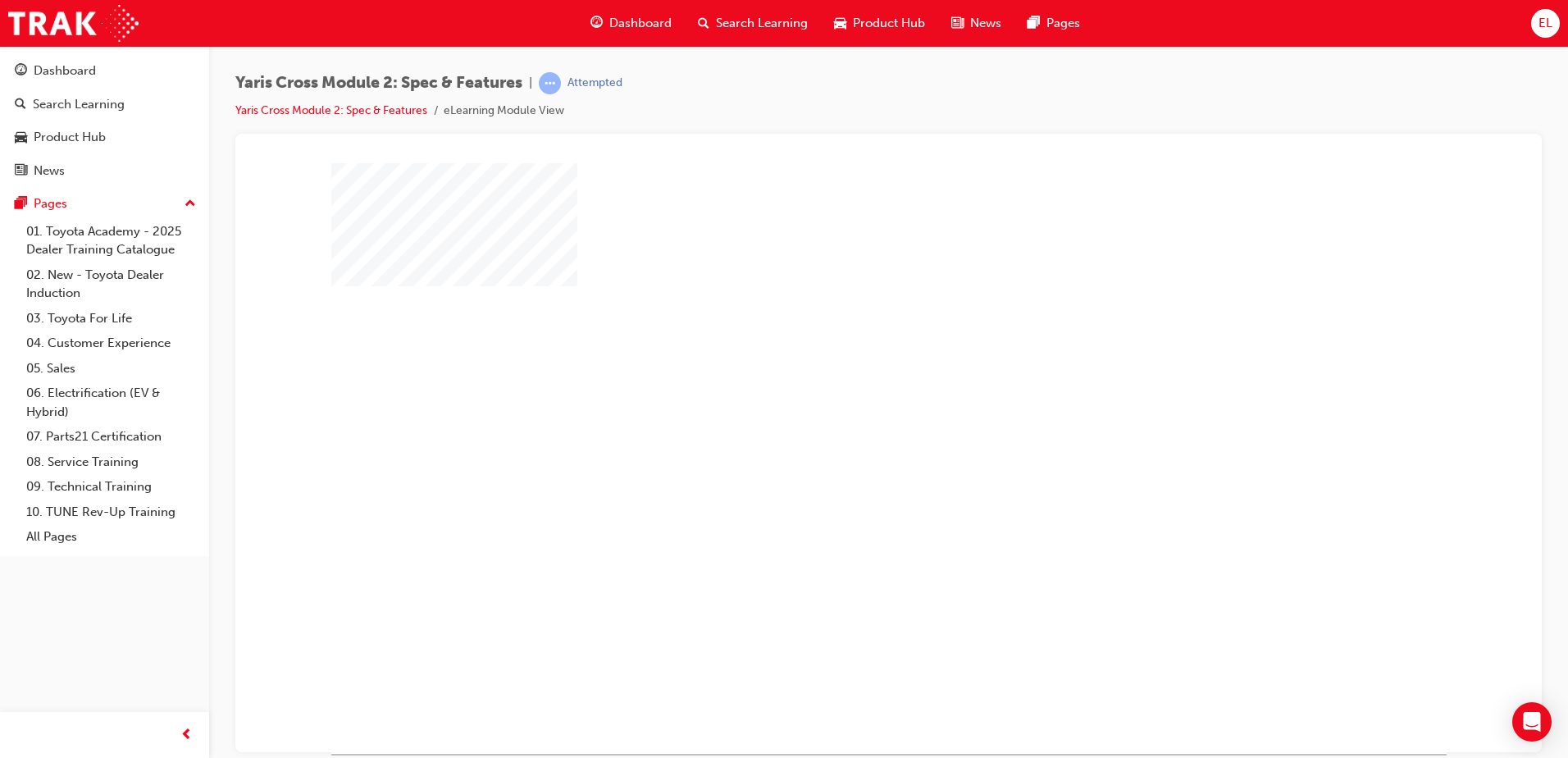
click at [841, 411] on div "play" at bounding box center [841, 411] width 0 height 0
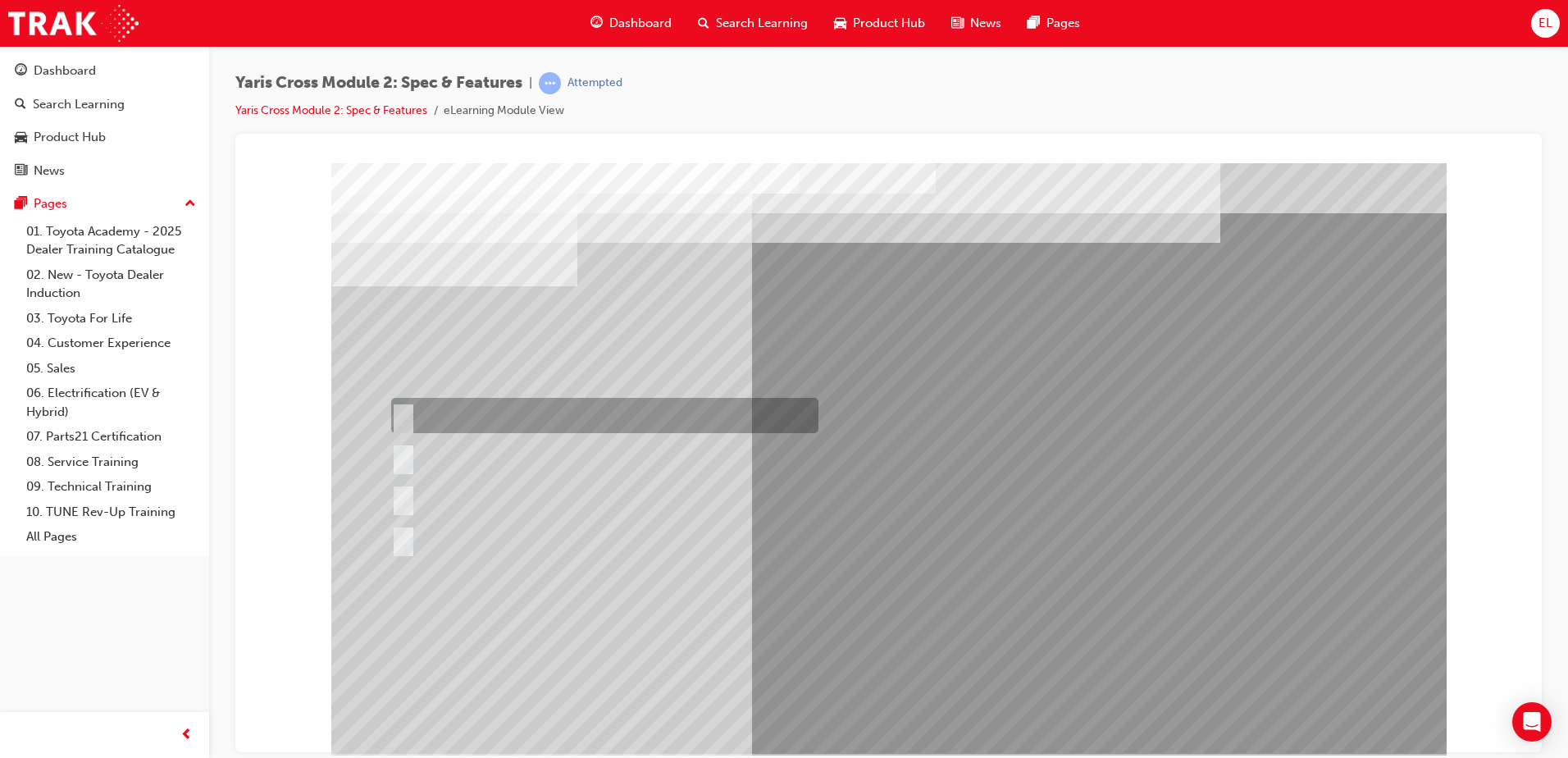
click at [493, 411] on div at bounding box center [600, 416] width 427 height 35
radio input "true"
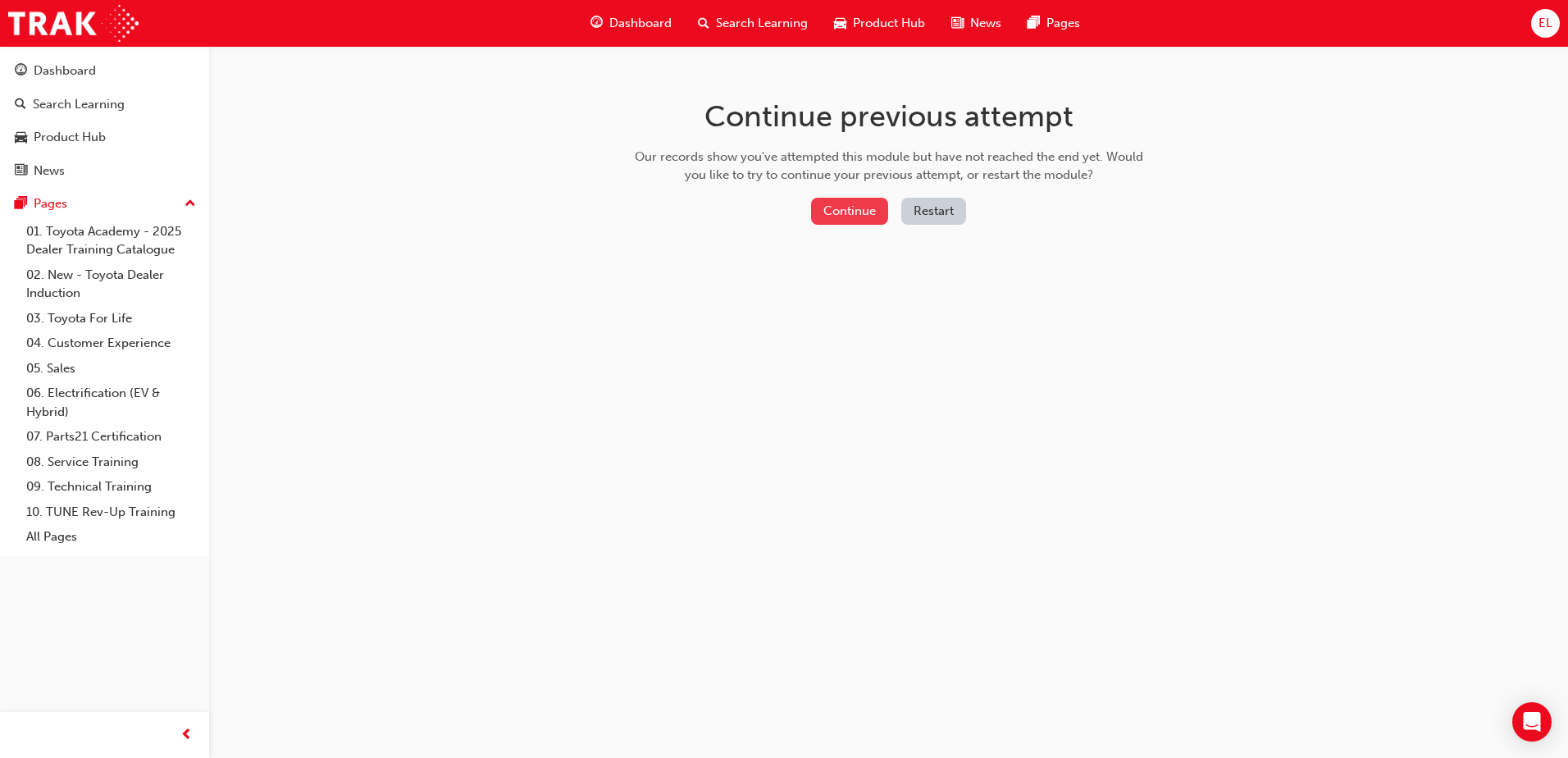
click at [837, 210] on button "Continue" at bounding box center [850, 211] width 77 height 27
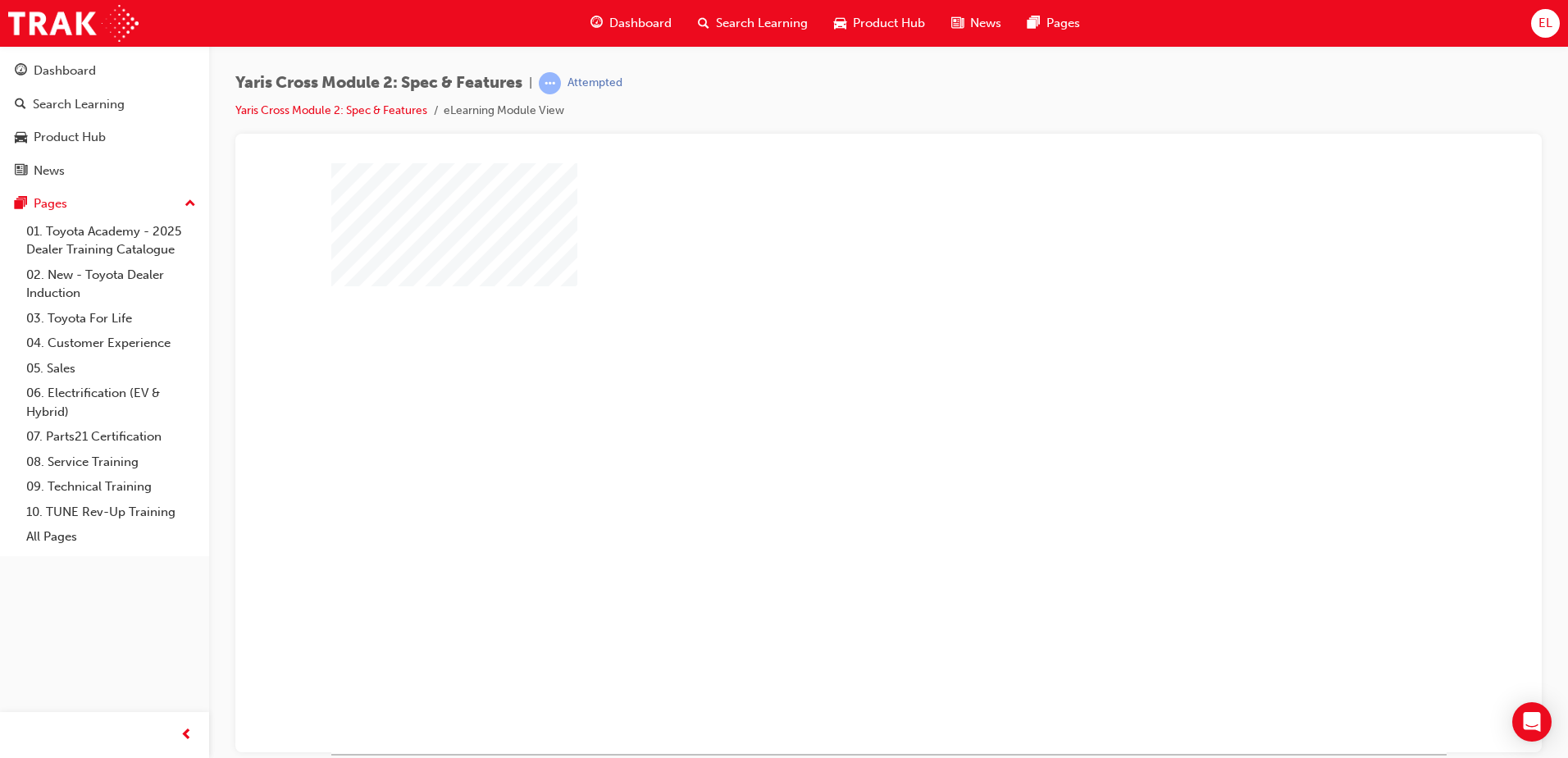
drag, startPoint x: 884, startPoint y: 443, endPoint x: 889, endPoint y: 449, distance: 7.8
click at [841, 411] on div "play" at bounding box center [841, 411] width 0 height 0
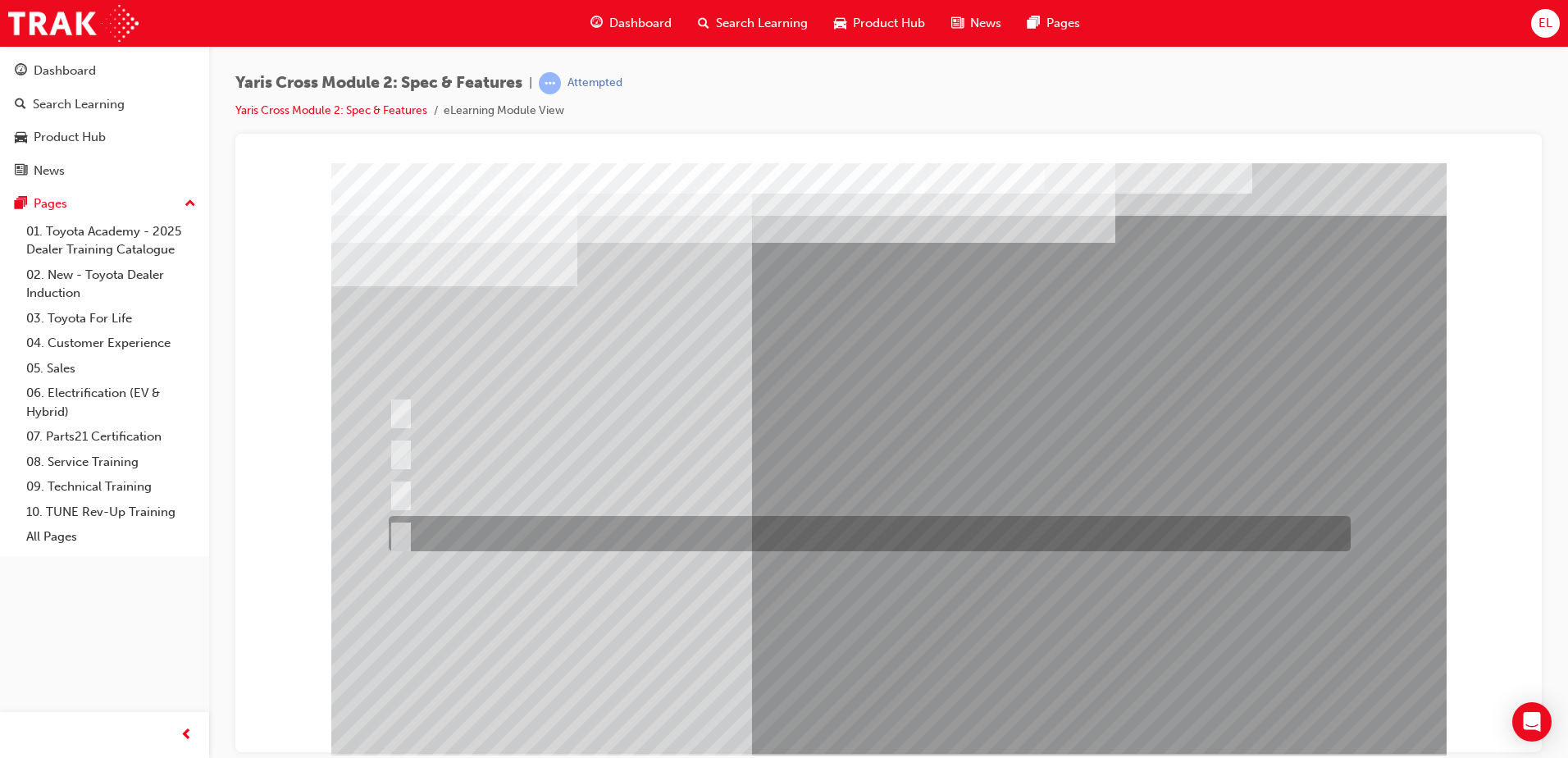
click at [461, 530] on div at bounding box center [866, 534] width 962 height 35
radio input "true"
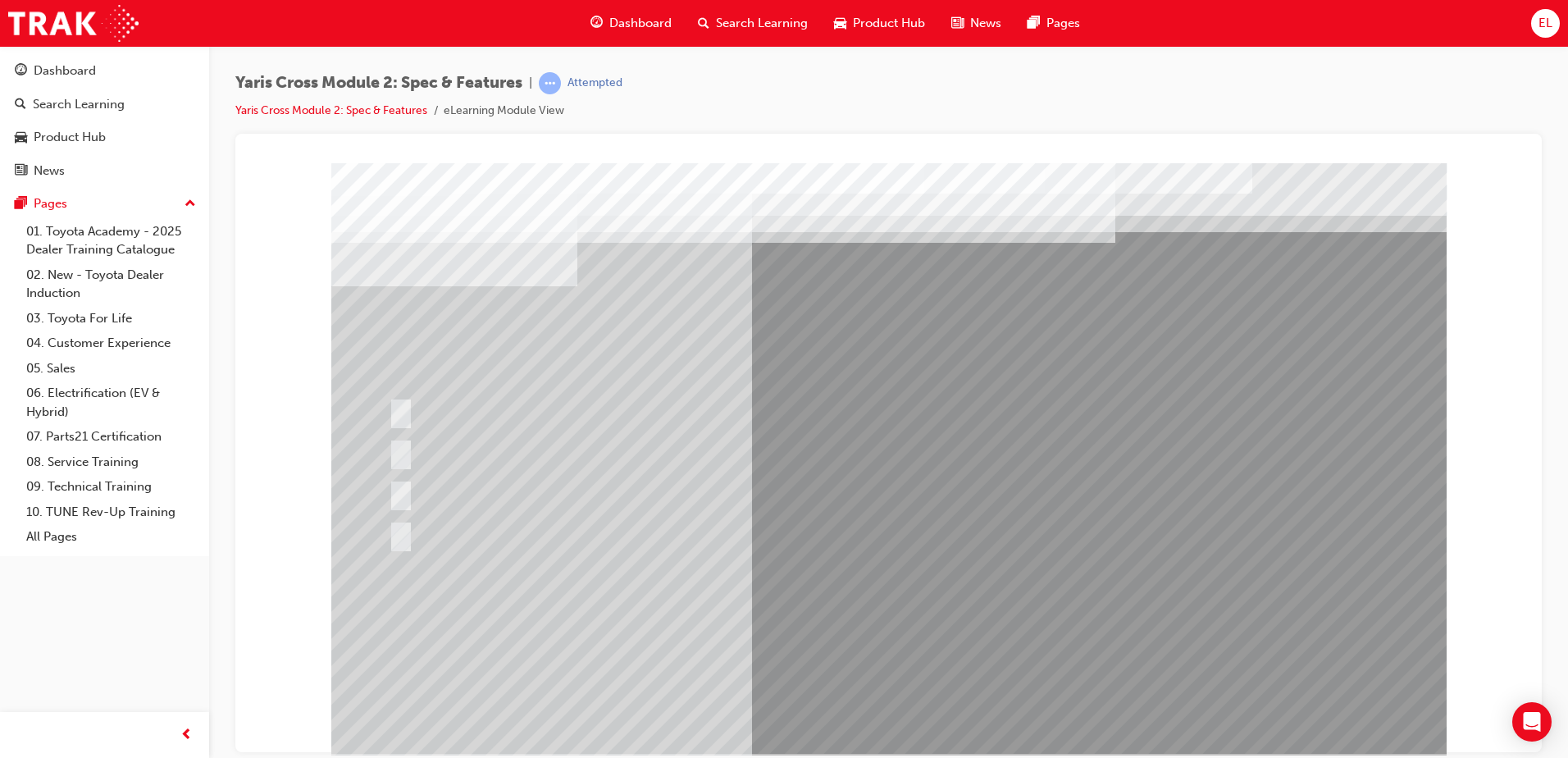
click at [868, 709] on div at bounding box center [889, 458] width 1115 height 591
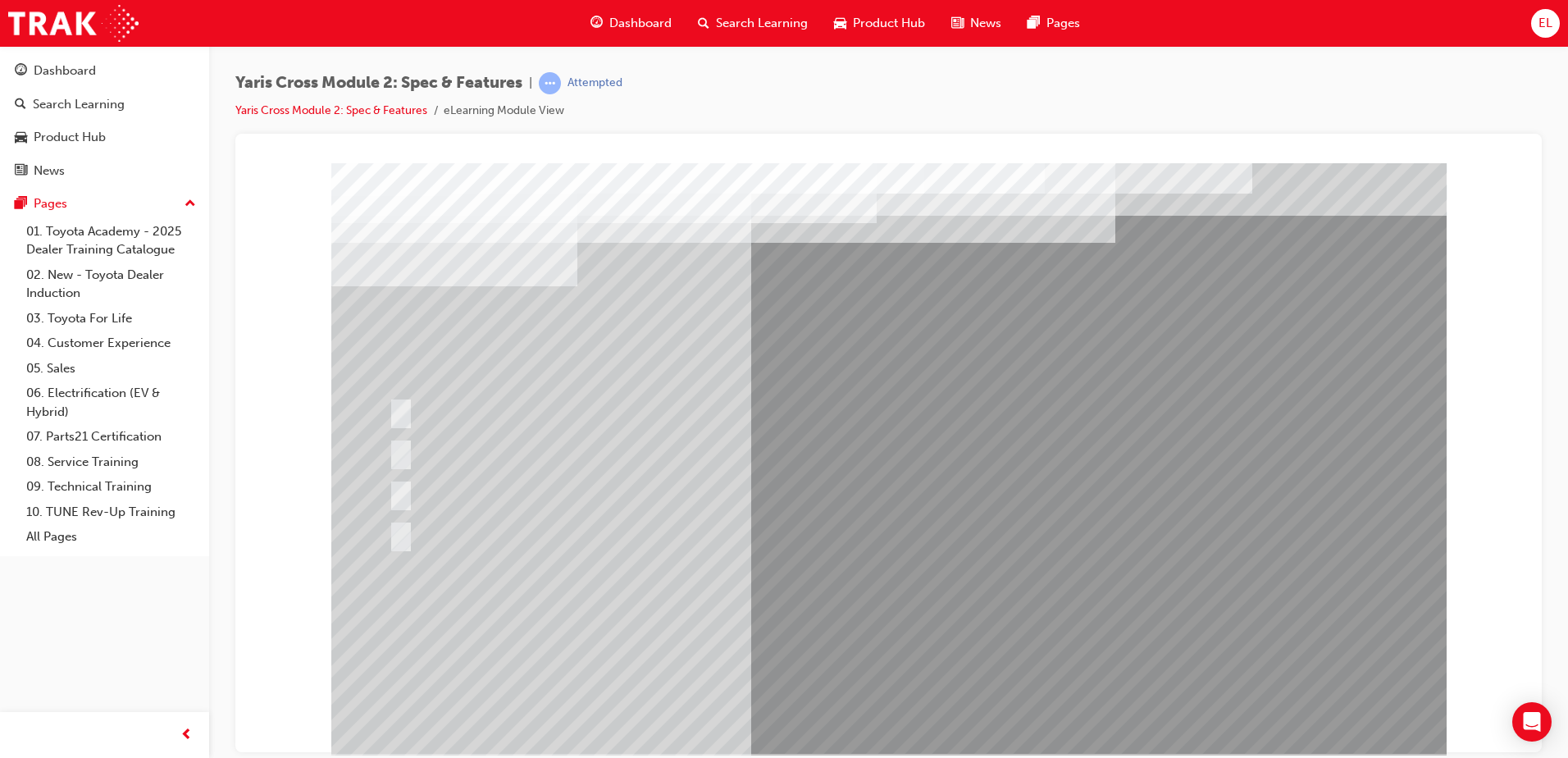
click at [423, 538] on div at bounding box center [866, 534] width 962 height 35
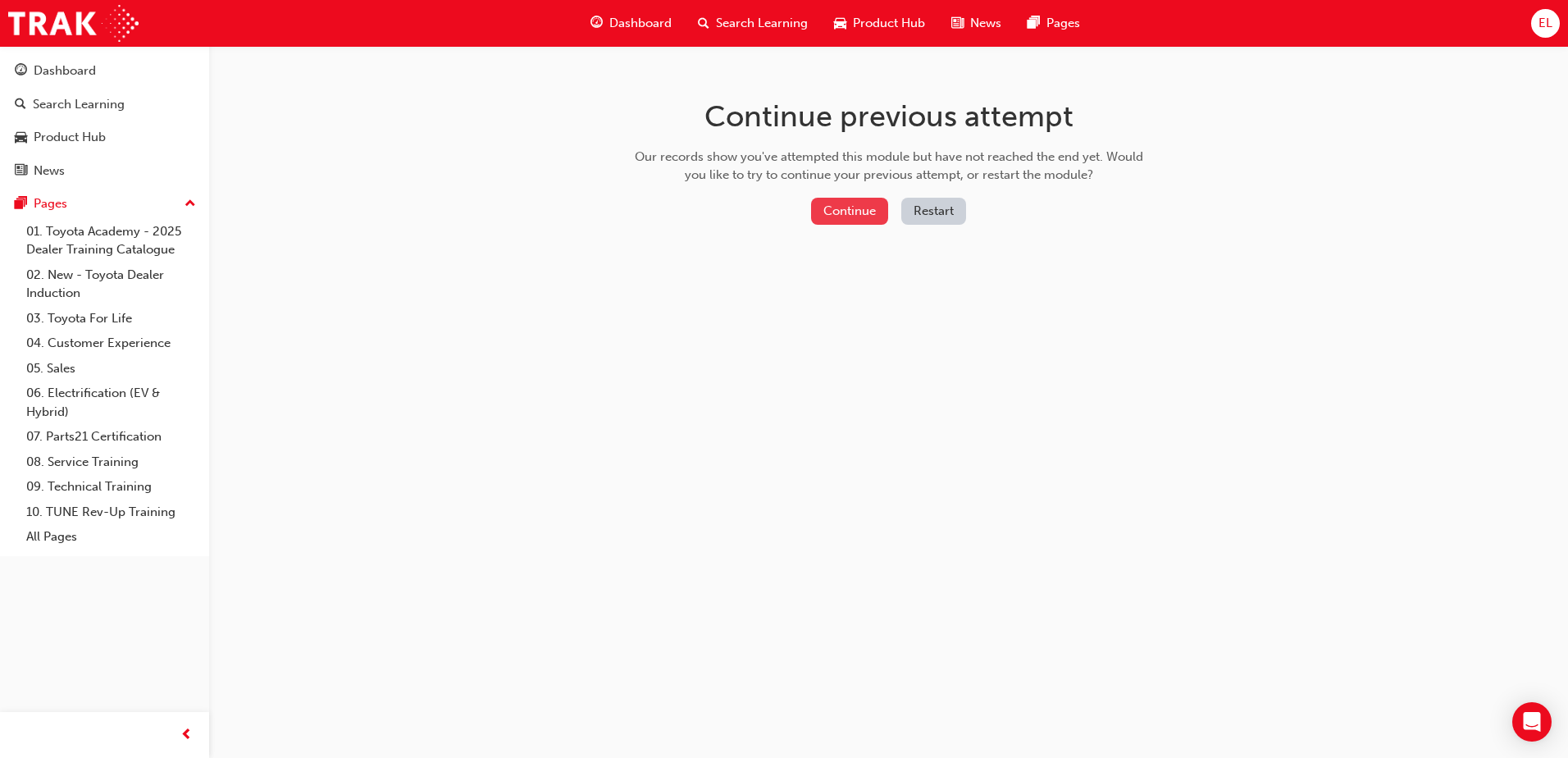
click at [844, 221] on button "Continue" at bounding box center [850, 211] width 77 height 27
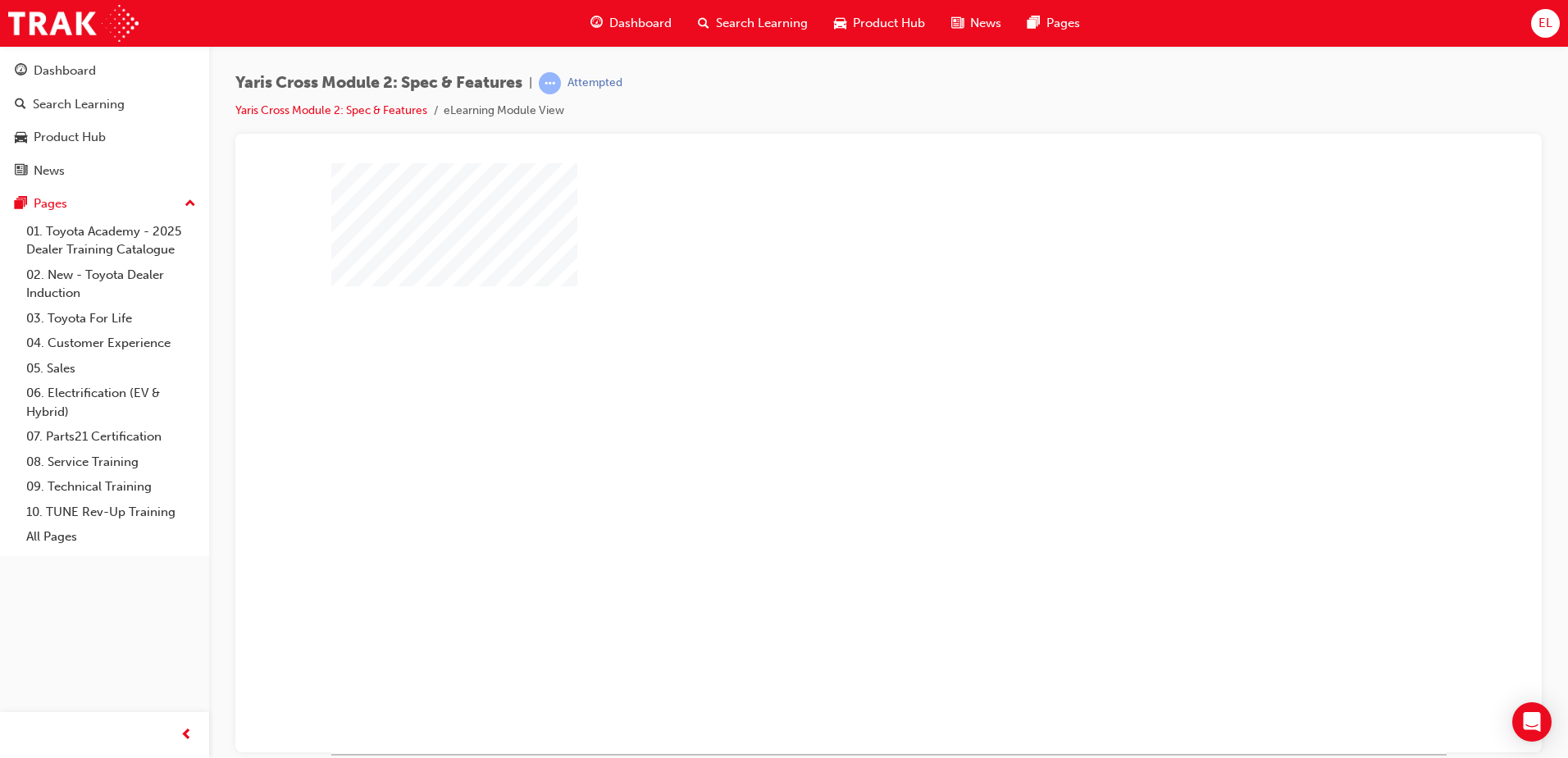
click at [860, 398] on div at bounding box center [889, 458] width 1115 height 591
click at [841, 411] on div "play" at bounding box center [841, 411] width 0 height 0
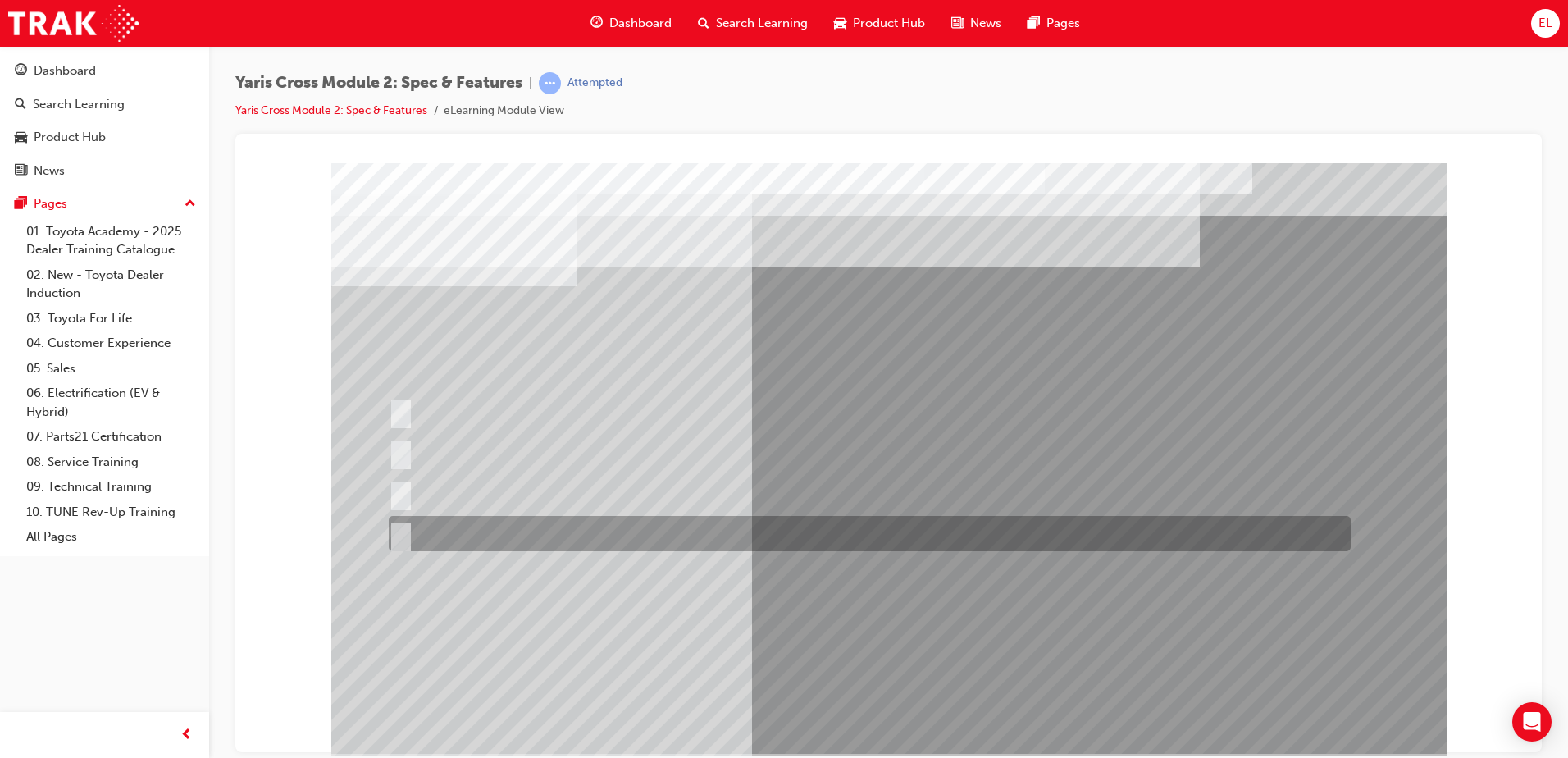
click at [594, 535] on div at bounding box center [866, 534] width 962 height 35
radio input "true"
click at [594, 535] on div at bounding box center [866, 534] width 962 height 35
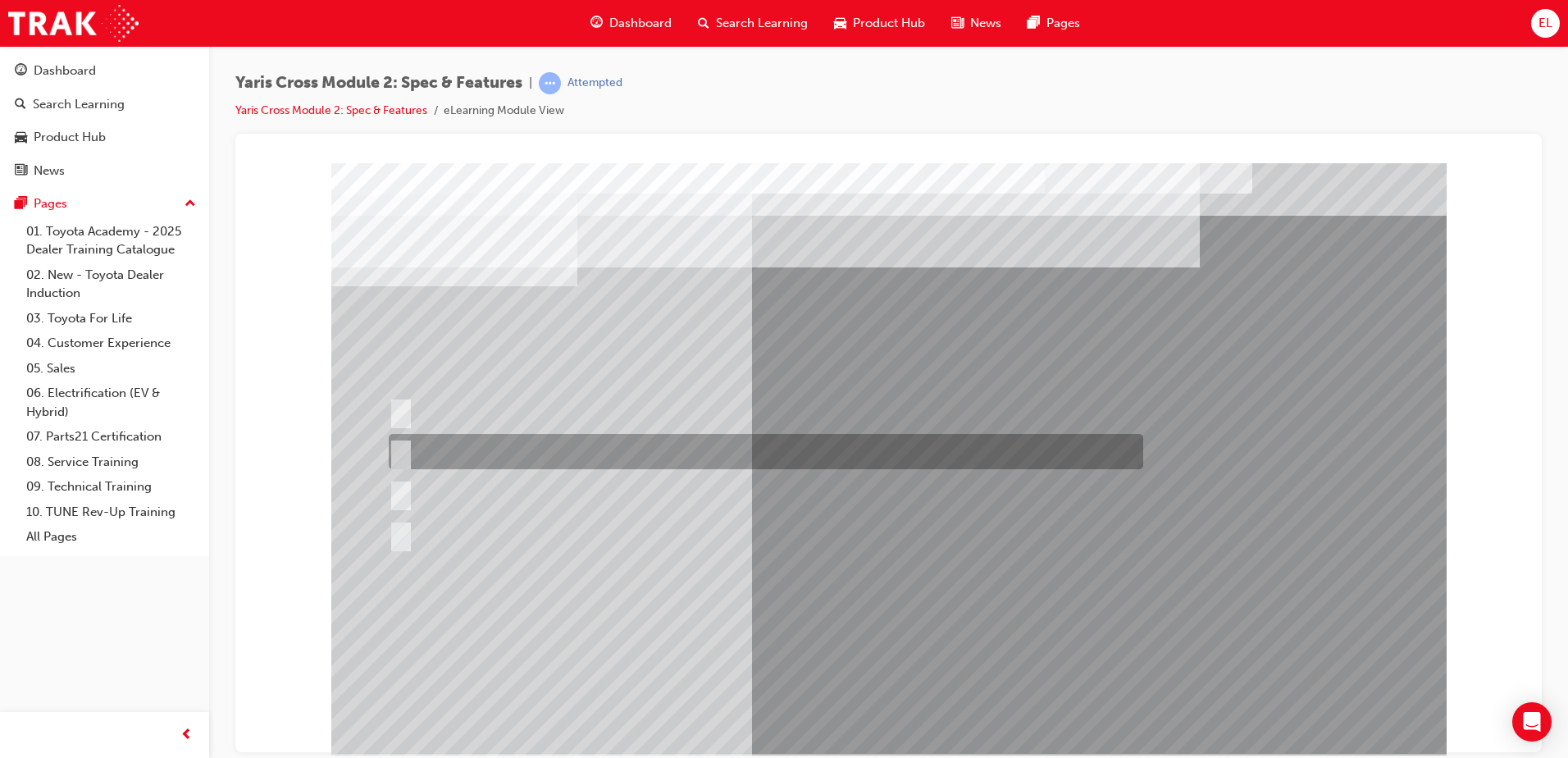
drag, startPoint x: 464, startPoint y: 443, endPoint x: 472, endPoint y: 442, distance: 8.1
click at [466, 443] on div at bounding box center [762, 452] width 754 height 35
radio input "true"
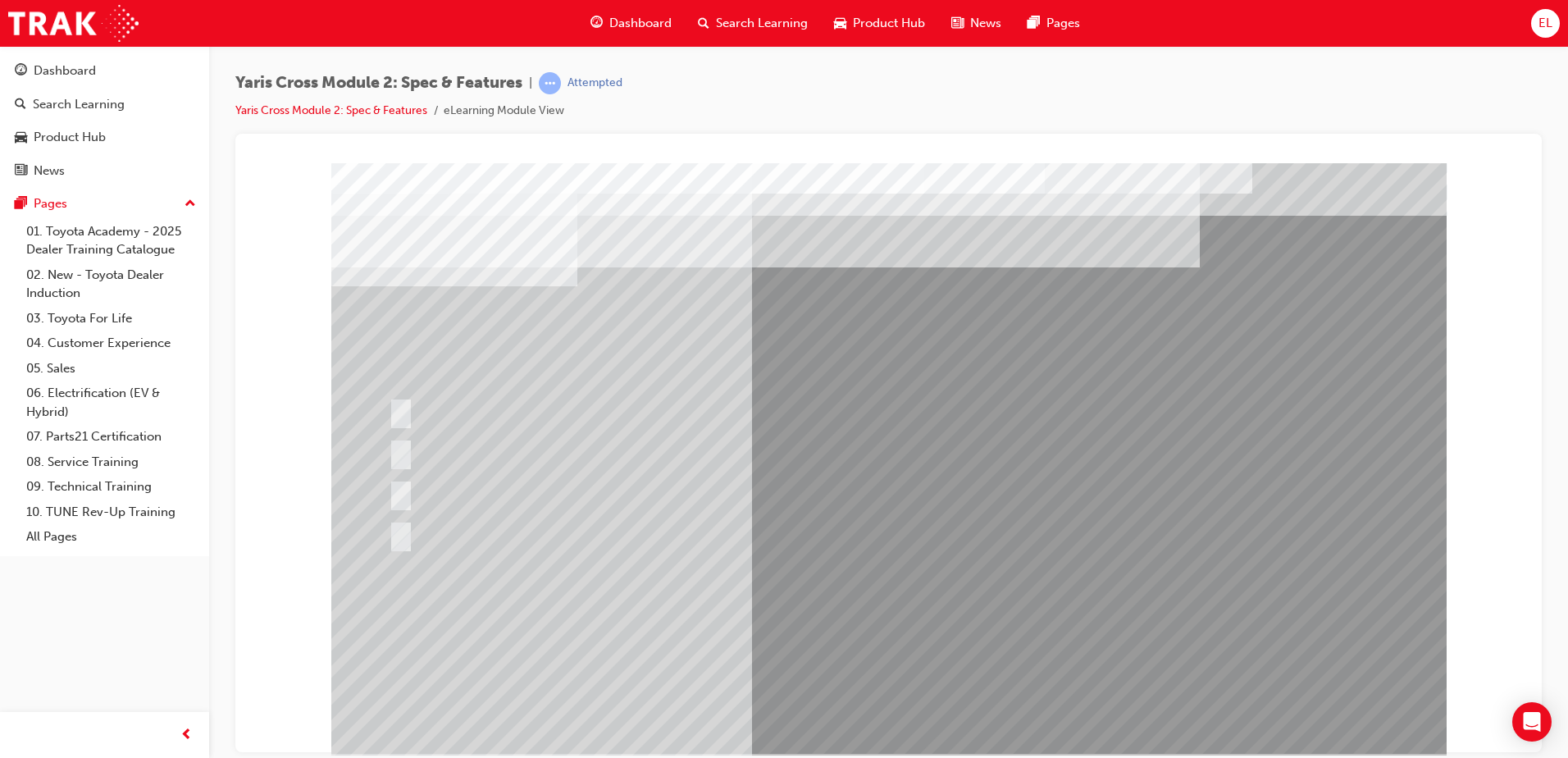
click at [890, 705] on div at bounding box center [889, 458] width 1115 height 591
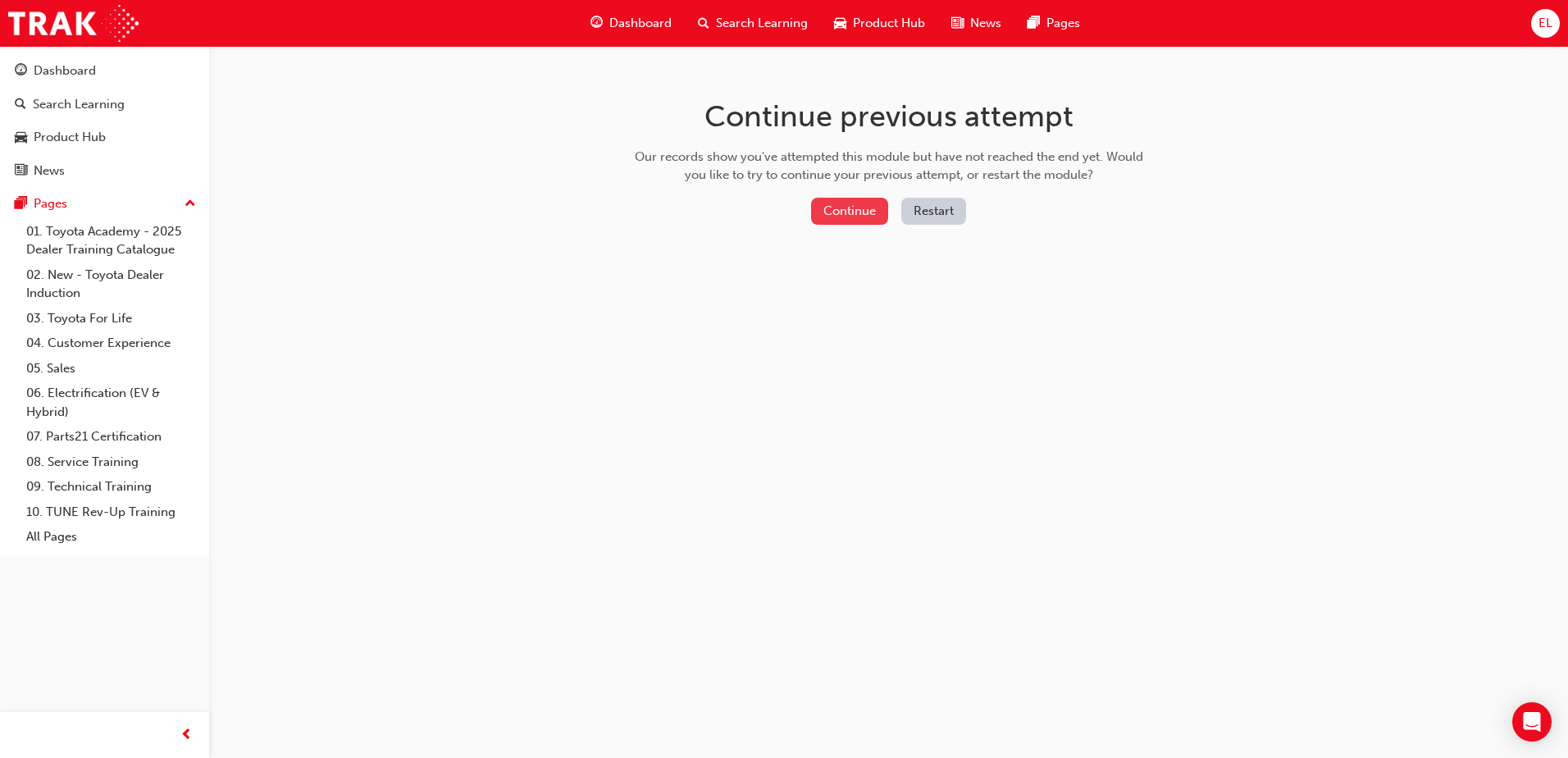
click at [852, 210] on button "Continue" at bounding box center [850, 211] width 77 height 27
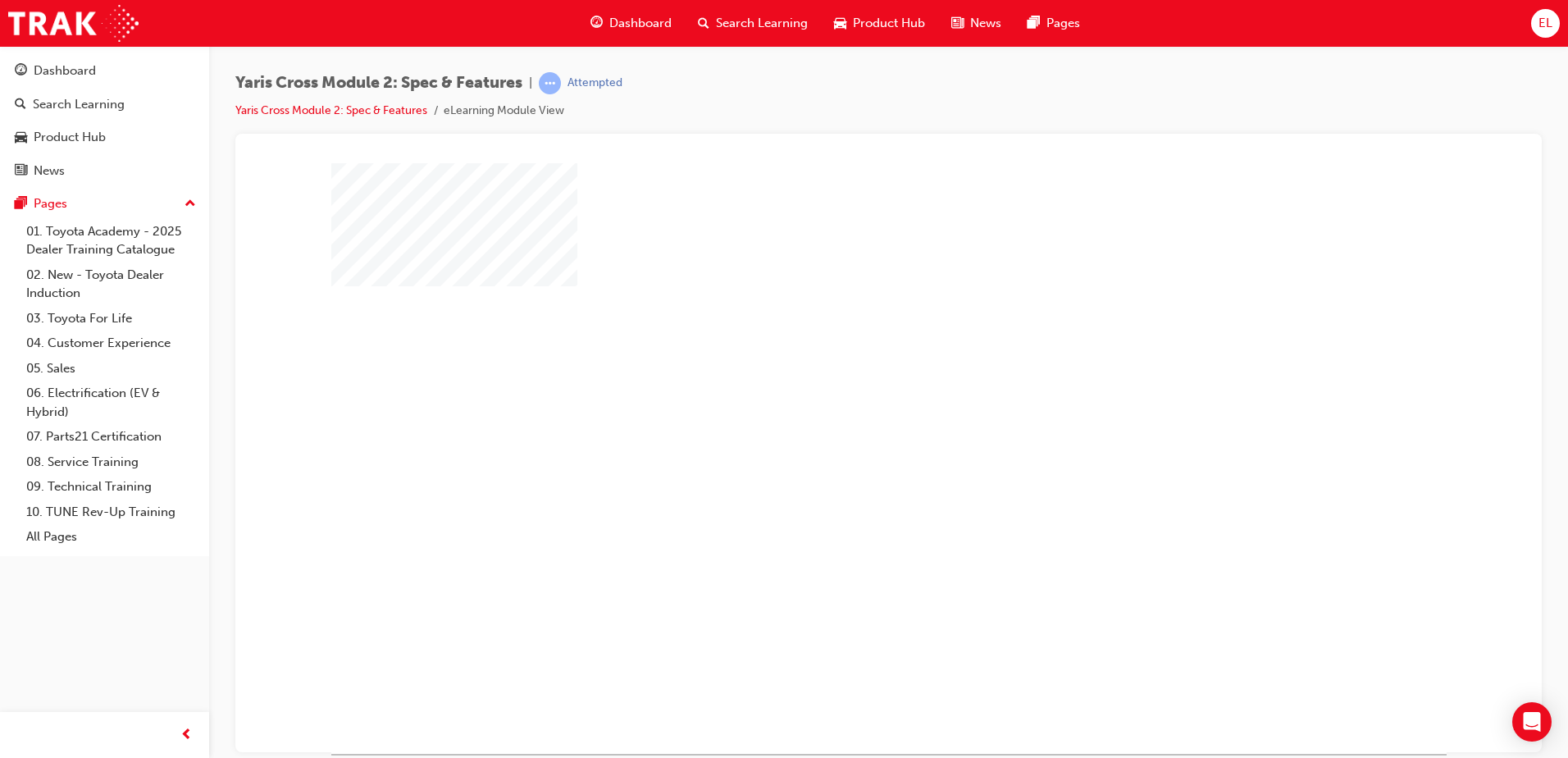
click at [839, 431] on div at bounding box center [889, 458] width 1115 height 591
click at [841, 411] on div "play" at bounding box center [841, 411] width 0 height 0
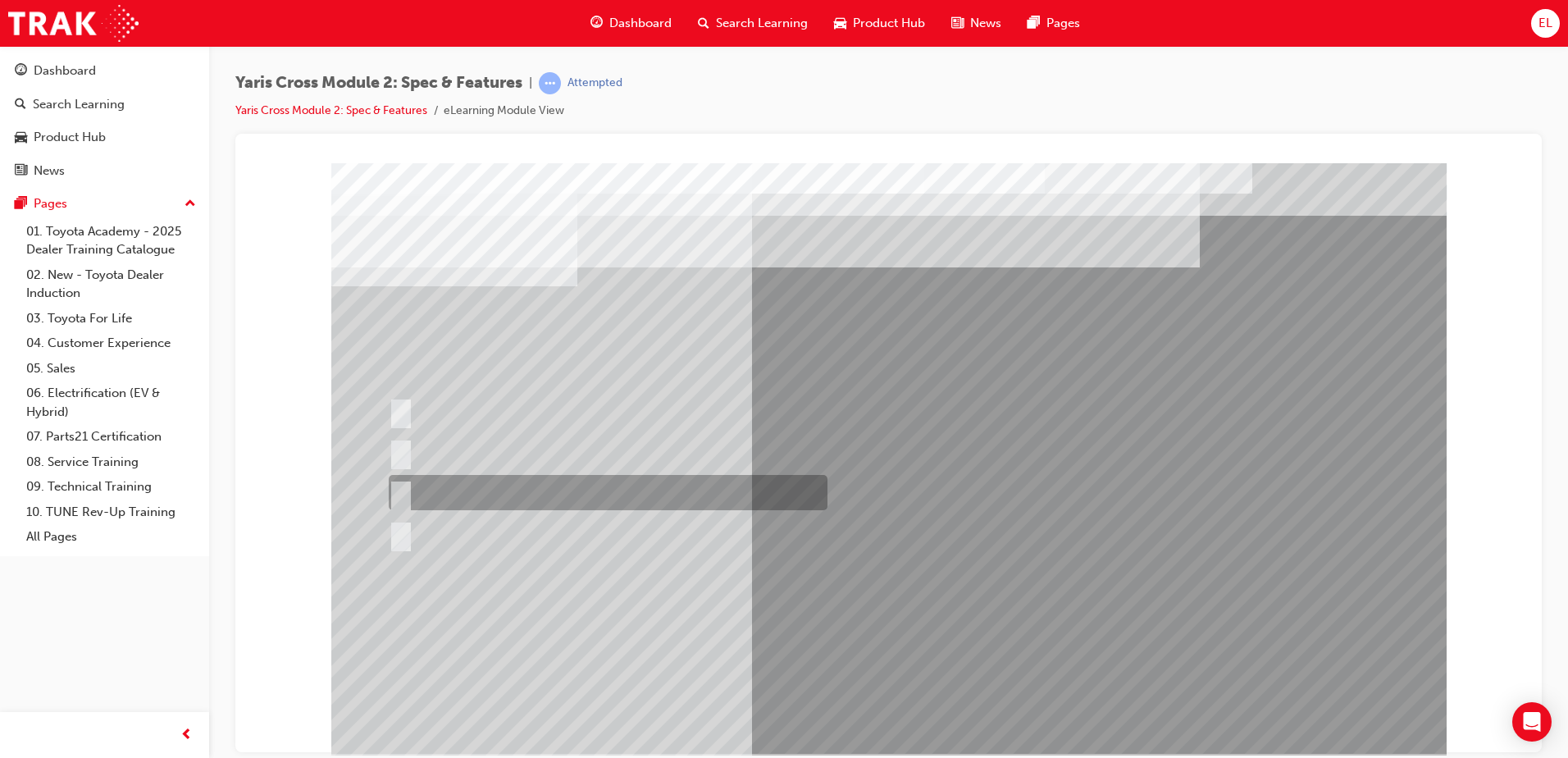
click at [438, 482] on div at bounding box center [604, 492] width 439 height 35
radio input "true"
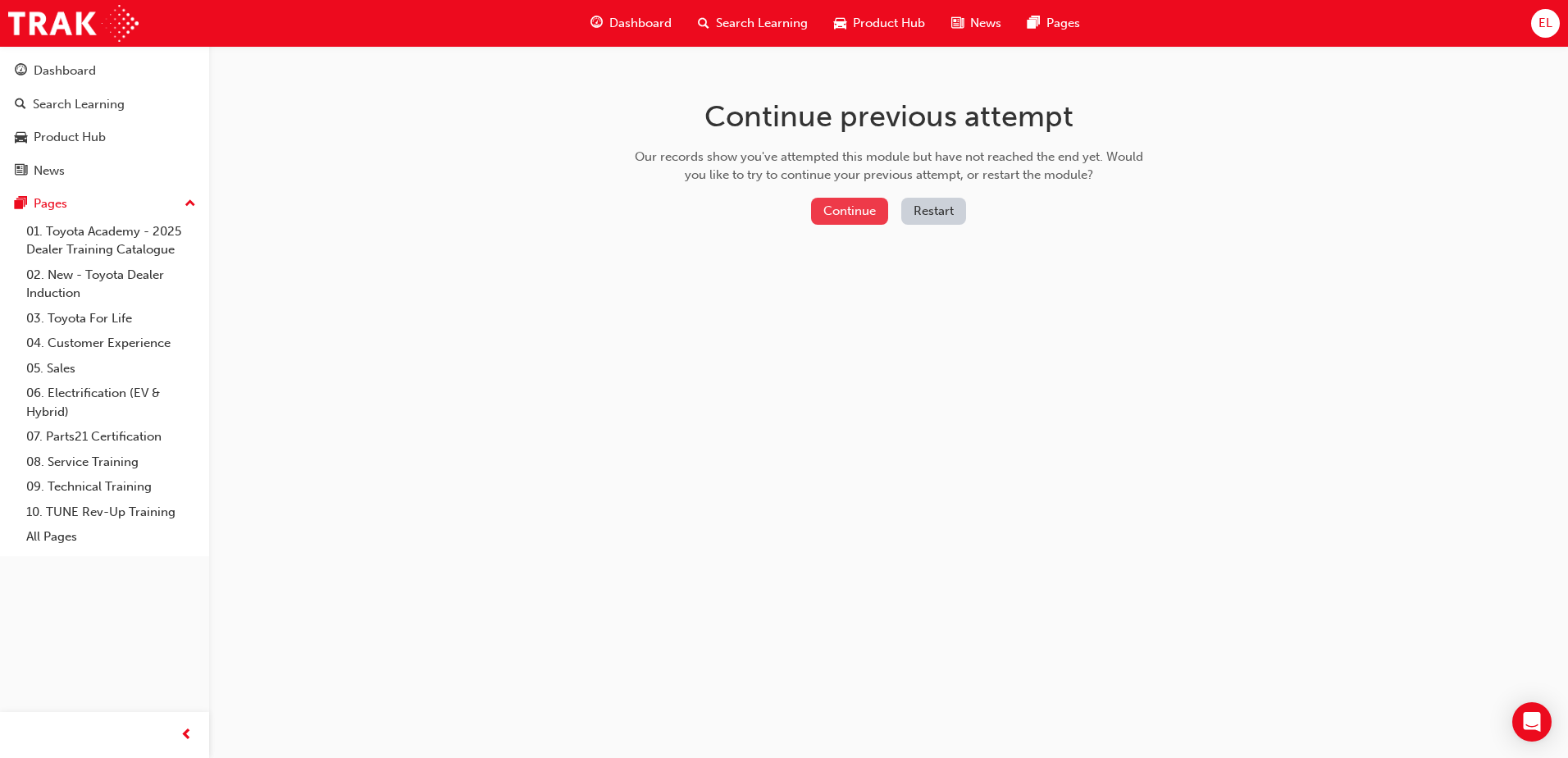
click at [844, 211] on button "Continue" at bounding box center [850, 211] width 77 height 27
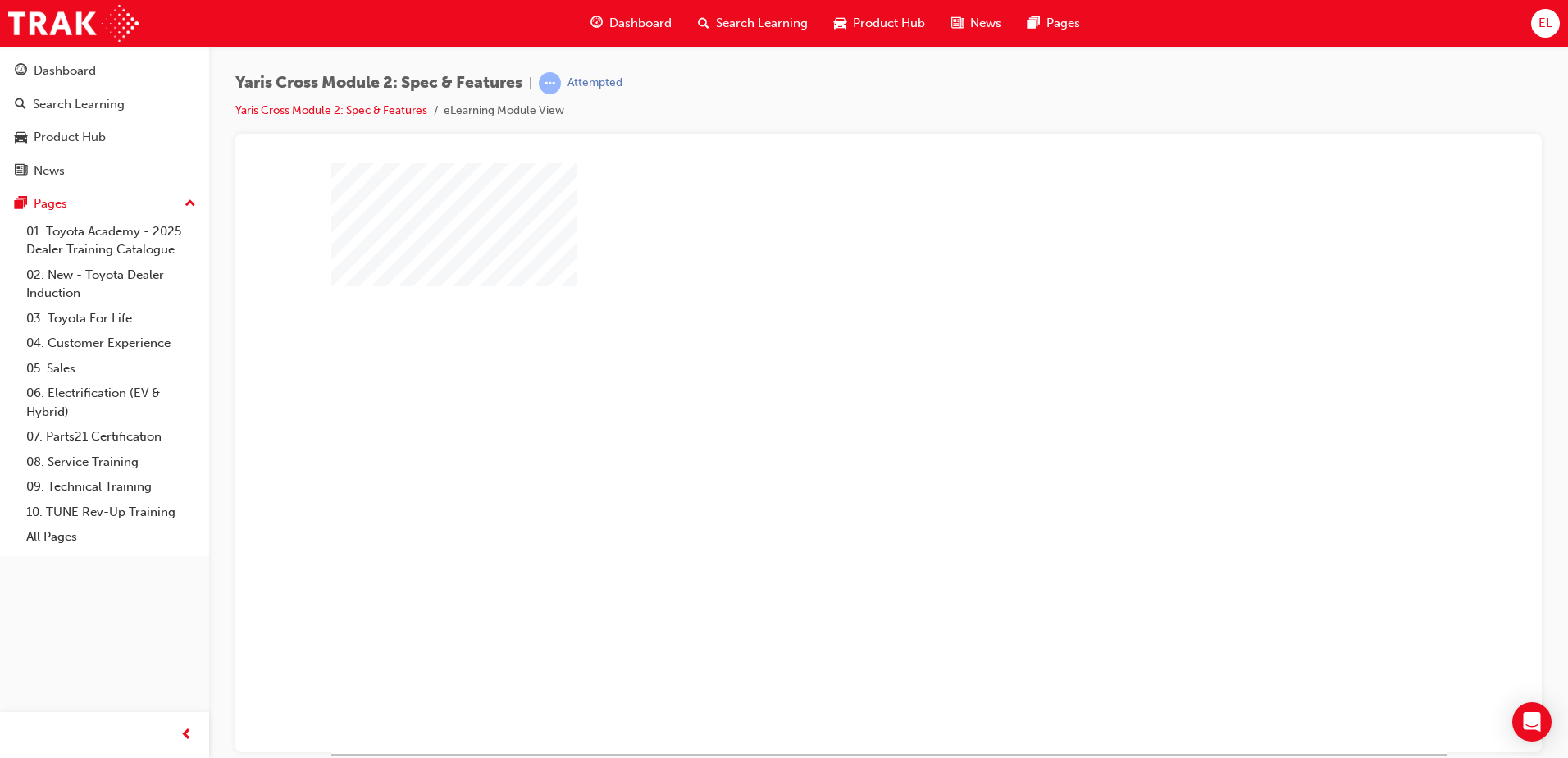
click at [841, 411] on div "play" at bounding box center [841, 411] width 0 height 0
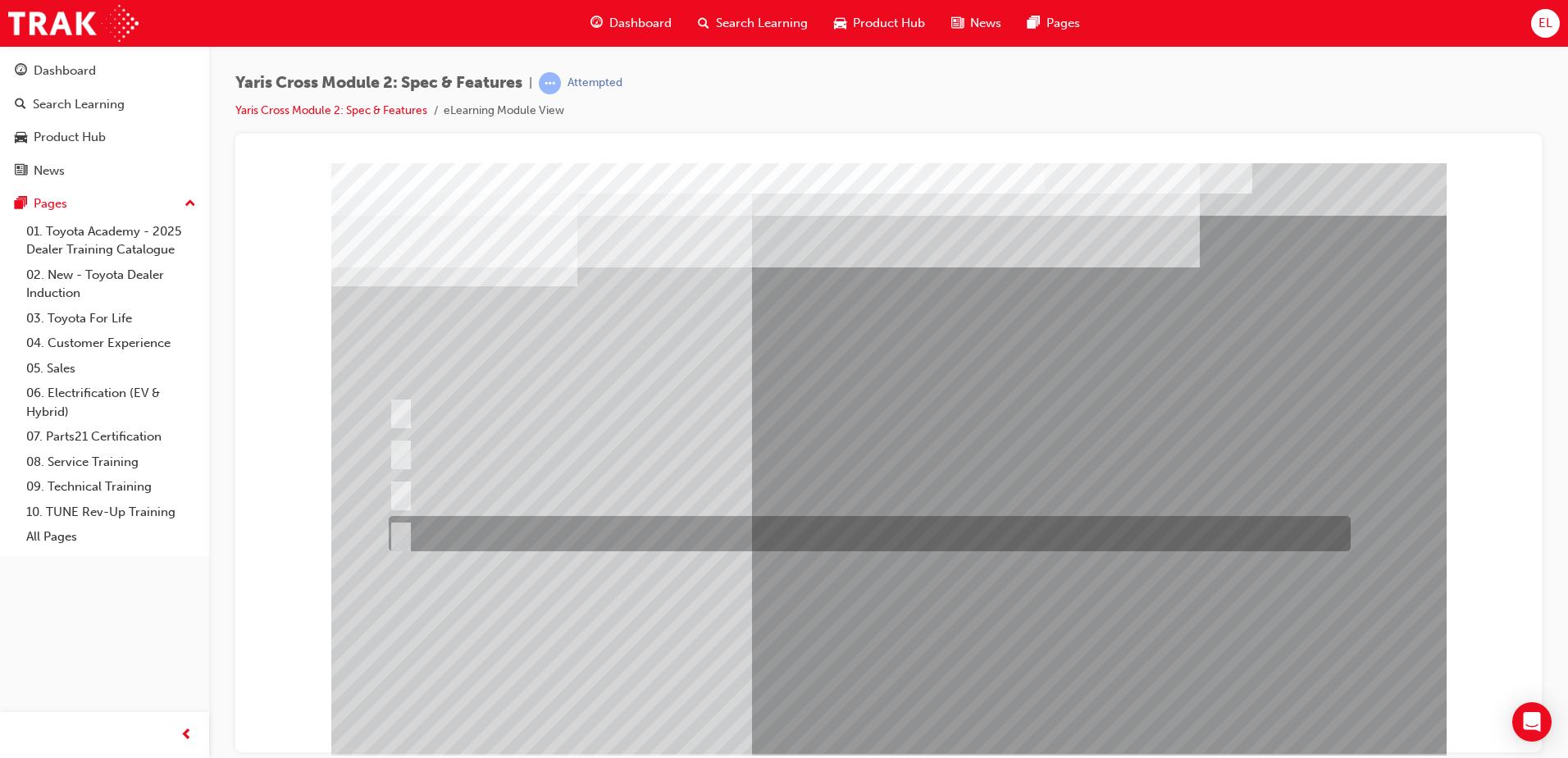
click at [490, 532] on div at bounding box center [866, 534] width 962 height 35
radio input "true"
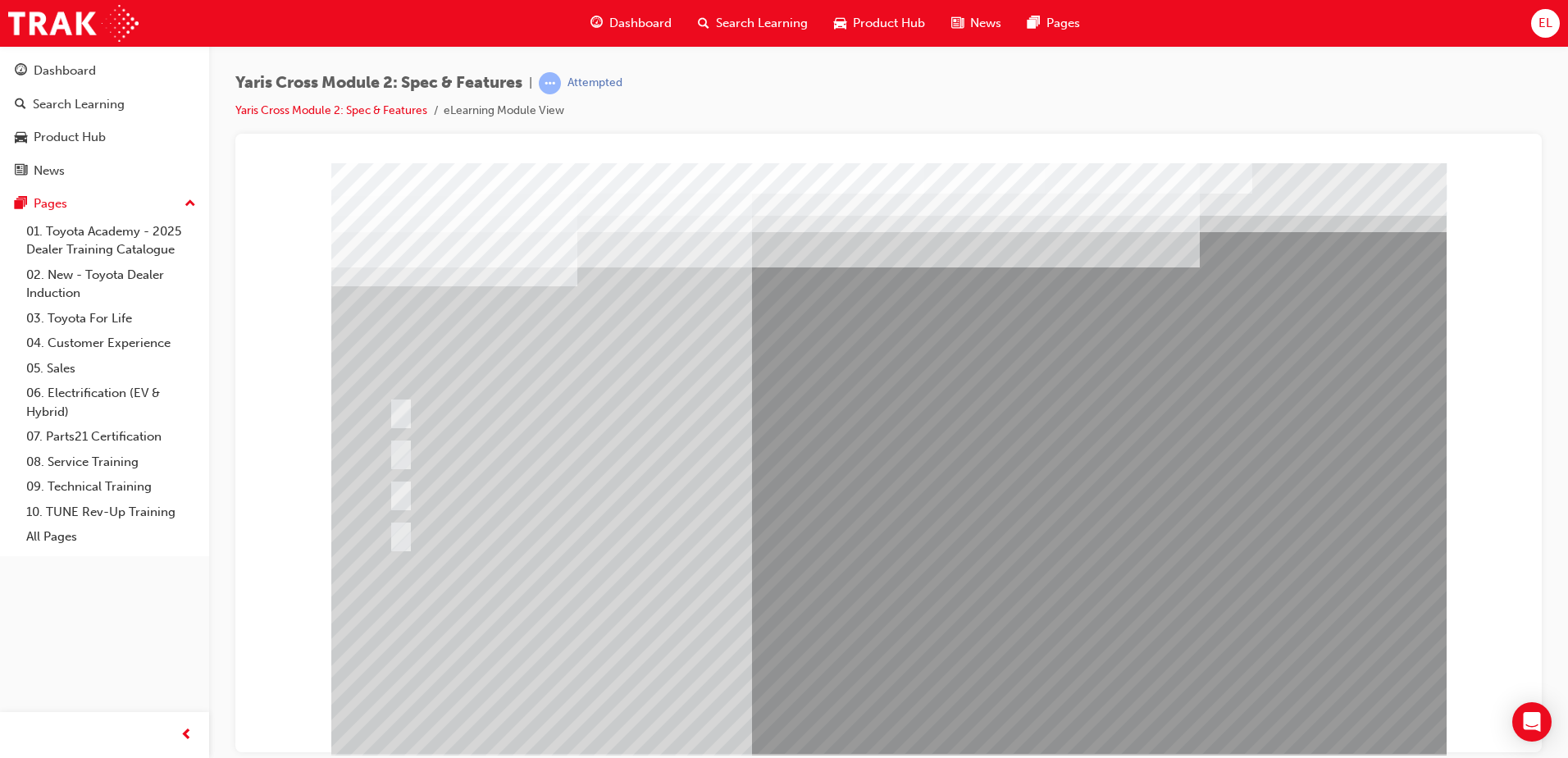
click at [904, 702] on div at bounding box center [889, 458] width 1115 height 591
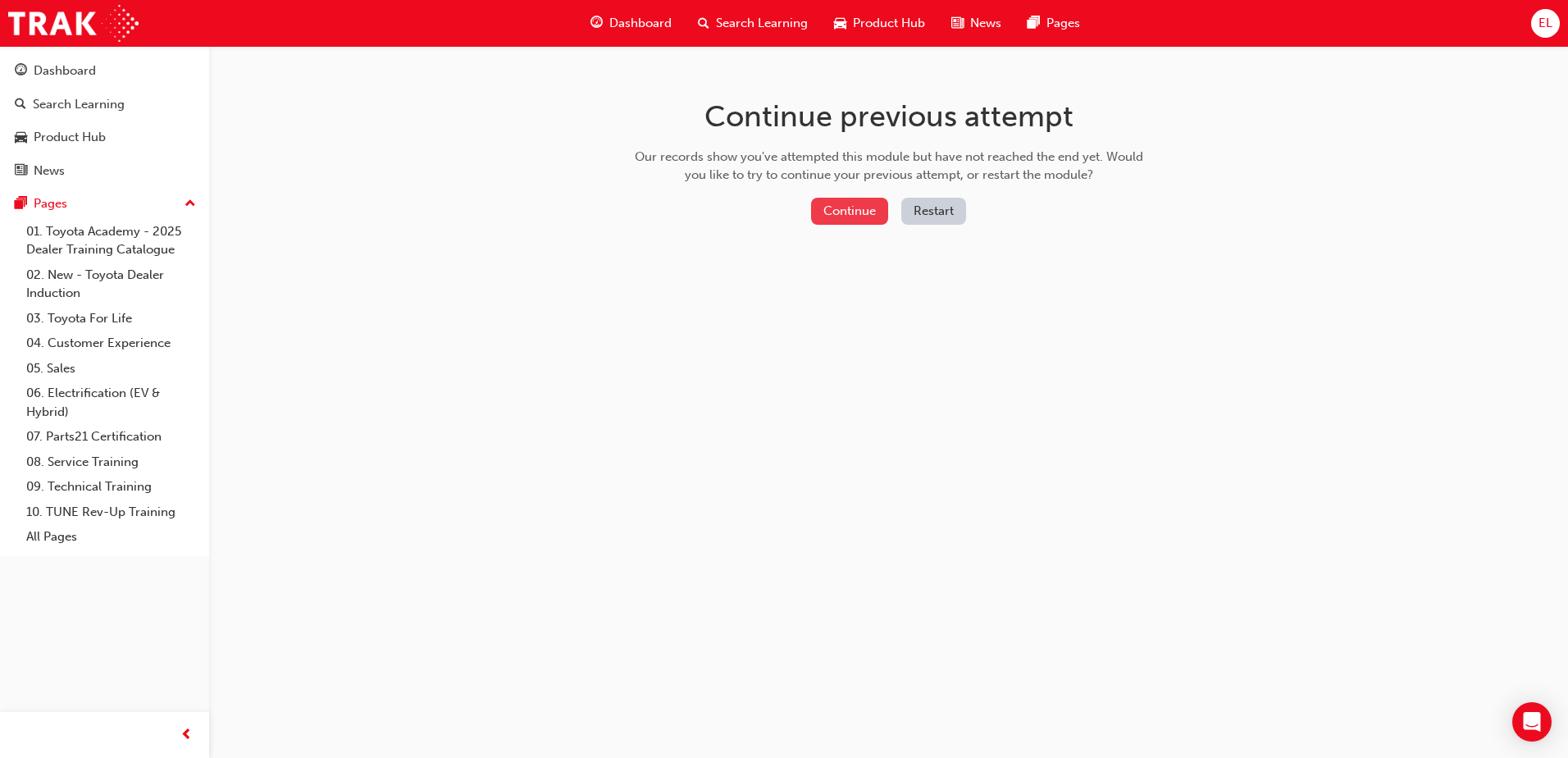
click at [851, 215] on button "Continue" at bounding box center [850, 211] width 77 height 27
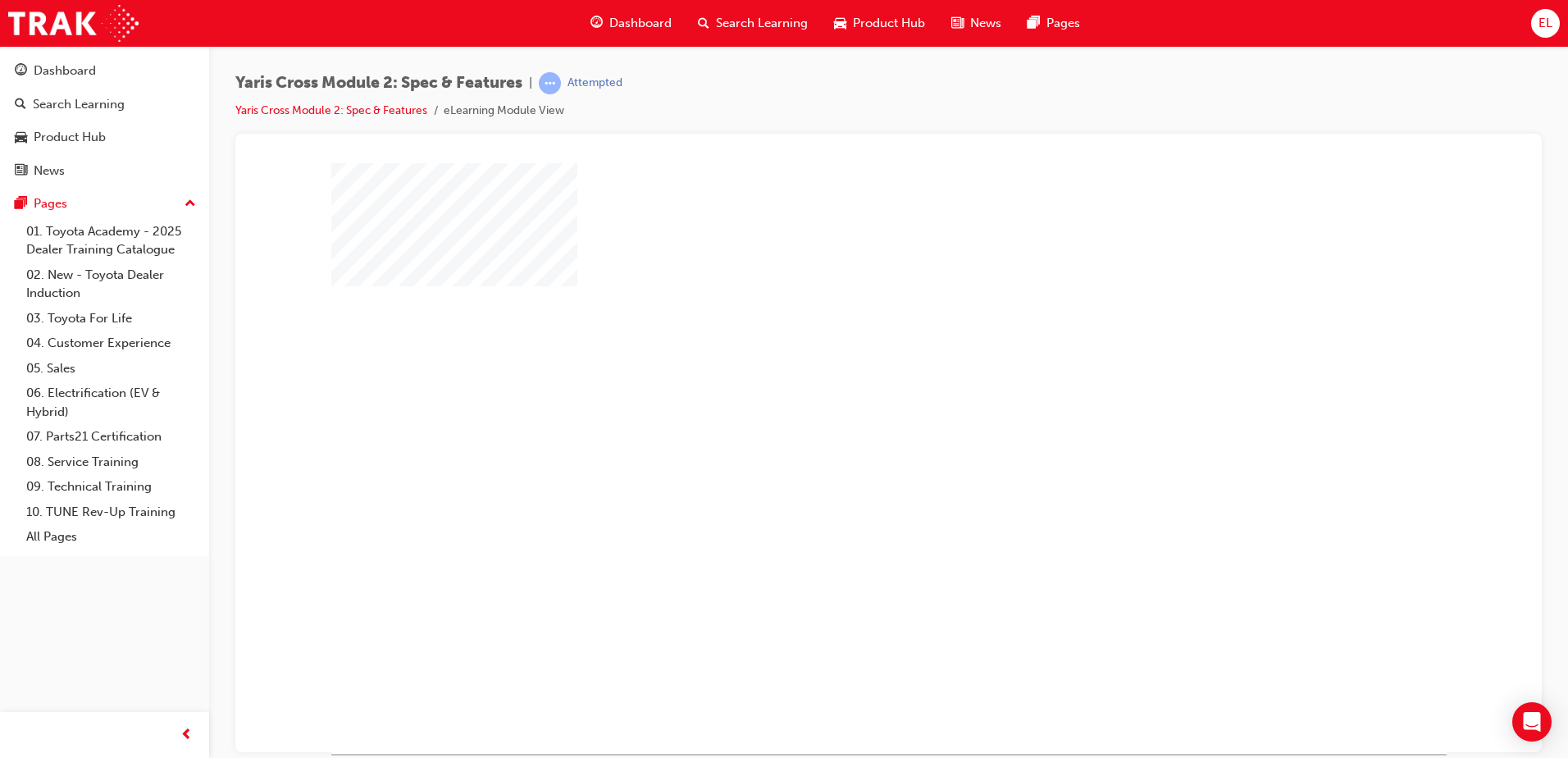
click at [838, 434] on div at bounding box center [889, 458] width 1115 height 591
click at [841, 411] on div "play" at bounding box center [841, 411] width 0 height 0
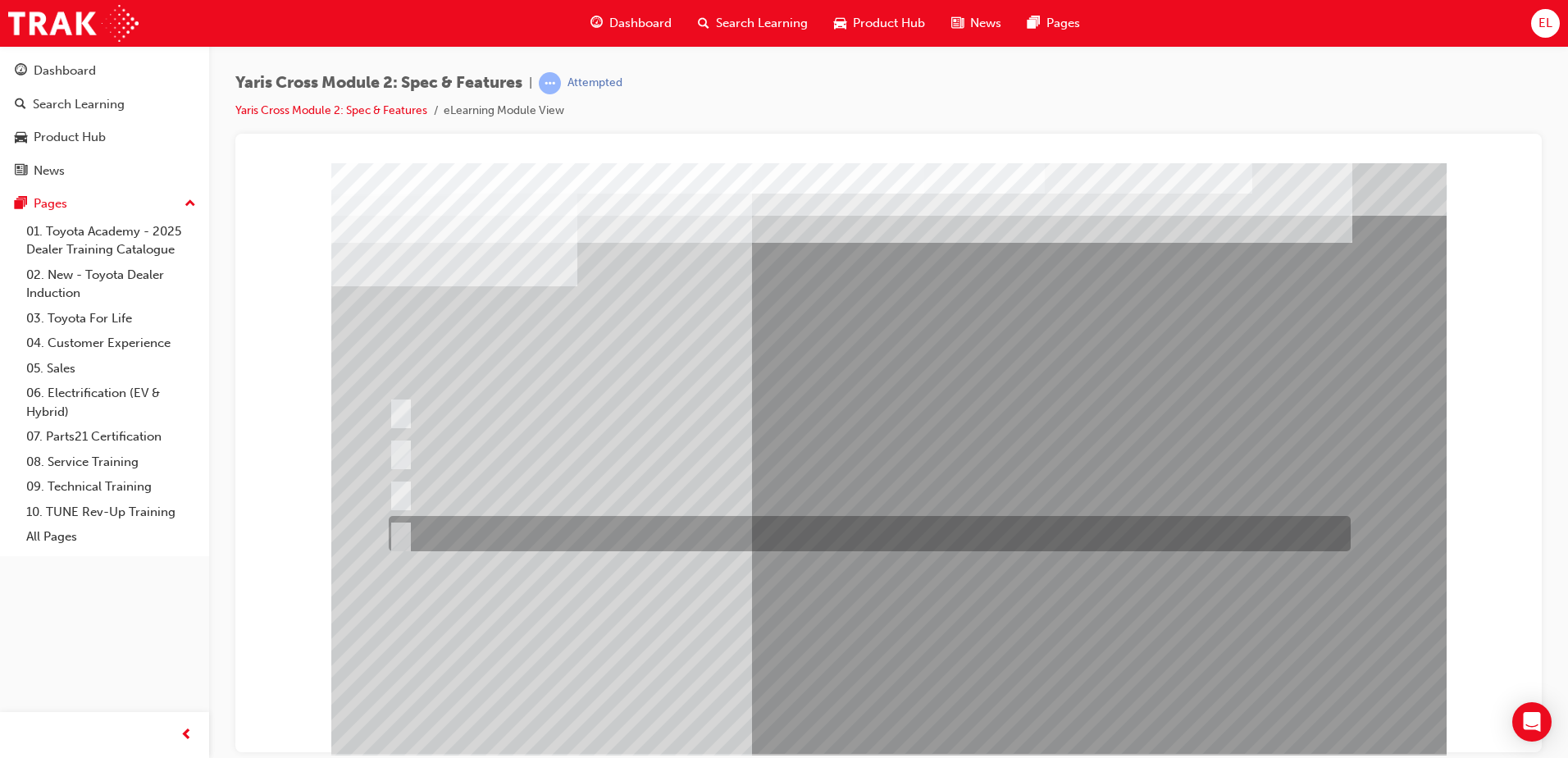
click at [559, 516] on div at bounding box center [866, 534] width 962 height 35
radio input "true"
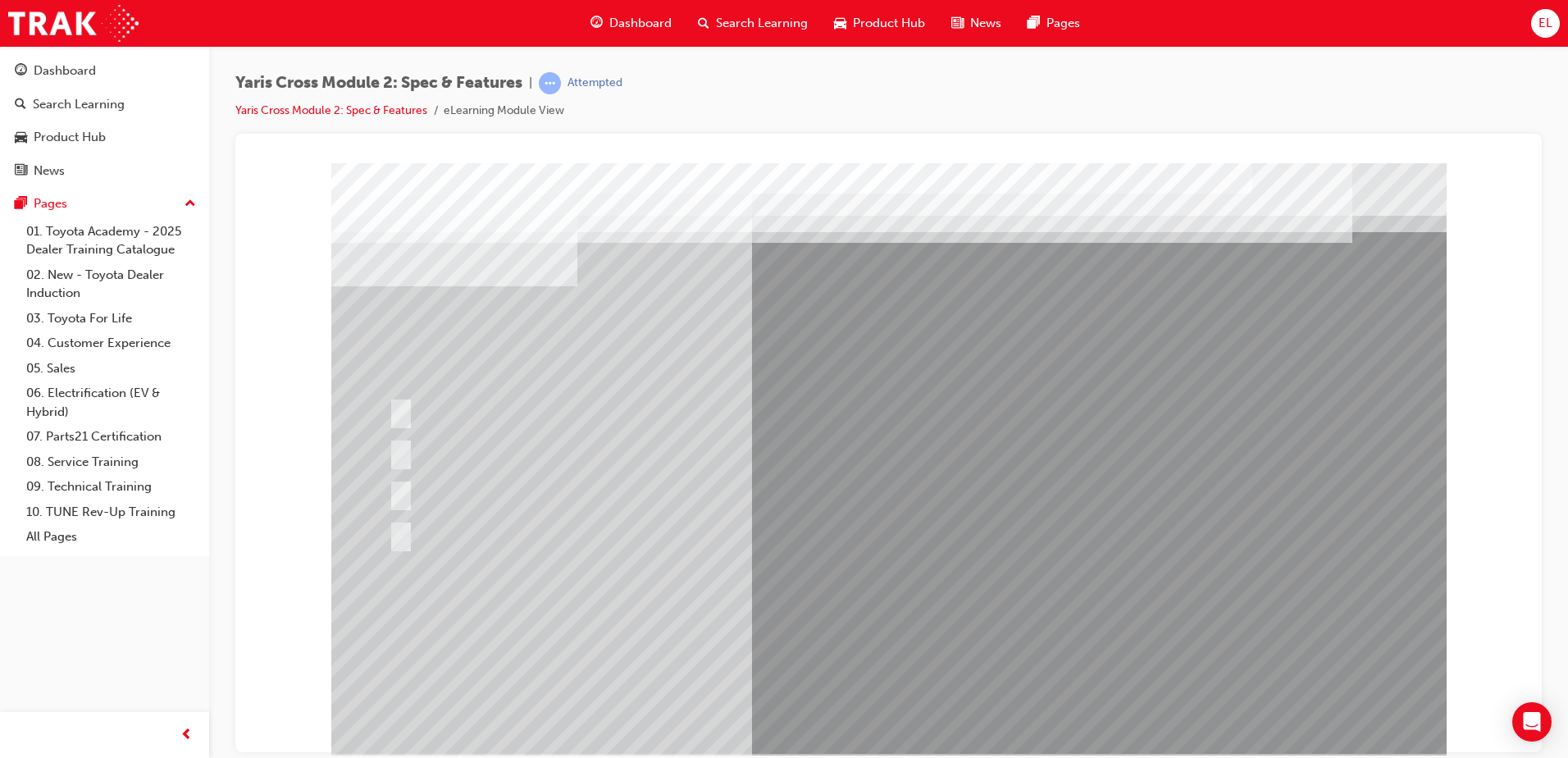
click at [919, 717] on div at bounding box center [889, 458] width 1115 height 591
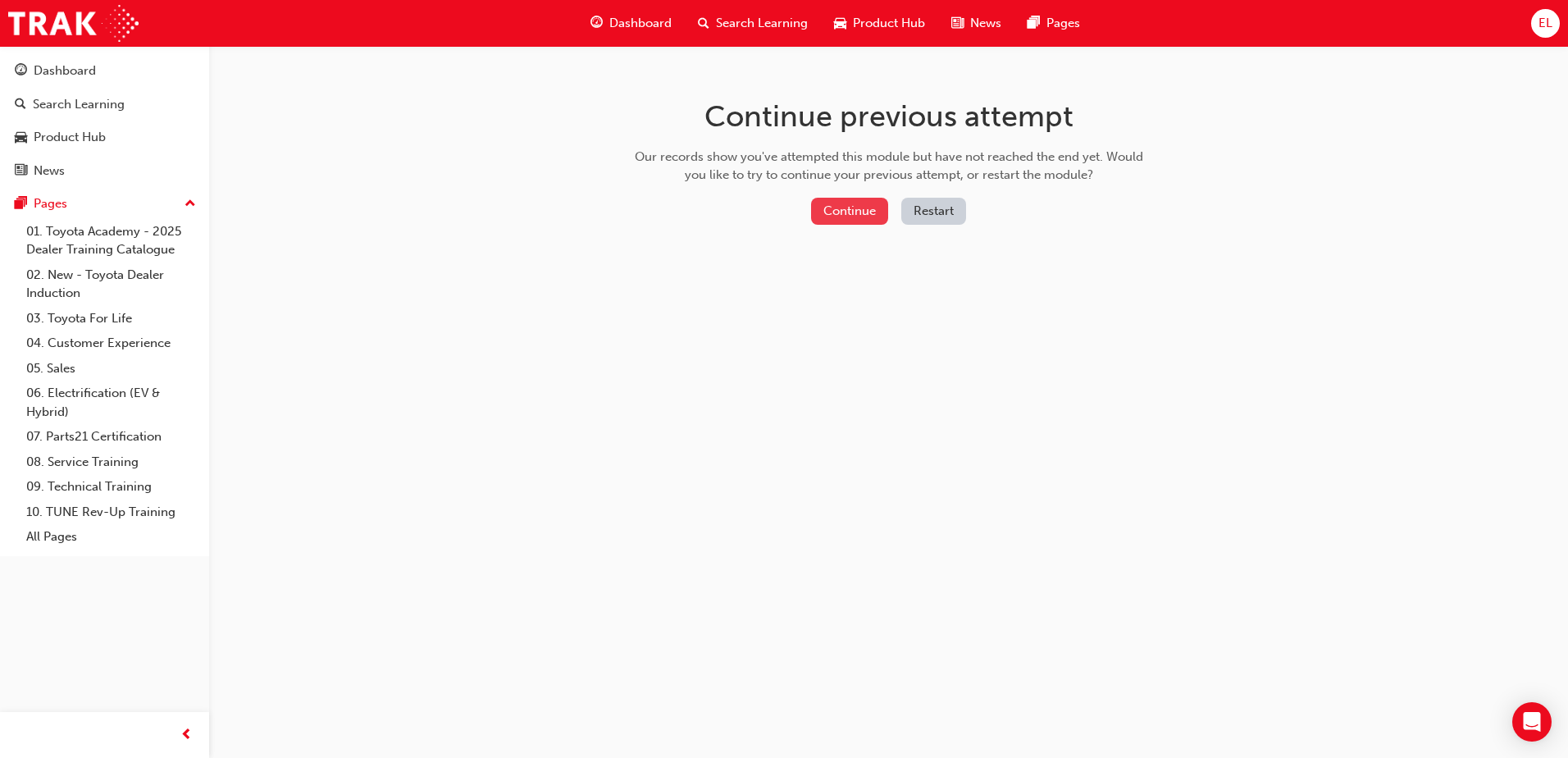
click at [863, 223] on button "Continue" at bounding box center [850, 211] width 77 height 27
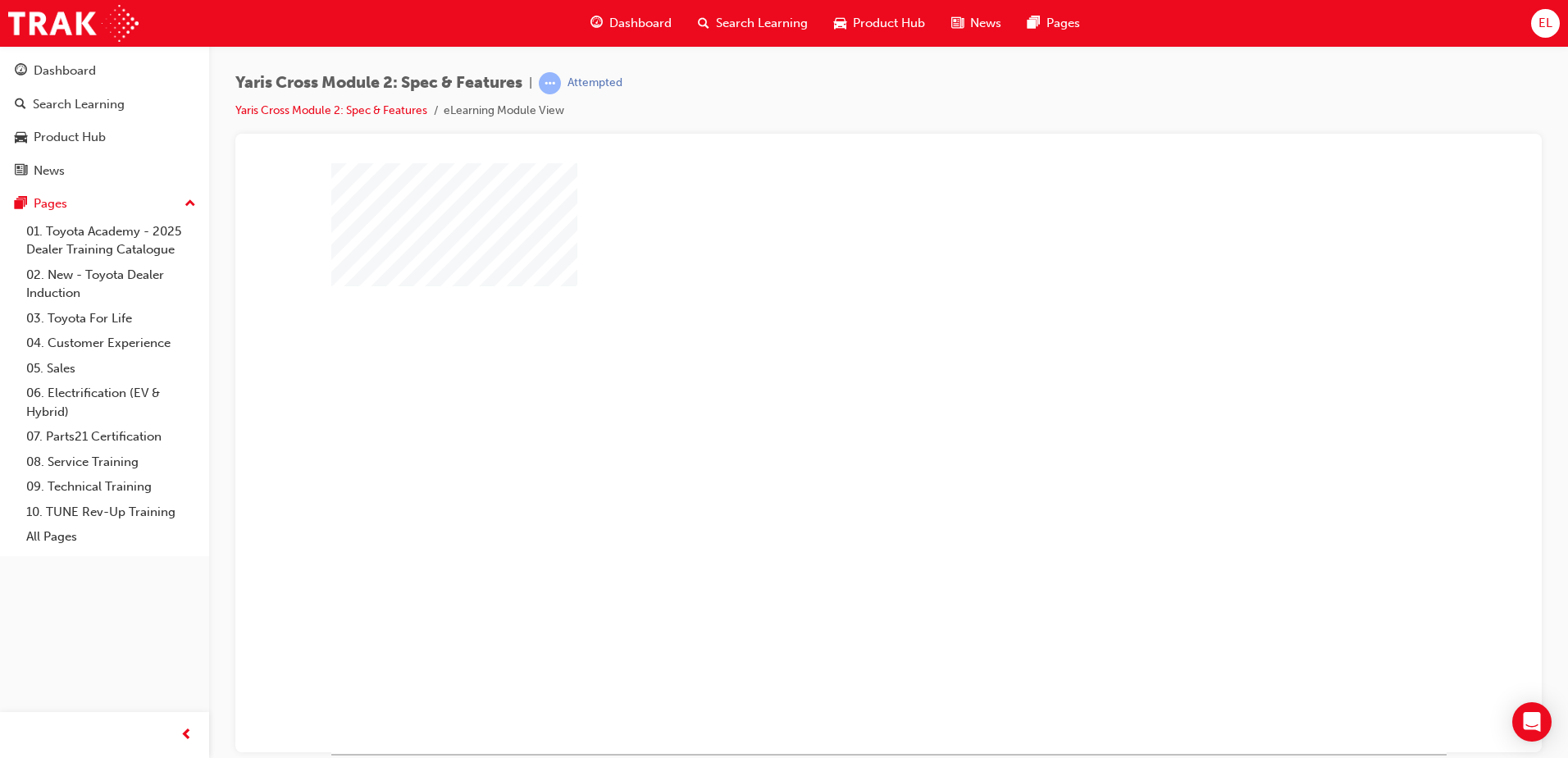
click at [841, 411] on div "play" at bounding box center [841, 411] width 0 height 0
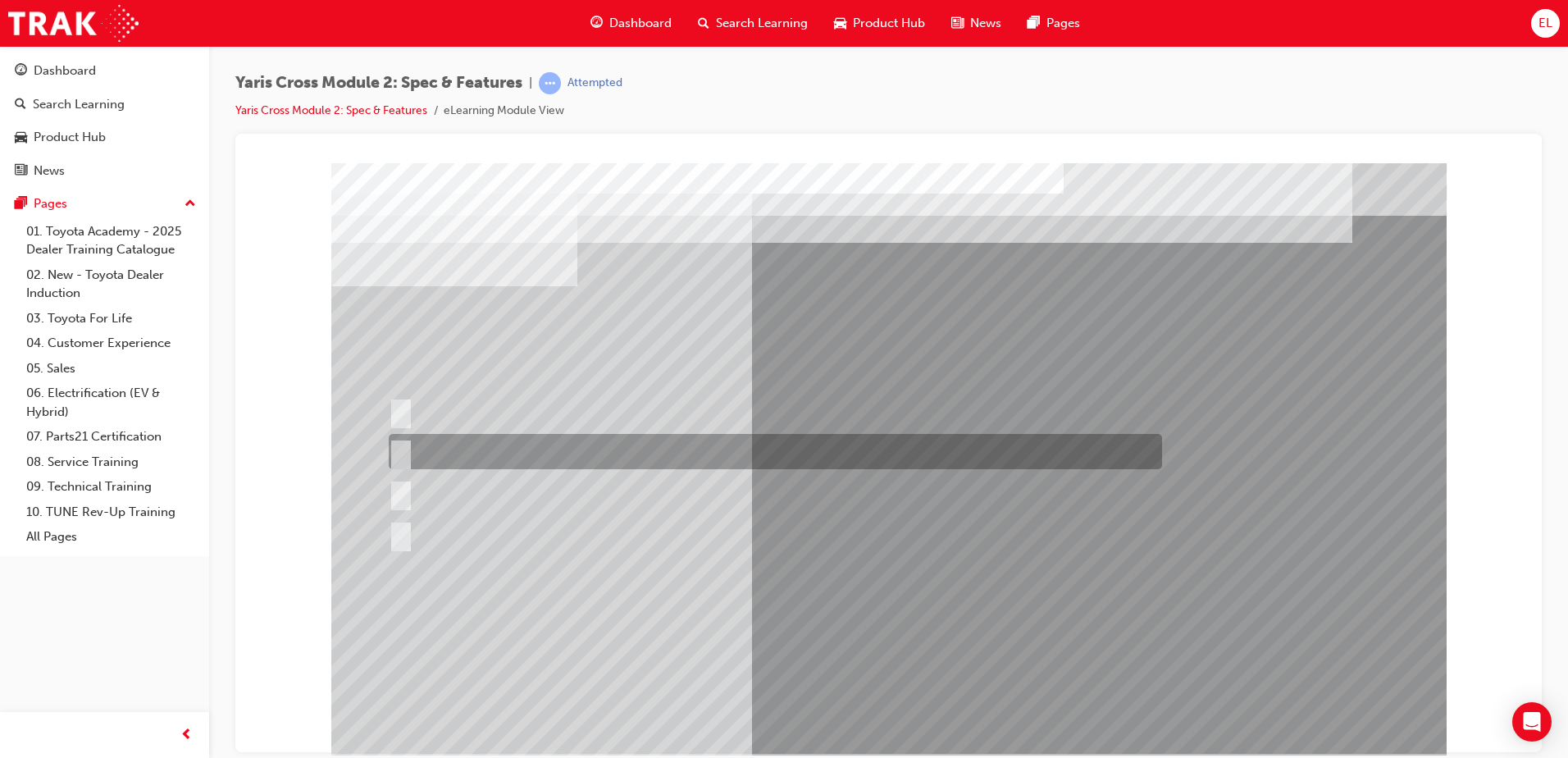
click at [710, 435] on div at bounding box center [772, 452] width 773 height 35
radio input "true"
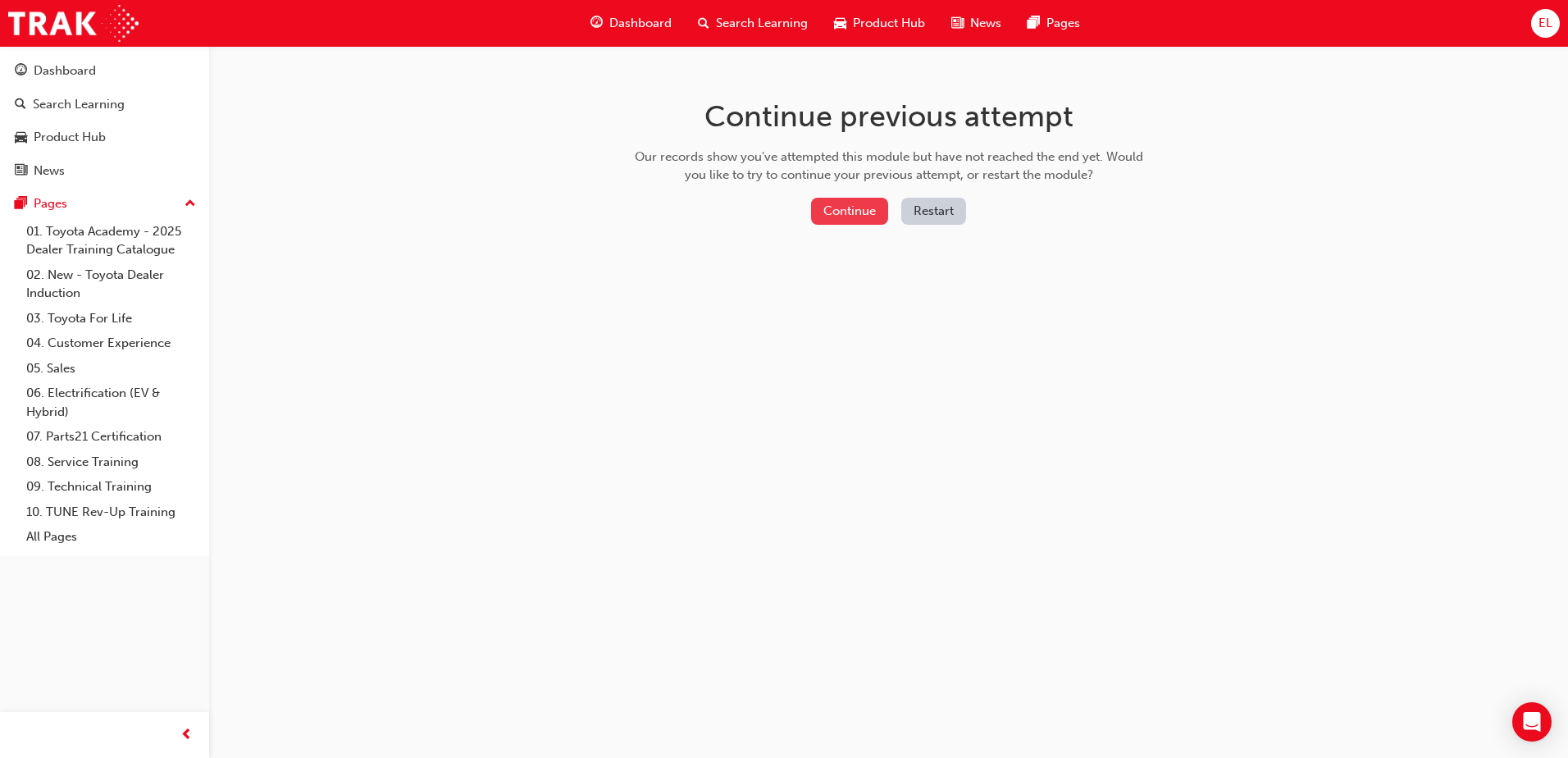
click at [839, 206] on button "Continue" at bounding box center [850, 211] width 77 height 27
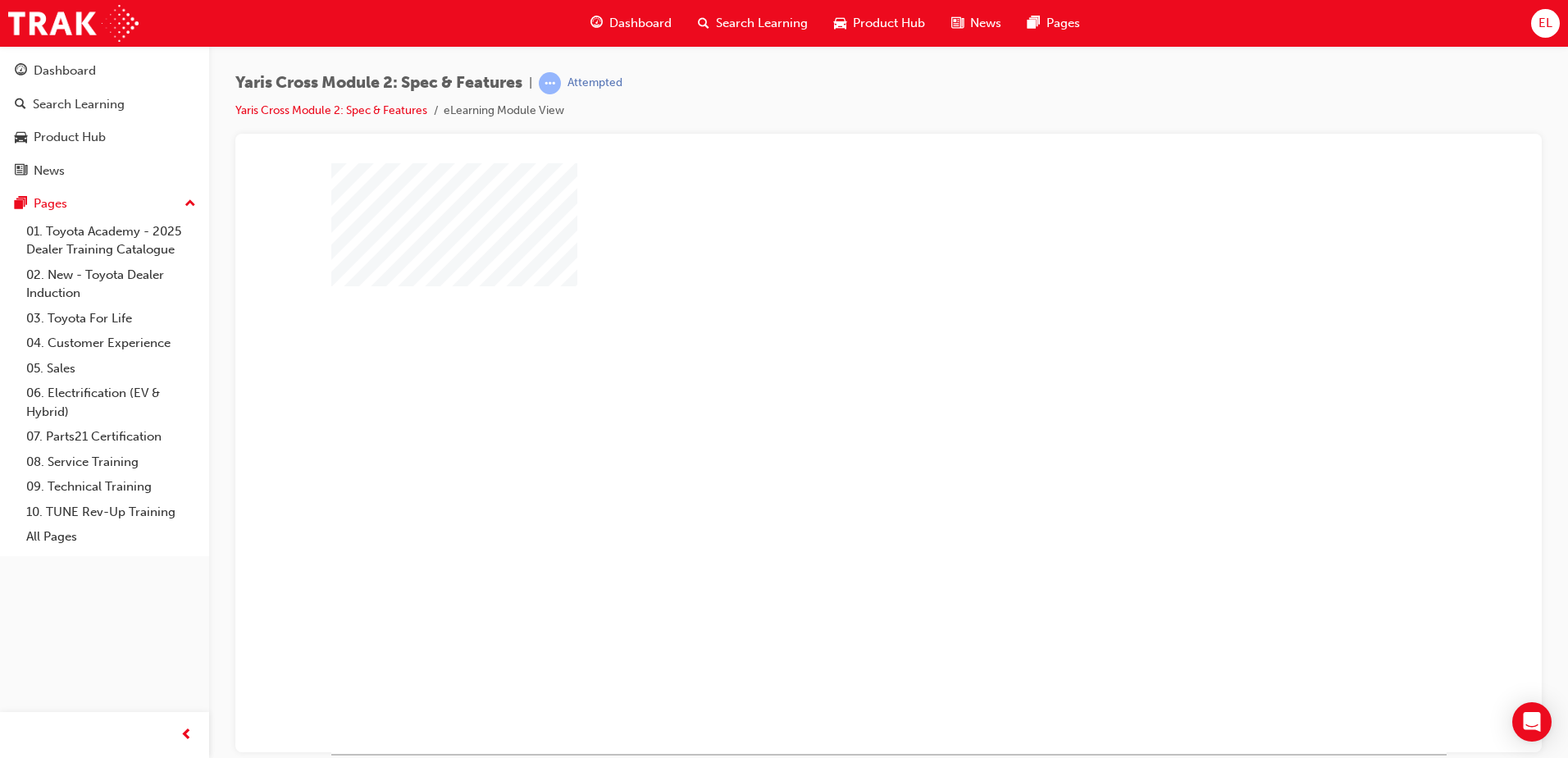
click at [847, 315] on div at bounding box center [889, 458] width 1115 height 591
click at [841, 411] on div "play" at bounding box center [841, 411] width 0 height 0
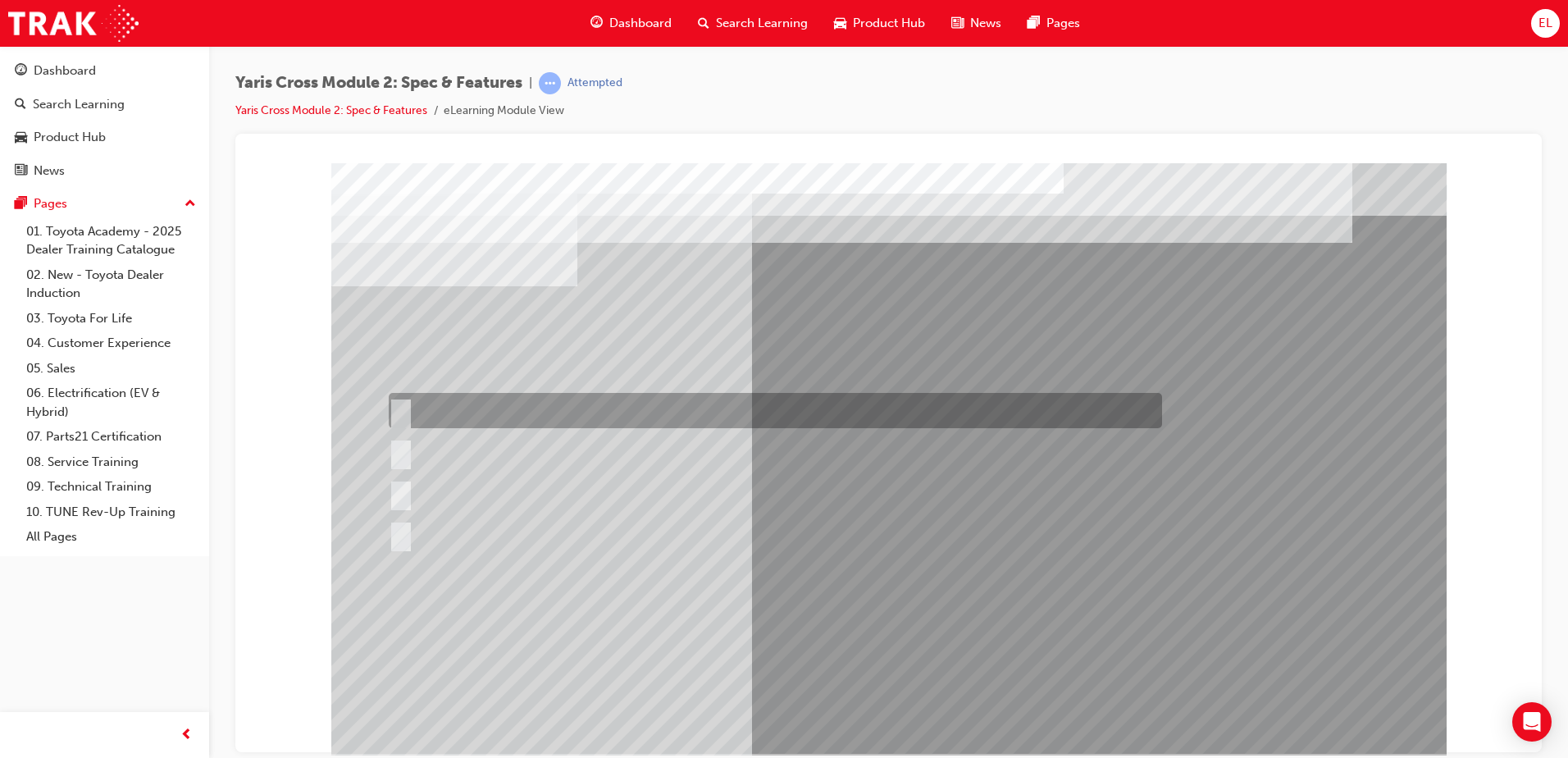
click at [613, 401] on div at bounding box center [772, 411] width 773 height 35
radio input "true"
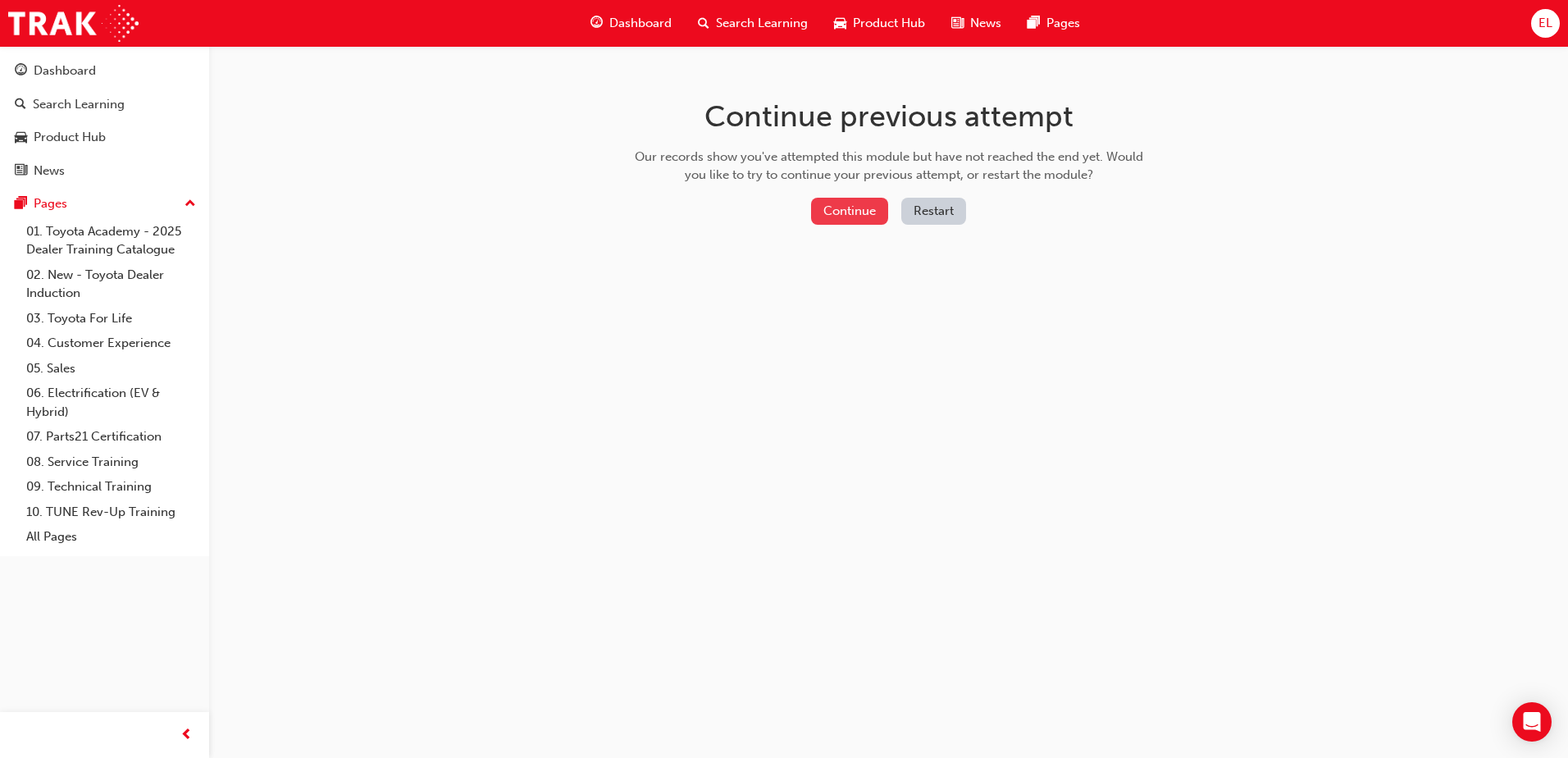
click at [858, 206] on button "Continue" at bounding box center [850, 211] width 77 height 27
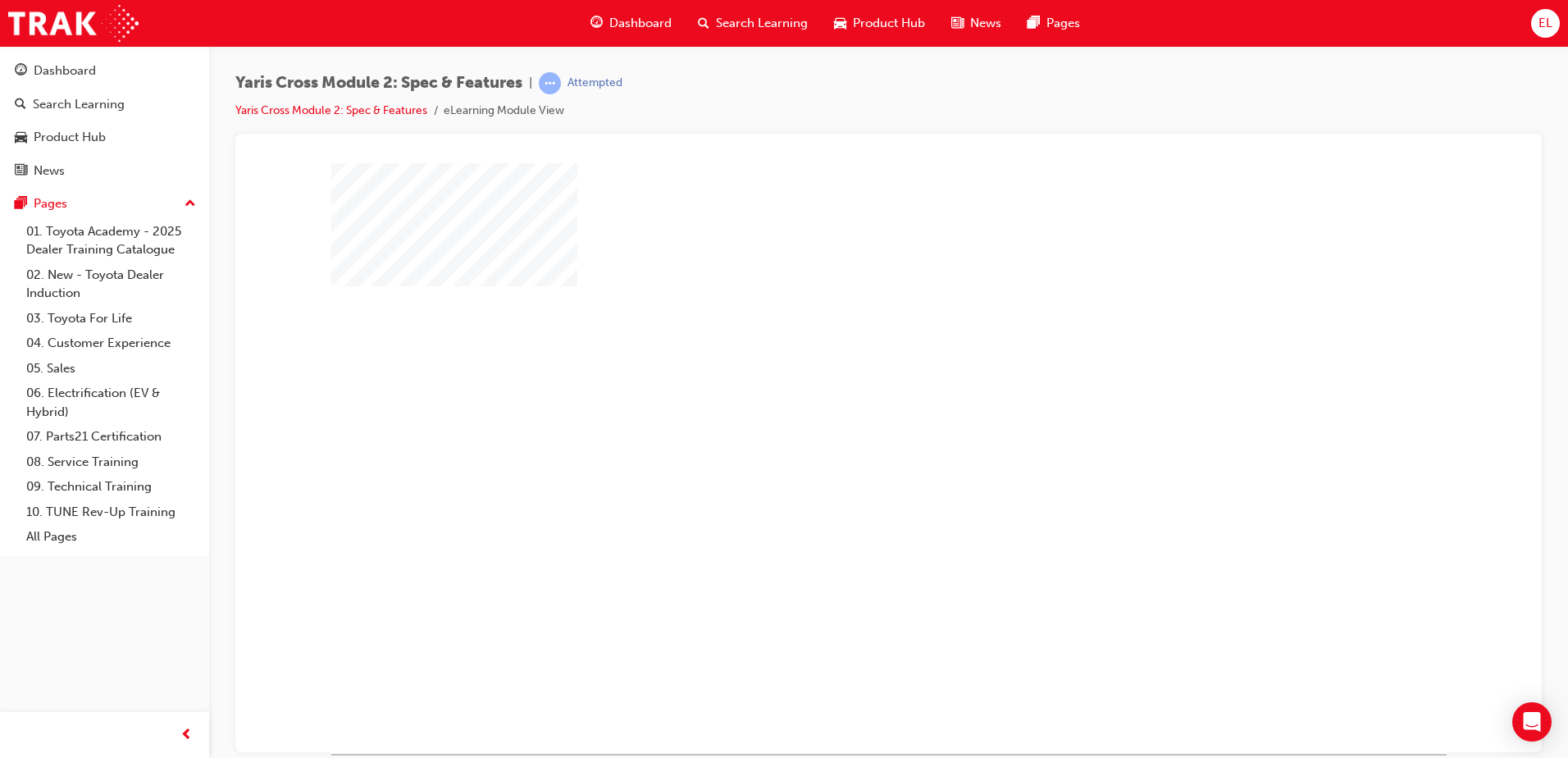
drag, startPoint x: 874, startPoint y: 488, endPoint x: 888, endPoint y: 481, distance: 15.7
click at [841, 411] on div "play" at bounding box center [841, 411] width 0 height 0
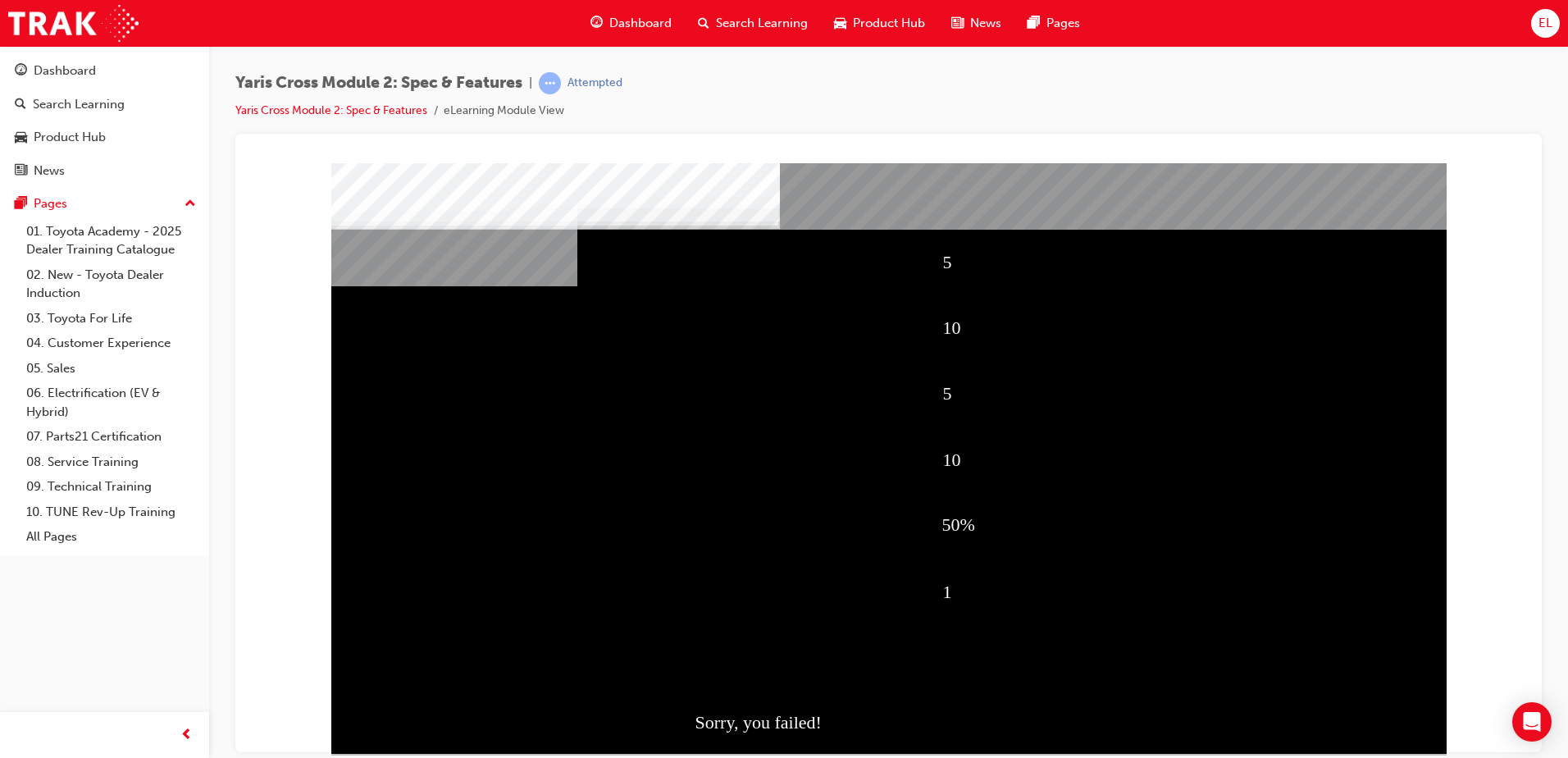
click at [756, 711] on div "Sorry, you failed!" at bounding box center [1043, 722] width 696 height 66
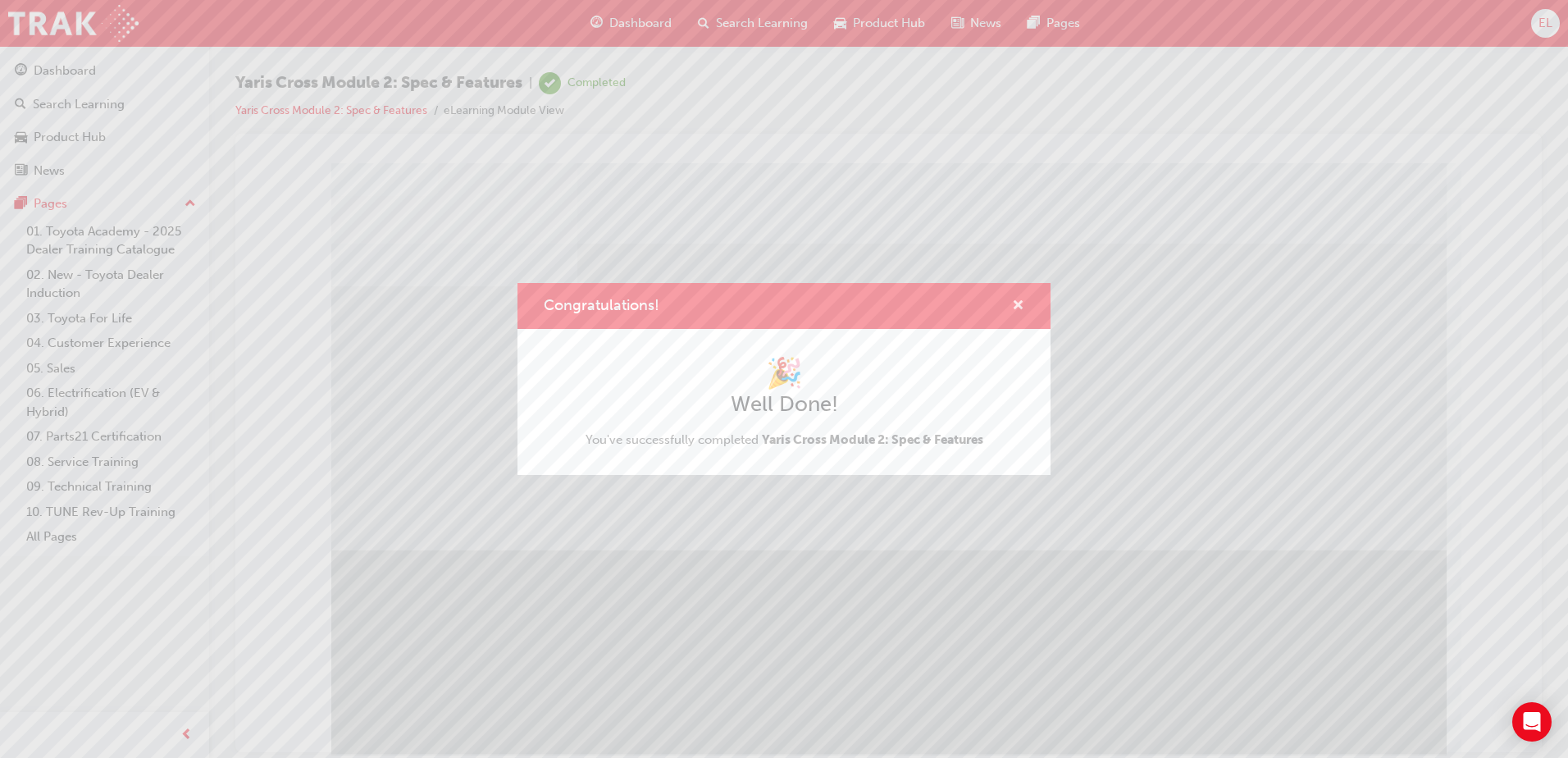
click at [1022, 301] on span "cross-icon" at bounding box center [1018, 307] width 12 height 15
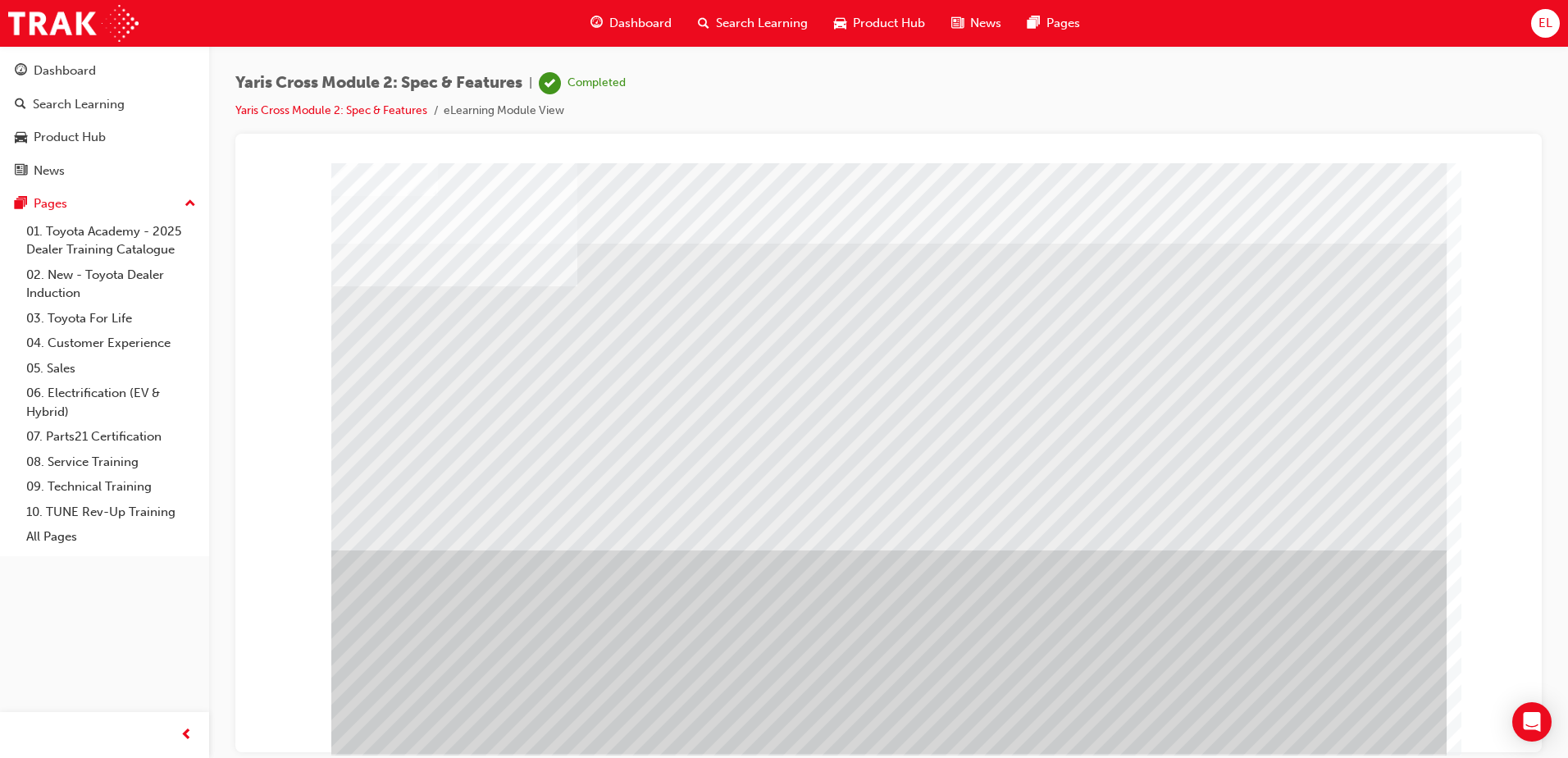
drag, startPoint x: 1347, startPoint y: 711, endPoint x: 1355, endPoint y: 711, distance: 8.0
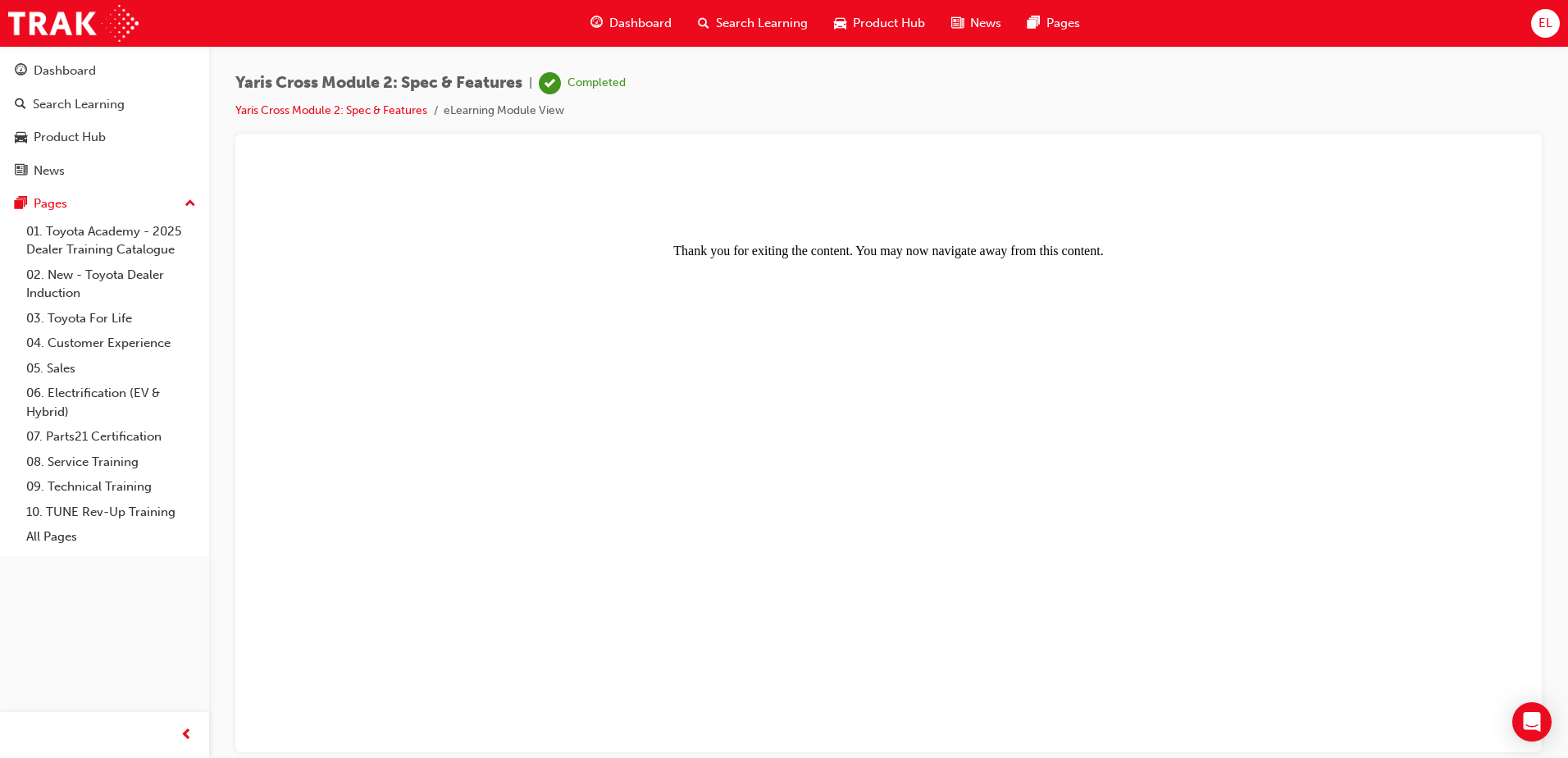
click at [644, 23] on span "Dashboard" at bounding box center [640, 23] width 62 height 18
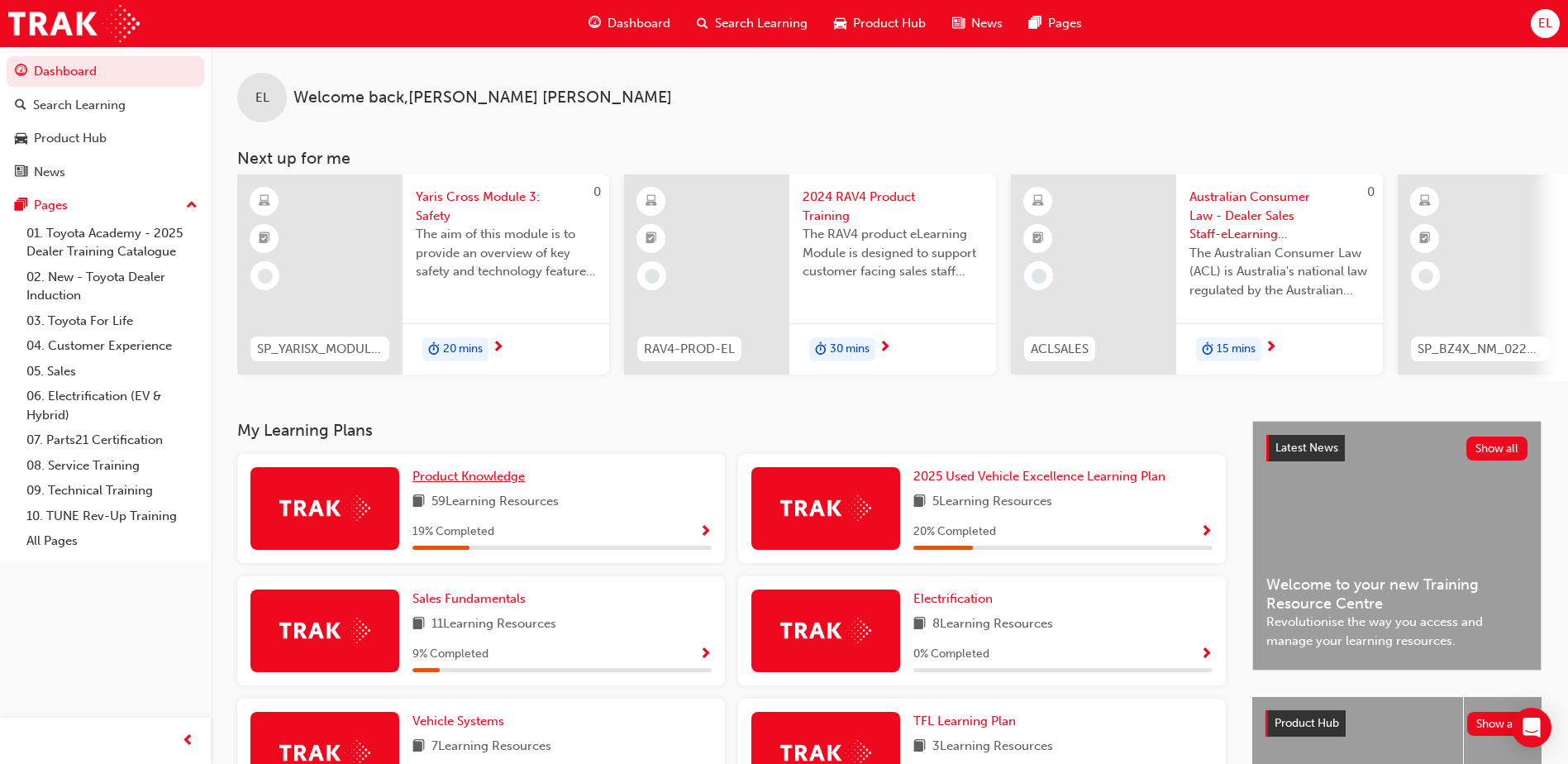
click at [459, 480] on span "Product Knowledge" at bounding box center [469, 476] width 113 height 15
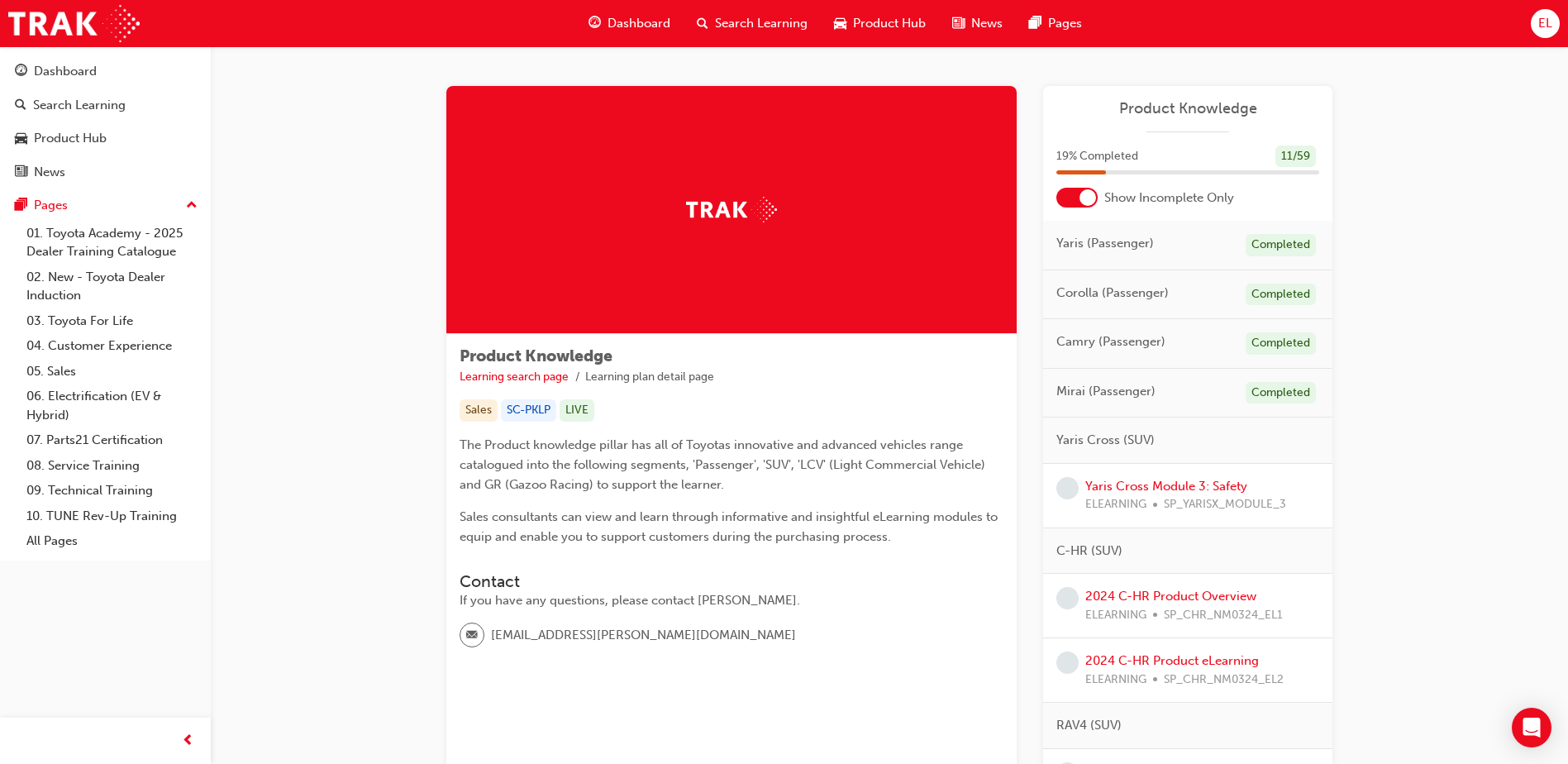
click at [1085, 193] on div at bounding box center [1088, 198] width 17 height 17
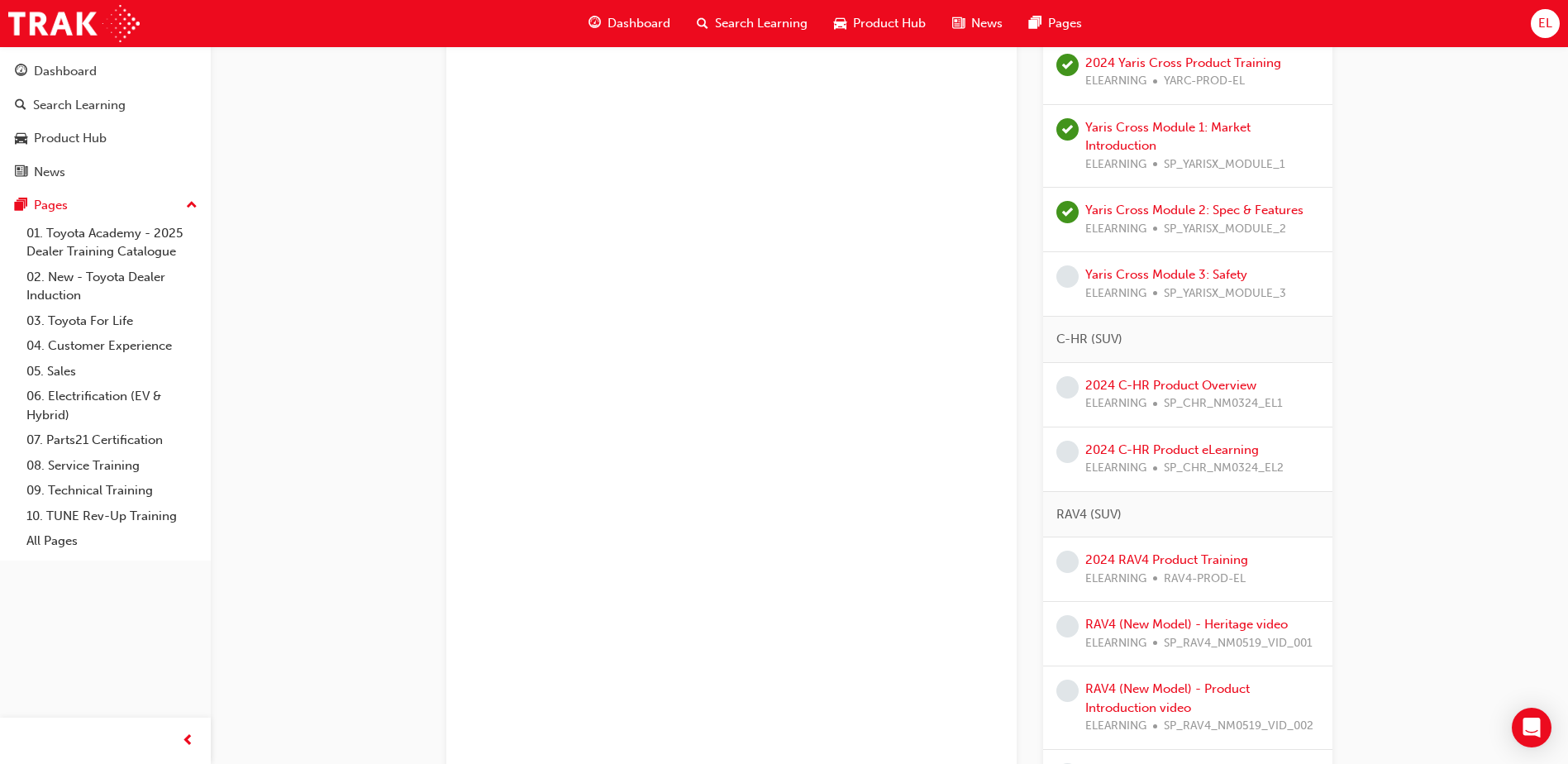
scroll to position [1075, 0]
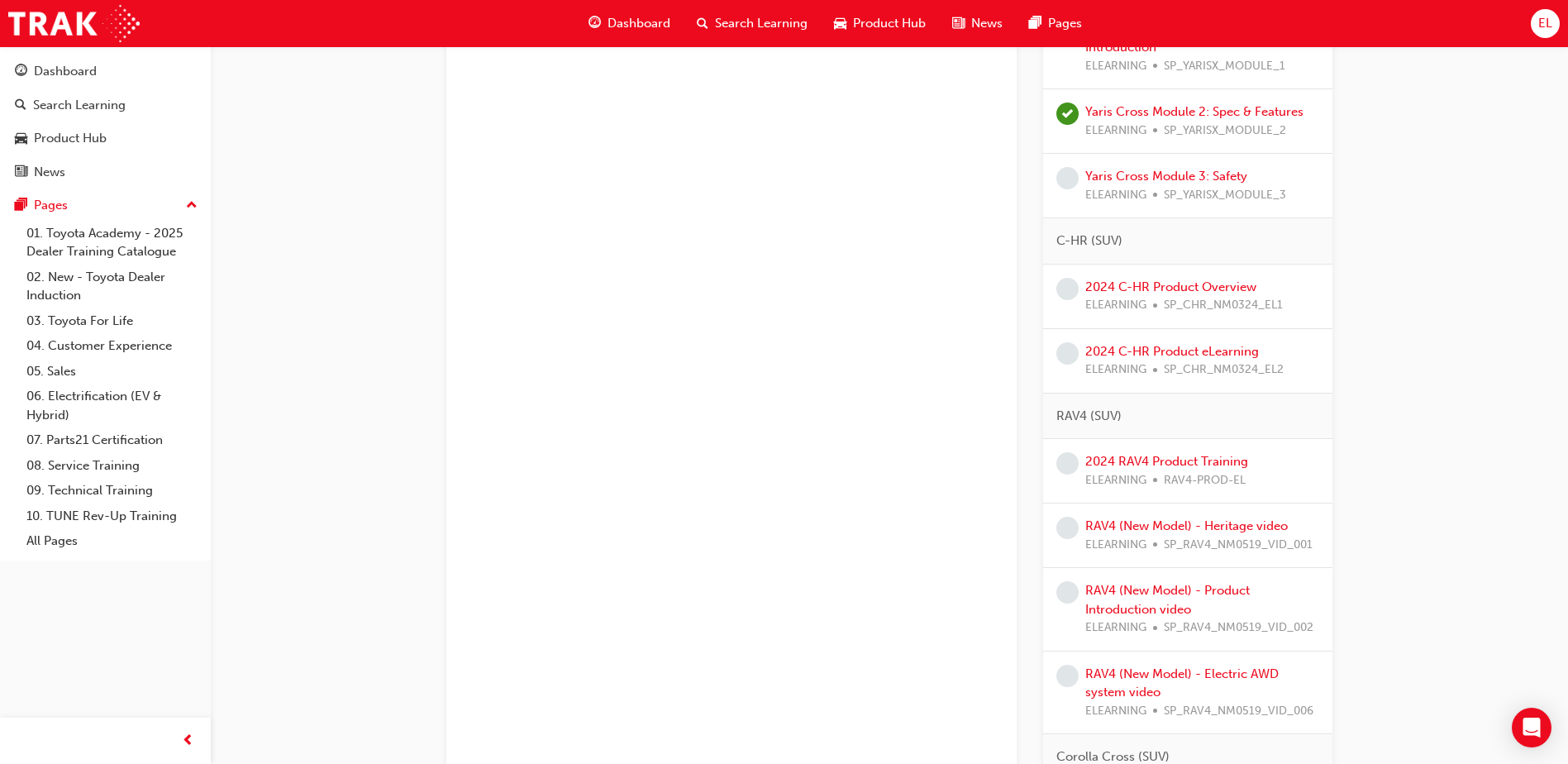
click at [1157, 192] on div "ELEARNING SP_YARISX_MODULE_3" at bounding box center [1185, 195] width 201 height 19
click at [1157, 178] on link "Yaris Cross Module 3: Safety" at bounding box center [1166, 175] width 162 height 15
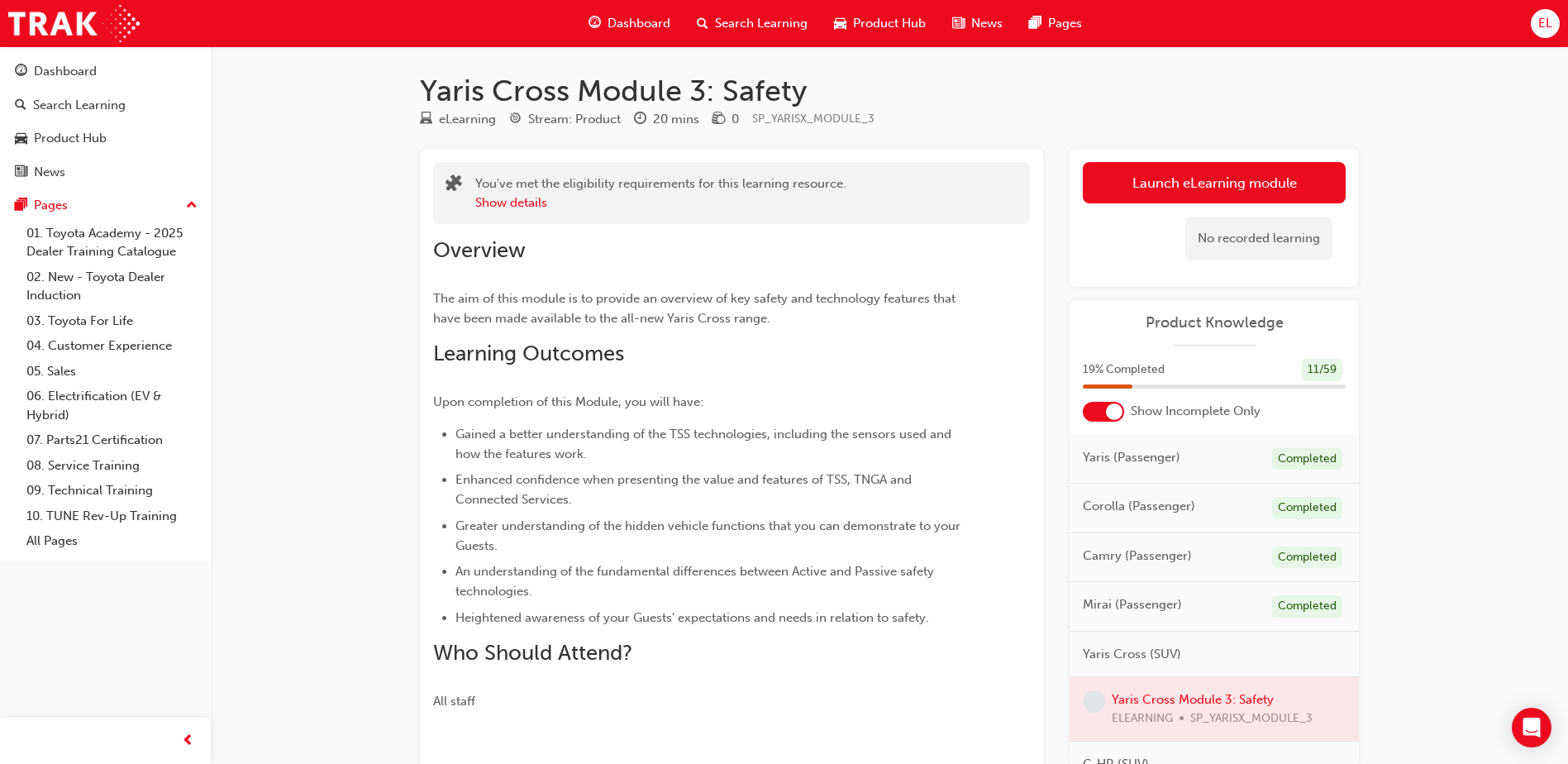
click at [1168, 699] on div at bounding box center [1214, 709] width 290 height 64
click at [1176, 692] on div at bounding box center [1214, 709] width 290 height 64
click at [1292, 160] on div "Launch eLearning module Learning Plan No recorded learning" at bounding box center [1214, 218] width 290 height 138
click at [1240, 207] on div "No recorded learning" at bounding box center [1214, 238] width 263 height 70
click at [1235, 187] on link "Launch eLearning module" at bounding box center [1214, 183] width 263 height 42
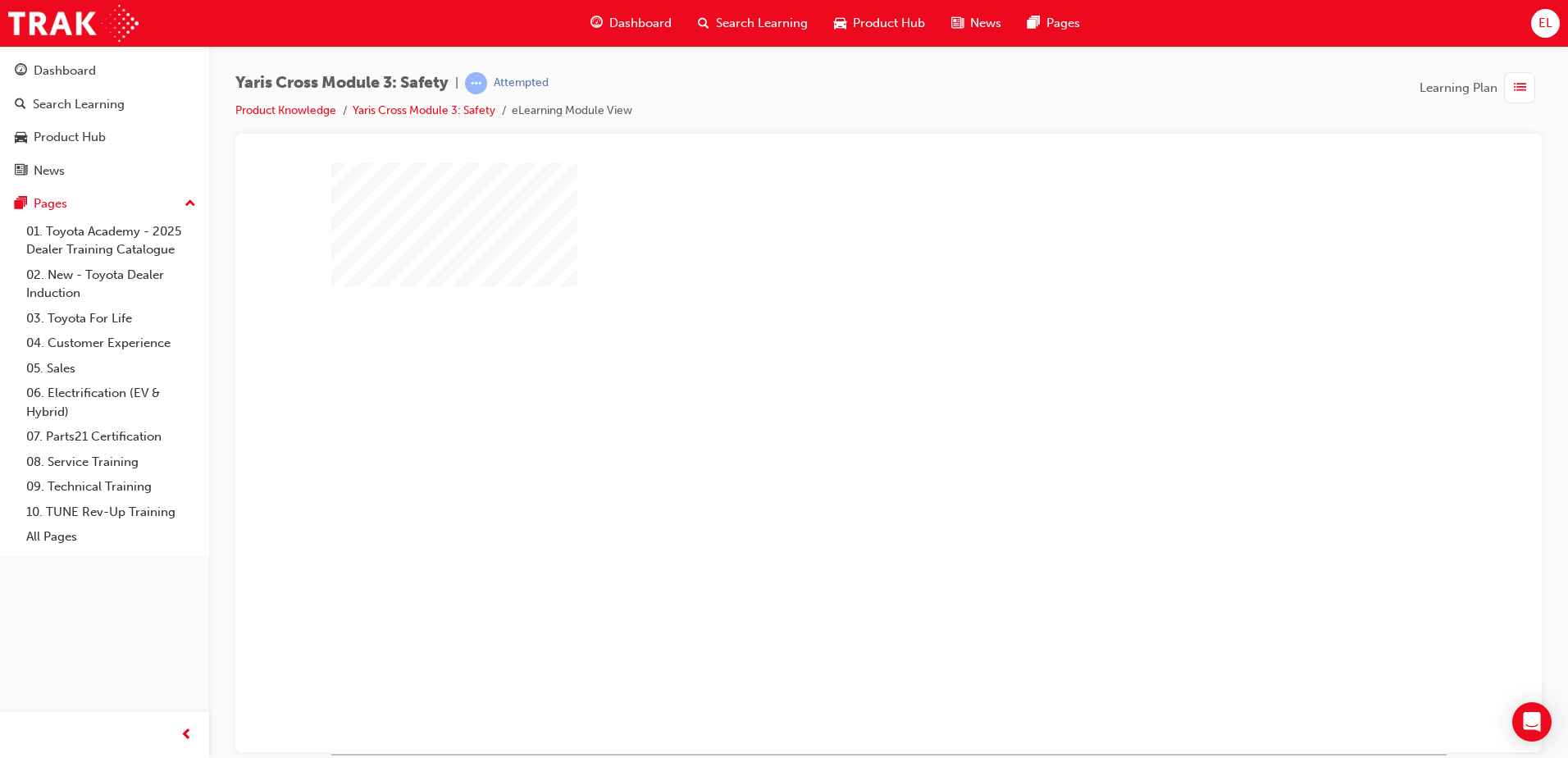
drag, startPoint x: 938, startPoint y: 434, endPoint x: 919, endPoint y: 422, distance: 22.5
click at [926, 424] on div at bounding box center [889, 458] width 1115 height 591
click at [841, 411] on div "play" at bounding box center [841, 411] width 0 height 0
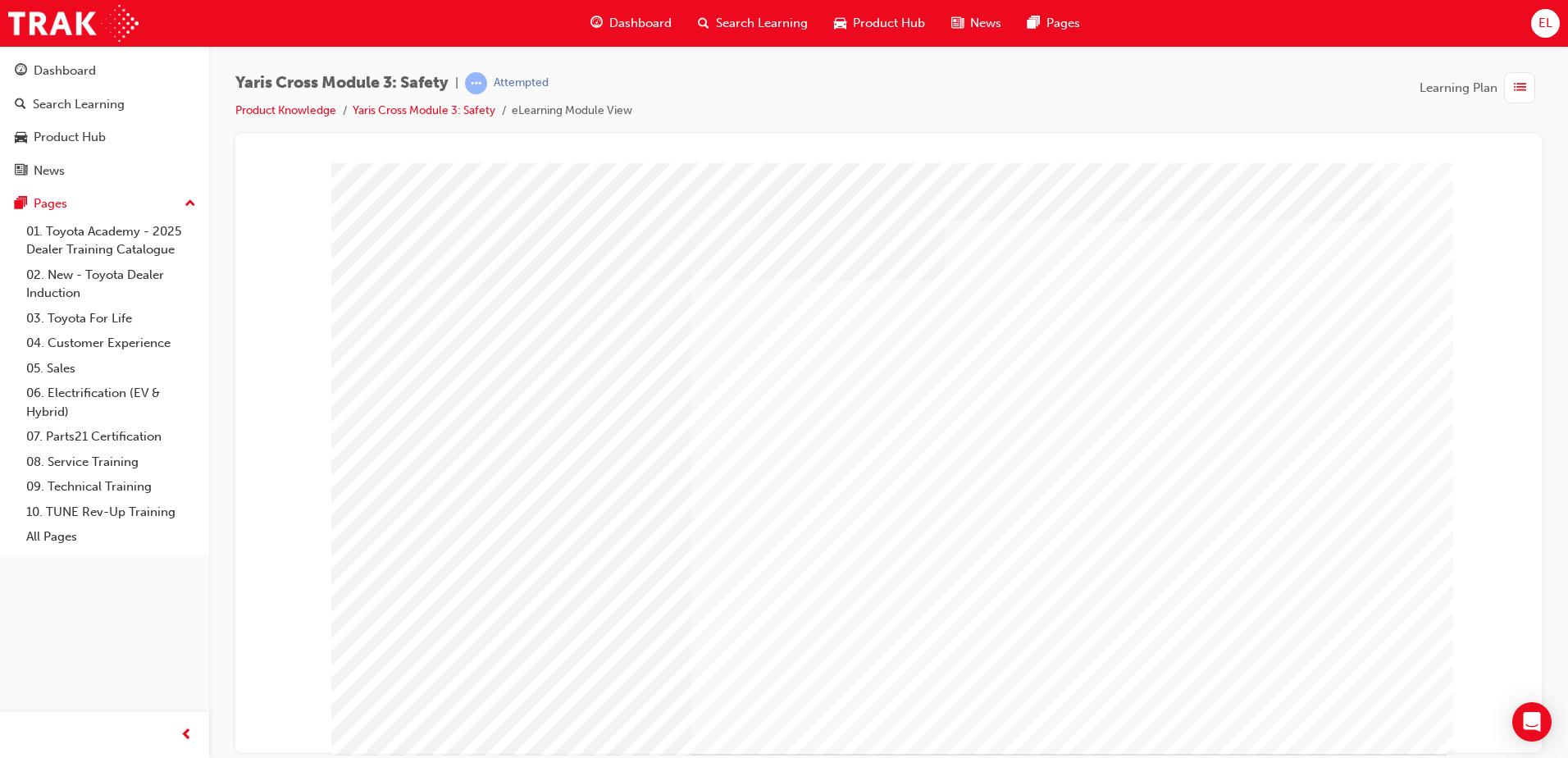
drag, startPoint x: 1334, startPoint y: 718, endPoint x: 525, endPoint y: 526, distance: 831.5
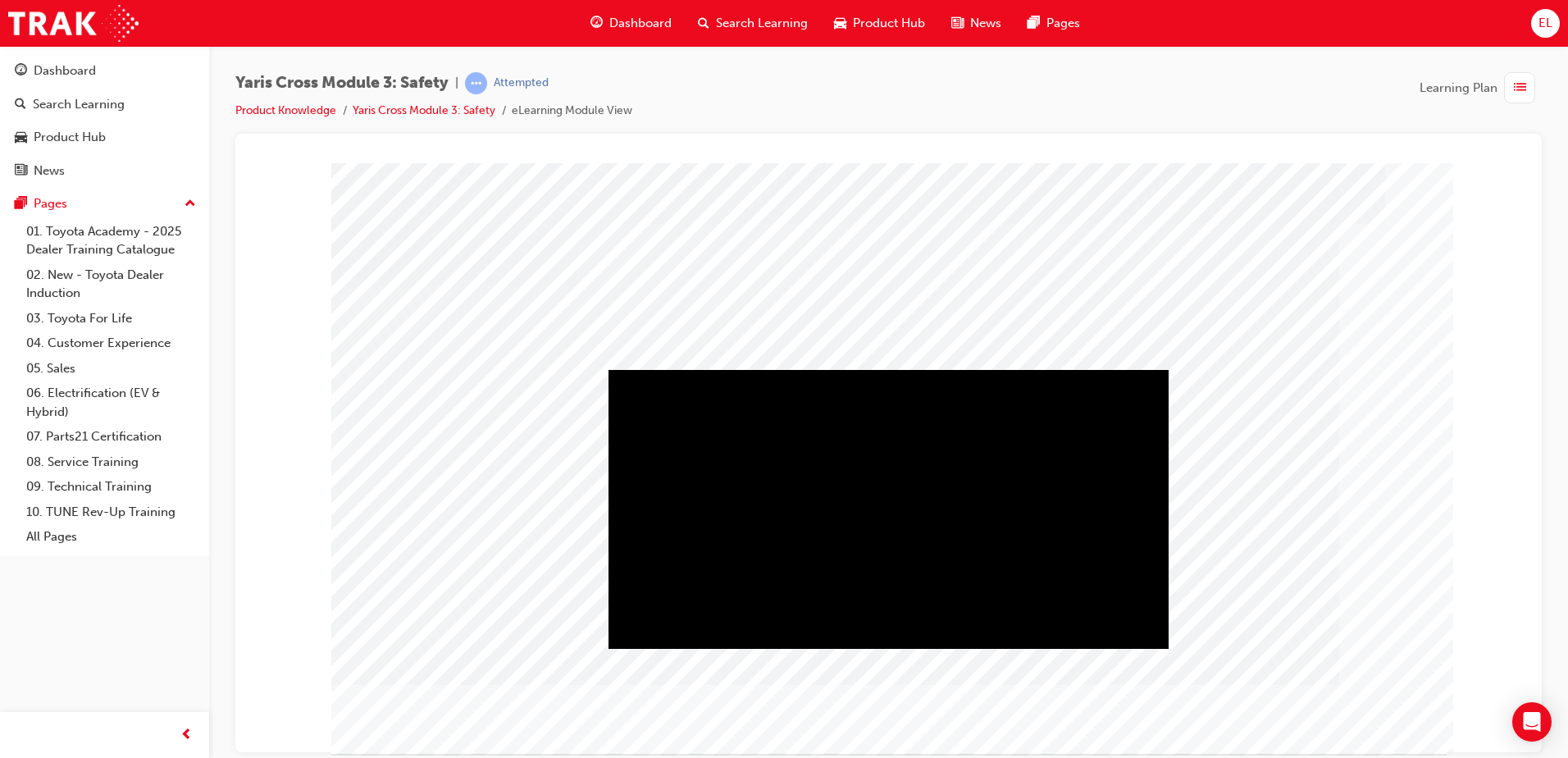
click at [889, 369] on div "Play" at bounding box center [888, 369] width 560 height 0
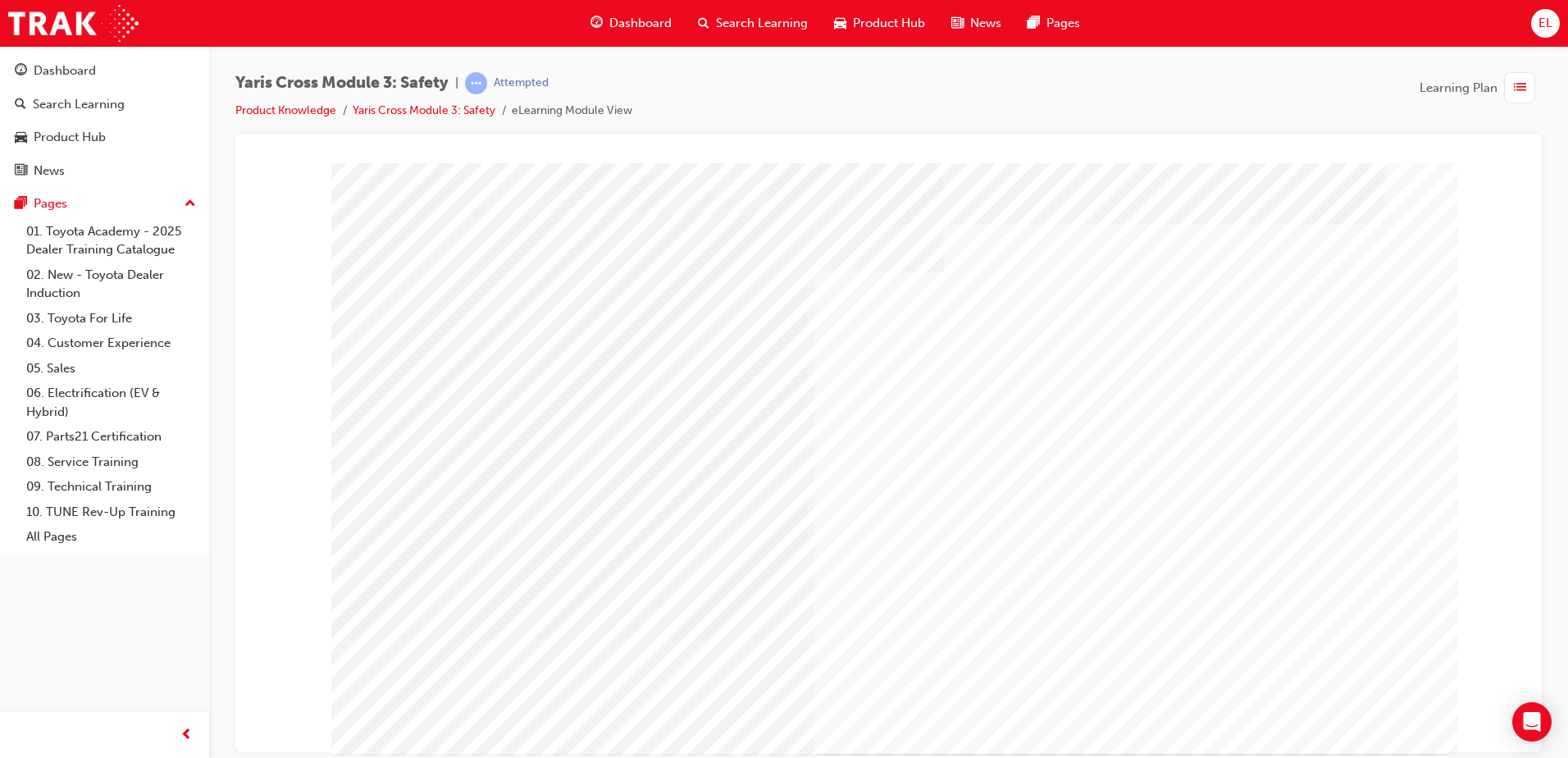
drag, startPoint x: 1347, startPoint y: 734, endPoint x: 1404, endPoint y: 533, distance: 208.9
click at [1404, 533] on div at bounding box center [889, 458] width 1115 height 591
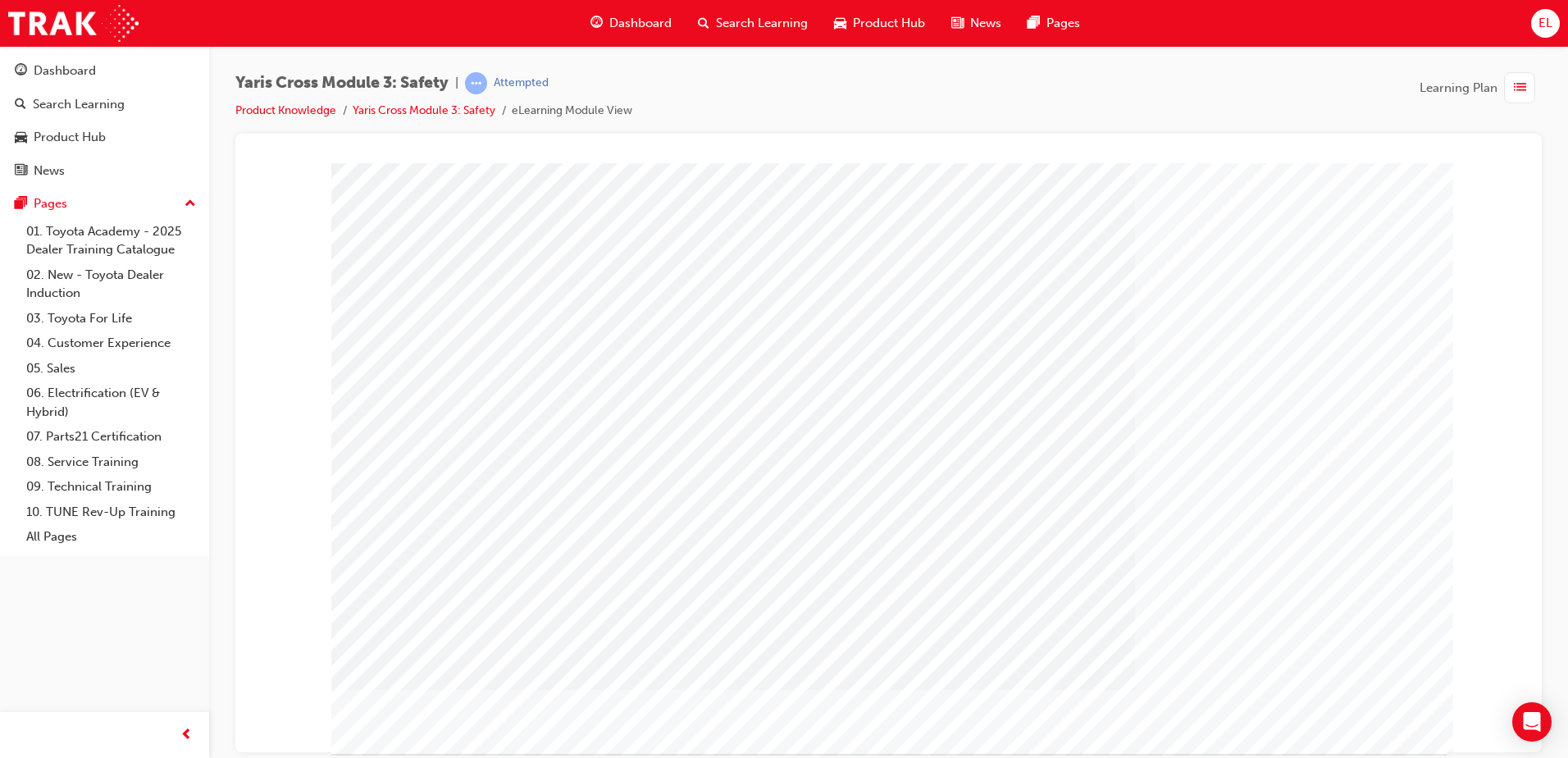
drag, startPoint x: 1332, startPoint y: 693, endPoint x: 1318, endPoint y: 727, distance: 36.8
click at [1318, 727] on div at bounding box center [889, 458] width 1115 height 591
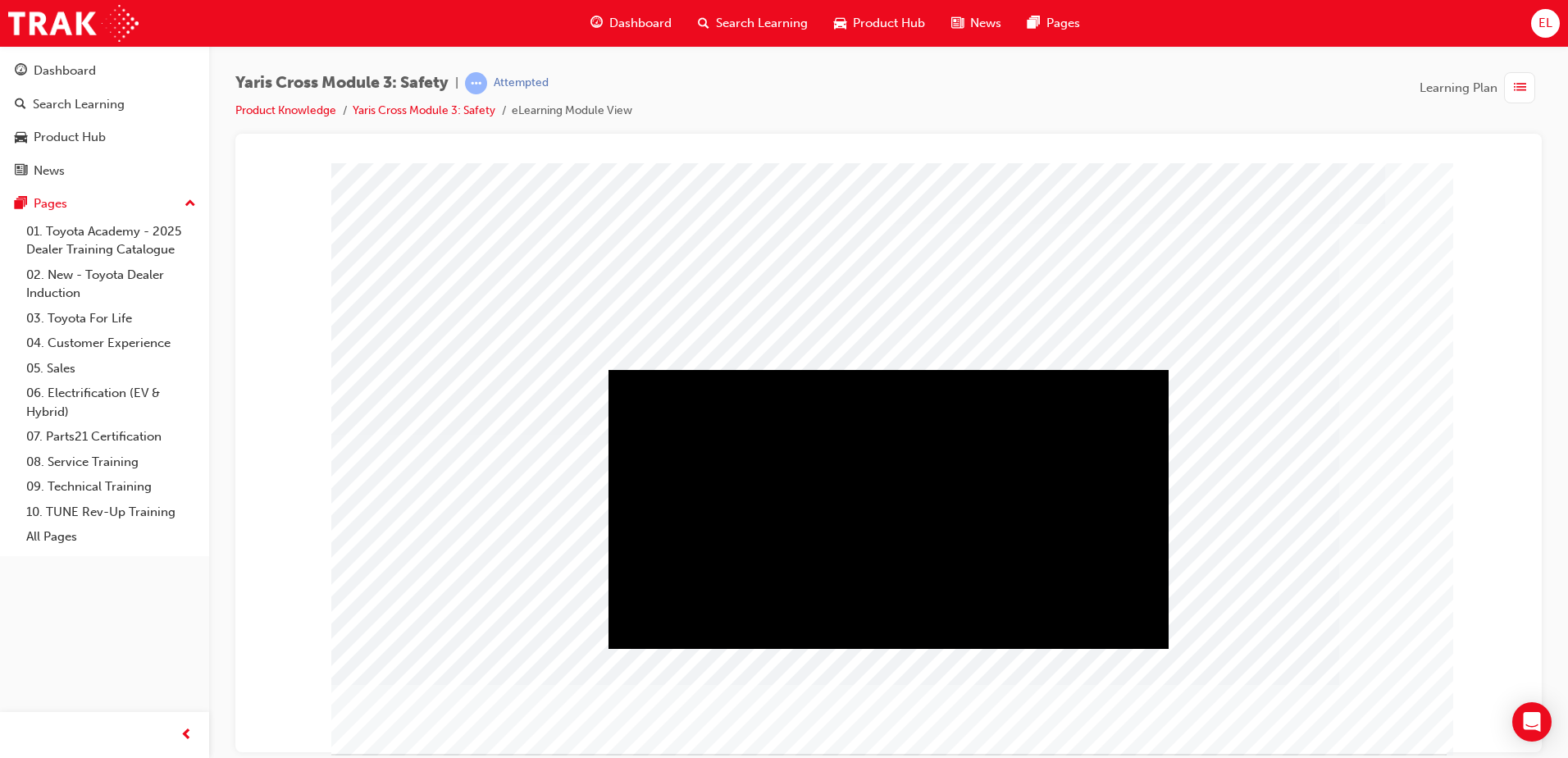
click at [898, 369] on div "Play" at bounding box center [888, 369] width 560 height 0
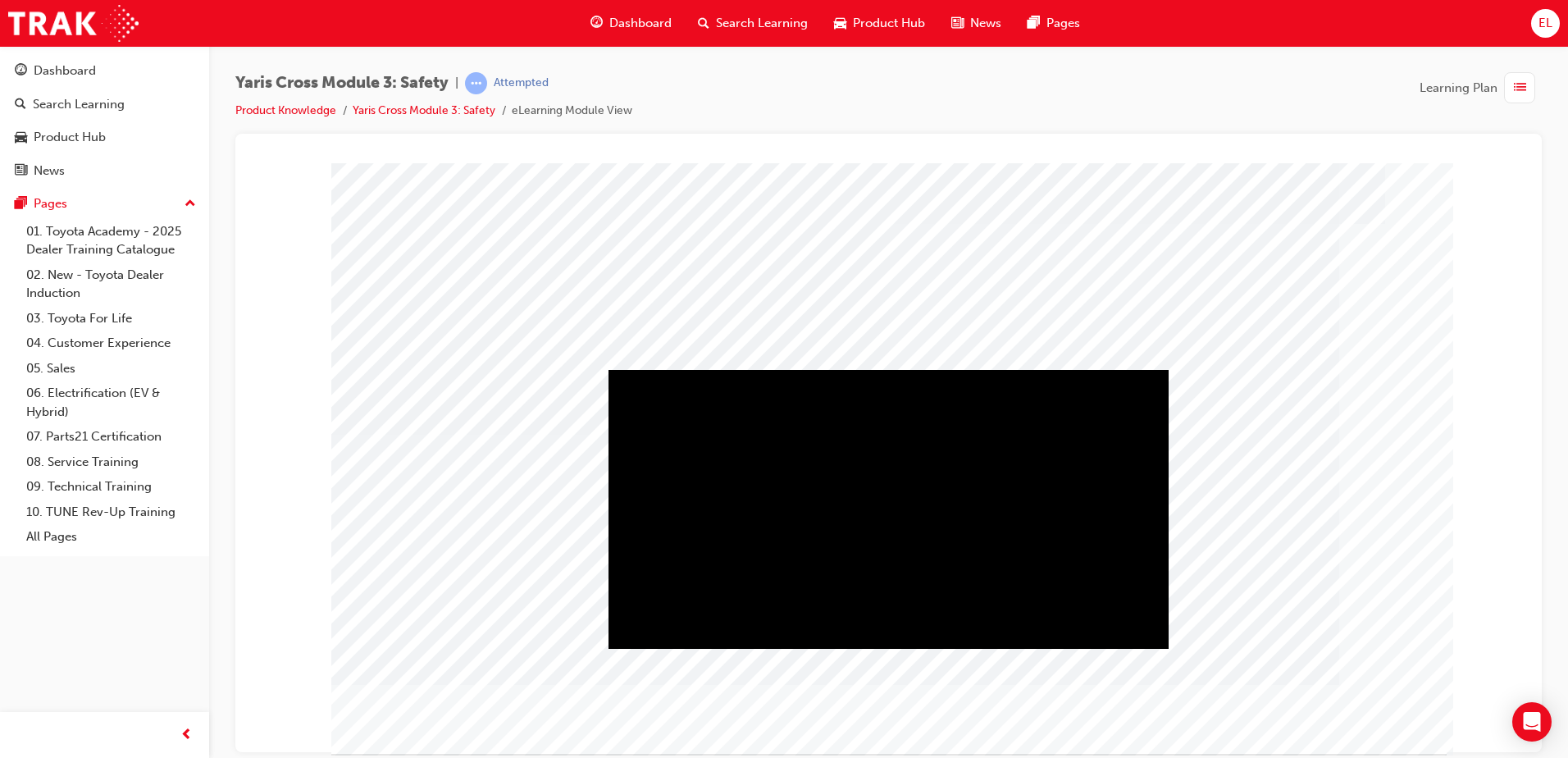
click at [901, 369] on div "Play" at bounding box center [888, 369] width 560 height 0
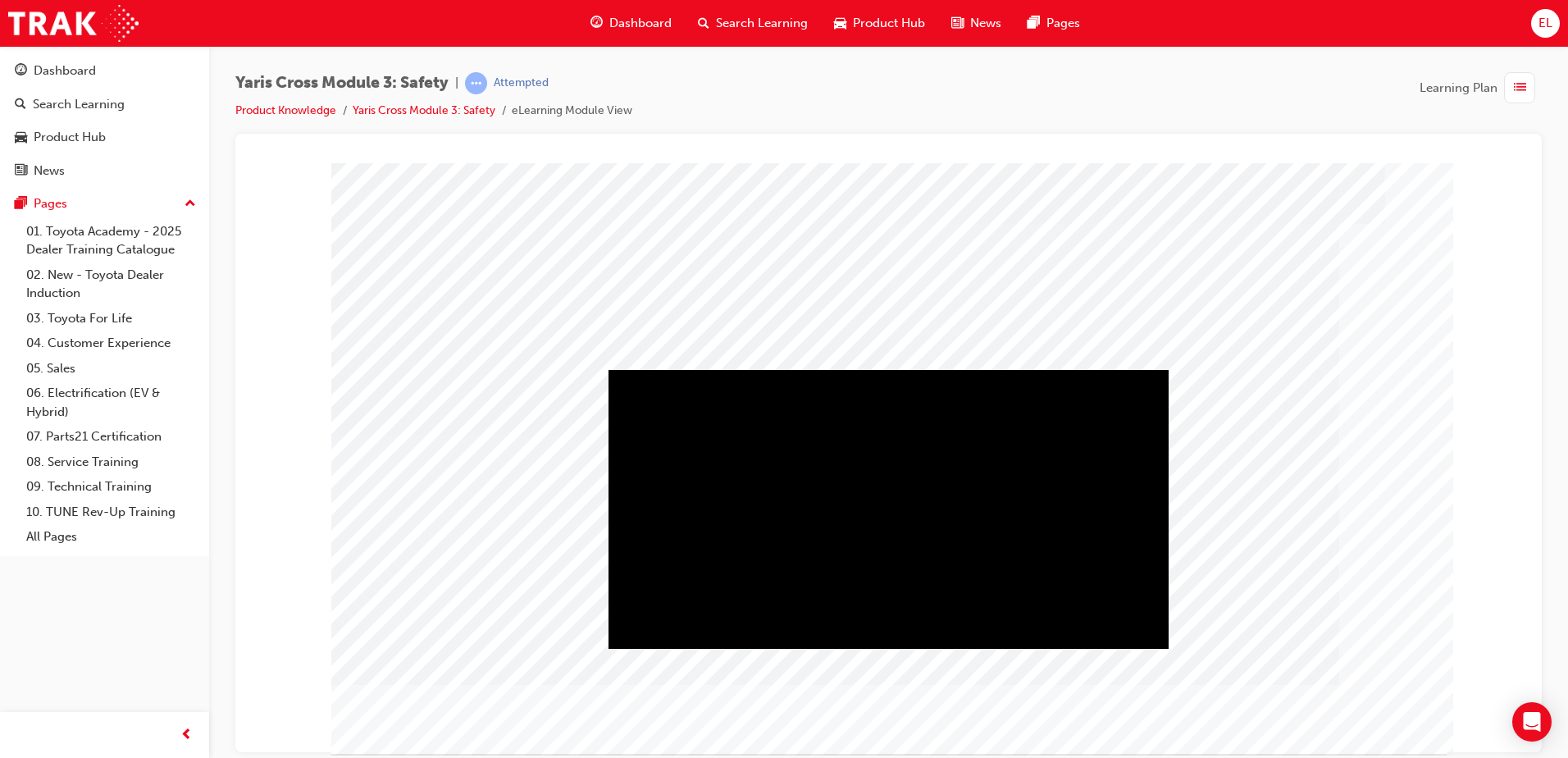
click at [895, 369] on div "Play" at bounding box center [888, 369] width 560 height 0
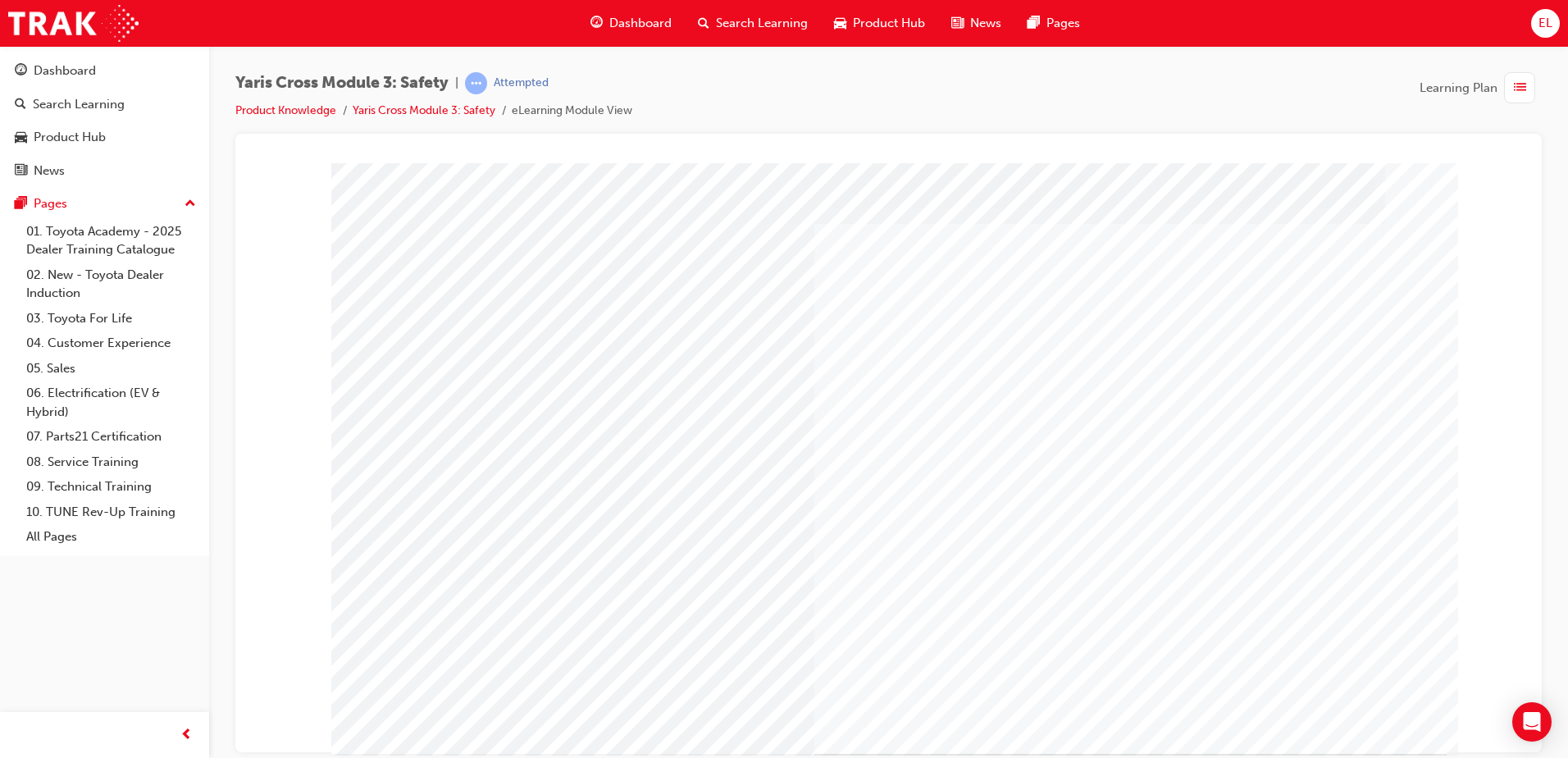
drag, startPoint x: 1318, startPoint y: 718, endPoint x: 1040, endPoint y: 513, distance: 345.4
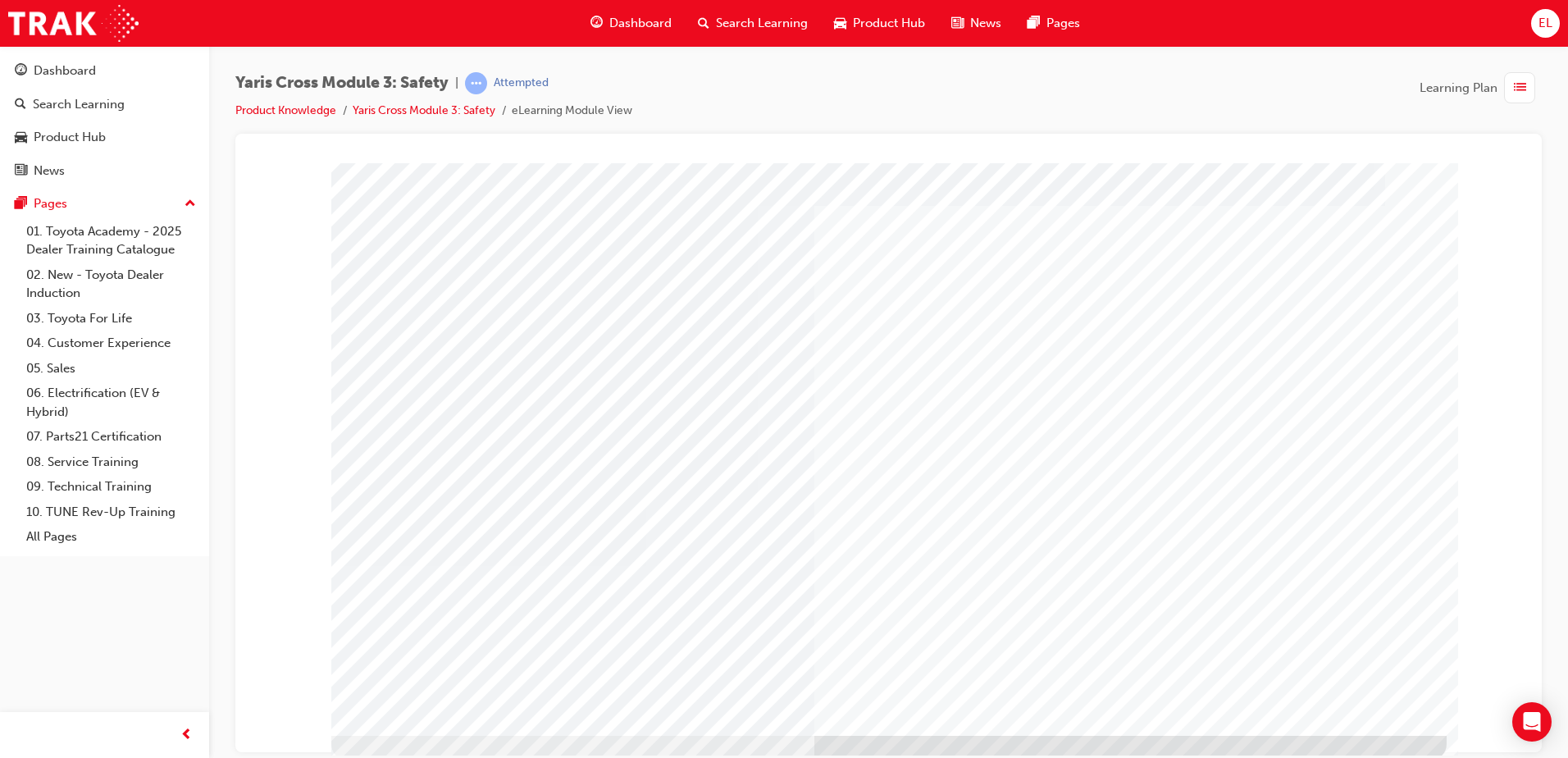
scroll to position [23, 0]
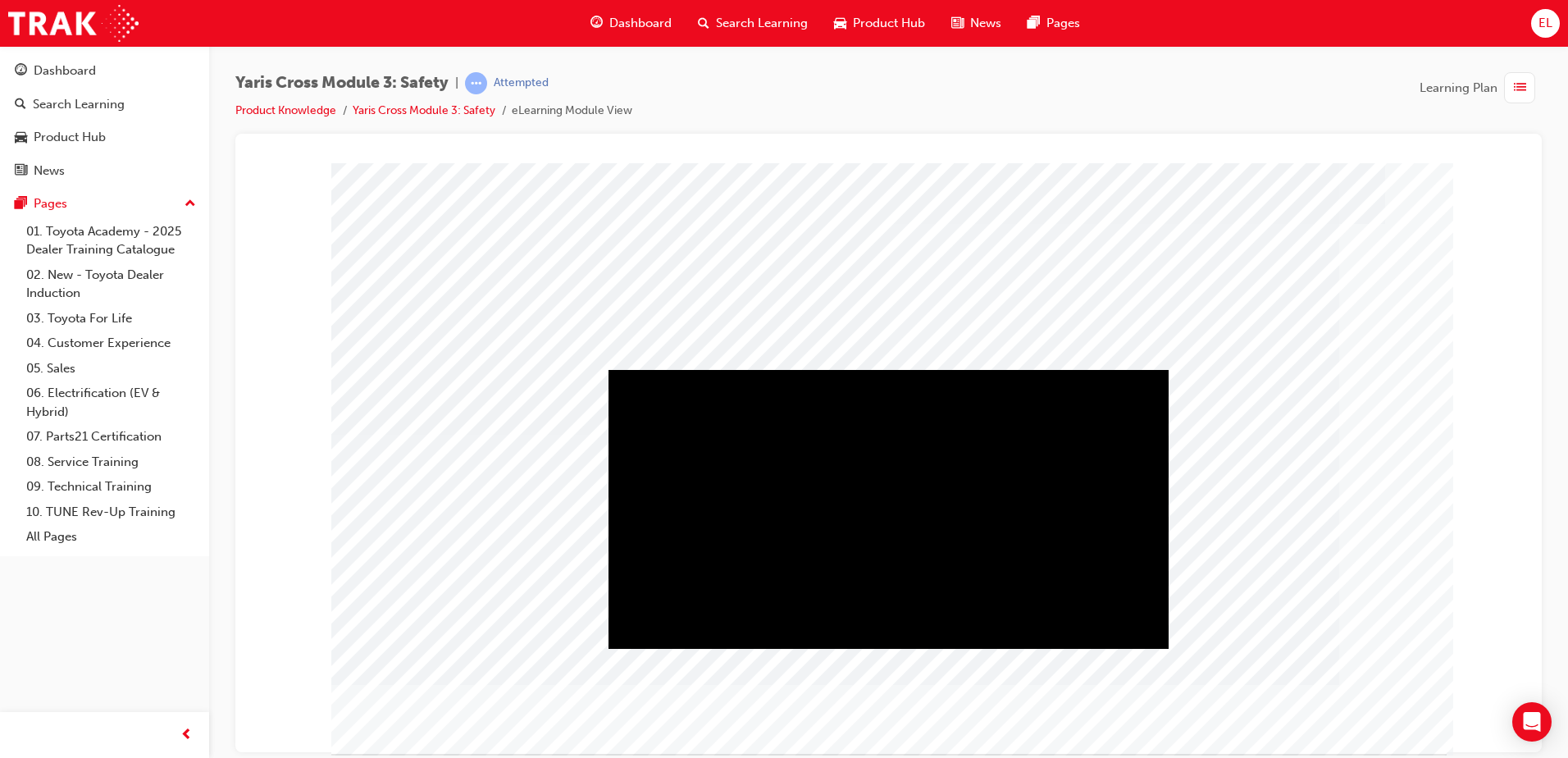
drag, startPoint x: 889, startPoint y: 497, endPoint x: 875, endPoint y: 519, distance: 26.1
click at [882, 369] on div "Play" at bounding box center [888, 369] width 560 height 0
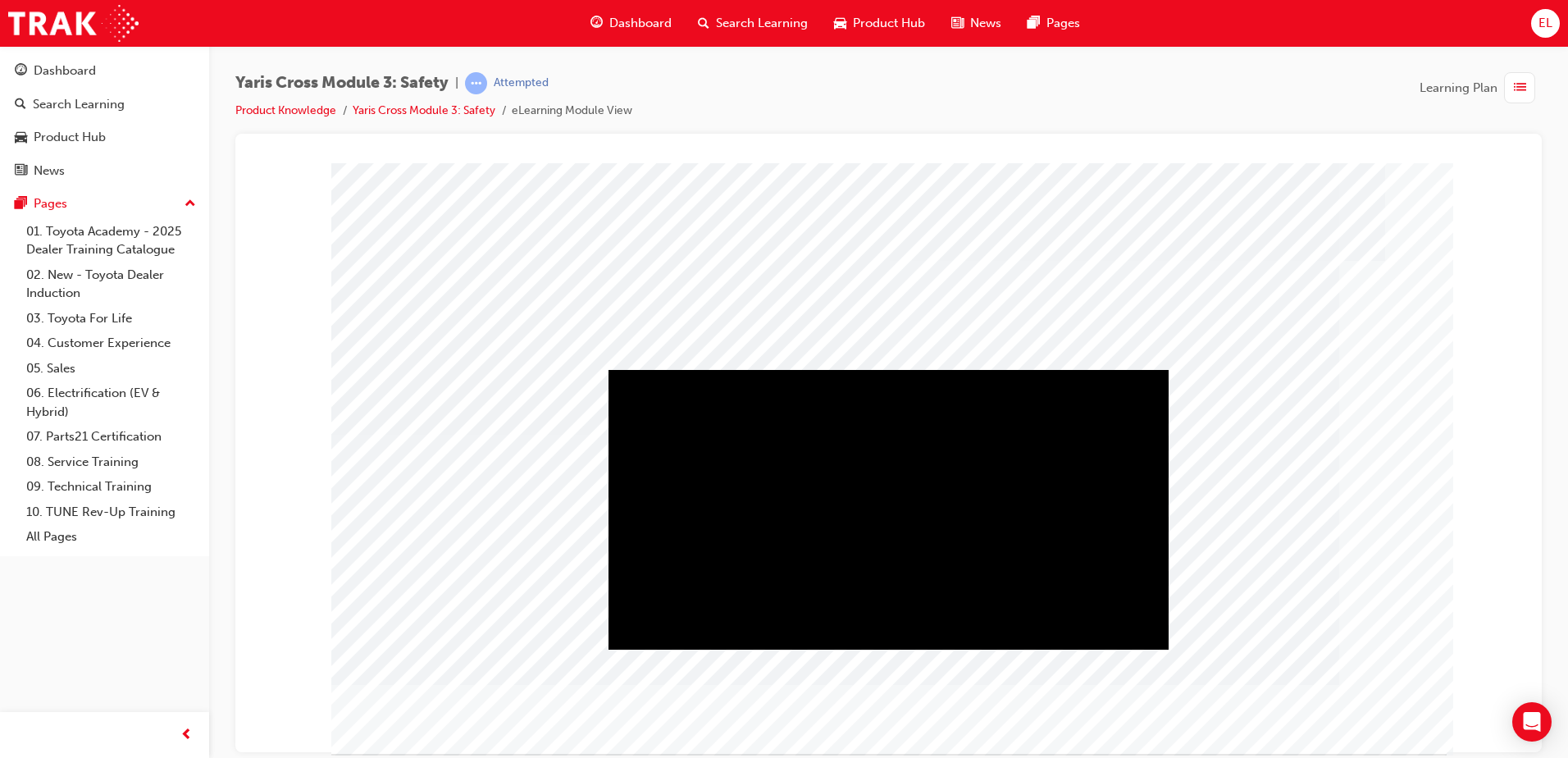
click at [883, 369] on div "Play" at bounding box center [888, 369] width 560 height 0
drag, startPoint x: 655, startPoint y: 634, endPoint x: 652, endPoint y: 625, distance: 9.5
click at [655, 369] on div "Play" at bounding box center [888, 369] width 560 height 0
click at [658, 369] on div "Play" at bounding box center [888, 369] width 560 height 0
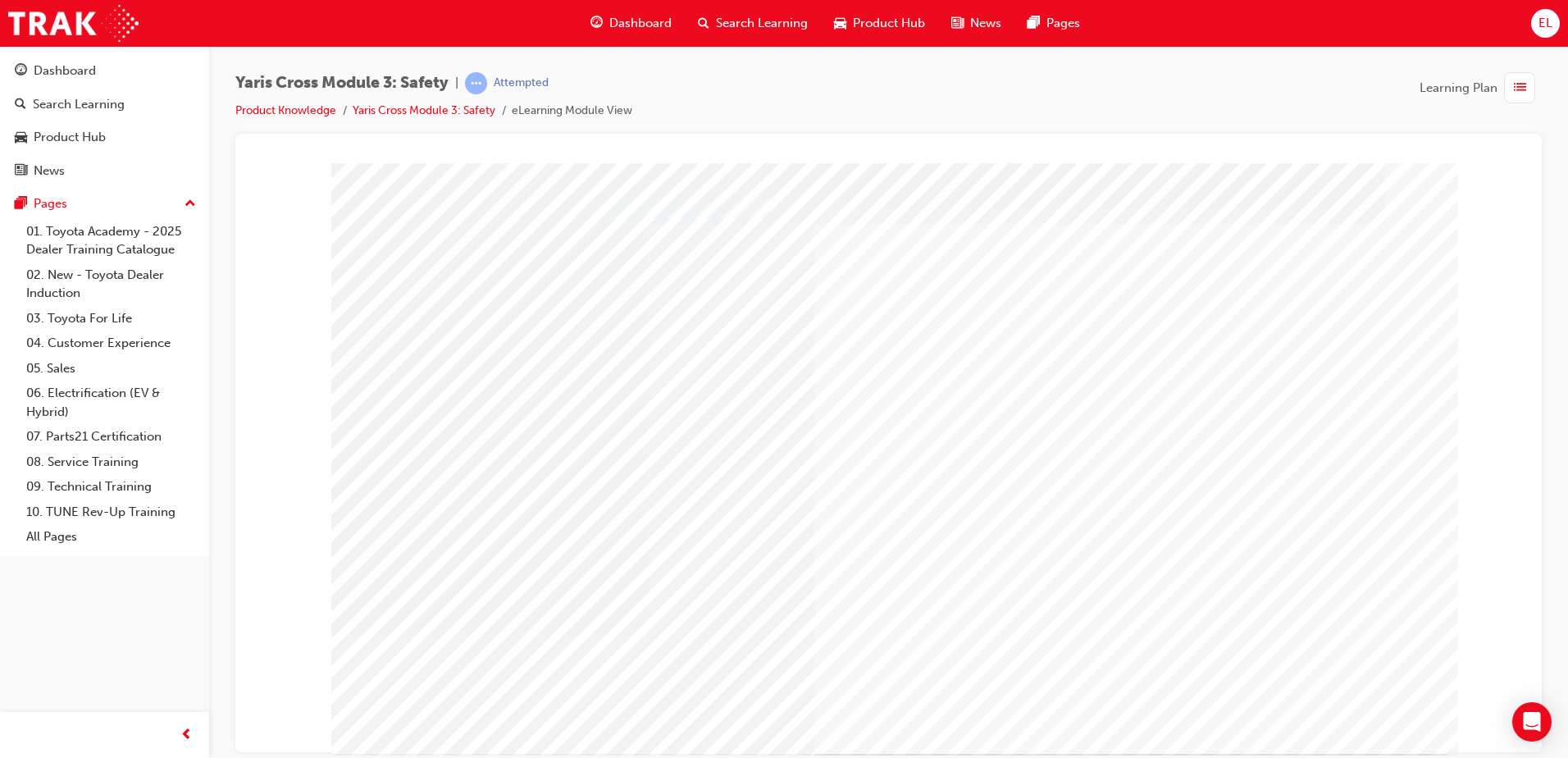
drag, startPoint x: 1352, startPoint y: 374, endPoint x: 1154, endPoint y: 345, distance: 200.1
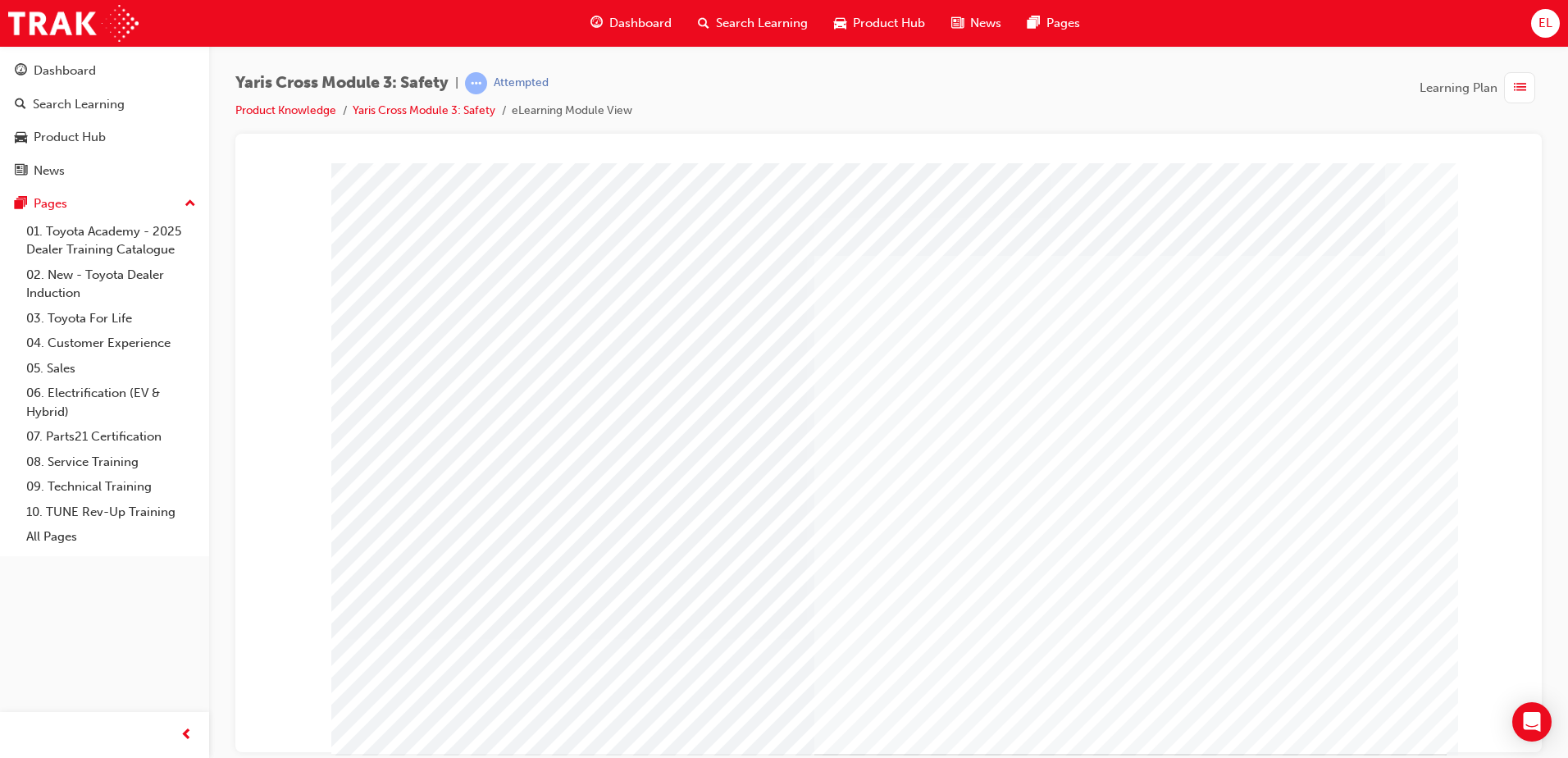
drag, startPoint x: 1325, startPoint y: 712, endPoint x: 1314, endPoint y: 724, distance: 16.3
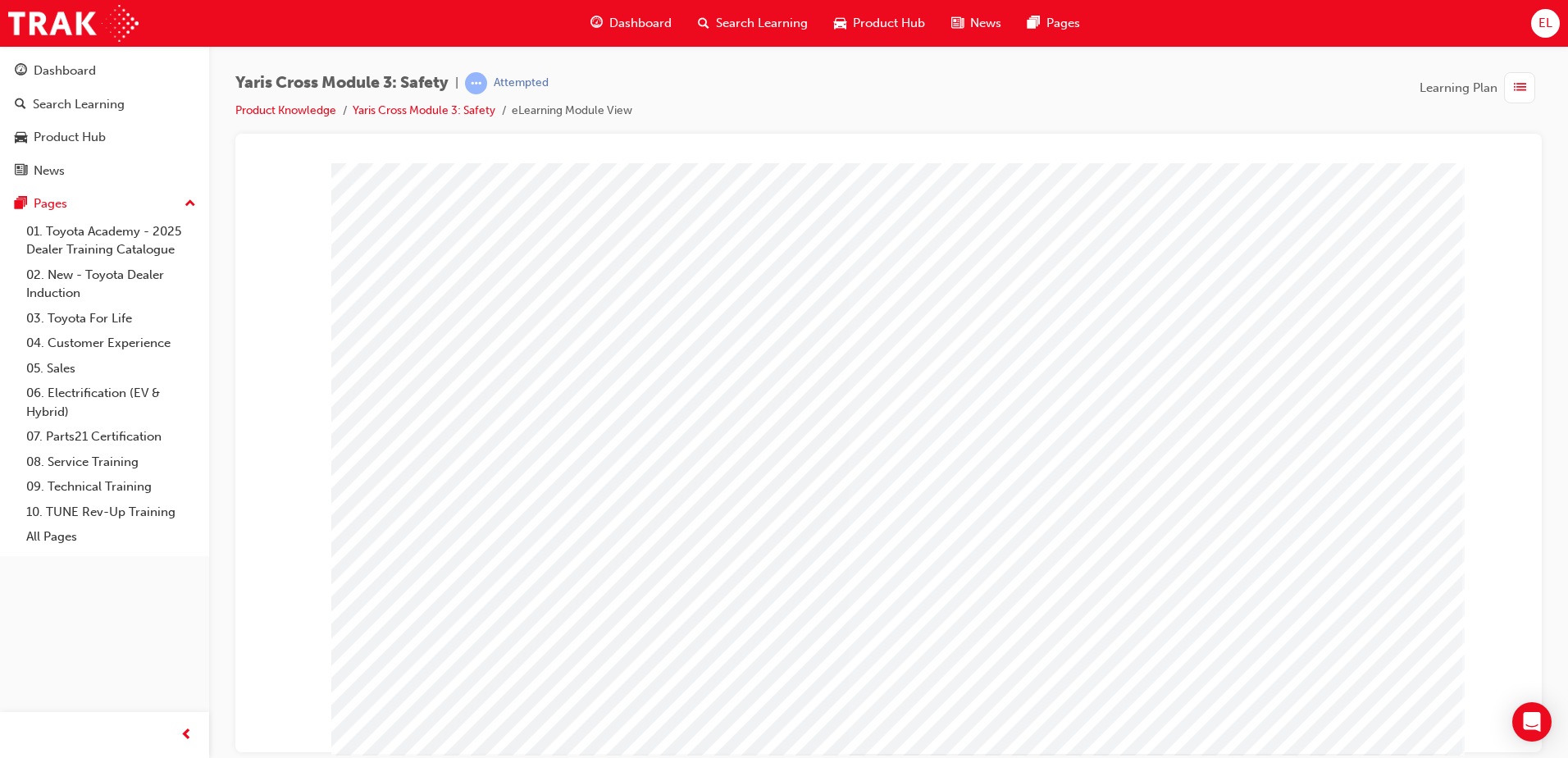
drag, startPoint x: 1327, startPoint y: 723, endPoint x: 754, endPoint y: 463, distance: 629.2
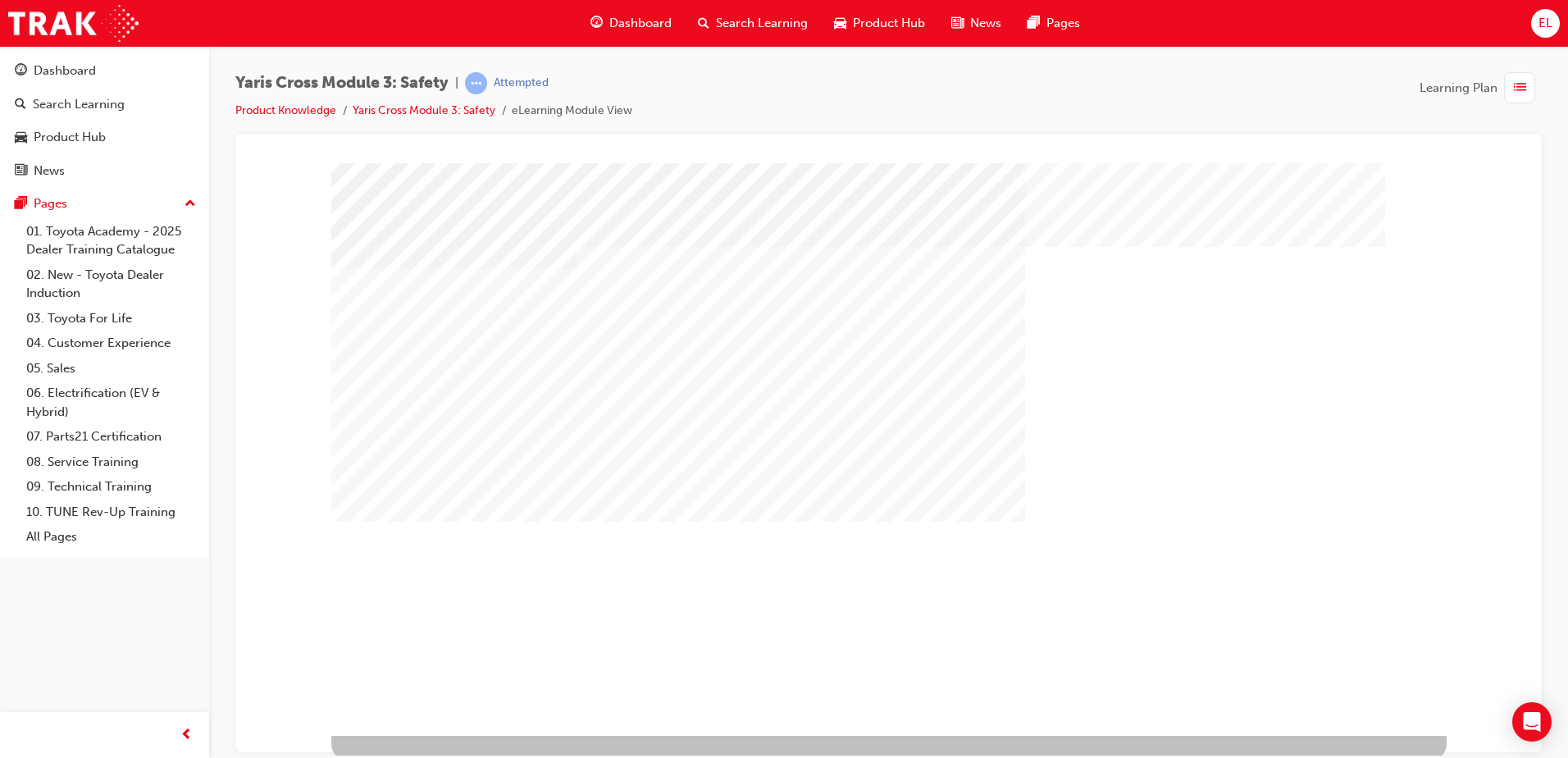
scroll to position [23, 0]
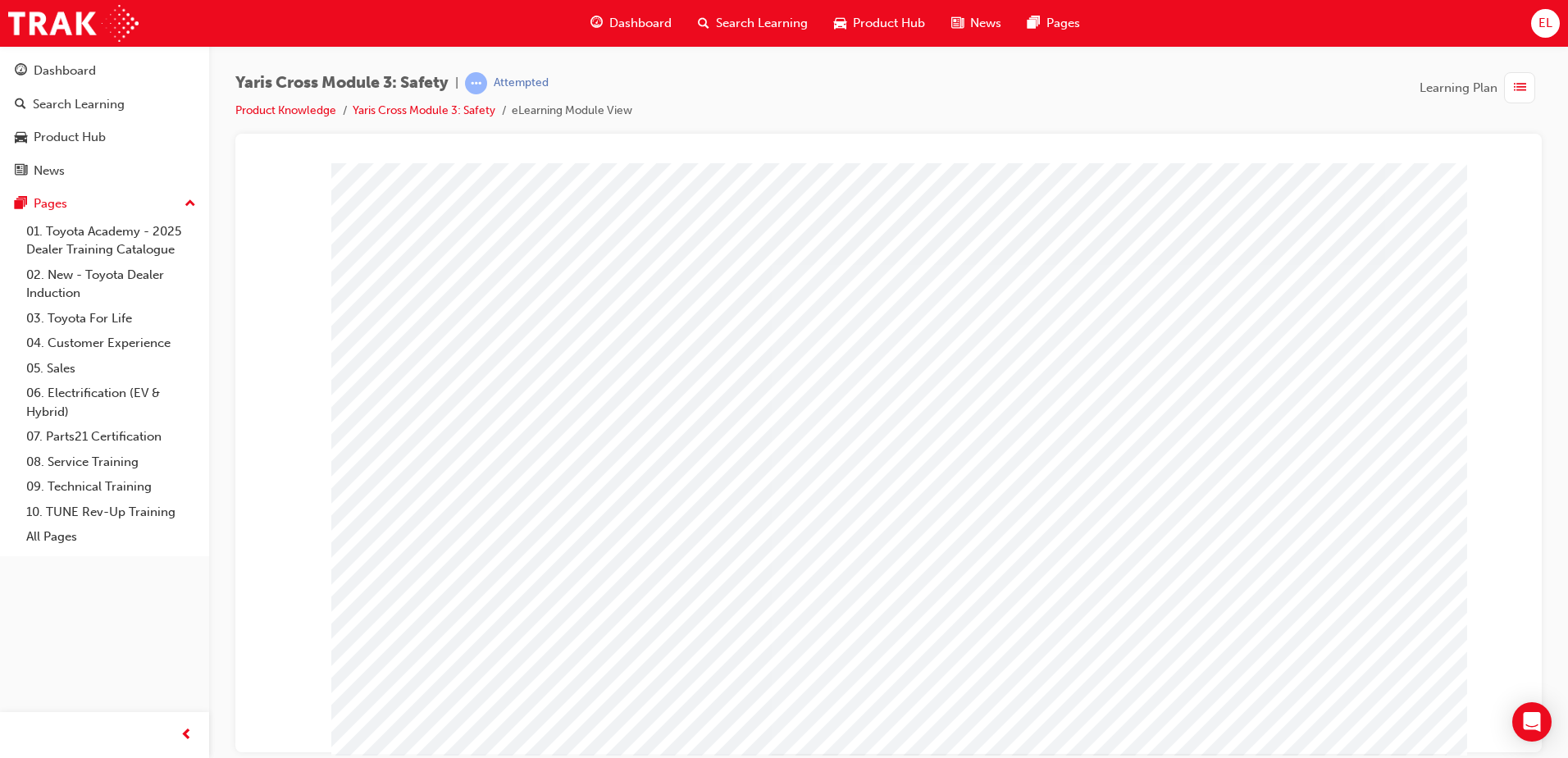
drag, startPoint x: 1022, startPoint y: 338, endPoint x: 874, endPoint y: 288, distance: 156.2
drag, startPoint x: 1344, startPoint y: 720, endPoint x: 1332, endPoint y: 723, distance: 12.4
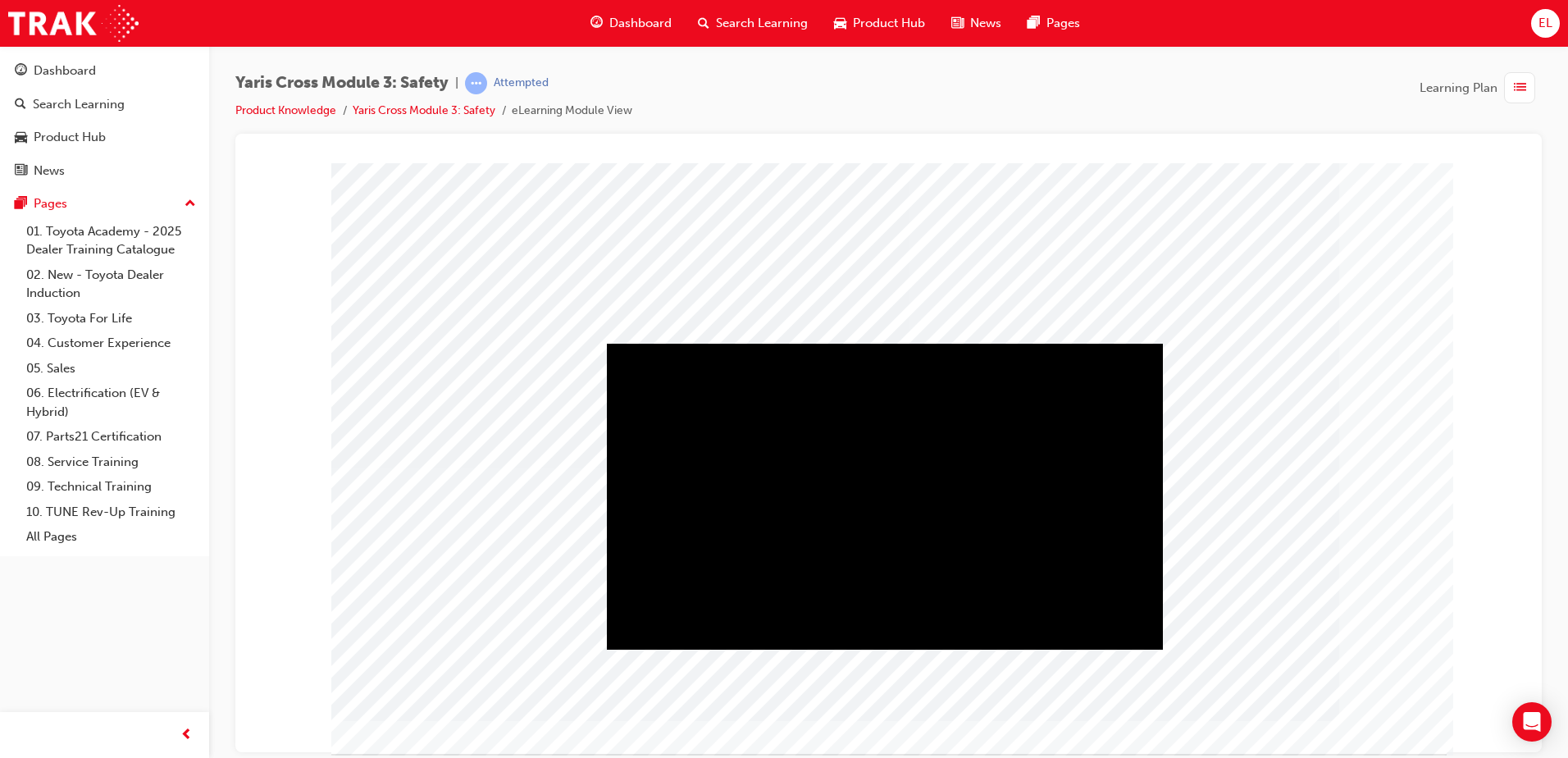
click at [874, 343] on div "Play" at bounding box center [884, 343] width 556 height 0
click at [878, 497] on div "Video" at bounding box center [884, 496] width 556 height 306
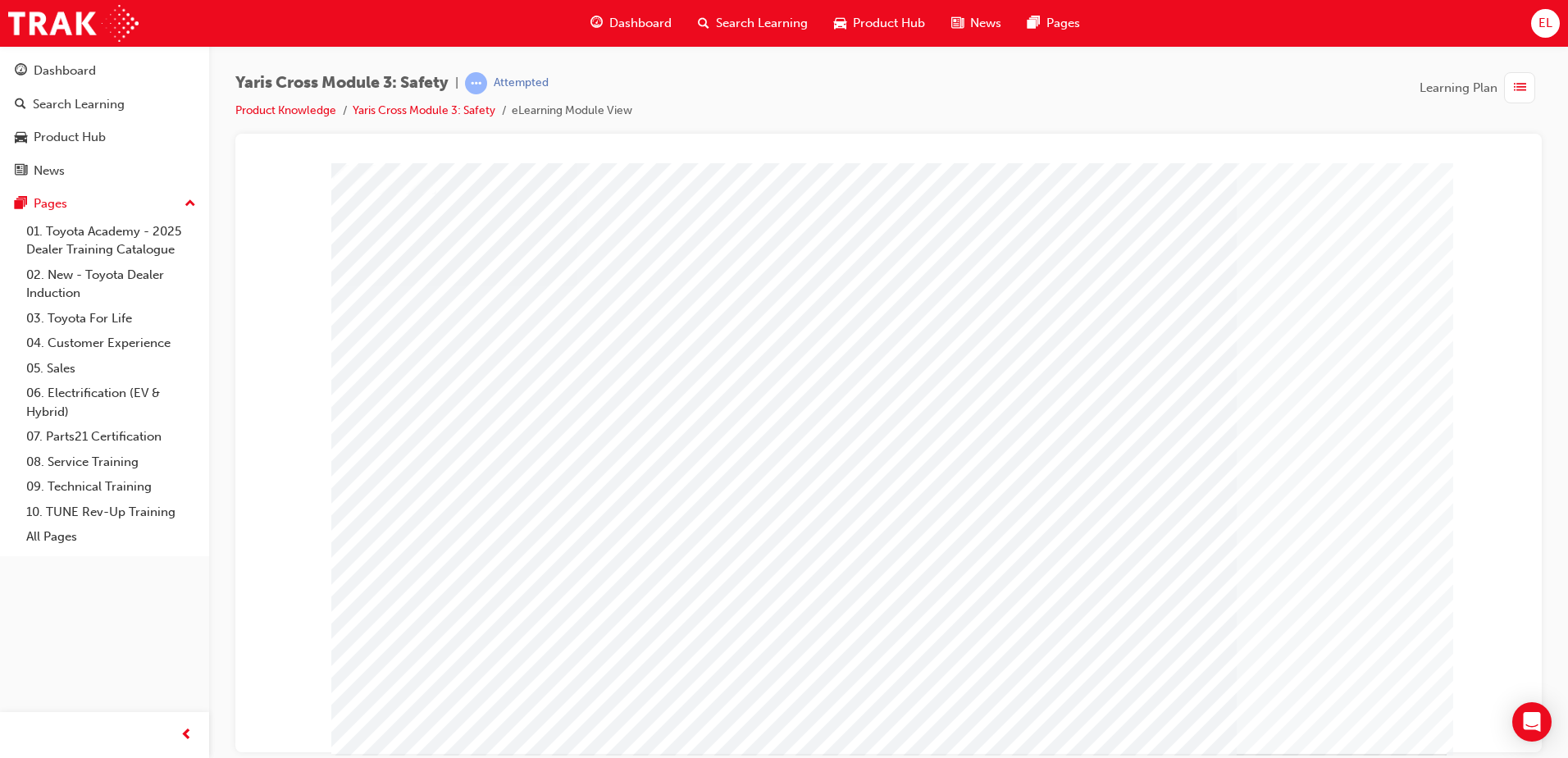
drag, startPoint x: 1023, startPoint y: 580, endPoint x: 985, endPoint y: 544, distance: 52.3
drag, startPoint x: 1310, startPoint y: 705, endPoint x: 1313, endPoint y: 719, distance: 14.3
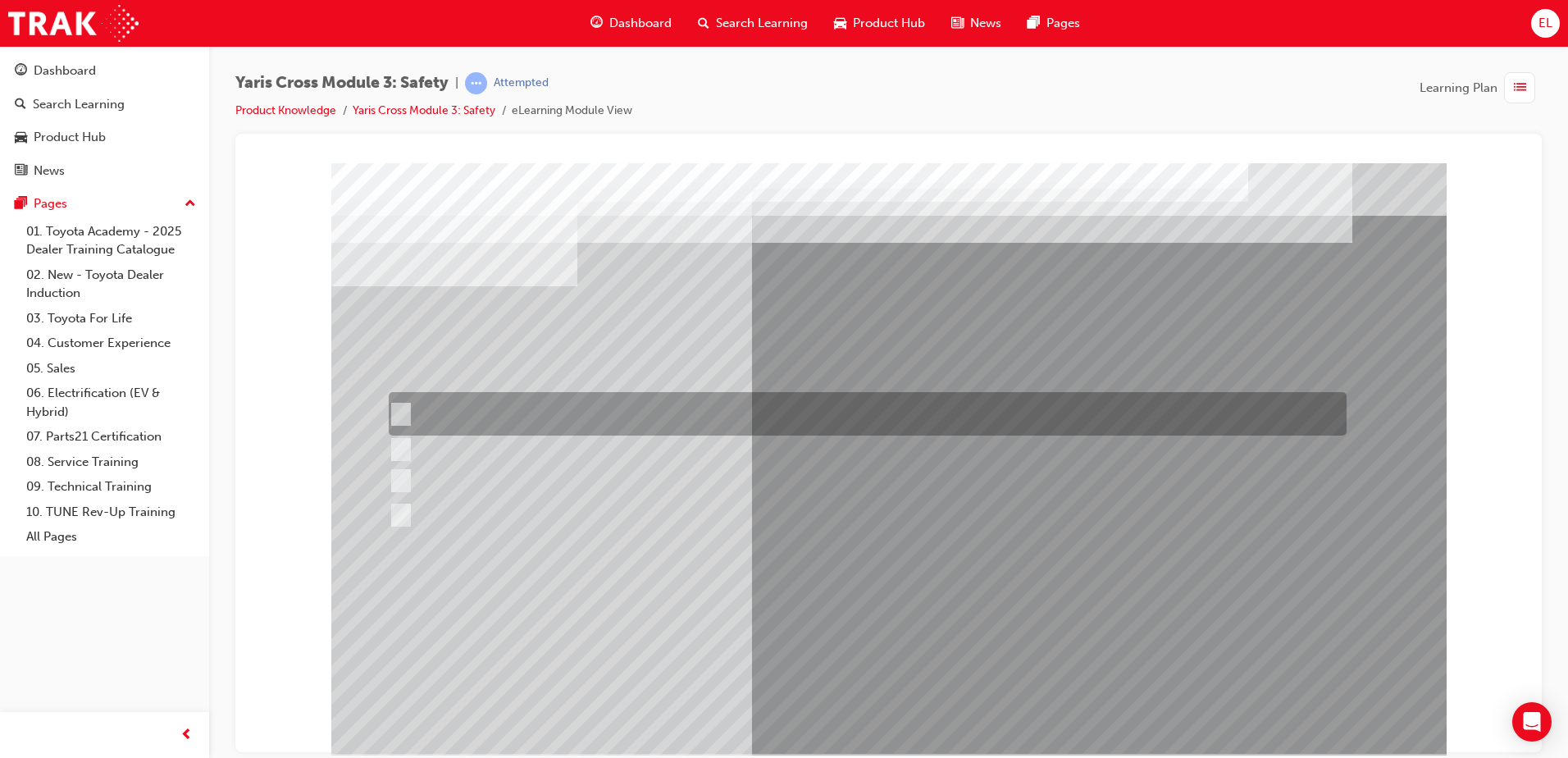
click at [472, 424] on div at bounding box center [864, 413] width 958 height 43
checkbox input "true"
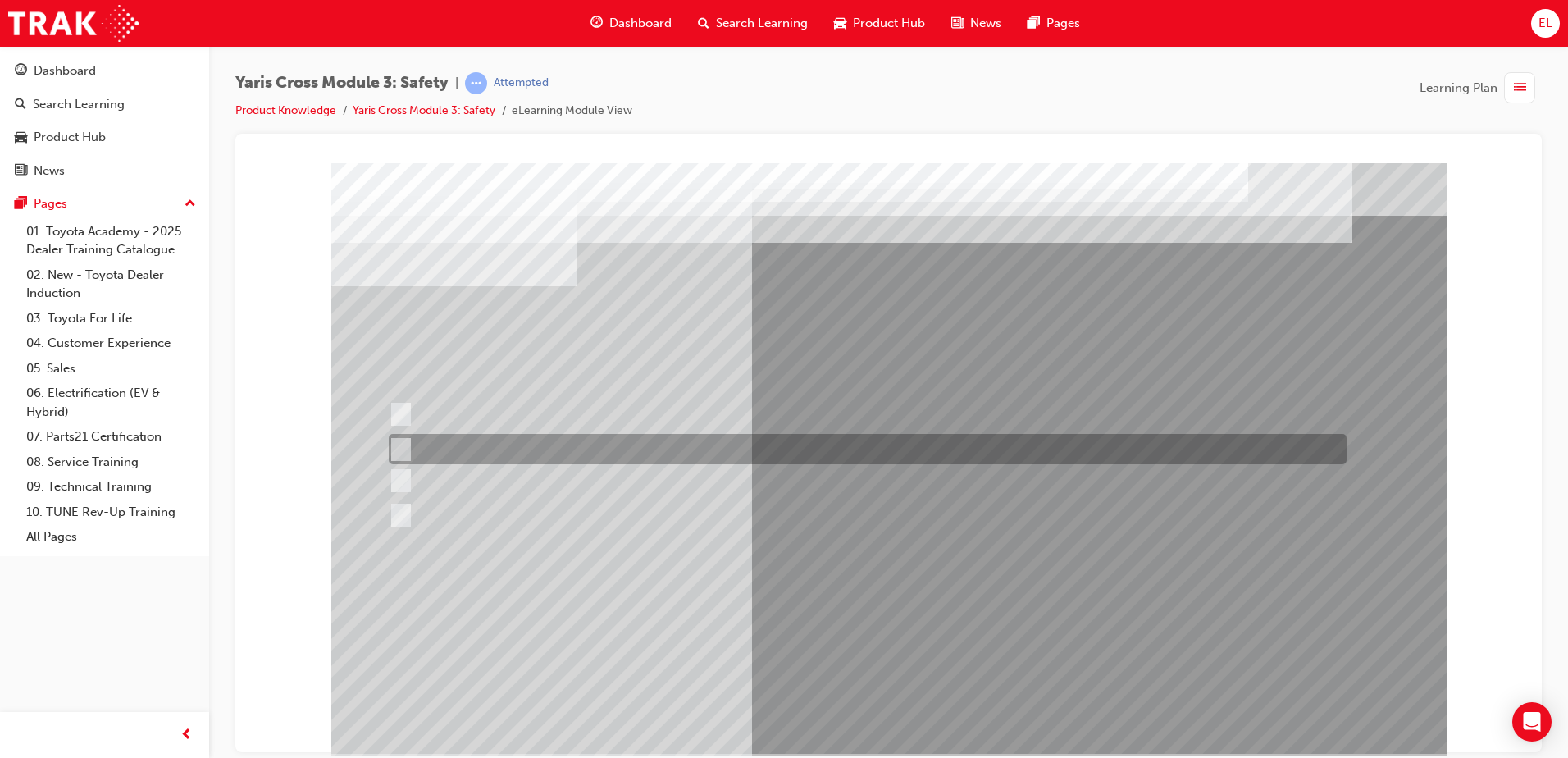
click at [472, 435] on div at bounding box center [864, 449] width 958 height 31
checkbox input "true"
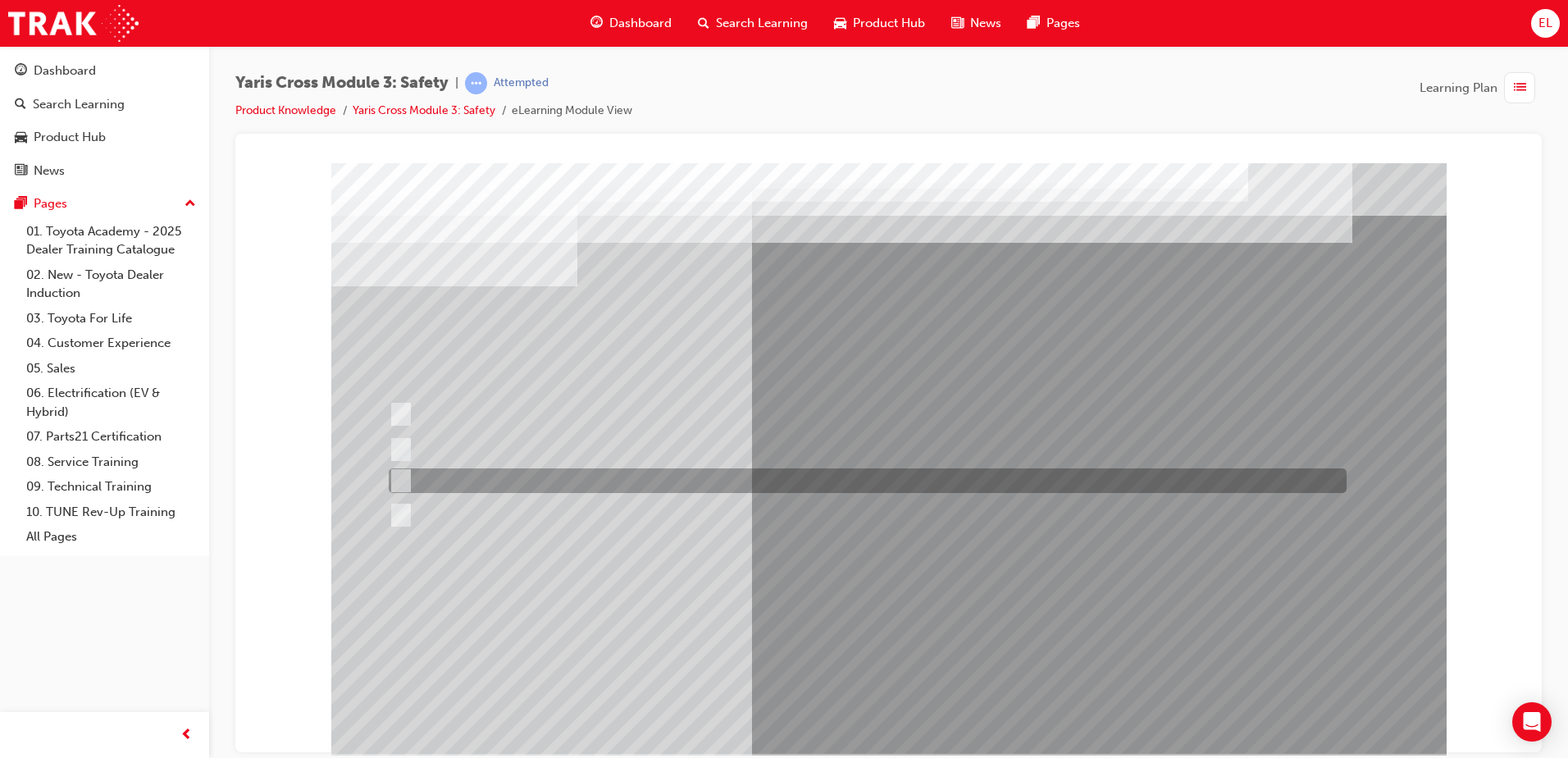
click at [474, 470] on div at bounding box center [864, 481] width 958 height 25
checkbox input "true"
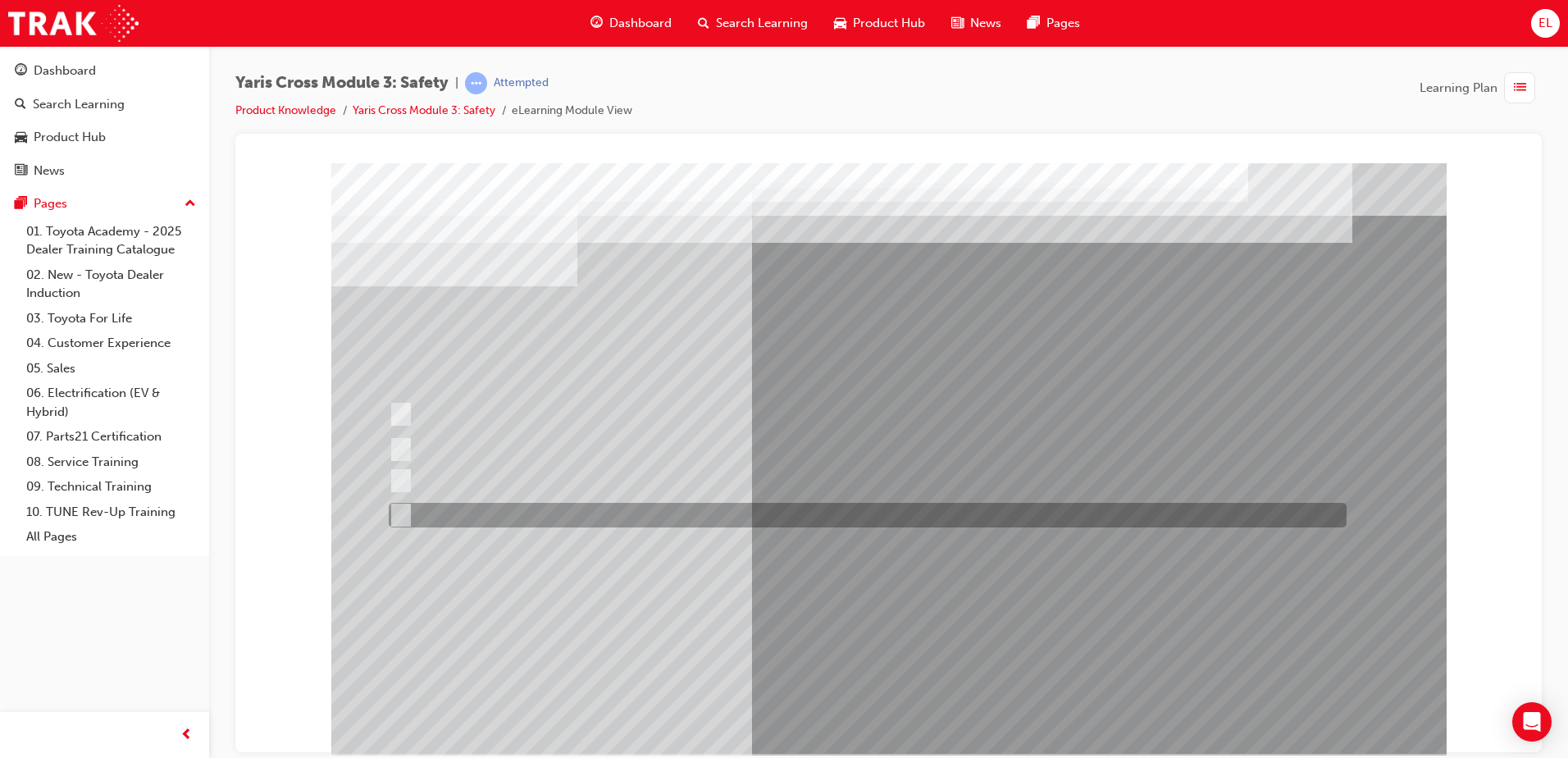
click at [483, 514] on div at bounding box center [864, 515] width 958 height 25
checkbox input "true"
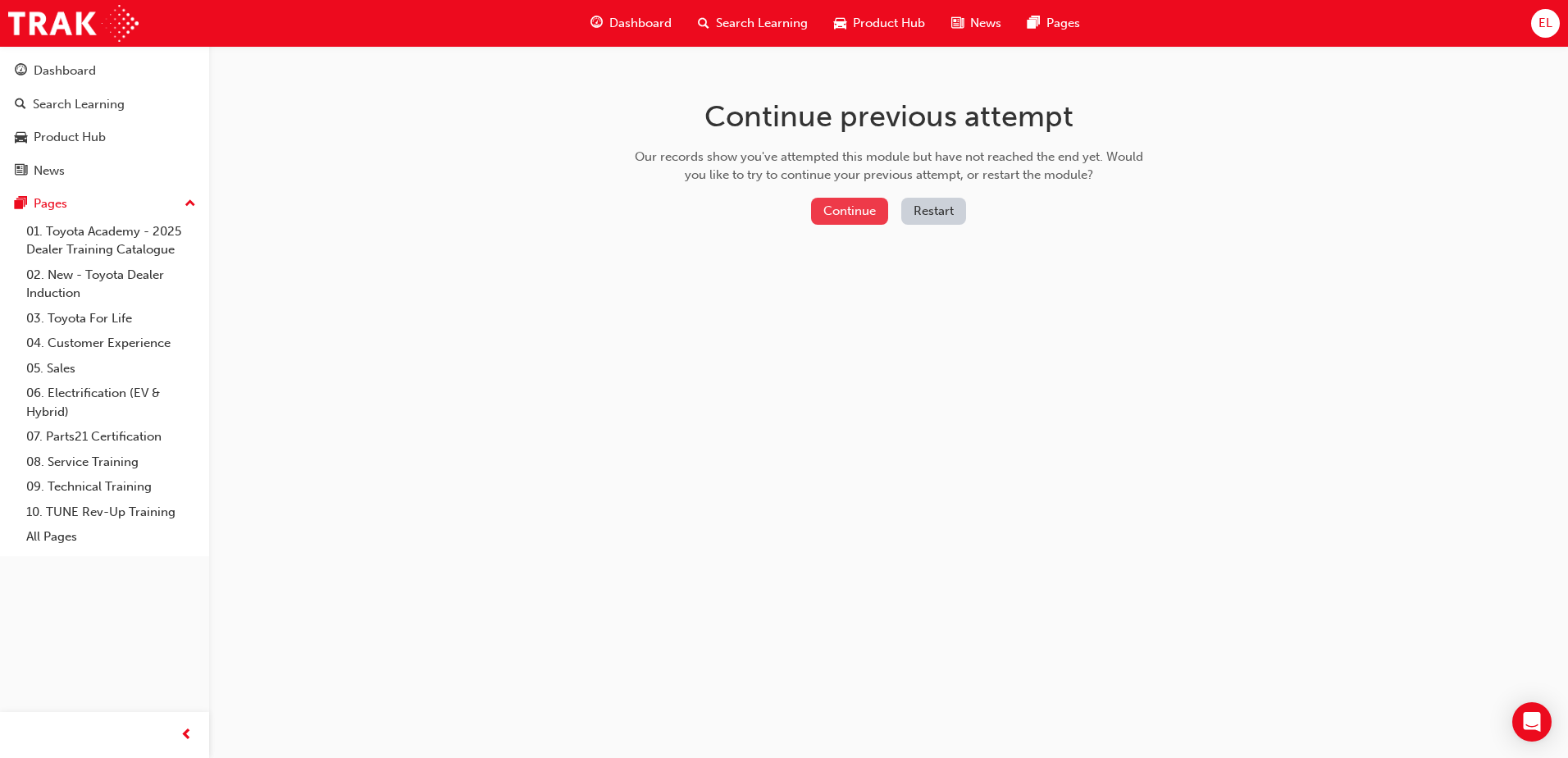
click at [855, 212] on button "Continue" at bounding box center [850, 211] width 77 height 27
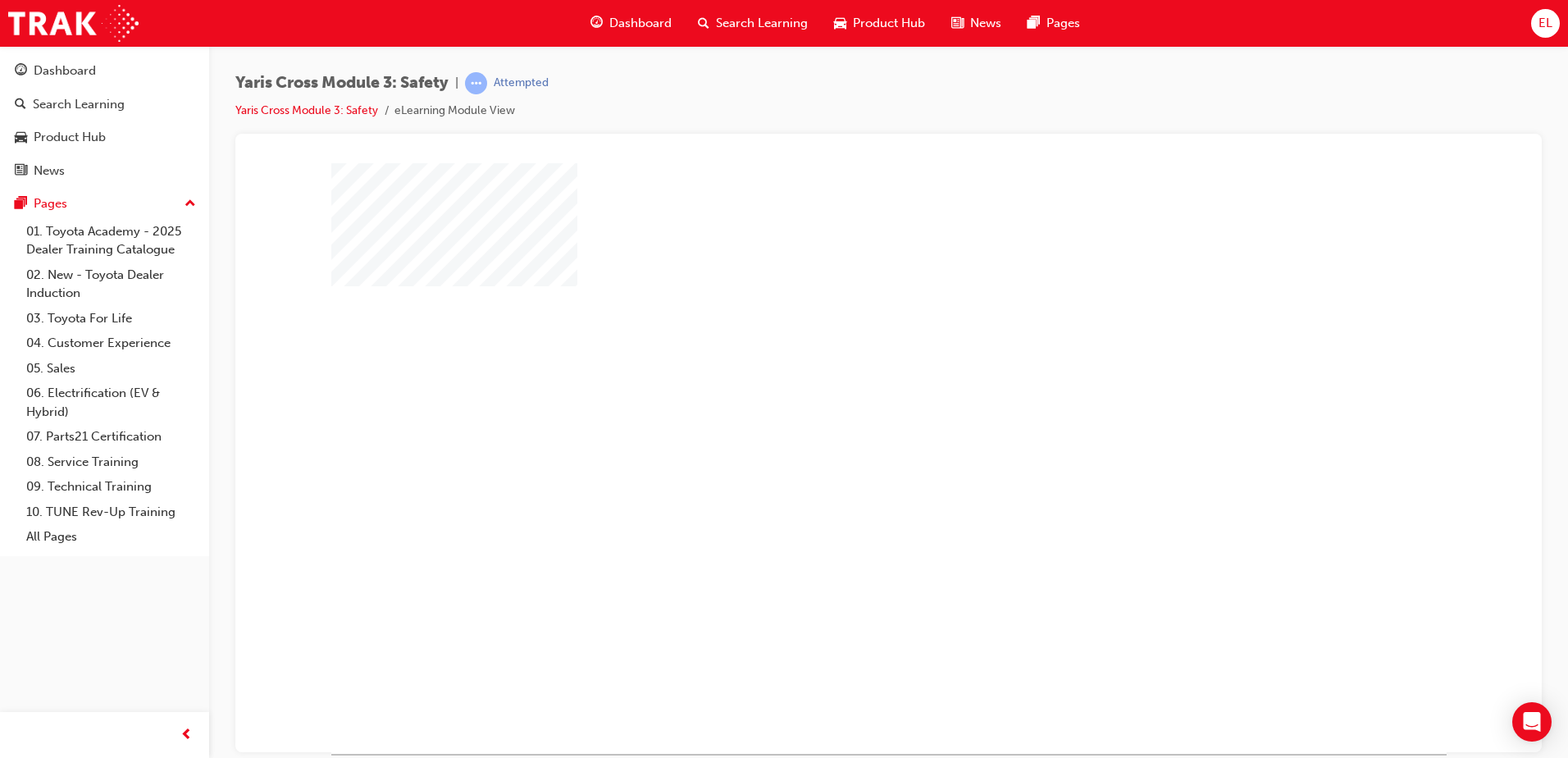
click at [841, 411] on div "play" at bounding box center [841, 411] width 0 height 0
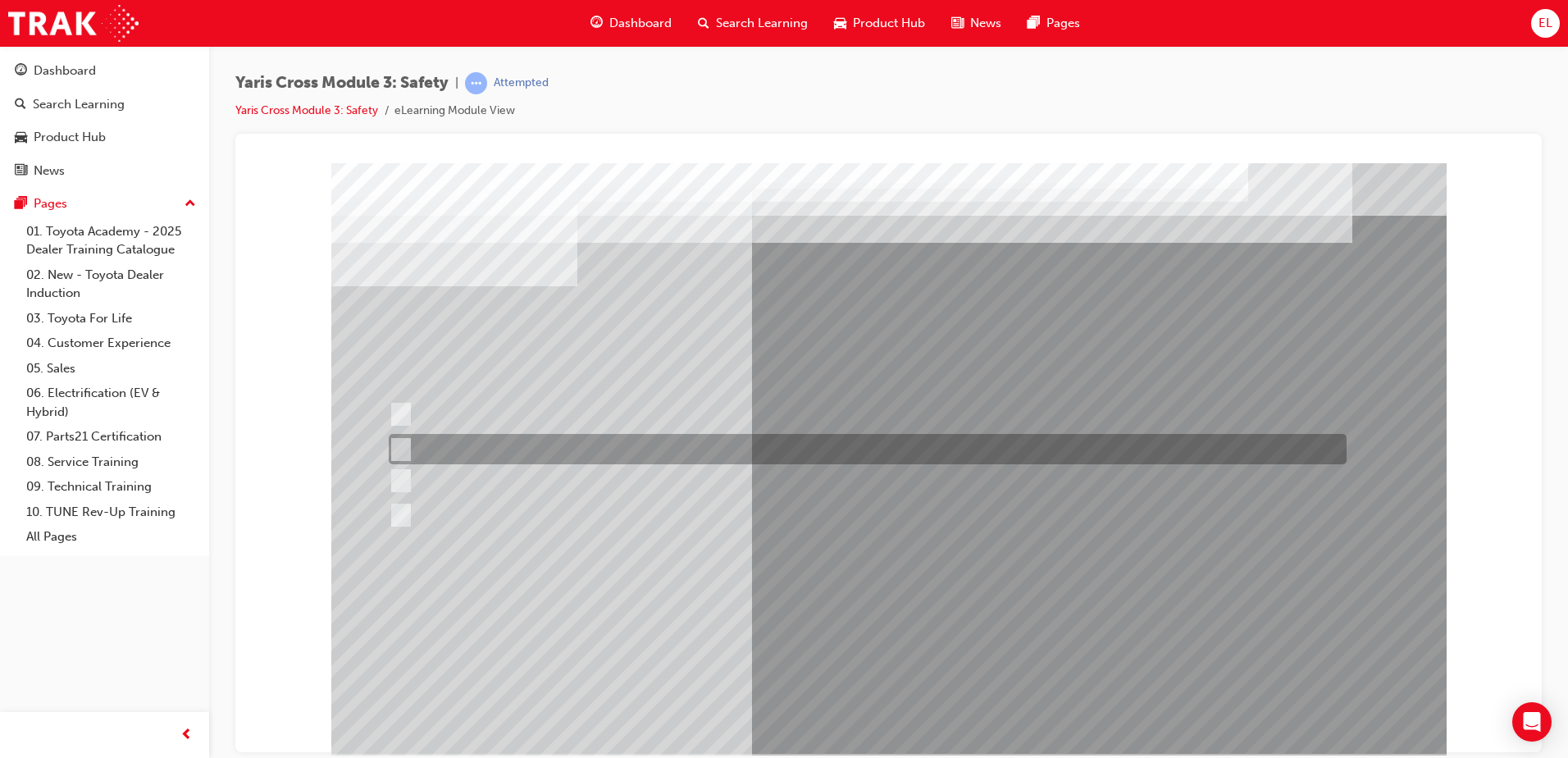
click at [656, 435] on div at bounding box center [864, 449] width 958 height 31
radio input "true"
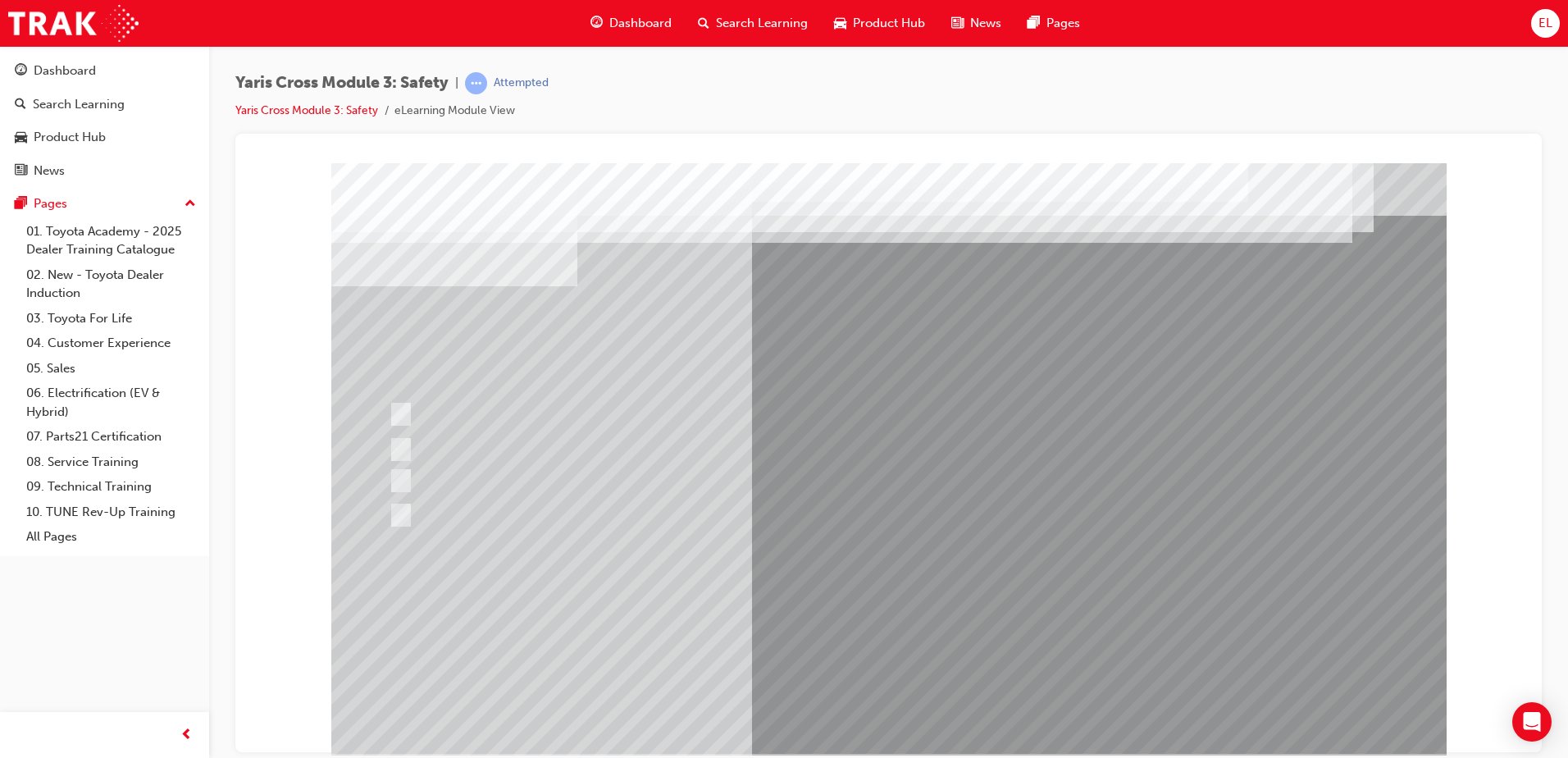
drag, startPoint x: 876, startPoint y: 731, endPoint x: 867, endPoint y: 725, distance: 10.8
click at [867, 725] on div at bounding box center [889, 458] width 1115 height 591
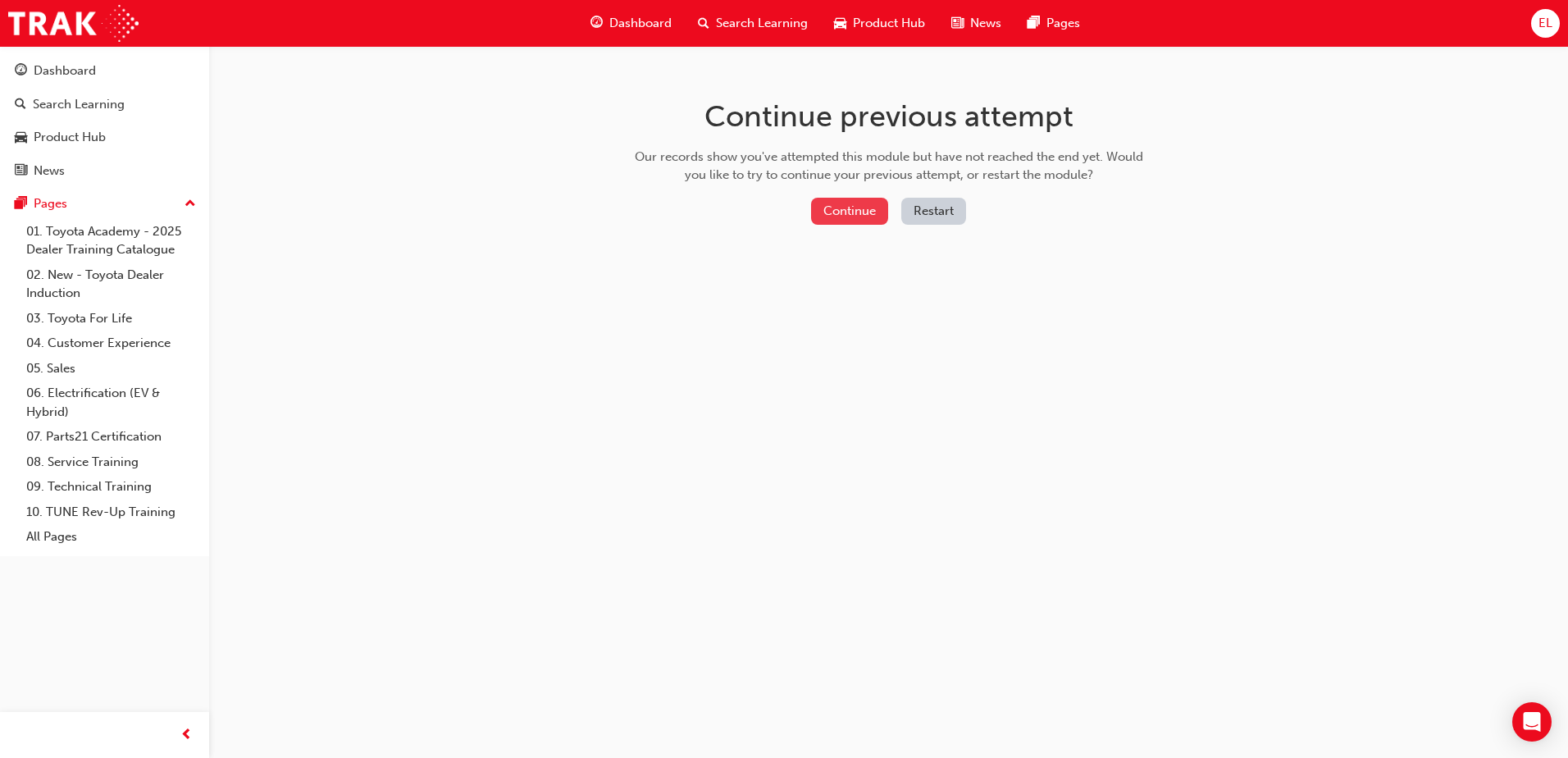
click at [860, 204] on button "Continue" at bounding box center [850, 211] width 77 height 27
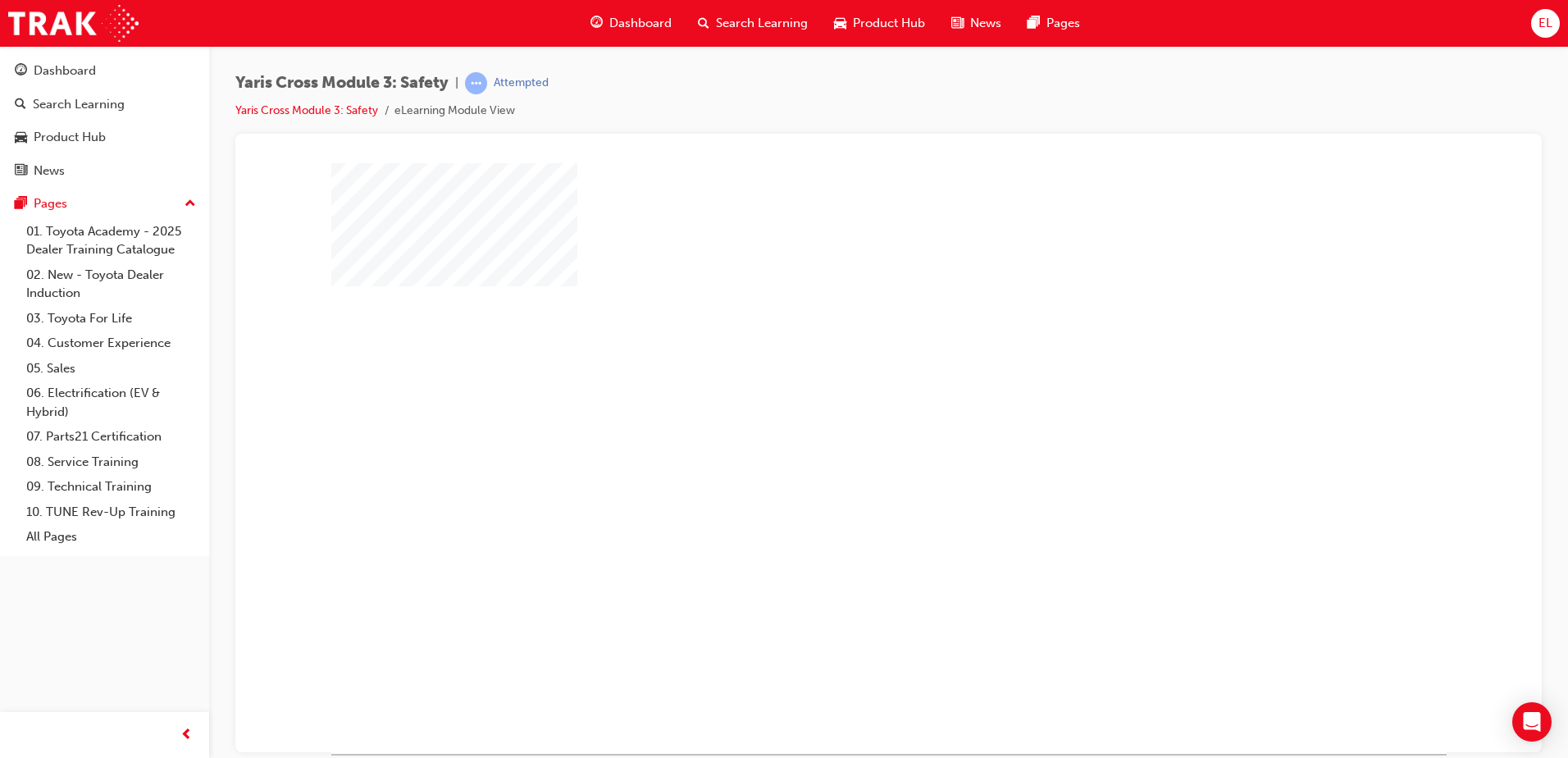
click at [841, 411] on div "play" at bounding box center [841, 411] width 0 height 0
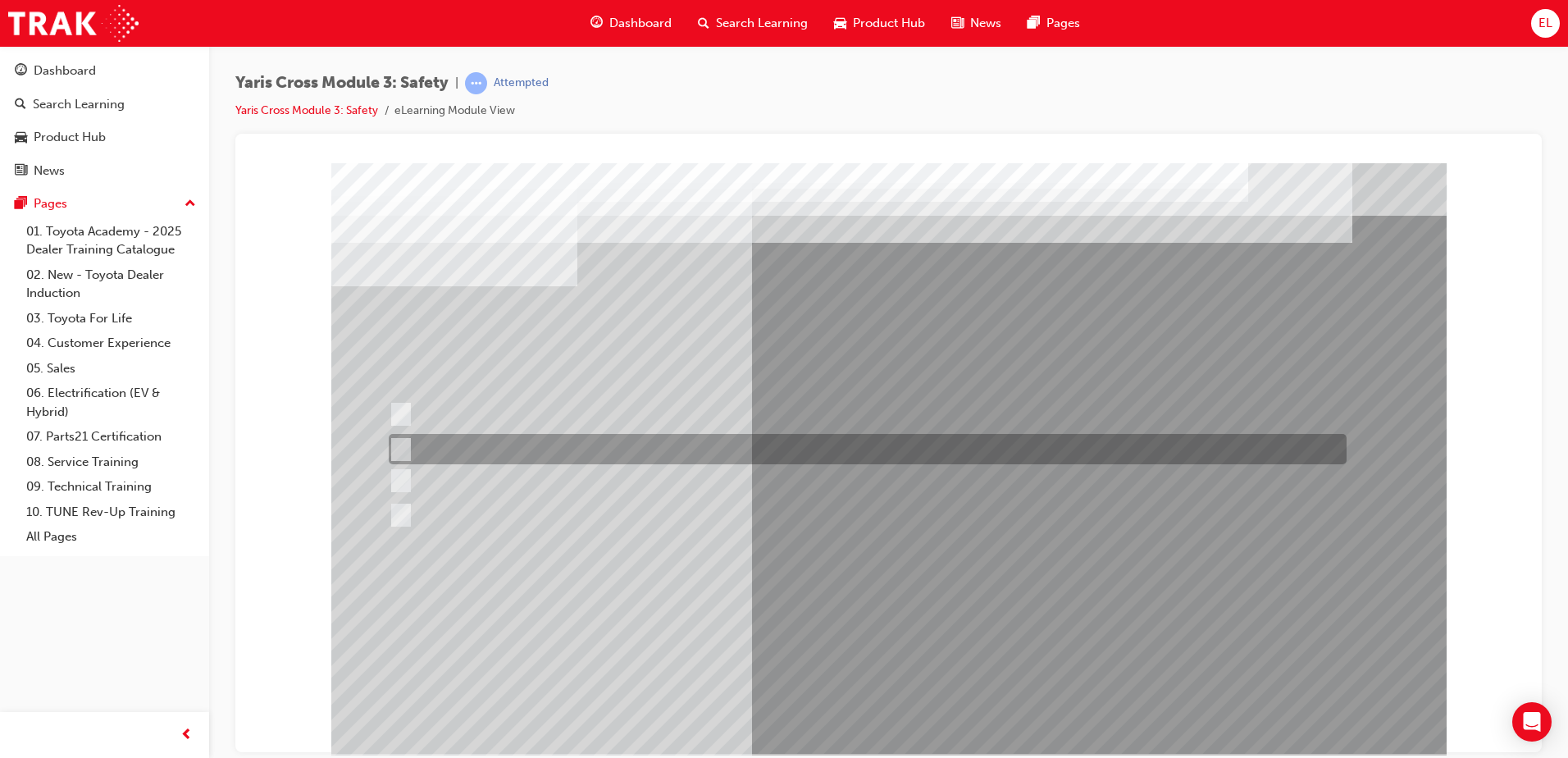
click at [463, 442] on div at bounding box center [864, 449] width 958 height 31
radio input "true"
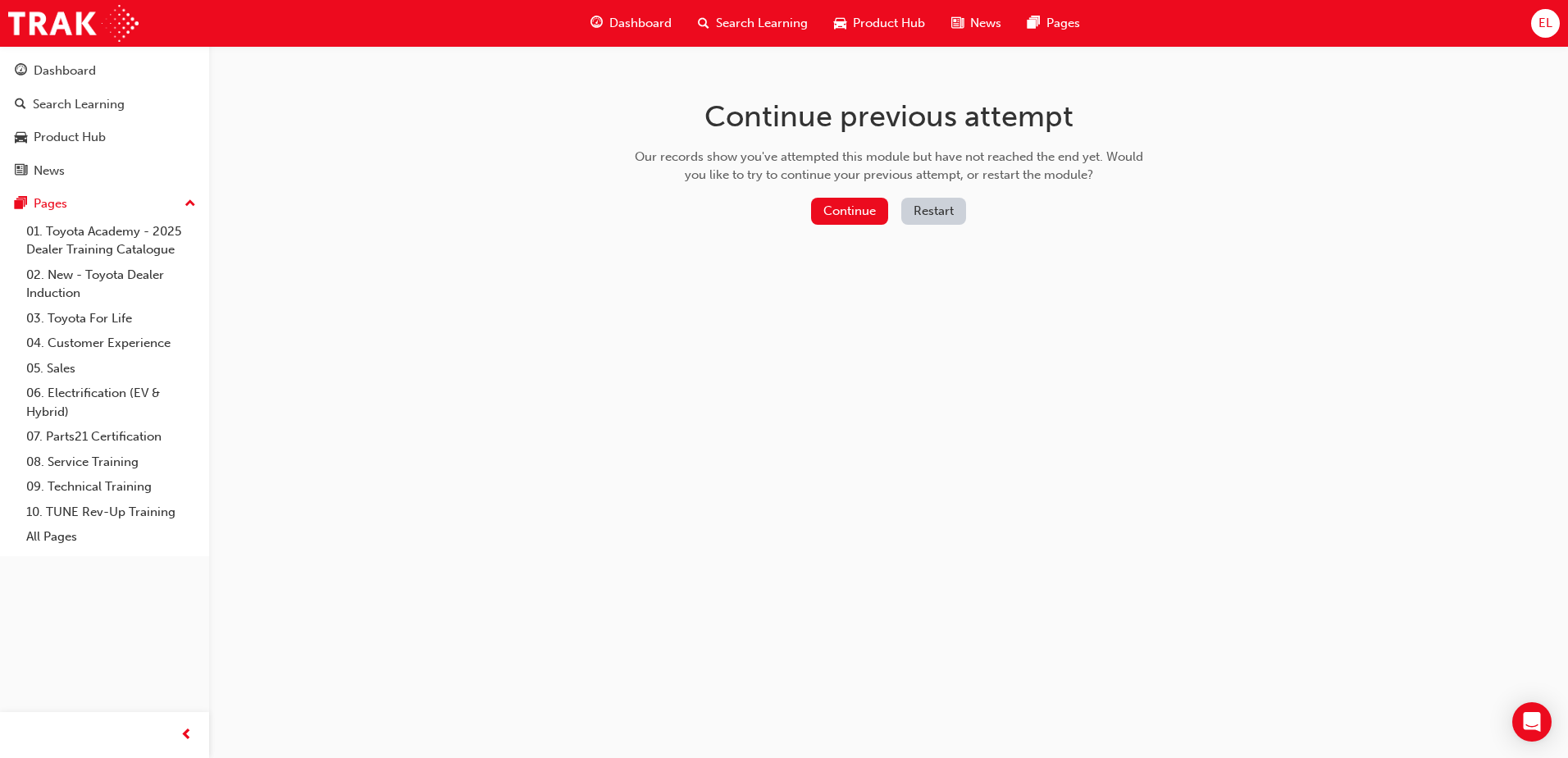
click at [864, 194] on div "Continue previous attempt Our records show you've attempted this module but hav…" at bounding box center [889, 164] width 534 height 238
click at [882, 205] on button "Continue" at bounding box center [850, 211] width 77 height 27
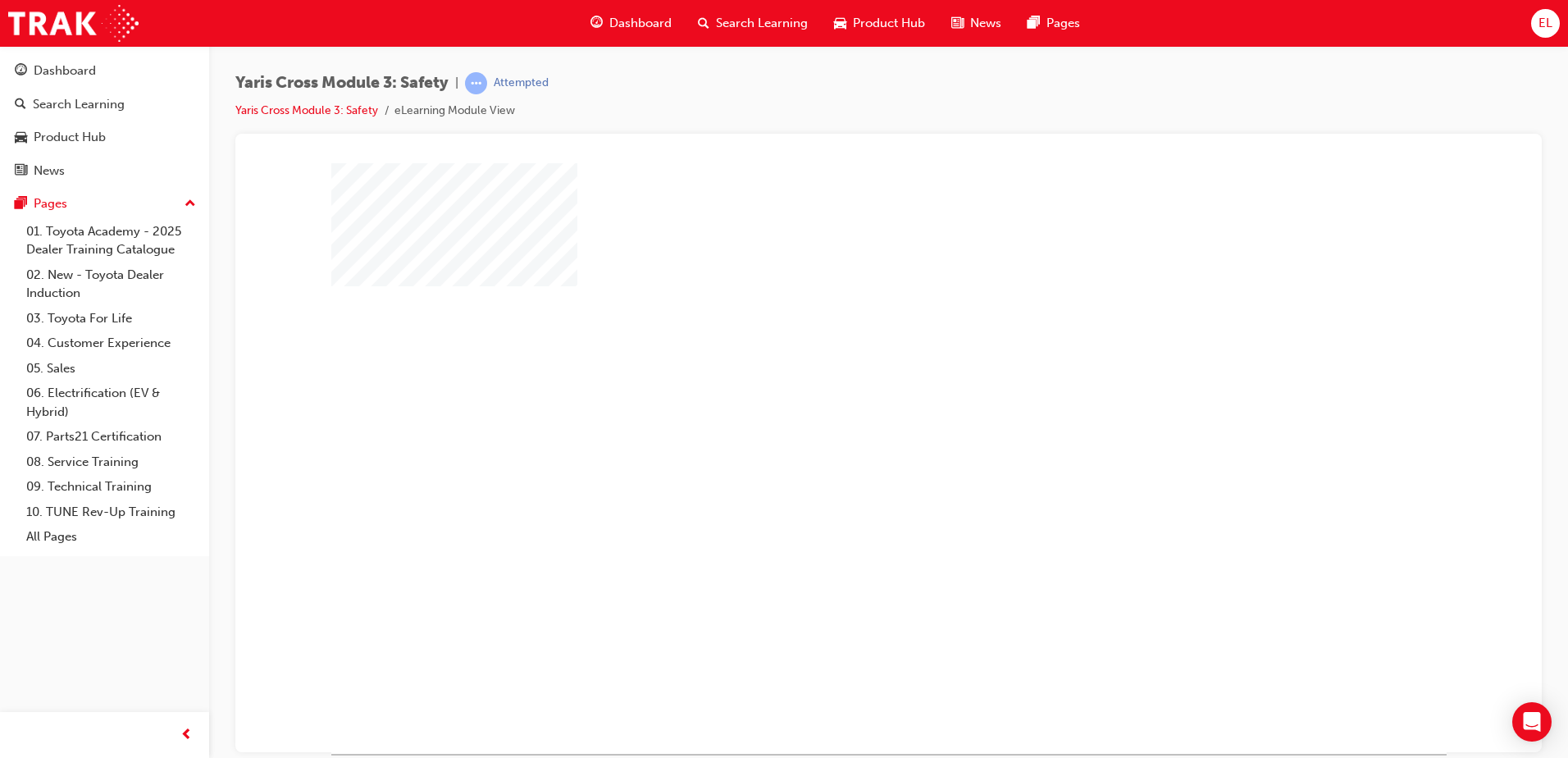
click at [841, 411] on div "play" at bounding box center [841, 411] width 0 height 0
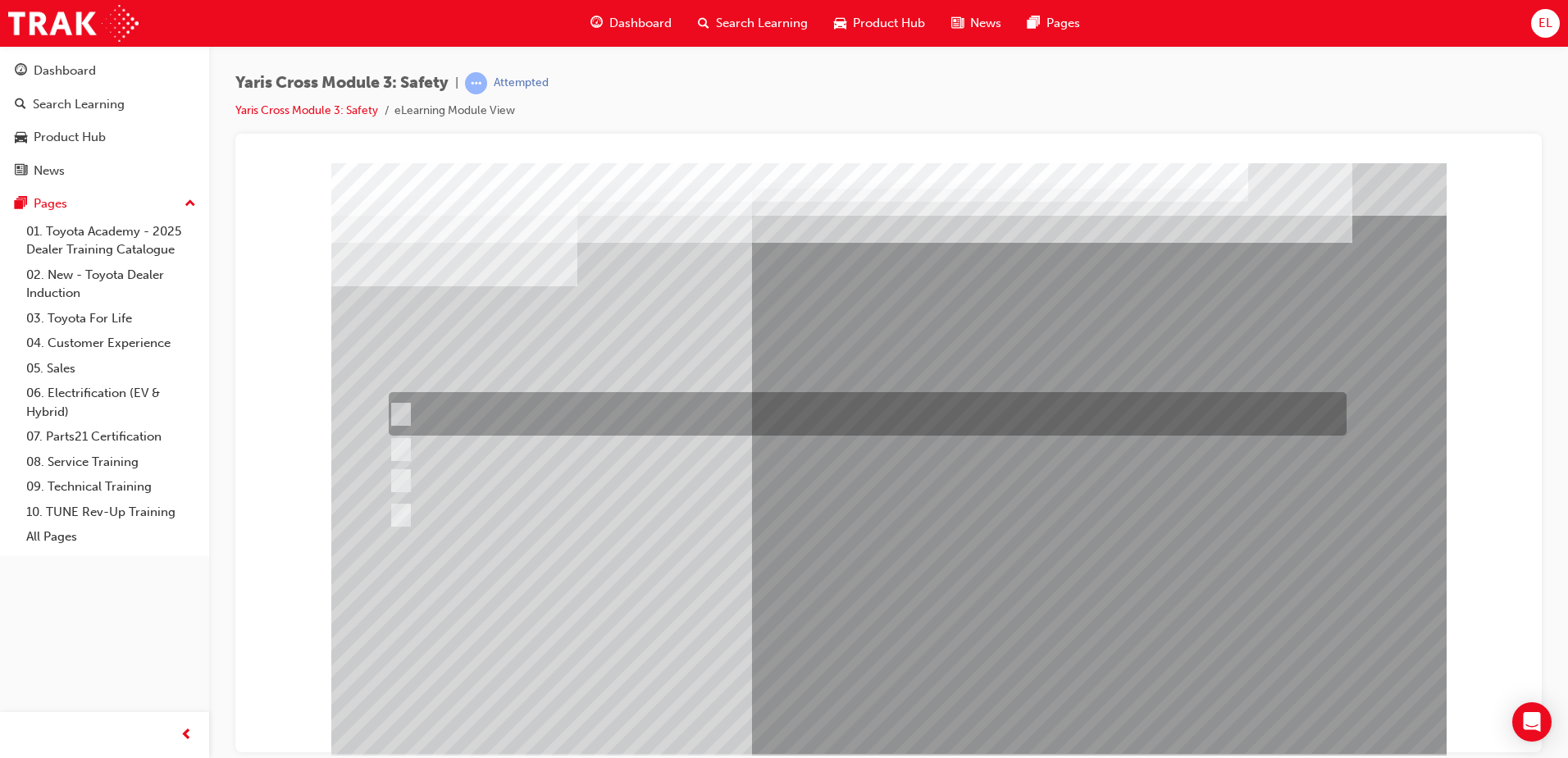
click at [892, 397] on div at bounding box center [864, 413] width 958 height 43
radio input "true"
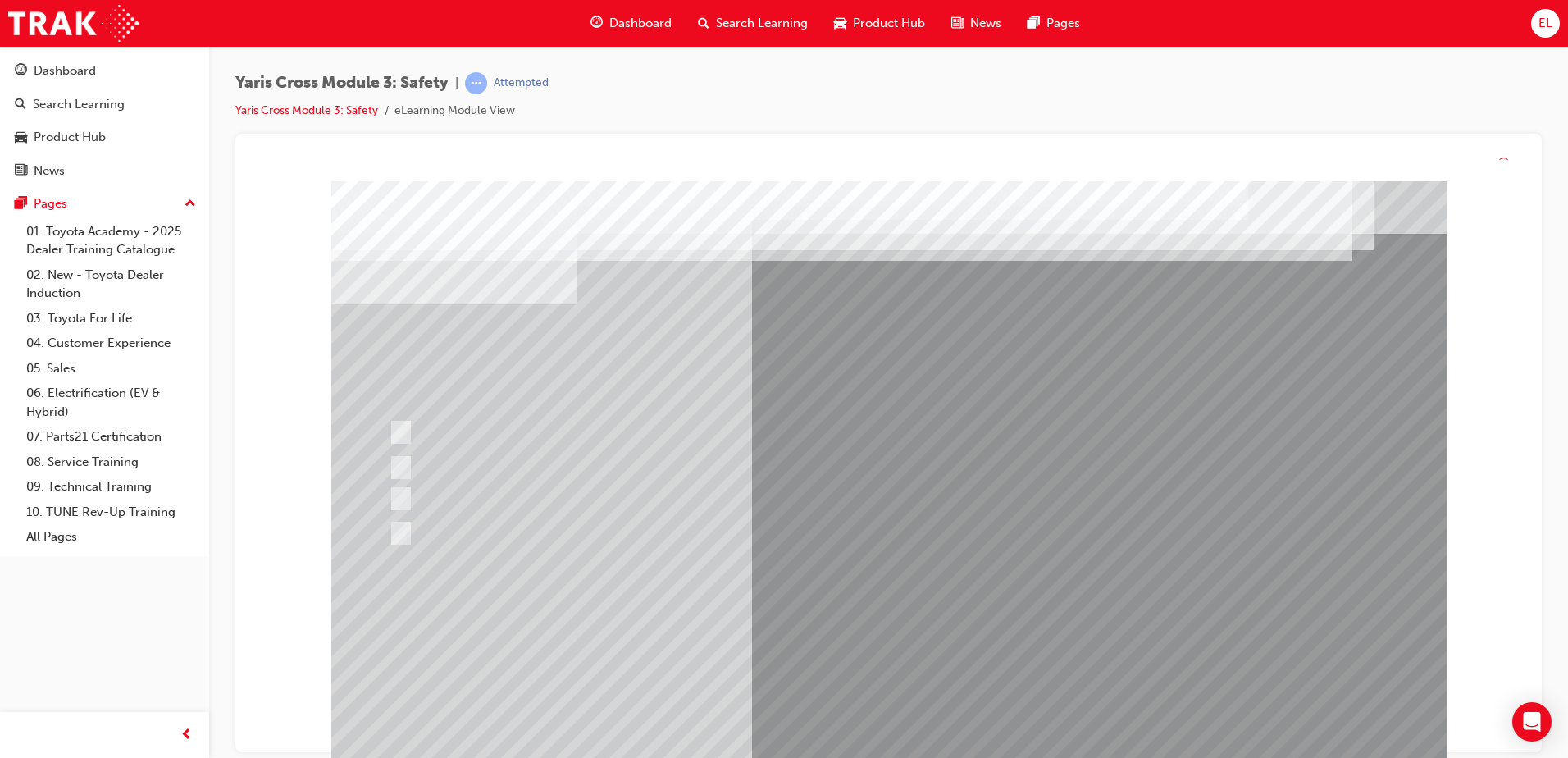
click at [901, 738] on div at bounding box center [889, 477] width 1115 height 591
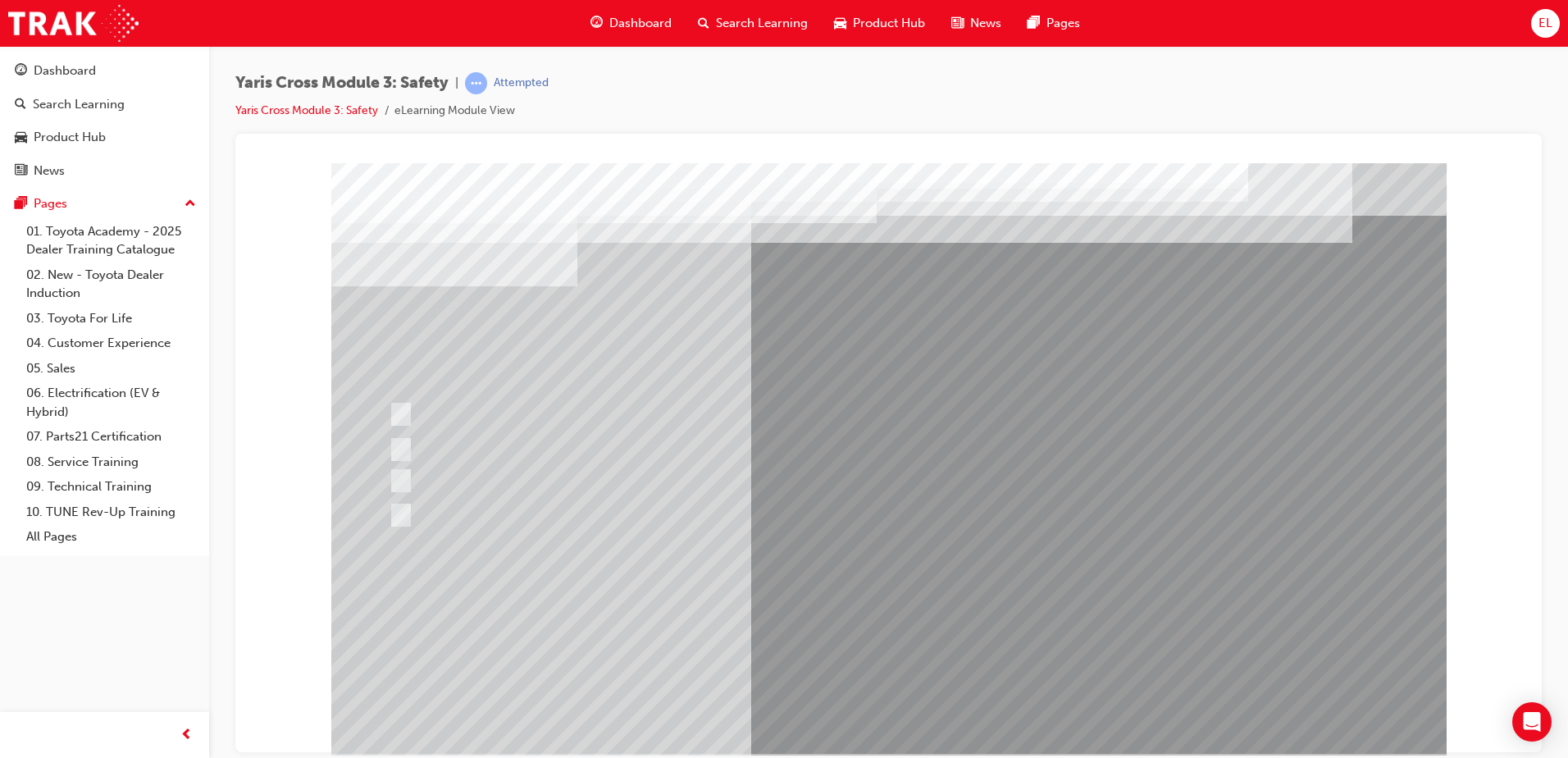
click at [557, 407] on div at bounding box center [864, 413] width 958 height 43
click at [557, 406] on div at bounding box center [864, 413] width 958 height 43
drag, startPoint x: 557, startPoint y: 406, endPoint x: 470, endPoint y: 407, distance: 87.0
click at [553, 410] on div at bounding box center [864, 413] width 958 height 43
click at [397, 396] on div at bounding box center [864, 413] width 958 height 43
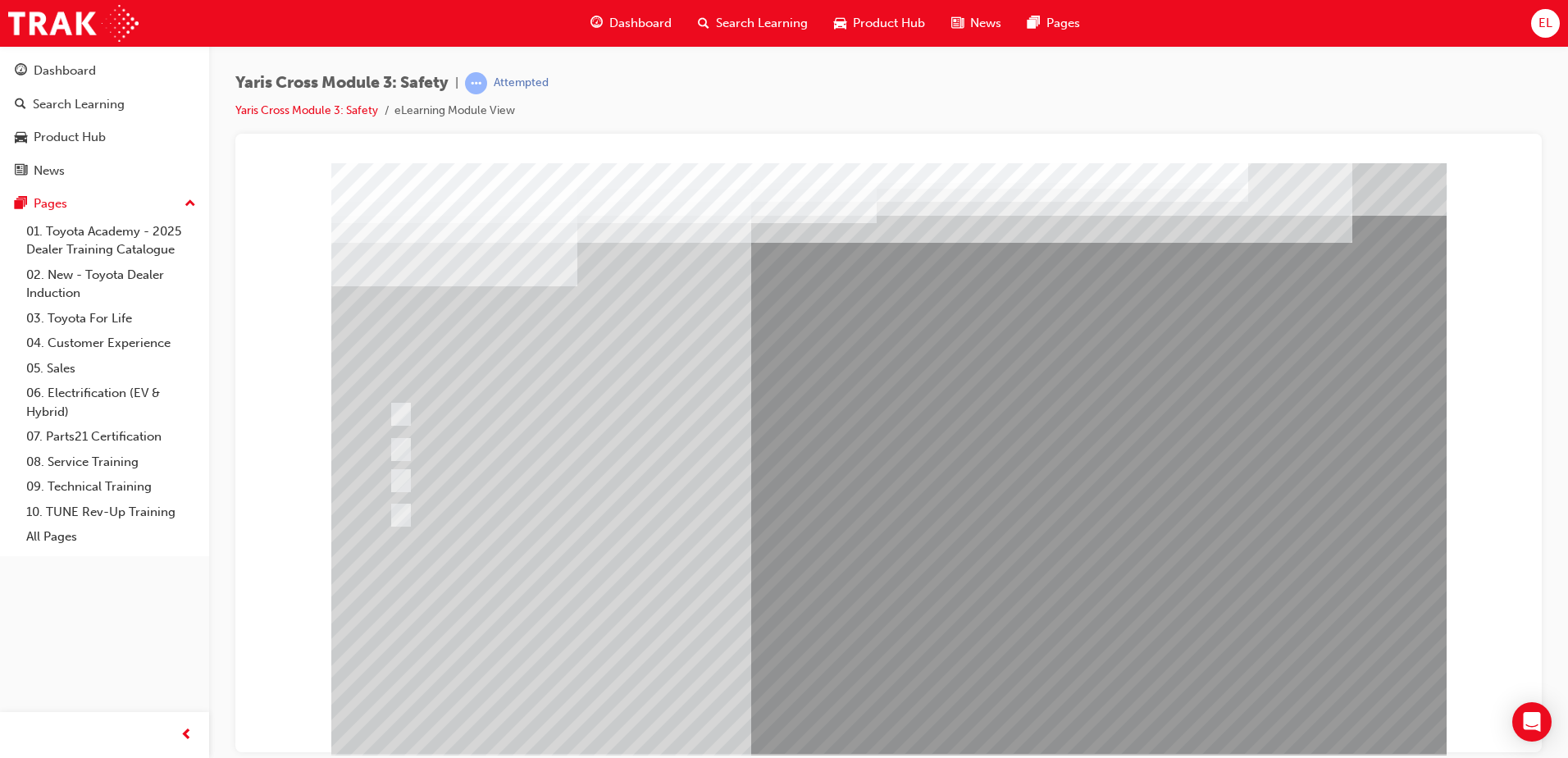
drag, startPoint x: 1426, startPoint y: 326, endPoint x: 1233, endPoint y: 347, distance: 194.1
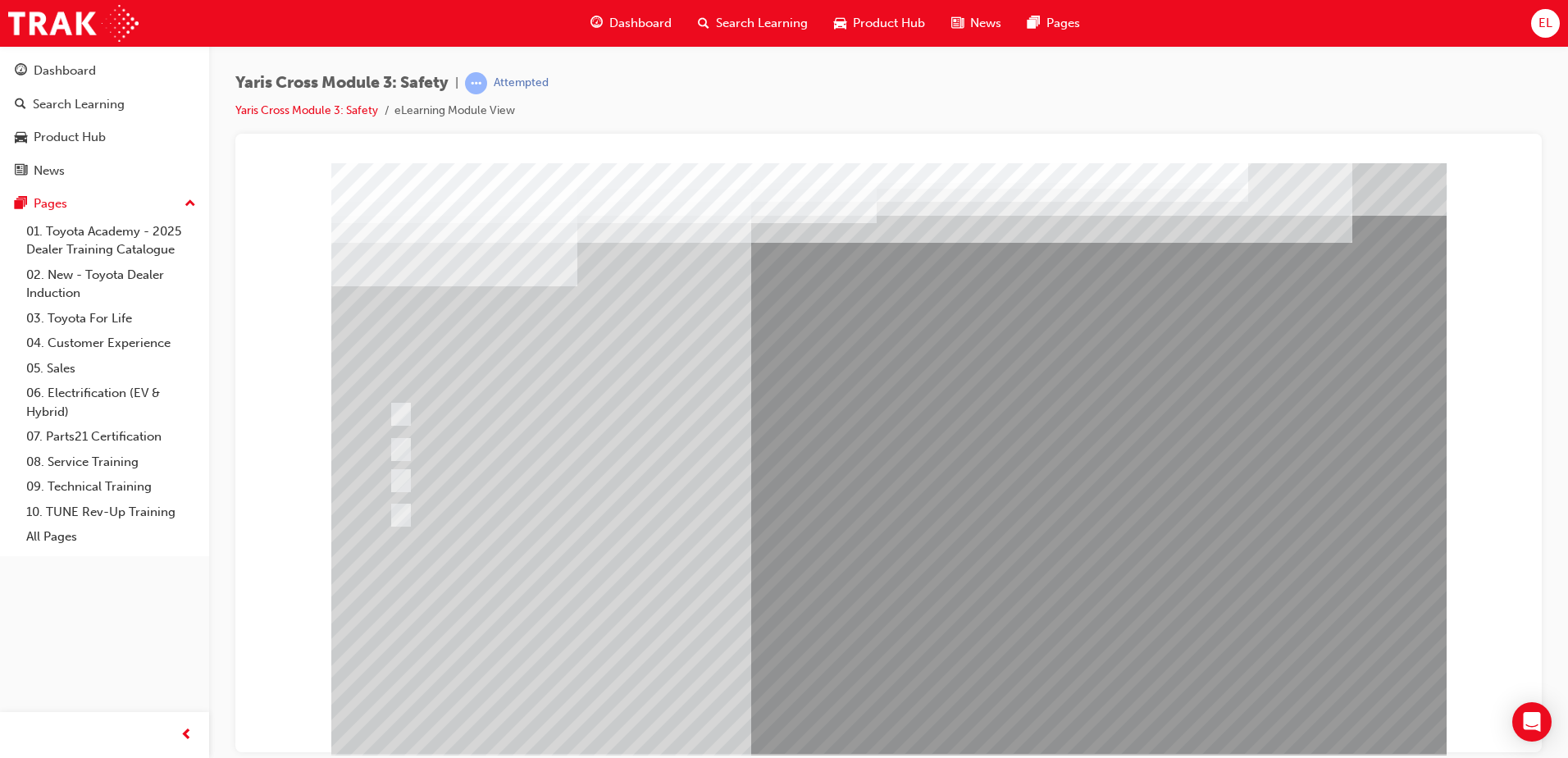
drag, startPoint x: 1158, startPoint y: 310, endPoint x: 777, endPoint y: 284, distance: 381.9
click at [258, 169] on div at bounding box center [889, 169] width 1267 height 0
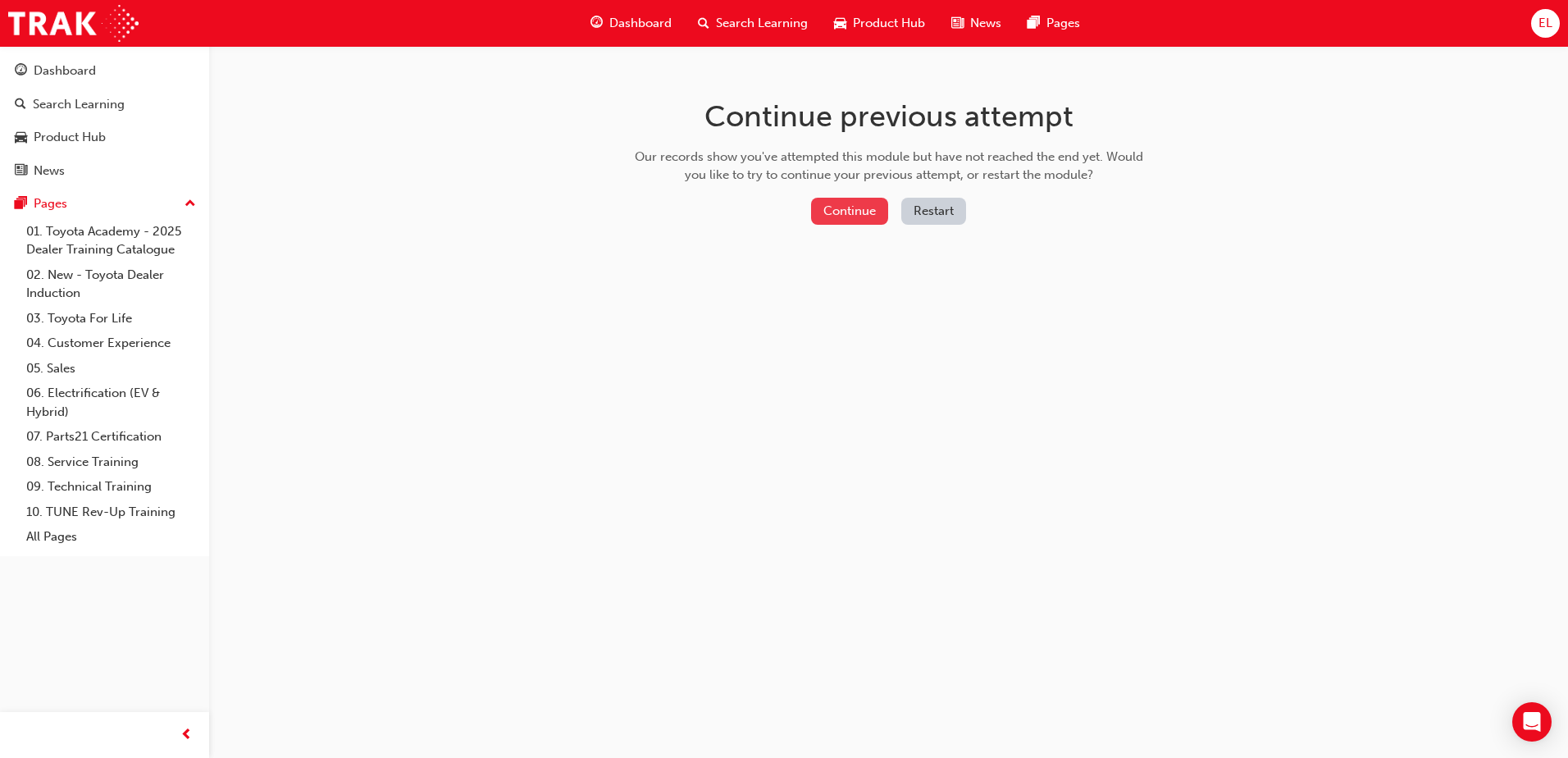
click at [853, 205] on button "Continue" at bounding box center [850, 211] width 77 height 27
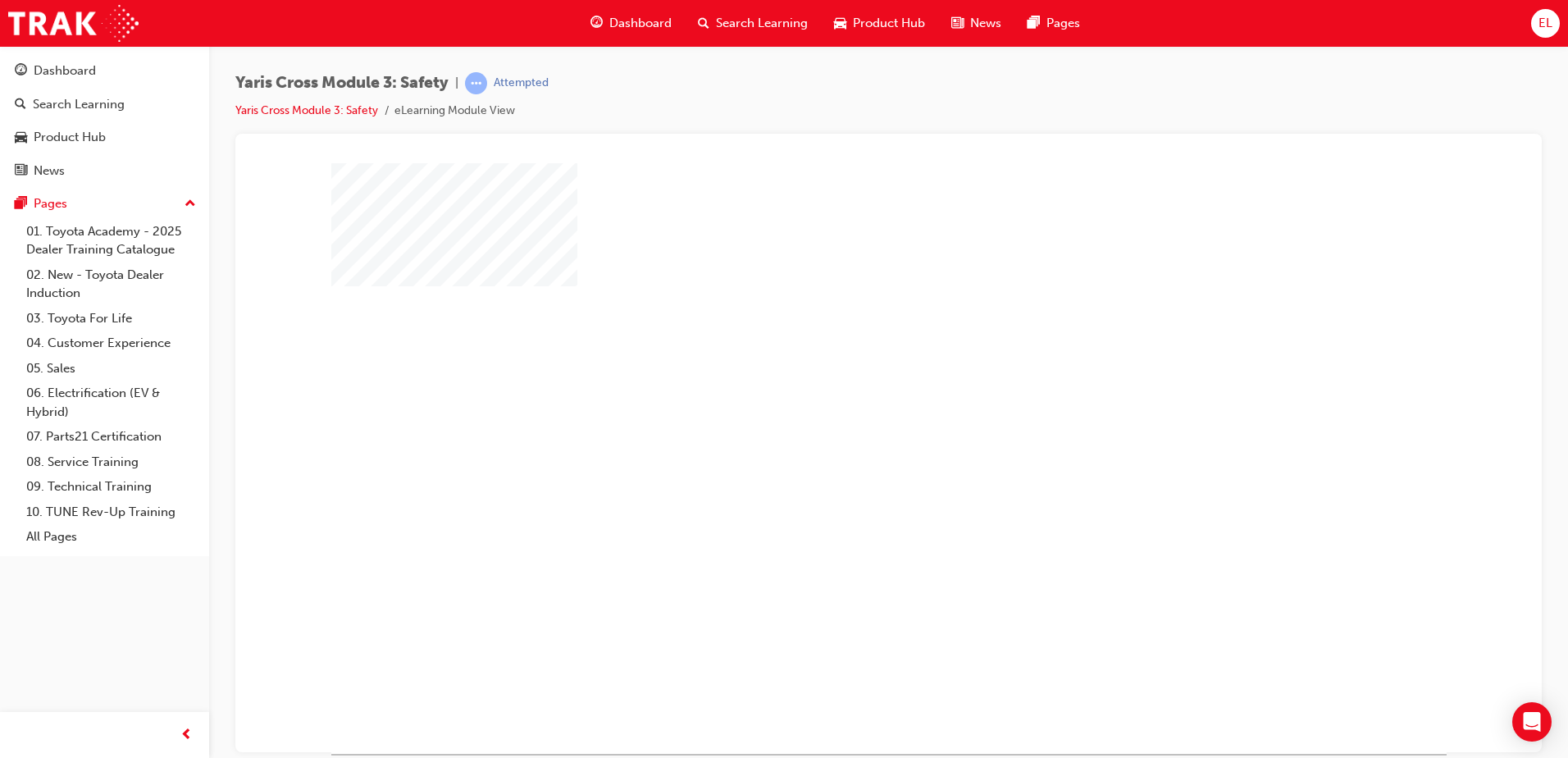
click at [841, 411] on div "play" at bounding box center [841, 411] width 0 height 0
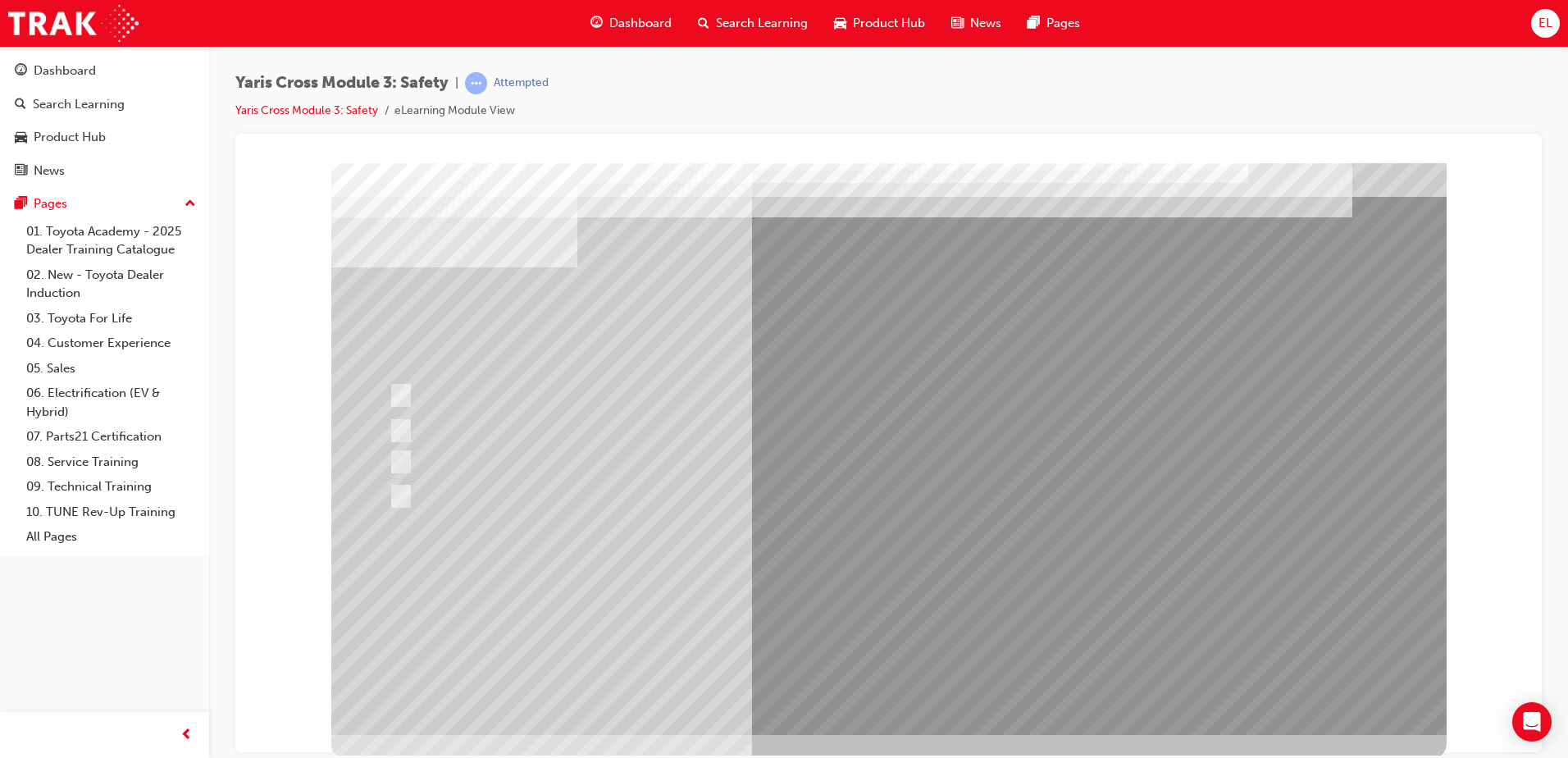
scroll to position [23, 0]
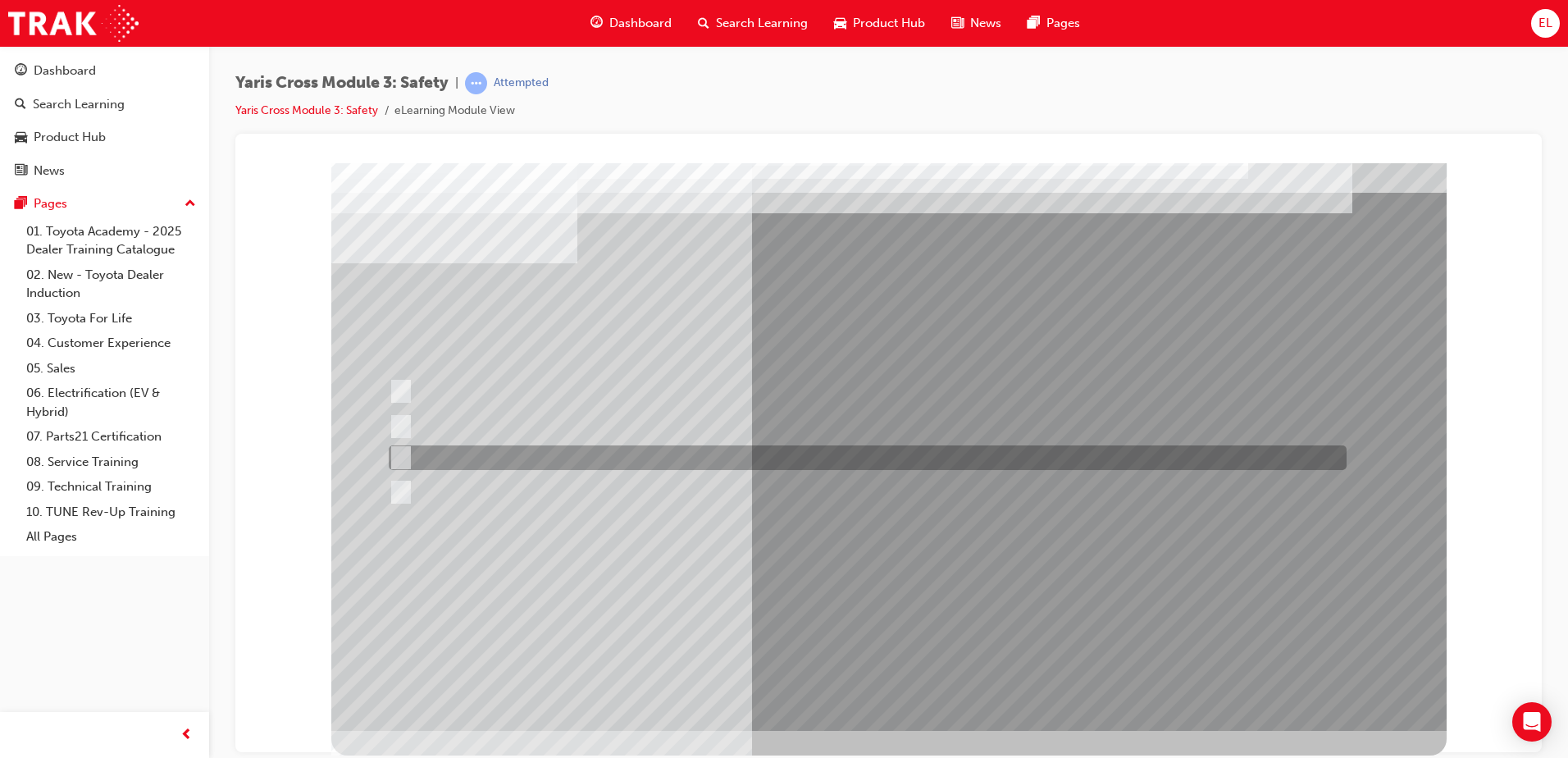
click at [456, 449] on div at bounding box center [864, 458] width 958 height 25
radio input "true"
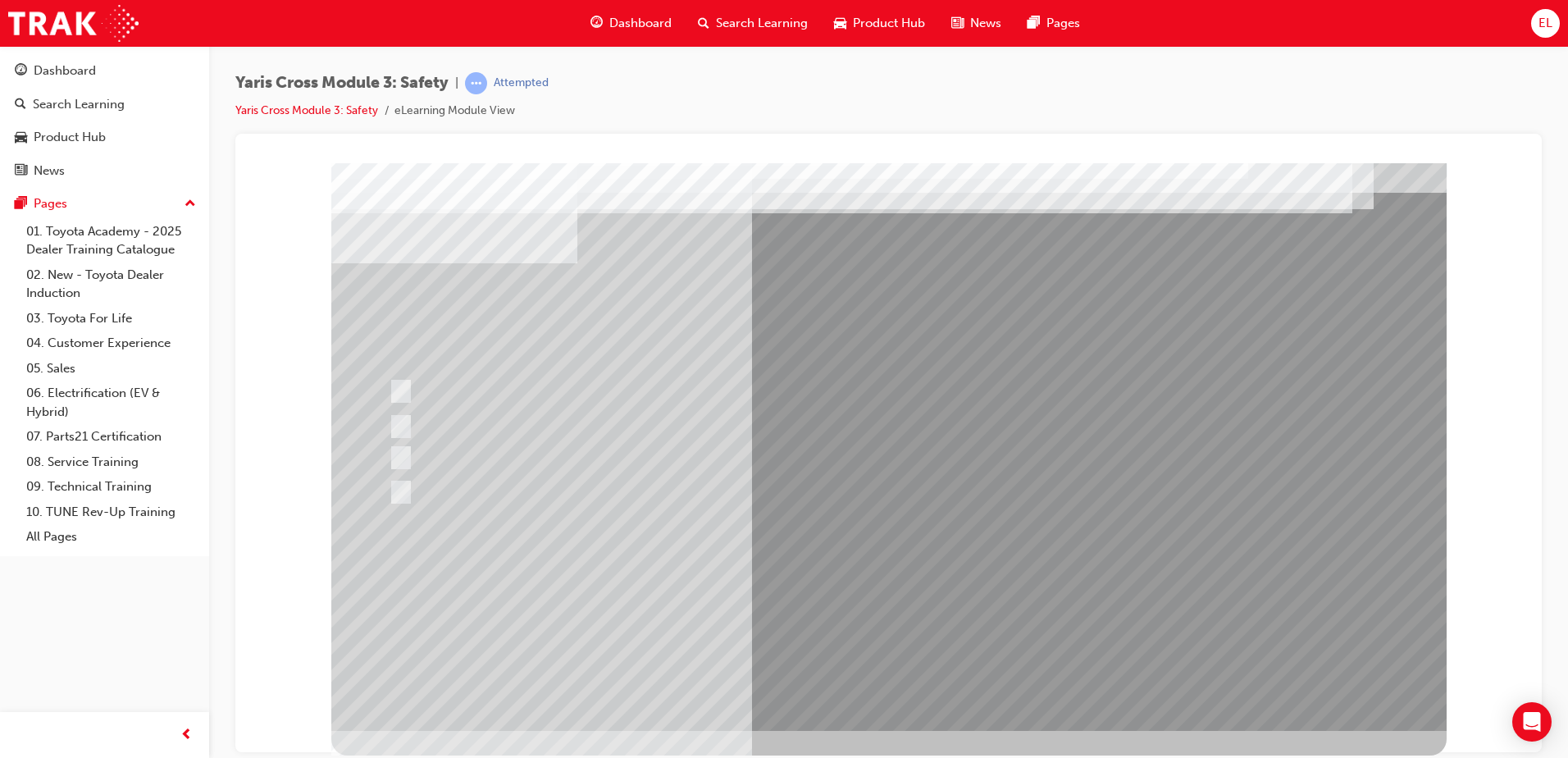
scroll to position [0, 0]
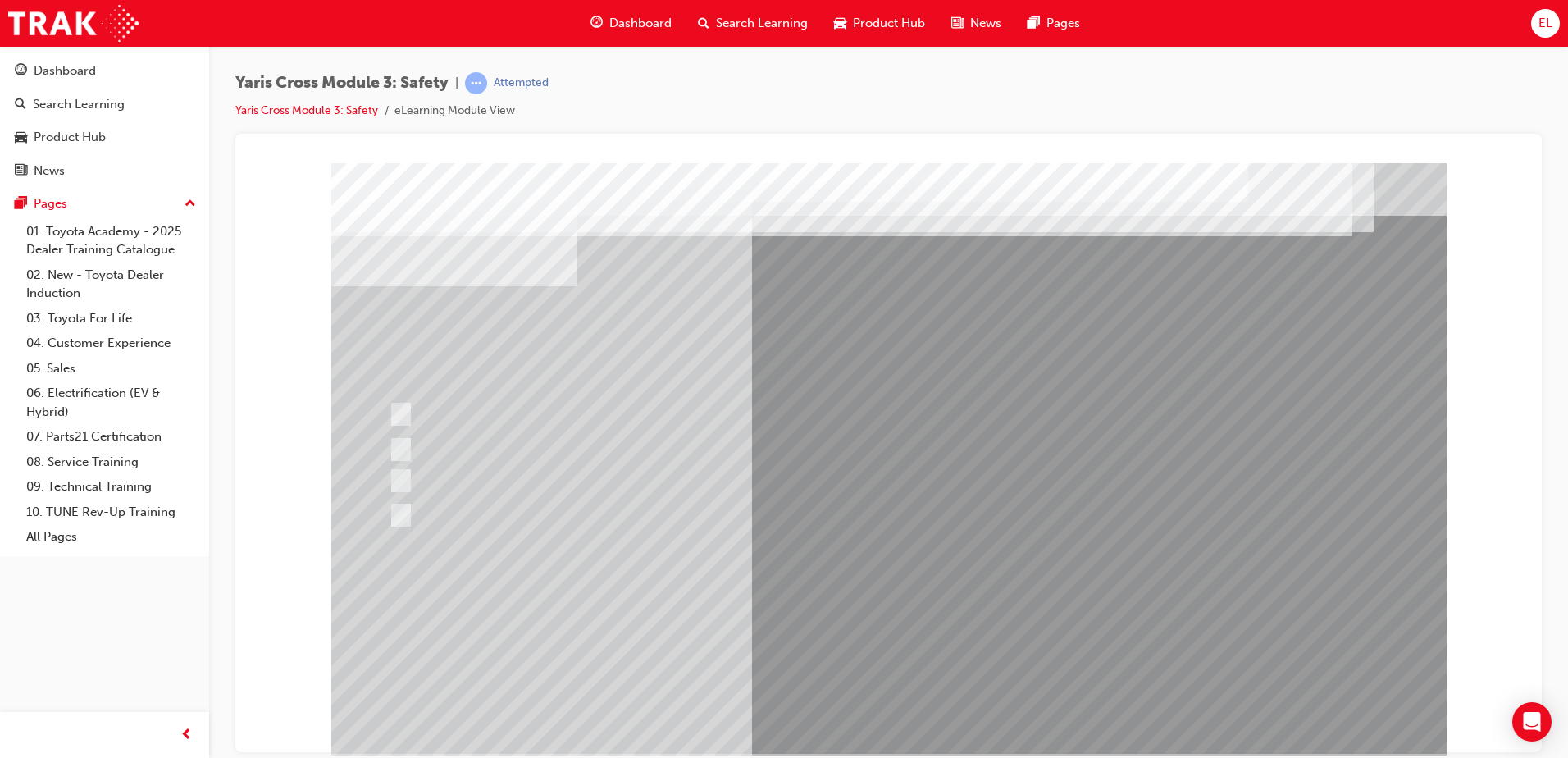
click at [889, 710] on div at bounding box center [889, 458] width 1115 height 591
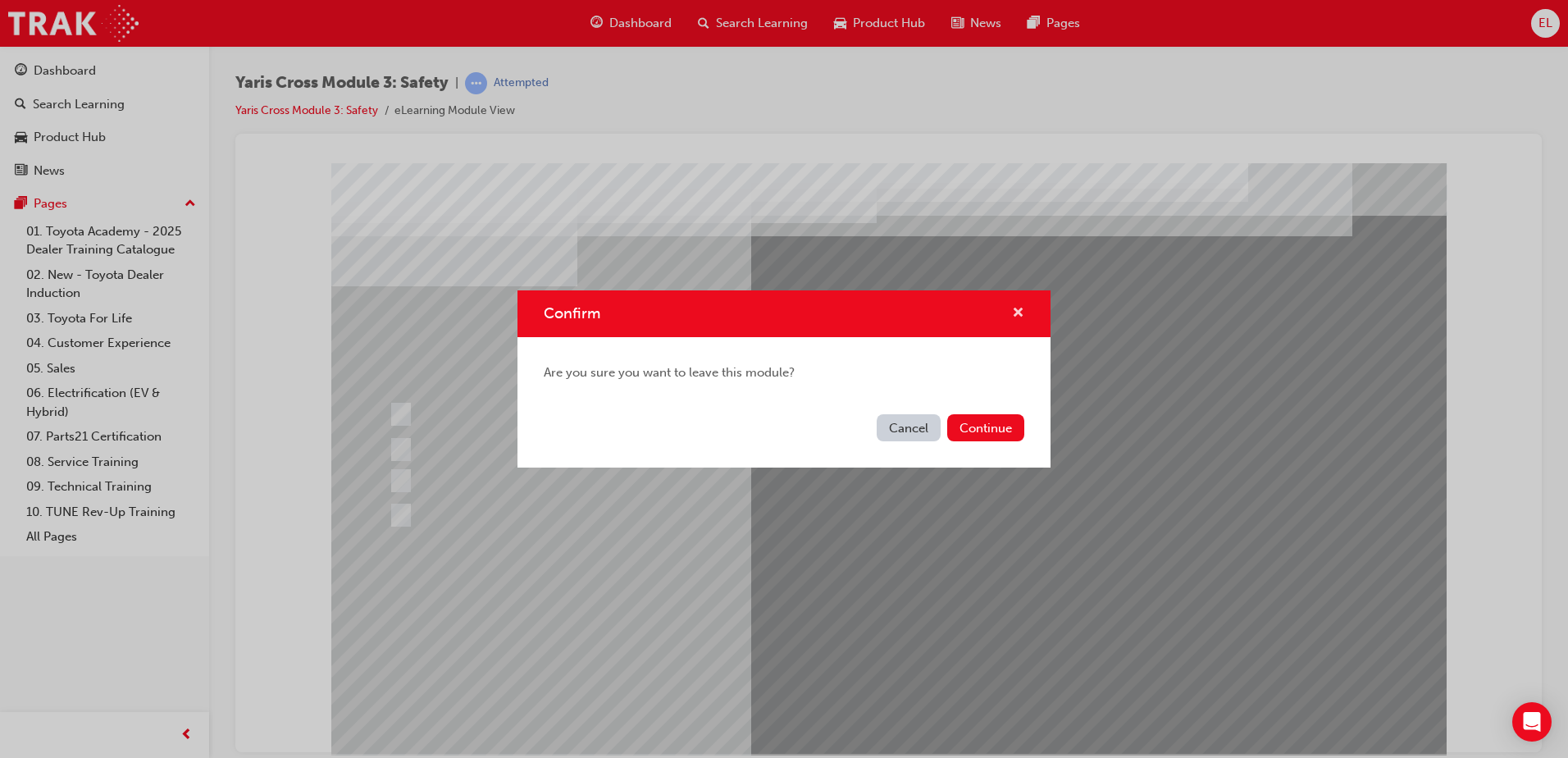
click at [1020, 307] on span "cross-icon" at bounding box center [1018, 314] width 12 height 15
click at [1014, 314] on span "cross-icon" at bounding box center [1018, 314] width 12 height 15
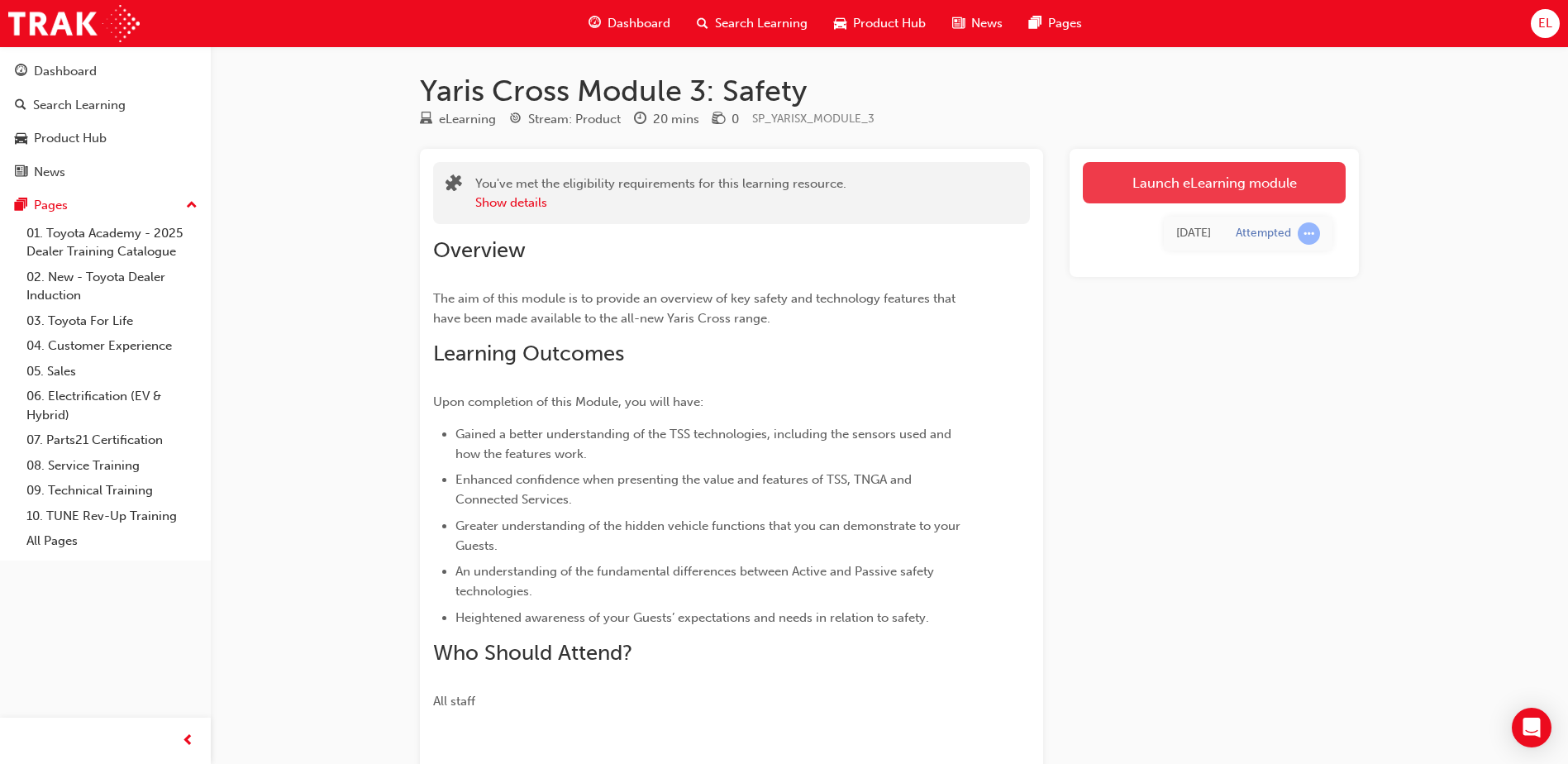
click at [1156, 187] on link "Launch eLearning module" at bounding box center [1214, 183] width 263 height 42
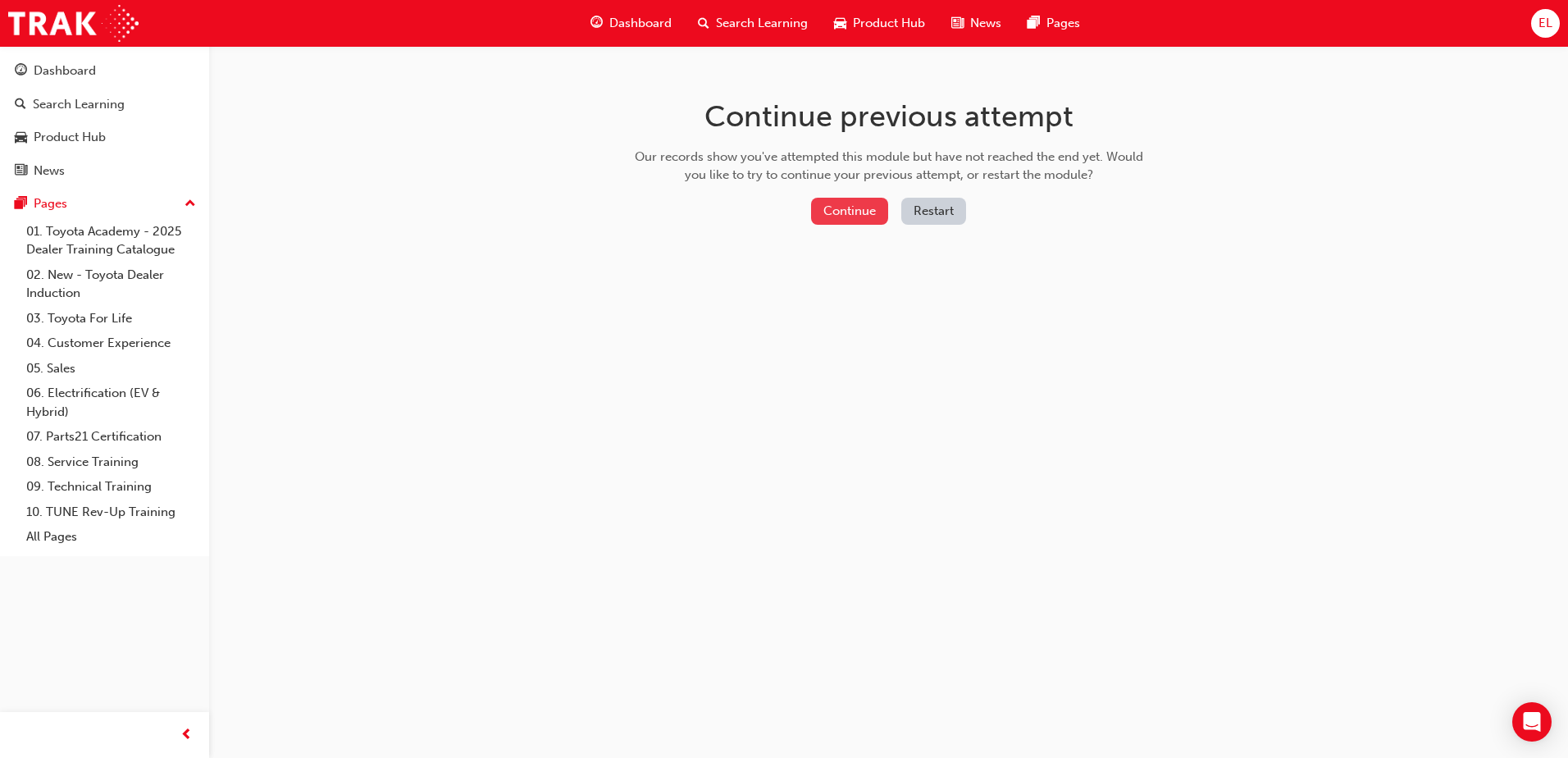
click at [874, 215] on button "Continue" at bounding box center [850, 211] width 77 height 27
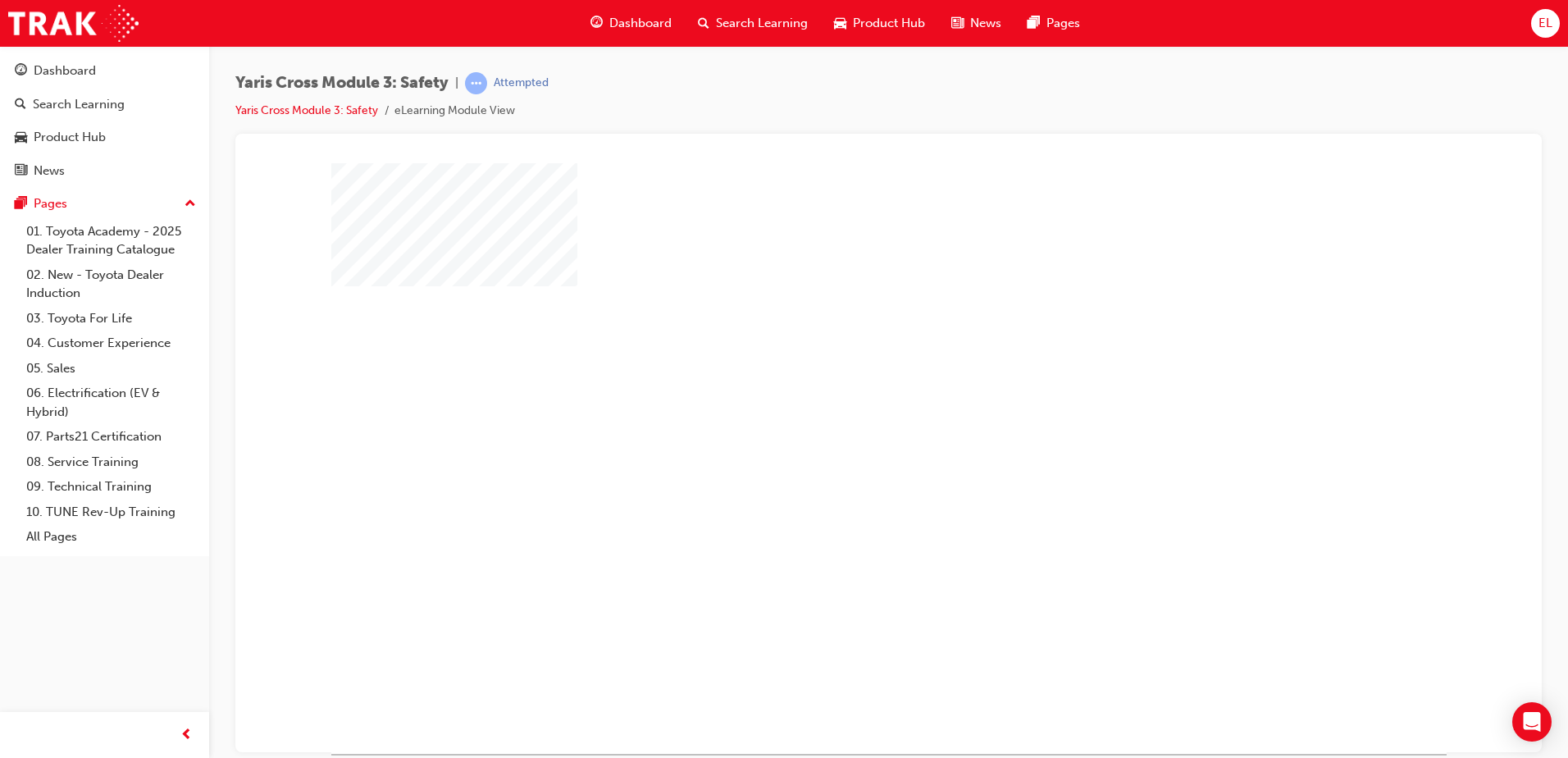
click at [841, 411] on div "play" at bounding box center [841, 411] width 0 height 0
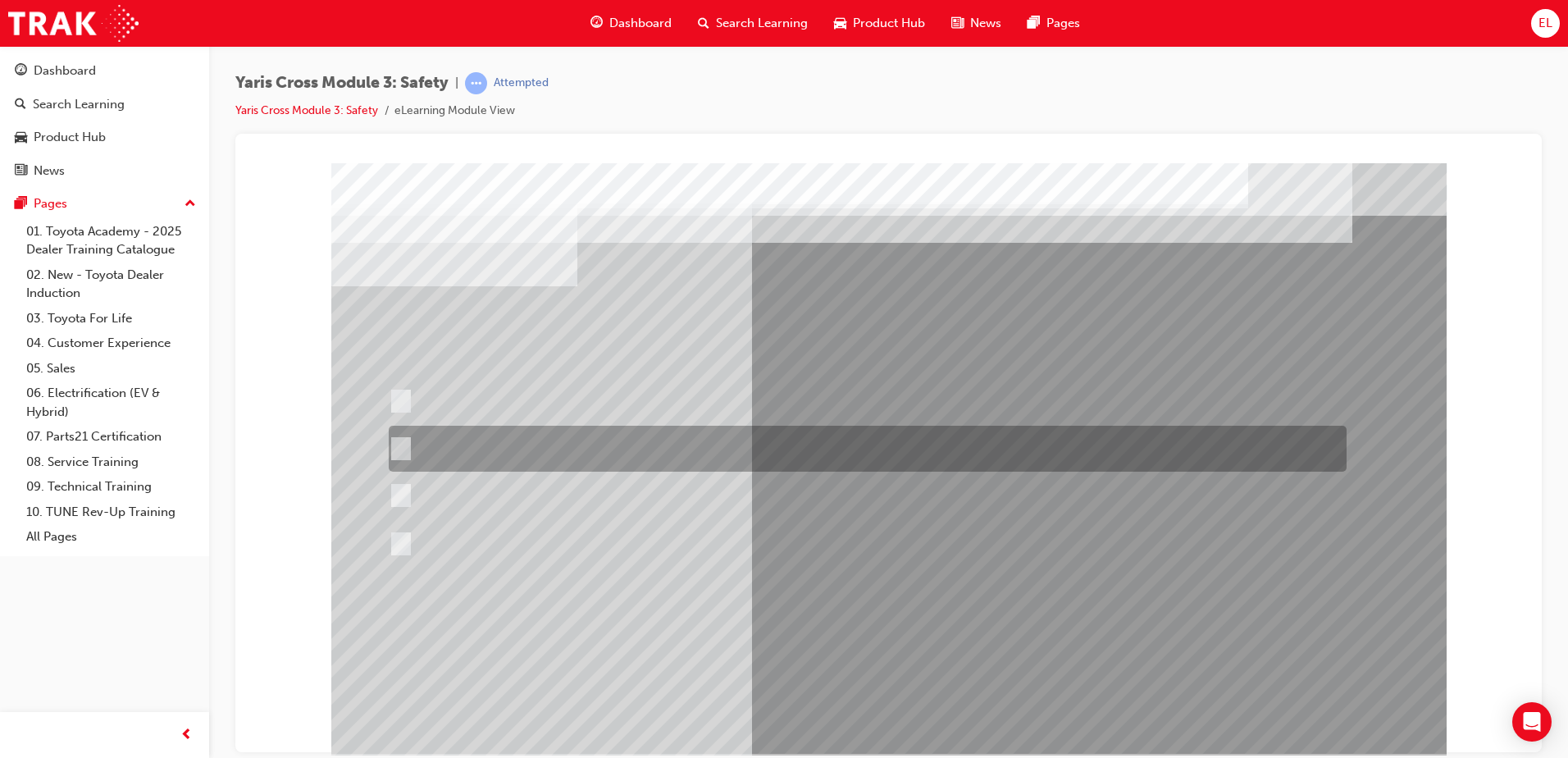
click at [557, 450] on div at bounding box center [864, 448] width 958 height 46
radio input "true"
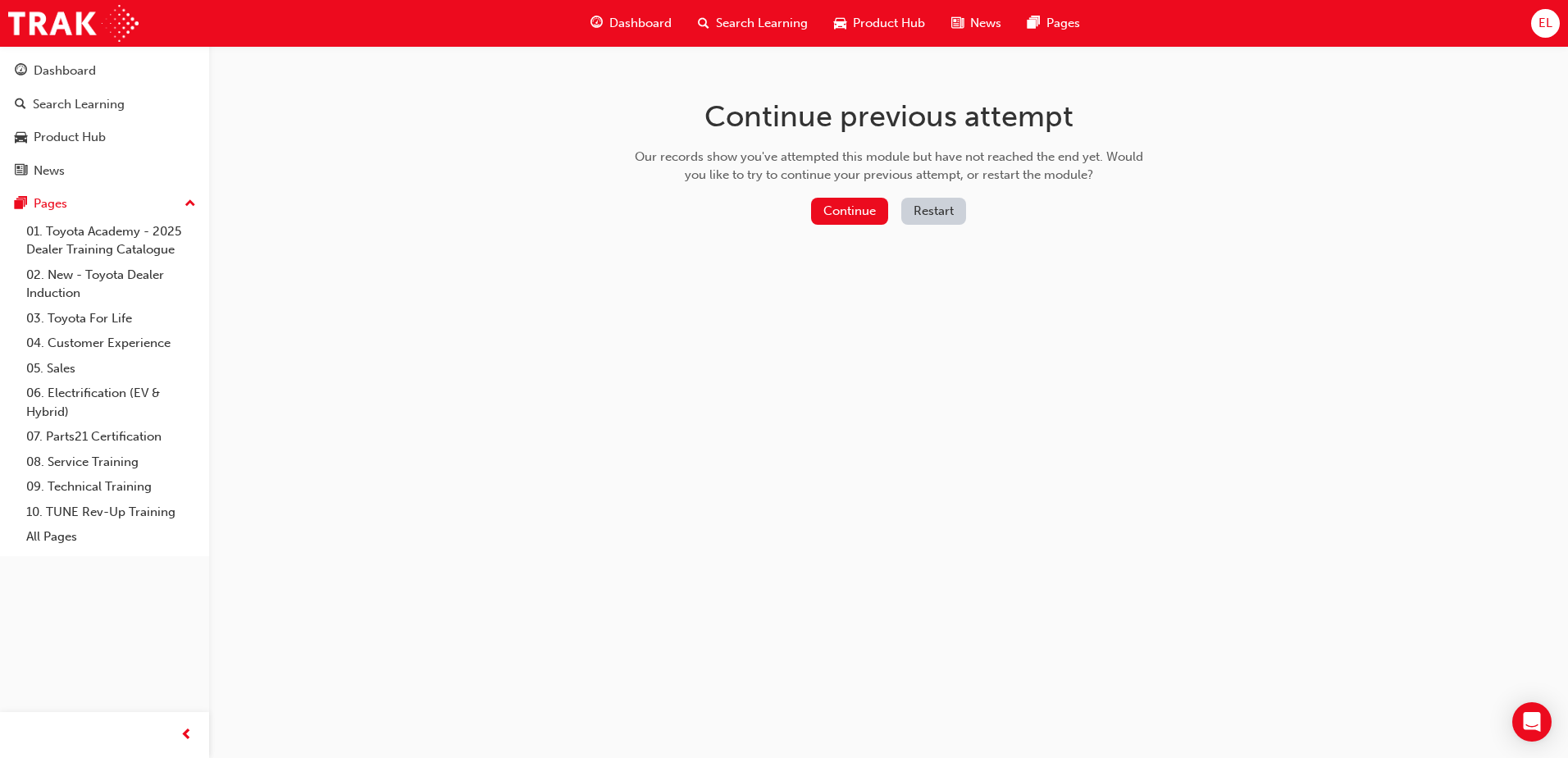
click at [847, 225] on div "Continue Restart" at bounding box center [889, 215] width 520 height 33
click at [846, 198] on button "Continue" at bounding box center [850, 211] width 77 height 27
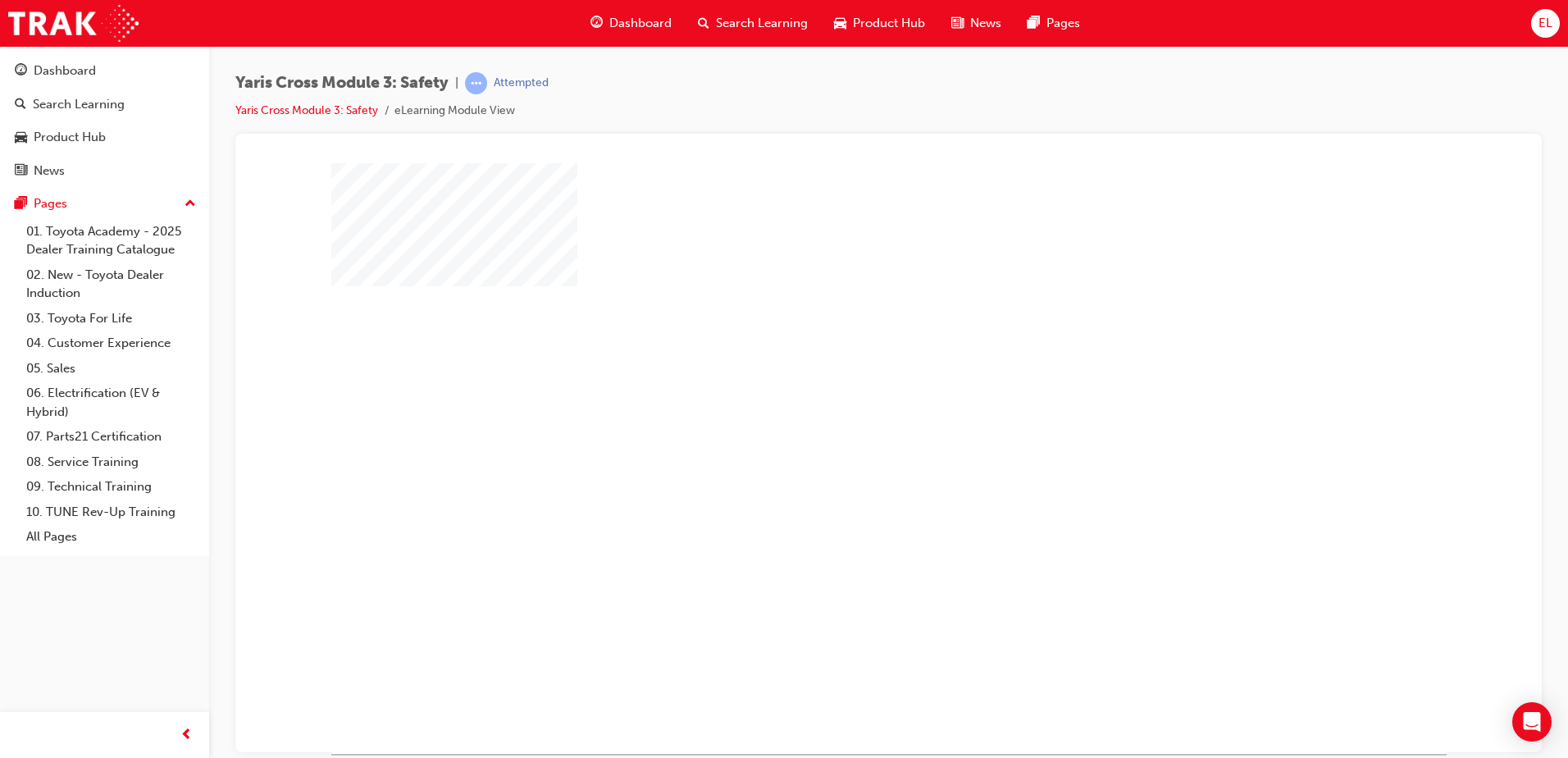
click at [841, 411] on div "play" at bounding box center [841, 411] width 0 height 0
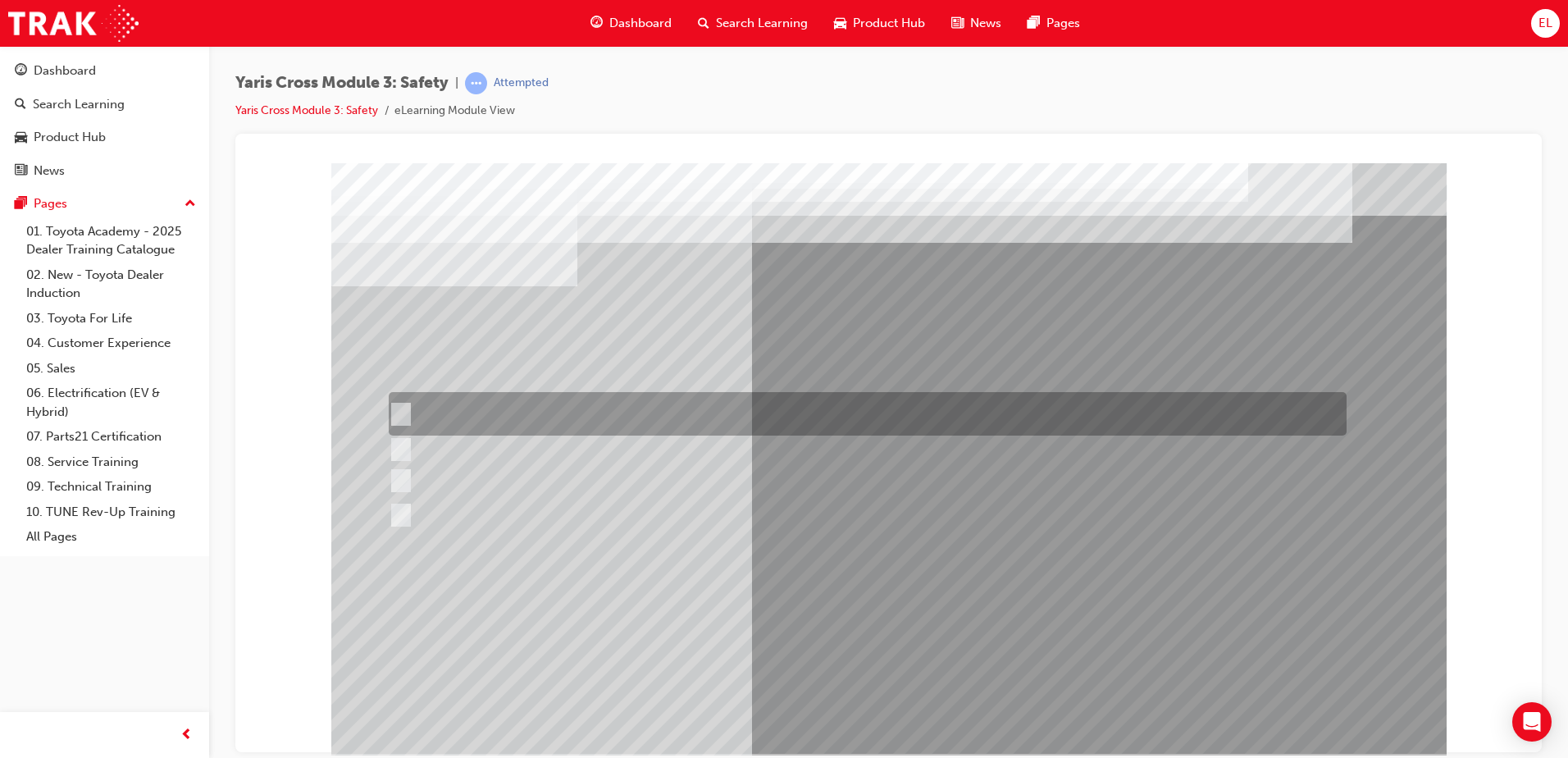
click at [600, 396] on div at bounding box center [864, 413] width 958 height 43
radio input "true"
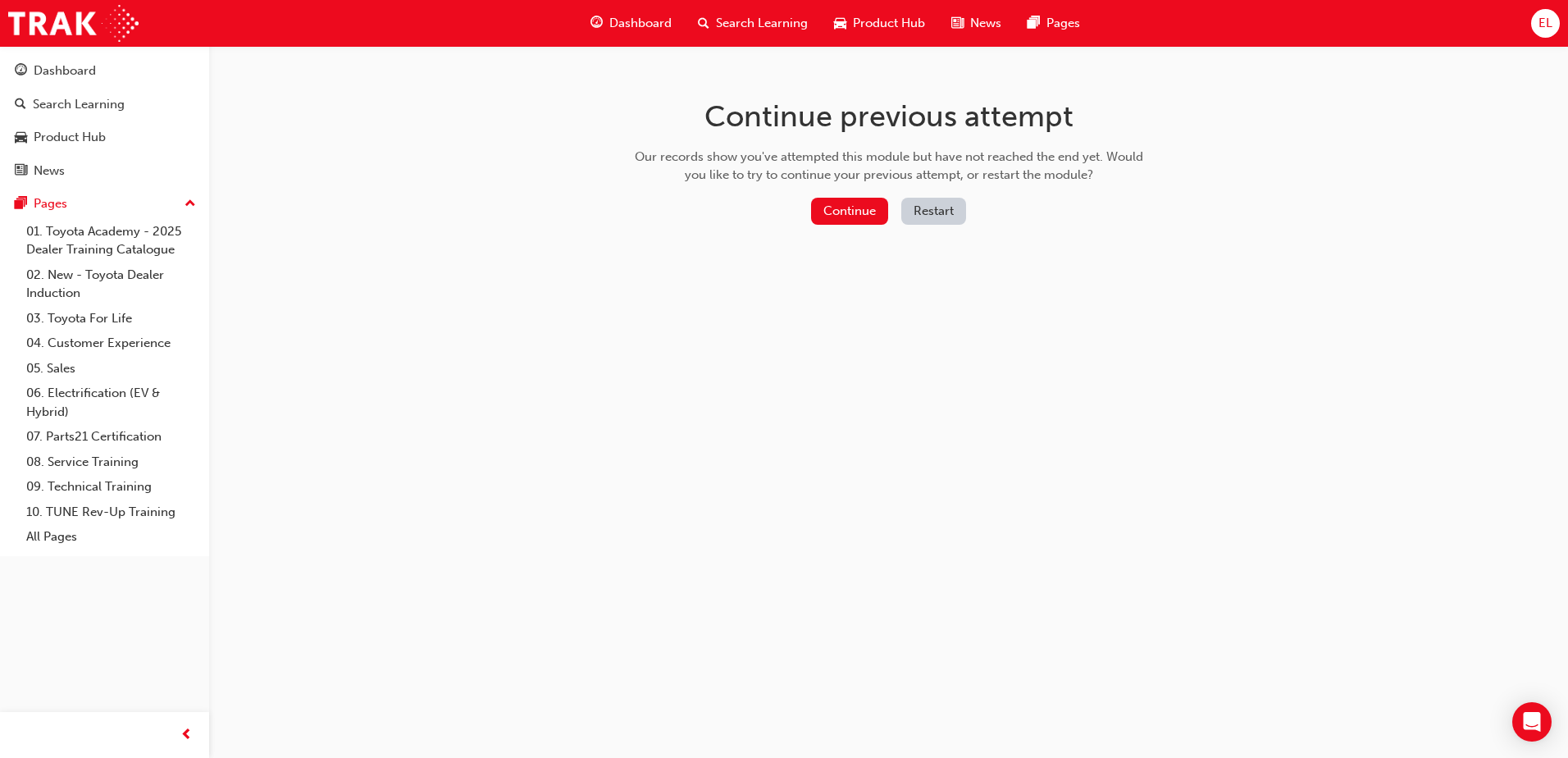
drag, startPoint x: 857, startPoint y: 194, endPoint x: 872, endPoint y: 186, distance: 17.0
click at [859, 193] on div "Continue previous attempt Our records show you've attempted this module but hav…" at bounding box center [889, 164] width 534 height 238
click at [849, 208] on button "Continue" at bounding box center [850, 211] width 77 height 27
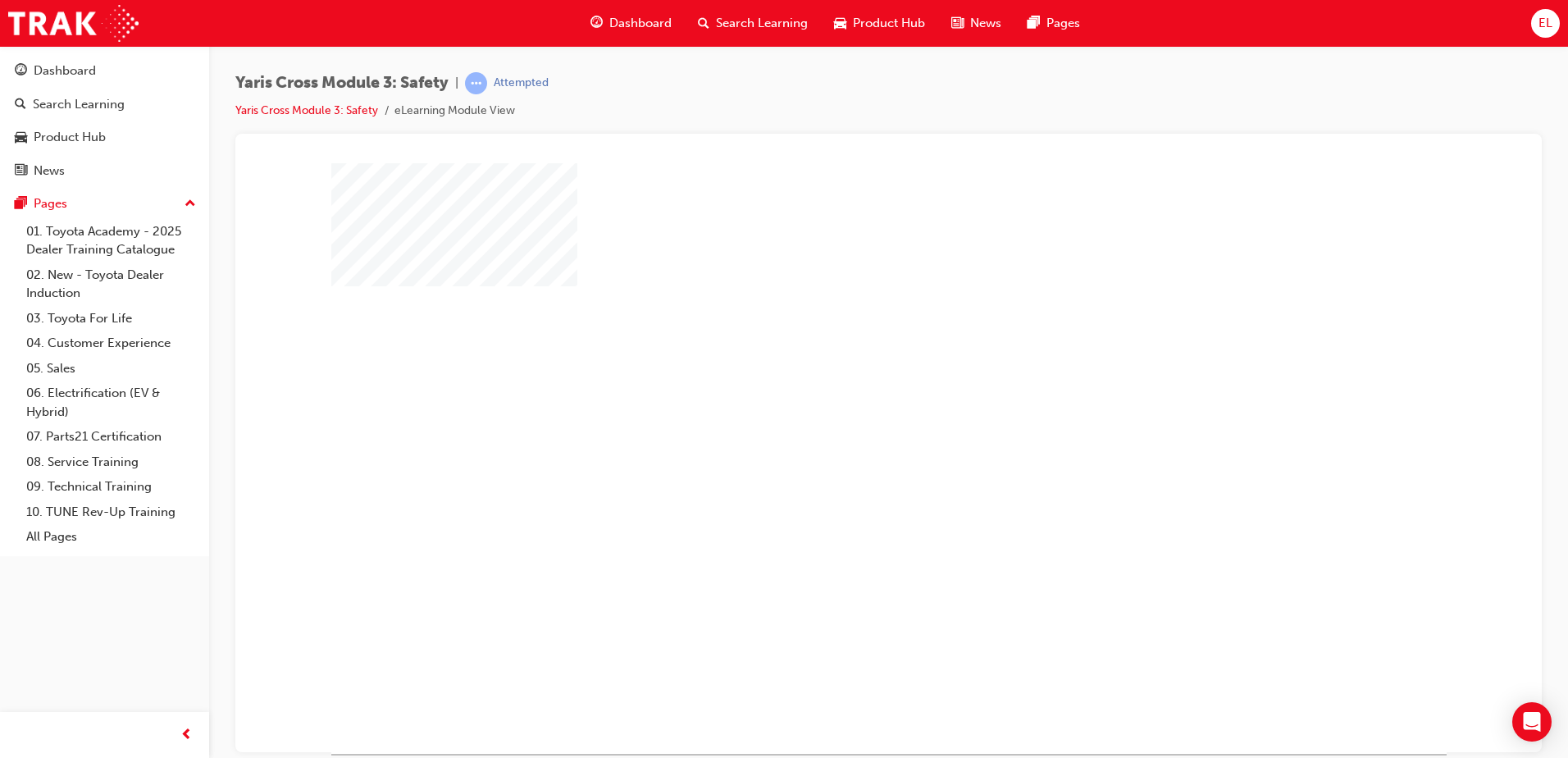
click at [891, 532] on div at bounding box center [889, 458] width 1115 height 591
click at [841, 411] on div "play" at bounding box center [841, 411] width 0 height 0
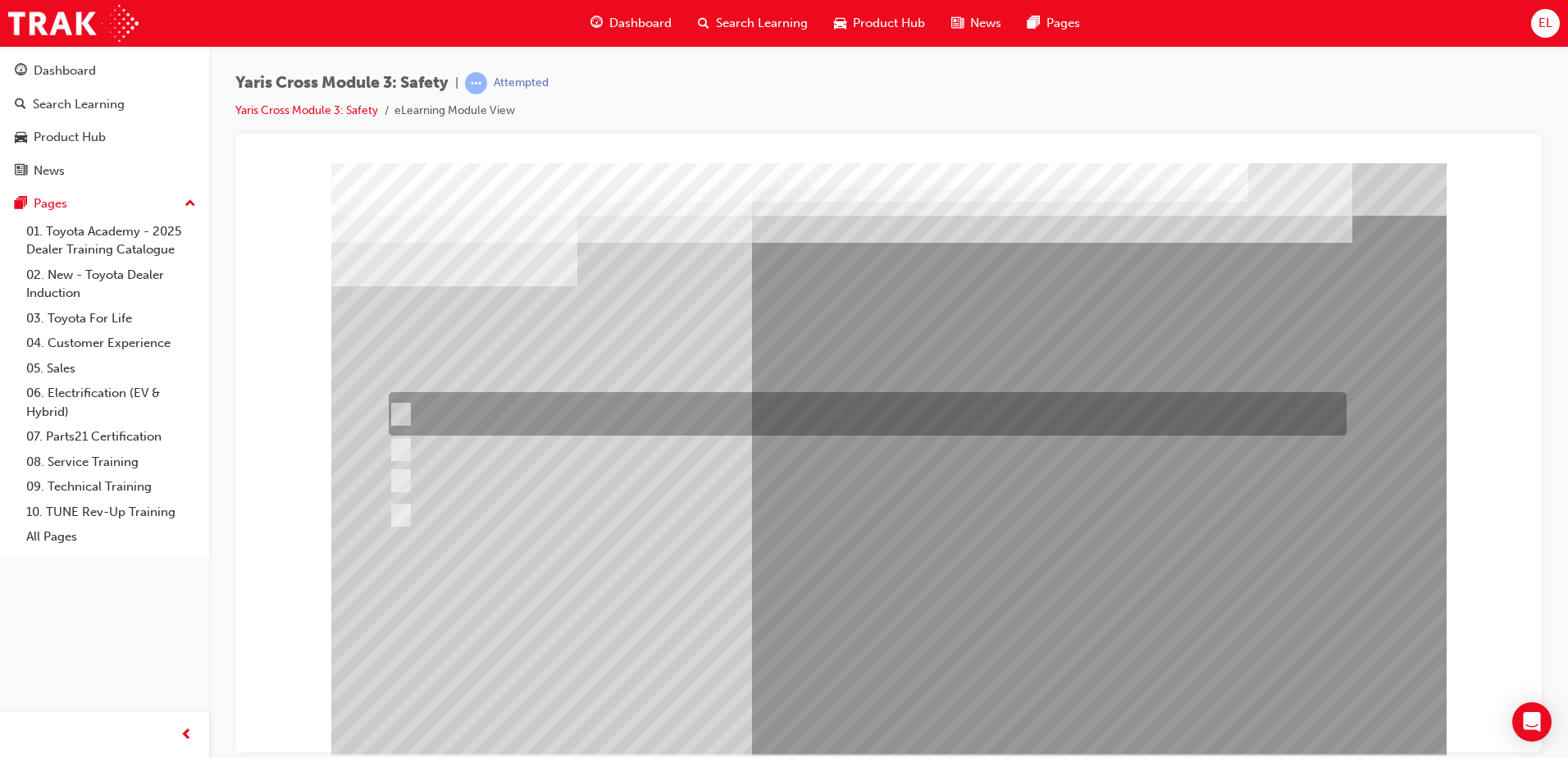
click at [577, 404] on div at bounding box center [864, 413] width 958 height 43
checkbox input "true"
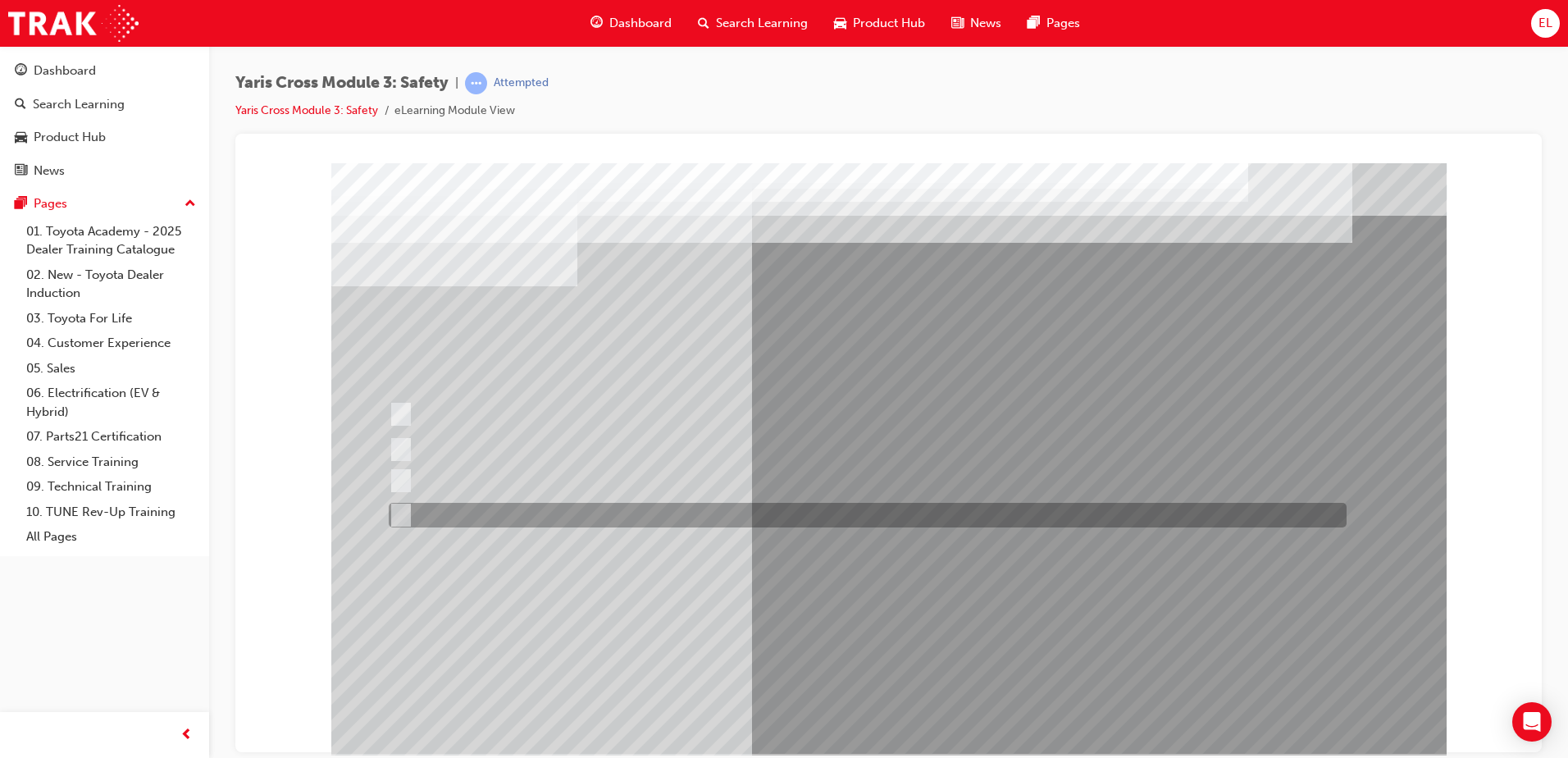
click at [543, 513] on div at bounding box center [864, 515] width 958 height 25
checkbox input "true"
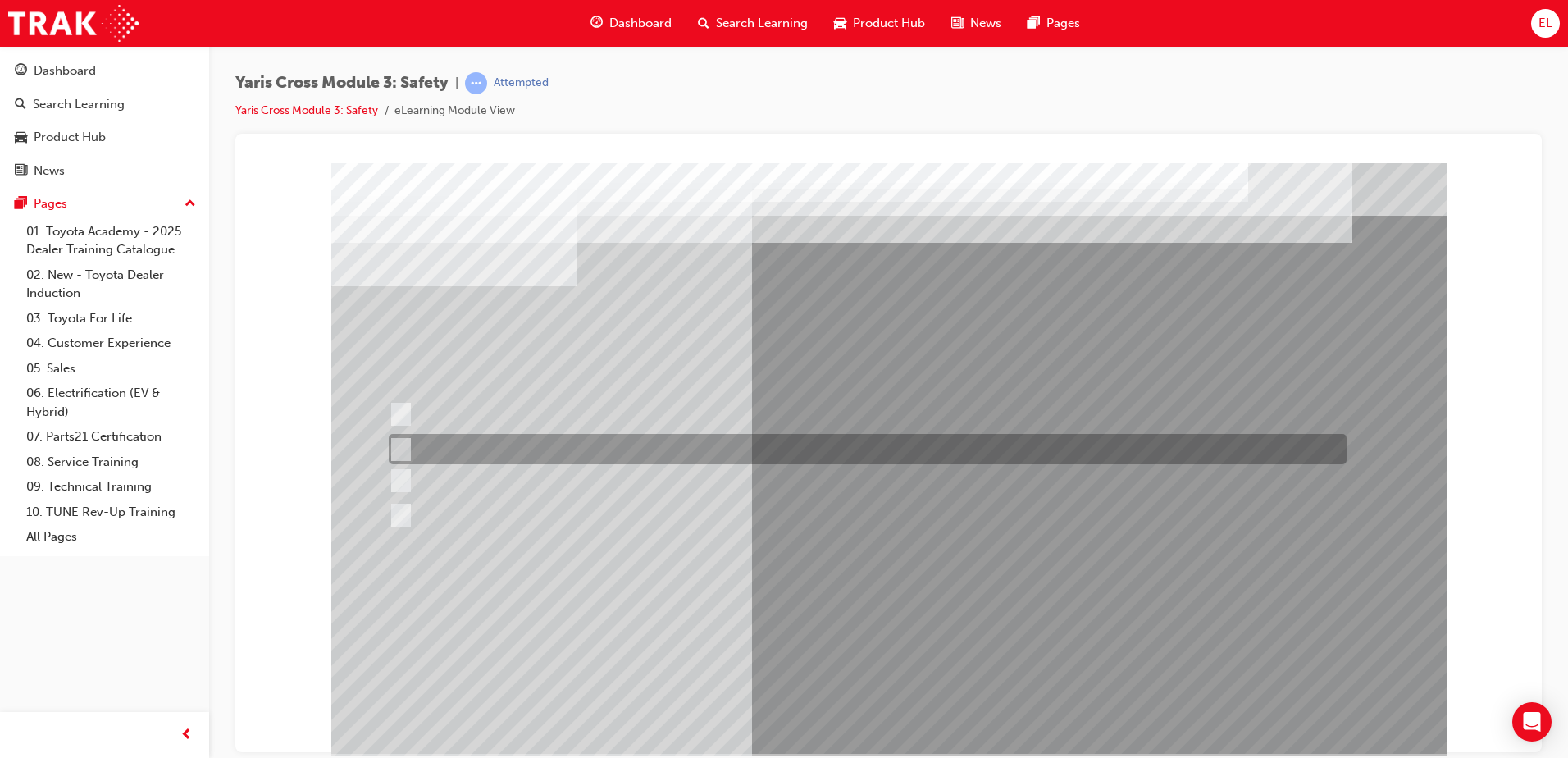
click at [555, 447] on div at bounding box center [864, 449] width 958 height 31
checkbox input "true"
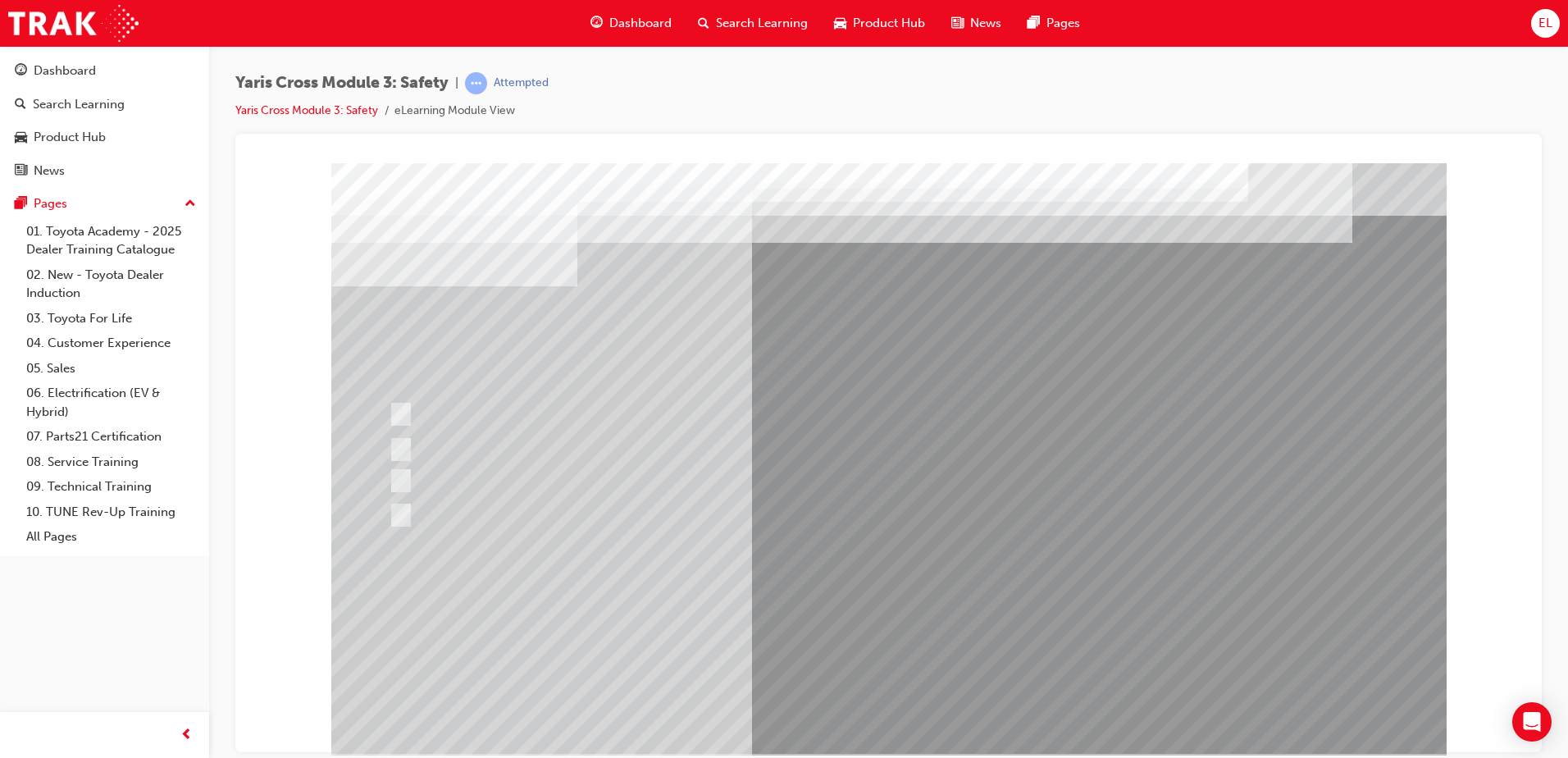
click at [886, 702] on div at bounding box center [889, 458] width 1115 height 591
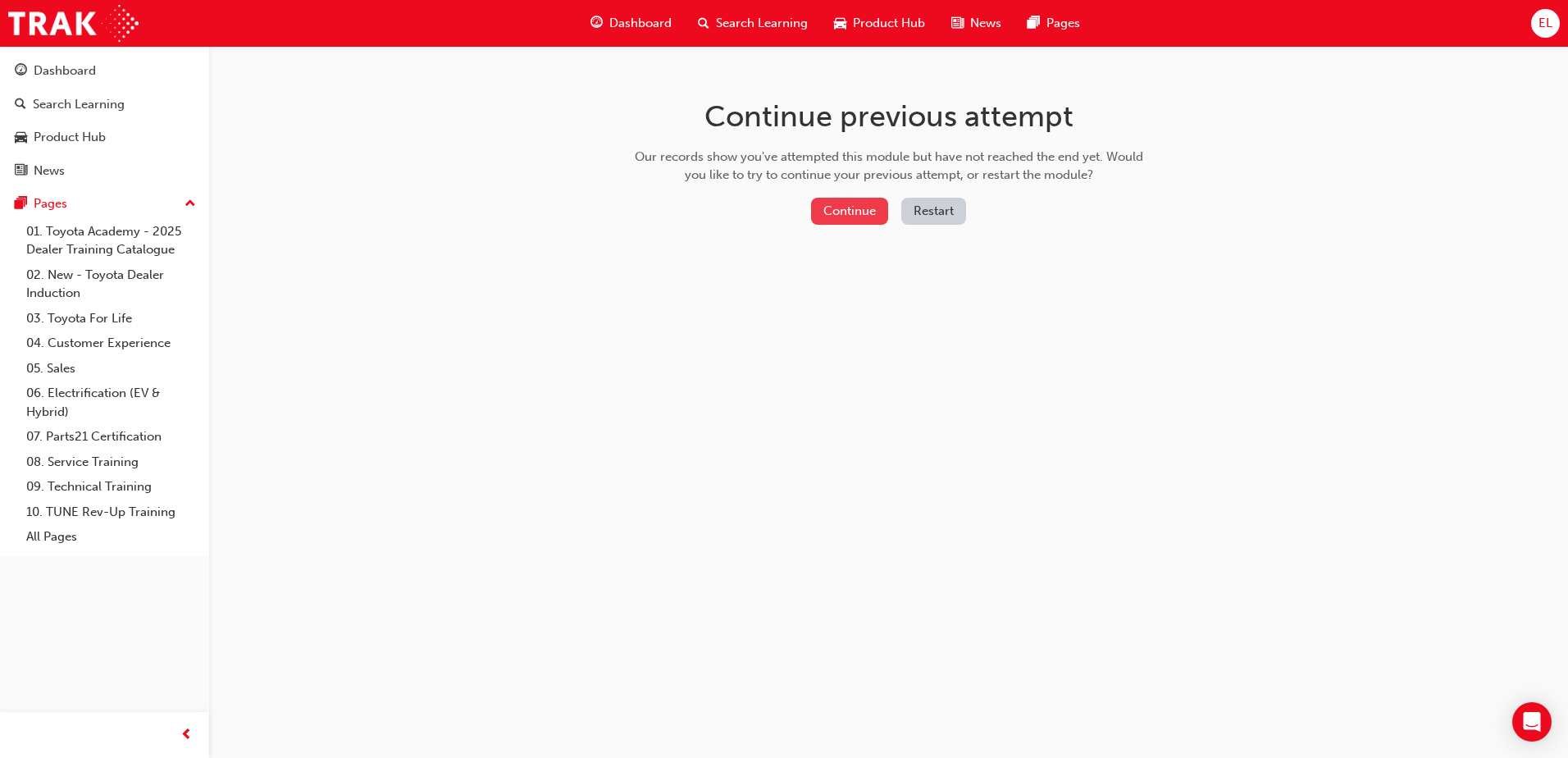
click at [832, 202] on button "Continue" at bounding box center [850, 211] width 77 height 27
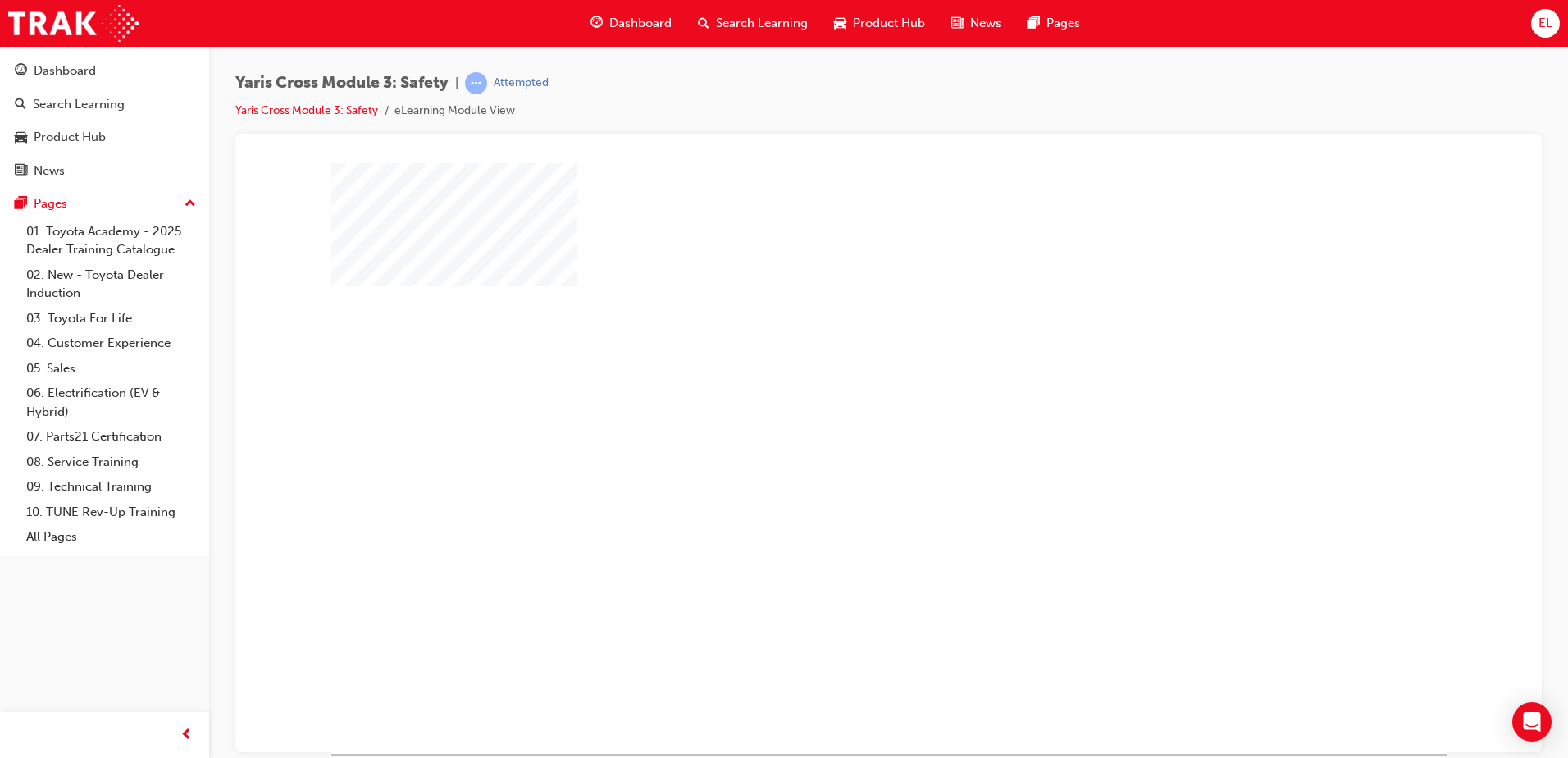
click at [841, 411] on div "play" at bounding box center [841, 411] width 0 height 0
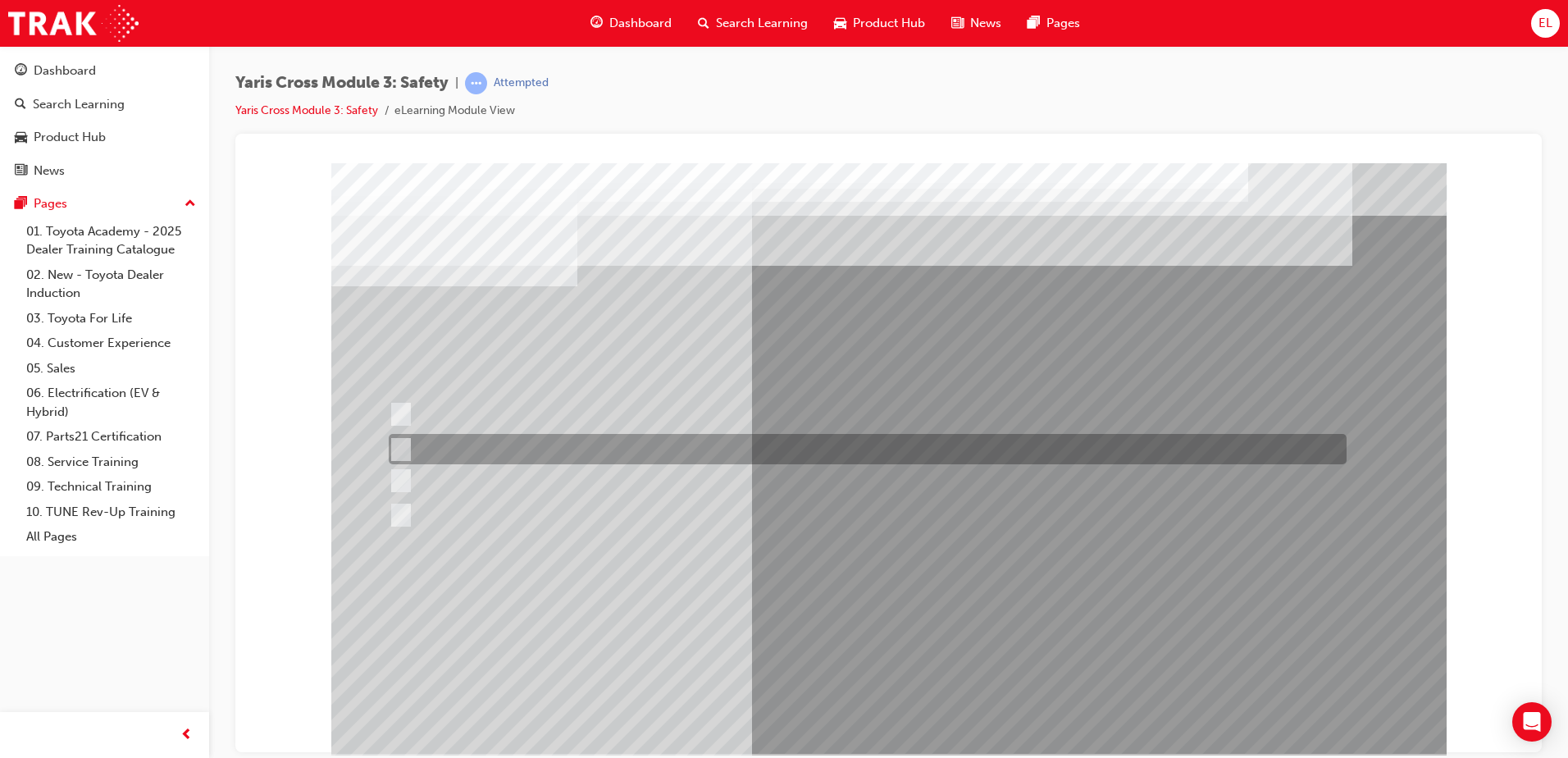
click at [552, 435] on div at bounding box center [864, 449] width 958 height 31
radio input "true"
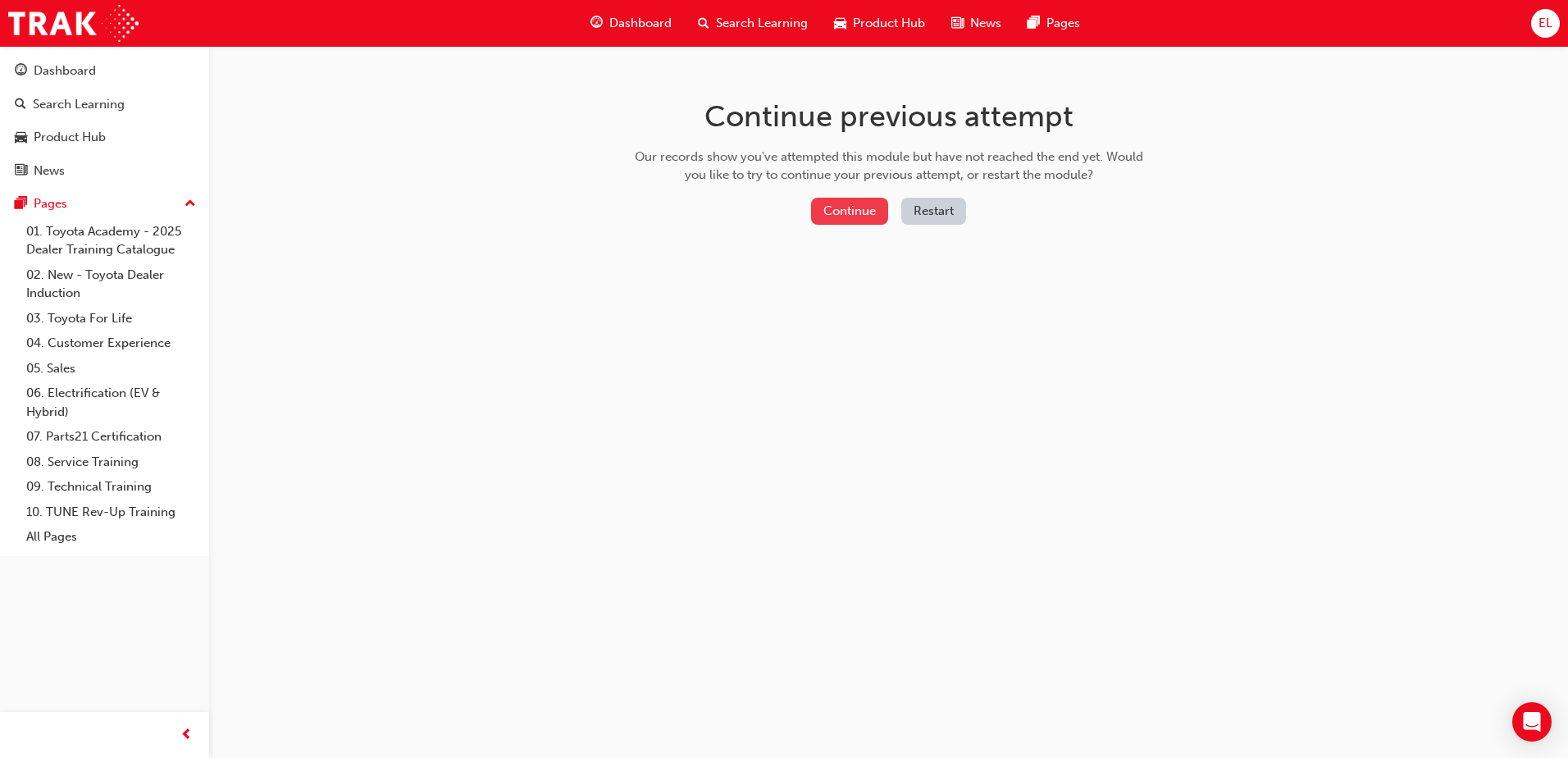
click at [860, 203] on button "Continue" at bounding box center [850, 211] width 77 height 27
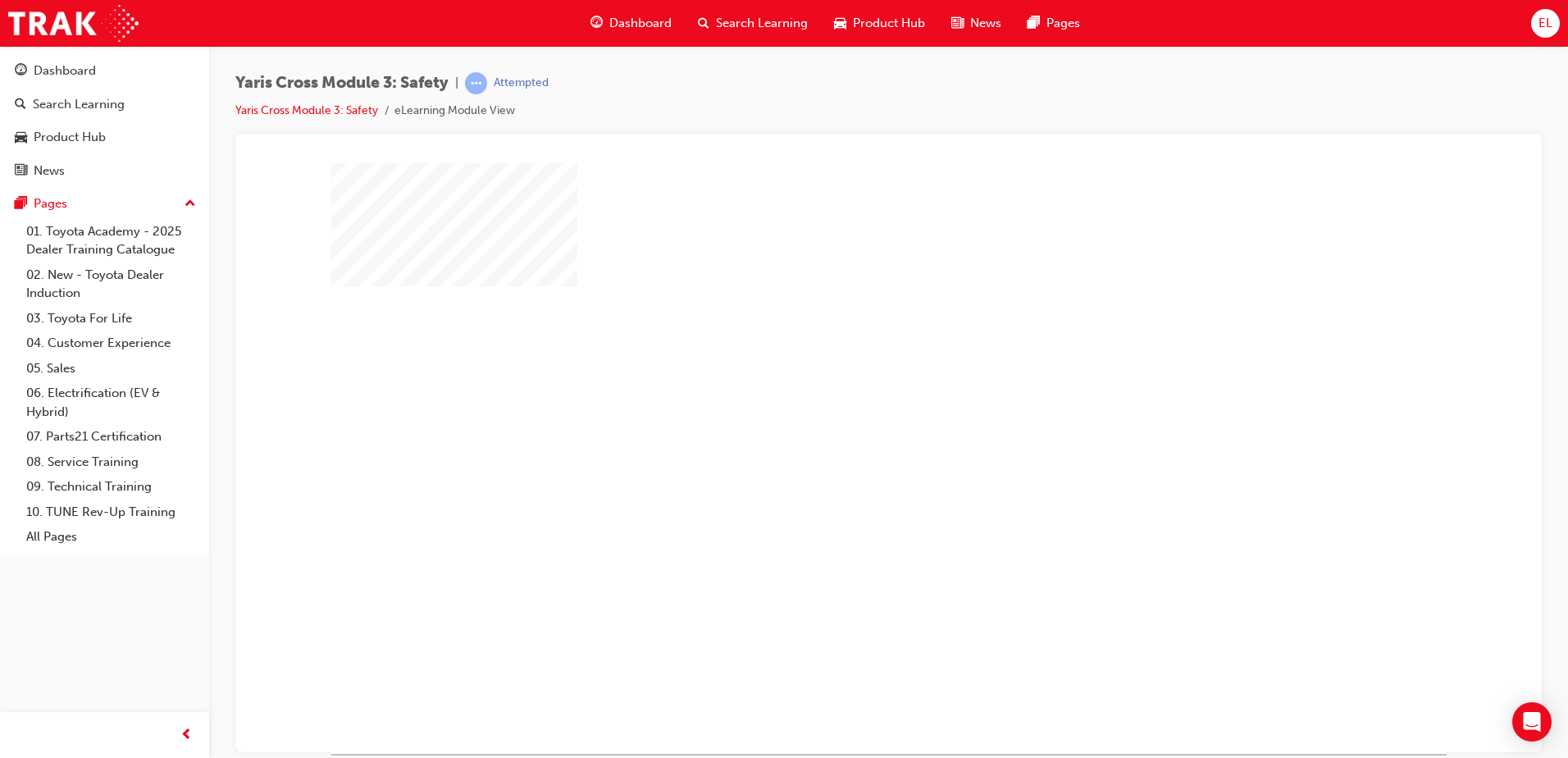
click at [879, 405] on div at bounding box center [889, 458] width 1115 height 591
click at [841, 411] on div "play" at bounding box center [841, 411] width 0 height 0
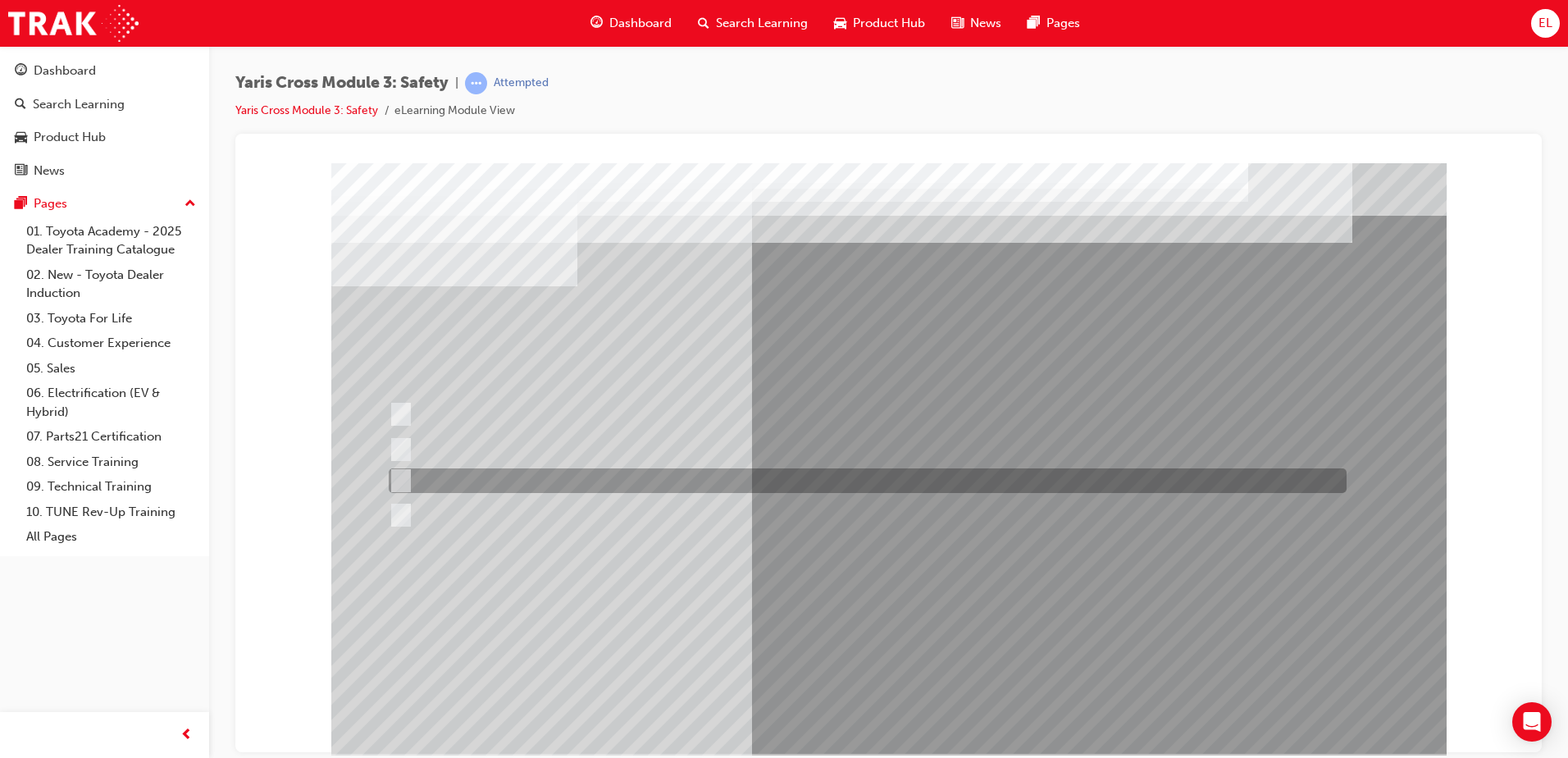
click at [466, 485] on div at bounding box center [864, 481] width 958 height 25
radio input "true"
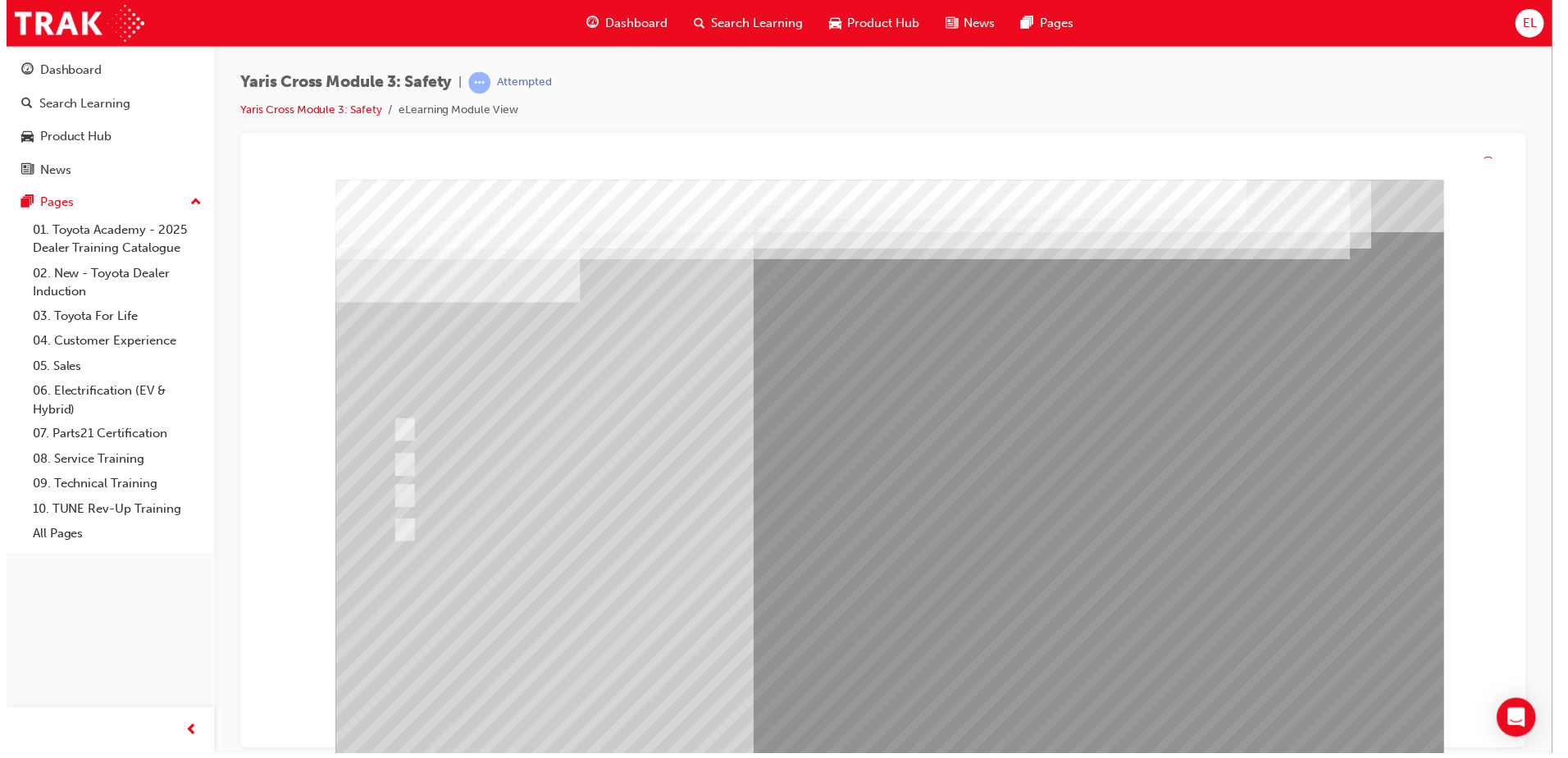
click at [870, 727] on div at bounding box center [893, 475] width 1115 height 591
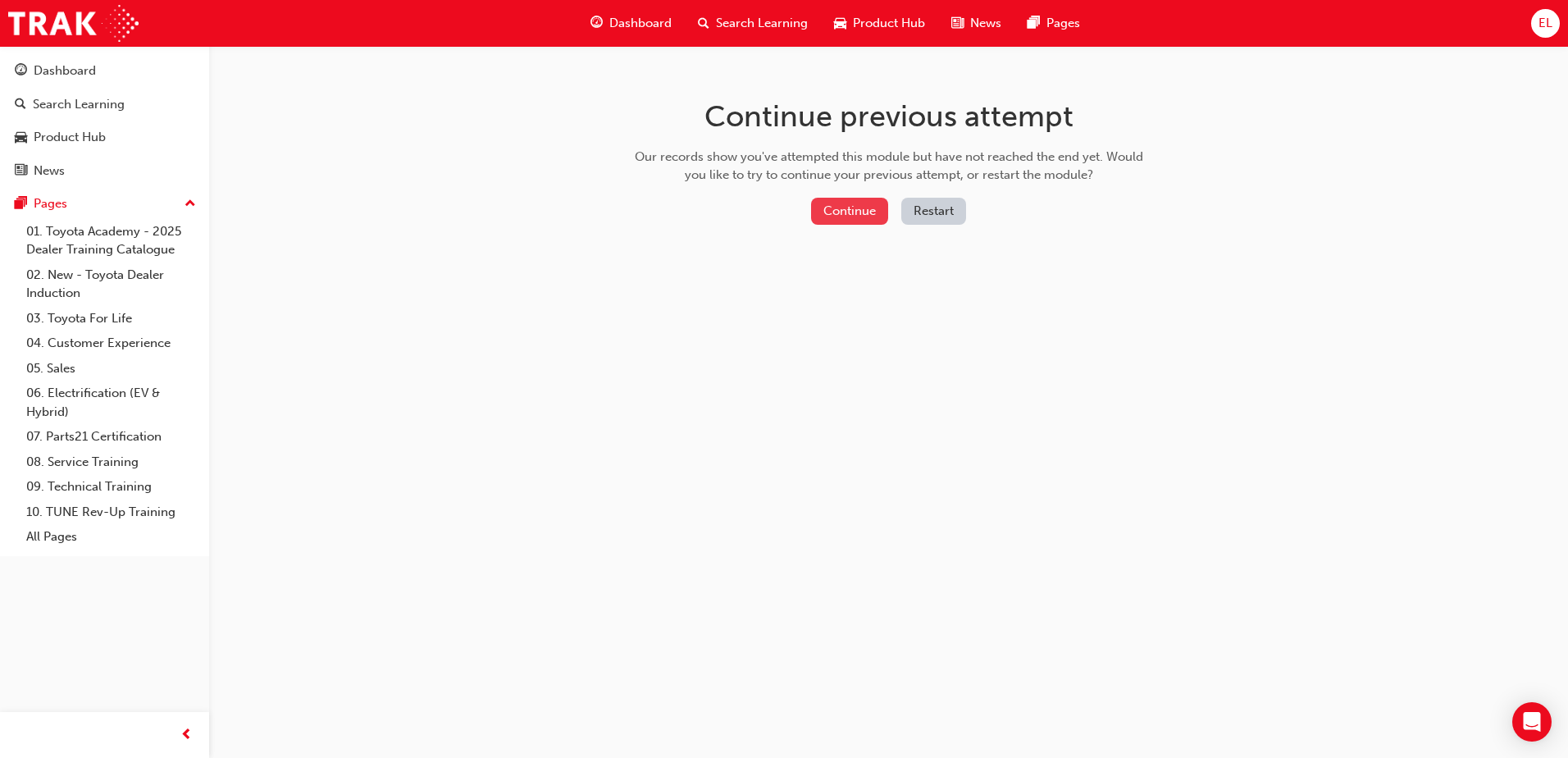
click at [857, 208] on button "Continue" at bounding box center [850, 211] width 77 height 27
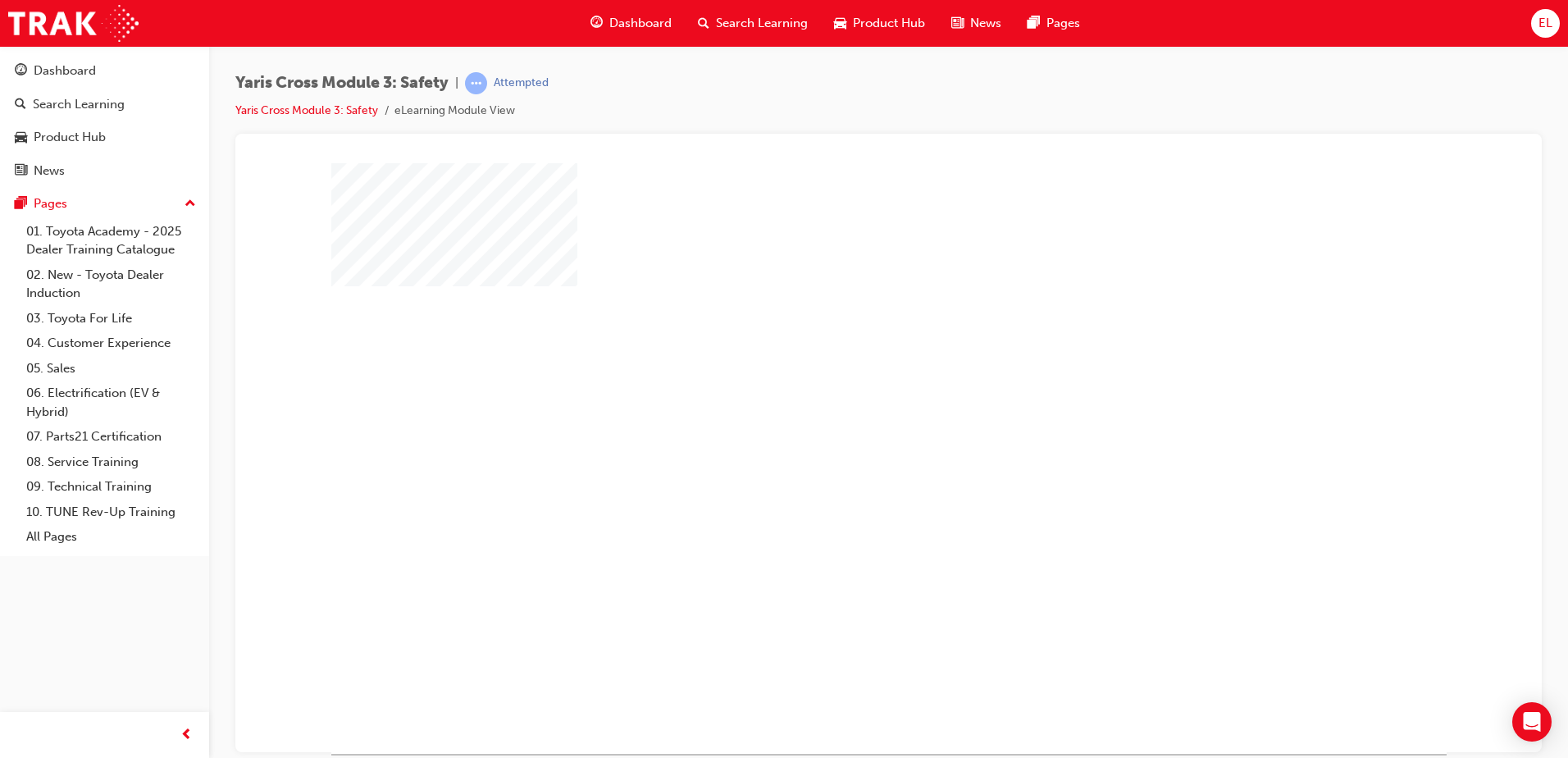
click at [841, 411] on div "play" at bounding box center [841, 411] width 0 height 0
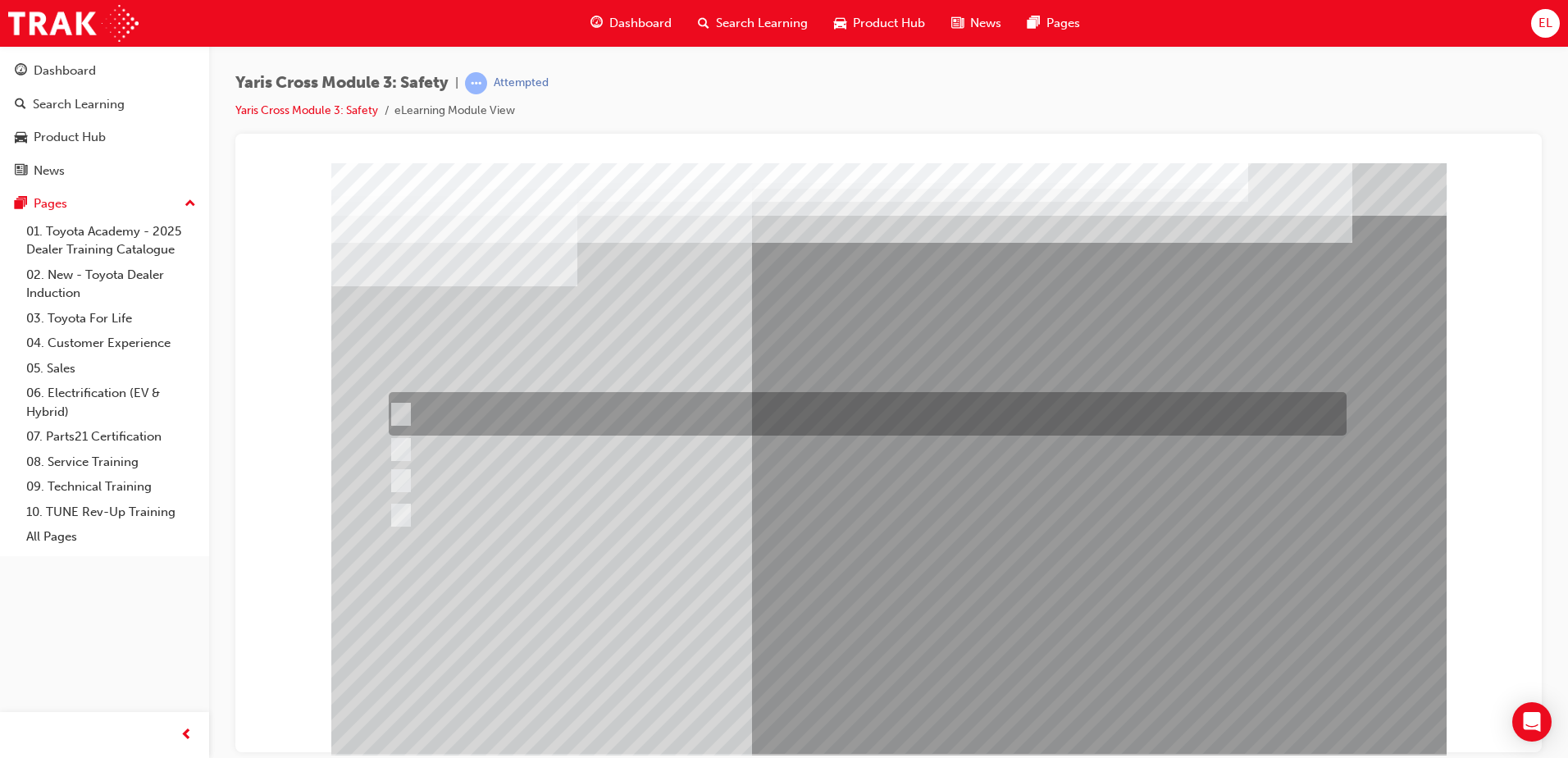
click at [868, 413] on div at bounding box center [864, 413] width 958 height 43
checkbox input "true"
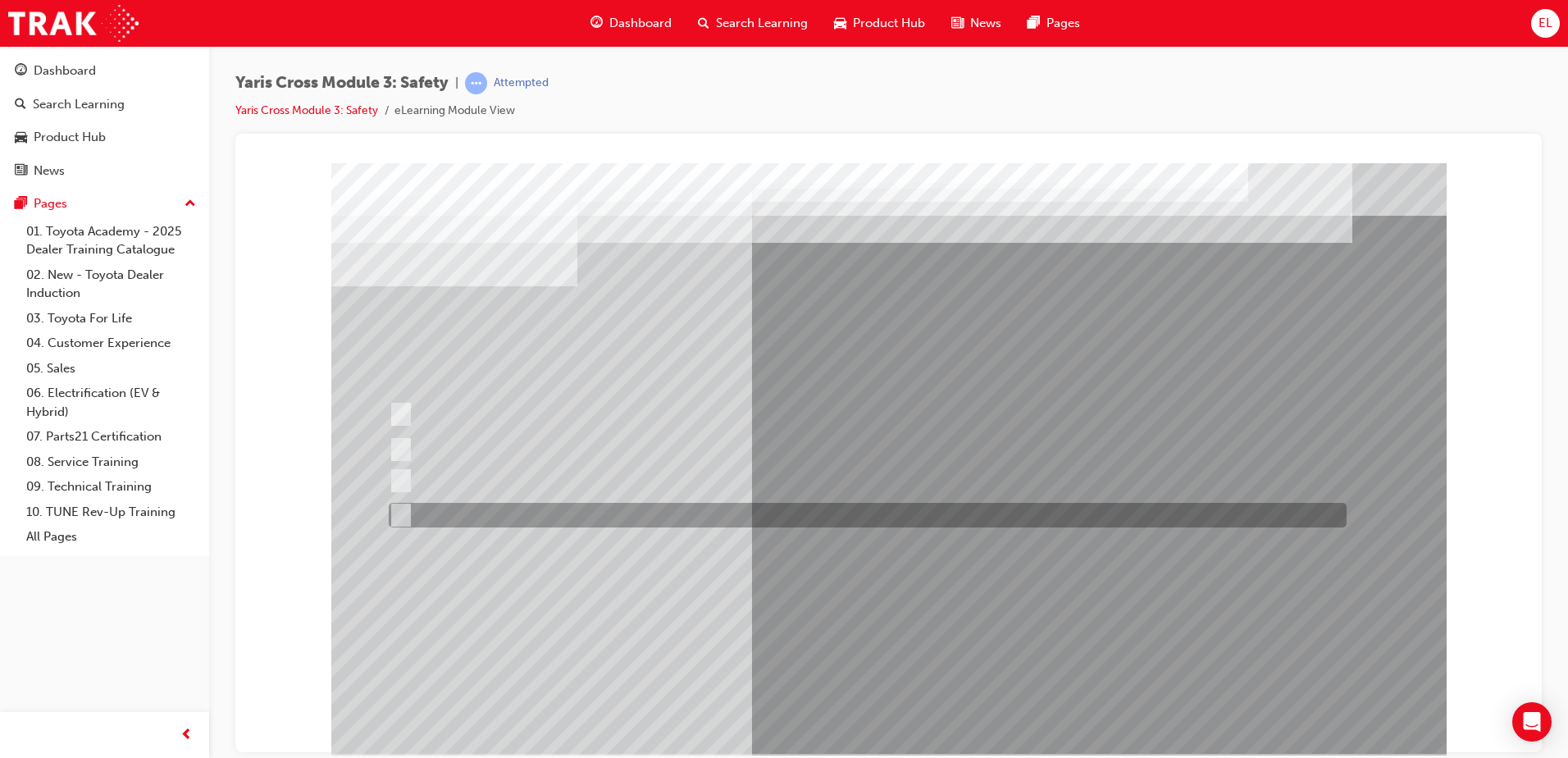
click at [635, 521] on div at bounding box center [864, 515] width 958 height 25
checkbox input "true"
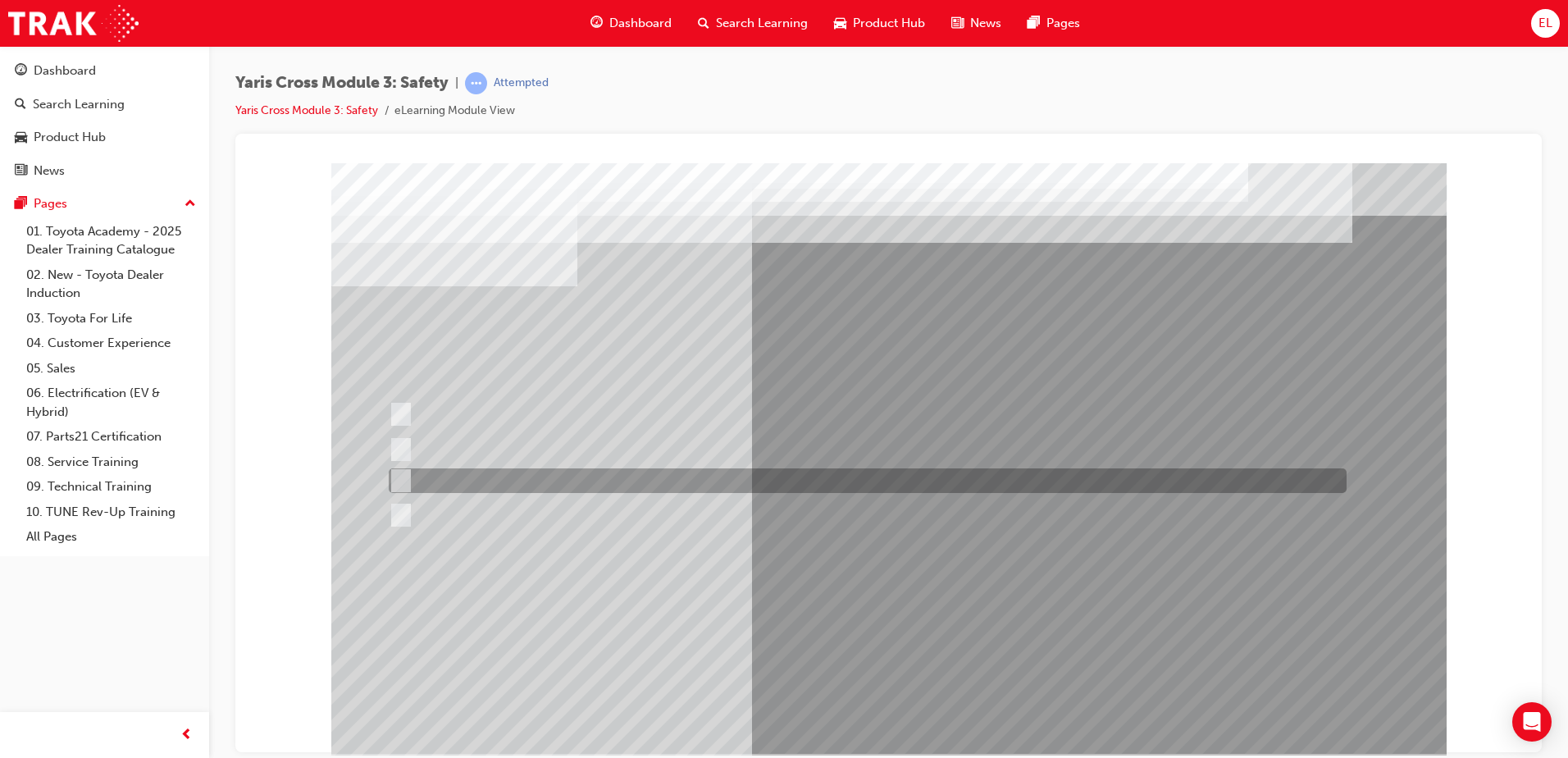
click at [656, 484] on div at bounding box center [864, 481] width 958 height 25
checkbox input "true"
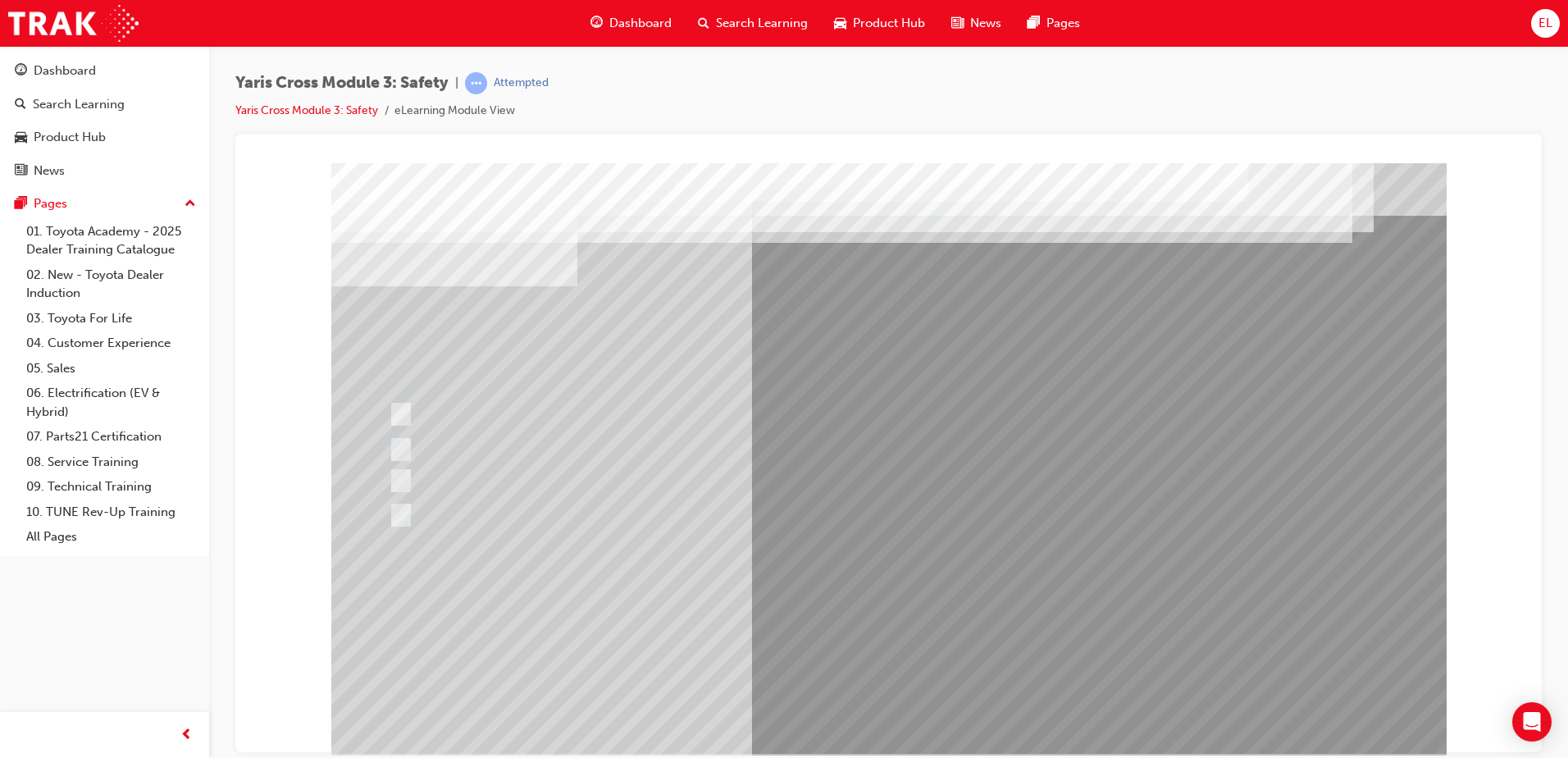
click at [888, 719] on div at bounding box center [889, 458] width 1115 height 591
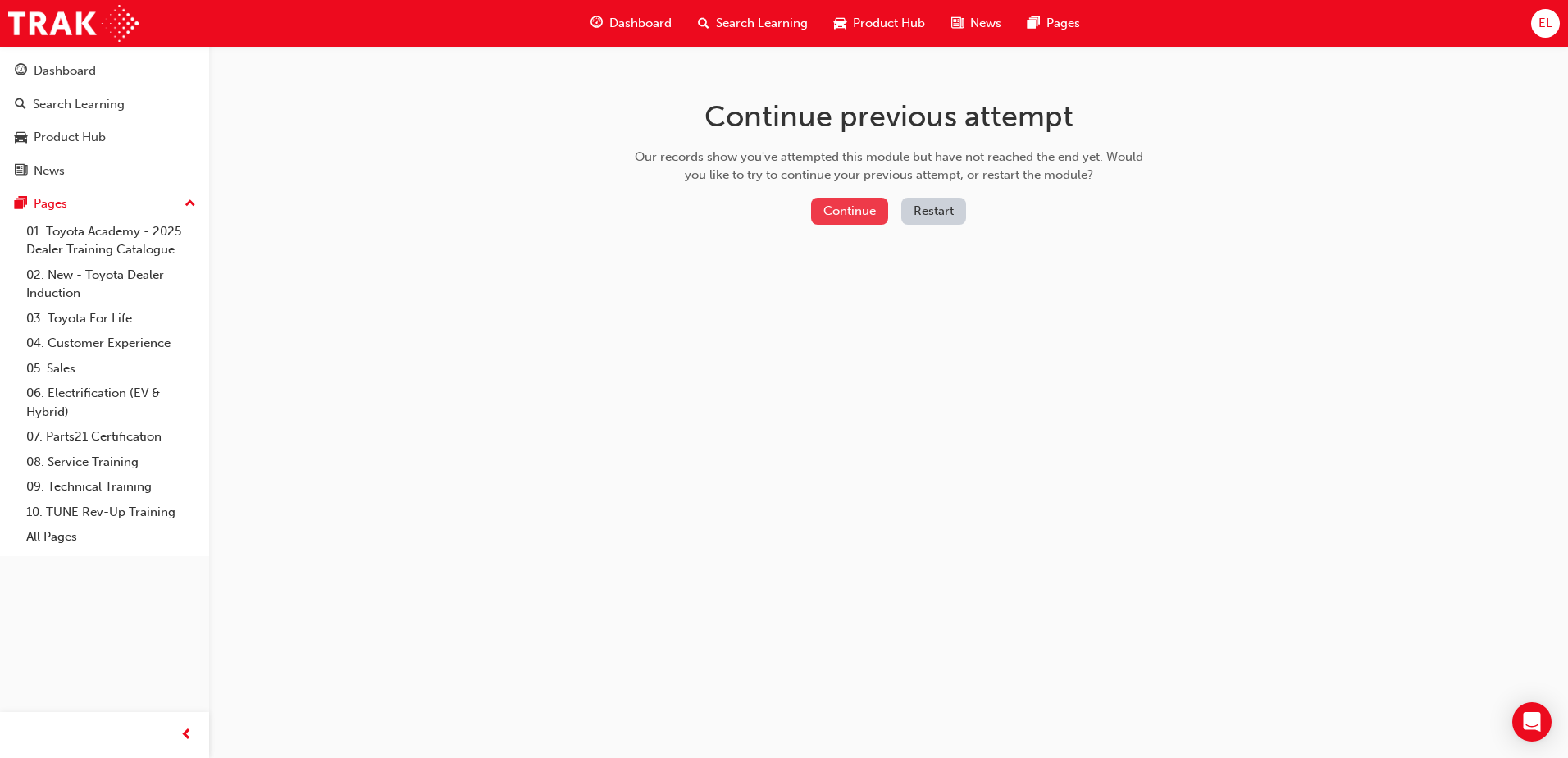
click at [865, 216] on button "Continue" at bounding box center [850, 211] width 77 height 27
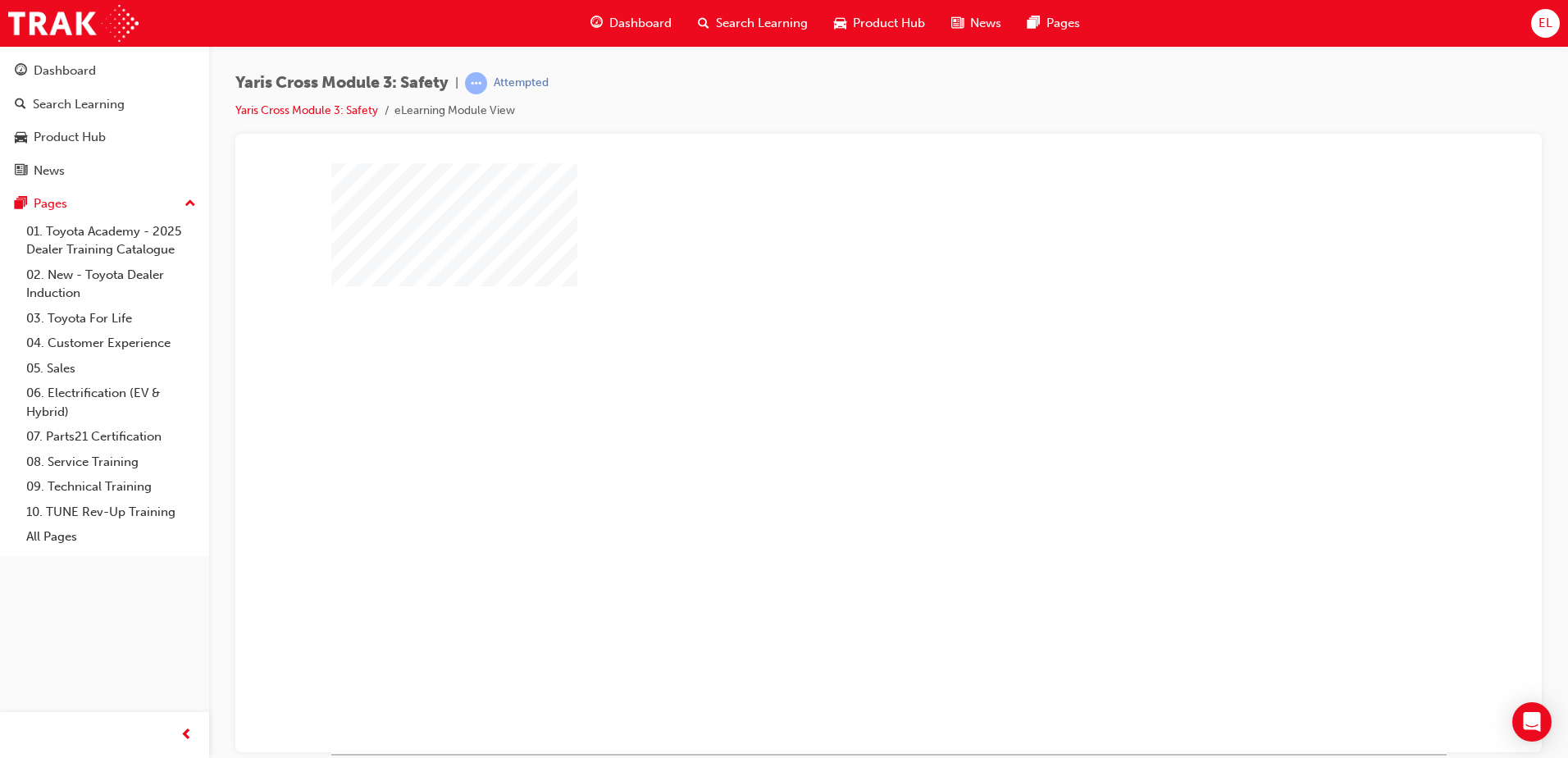
drag, startPoint x: 843, startPoint y: 412, endPoint x: 863, endPoint y: 411, distance: 20.0
click at [841, 411] on div "play" at bounding box center [841, 411] width 0 height 0
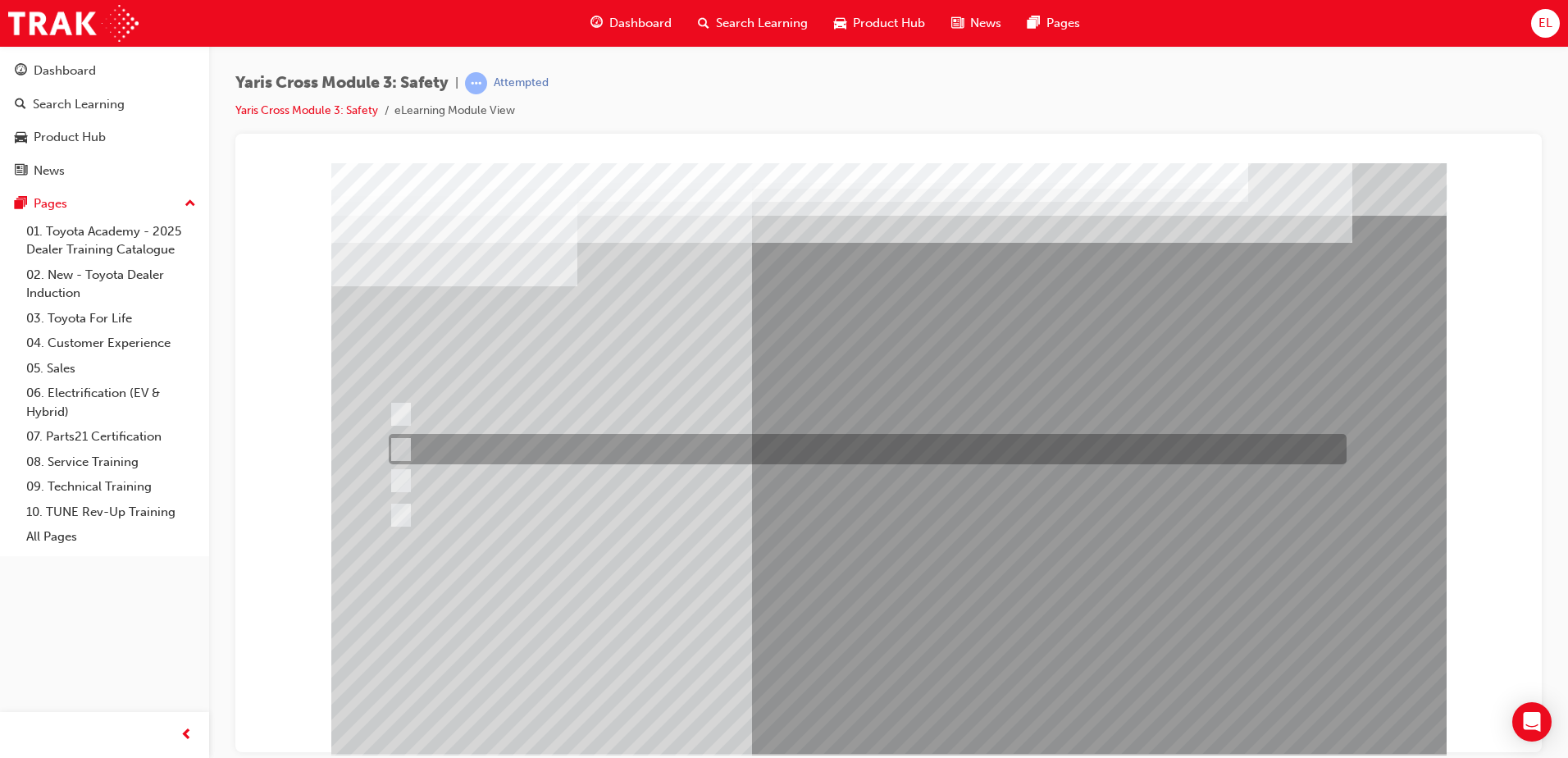
click at [584, 445] on div at bounding box center [864, 449] width 958 height 31
radio input "true"
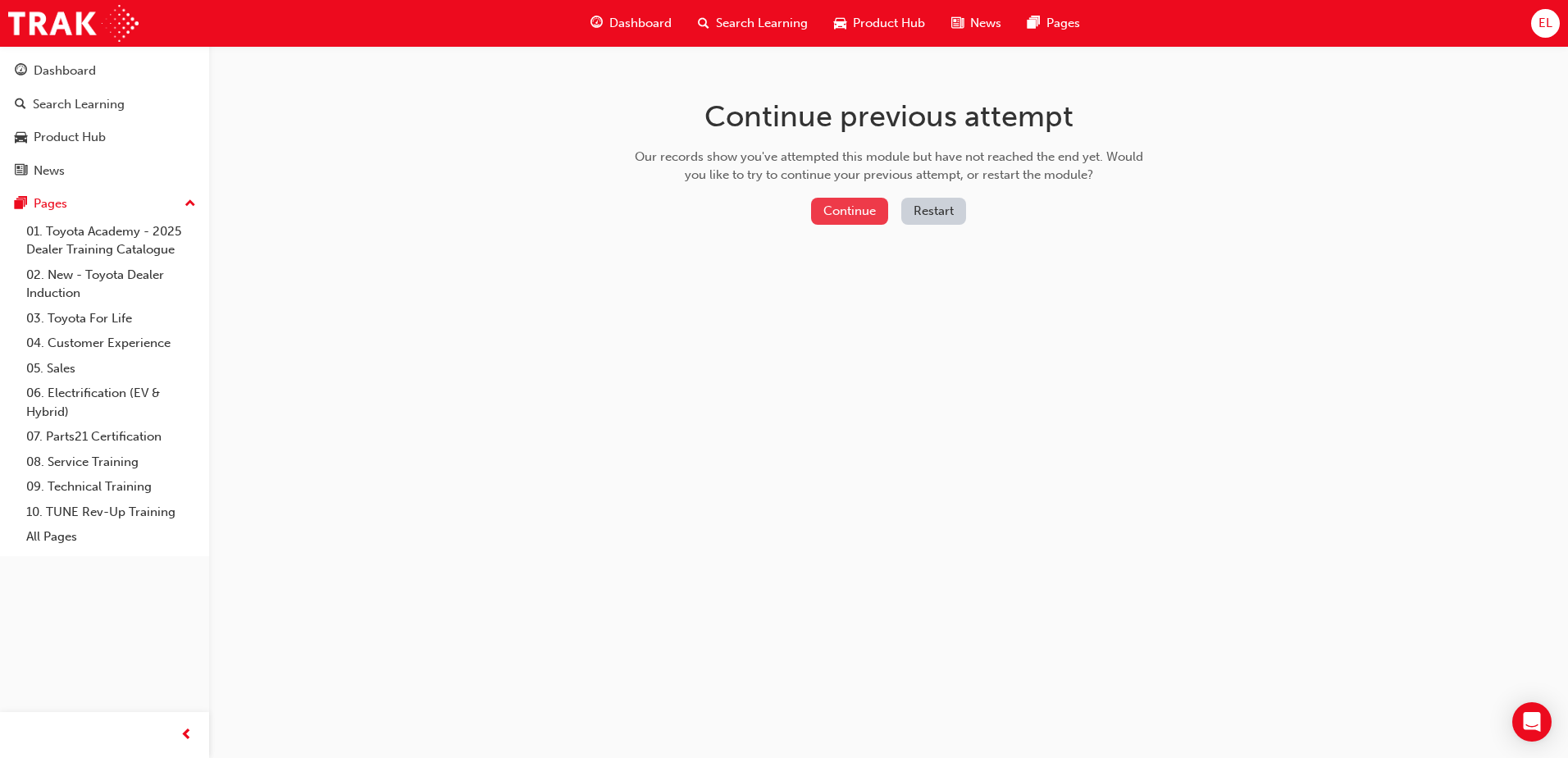
click at [860, 215] on button "Continue" at bounding box center [850, 211] width 77 height 27
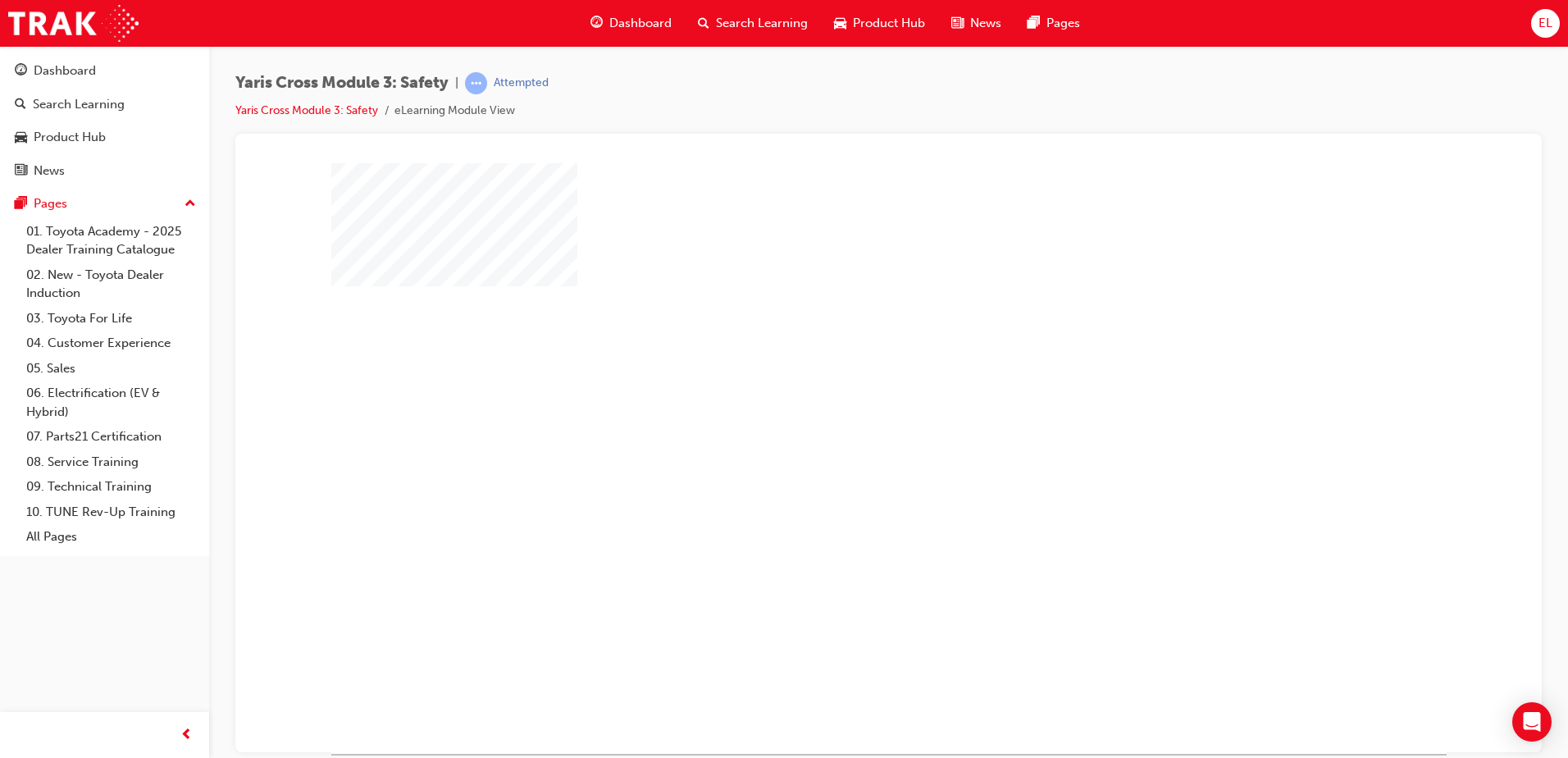
click at [841, 411] on div "play" at bounding box center [841, 411] width 0 height 0
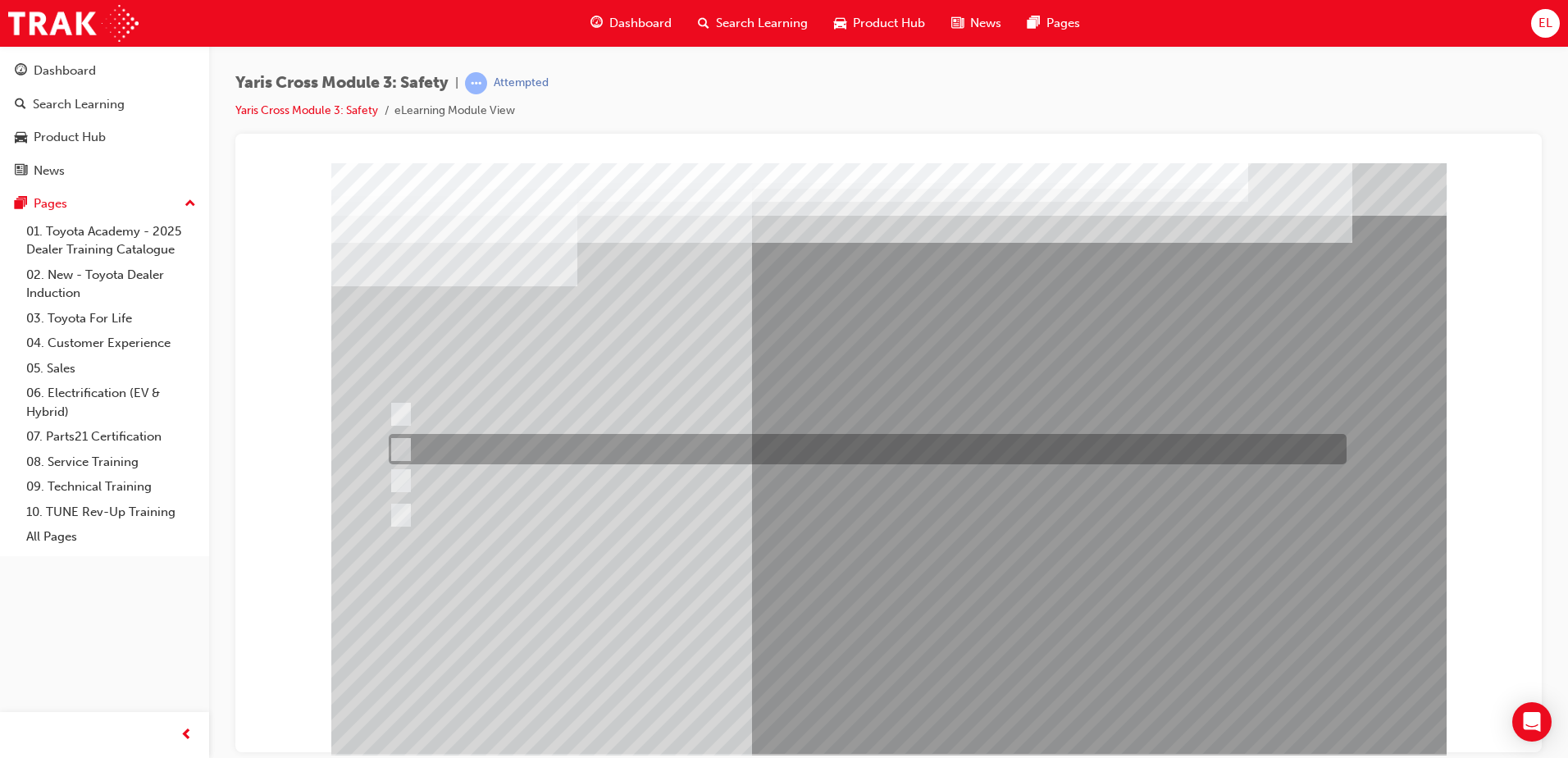
click at [621, 444] on div at bounding box center [864, 449] width 958 height 31
radio input "true"
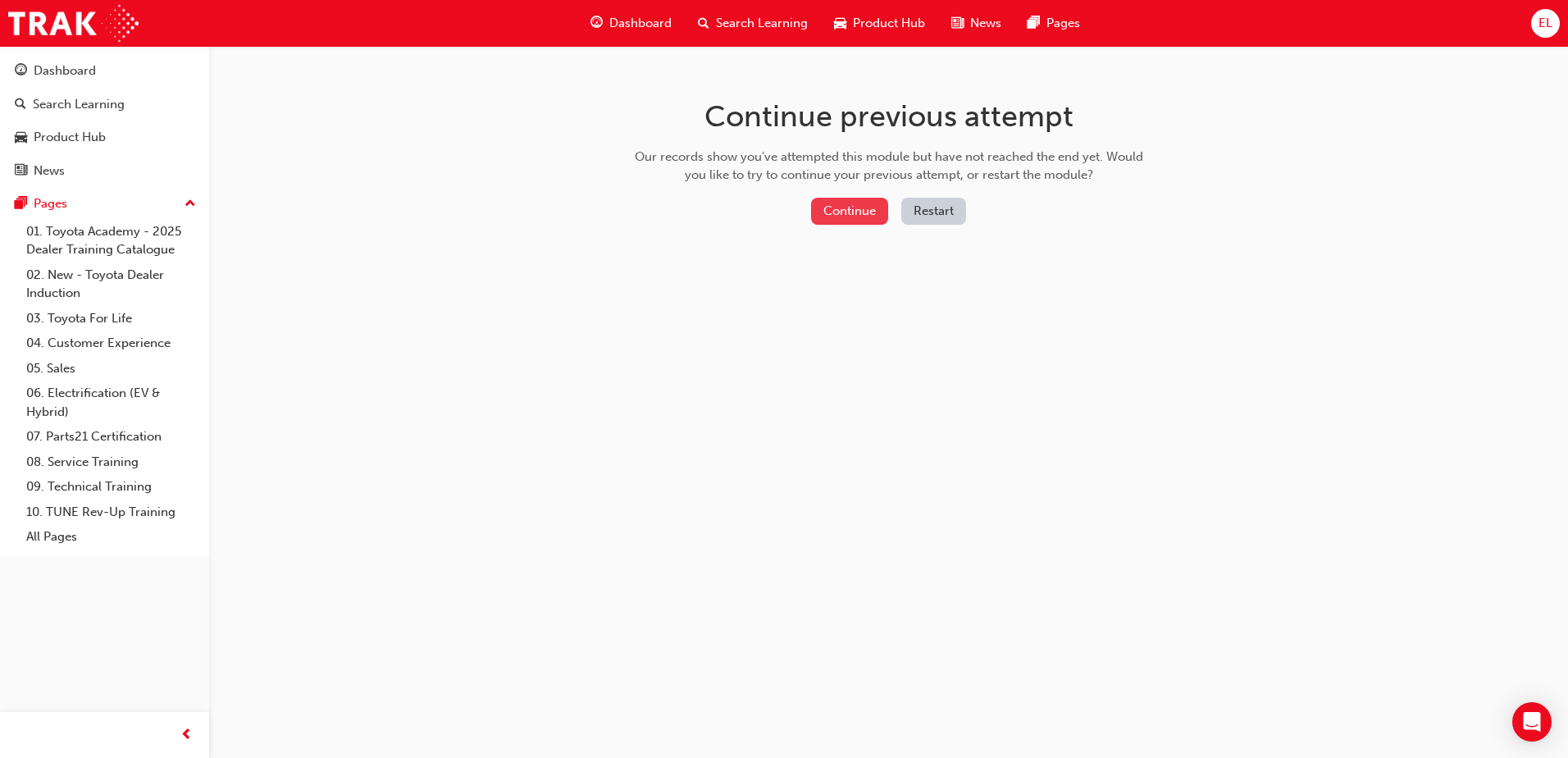
click at [886, 215] on button "Continue" at bounding box center [850, 211] width 77 height 27
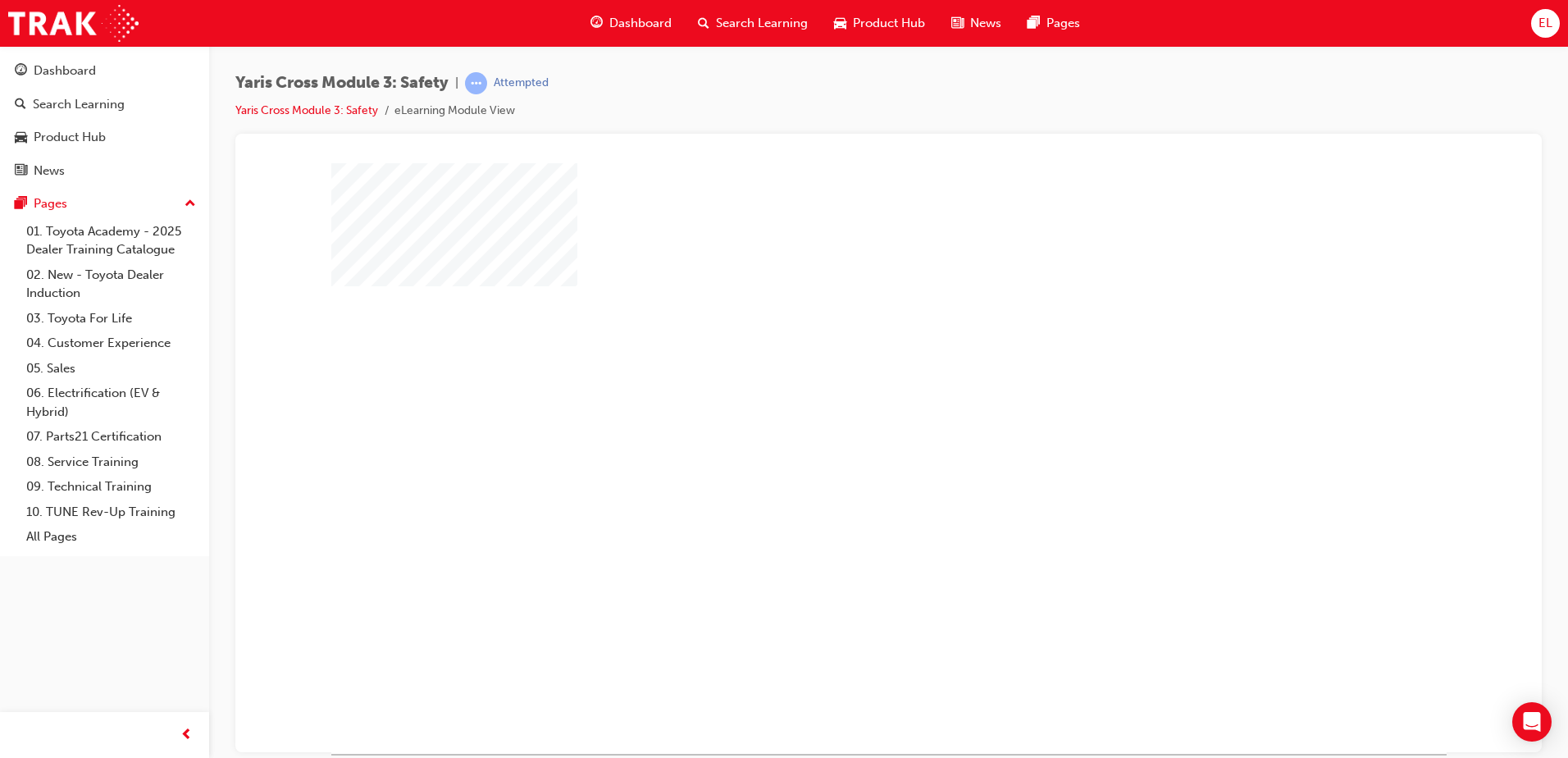
click at [841, 411] on div "play" at bounding box center [841, 411] width 0 height 0
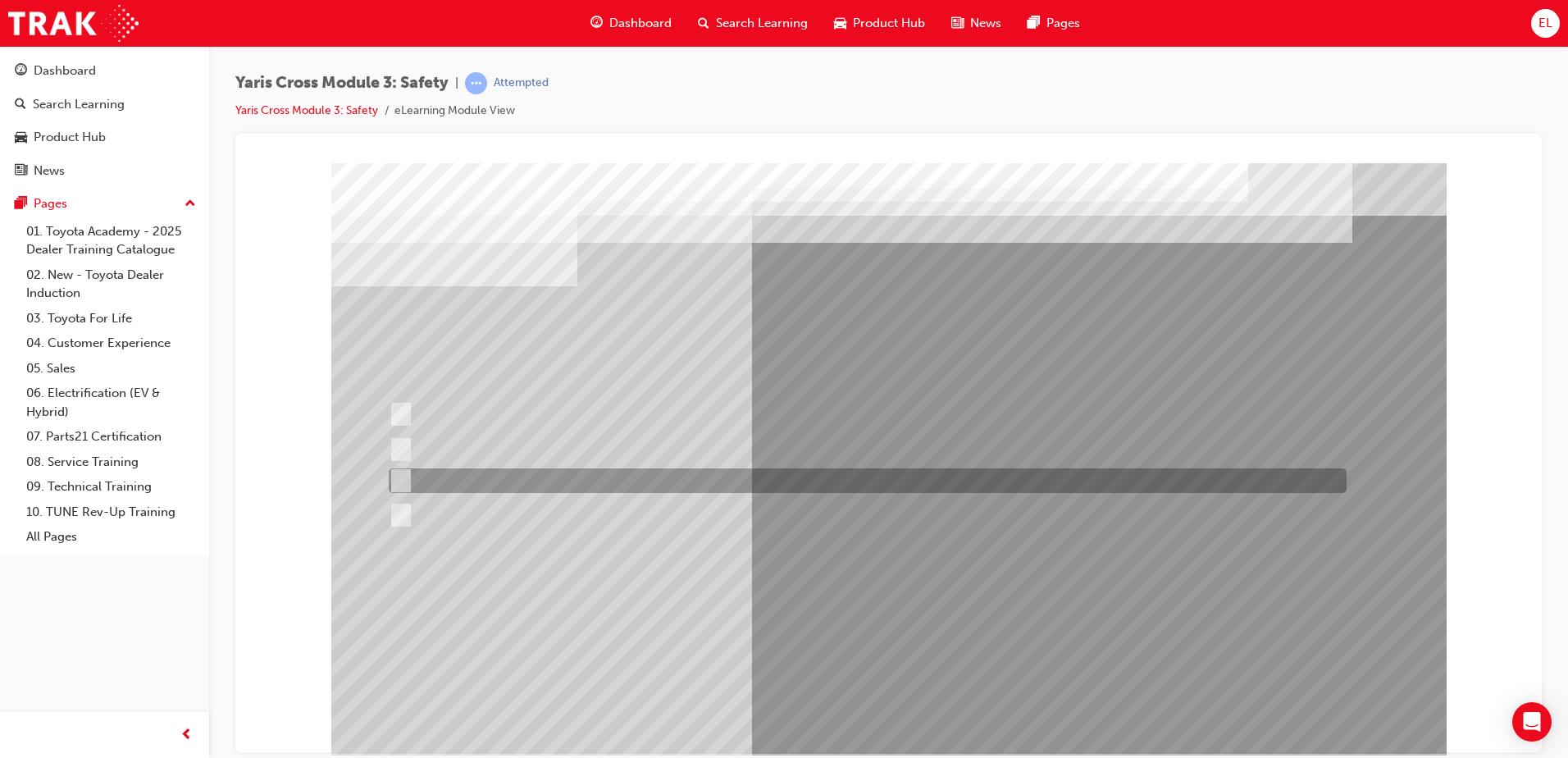
drag, startPoint x: 510, startPoint y: 465, endPoint x: 508, endPoint y: 476, distance: 11.2
click at [508, 476] on div at bounding box center [889, 458] width 1115 height 591
click at [508, 476] on div at bounding box center [864, 481] width 958 height 25
radio input "true"
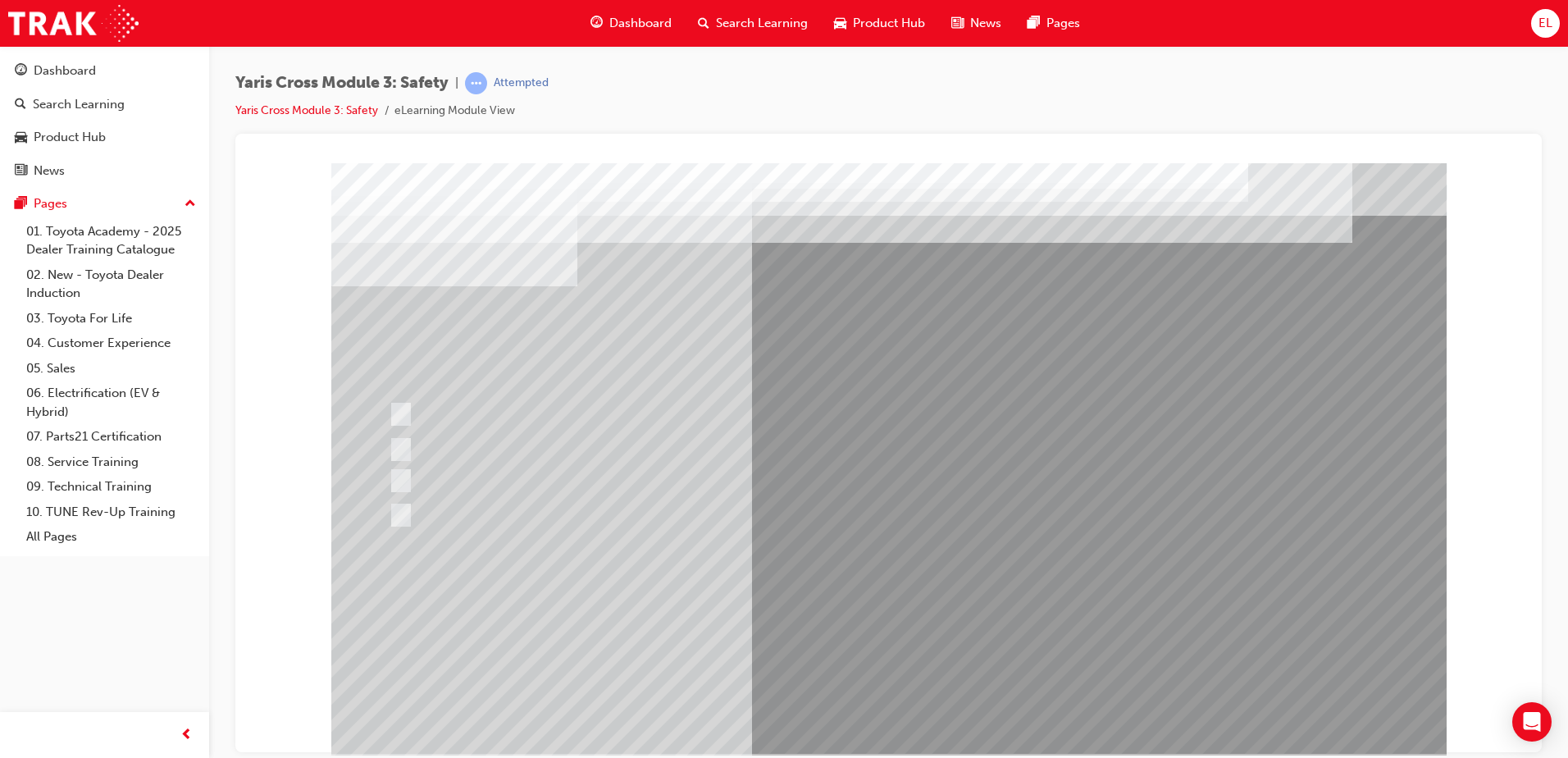
drag, startPoint x: 919, startPoint y: 575, endPoint x: 907, endPoint y: 590, distance: 19.2
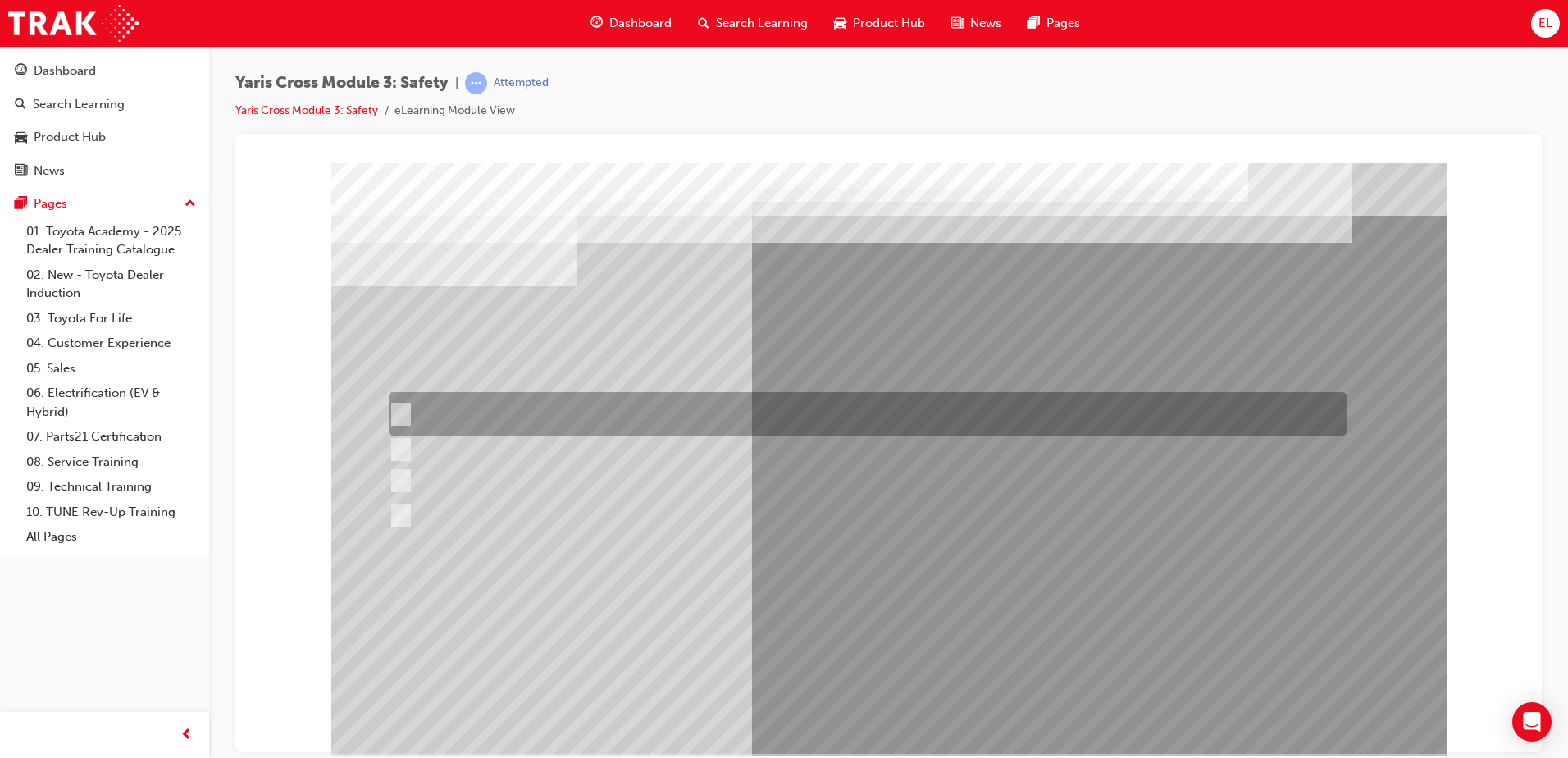
click at [809, 407] on div at bounding box center [864, 413] width 958 height 43
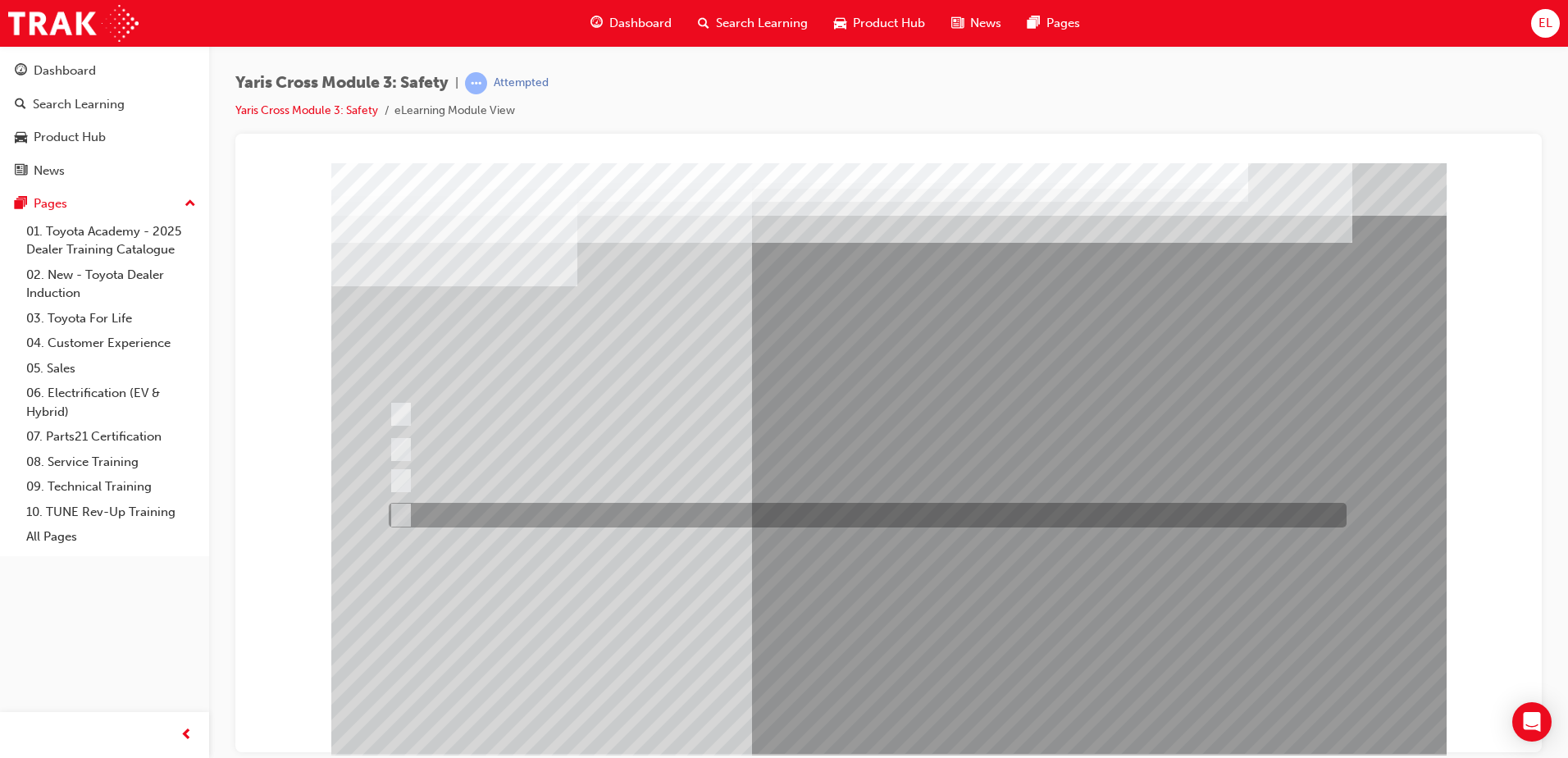
click at [570, 526] on div at bounding box center [864, 515] width 958 height 25
radio input "false"
radio input "true"
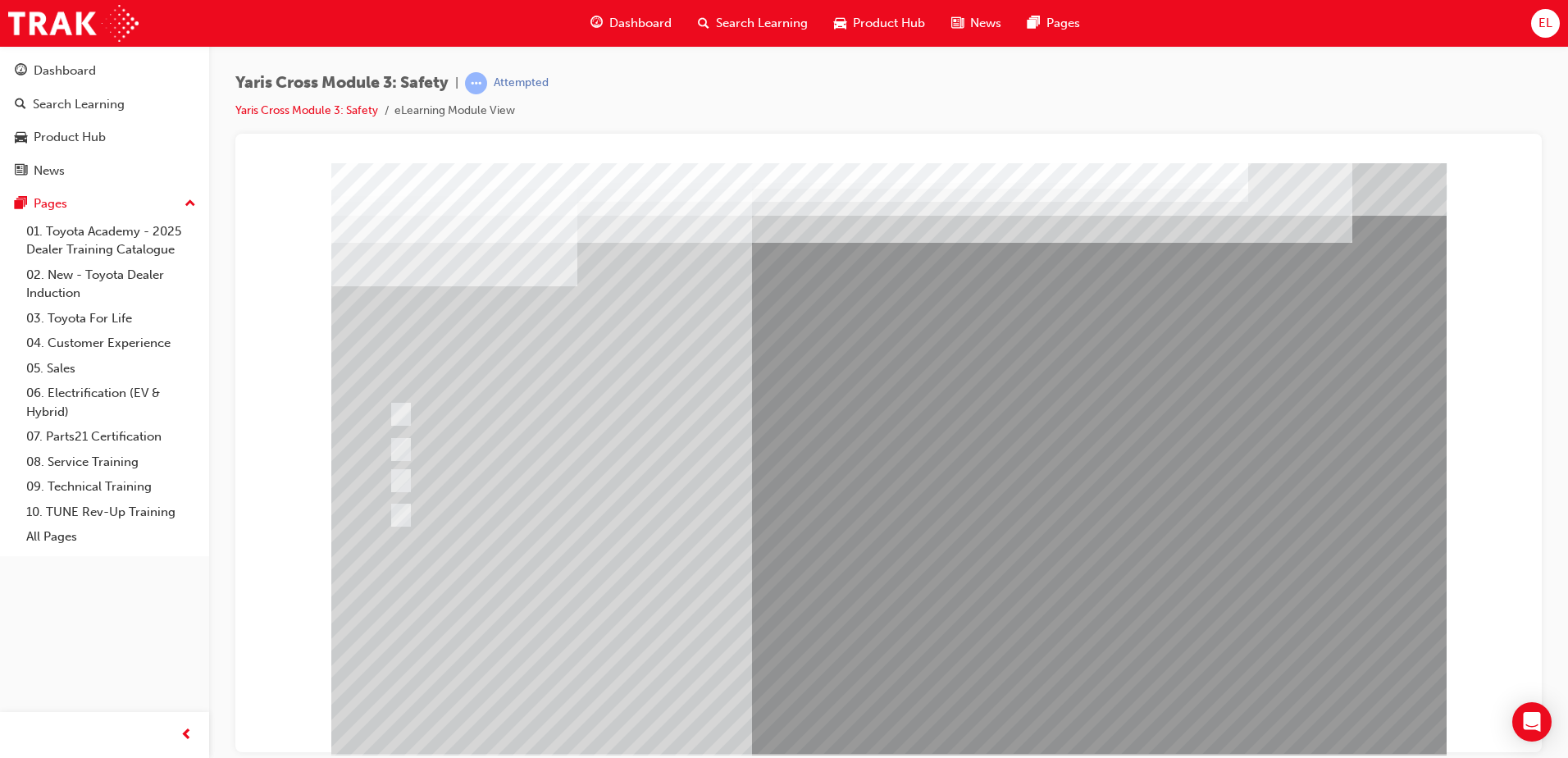
click at [542, 417] on div at bounding box center [889, 458] width 1115 height 591
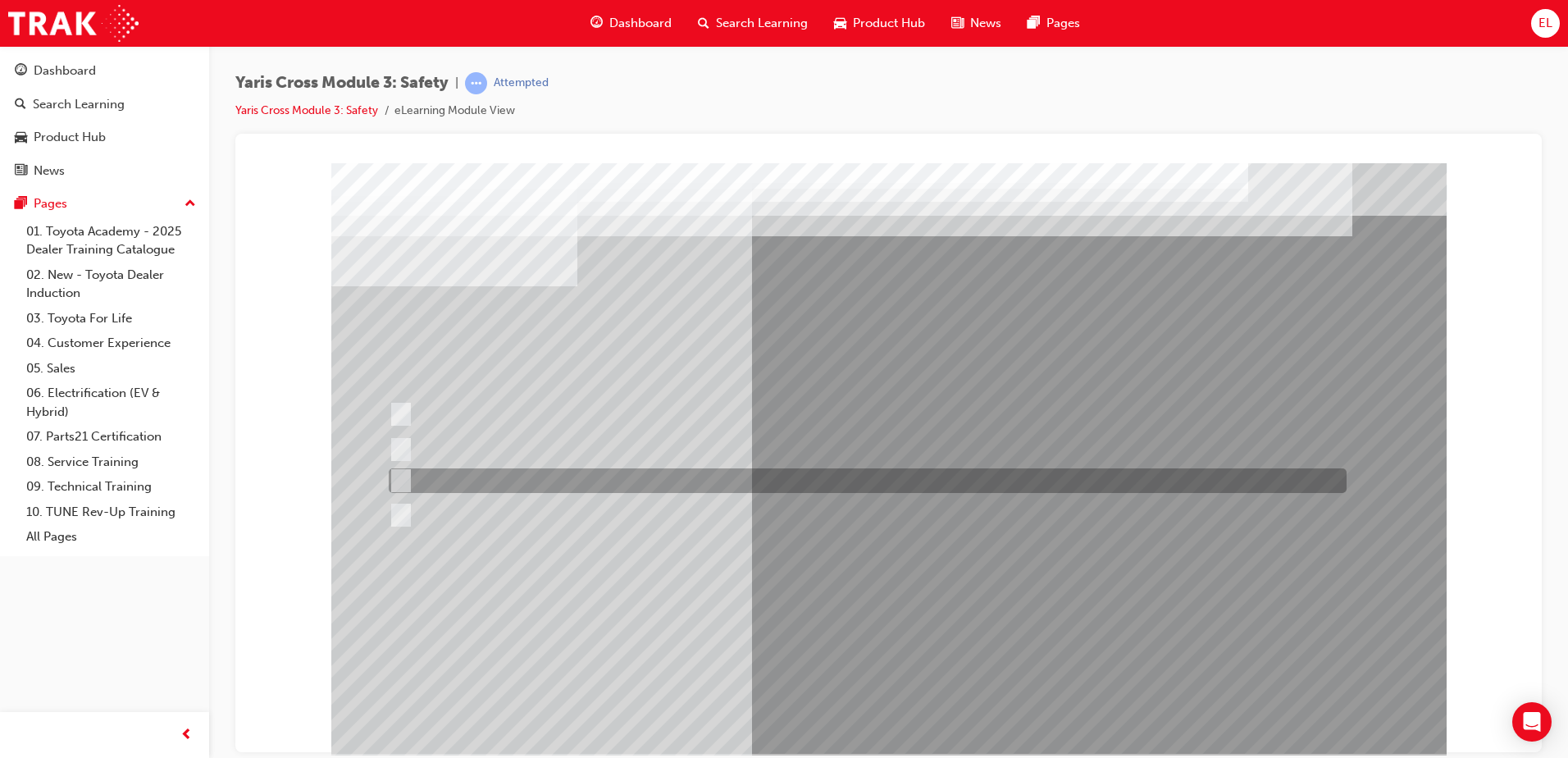
click at [485, 486] on div at bounding box center [864, 481] width 958 height 25
radio input "true"
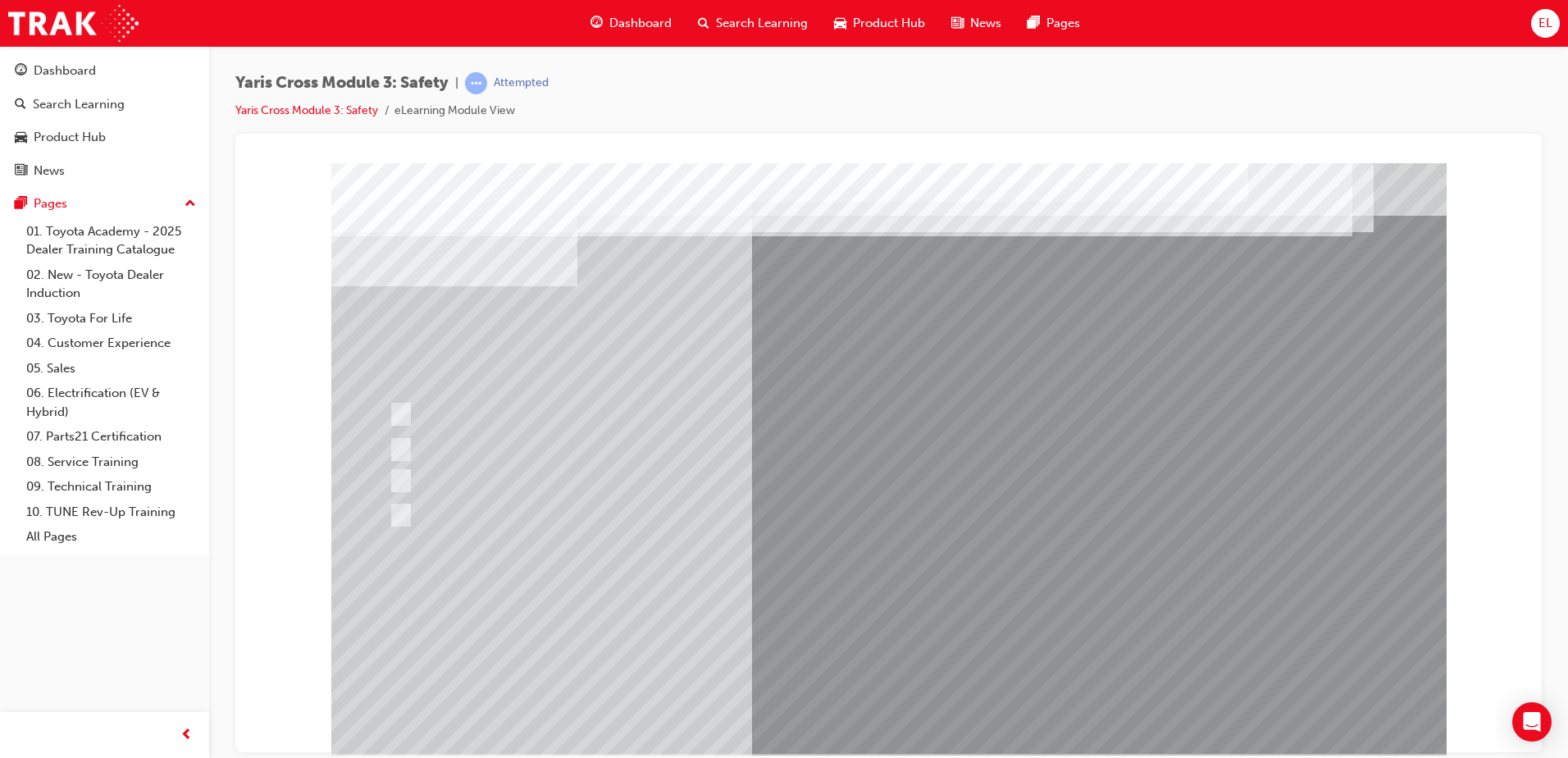
click at [876, 716] on div at bounding box center [889, 458] width 1115 height 591
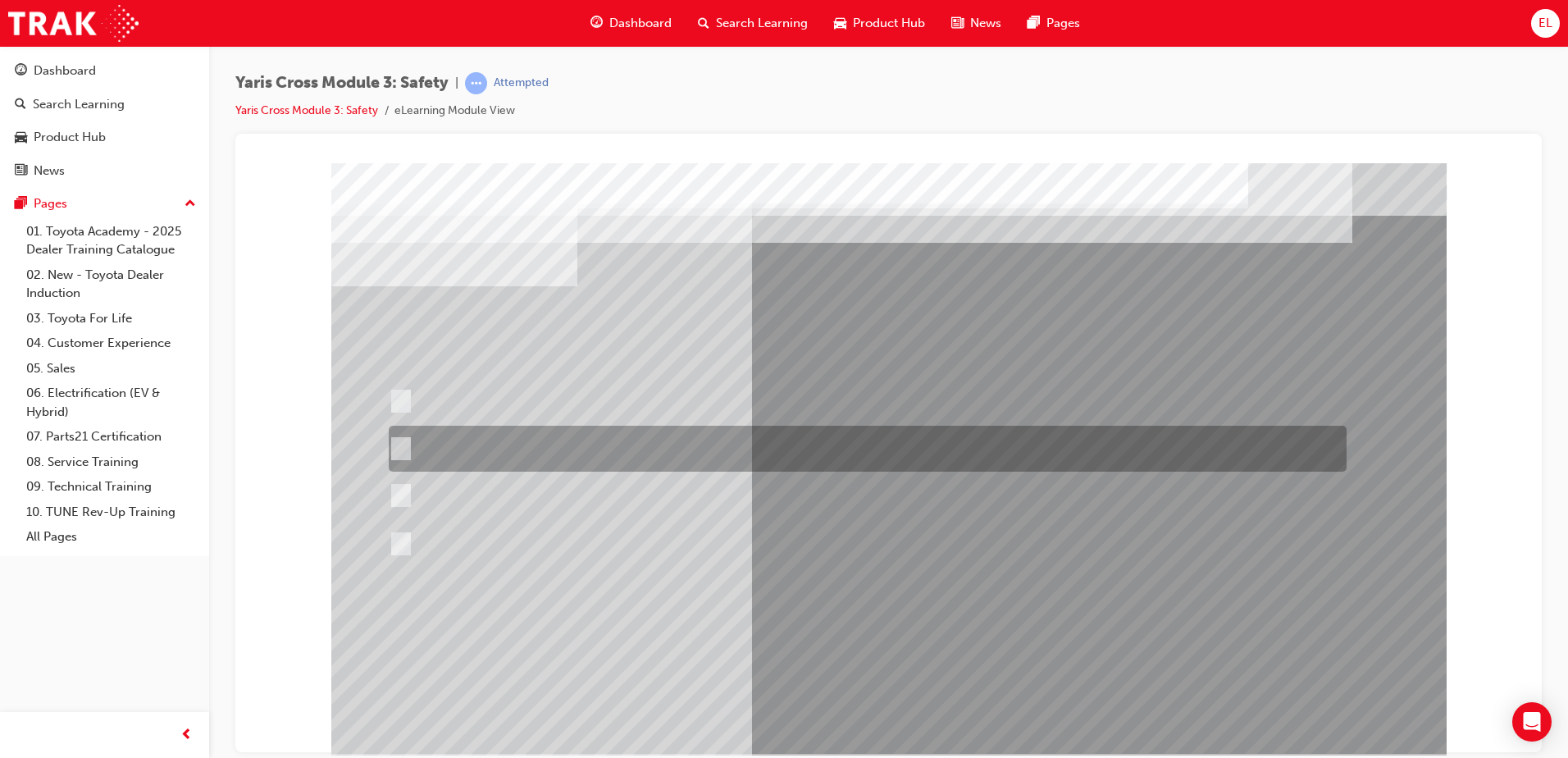
click at [756, 433] on div at bounding box center [864, 448] width 958 height 46
radio input "true"
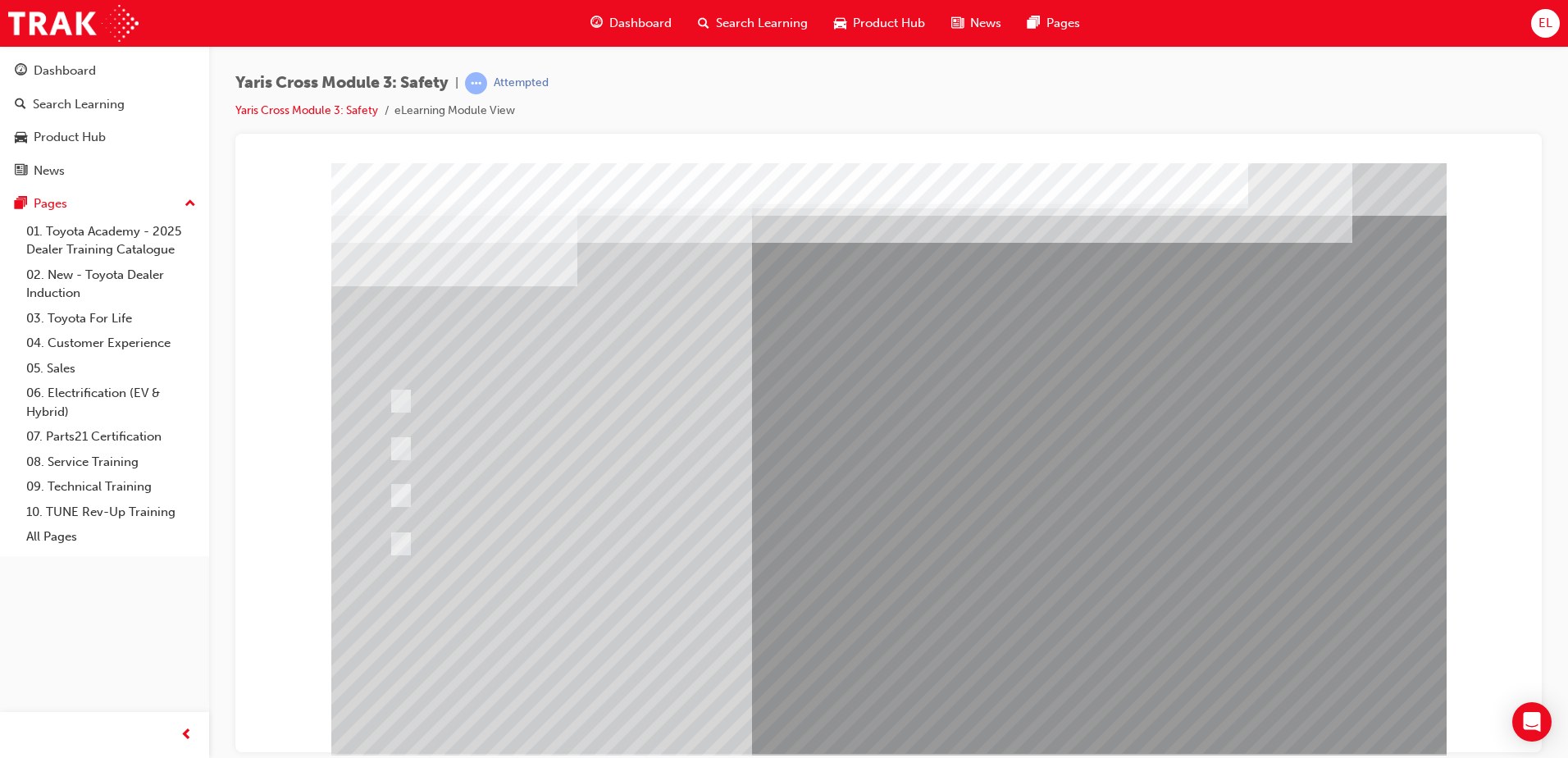
click at [886, 706] on div at bounding box center [889, 458] width 1115 height 591
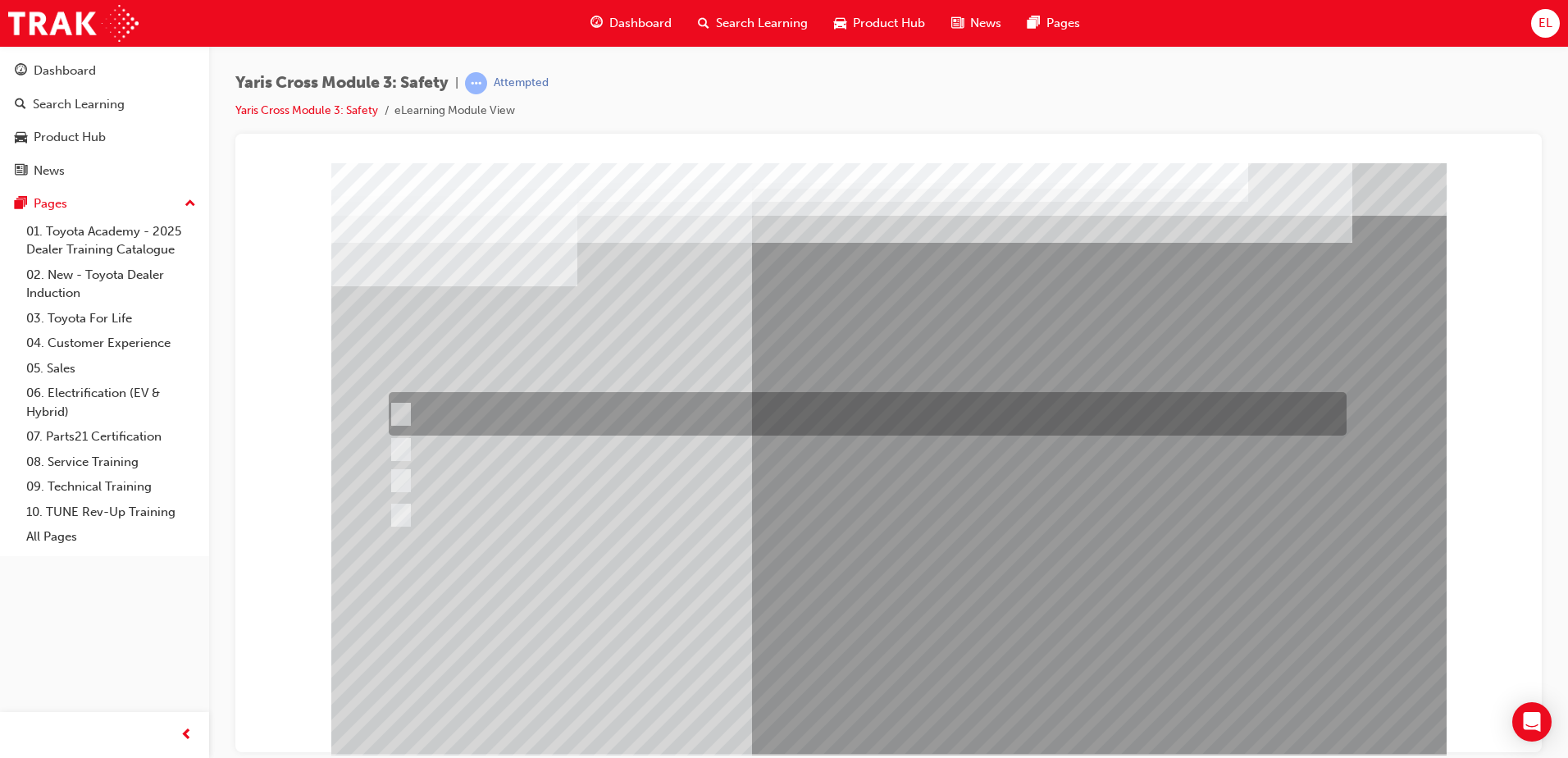
click at [545, 423] on div at bounding box center [864, 413] width 958 height 43
radio input "true"
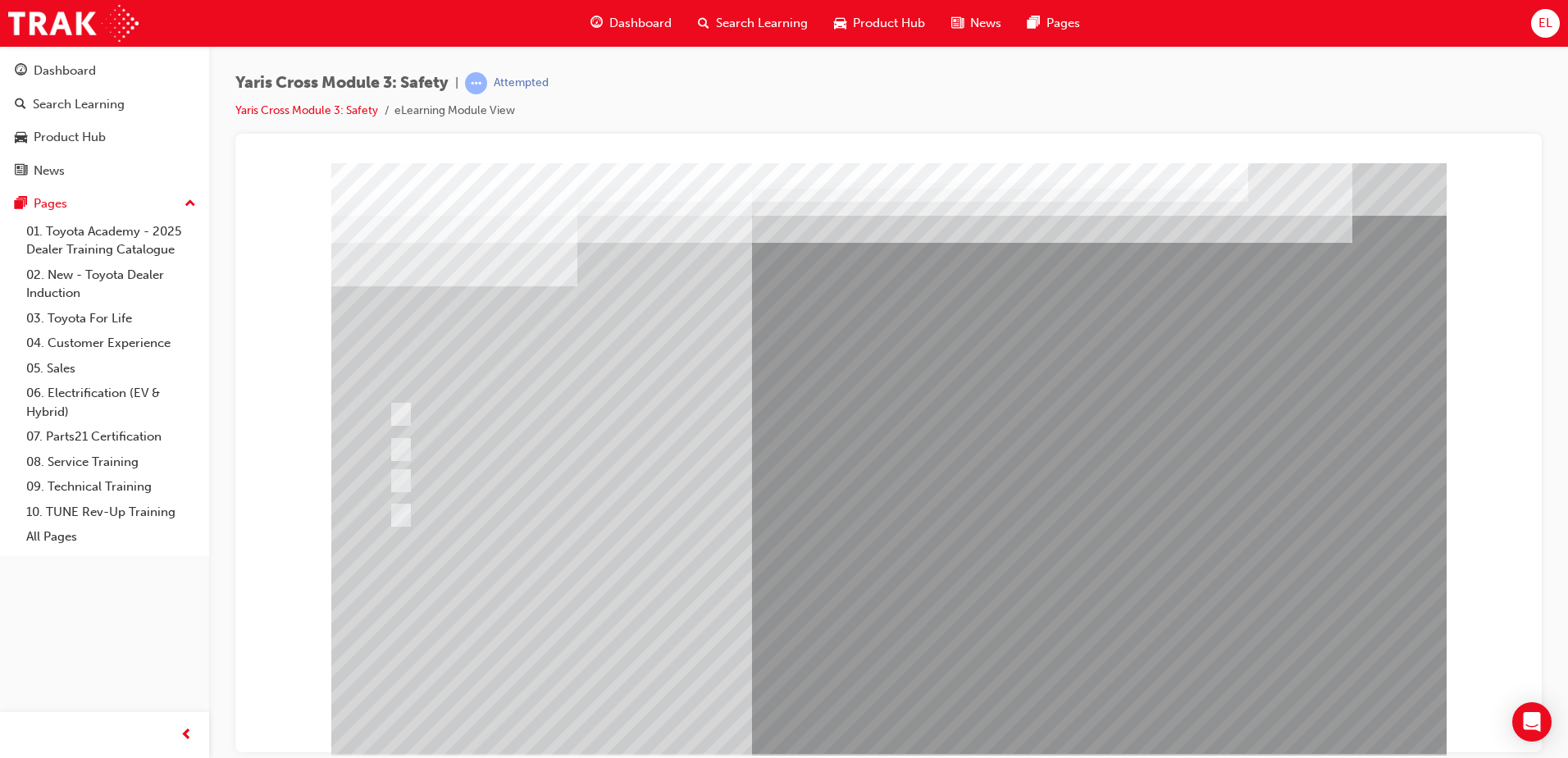
click at [850, 622] on div at bounding box center [889, 458] width 1115 height 591
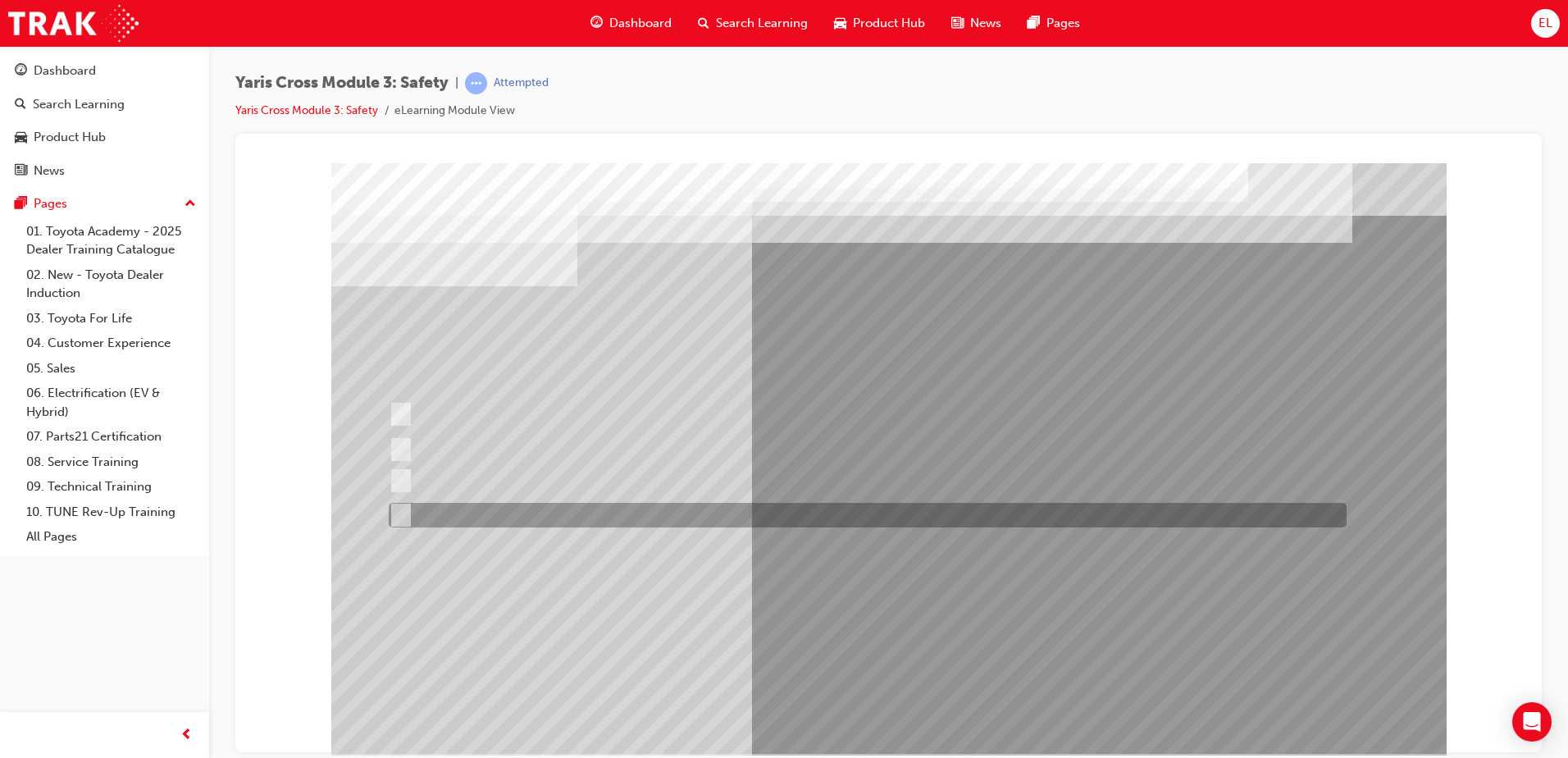
click at [766, 511] on div at bounding box center [864, 515] width 958 height 25
checkbox input "true"
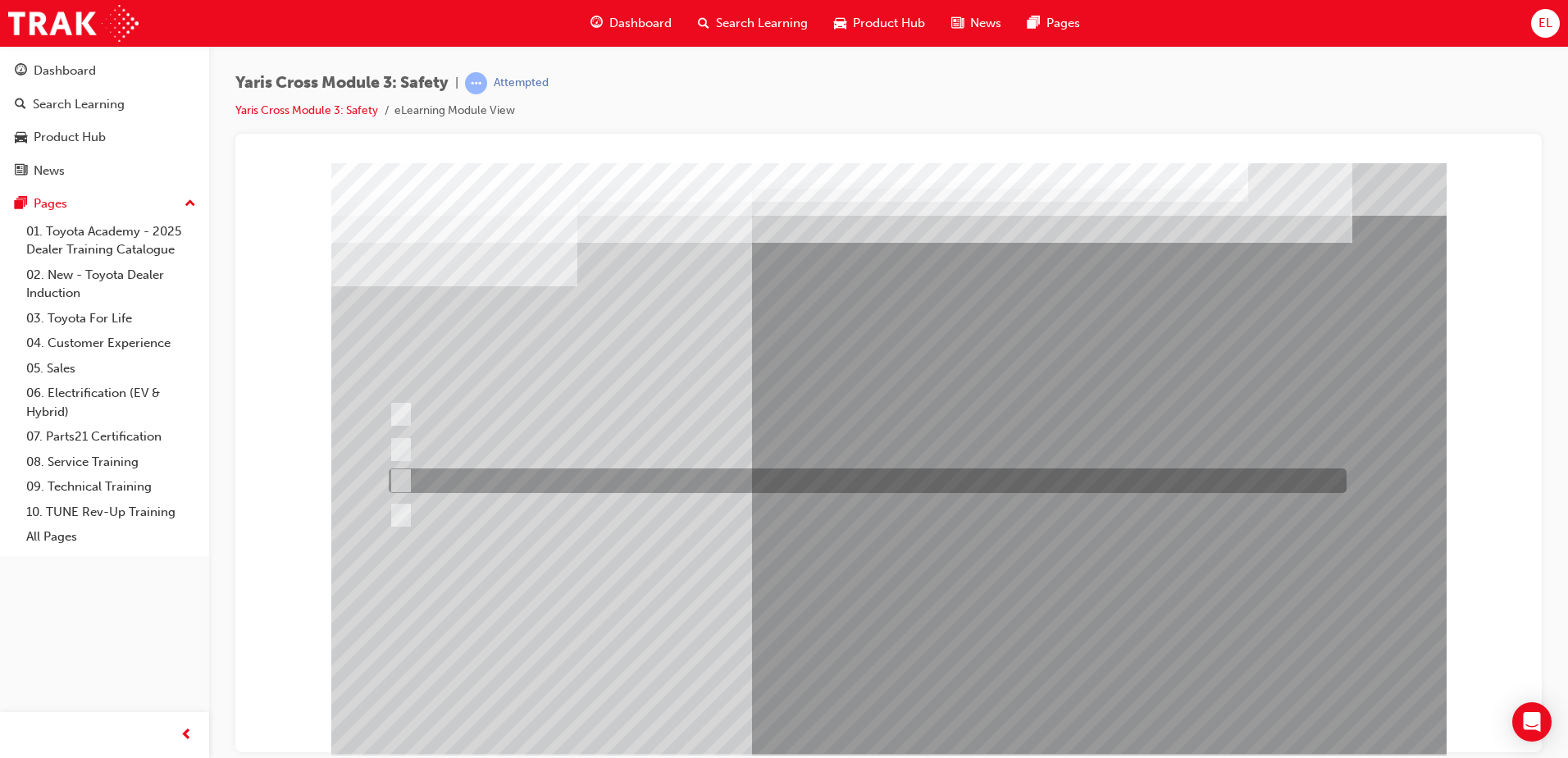
click at [624, 480] on div at bounding box center [864, 481] width 958 height 25
checkbox input "true"
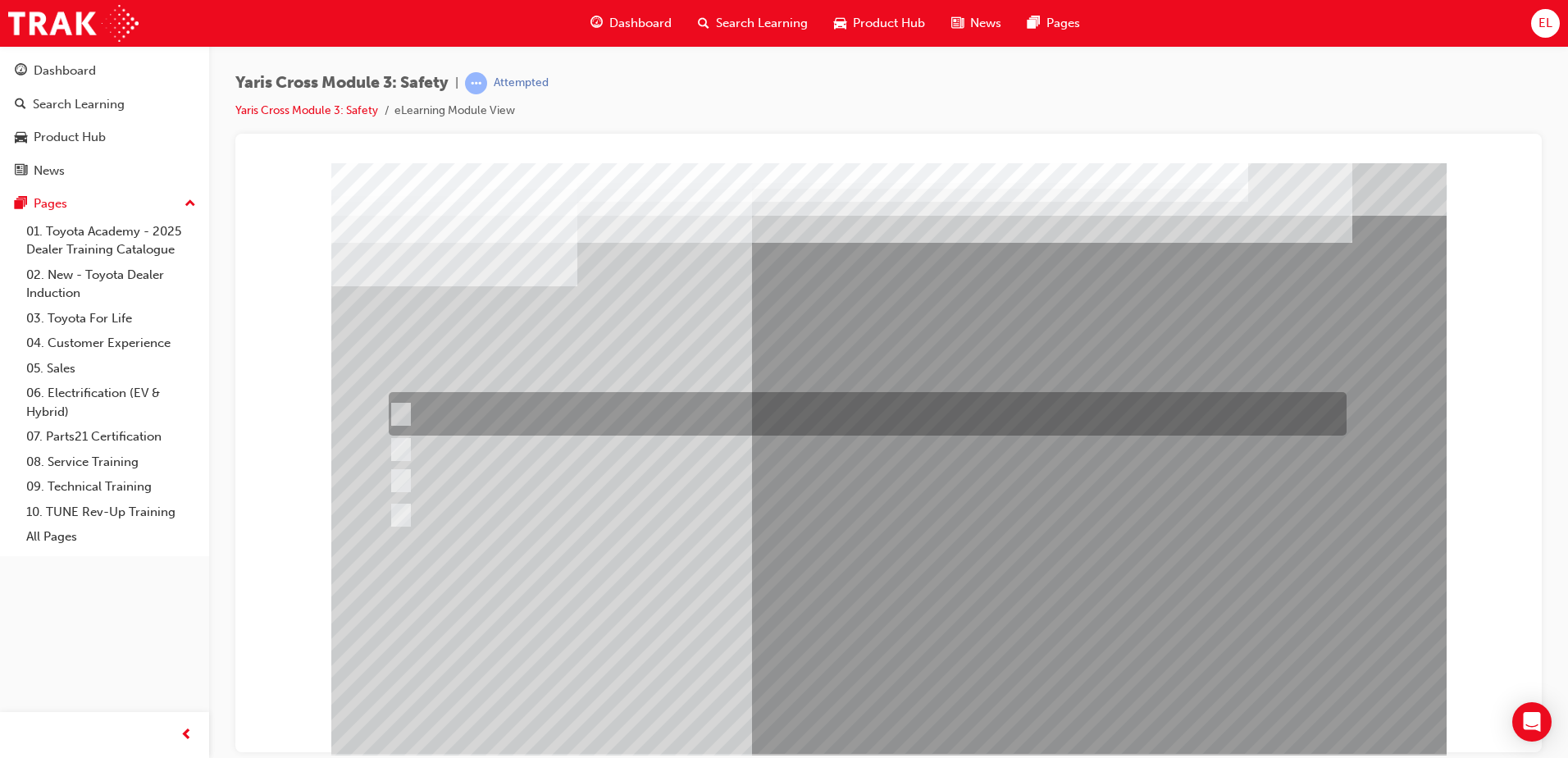
click at [605, 416] on div at bounding box center [864, 413] width 958 height 43
checkbox input "true"
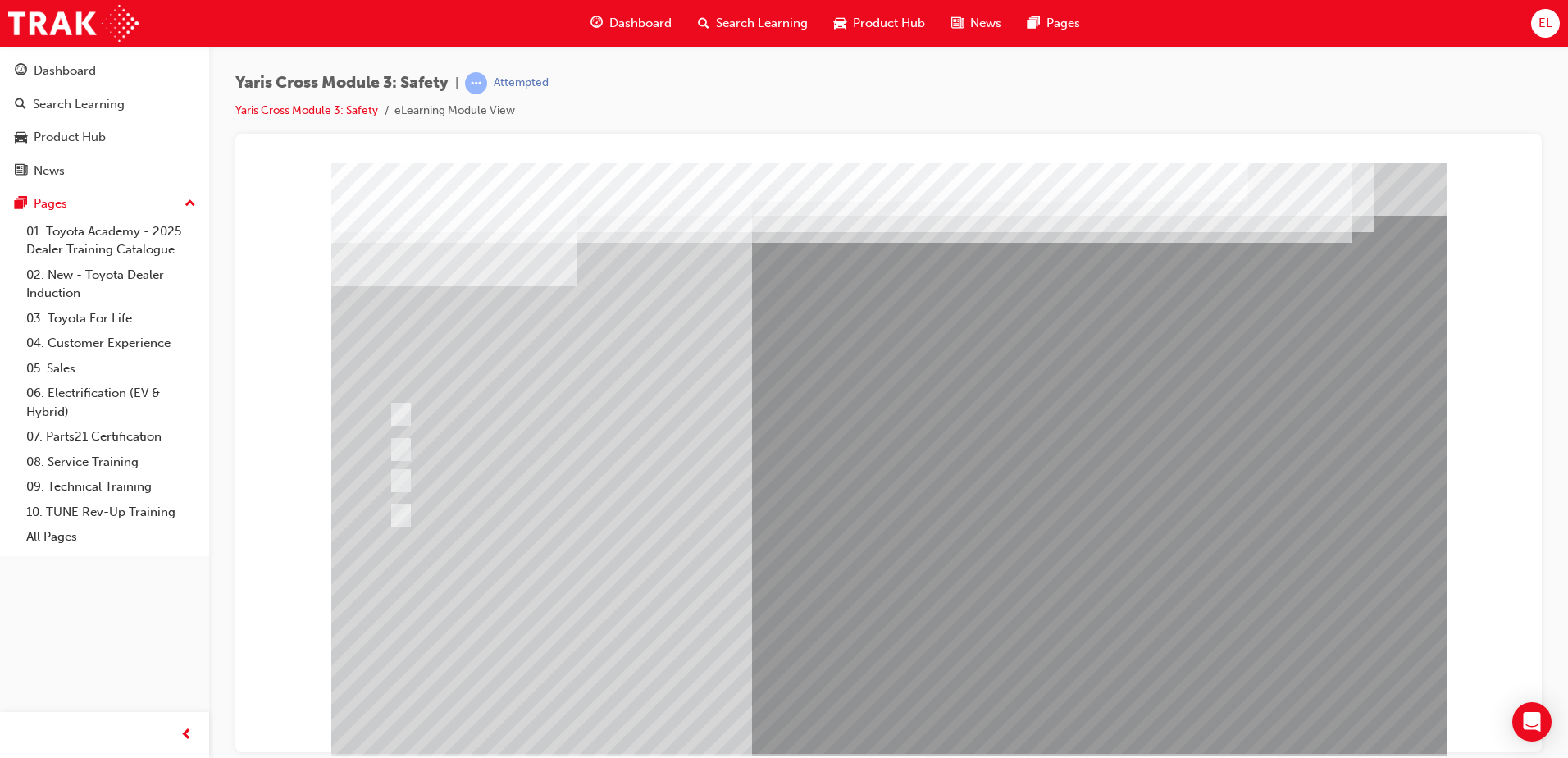
click at [906, 699] on div at bounding box center [889, 458] width 1115 height 591
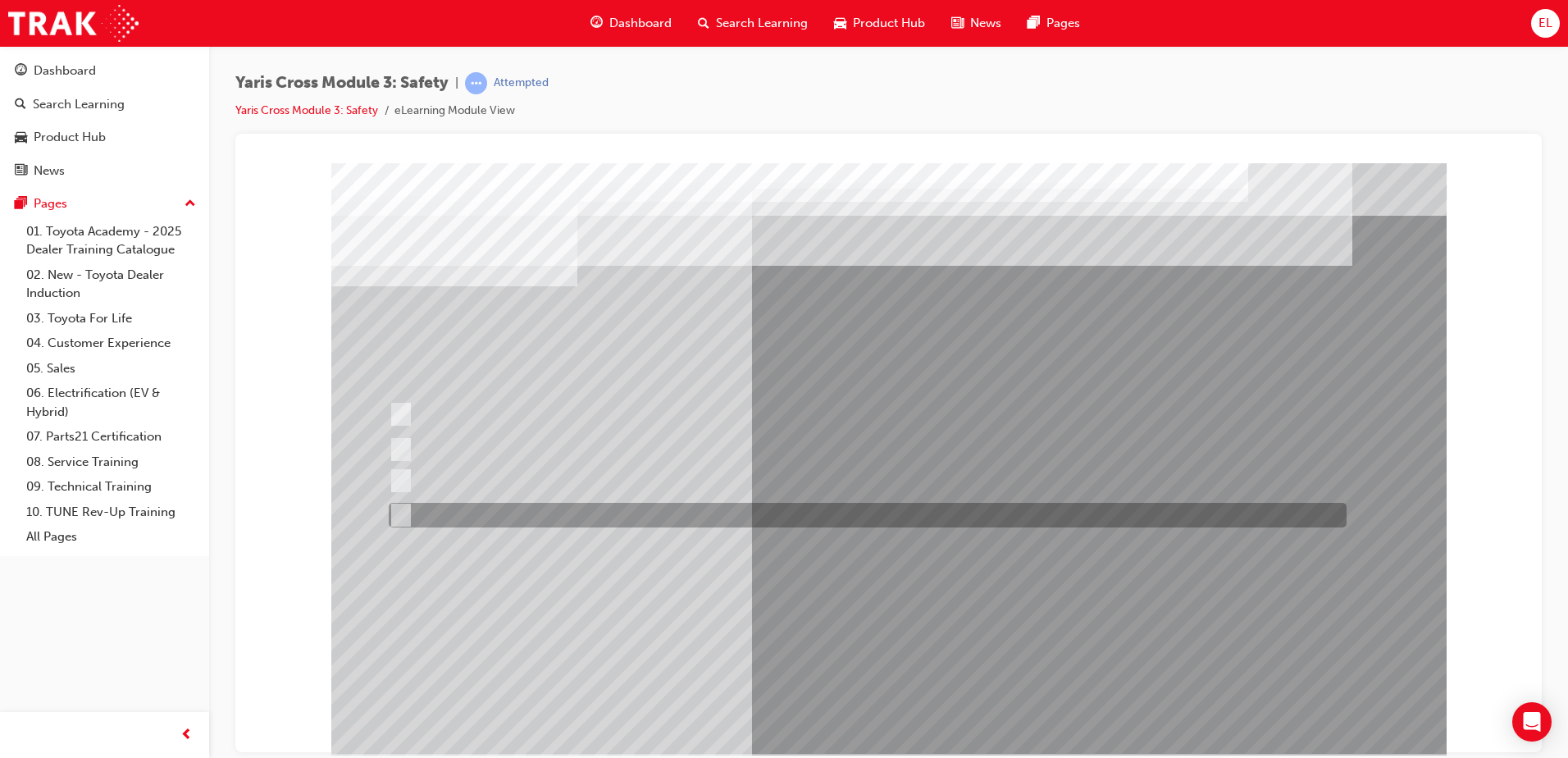
click at [394, 508] on input "three years" at bounding box center [397, 515] width 18 height 18
radio input "true"
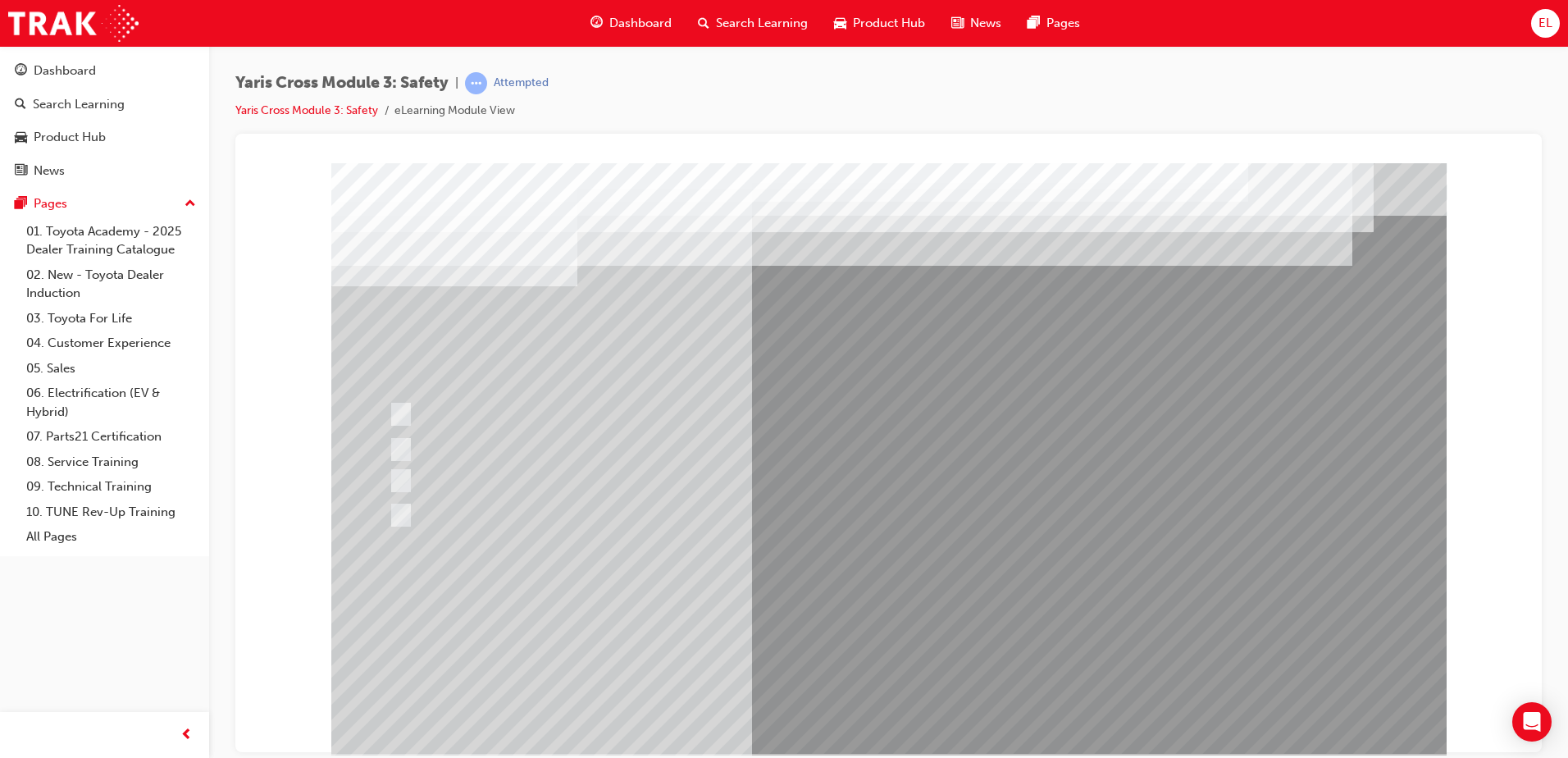
click at [909, 723] on div at bounding box center [889, 458] width 1115 height 591
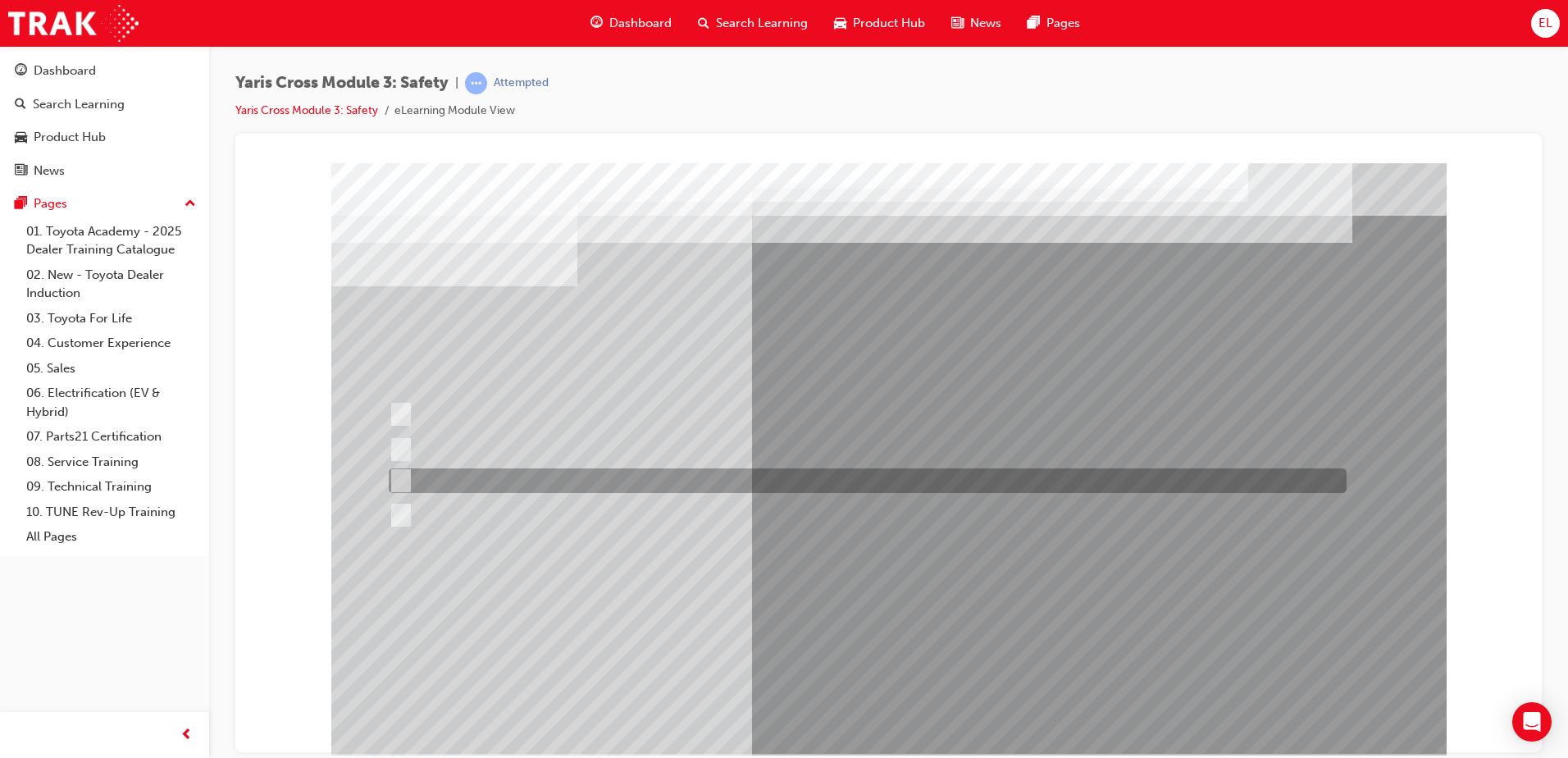
click at [547, 478] on div at bounding box center [864, 481] width 958 height 25
radio input "true"
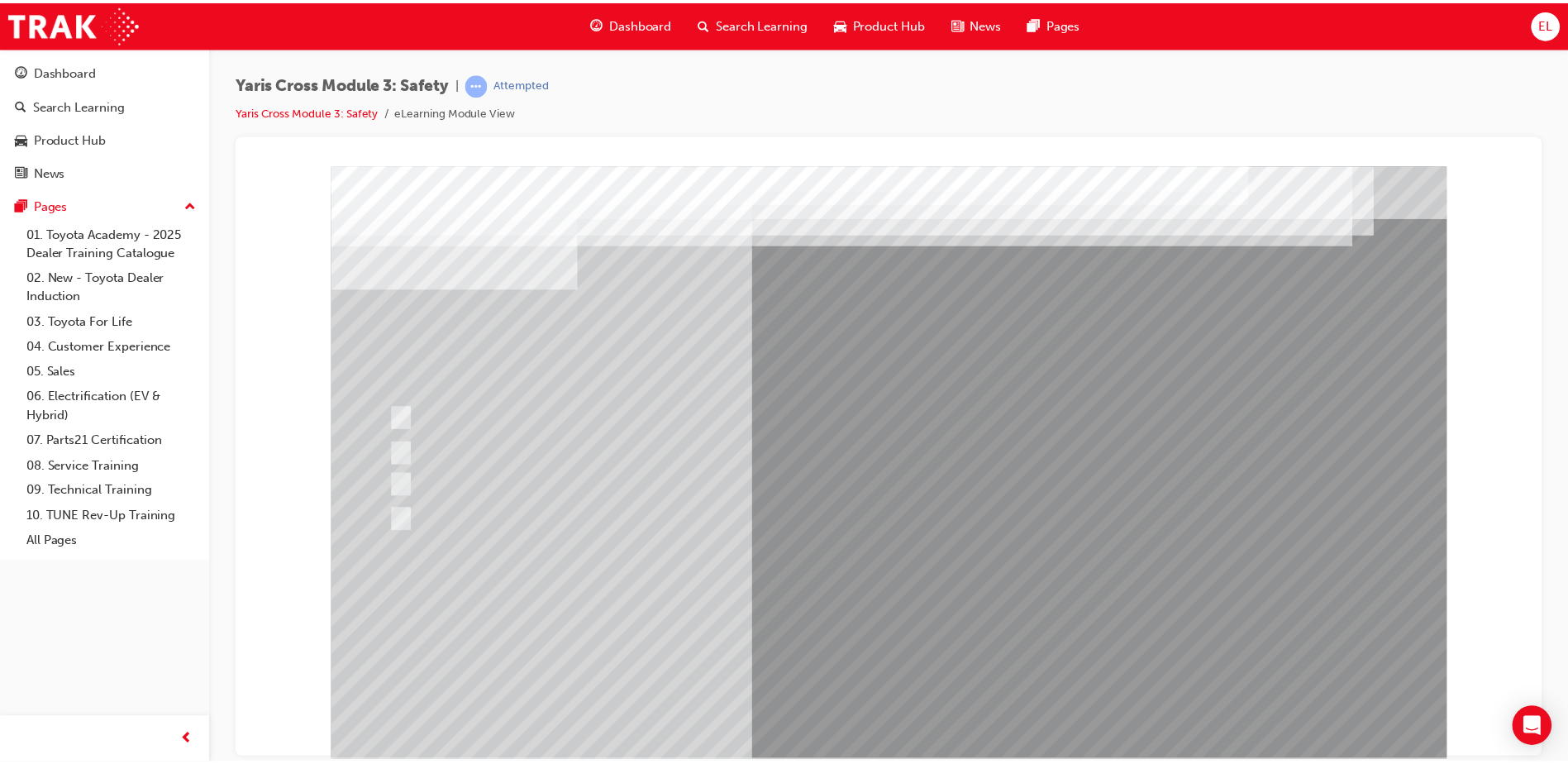
click at [904, 698] on div at bounding box center [893, 464] width 1124 height 596
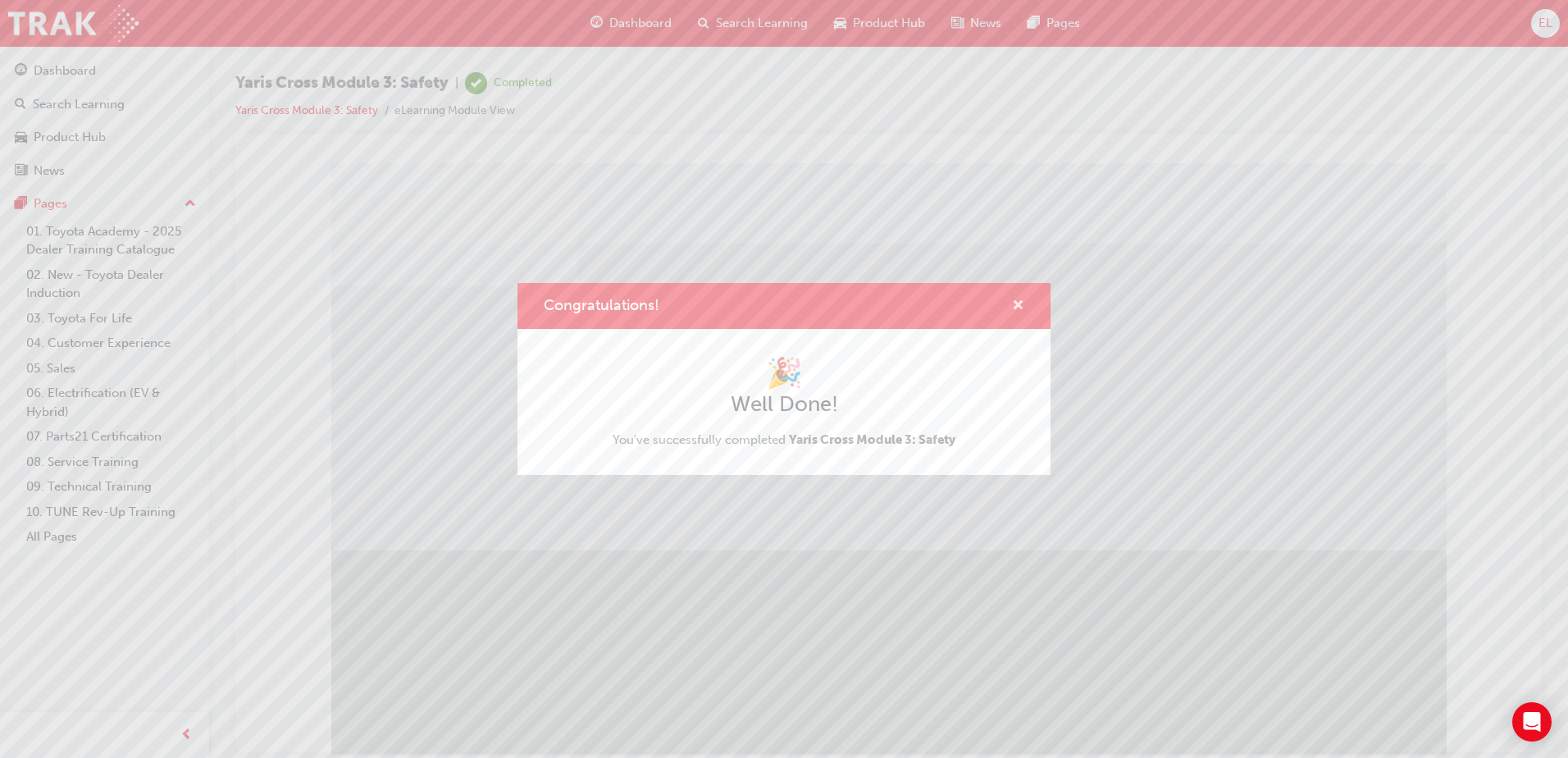
click at [1009, 297] on div "Congratulations!" at bounding box center [1011, 306] width 25 height 20
click at [1017, 300] on span "cross-icon" at bounding box center [1018, 307] width 12 height 15
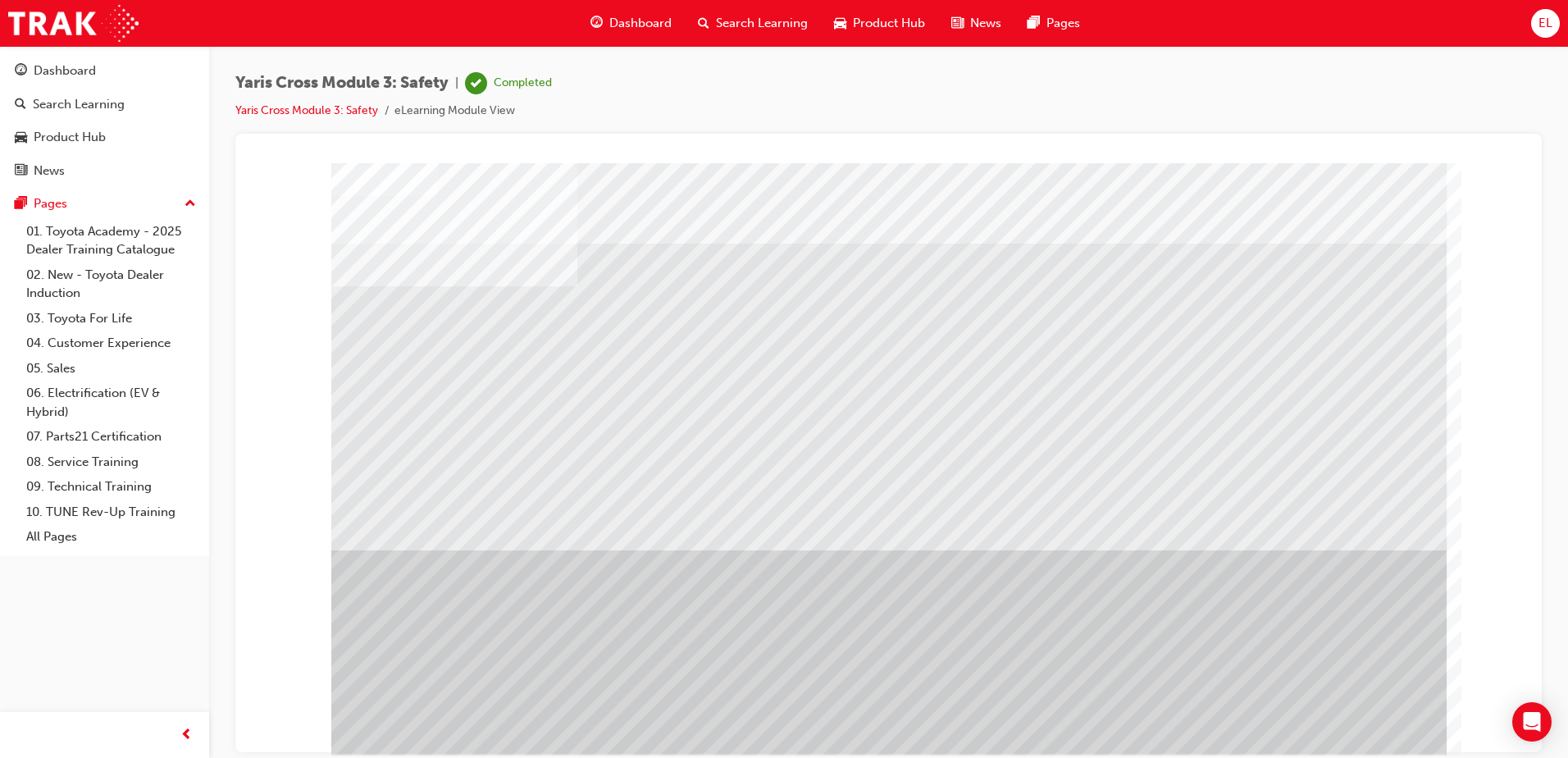
click at [623, 8] on div "Dashboard" at bounding box center [631, 23] width 107 height 33
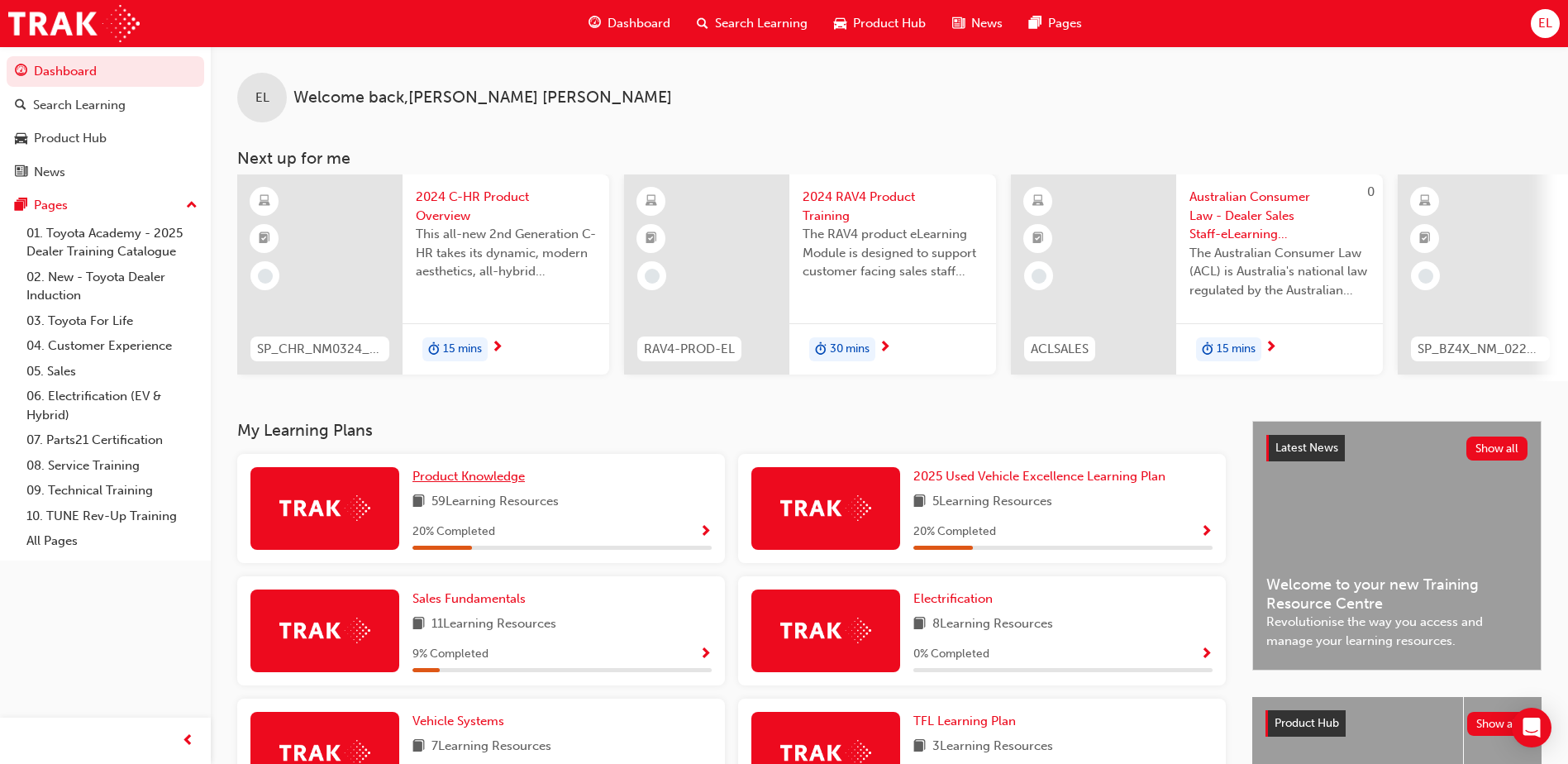
click at [486, 415] on div "EL Welcome back , [PERSON_NAME] Next up for me SP_CHR_NM0324_EL1 2024 C-HR Prod…" at bounding box center [889, 233] width 1357 height 375
click at [470, 484] on span "Product Knowledge" at bounding box center [469, 476] width 113 height 15
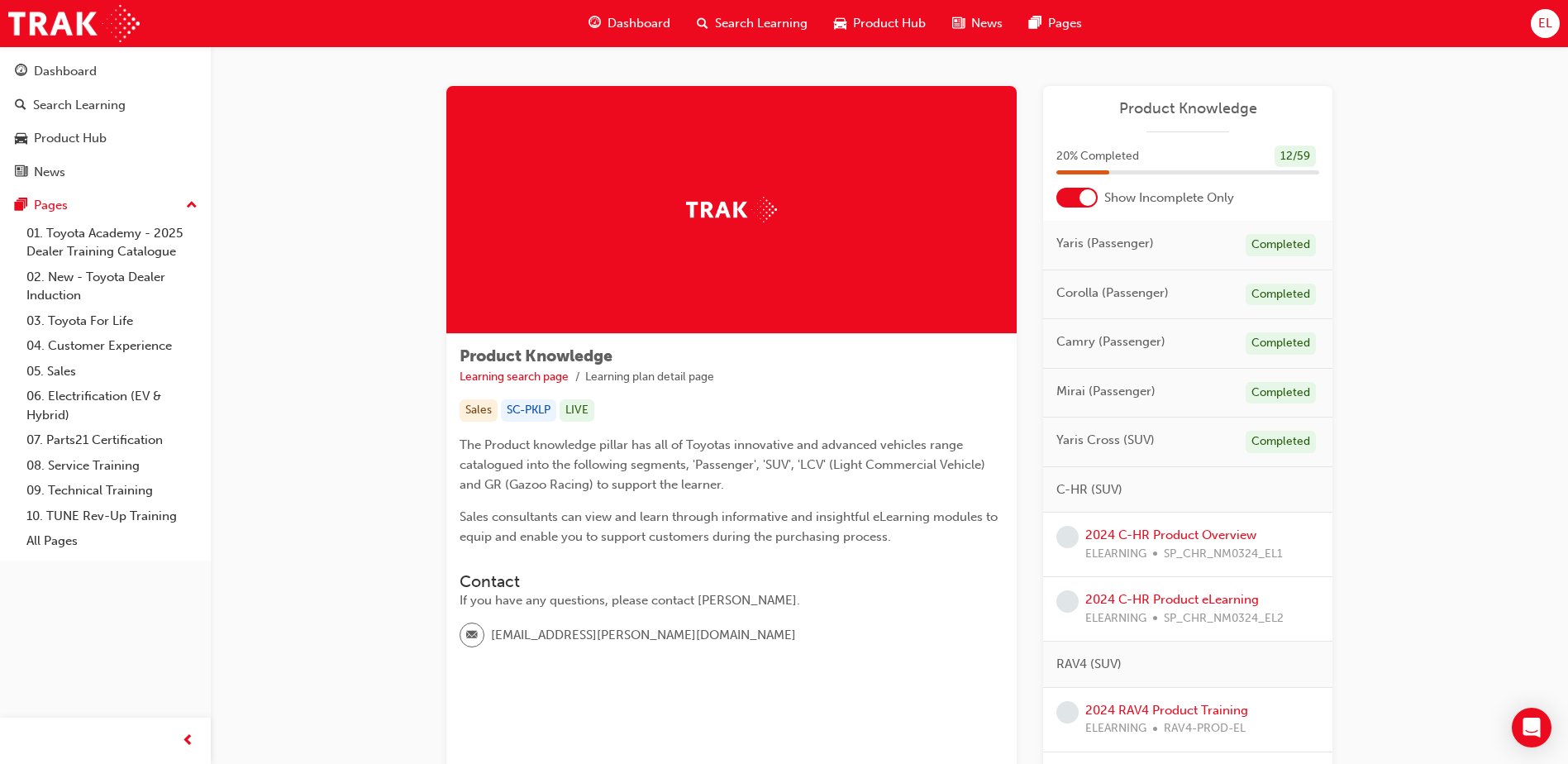
click at [1087, 199] on div at bounding box center [1088, 198] width 17 height 17
